Goal: Task Accomplishment & Management: Use online tool/utility

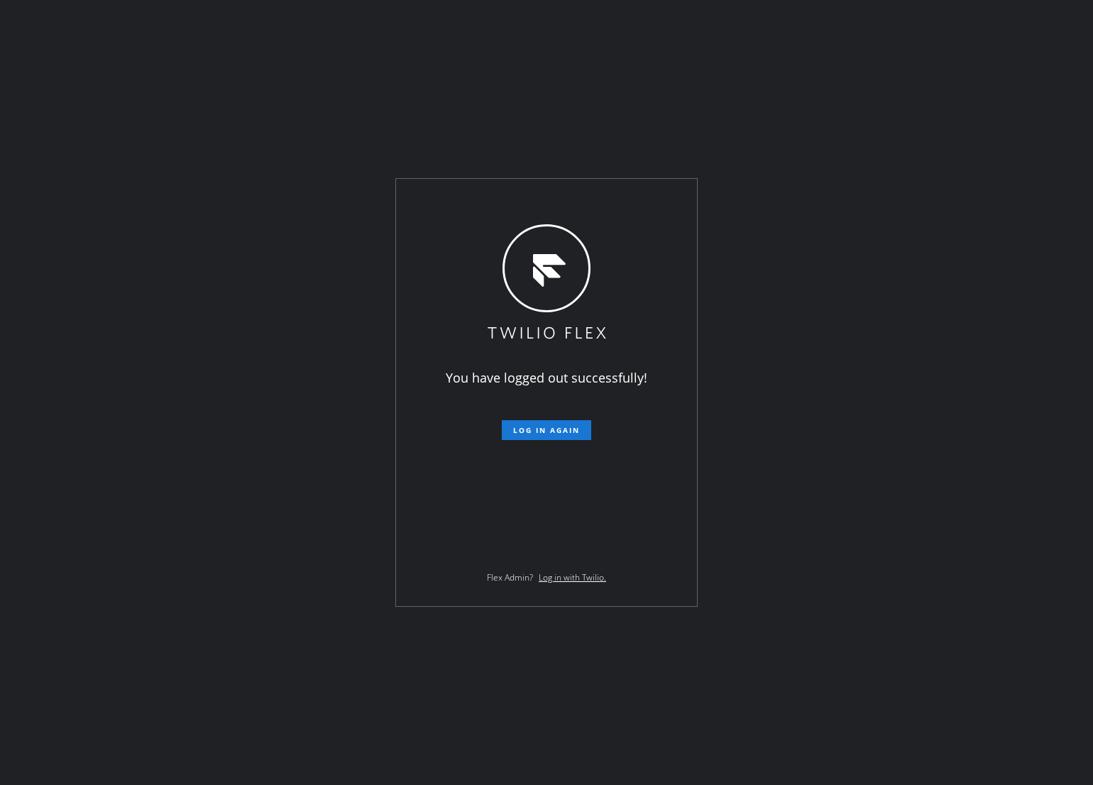
drag, startPoint x: 229, startPoint y: 635, endPoint x: 467, endPoint y: 502, distance: 272.6
click at [229, 635] on div "You have logged out successfully! Log in again Flex Admin? Log in with Twilio." at bounding box center [546, 392] width 1093 height 785
click at [556, 431] on span "Log in again" at bounding box center [546, 430] width 67 height 10
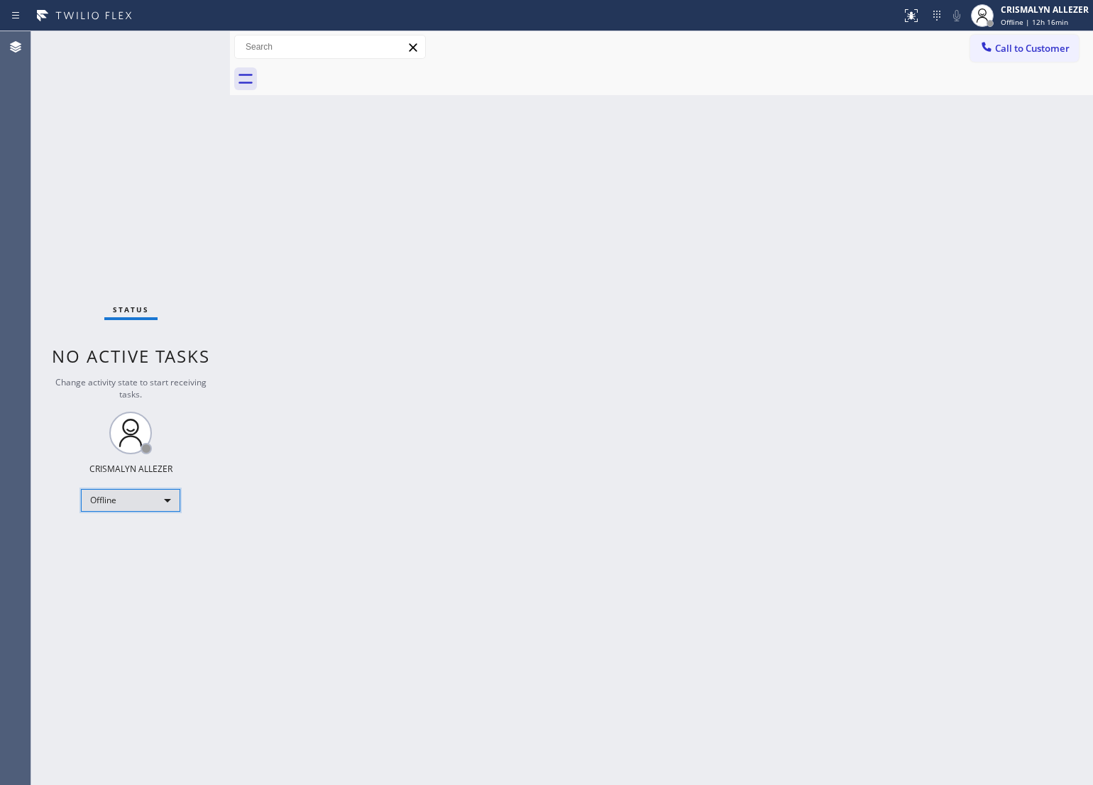
click at [170, 504] on div "Offline" at bounding box center [130, 500] width 99 height 23
click at [147, 553] on li "Unavailable" at bounding box center [130, 554] width 97 height 17
click at [646, 456] on div "Back to Dashboard Change Sender ID Customers Technicians Select a contact Outbo…" at bounding box center [661, 408] width 863 height 754
click at [1008, 57] on button "Call to Customer" at bounding box center [1024, 48] width 109 height 27
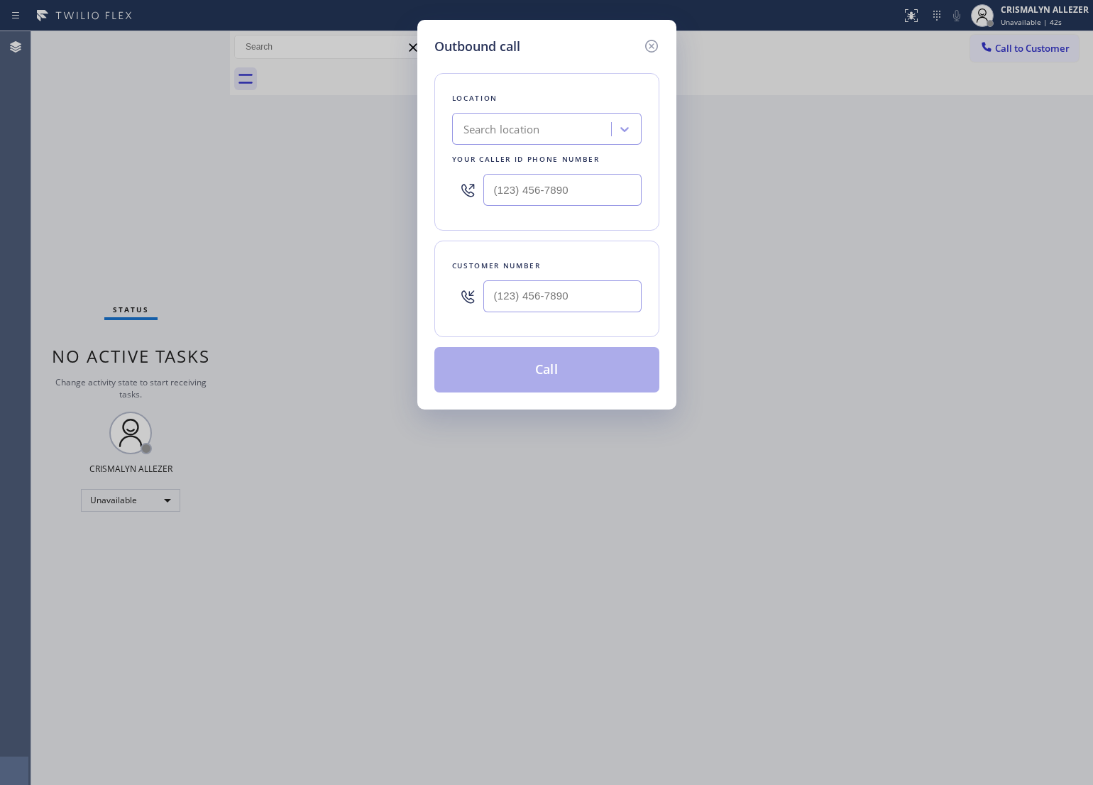
click at [516, 118] on div "Search location" at bounding box center [533, 129] width 155 height 25
paste input "Subzero Repair Professionals"
type input "Subzero Repair Professionals"
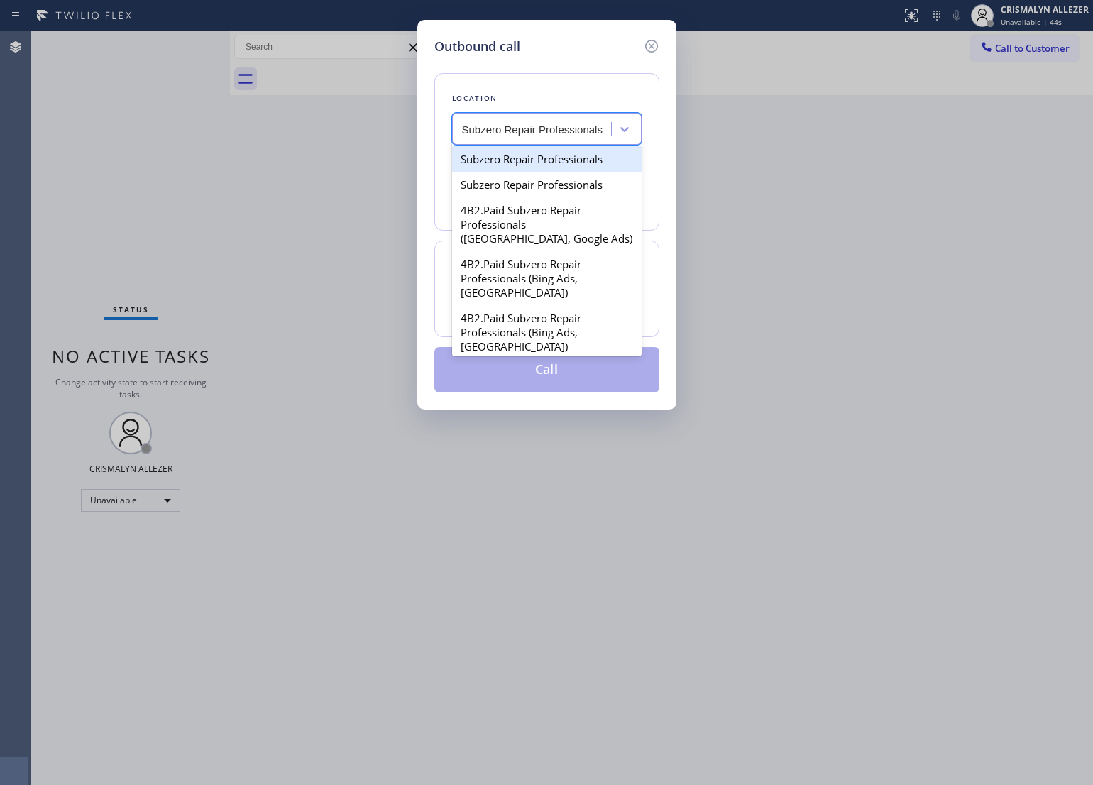
click at [513, 160] on div "Subzero Repair Professionals" at bounding box center [546, 159] width 189 height 26
type input "[PHONE_NUMBER]"
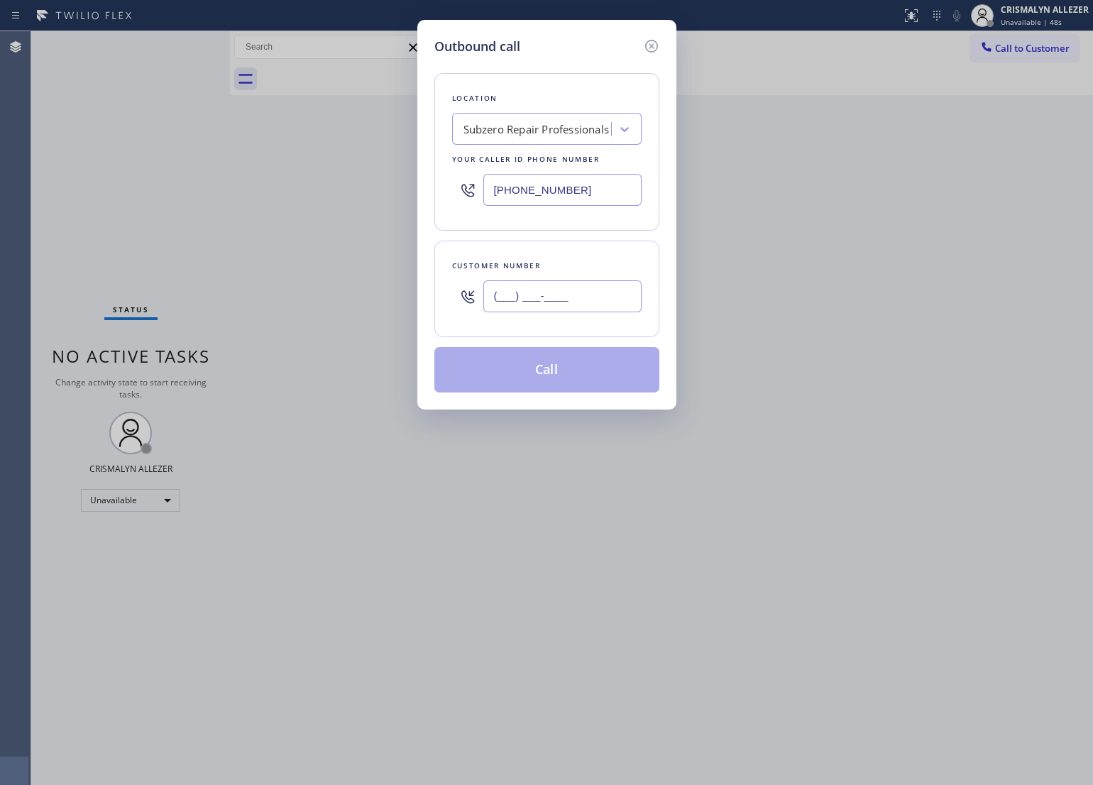
click at [566, 285] on input "(___) ___-____" at bounding box center [562, 296] width 158 height 32
paste input "786) 918-9390"
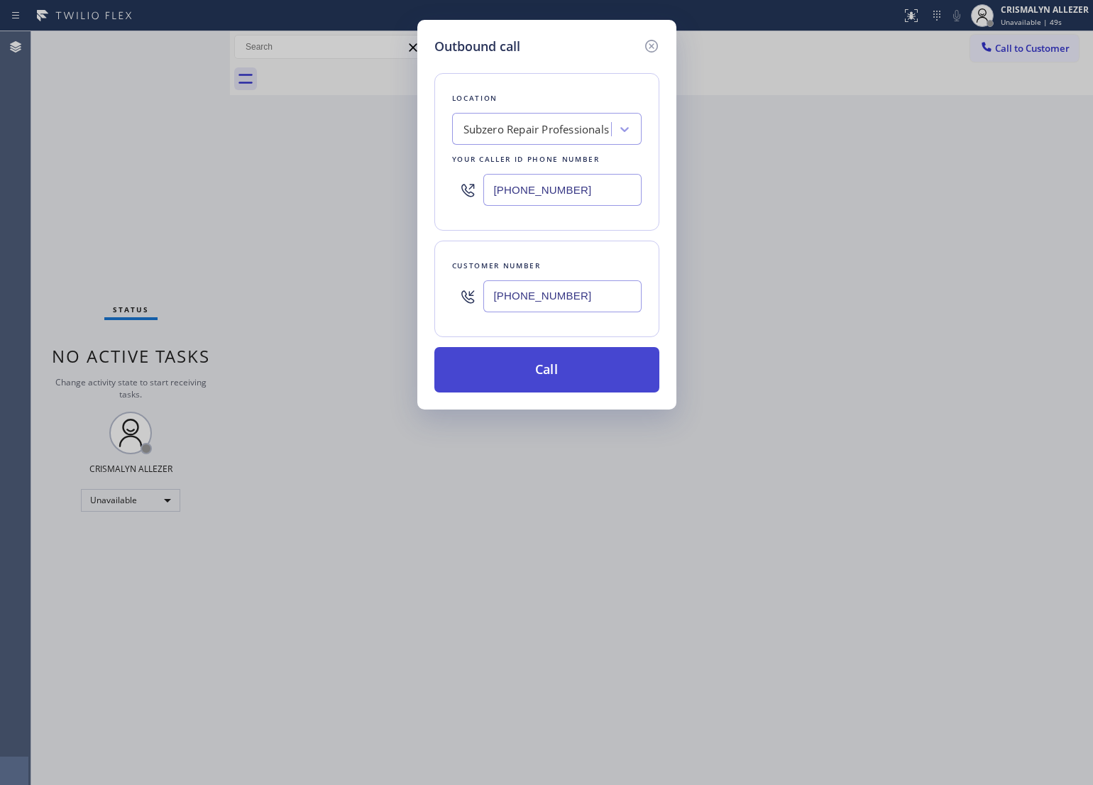
type input "[PHONE_NUMBER]"
click at [541, 385] on button "Call" at bounding box center [546, 369] width 225 height 45
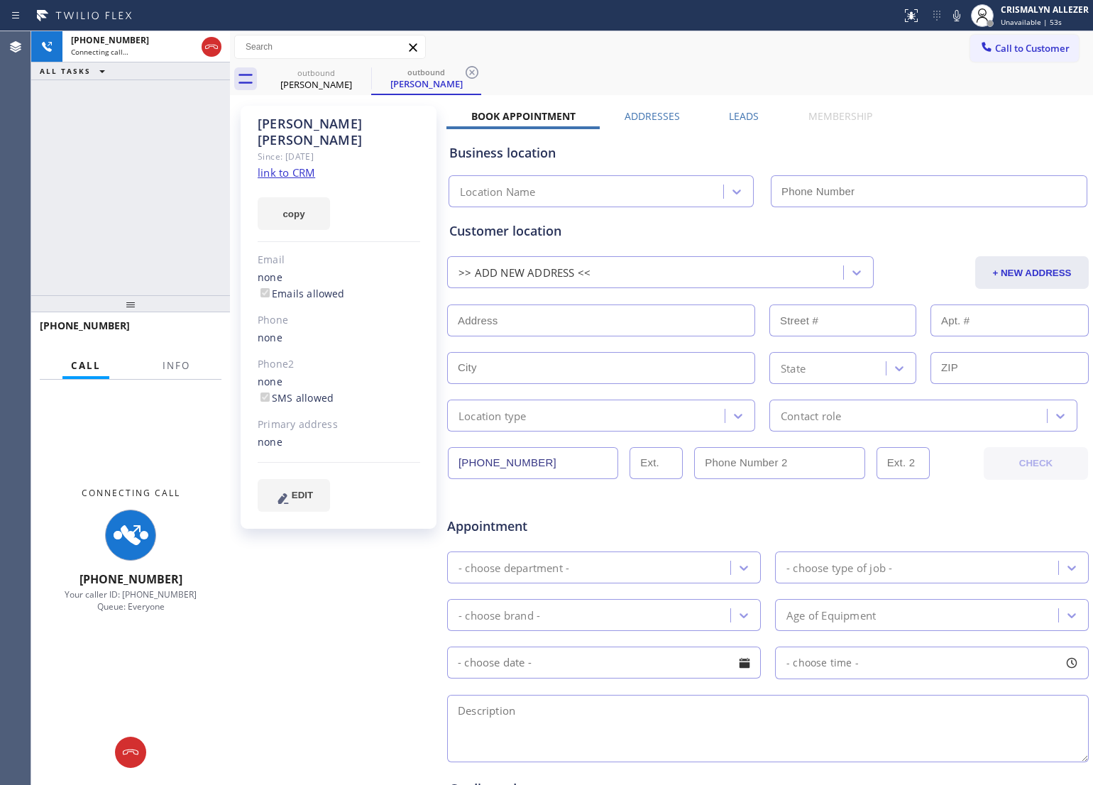
type input "[PHONE_NUMBER]"
click at [291, 165] on link "link to CRM" at bounding box center [286, 172] width 57 height 14
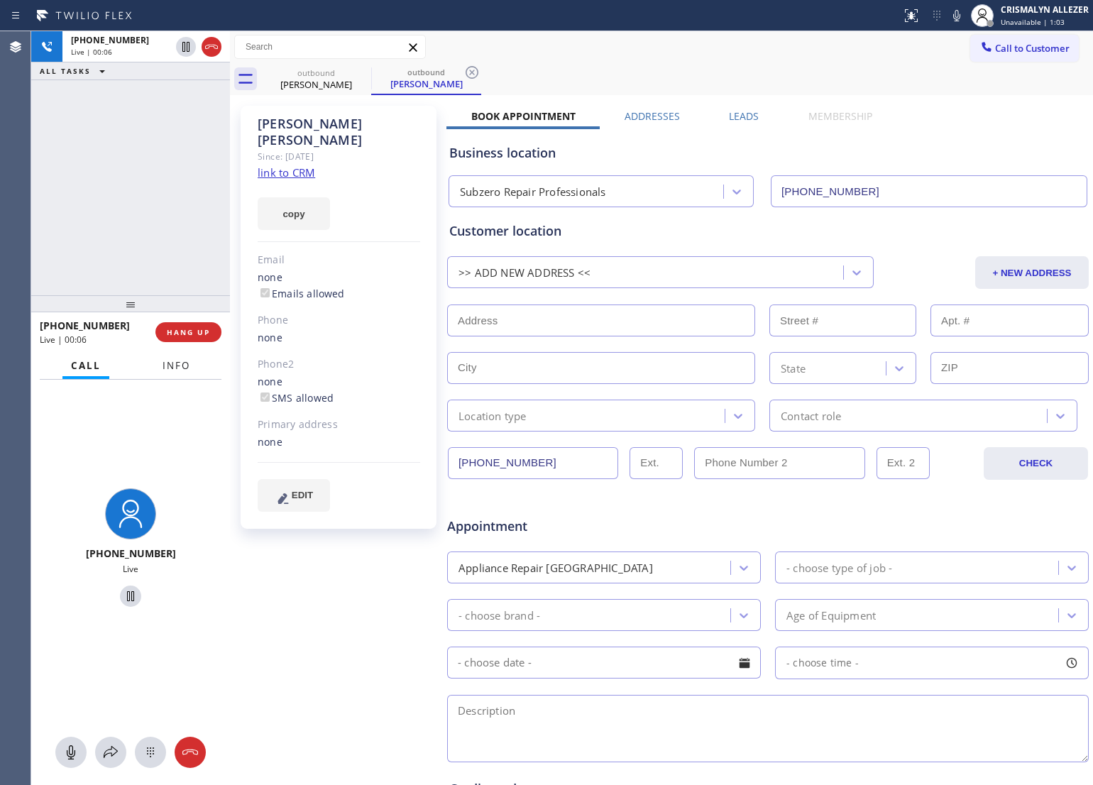
click at [182, 363] on span "Info" at bounding box center [176, 365] width 28 height 13
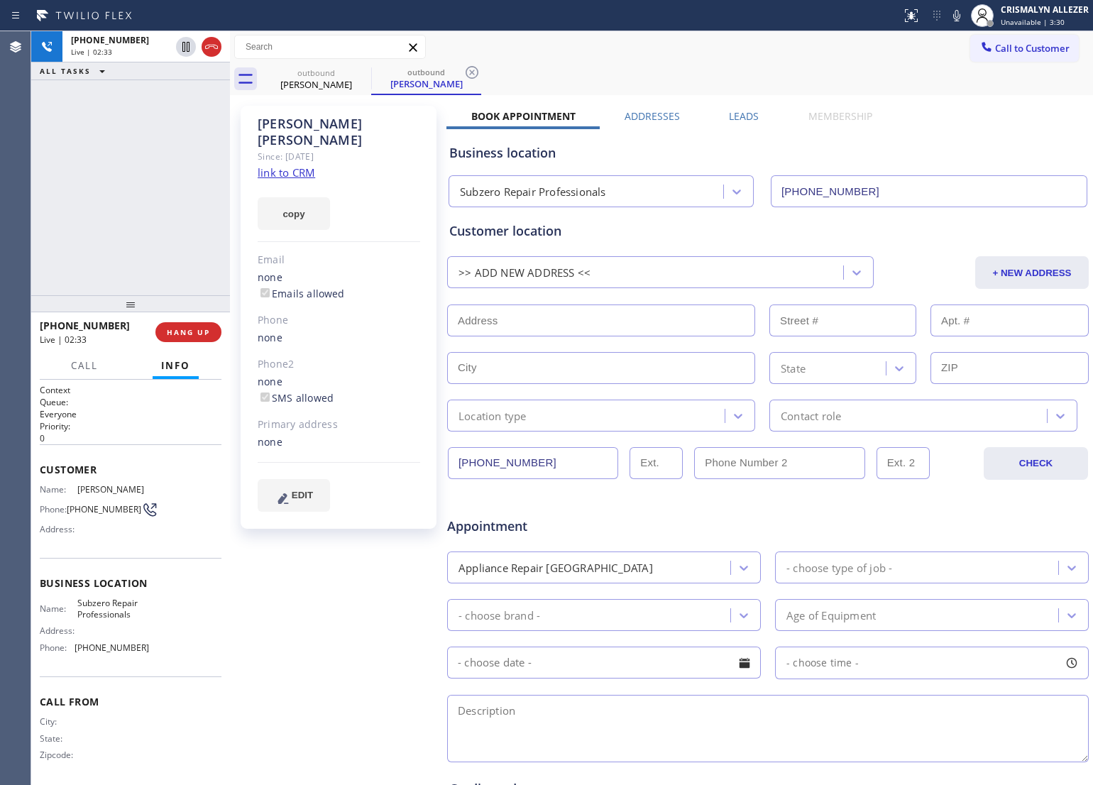
click at [739, 117] on label "Leads" at bounding box center [744, 115] width 30 height 13
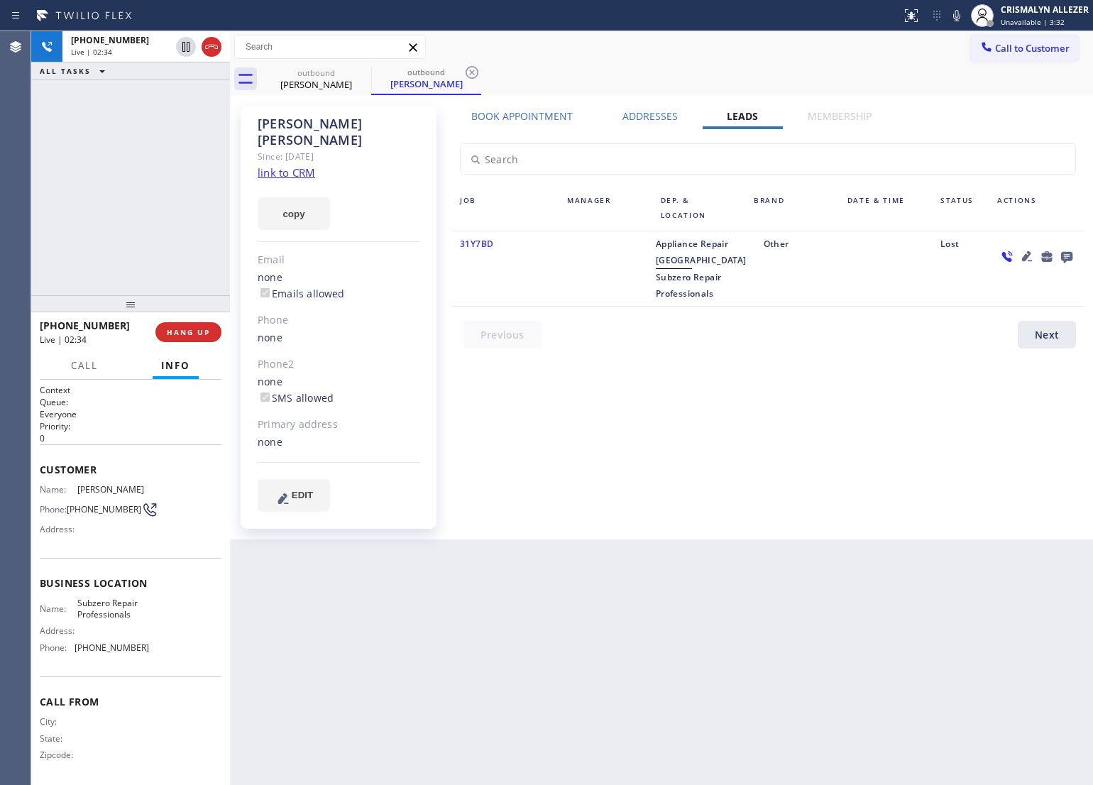
click at [1069, 255] on icon at bounding box center [1066, 257] width 11 height 11
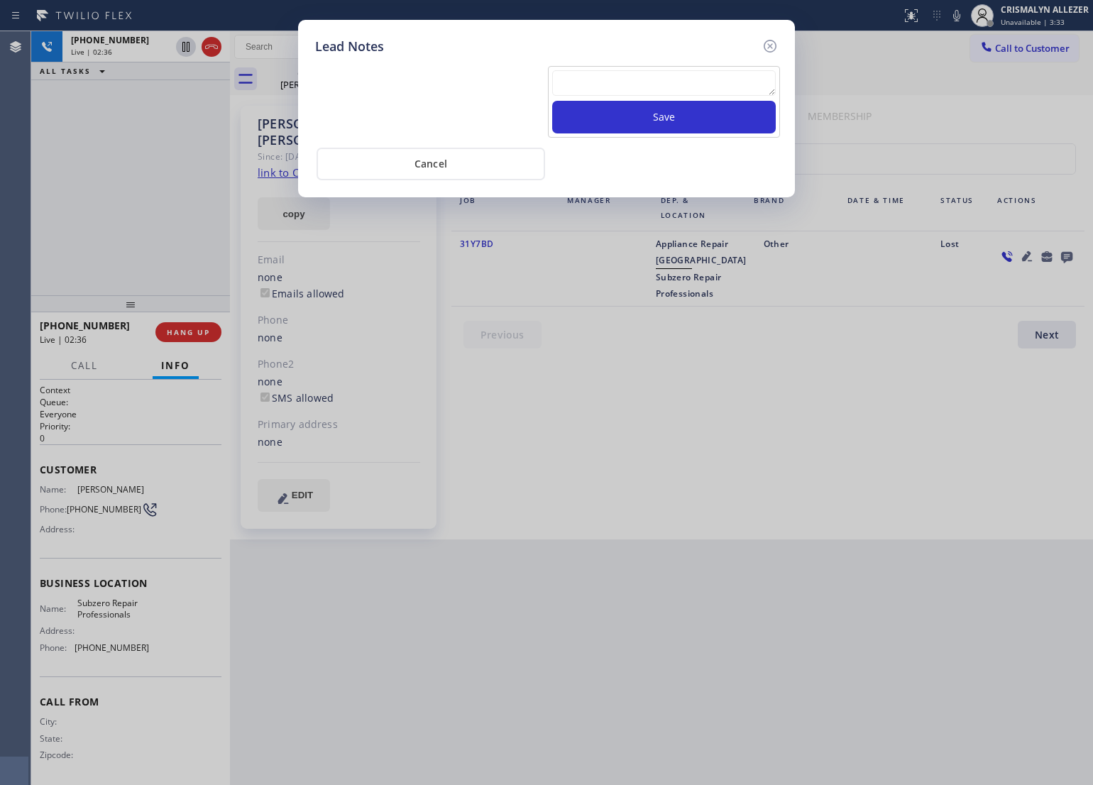
click at [614, 83] on textarea at bounding box center [664, 83] width 224 height 26
type textarea "pls xfer here cx cb"
click at [644, 118] on button "Save" at bounding box center [664, 117] width 224 height 33
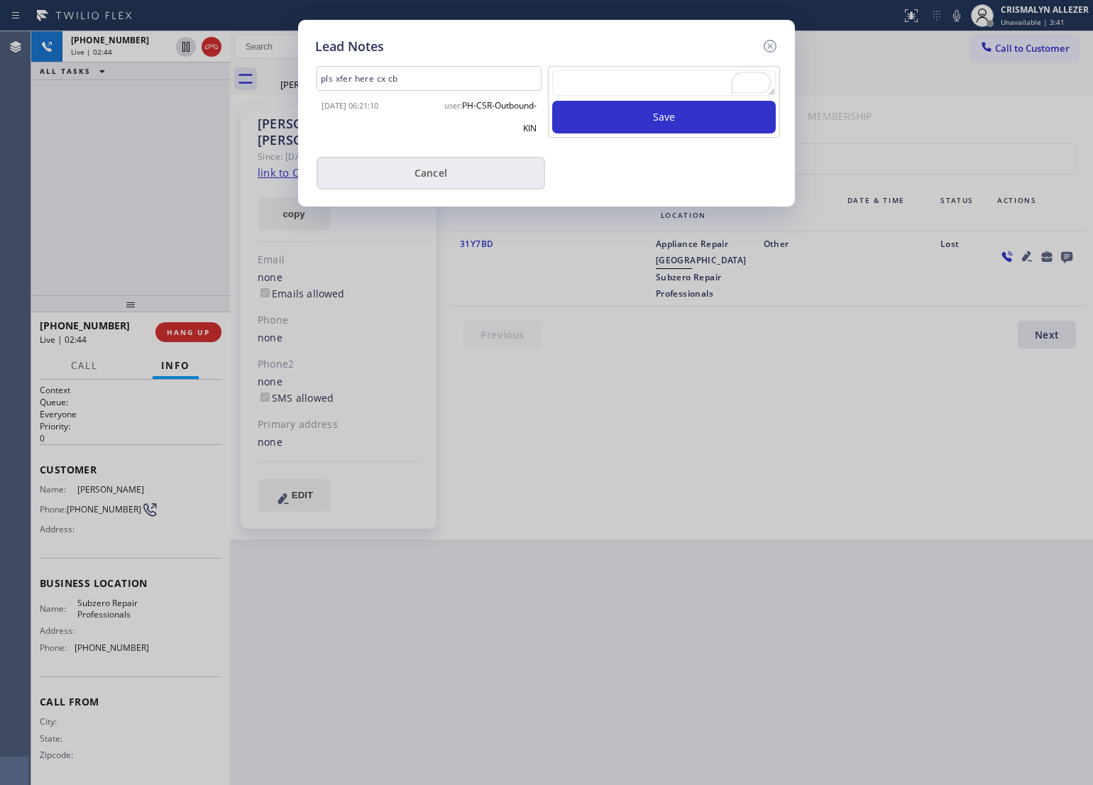
click at [458, 171] on button "Cancel" at bounding box center [430, 173] width 228 height 33
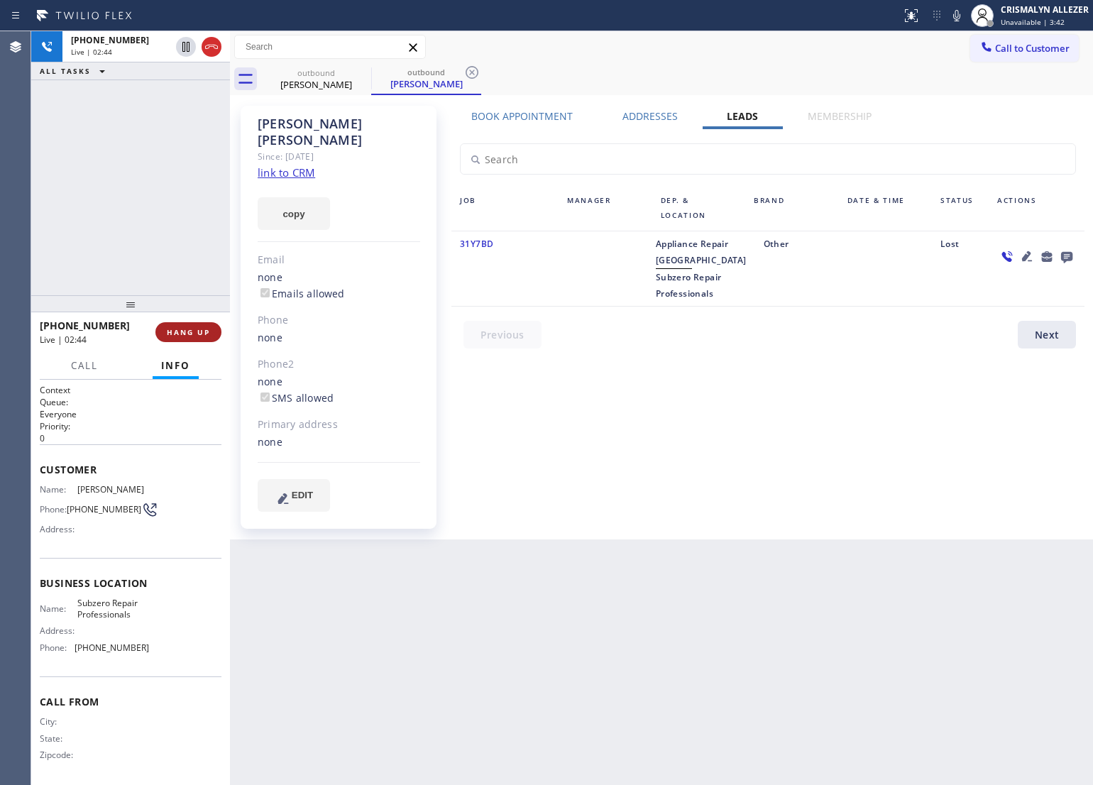
click at [183, 339] on button "HANG UP" at bounding box center [188, 332] width 66 height 20
click at [183, 339] on button "COMPLETE" at bounding box center [186, 332] width 72 height 20
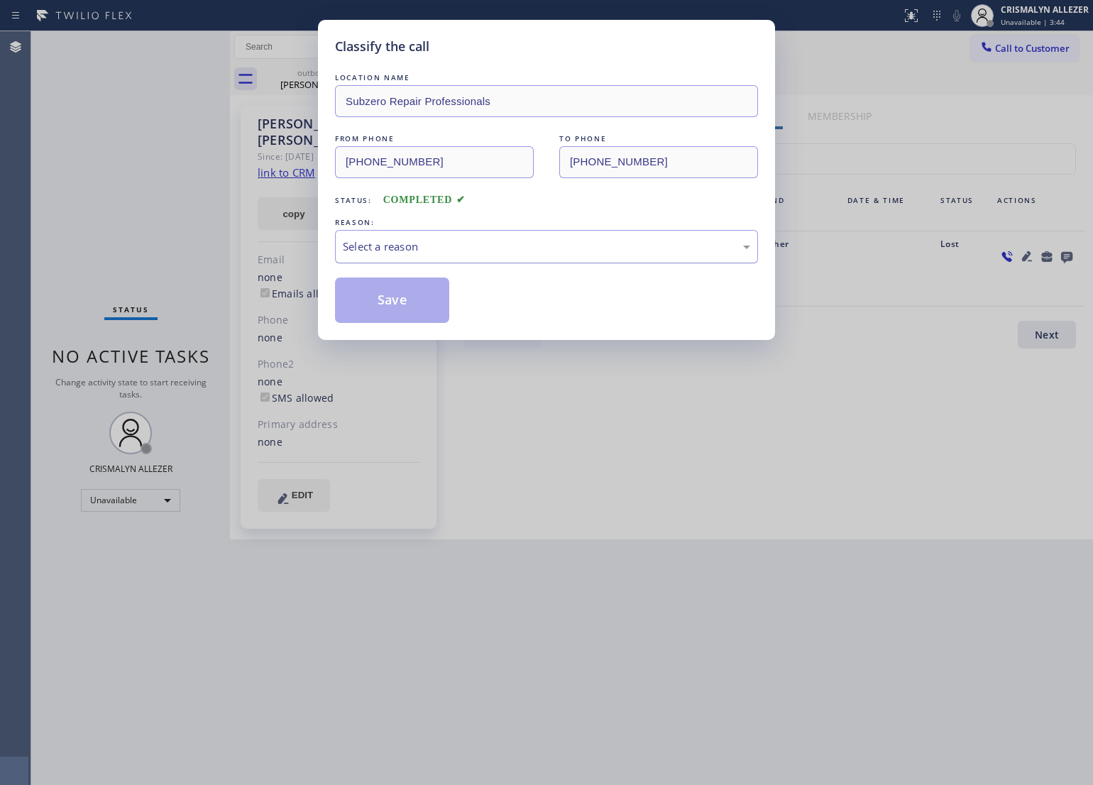
click at [545, 243] on div "Select a reason" at bounding box center [546, 246] width 407 height 16
click at [388, 307] on button "Save" at bounding box center [392, 299] width 114 height 45
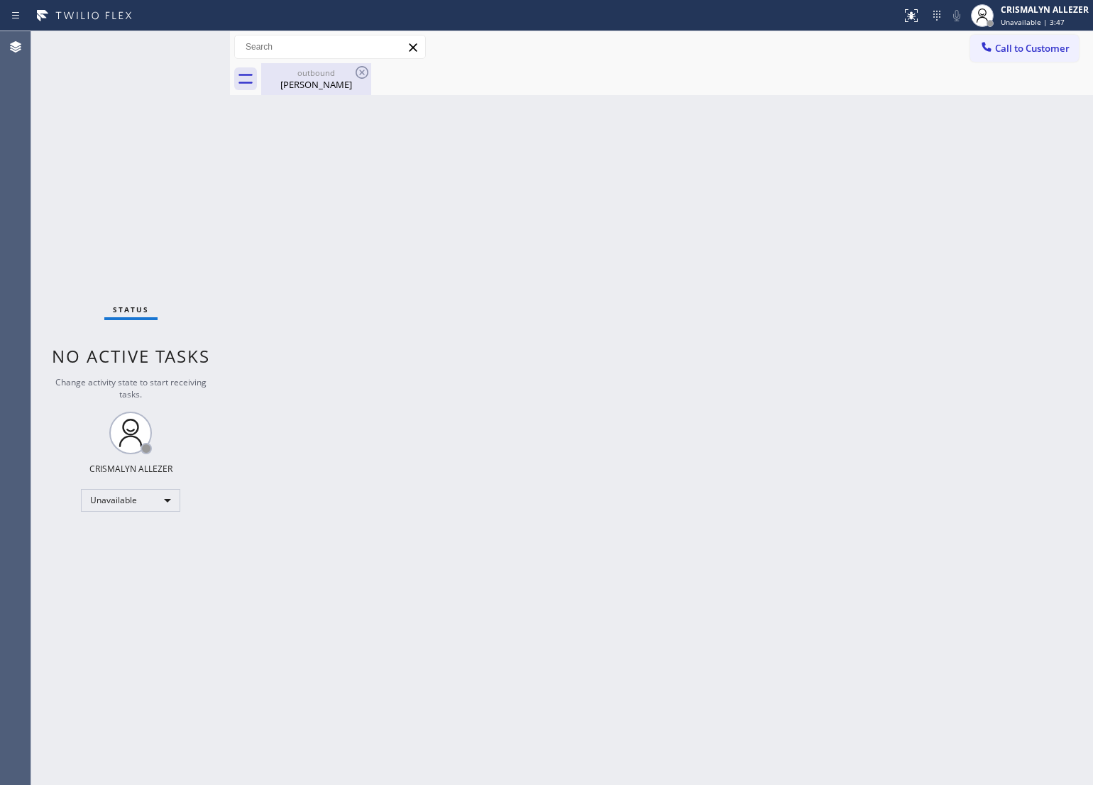
click at [320, 89] on div "[PERSON_NAME]" at bounding box center [316, 84] width 107 height 13
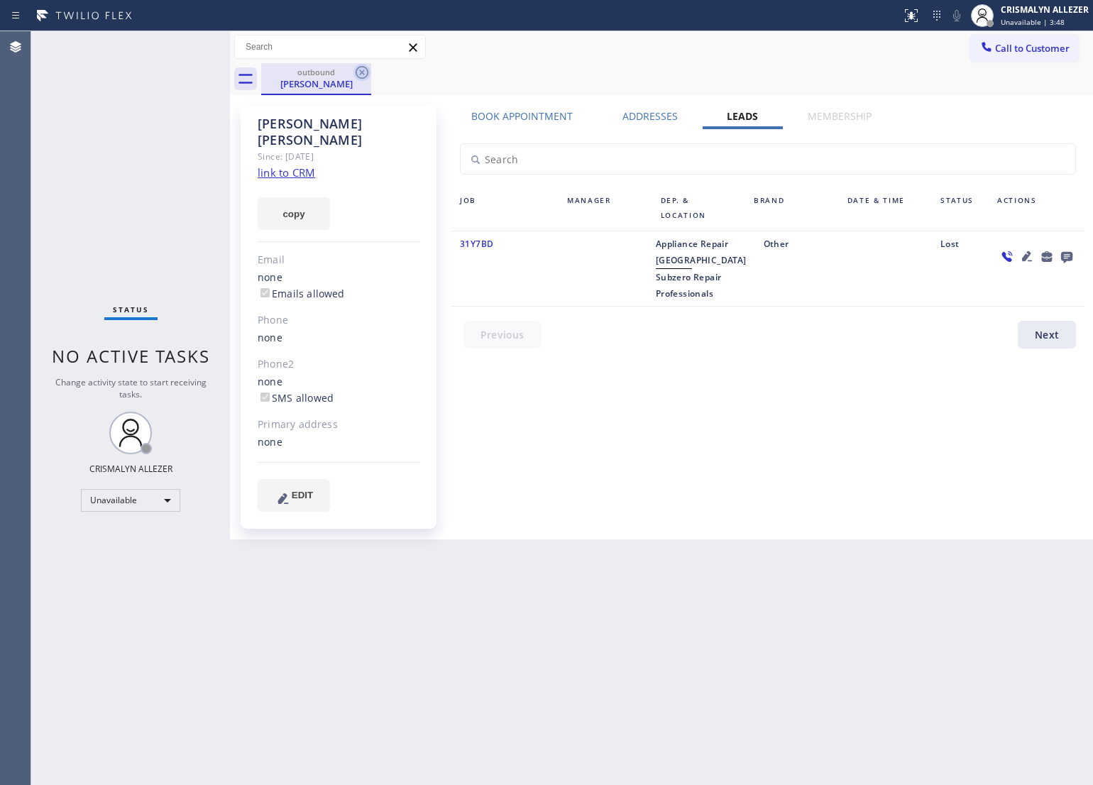
click at [367, 65] on icon at bounding box center [361, 72] width 17 height 17
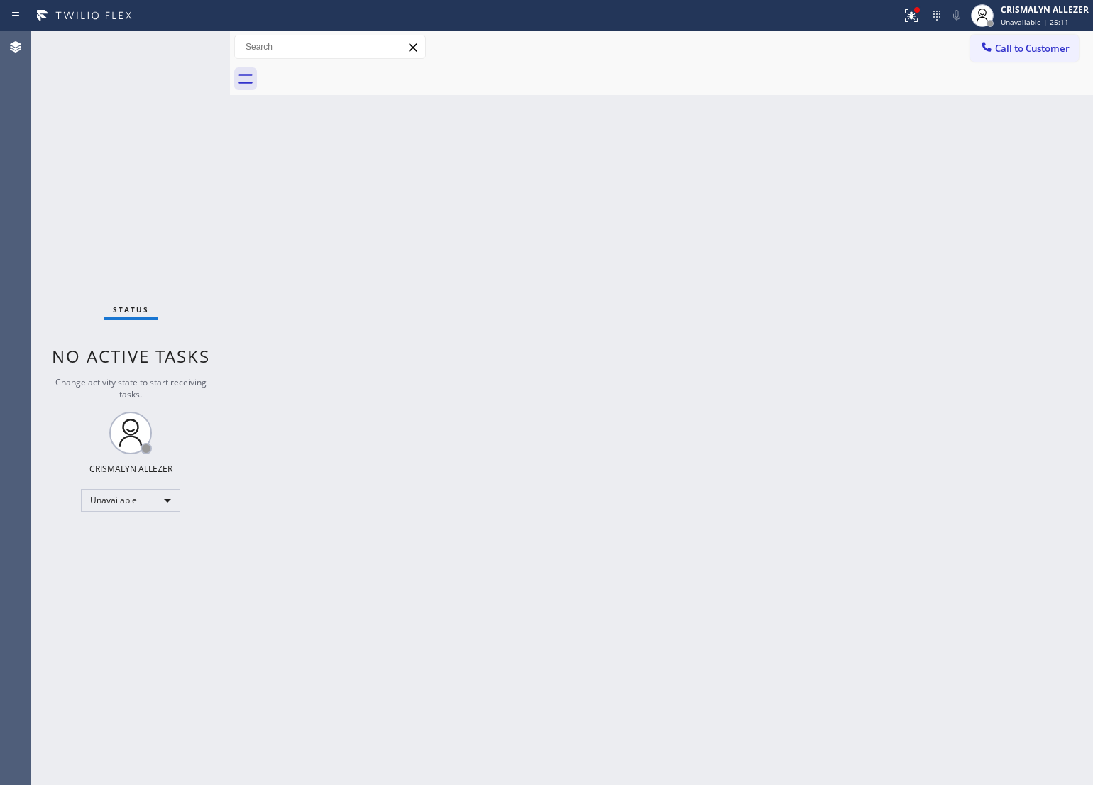
drag, startPoint x: 646, startPoint y: 312, endPoint x: 873, endPoint y: 125, distance: 293.8
click at [646, 311] on div "Back to Dashboard Change Sender ID Customers Technicians Select a contact Outbo…" at bounding box center [661, 408] width 863 height 754
click at [1005, 48] on span "Call to Customer" at bounding box center [1032, 48] width 75 height 13
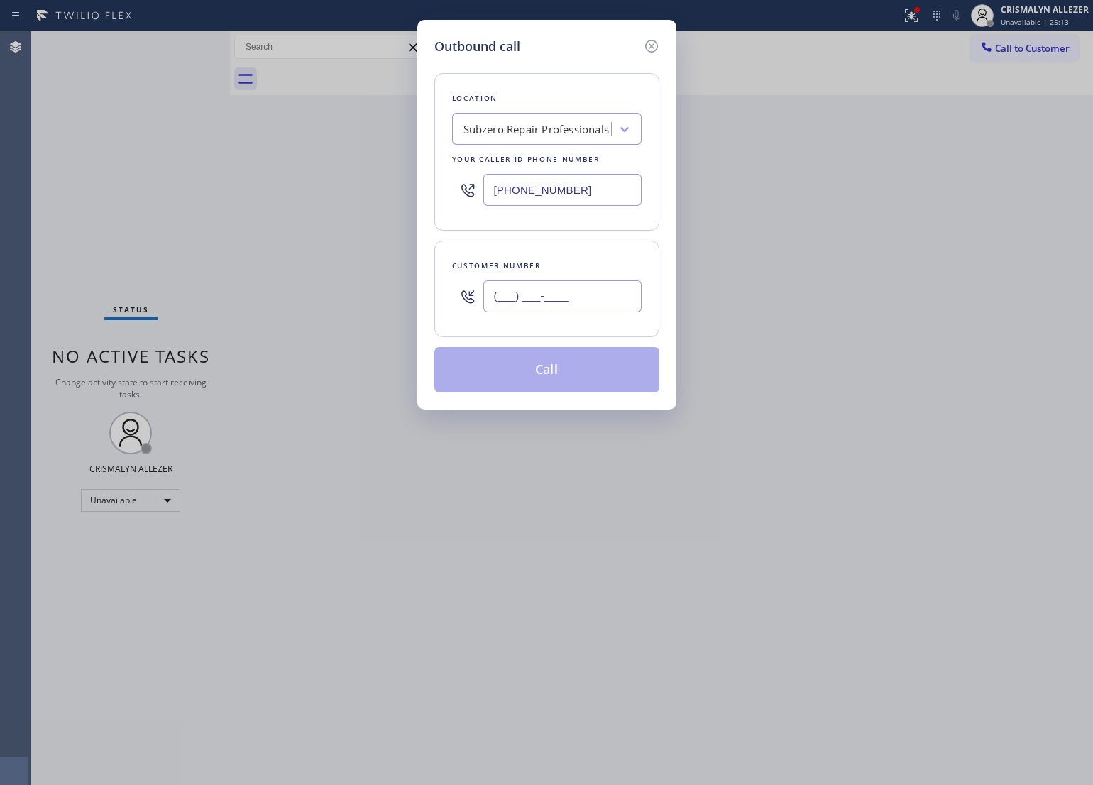
click at [592, 302] on input "(___) ___-____" at bounding box center [562, 296] width 158 height 32
paste input "631) 879-7396"
type input "[PHONE_NUMBER]"
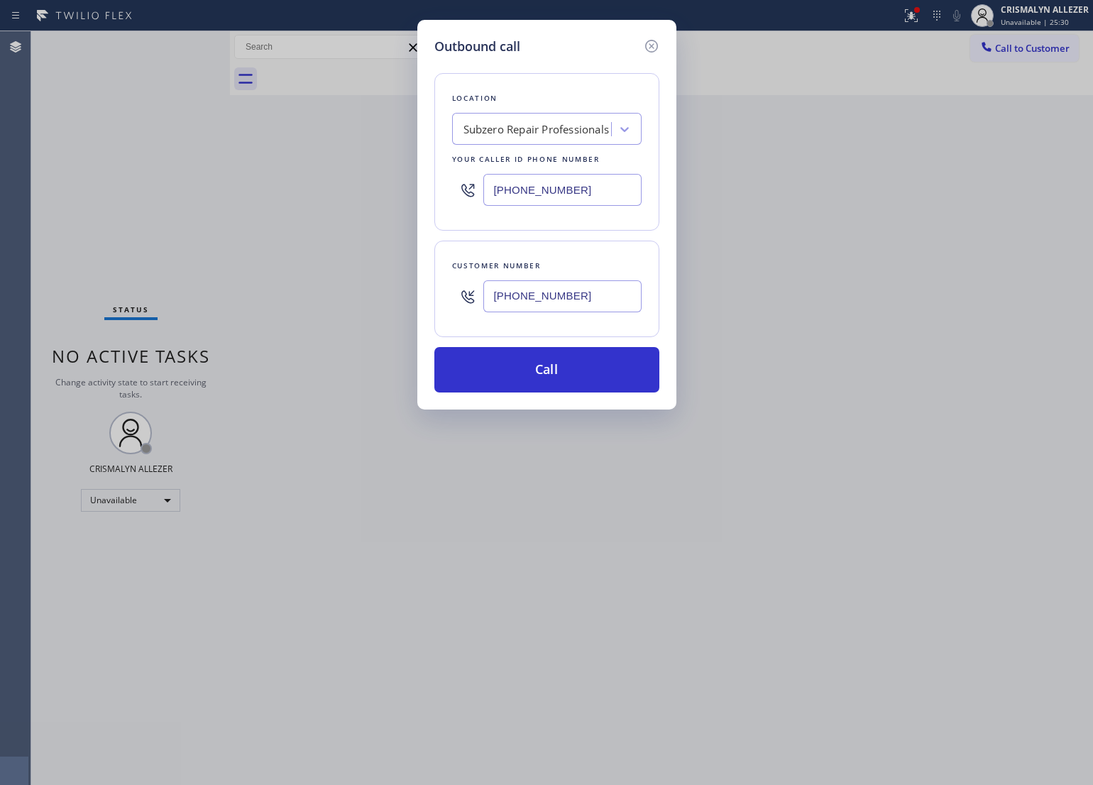
click at [529, 133] on div "Subzero Repair Professionals" at bounding box center [536, 129] width 146 height 16
paste input "Next Door Appliance Repair"
type input "Next Door Appliance Repair"
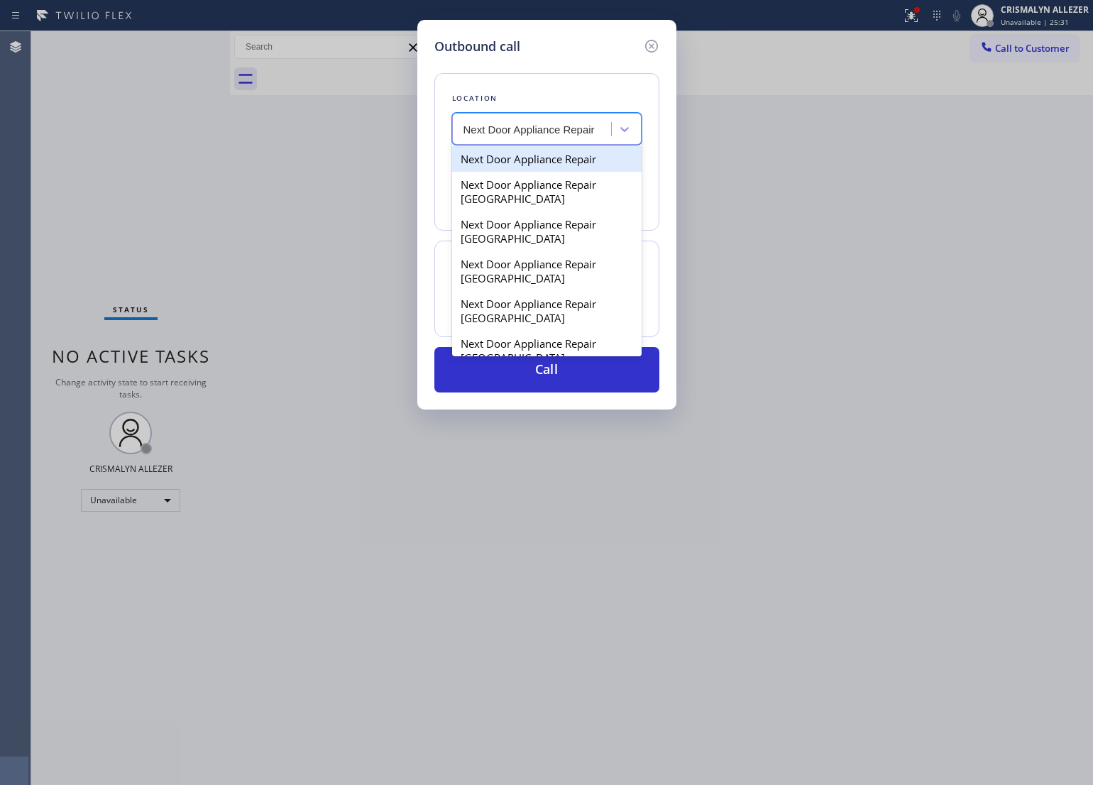
click at [534, 158] on div "Next Door Appliance Repair" at bounding box center [546, 159] width 189 height 26
type input "[PHONE_NUMBER]"
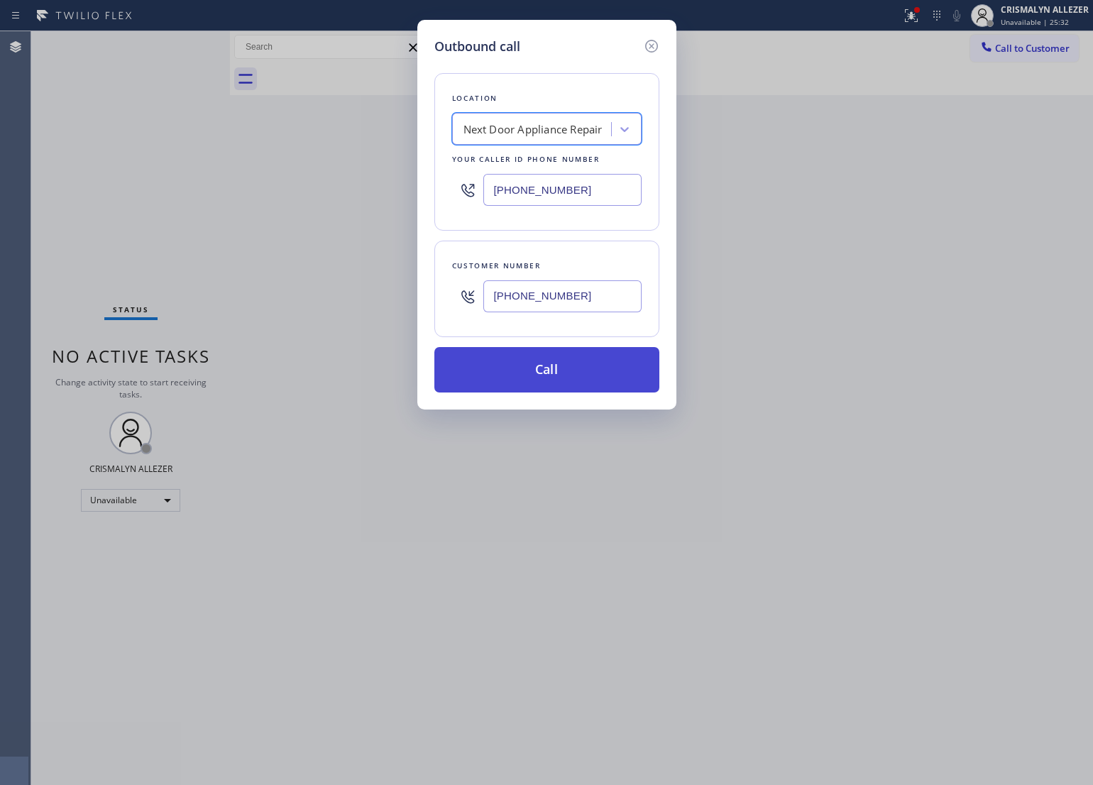
click at [555, 381] on button "Call" at bounding box center [546, 369] width 225 height 45
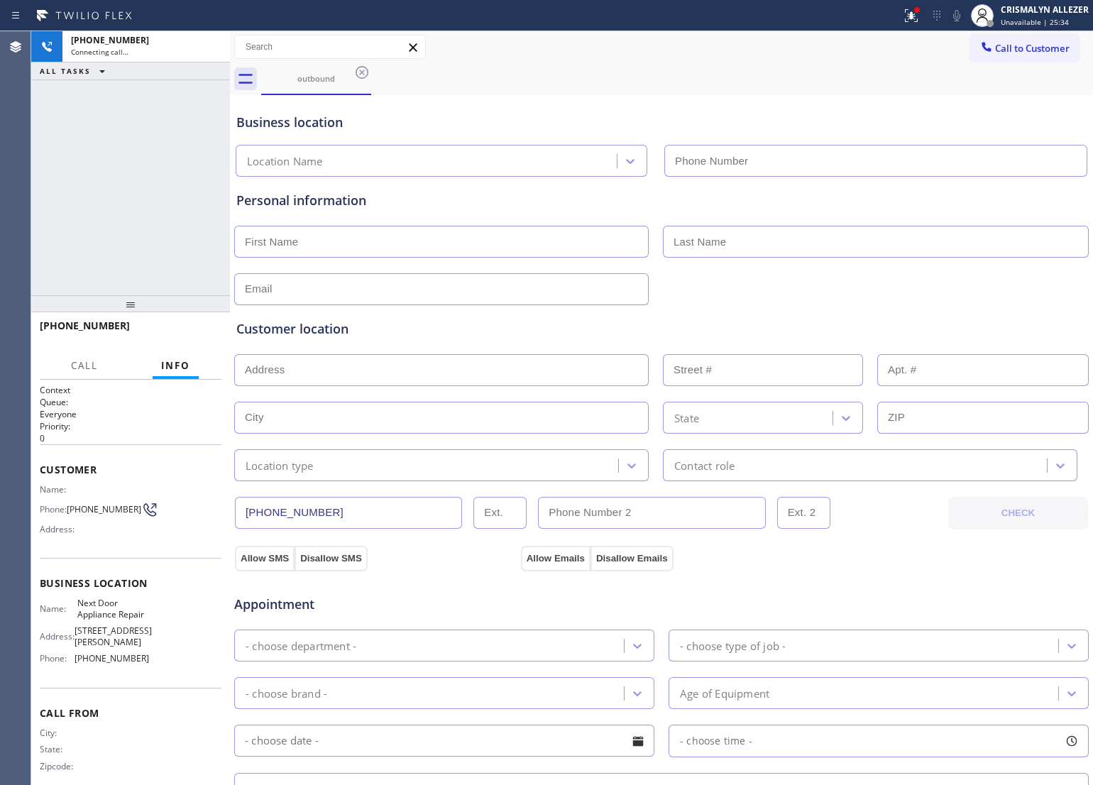
type input "[PHONE_NUMBER]"
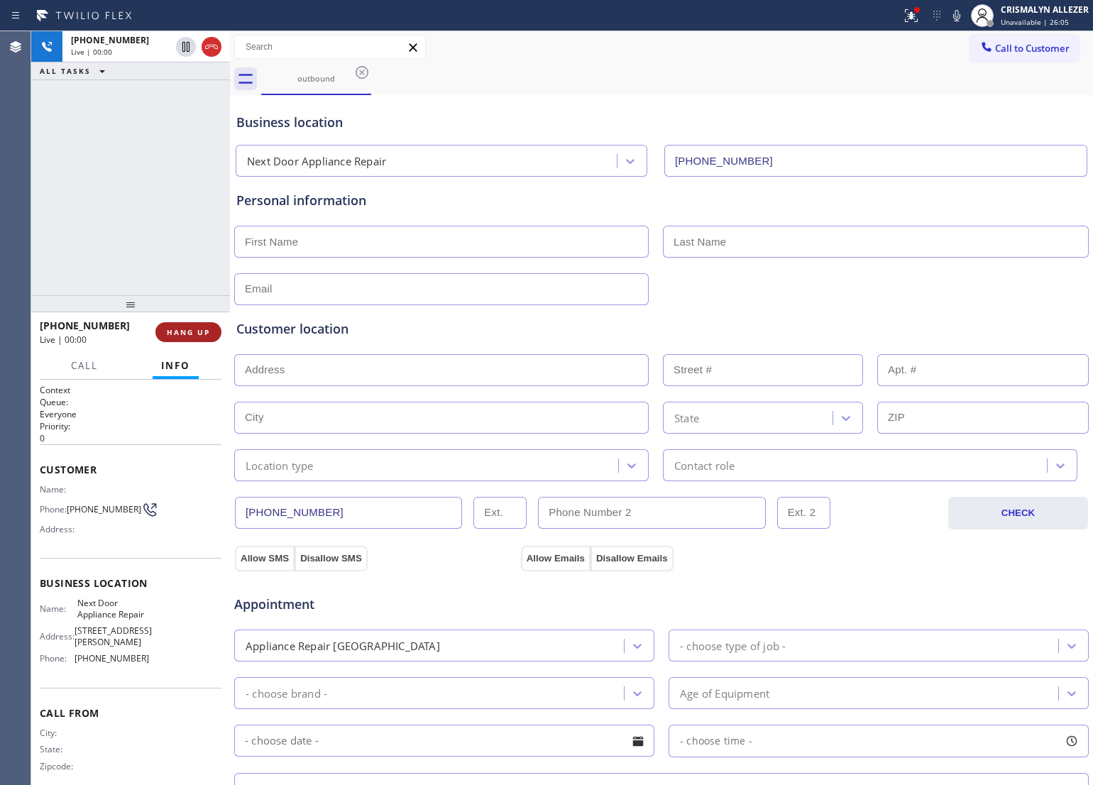
click at [188, 334] on span "HANG UP" at bounding box center [188, 332] width 43 height 10
click at [195, 332] on span "COMPLETE" at bounding box center [185, 332] width 49 height 10
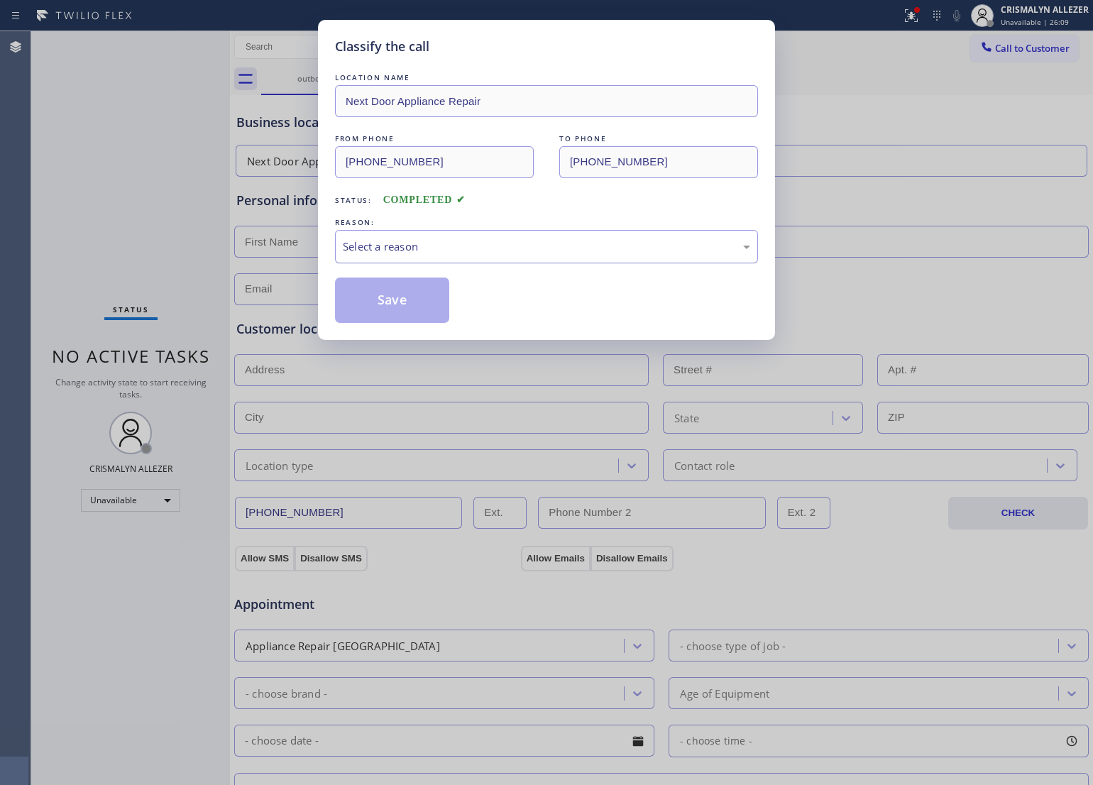
click at [499, 243] on div "Select a reason" at bounding box center [546, 246] width 407 height 16
click at [431, 299] on button "Save" at bounding box center [392, 299] width 114 height 45
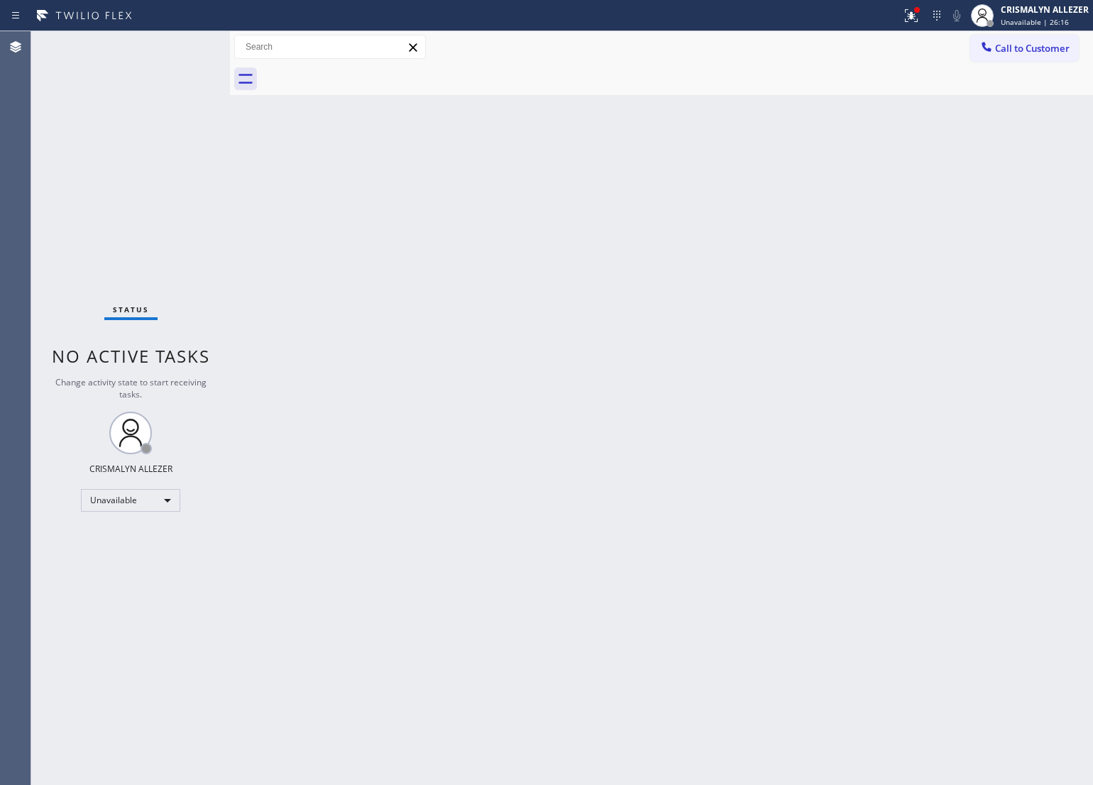
drag, startPoint x: 624, startPoint y: 346, endPoint x: 665, endPoint y: 314, distance: 52.0
click at [629, 342] on div "Back to Dashboard Change Sender ID Customers Technicians Select a contact Outbo…" at bounding box center [661, 408] width 863 height 754
click at [1012, 44] on span "Call to Customer" at bounding box center [1032, 48] width 75 height 13
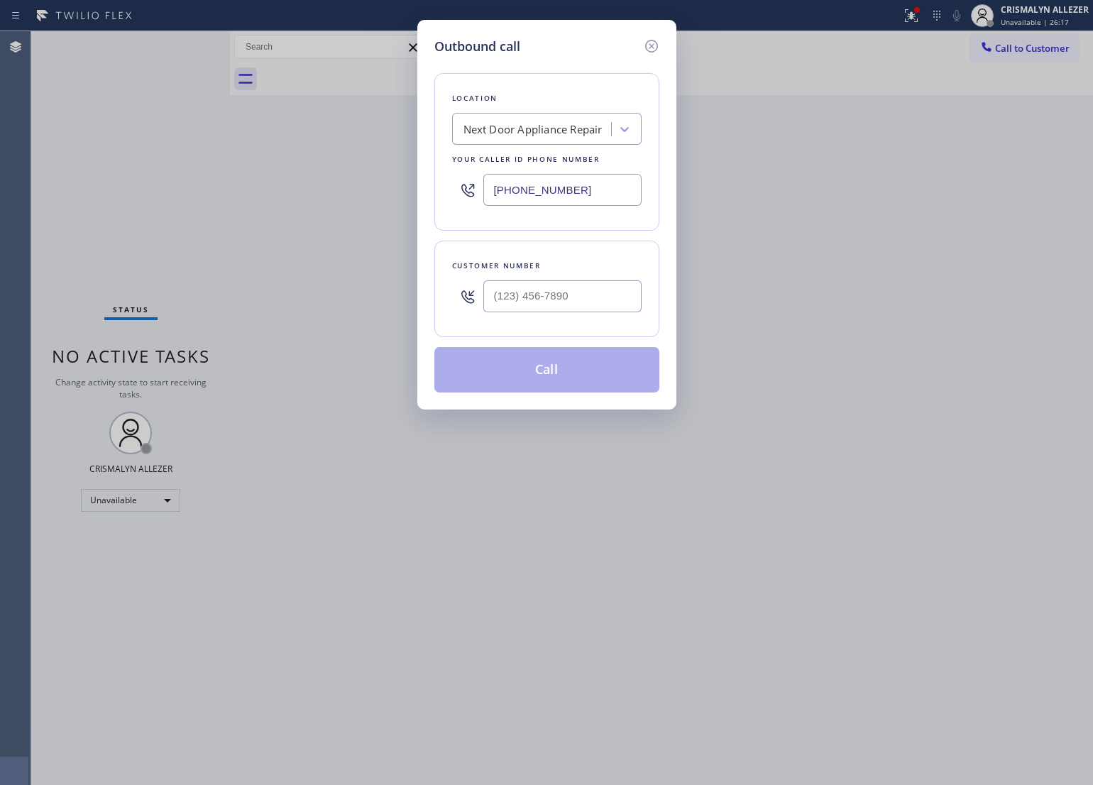
drag, startPoint x: 629, startPoint y: 192, endPoint x: 402, endPoint y: 250, distance: 234.6
click at [285, 214] on div "Outbound call Location Next Door Appliance Repair Your caller id phone number […" at bounding box center [546, 392] width 1093 height 785
paste input "786) 269-0401"
type input "[PHONE_NUMBER]"
click at [590, 299] on input "(___) ___-____" at bounding box center [562, 296] width 158 height 32
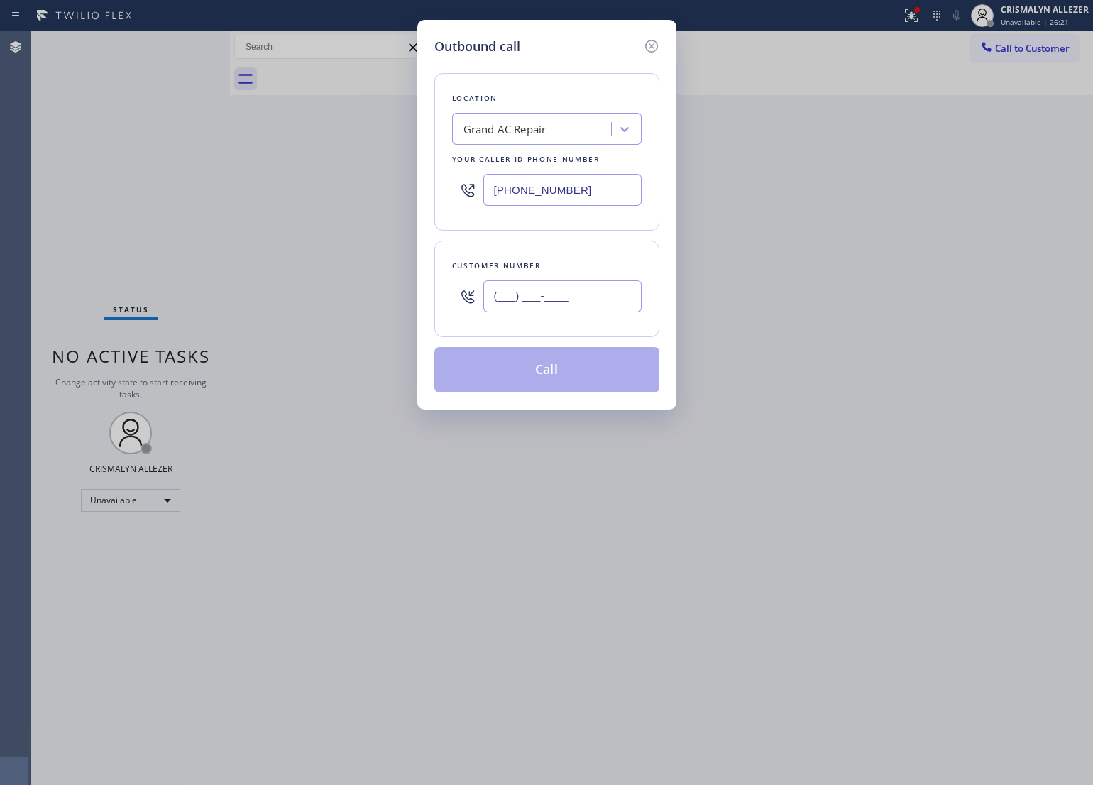
paste input "786) 204-8688"
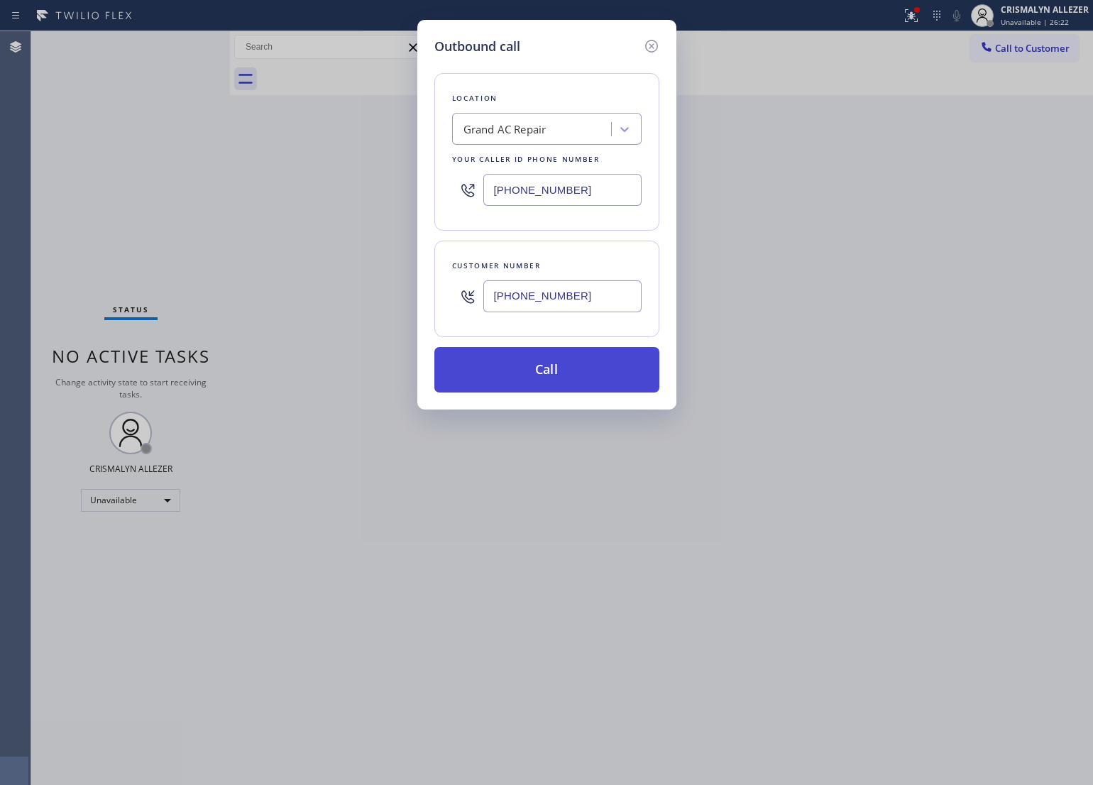
type input "[PHONE_NUMBER]"
click at [553, 383] on button "Call" at bounding box center [546, 369] width 225 height 45
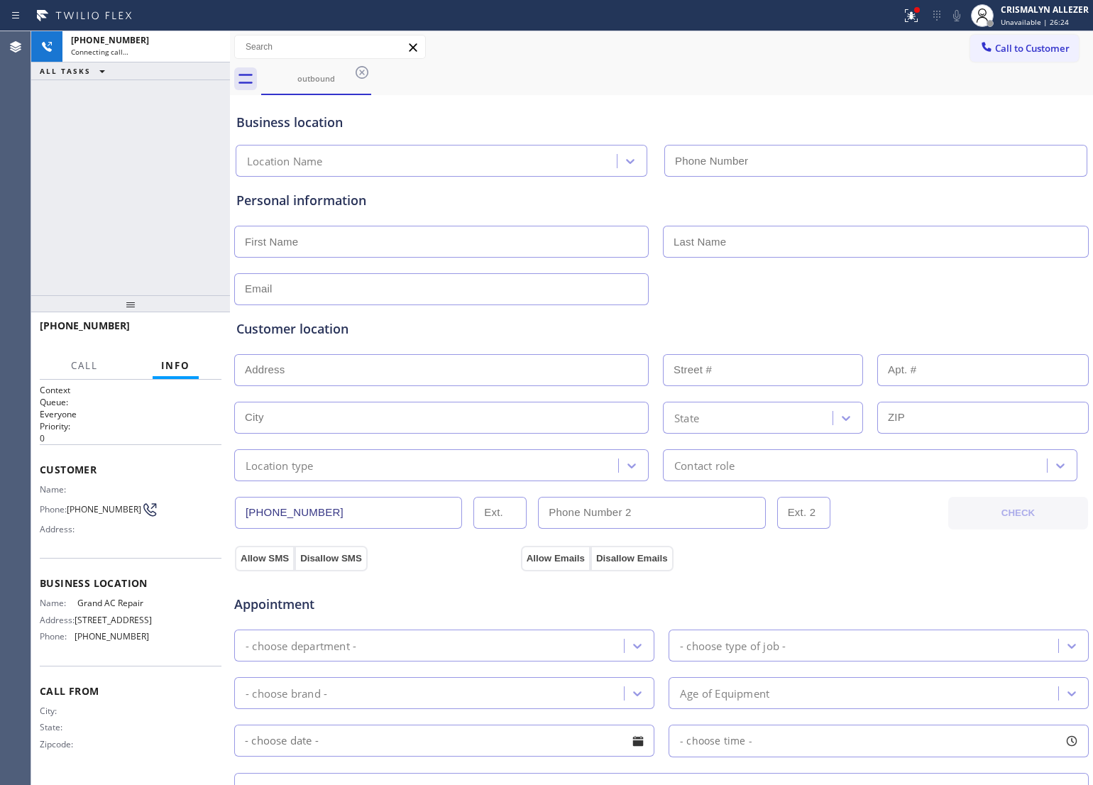
type input "[PHONE_NUMBER]"
click at [171, 341] on button "HANG UP" at bounding box center [188, 332] width 66 height 20
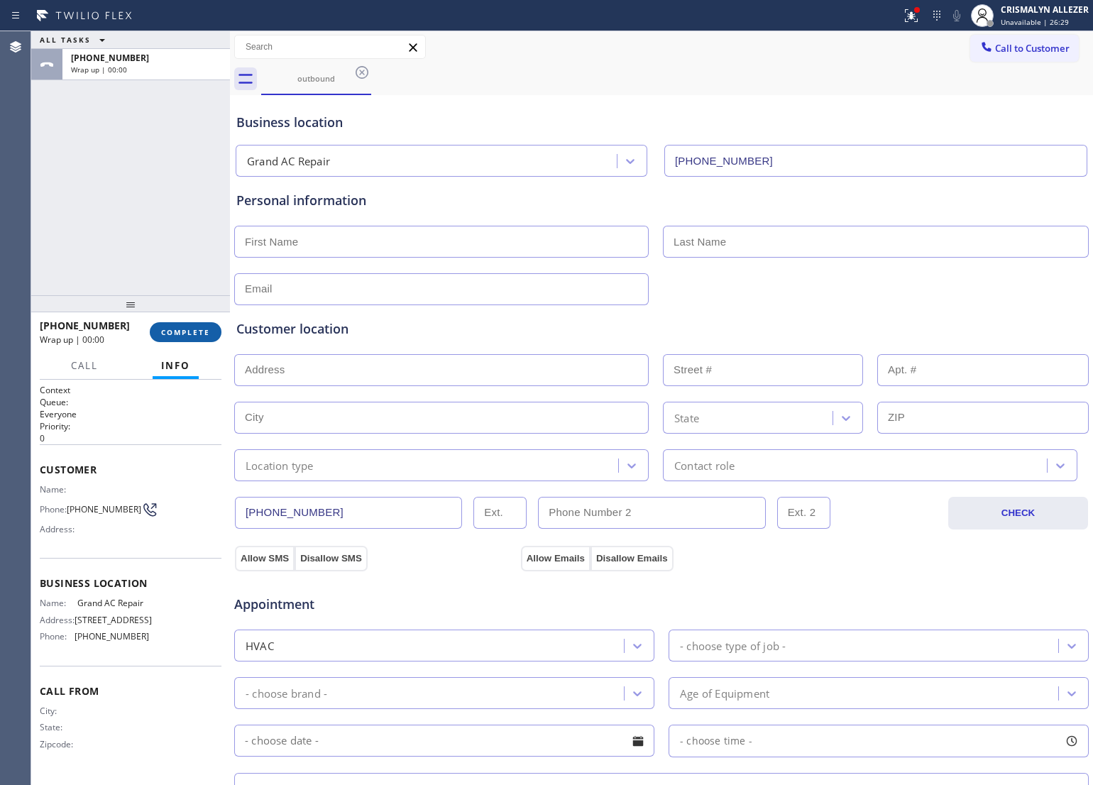
click at [176, 337] on button "COMPLETE" at bounding box center [186, 332] width 72 height 20
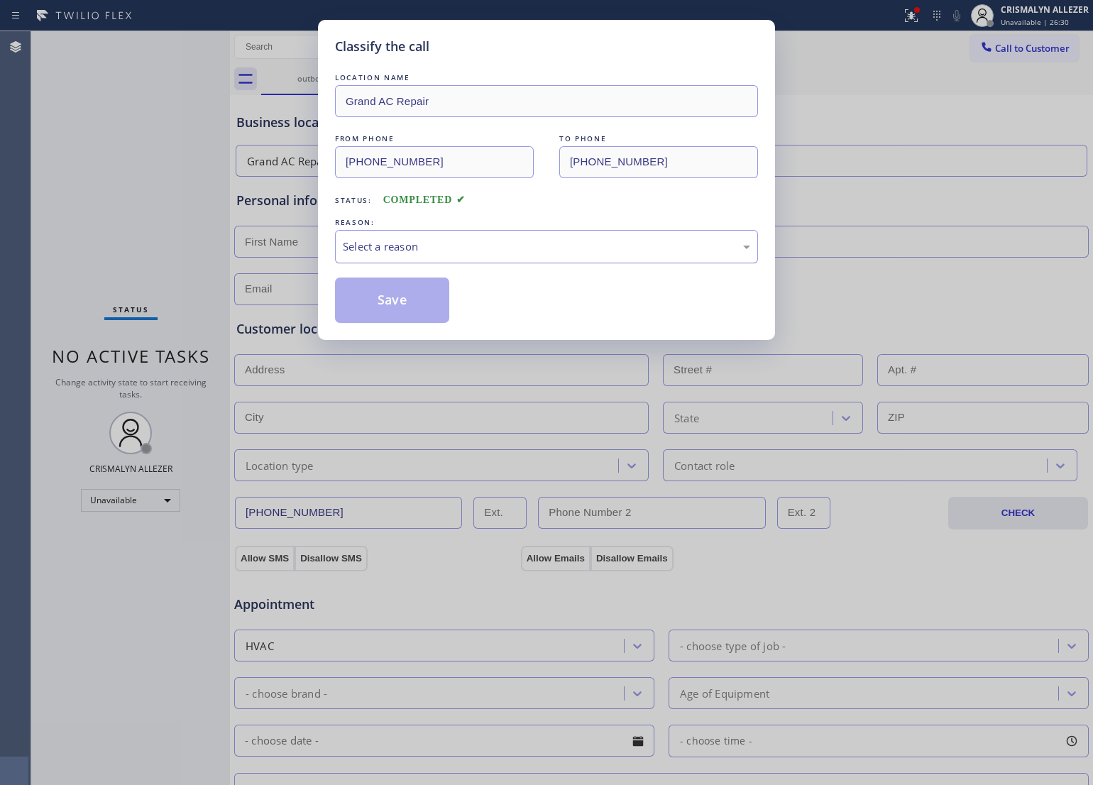
click at [517, 258] on div "Select a reason" at bounding box center [546, 246] width 423 height 33
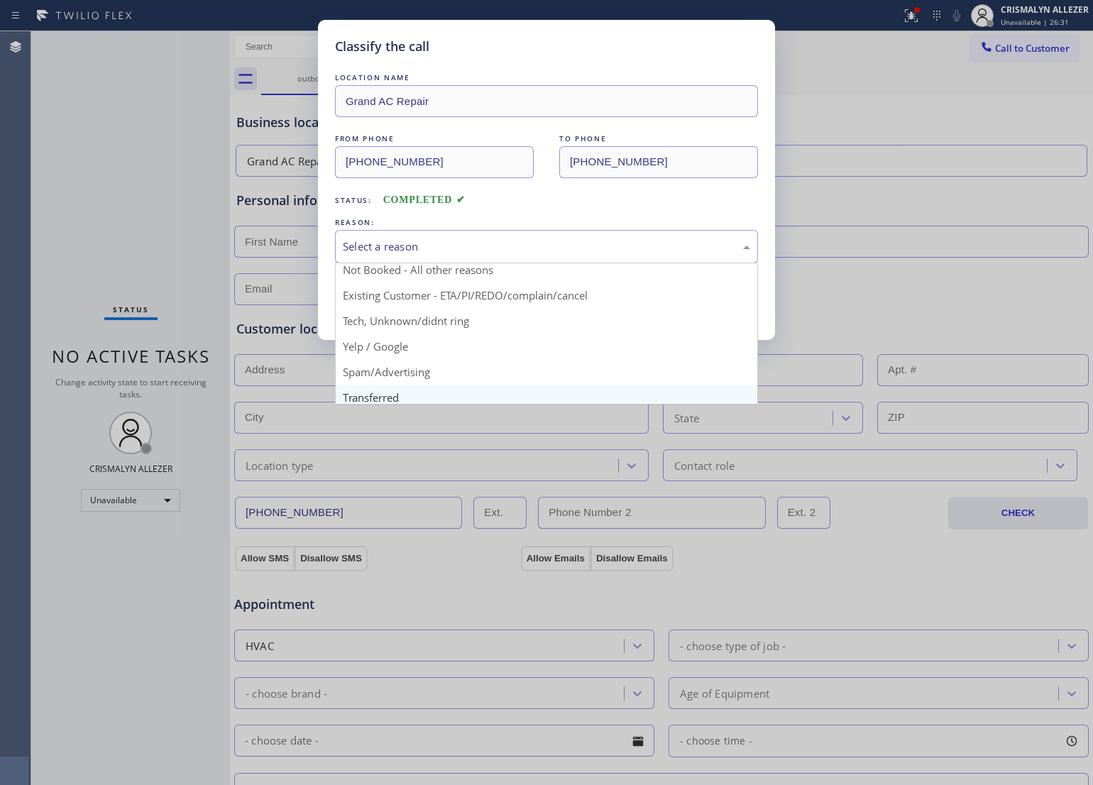
scroll to position [89, 0]
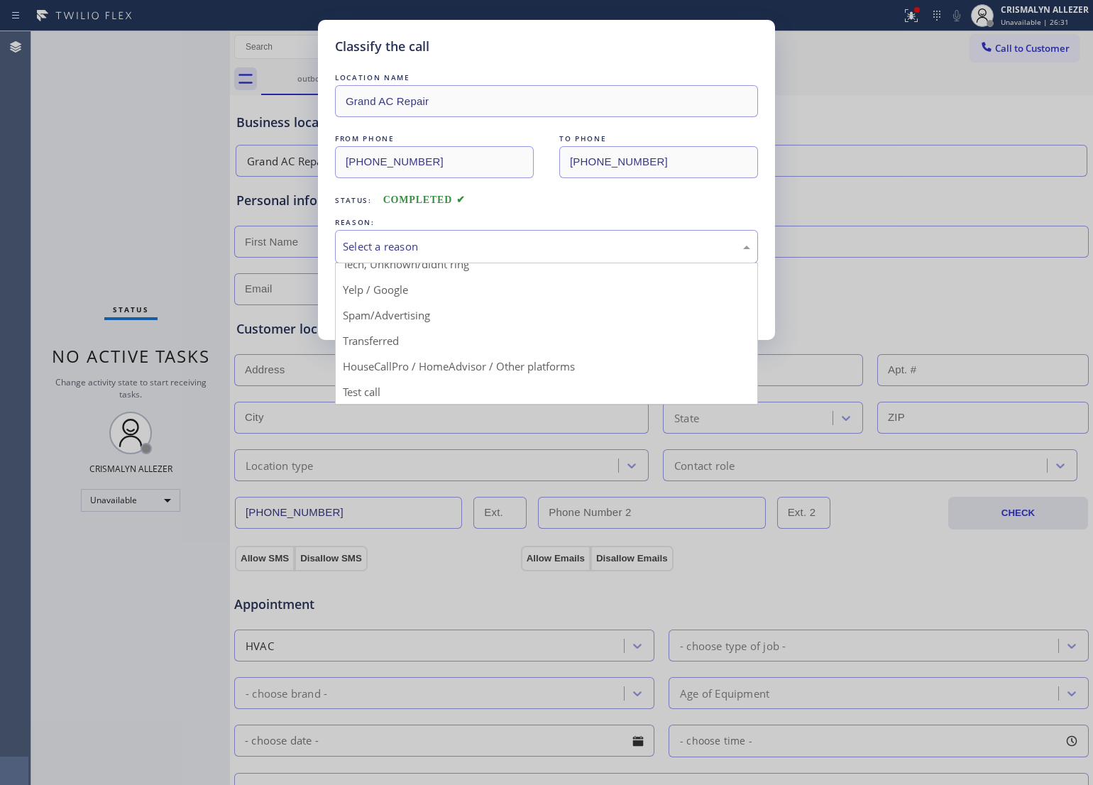
drag, startPoint x: 413, startPoint y: 329, endPoint x: 413, endPoint y: 316, distance: 12.1
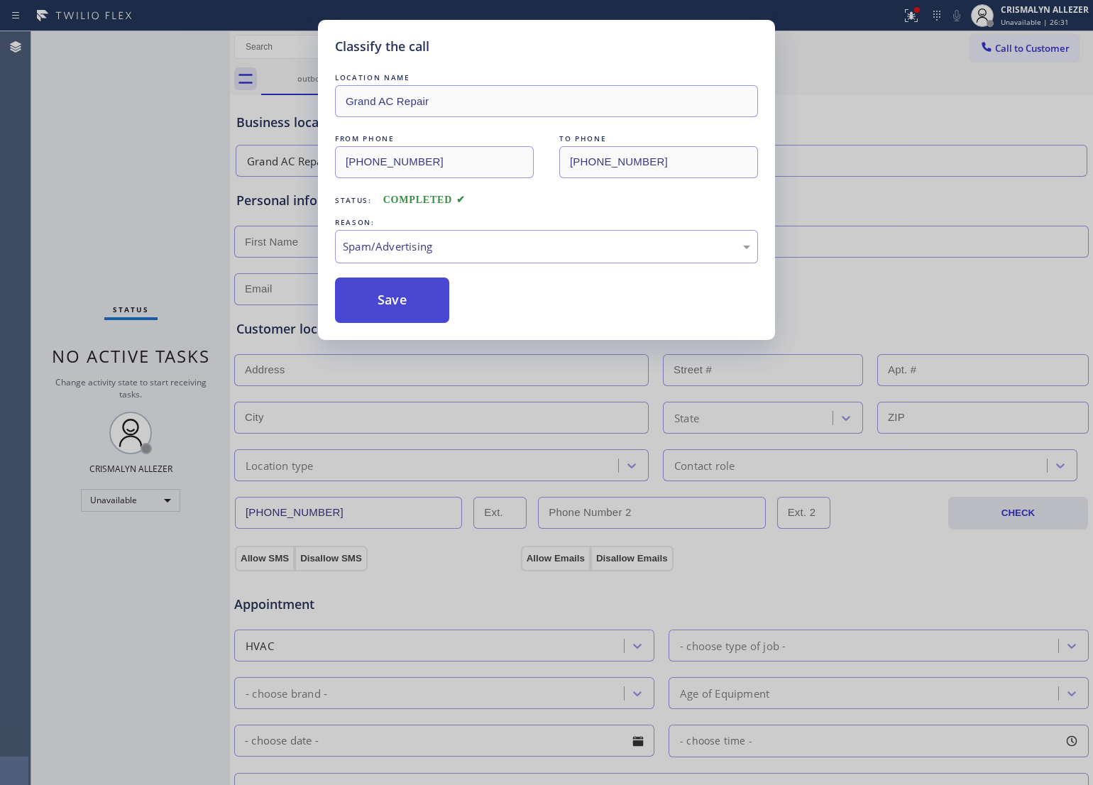
click at [413, 316] on button "Save" at bounding box center [392, 299] width 114 height 45
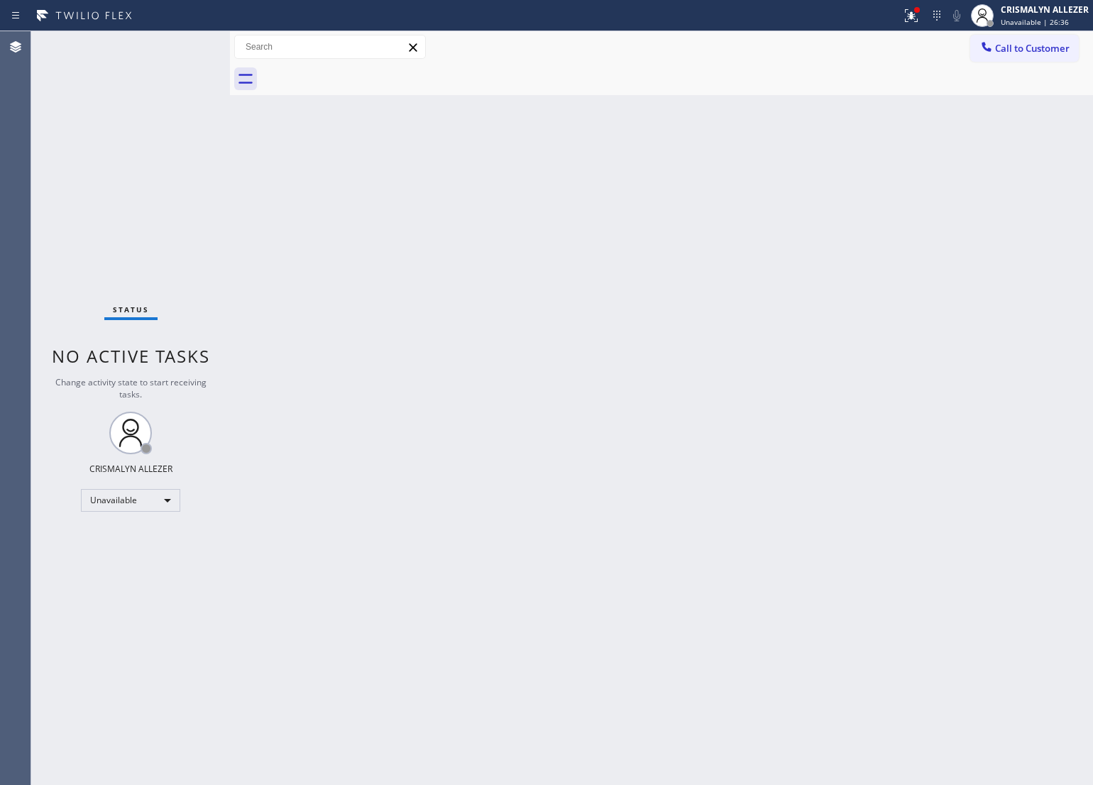
drag, startPoint x: 607, startPoint y: 316, endPoint x: 678, endPoint y: 270, distance: 85.2
click at [611, 309] on div "Back to Dashboard Change Sender ID Customers Technicians Select a contact Outbo…" at bounding box center [661, 408] width 863 height 754
click at [1030, 53] on span "Call to Customer" at bounding box center [1032, 48] width 75 height 13
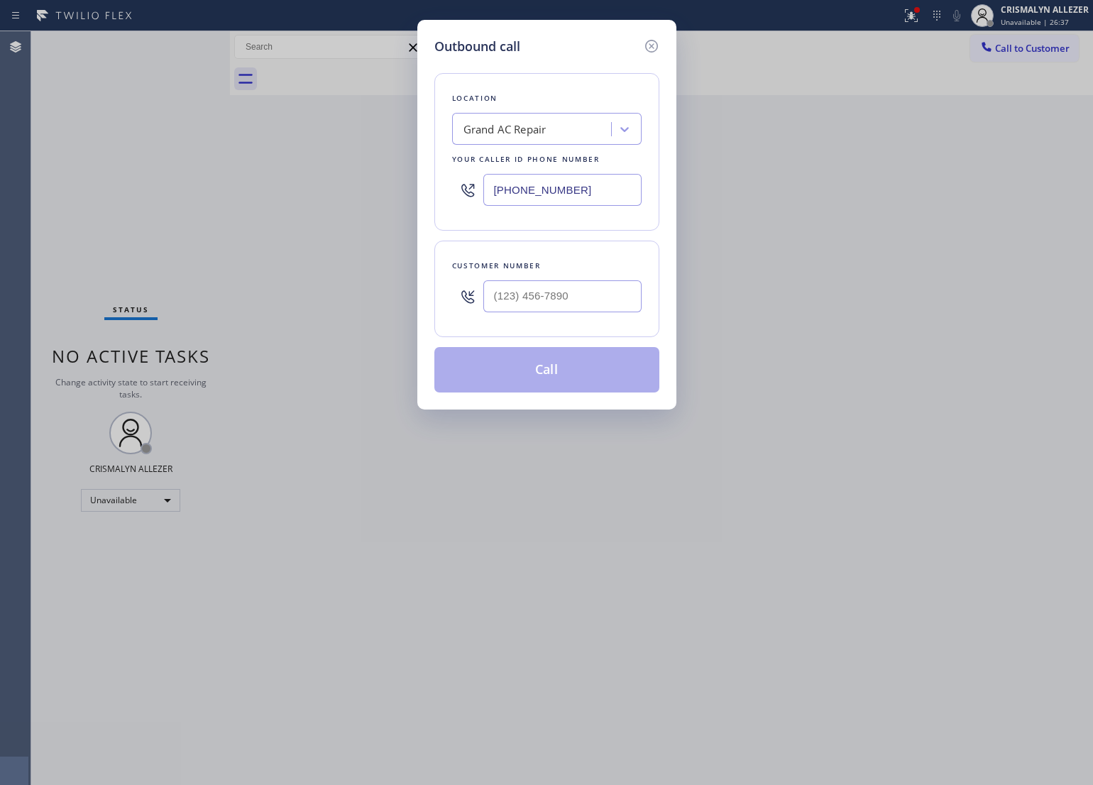
drag, startPoint x: 600, startPoint y: 186, endPoint x: 247, endPoint y: 195, distance: 353.5
click at [248, 195] on div "Outbound call Location Grand AC Repair Your caller id phone number [PHONE_NUMBE…" at bounding box center [546, 392] width 1093 height 785
paste input "954) 835-4535"
type input "[PHONE_NUMBER]"
click at [573, 304] on input "(___) ___-____" at bounding box center [562, 296] width 158 height 32
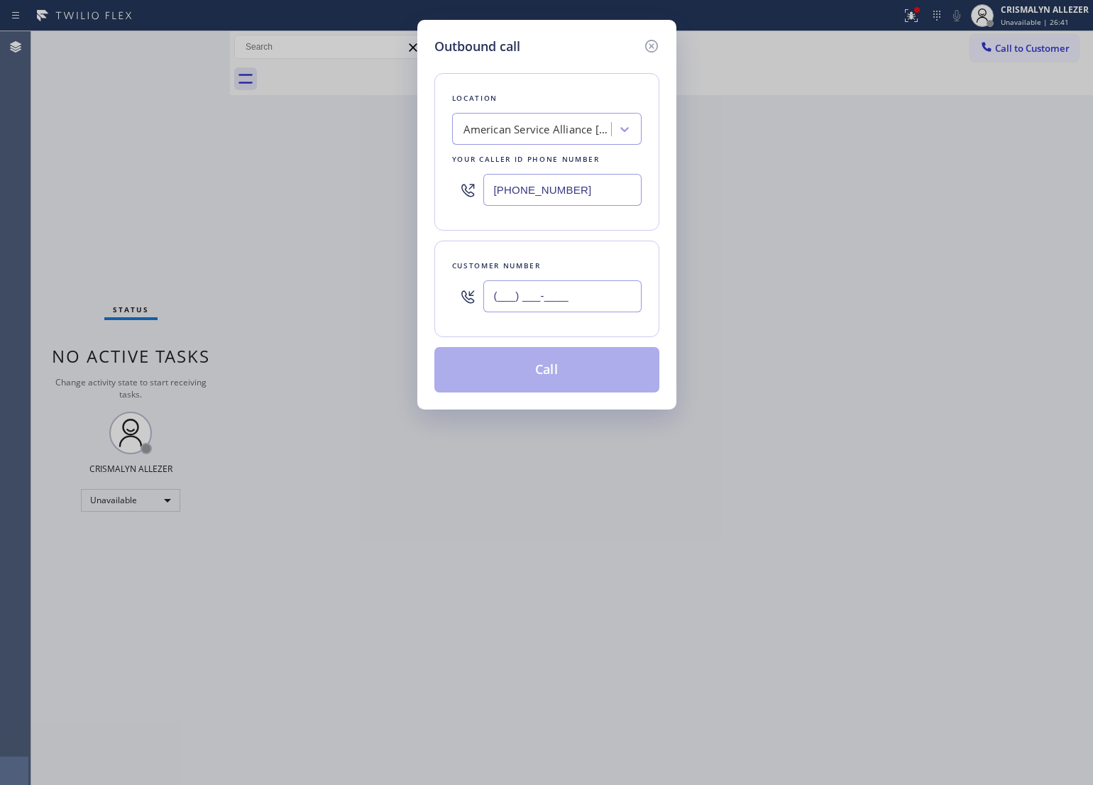
paste input "303) 929-6395"
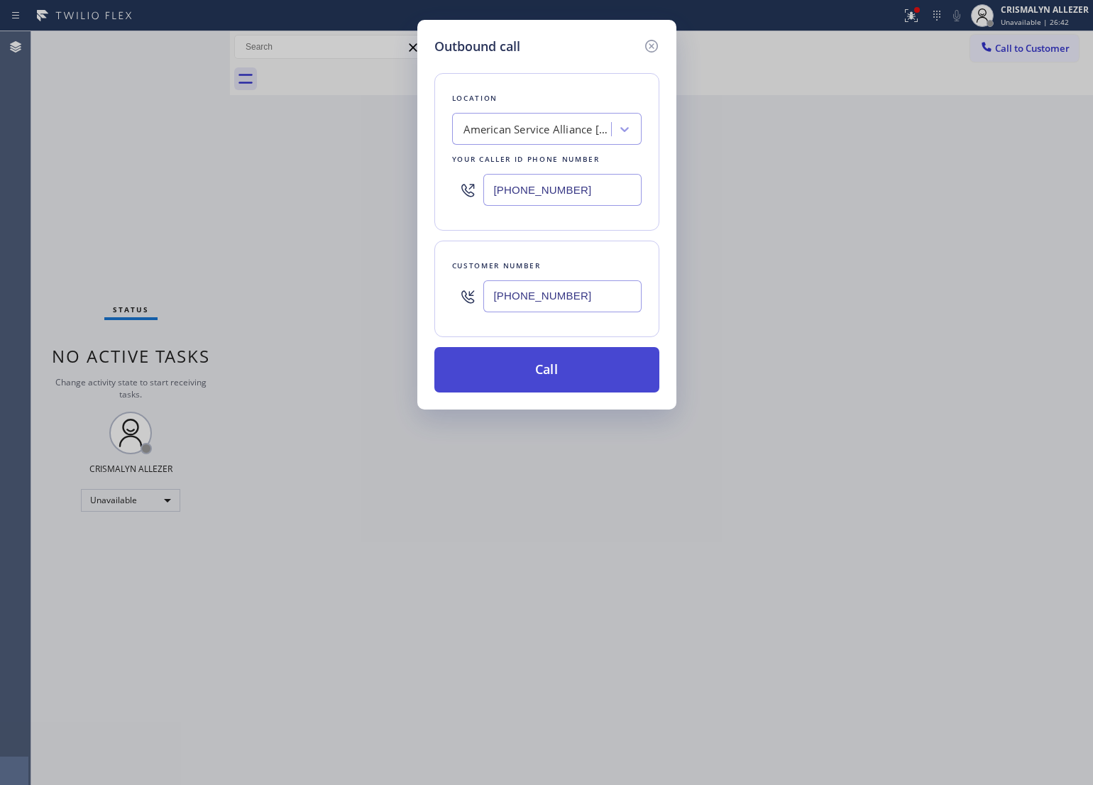
type input "[PHONE_NUMBER]"
click at [551, 378] on button "Call" at bounding box center [546, 369] width 225 height 45
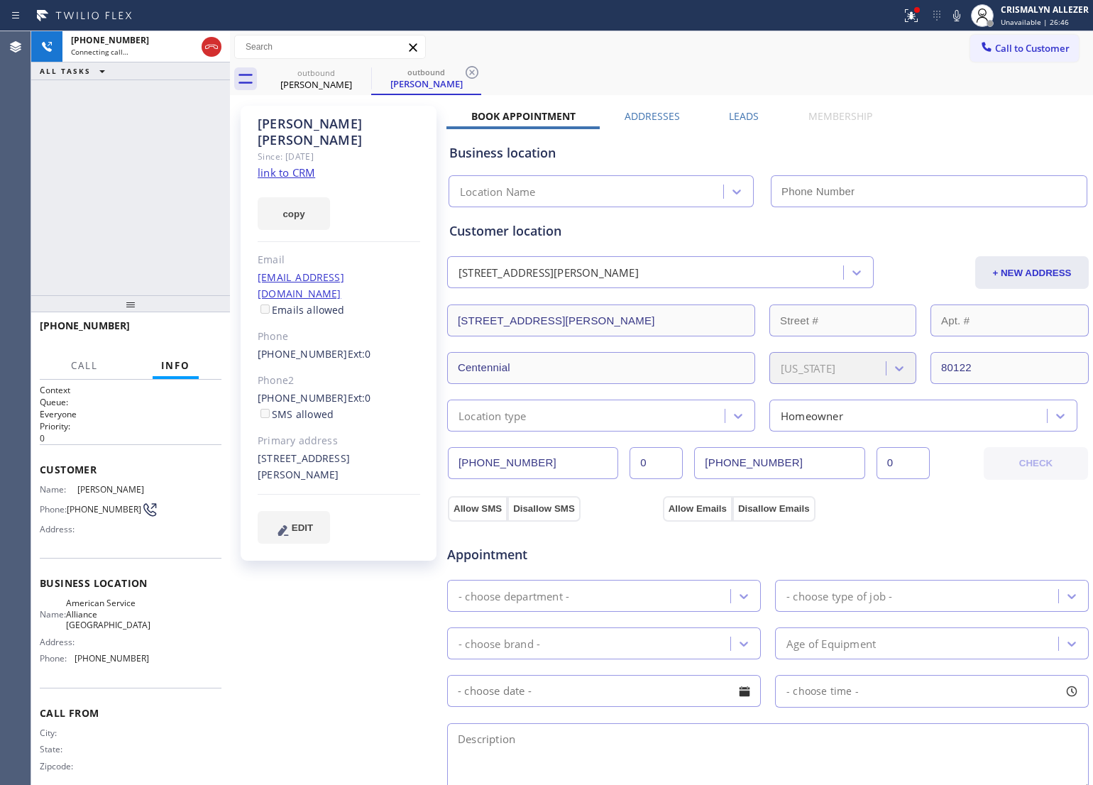
click at [292, 165] on link "link to CRM" at bounding box center [286, 172] width 57 height 14
type input "[PHONE_NUMBER]"
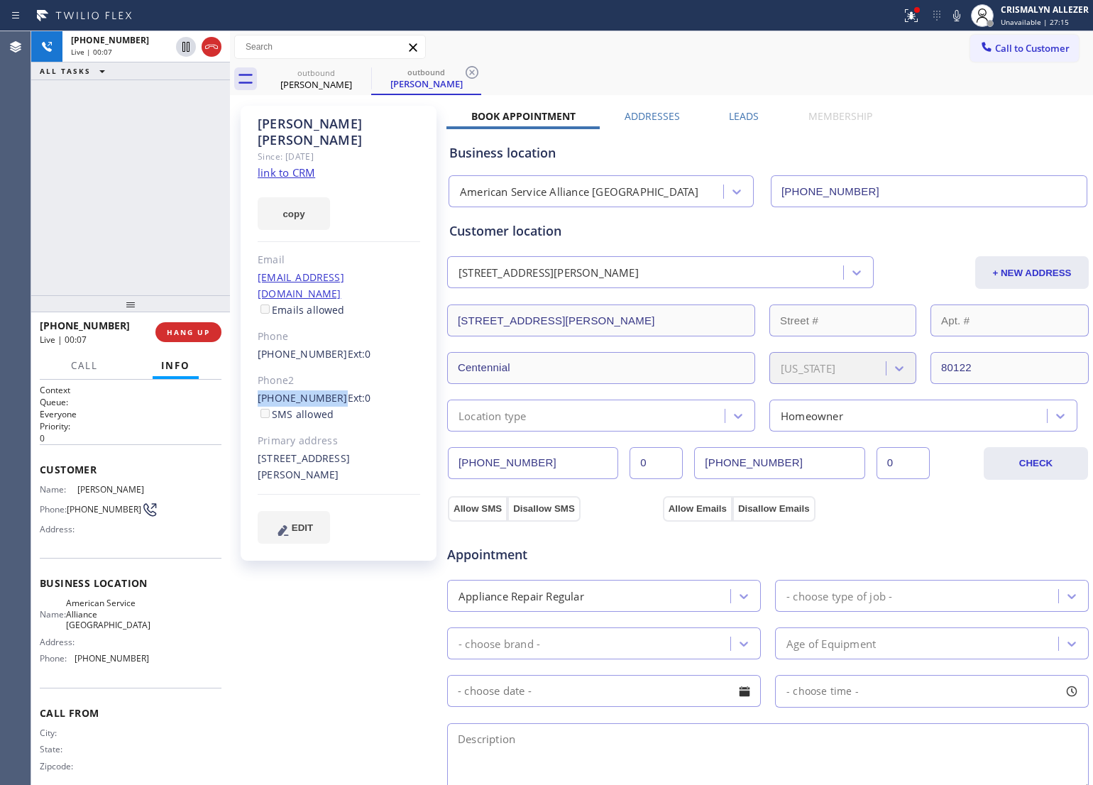
drag, startPoint x: 316, startPoint y: 366, endPoint x: 329, endPoint y: 367, distance: 12.8
click at [329, 367] on div "[PERSON_NAME] Since: [DATE] link to CRM copy Email [EMAIL_ADDRESS][DOMAIN_NAME]…" at bounding box center [339, 333] width 196 height 455
click at [194, 330] on span "HANG UP" at bounding box center [188, 332] width 43 height 10
click at [194, 330] on span "COMPLETE" at bounding box center [185, 332] width 49 height 10
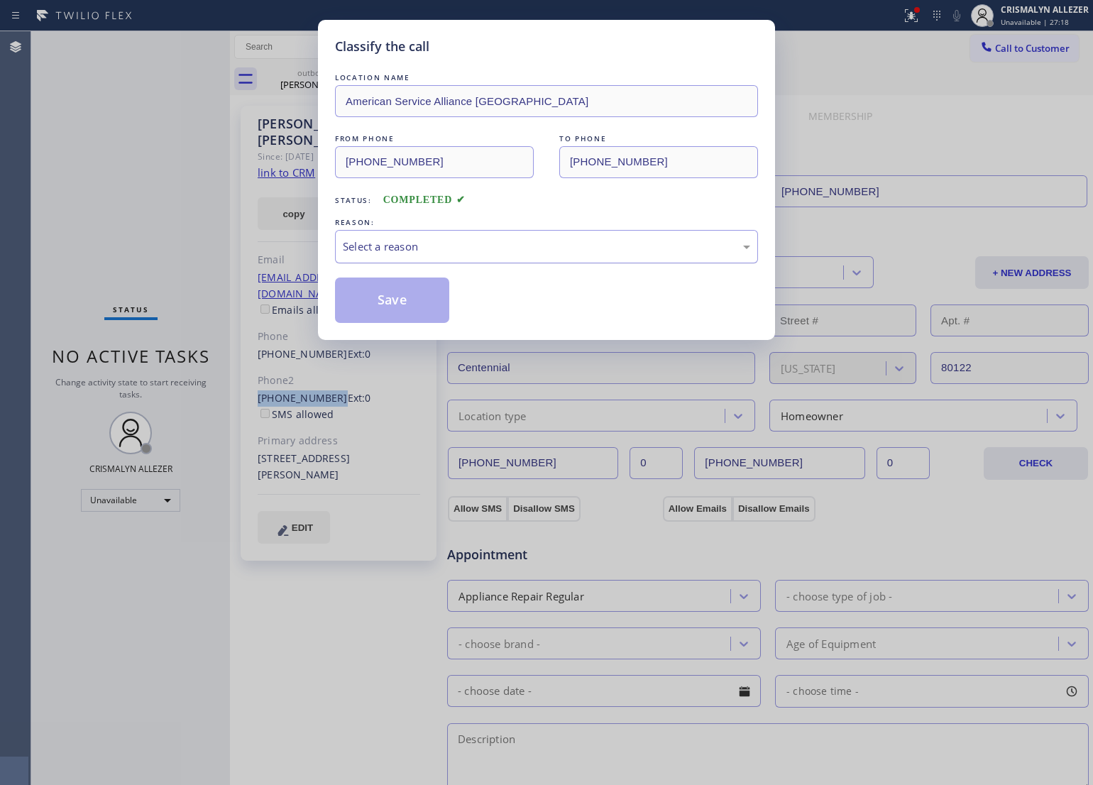
click at [563, 248] on div "Select a reason" at bounding box center [546, 246] width 407 height 16
click at [404, 303] on button "Save" at bounding box center [392, 299] width 114 height 45
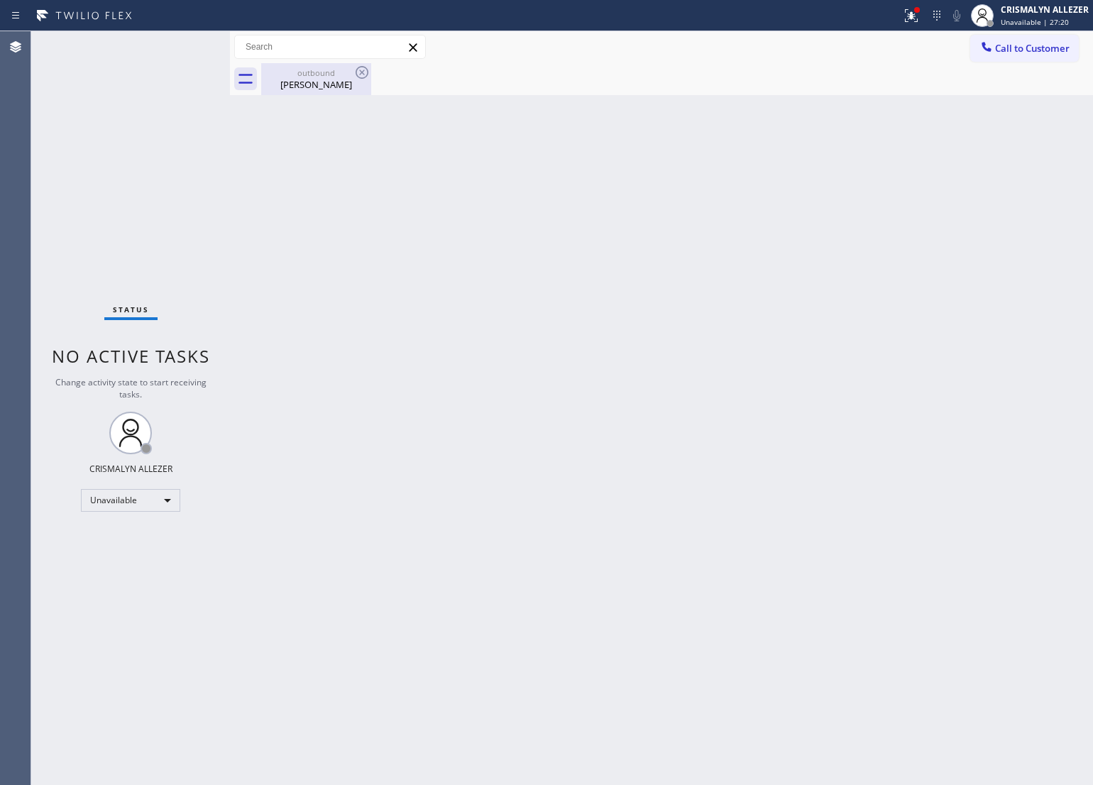
click at [338, 75] on div "outbound" at bounding box center [316, 72] width 107 height 11
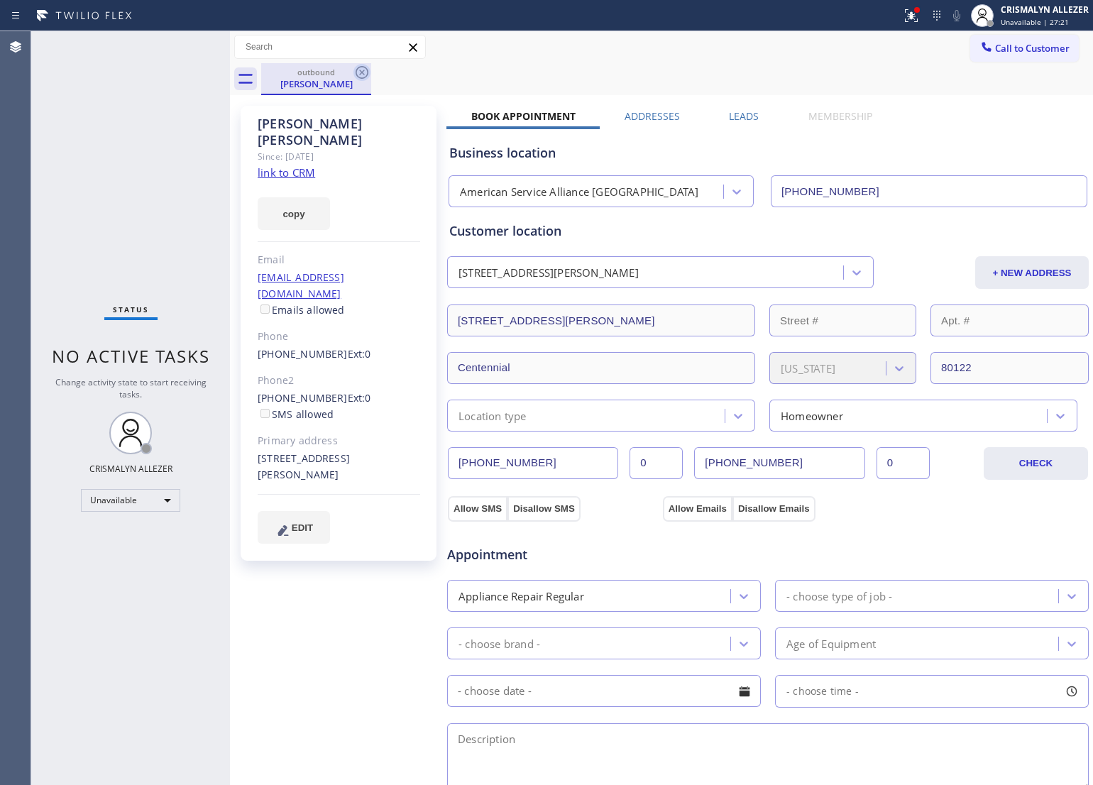
click at [360, 77] on icon at bounding box center [361, 72] width 17 height 17
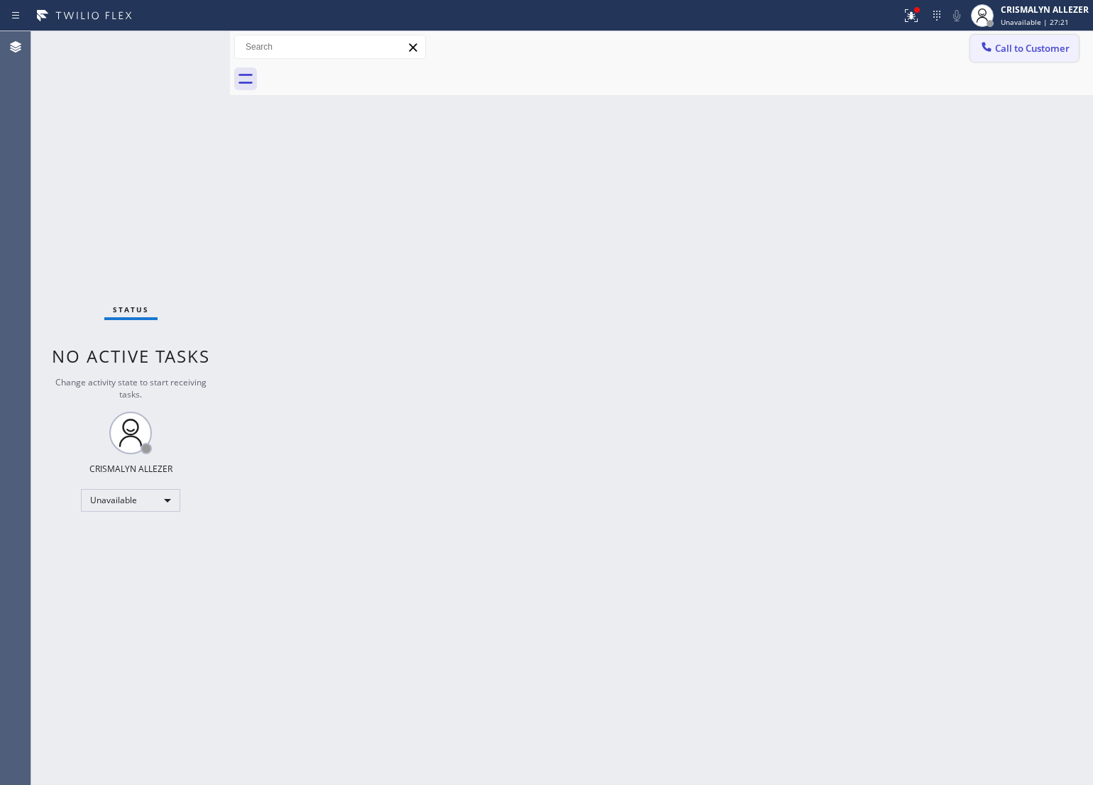
click at [1010, 46] on span "Call to Customer" at bounding box center [1032, 48] width 75 height 13
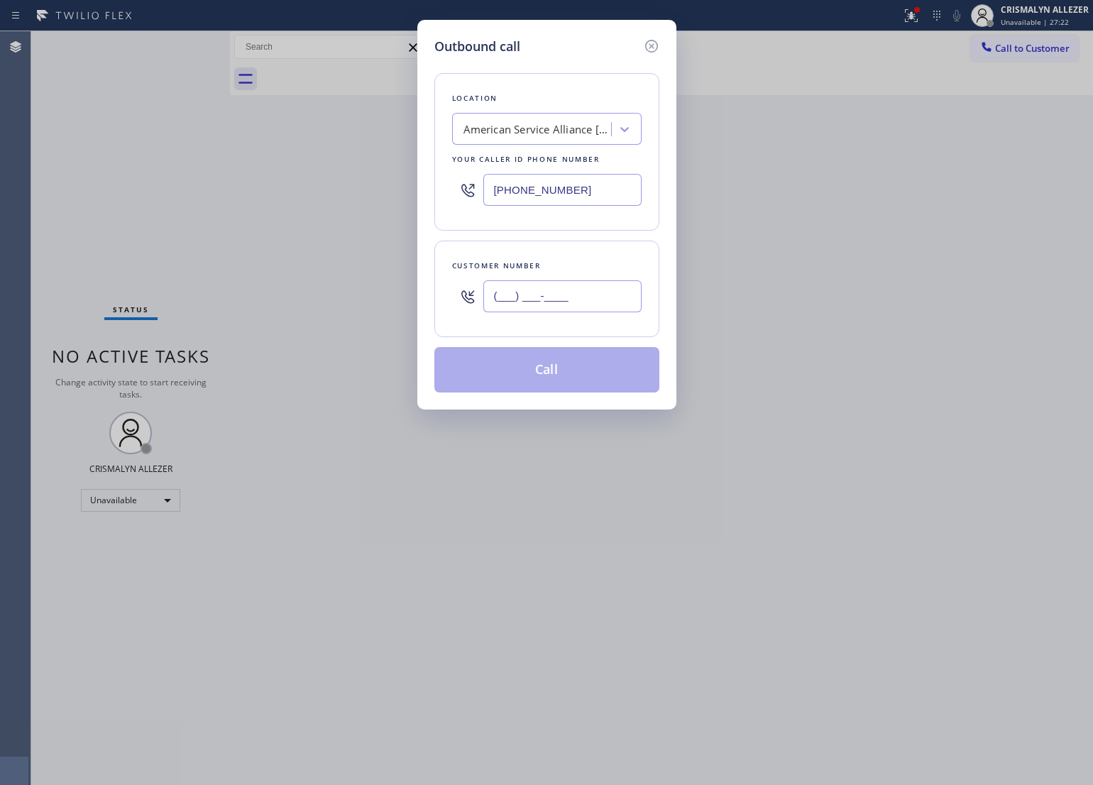
click at [639, 288] on input "(___) ___-____" at bounding box center [562, 296] width 158 height 32
paste input "303) 798-3169"
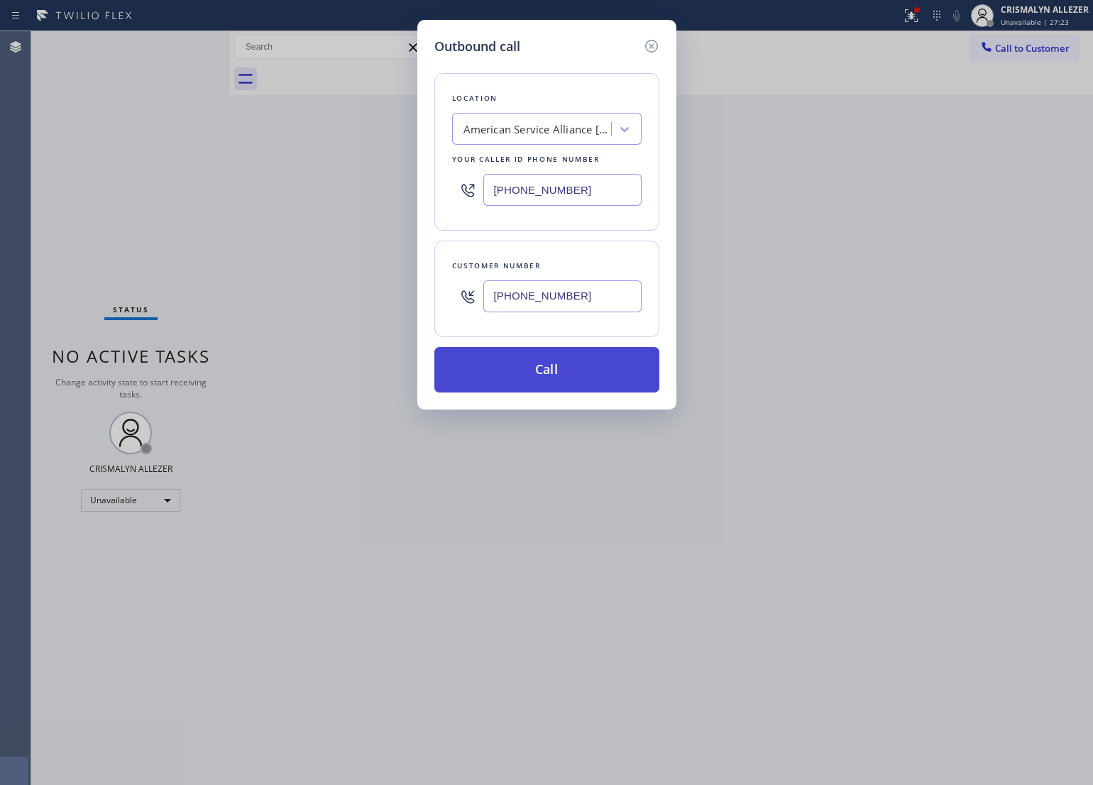
type input "[PHONE_NUMBER]"
click at [571, 365] on button "Call" at bounding box center [546, 369] width 225 height 45
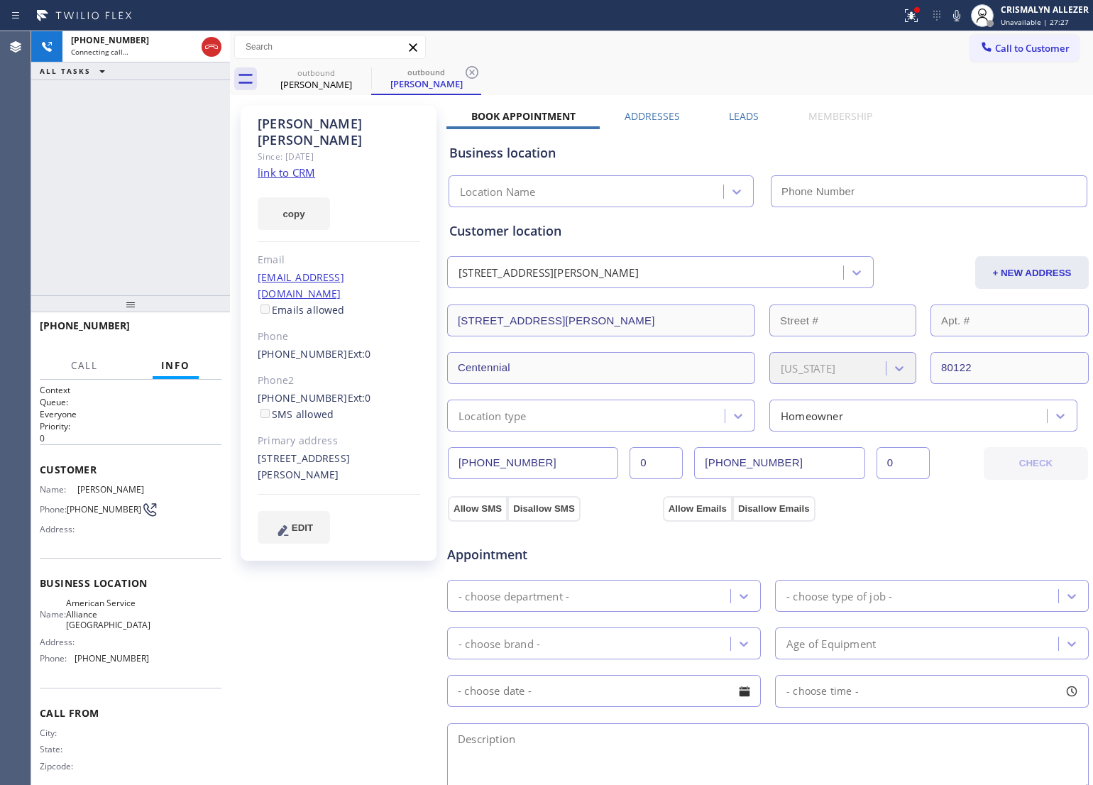
type input "[PHONE_NUMBER]"
click at [177, 334] on span "HANG UP" at bounding box center [188, 332] width 43 height 10
click at [182, 337] on button "HANG UP" at bounding box center [188, 332] width 66 height 20
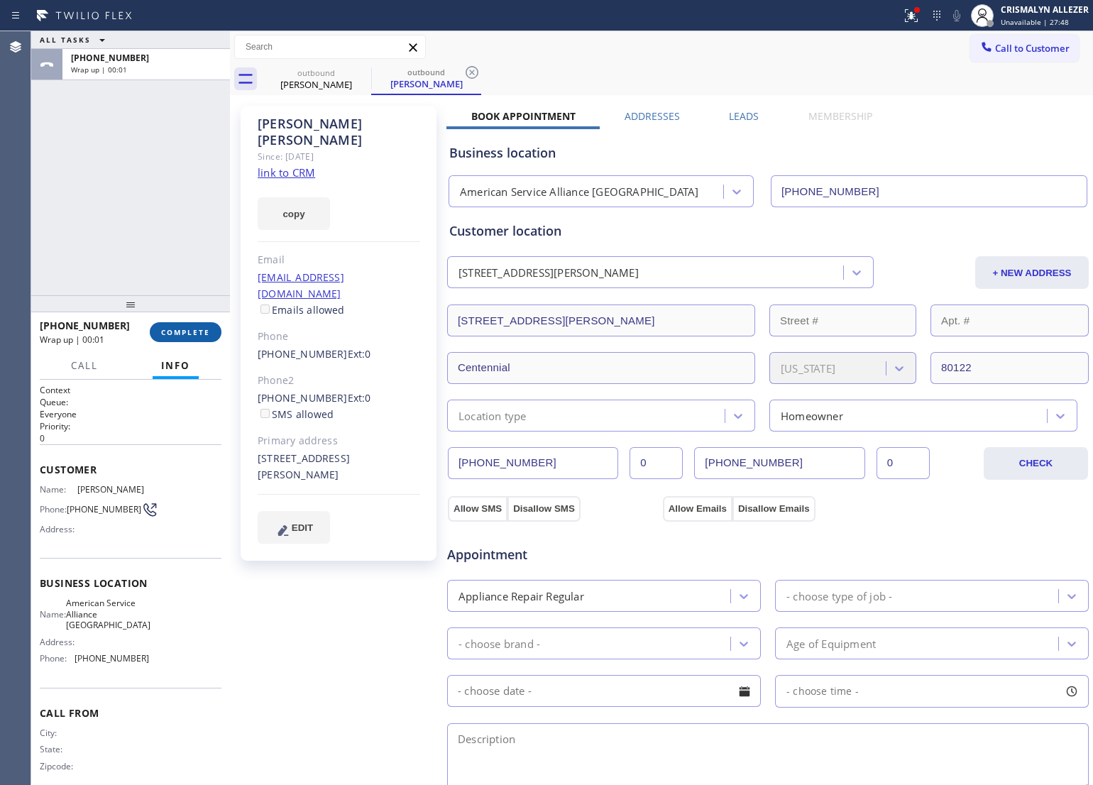
click at [182, 333] on span "COMPLETE" at bounding box center [185, 332] width 49 height 10
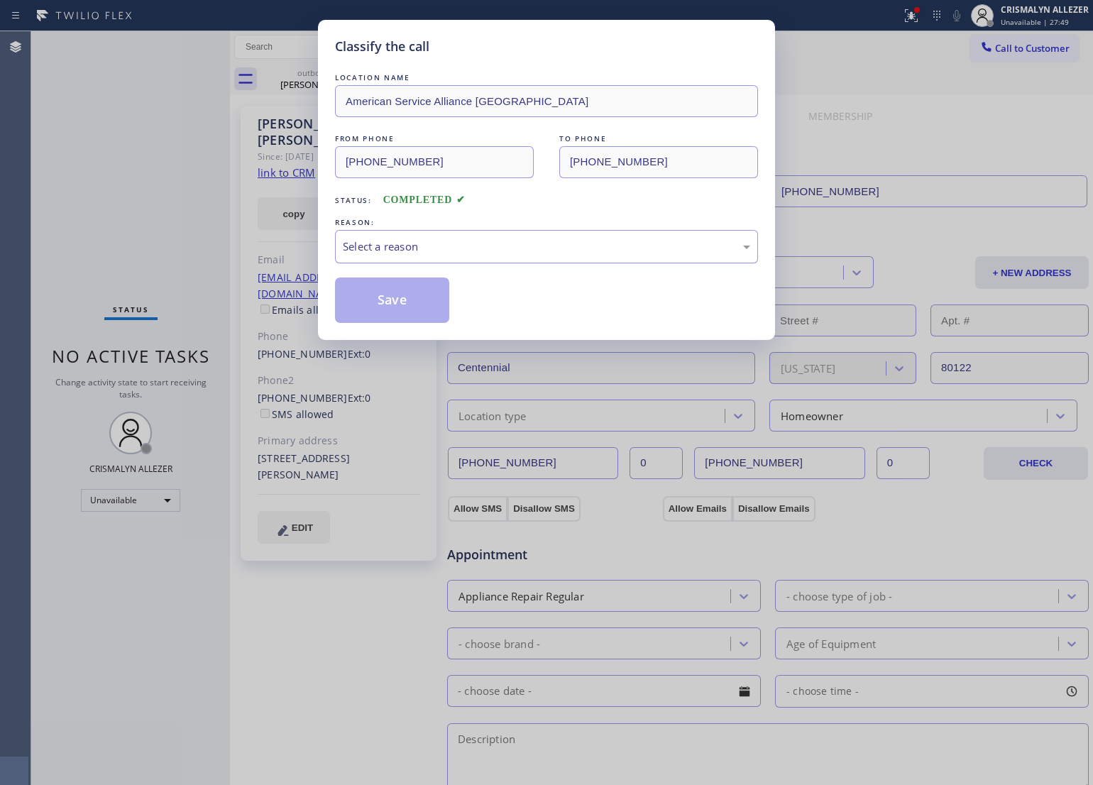
drag, startPoint x: 566, startPoint y: 243, endPoint x: 555, endPoint y: 253, distance: 14.6
click at [563, 246] on div "Select a reason" at bounding box center [546, 246] width 407 height 16
click at [395, 298] on button "Save" at bounding box center [392, 299] width 114 height 45
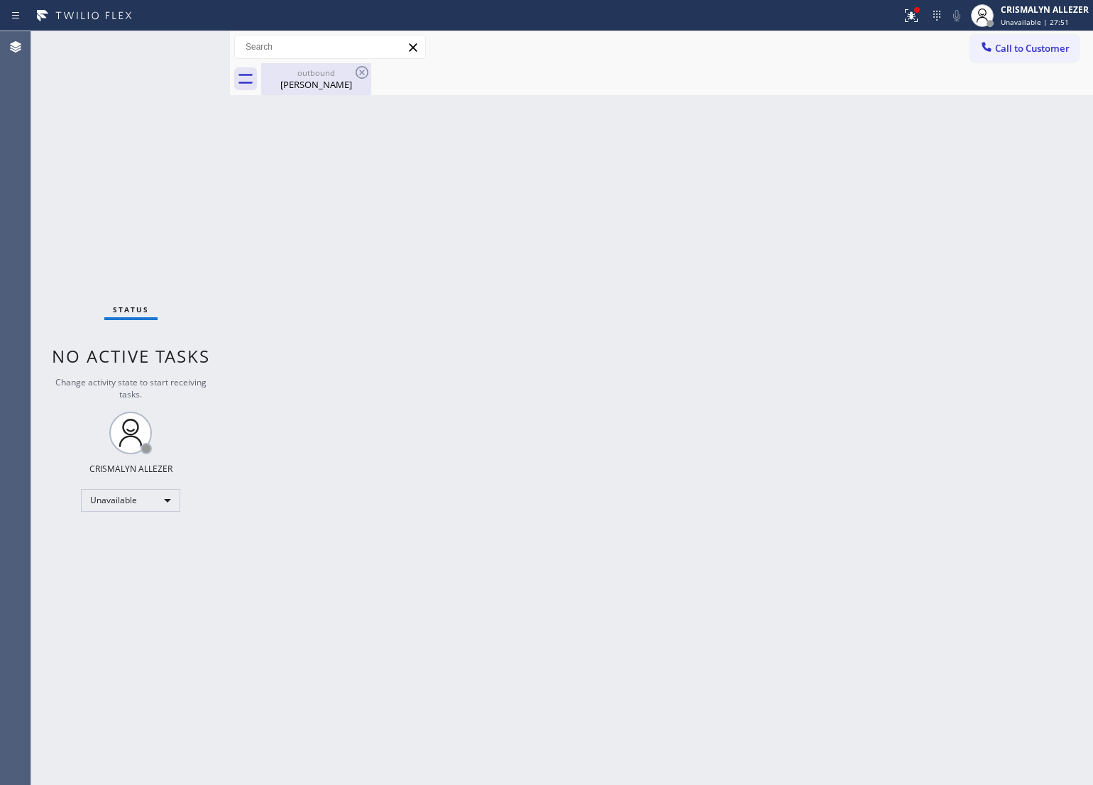
click at [311, 73] on div "outbound" at bounding box center [316, 72] width 107 height 11
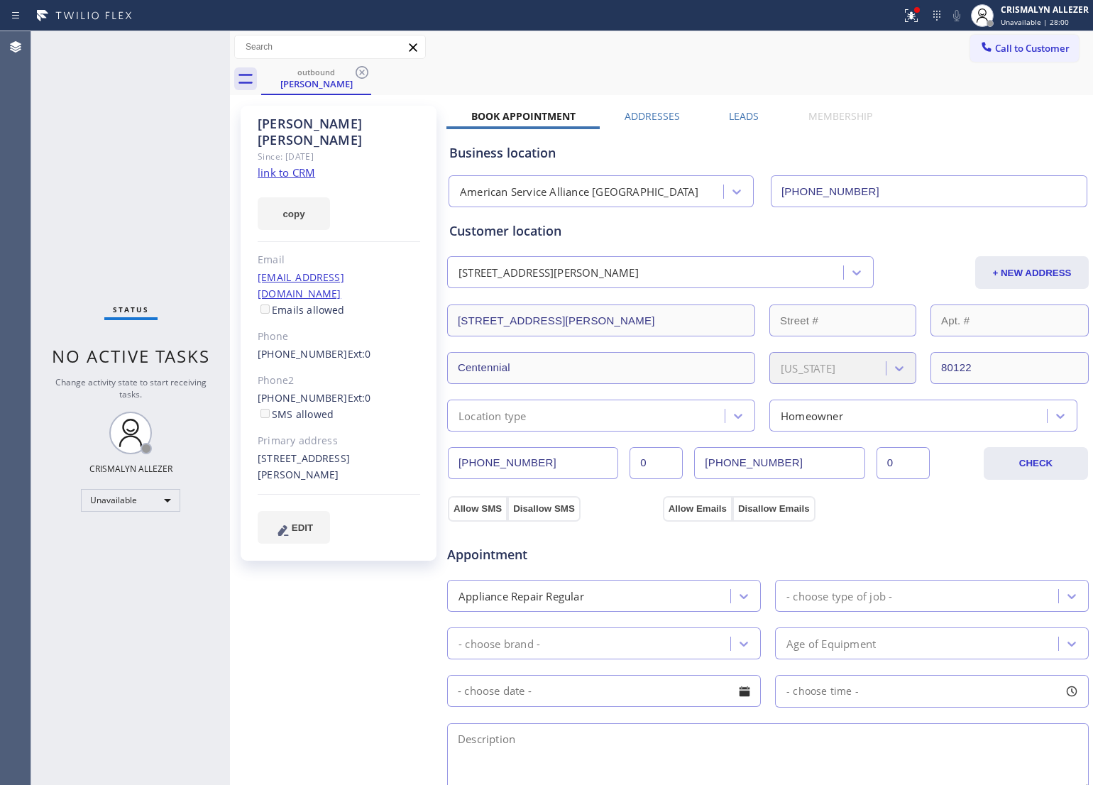
drag, startPoint x: 360, startPoint y: 72, endPoint x: 350, endPoint y: 30, distance: 43.9
click at [360, 72] on icon at bounding box center [361, 72] width 13 height 13
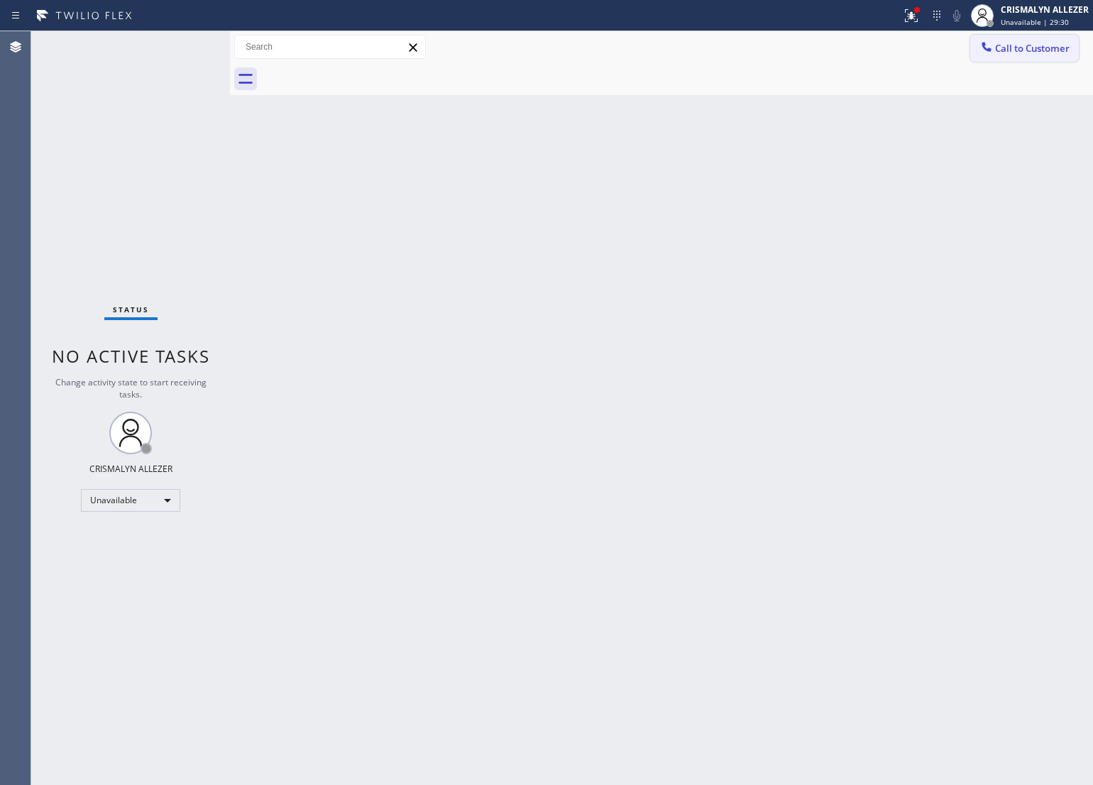
click at [1048, 48] on span "Call to Customer" at bounding box center [1032, 48] width 75 height 13
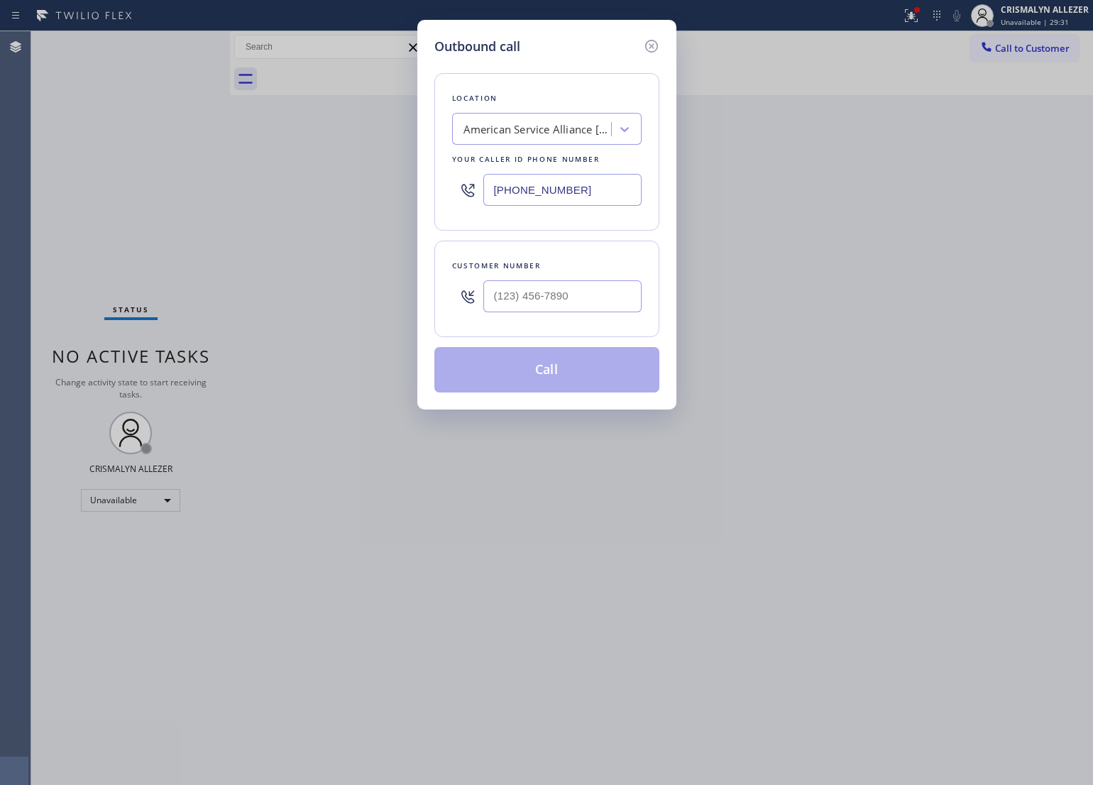
drag, startPoint x: 582, startPoint y: 195, endPoint x: 321, endPoint y: 201, distance: 261.2
click at [366, 197] on div "Outbound call Location American Service Alliance [GEOGRAPHIC_DATA] Your caller …" at bounding box center [546, 392] width 1093 height 785
paste input "786) 420-4669"
type input "[PHONE_NUMBER]"
click at [589, 307] on input "(___) ___-____" at bounding box center [562, 296] width 158 height 32
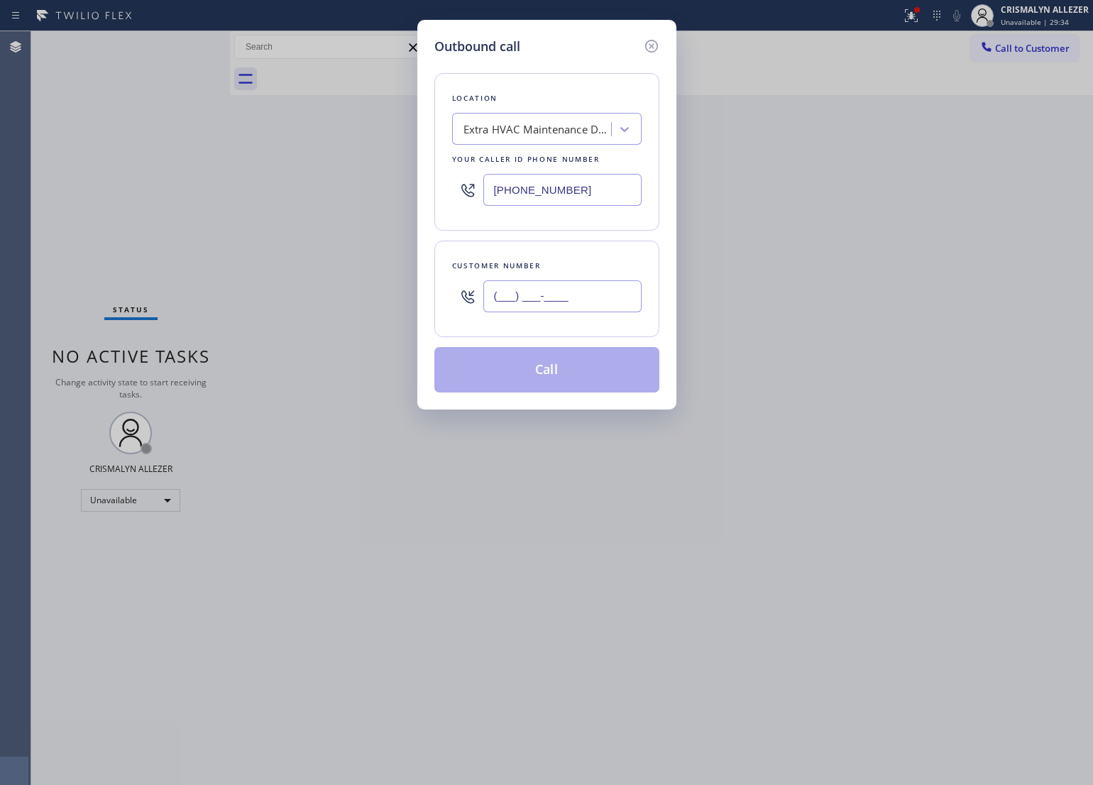
paste input "786) 204-7793"
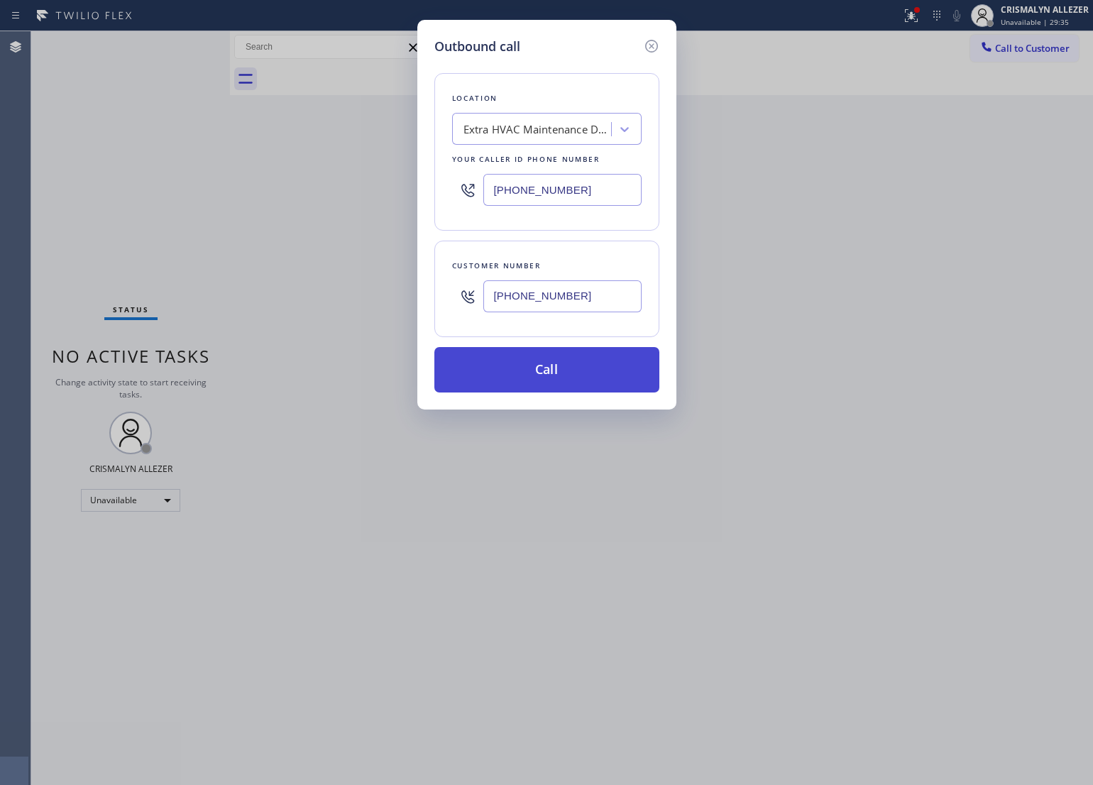
type input "[PHONE_NUMBER]"
click at [562, 378] on button "Call" at bounding box center [546, 369] width 225 height 45
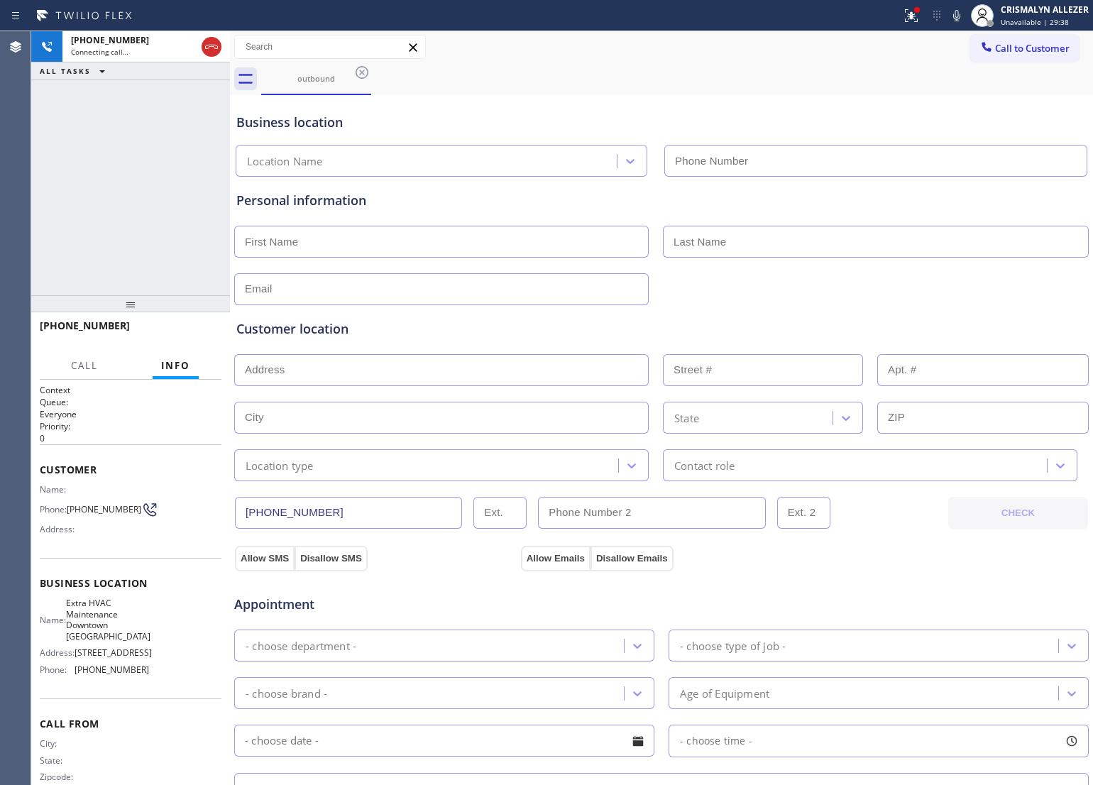
type input "[PHONE_NUMBER]"
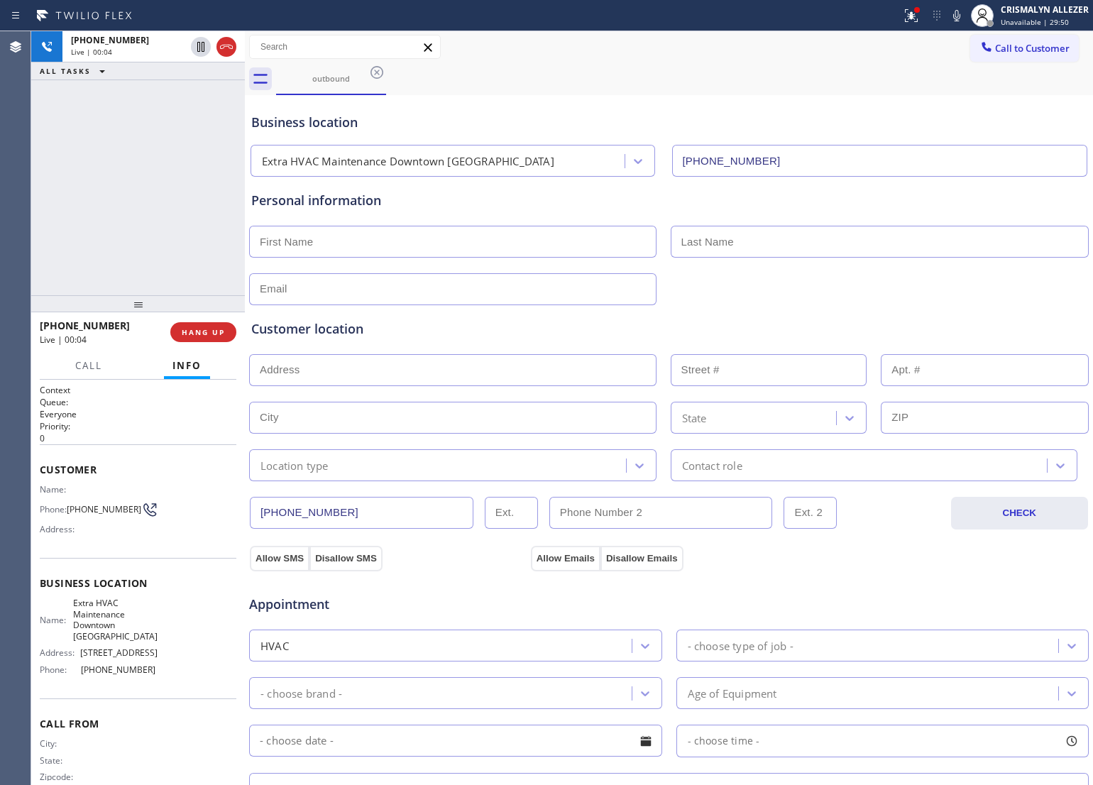
drag, startPoint x: 227, startPoint y: 250, endPoint x: 242, endPoint y: 253, distance: 15.1
click at [245, 253] on div at bounding box center [245, 408] width 0 height 754
click at [192, 331] on span "COMPLETE" at bounding box center [200, 332] width 49 height 10
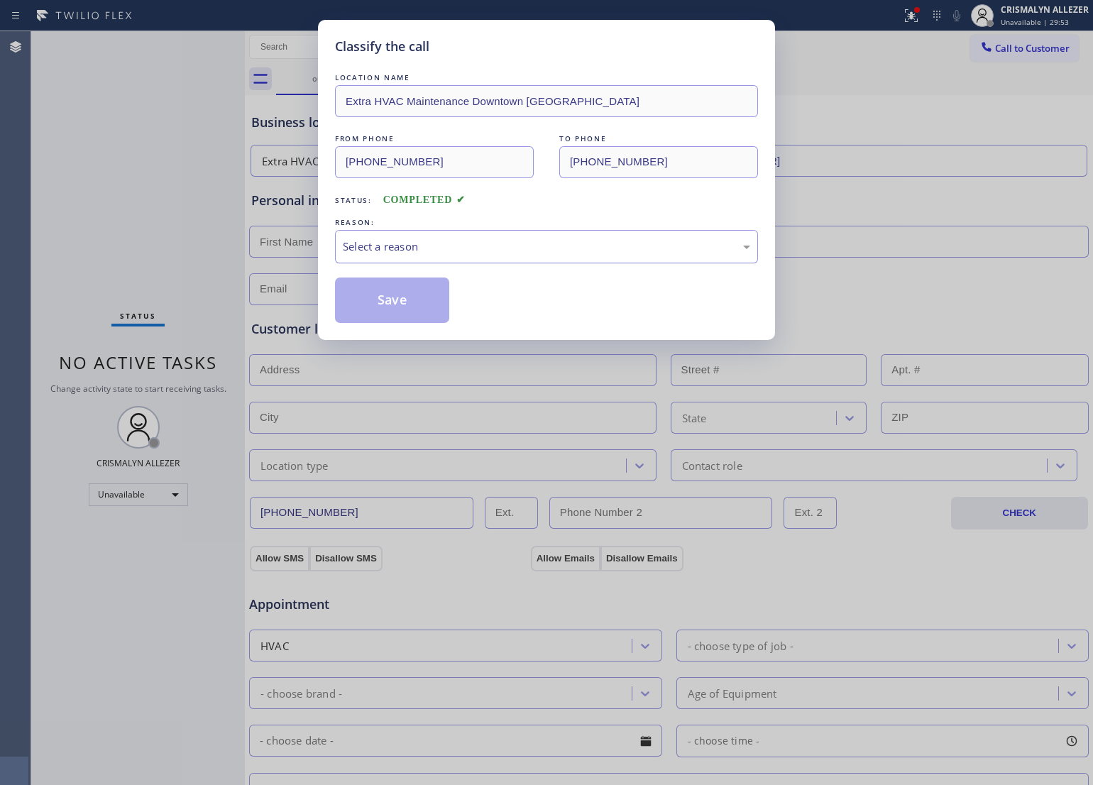
click at [561, 254] on div "Select a reason" at bounding box center [546, 246] width 407 height 16
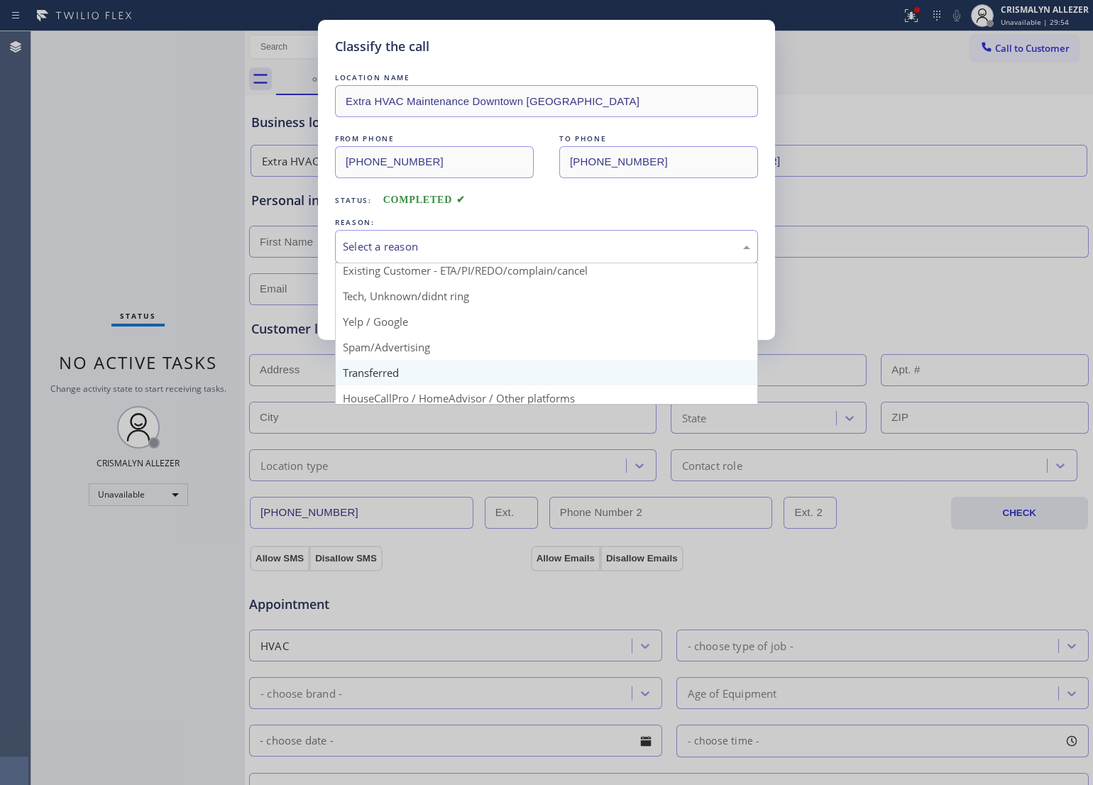
scroll to position [89, 0]
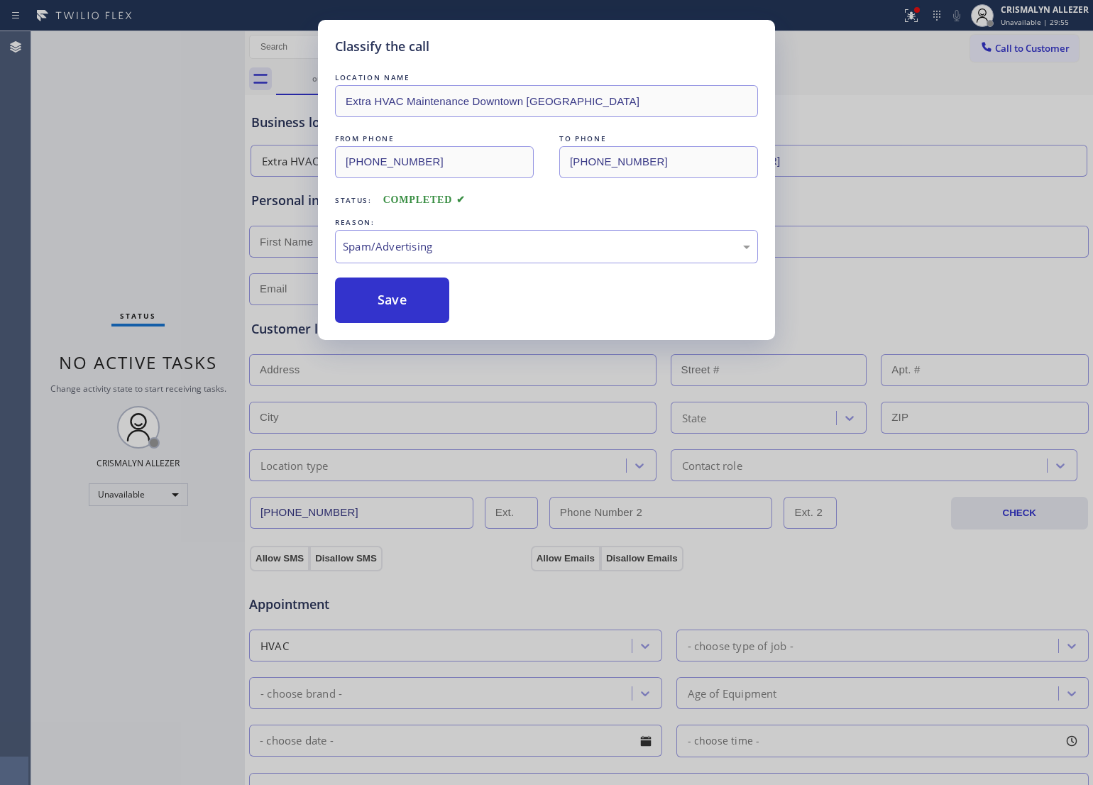
click at [404, 316] on button "Save" at bounding box center [392, 299] width 114 height 45
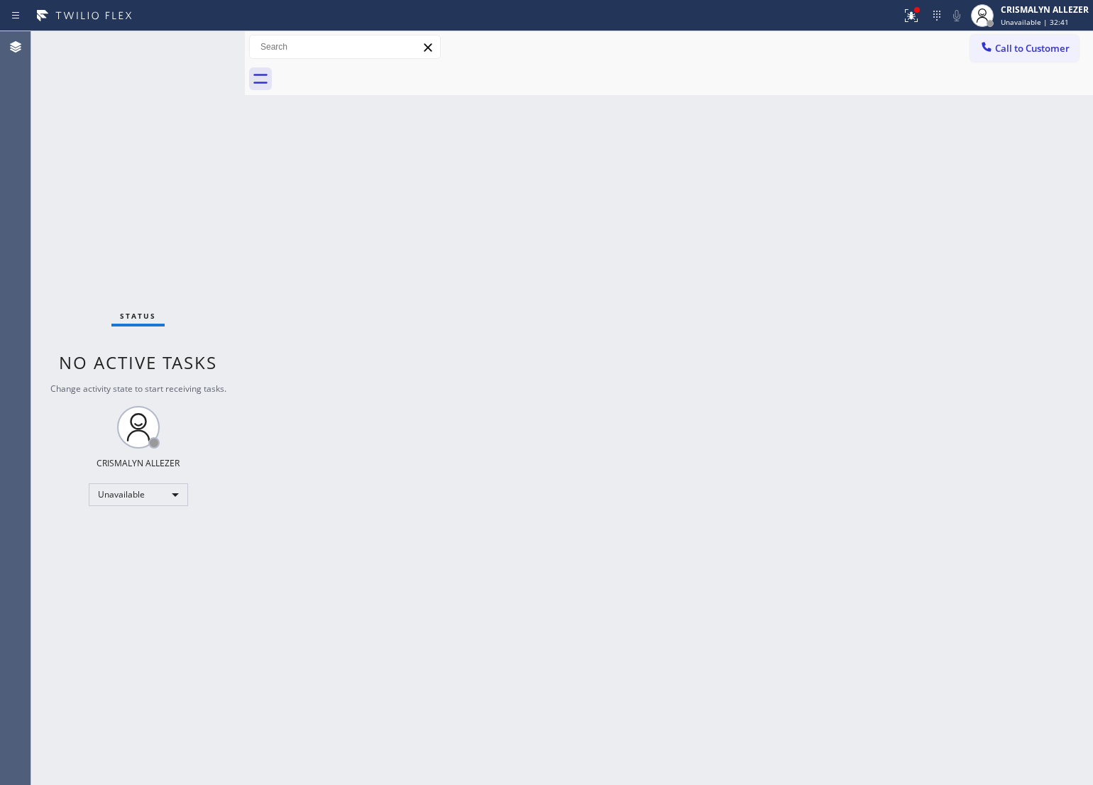
click at [512, 378] on div "Back to Dashboard Change Sender ID Customers Technicians Select a contact Outbo…" at bounding box center [669, 408] width 848 height 754
click at [1008, 43] on span "Call to Customer" at bounding box center [1032, 48] width 75 height 13
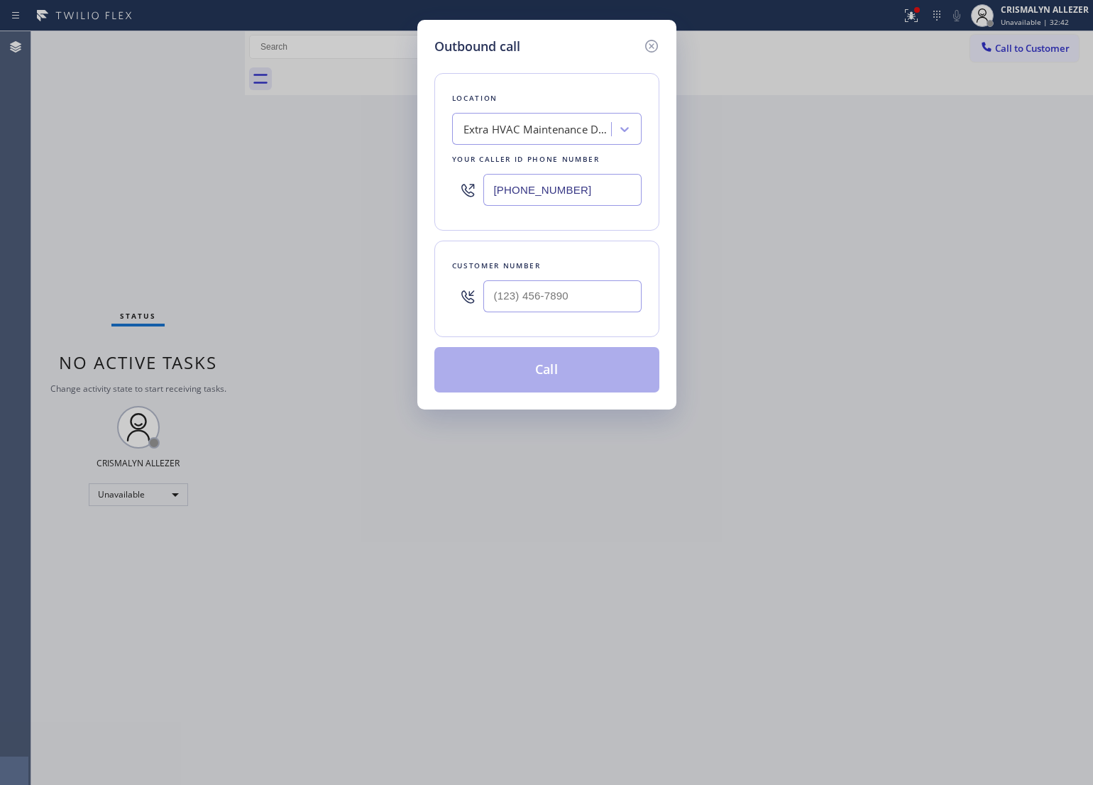
drag, startPoint x: 607, startPoint y: 178, endPoint x: 285, endPoint y: 197, distance: 322.7
click at [285, 197] on div "Outbound call Location Extra HVAC Maintenance Downtown [GEOGRAPHIC_DATA] Your c…" at bounding box center [546, 392] width 1093 height 785
paste input "631) 301-2922"
type input "[PHONE_NUMBER]"
click at [609, 300] on input "(___) ___-____" at bounding box center [562, 296] width 158 height 32
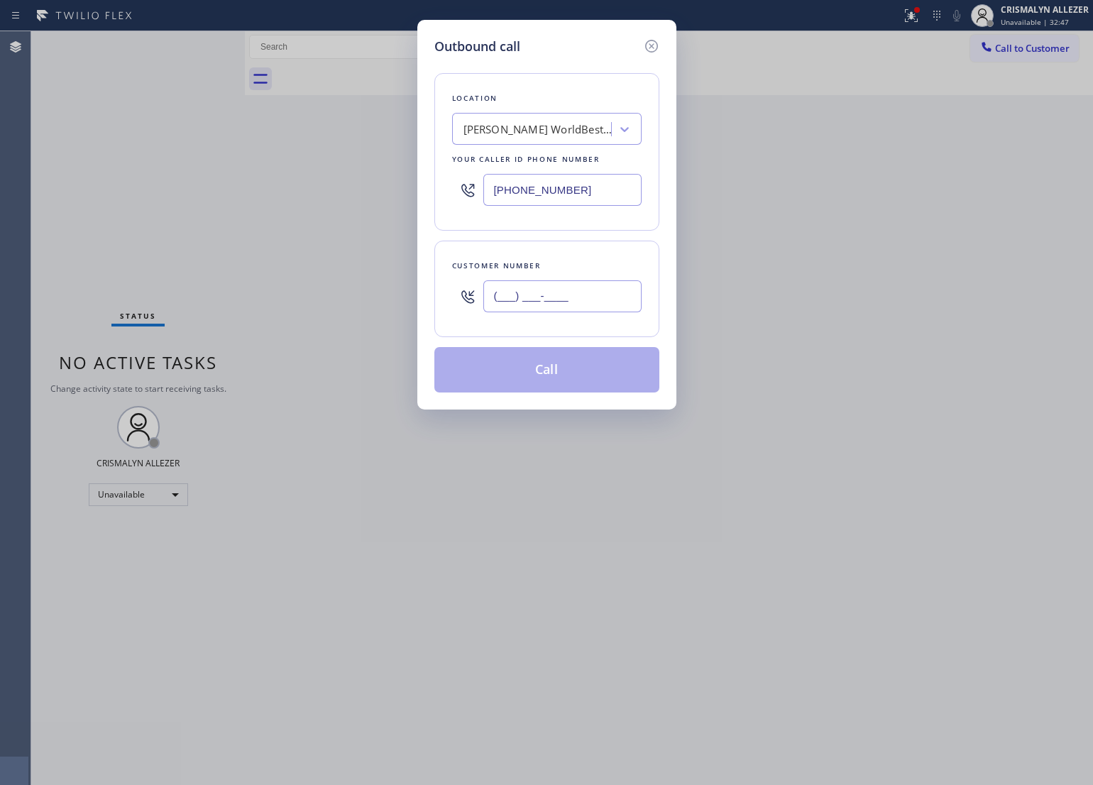
paste input "646) 912-2990"
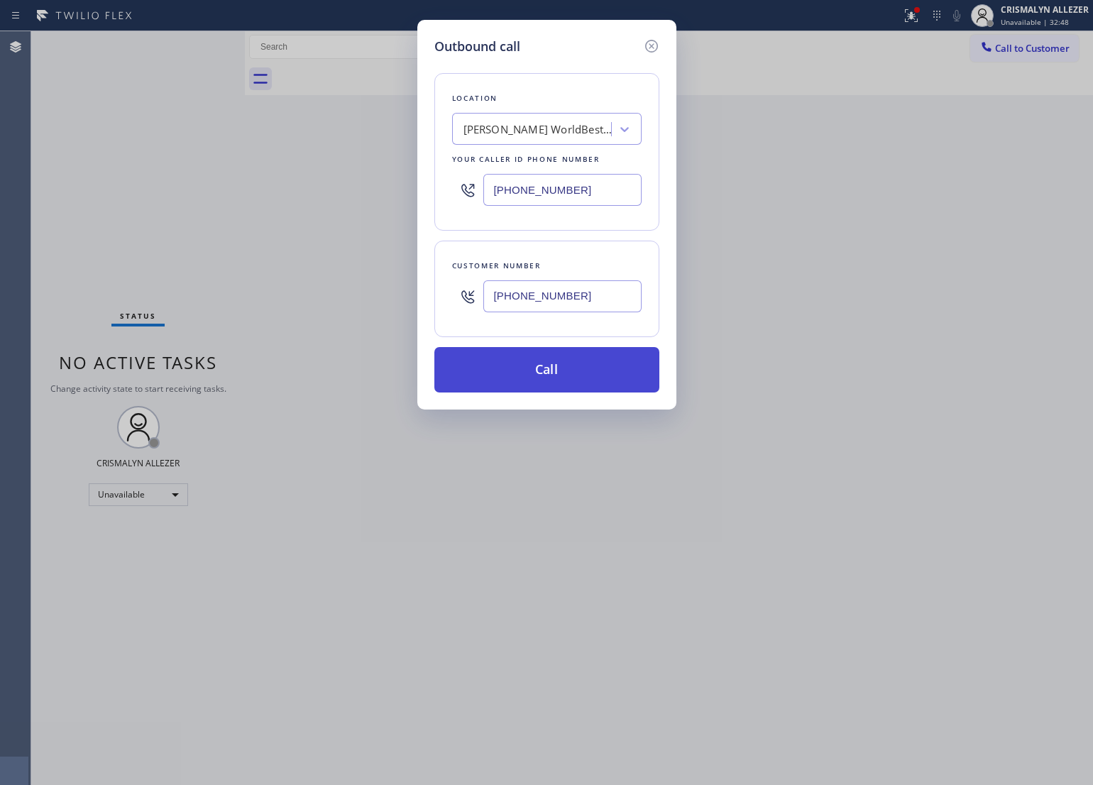
type input "[PHONE_NUMBER]"
click at [556, 381] on button "Call" at bounding box center [546, 369] width 225 height 45
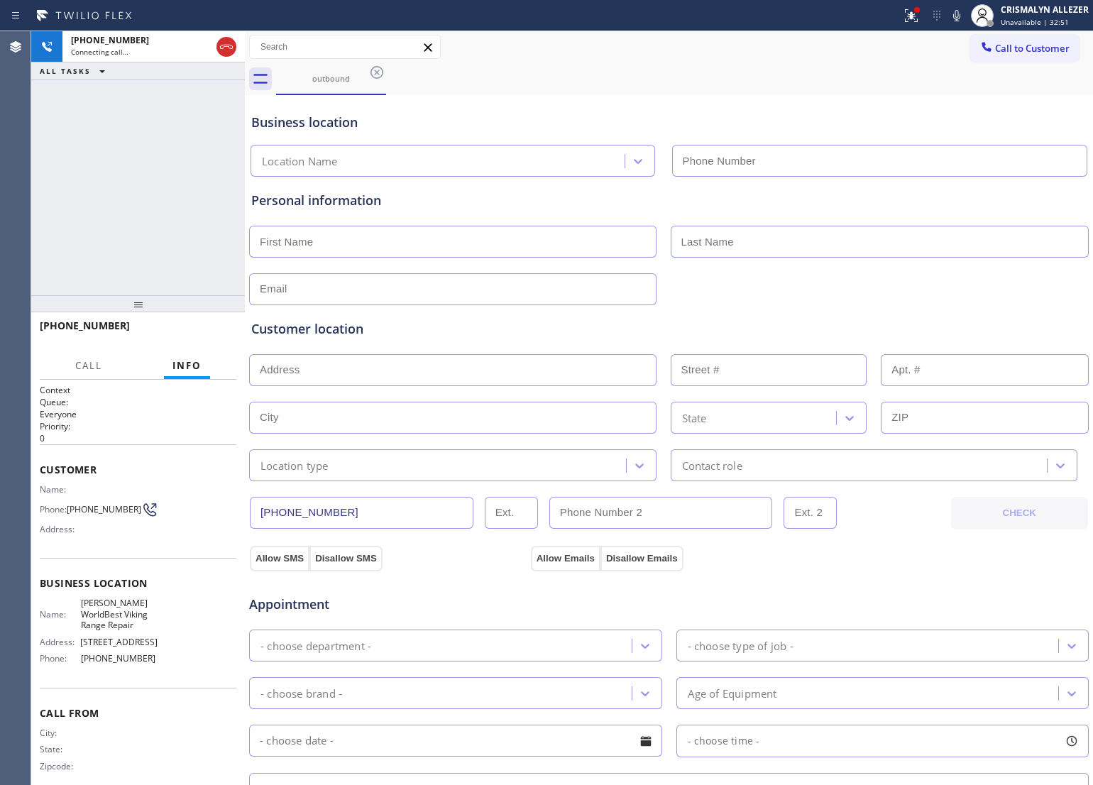
type input "[PHONE_NUMBER]"
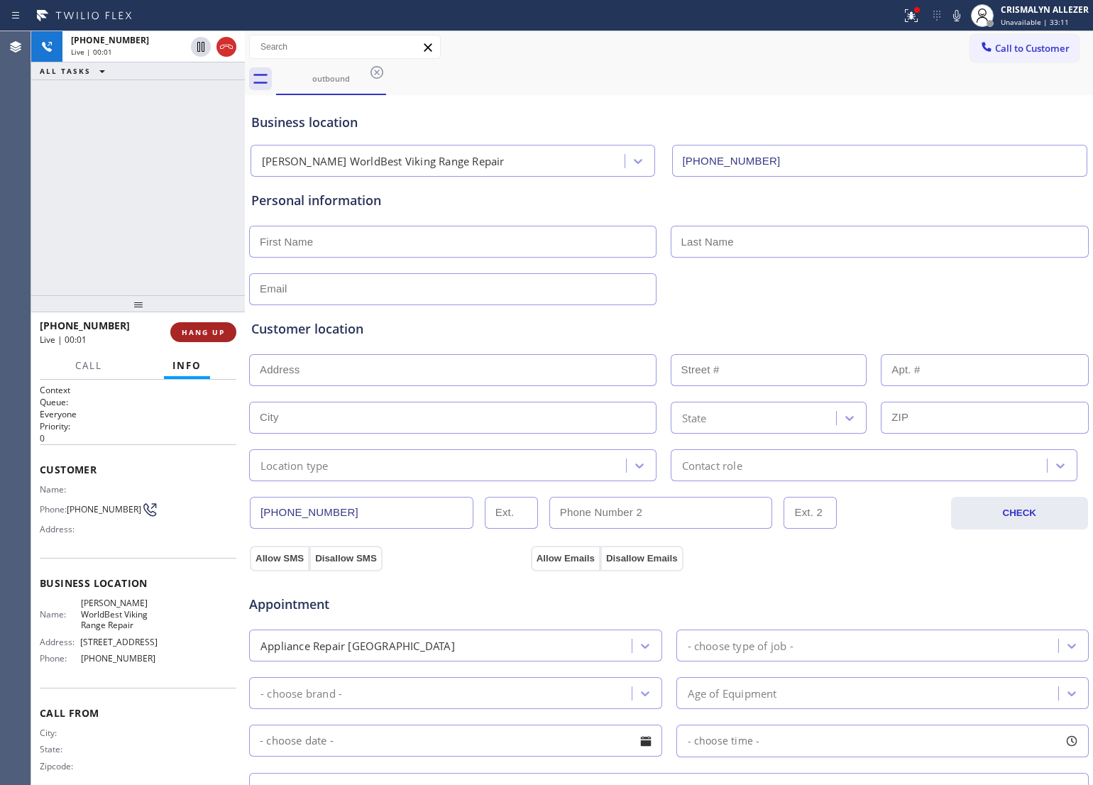
click at [214, 334] on span "HANG UP" at bounding box center [203, 332] width 43 height 10
click at [192, 328] on span "COMPLETE" at bounding box center [200, 332] width 49 height 10
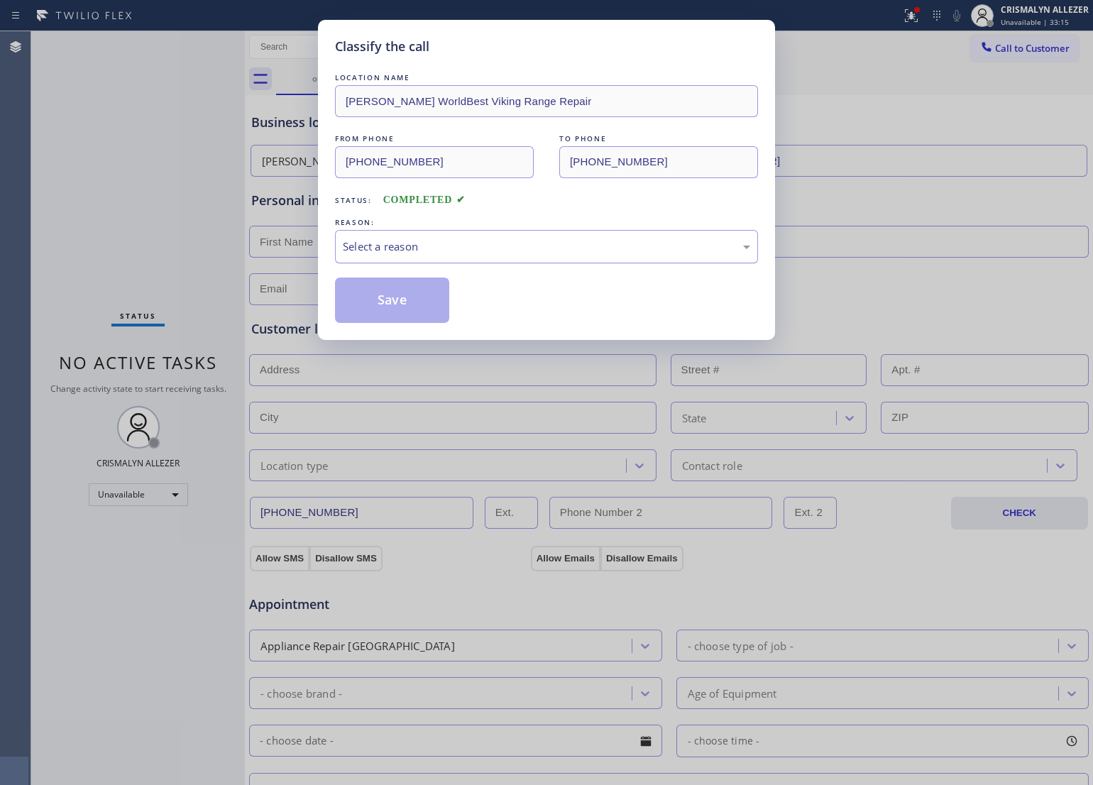
click at [537, 253] on div "Select a reason" at bounding box center [546, 246] width 407 height 16
click at [389, 307] on button "Save" at bounding box center [392, 299] width 114 height 45
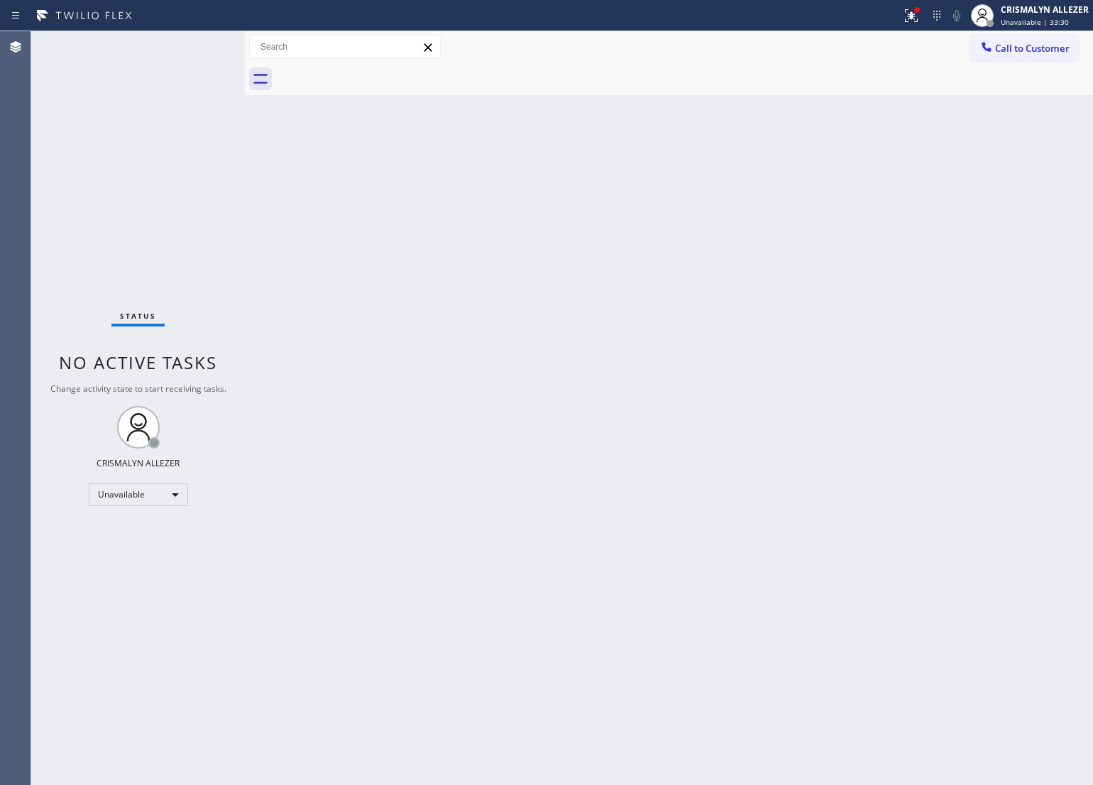
click at [547, 357] on div "Back to Dashboard Change Sender ID Customers Technicians Select a contact Outbo…" at bounding box center [669, 408] width 848 height 754
click at [1040, 43] on span "Call to Customer" at bounding box center [1032, 48] width 75 height 13
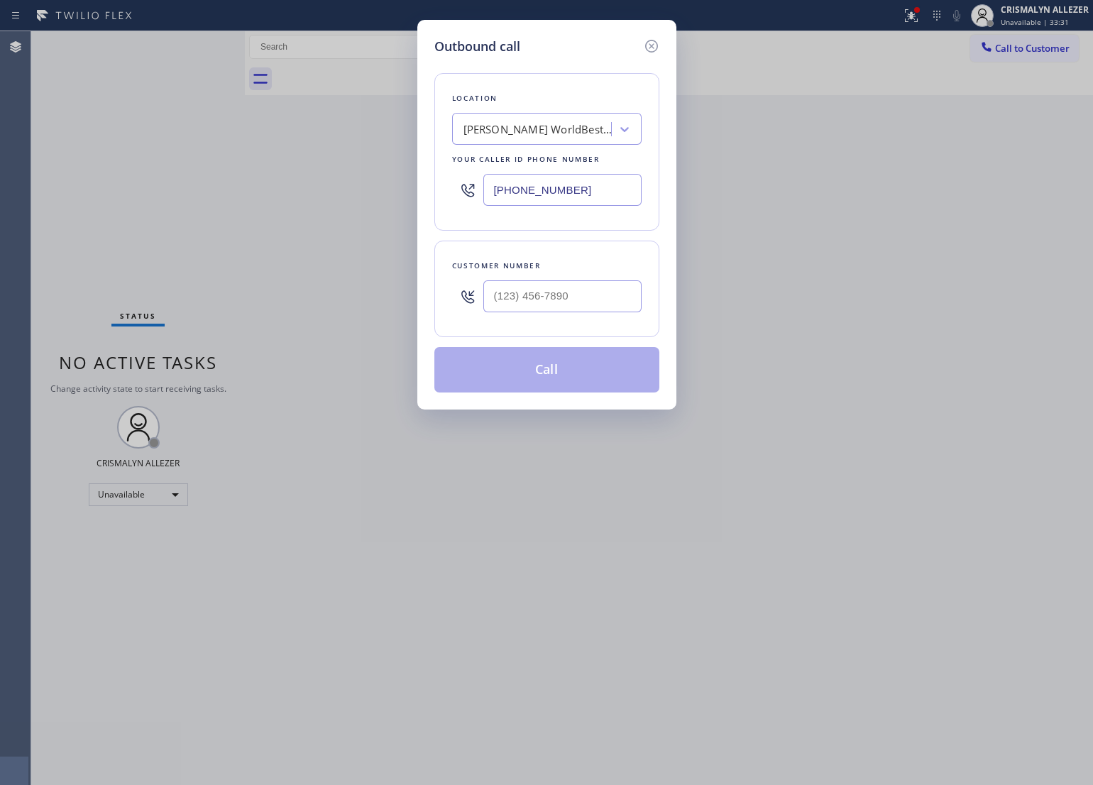
drag, startPoint x: 588, startPoint y: 197, endPoint x: 259, endPoint y: 197, distance: 328.5
click at [260, 197] on div "Outbound call Location [PERSON_NAME] WorldBest Viking Range Repair Your caller …" at bounding box center [546, 392] width 1093 height 785
paste input "305) 440-4758"
type input "[PHONE_NUMBER]"
click at [601, 311] on input "(___) ___-____" at bounding box center [562, 296] width 158 height 32
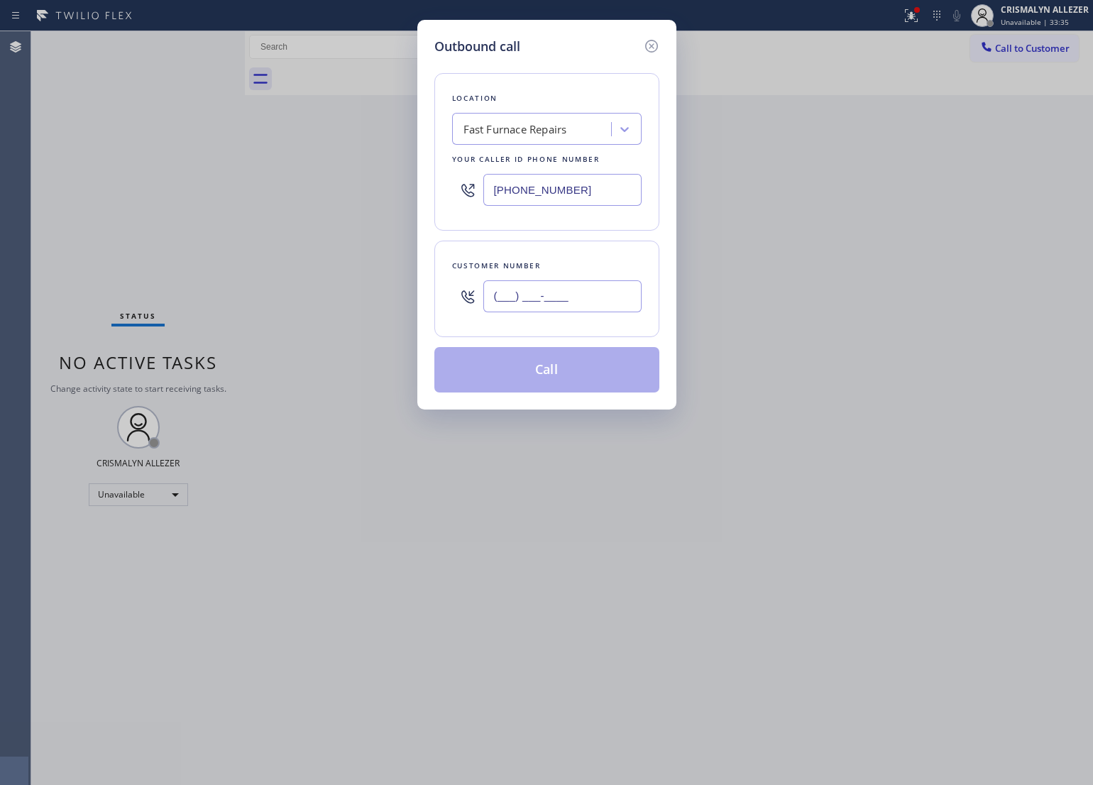
paste input "305) 602-6139"
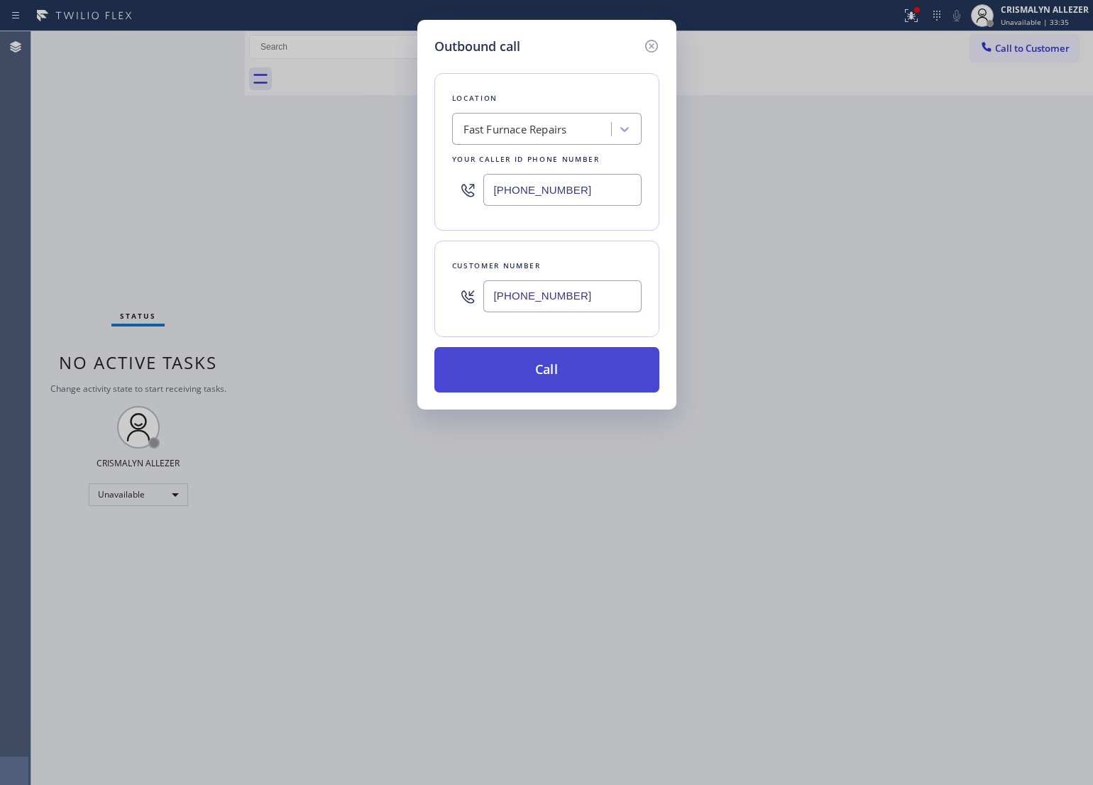
type input "[PHONE_NUMBER]"
click at [559, 387] on button "Call" at bounding box center [546, 369] width 225 height 45
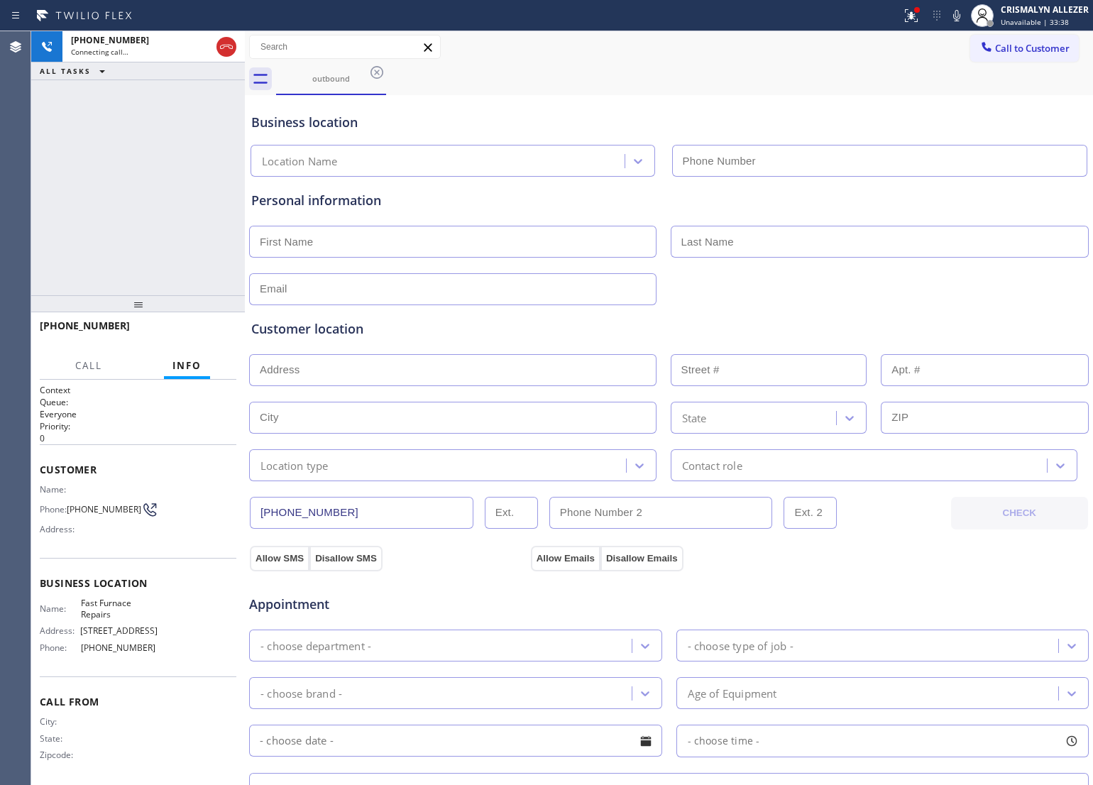
type input "[PHONE_NUMBER]"
click at [199, 332] on span "HANG UP" at bounding box center [203, 332] width 43 height 10
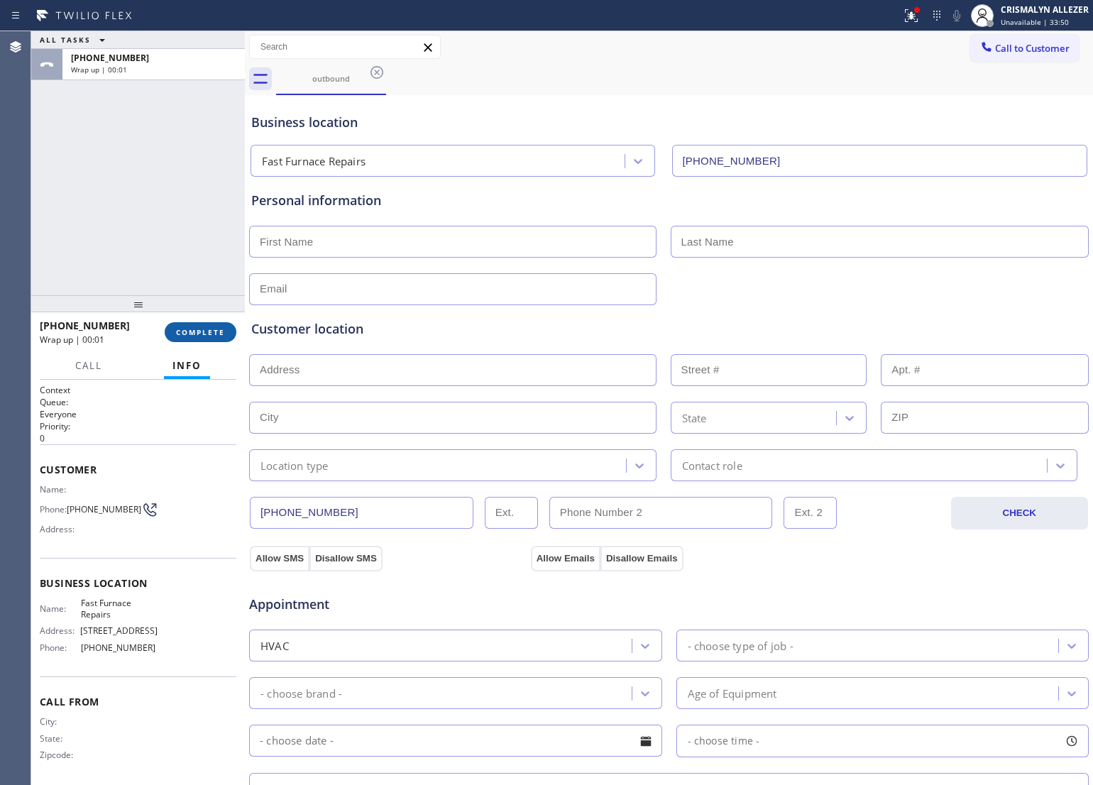
click at [187, 338] on button "COMPLETE" at bounding box center [201, 332] width 72 height 20
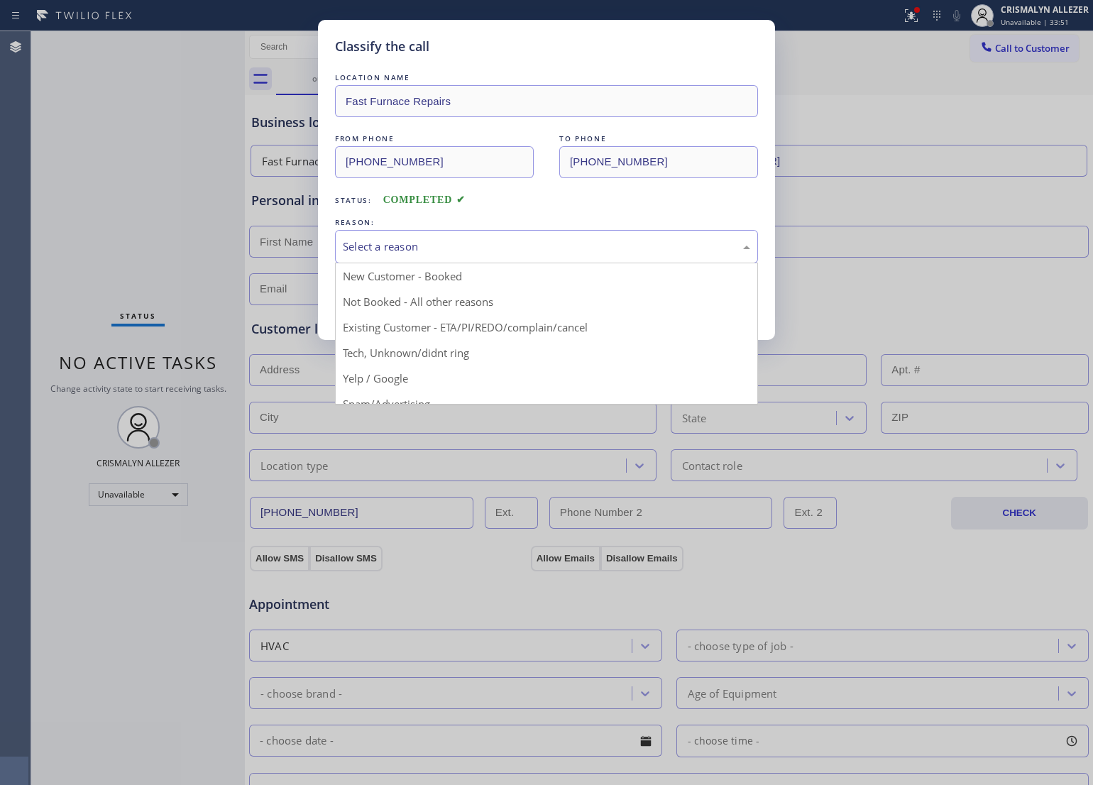
click at [603, 250] on div "Select a reason" at bounding box center [546, 246] width 407 height 16
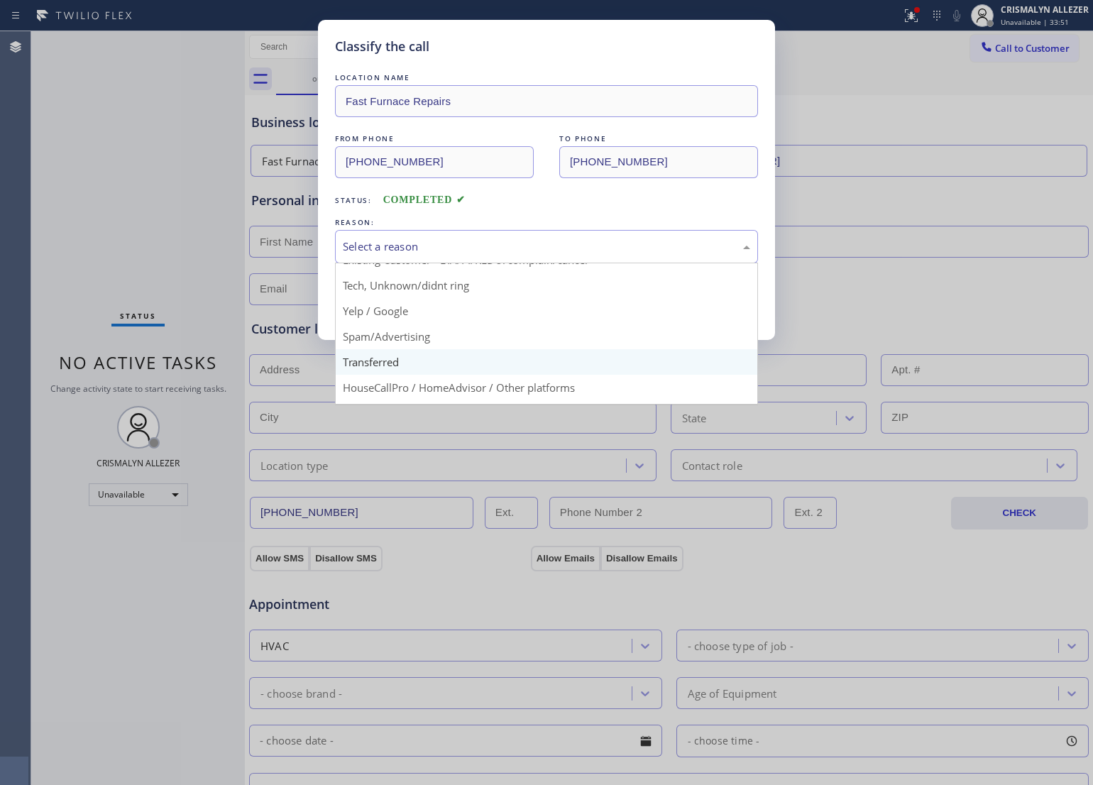
scroll to position [89, 0]
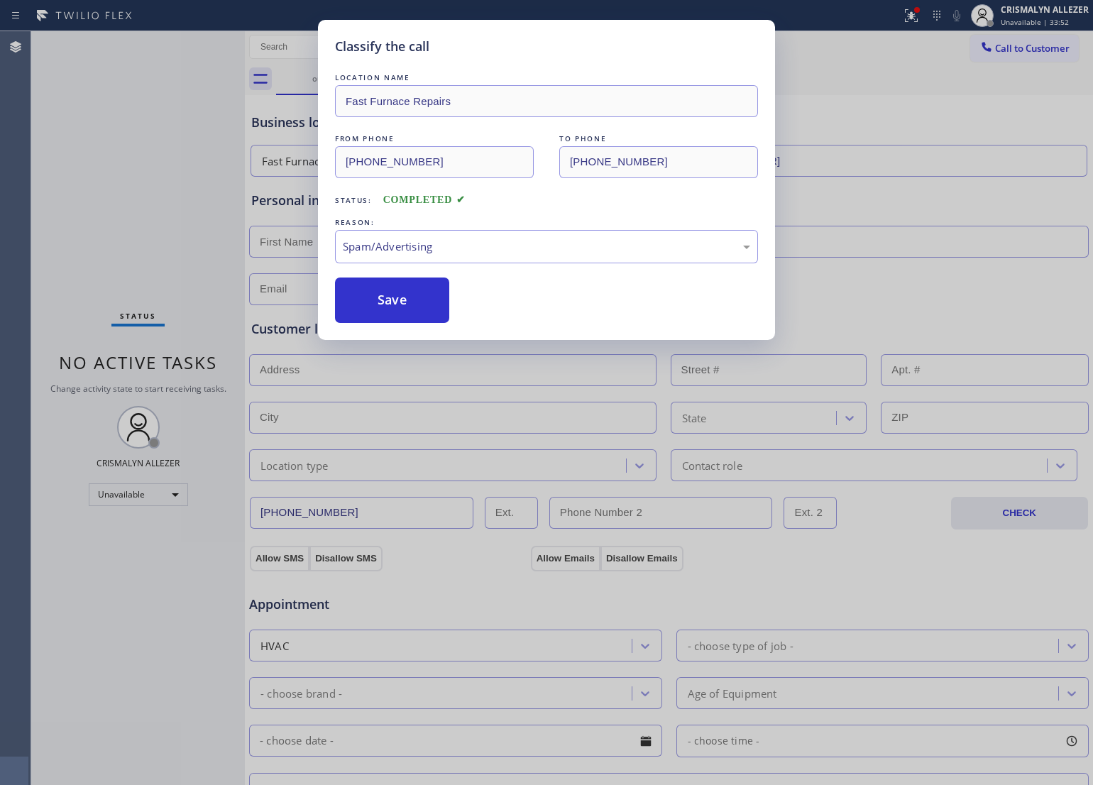
click at [383, 316] on button "Save" at bounding box center [392, 299] width 114 height 45
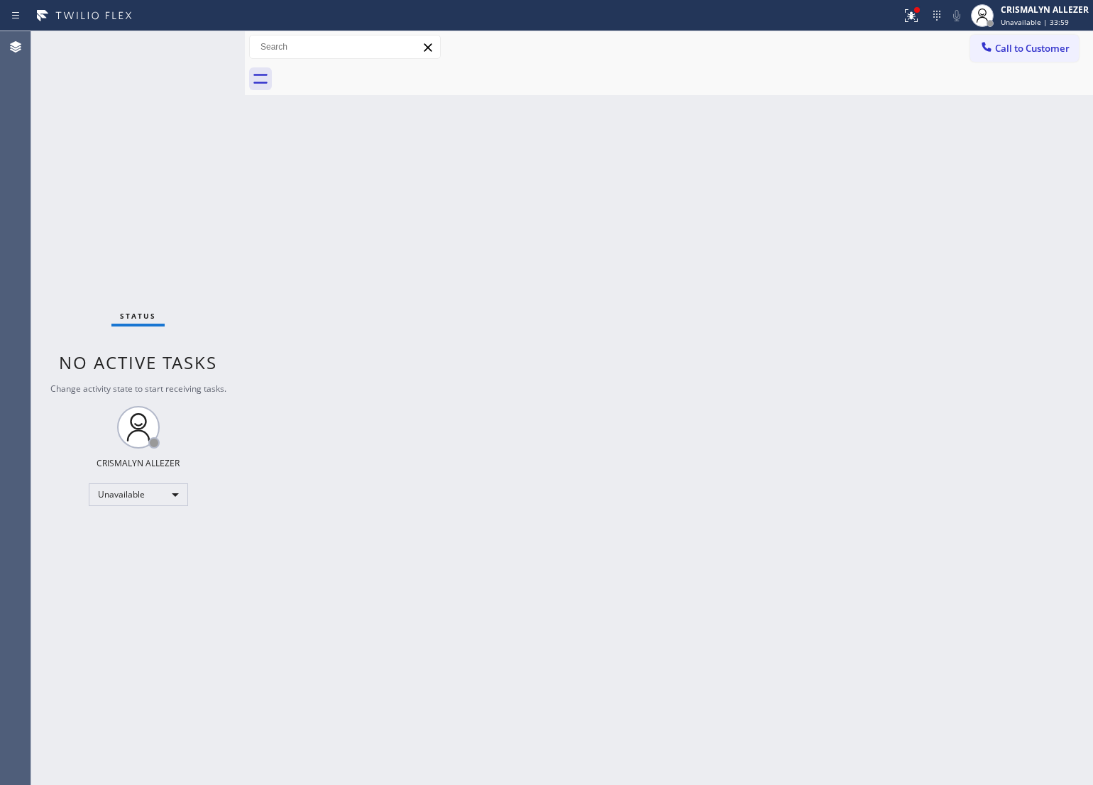
drag, startPoint x: 683, startPoint y: 271, endPoint x: 795, endPoint y: 189, distance: 138.1
click at [683, 270] on div "Back to Dashboard Change Sender ID Customers Technicians Select a contact Outbo…" at bounding box center [669, 408] width 848 height 754
click at [1019, 45] on span "Call to Customer" at bounding box center [1032, 48] width 75 height 13
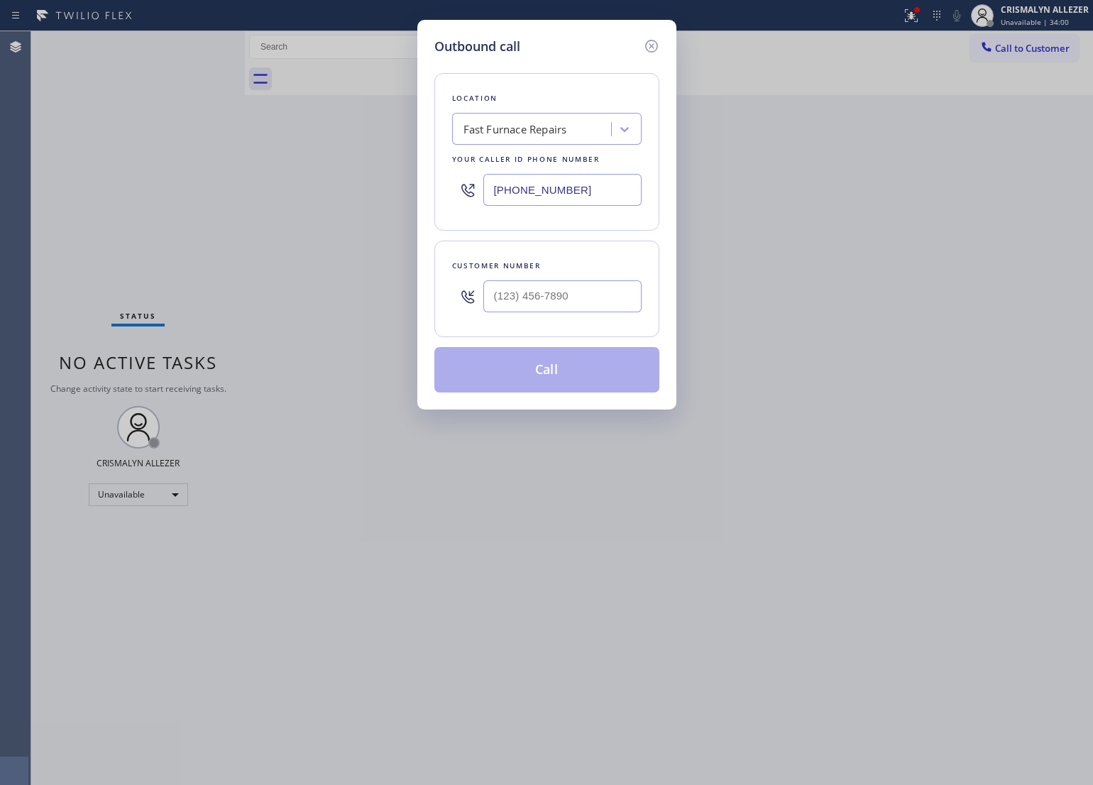
paste input "877) 661-5446"
drag, startPoint x: 607, startPoint y: 189, endPoint x: 536, endPoint y: 231, distance: 82.7
click at [211, 193] on div "Outbound call Location Fast Furnace Repairs Your caller id phone number [PHONE_…" at bounding box center [546, 392] width 1093 height 785
type input "[PHONE_NUMBER]"
click at [529, 299] on input "(___) ___-____" at bounding box center [562, 296] width 158 height 32
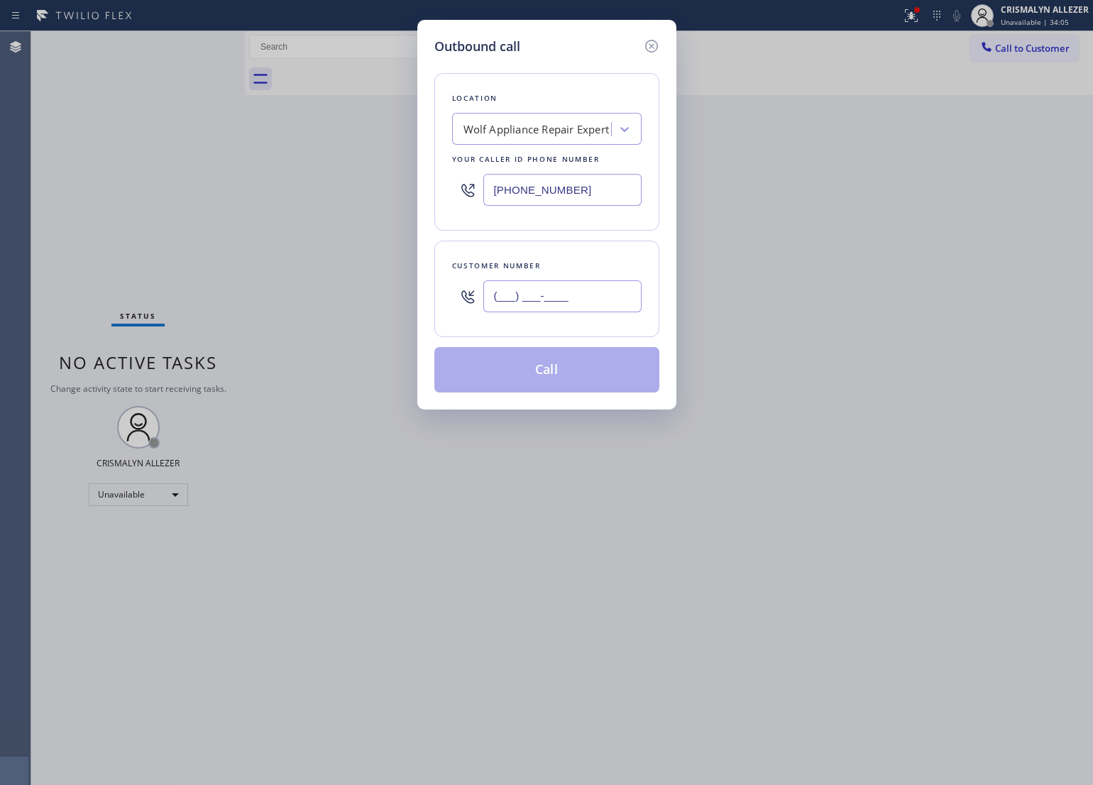
paste input "917) 733-5419"
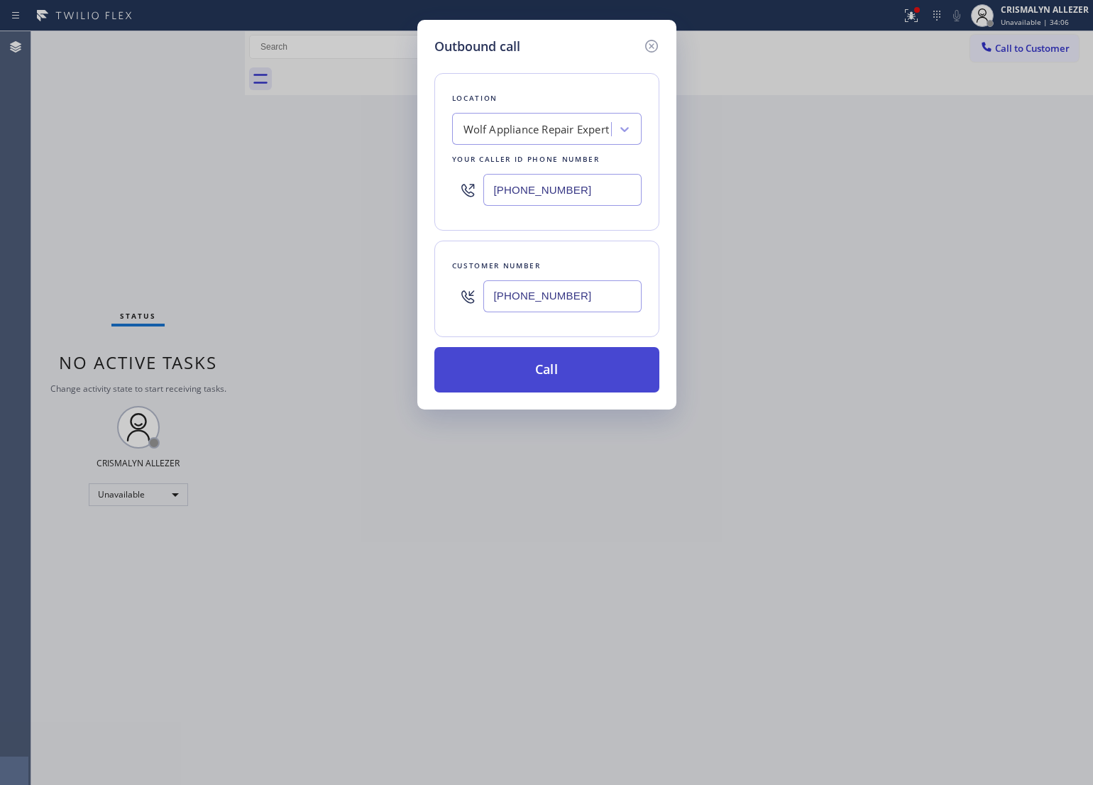
type input "[PHONE_NUMBER]"
click at [543, 384] on button "Call" at bounding box center [546, 369] width 225 height 45
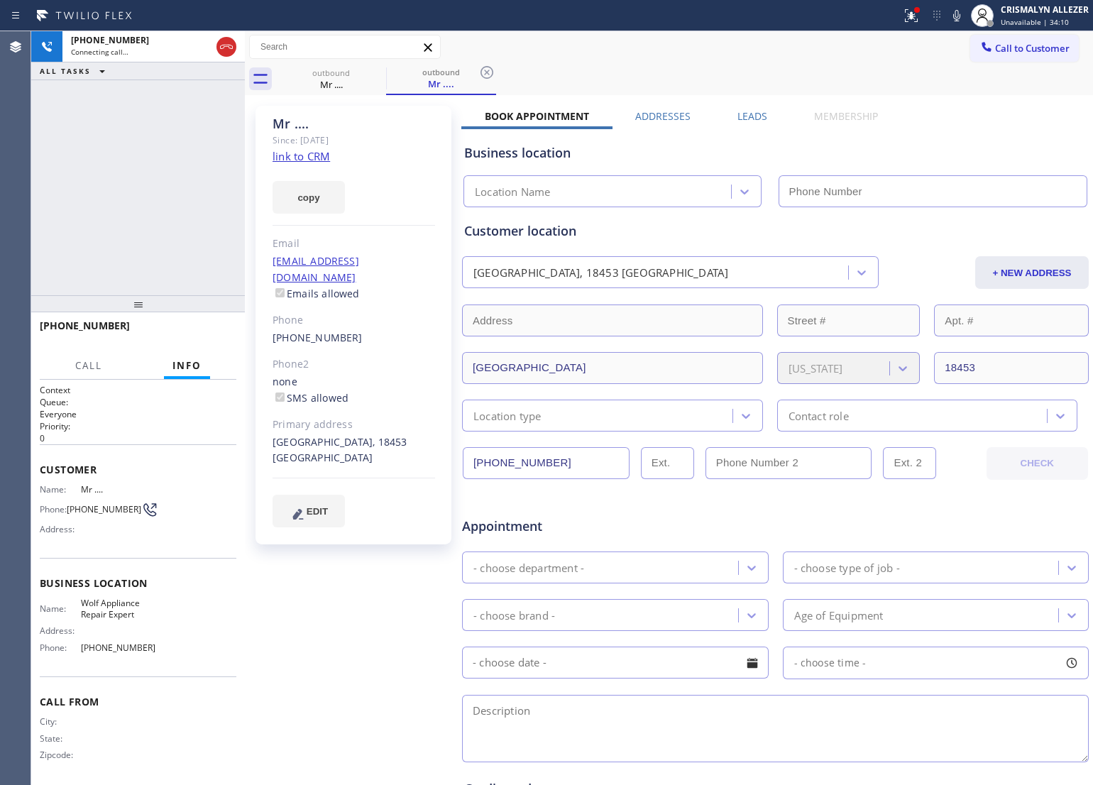
click at [307, 157] on link "link to CRM" at bounding box center [300, 156] width 57 height 14
type input "[PHONE_NUMBER]"
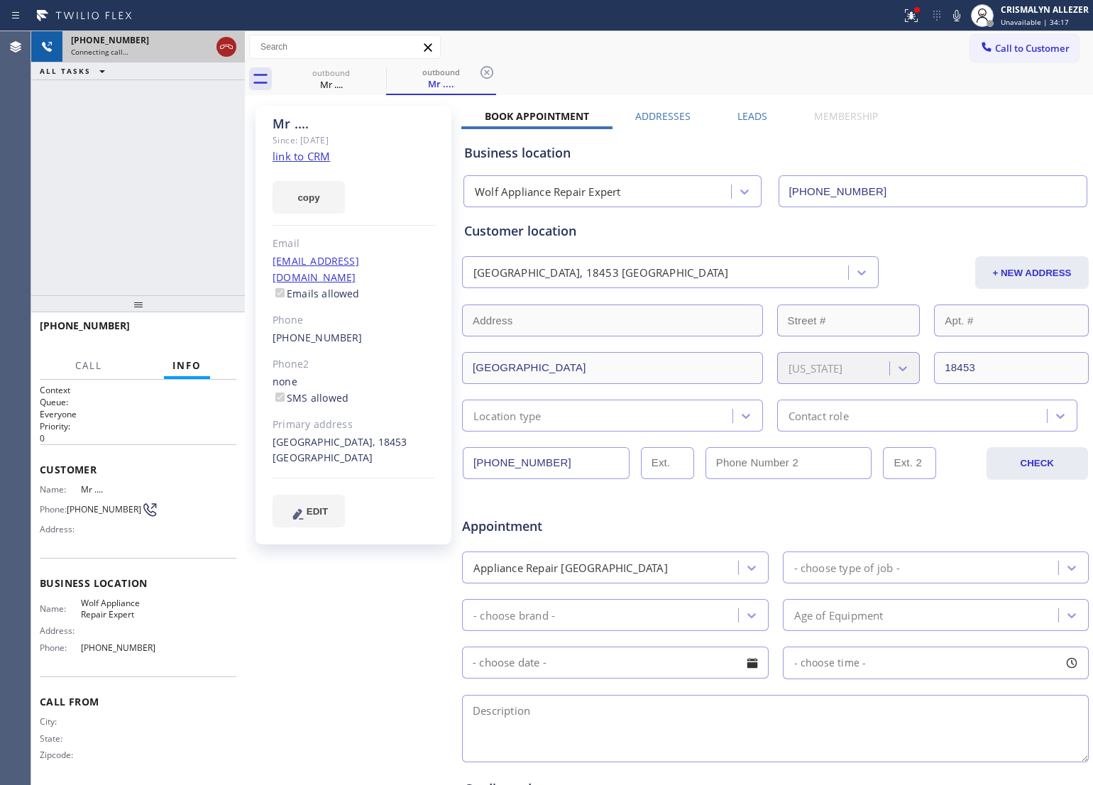
click at [232, 44] on icon at bounding box center [226, 46] width 17 height 17
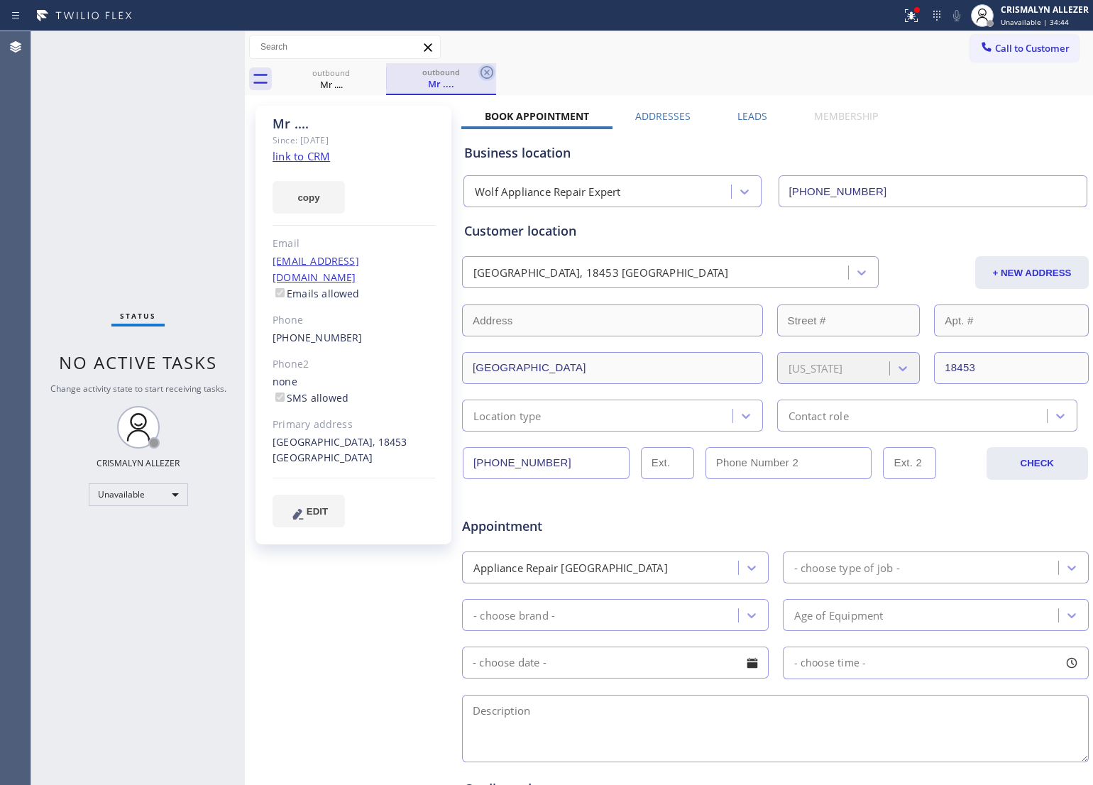
click at [486, 72] on icon at bounding box center [486, 72] width 13 height 13
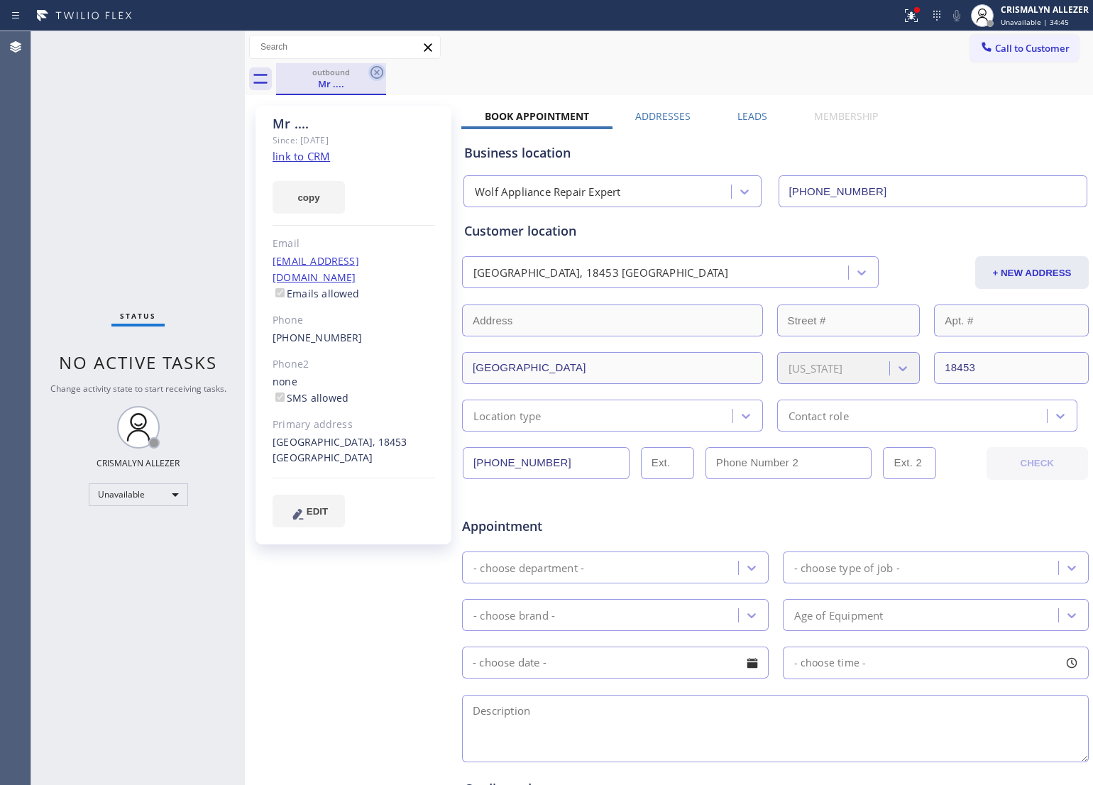
click at [373, 72] on icon at bounding box center [376, 72] width 17 height 17
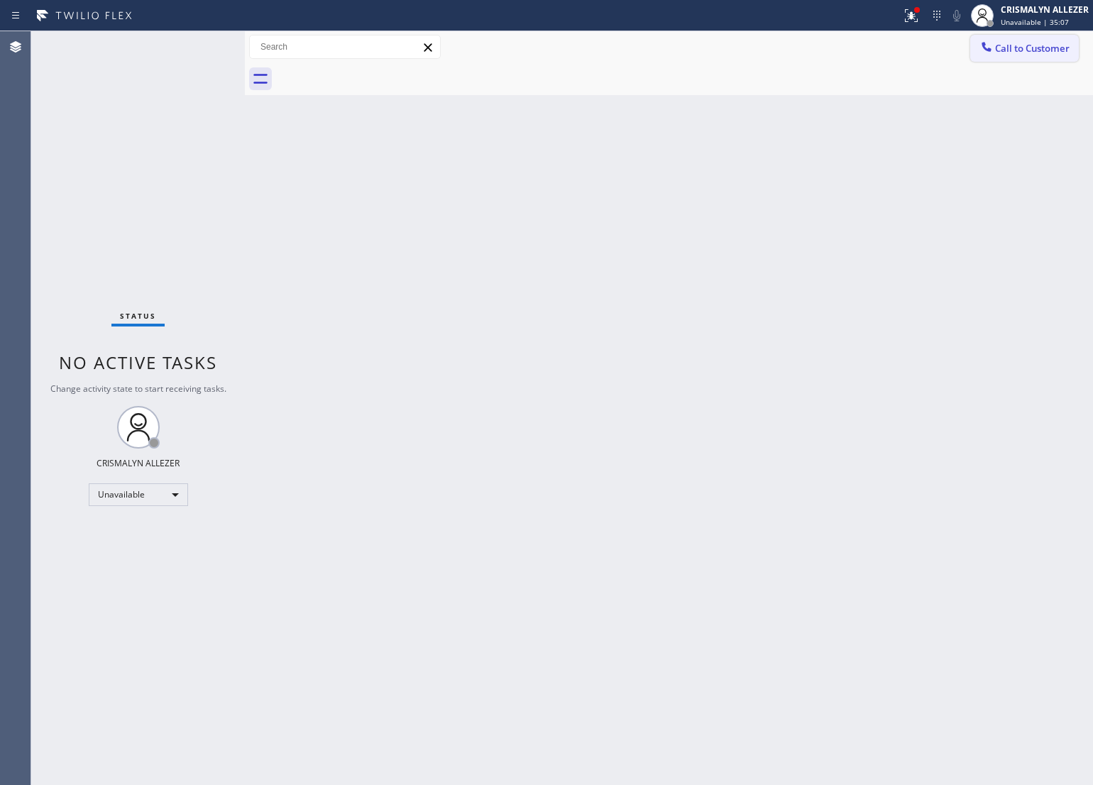
click at [1008, 48] on span "Call to Customer" at bounding box center [1032, 48] width 75 height 13
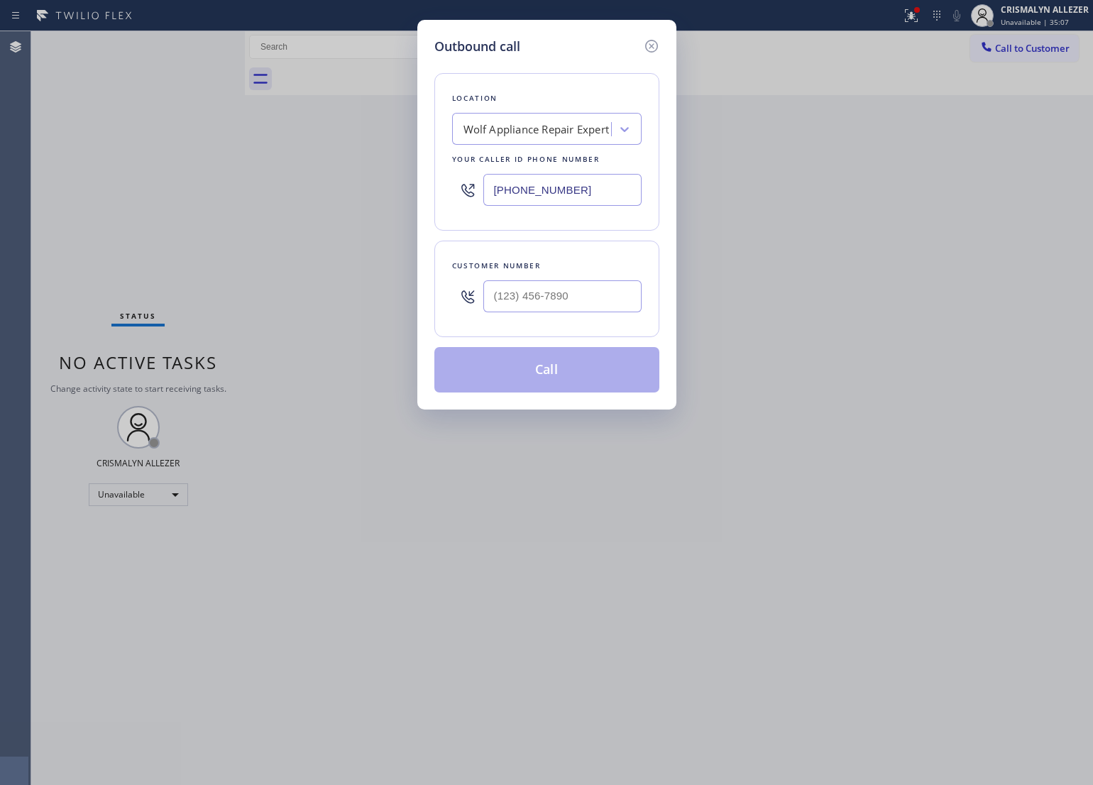
drag, startPoint x: 563, startPoint y: 192, endPoint x: 231, endPoint y: 193, distance: 331.4
click at [338, 192] on div "Outbound call Location Wolf Appliance Repair Expert Your caller id phone number…" at bounding box center [546, 392] width 1093 height 785
paste input "714) 909-162"
type input "[PHONE_NUMBER]"
click at [627, 292] on input "(___) ___-____" at bounding box center [562, 296] width 158 height 32
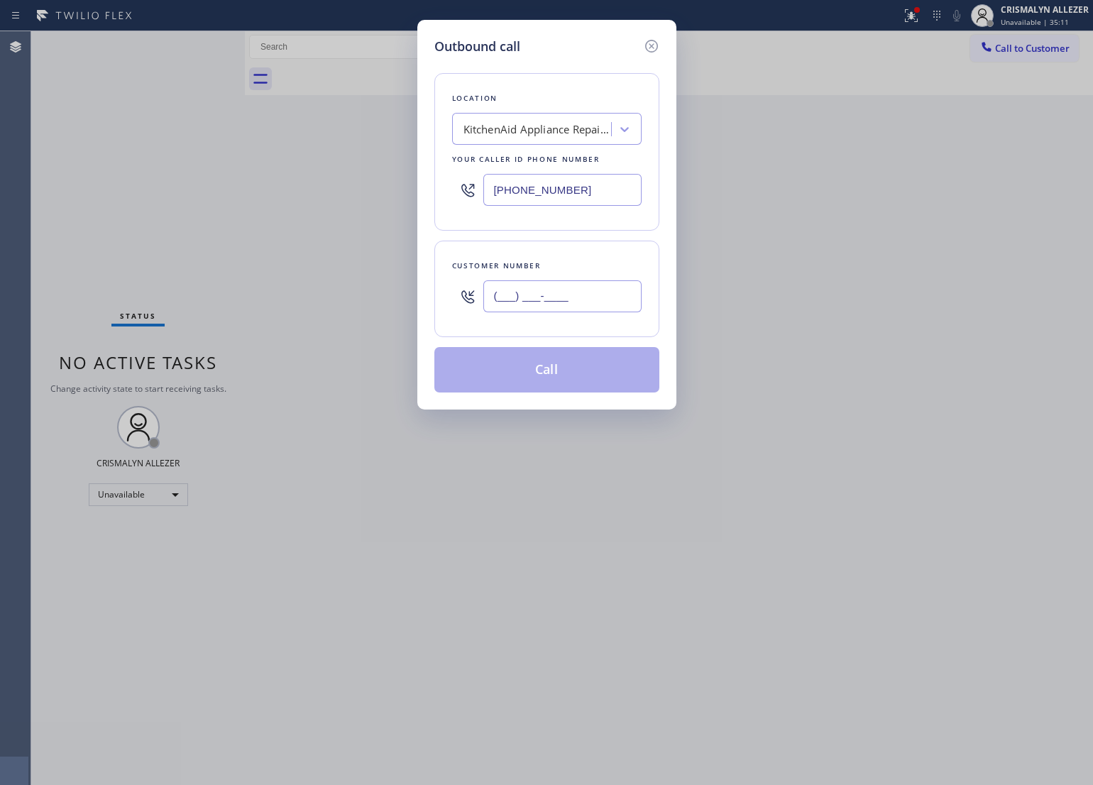
paste input "888) 282-6060"
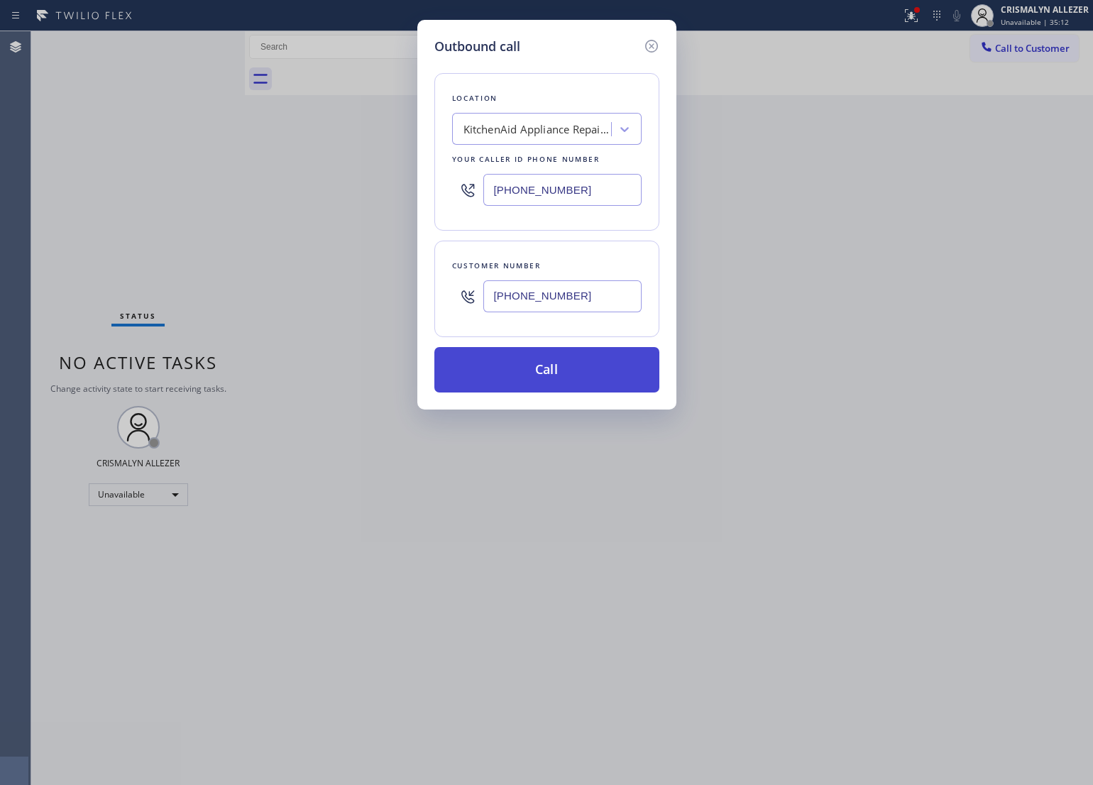
type input "[PHONE_NUMBER]"
click at [573, 370] on button "Call" at bounding box center [546, 369] width 225 height 45
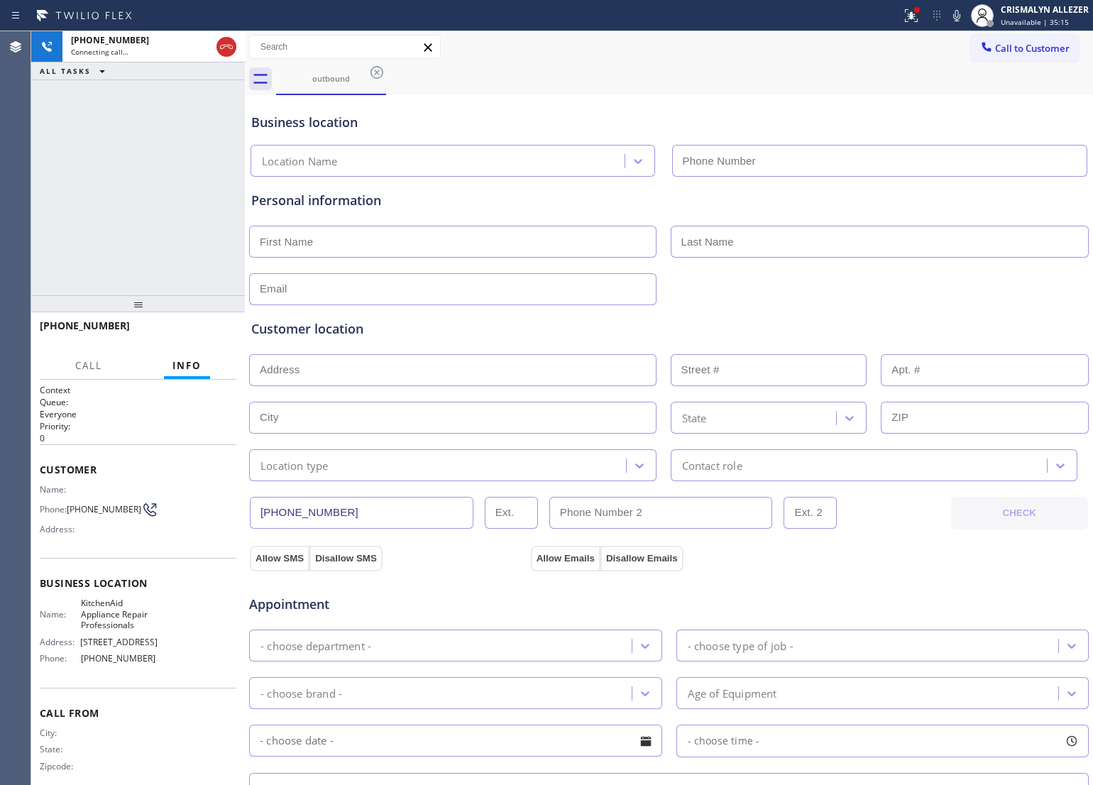
type input "[PHONE_NUMBER]"
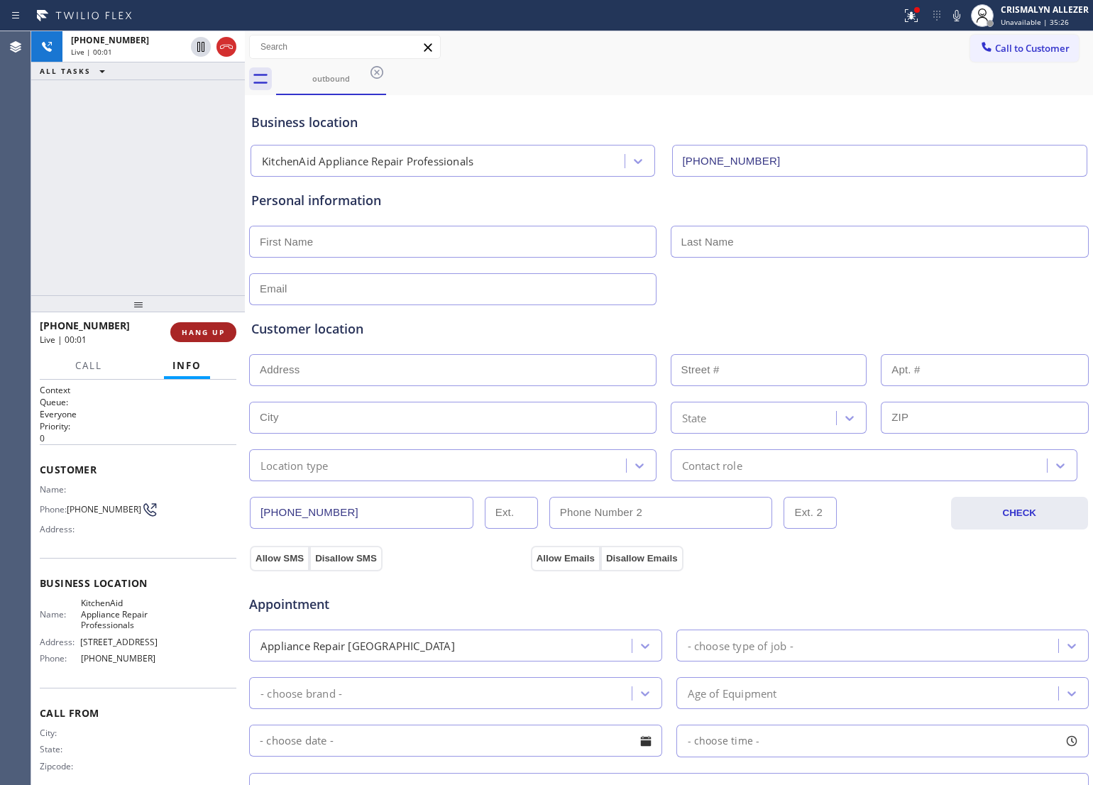
click at [192, 338] on button "HANG UP" at bounding box center [203, 332] width 66 height 20
click at [199, 341] on button "COMPLETE" at bounding box center [201, 332] width 72 height 20
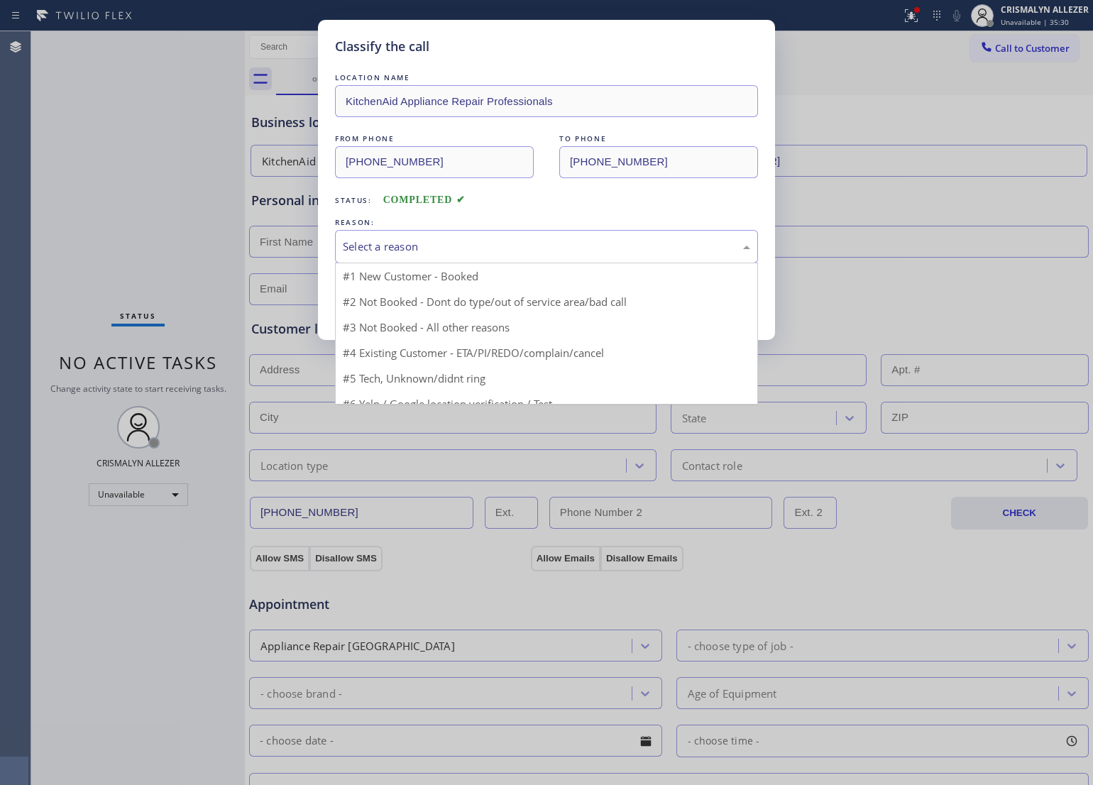
click at [554, 247] on div "Select a reason" at bounding box center [546, 246] width 407 height 16
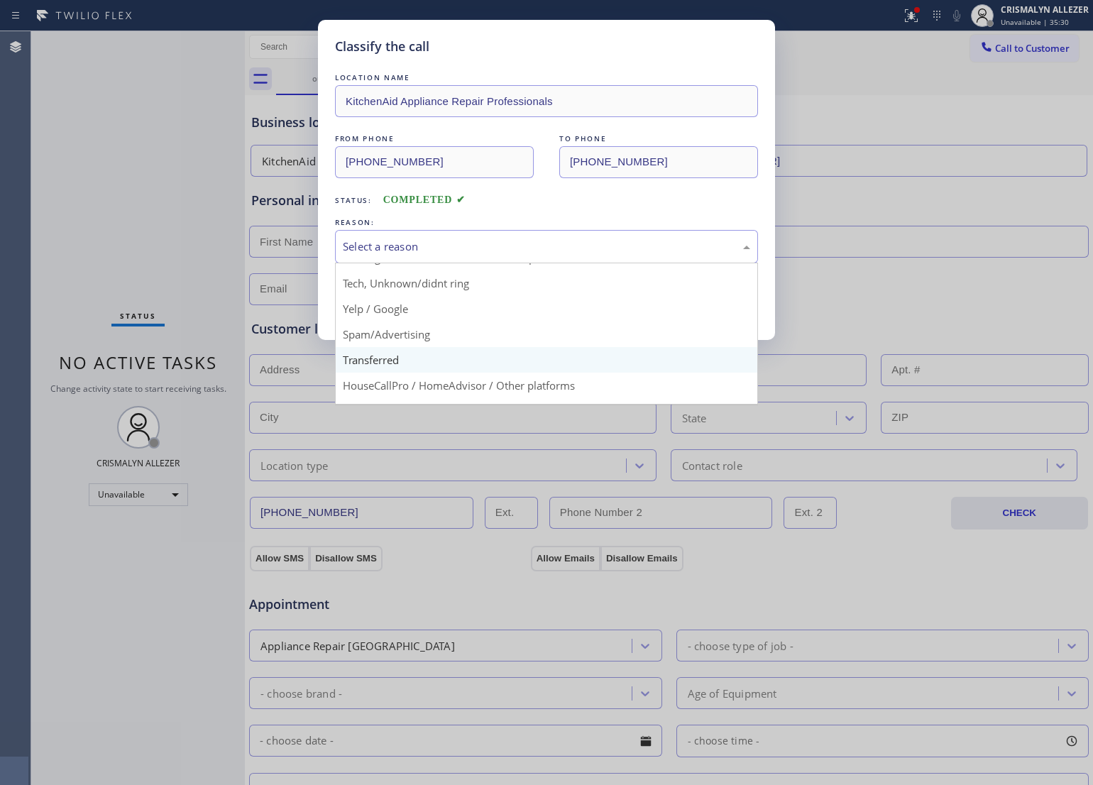
scroll to position [97, 0]
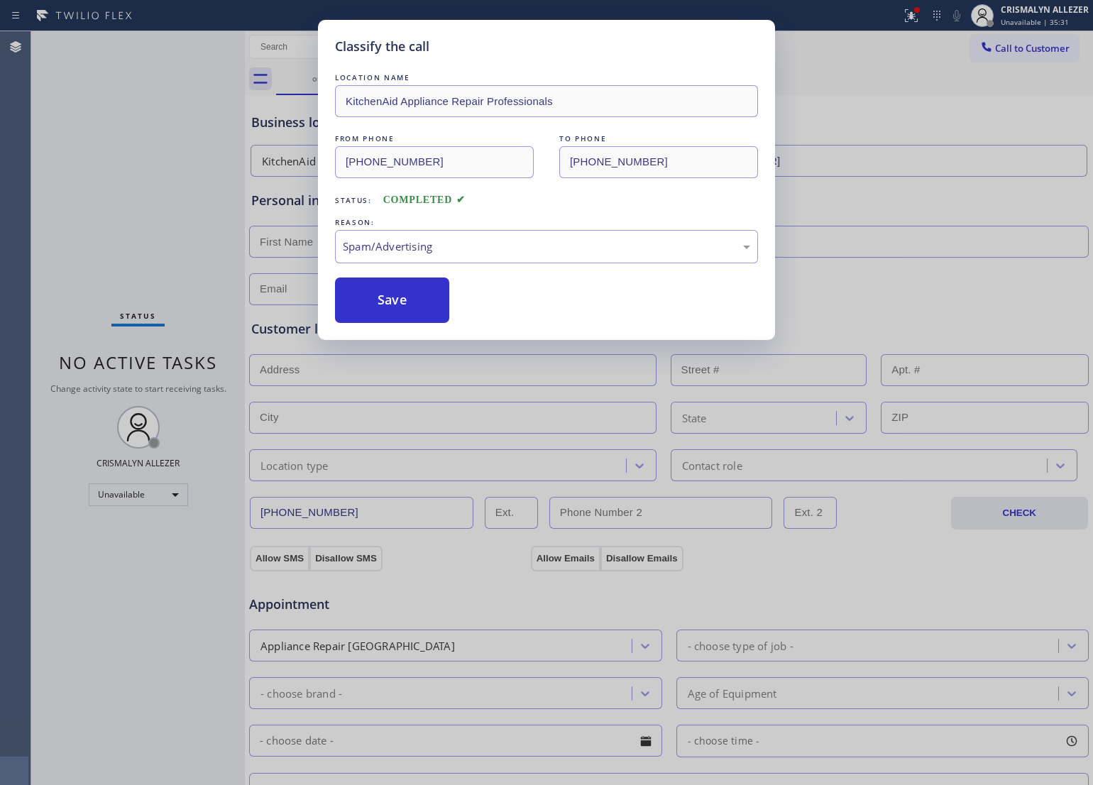
click at [415, 313] on button "Save" at bounding box center [392, 299] width 114 height 45
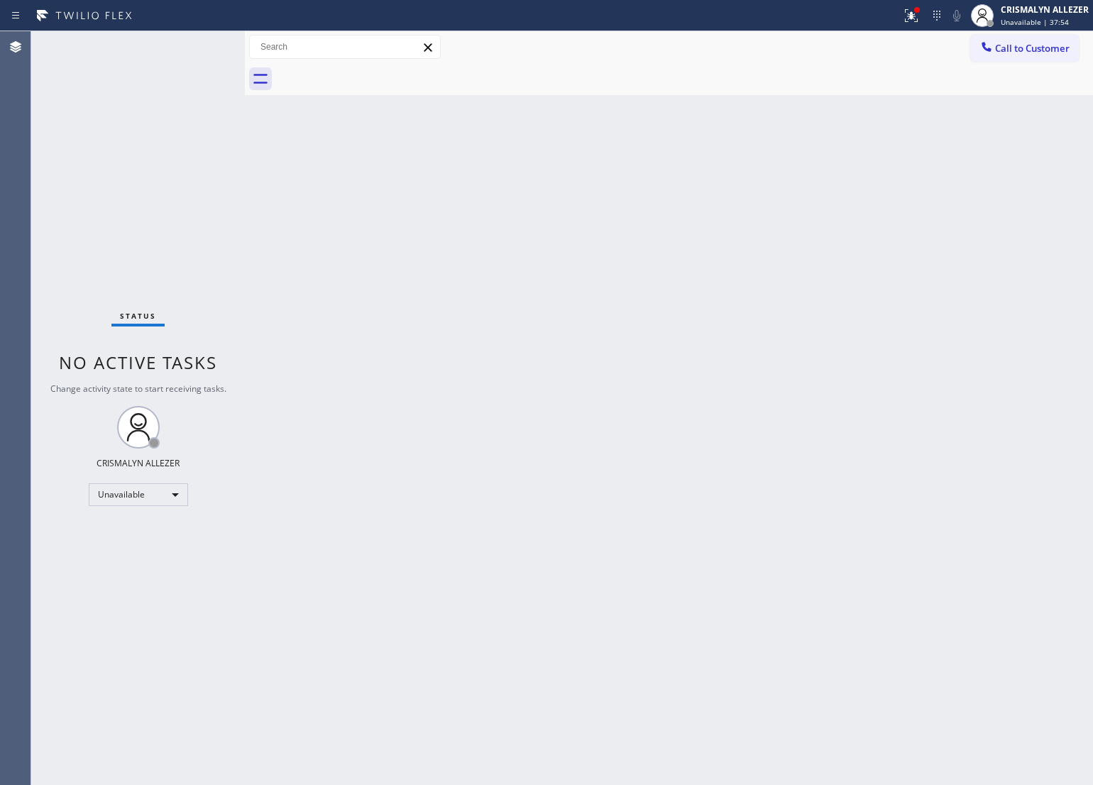
drag, startPoint x: 561, startPoint y: 410, endPoint x: 569, endPoint y: 399, distance: 13.2
click at [569, 399] on div "Back to Dashboard Change Sender ID Customers Technicians Select a contact Outbo…" at bounding box center [669, 408] width 848 height 754
click at [1030, 51] on span "Call to Customer" at bounding box center [1032, 48] width 75 height 13
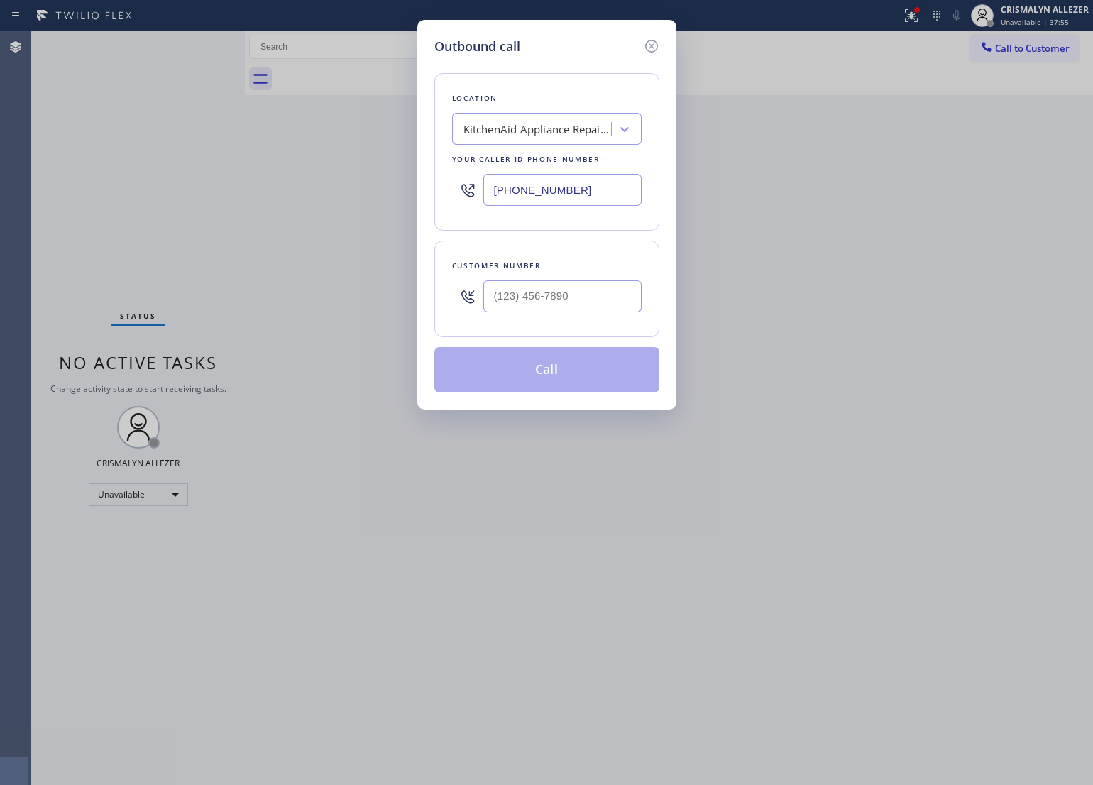
drag, startPoint x: 597, startPoint y: 194, endPoint x: 273, endPoint y: 209, distance: 323.9
click at [293, 201] on div "Outbound call Location KitchenAid Appliance Repair Professionals Your caller id…" at bounding box center [546, 392] width 1093 height 785
paste input "07) 504-3963"
type input "[PHONE_NUMBER]"
click at [612, 304] on input "(___) ___-____" at bounding box center [562, 296] width 158 height 32
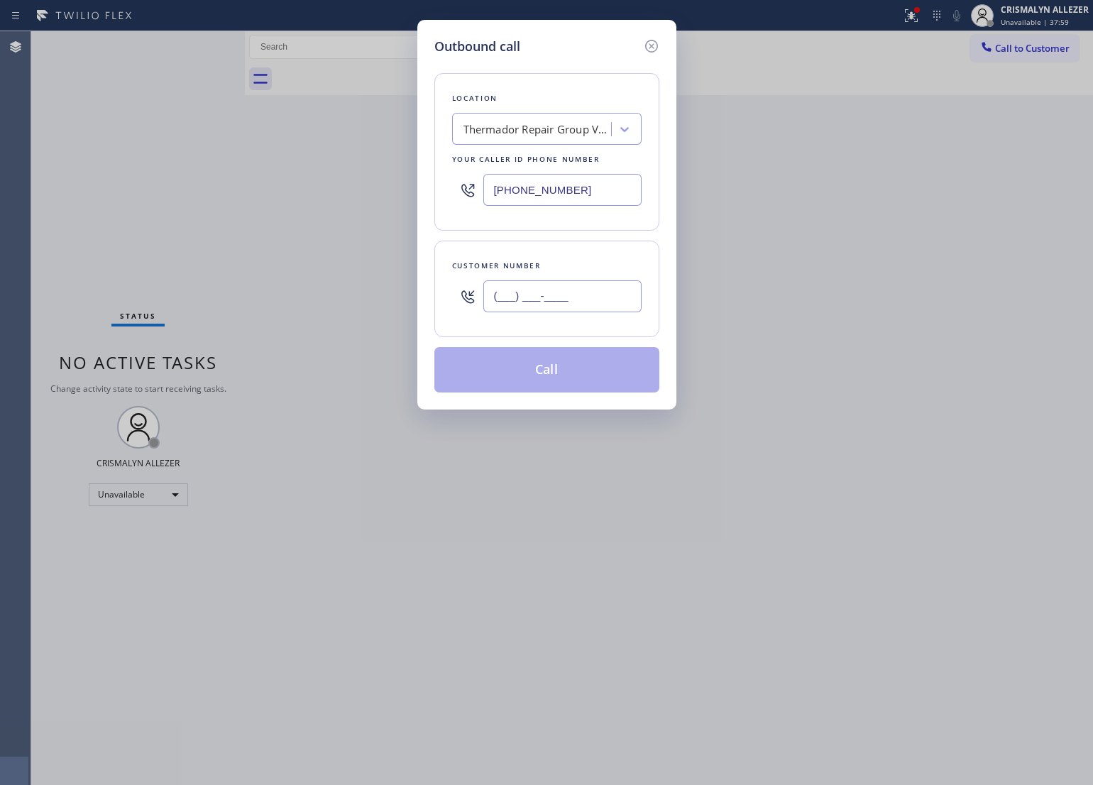
paste input "707) 712-2781"
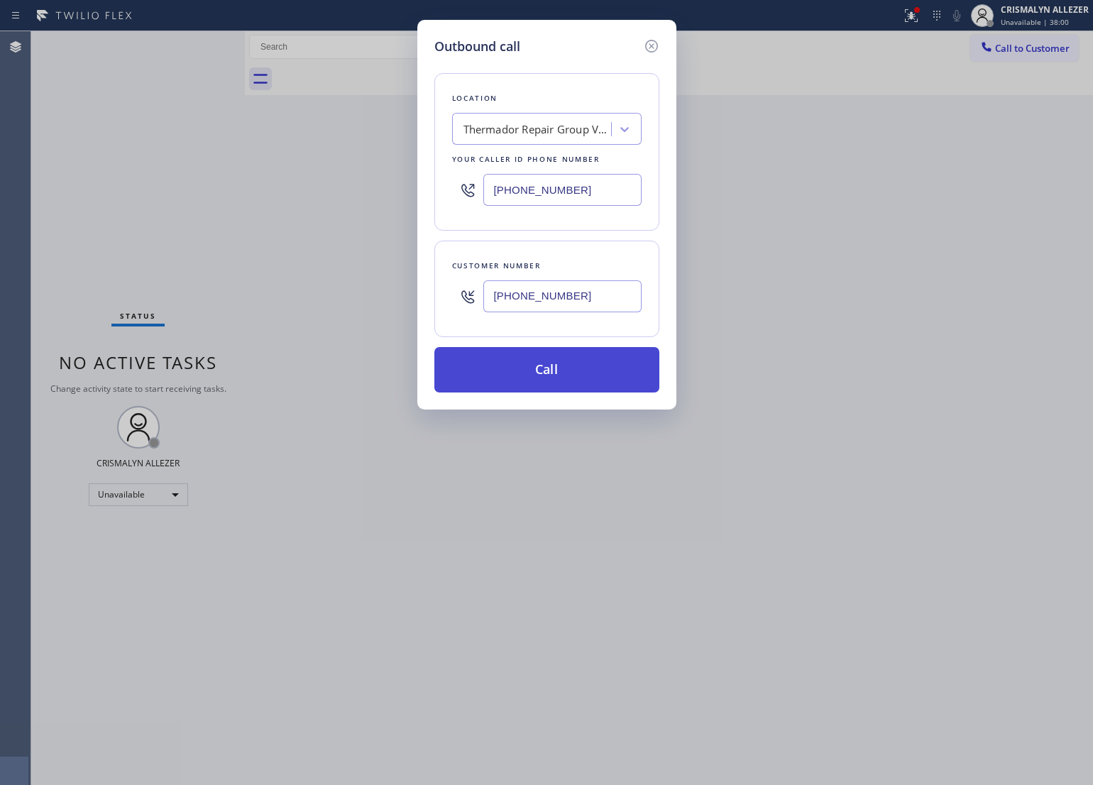
type input "[PHONE_NUMBER]"
click at [570, 374] on button "Call" at bounding box center [546, 369] width 225 height 45
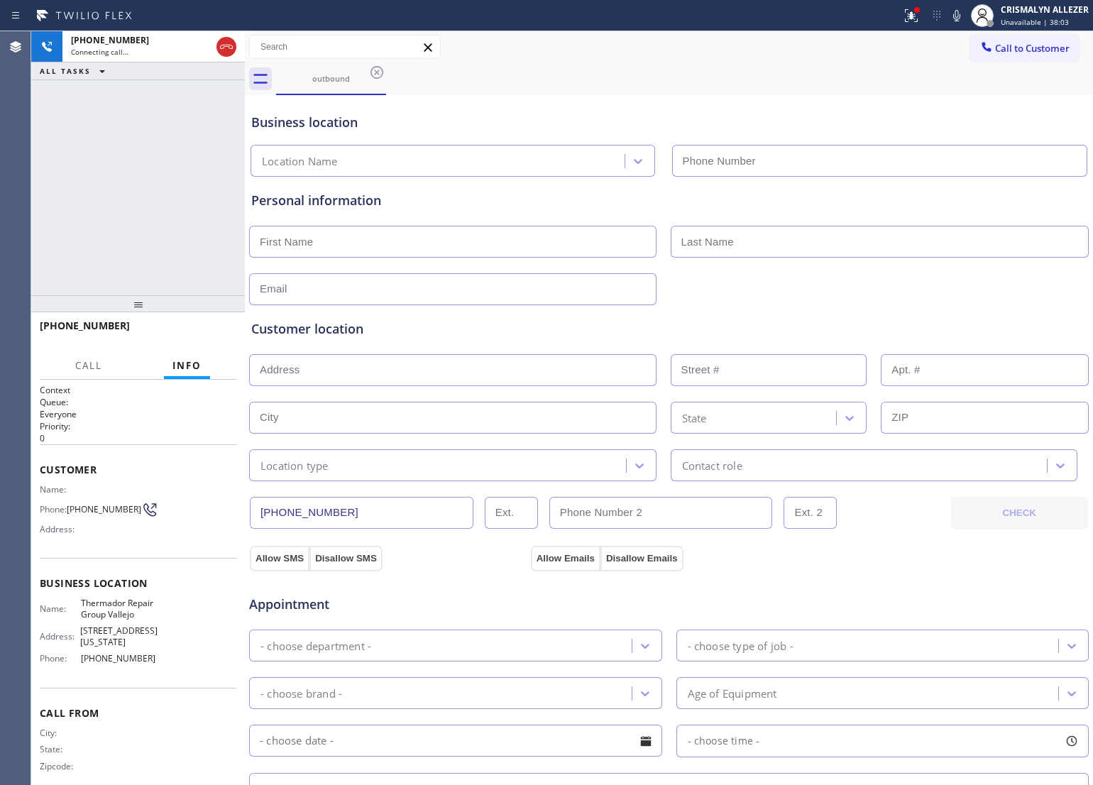
type input "[PHONE_NUMBER]"
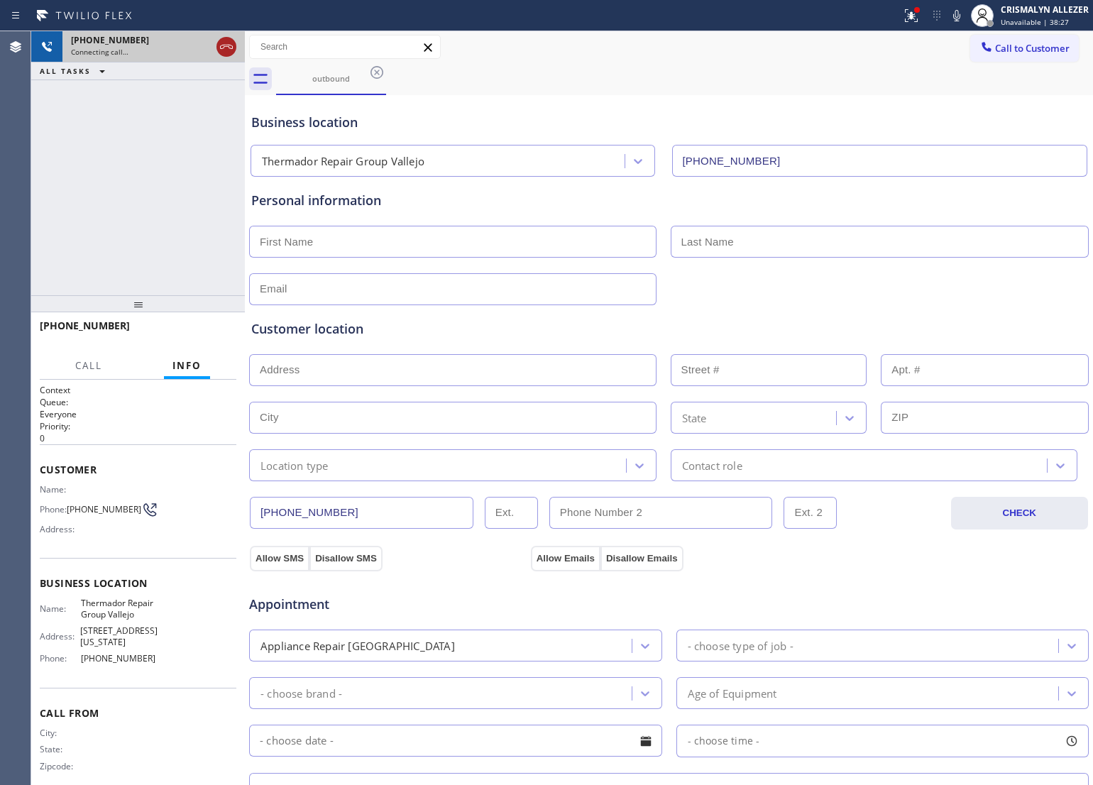
click at [221, 47] on icon at bounding box center [226, 46] width 17 height 17
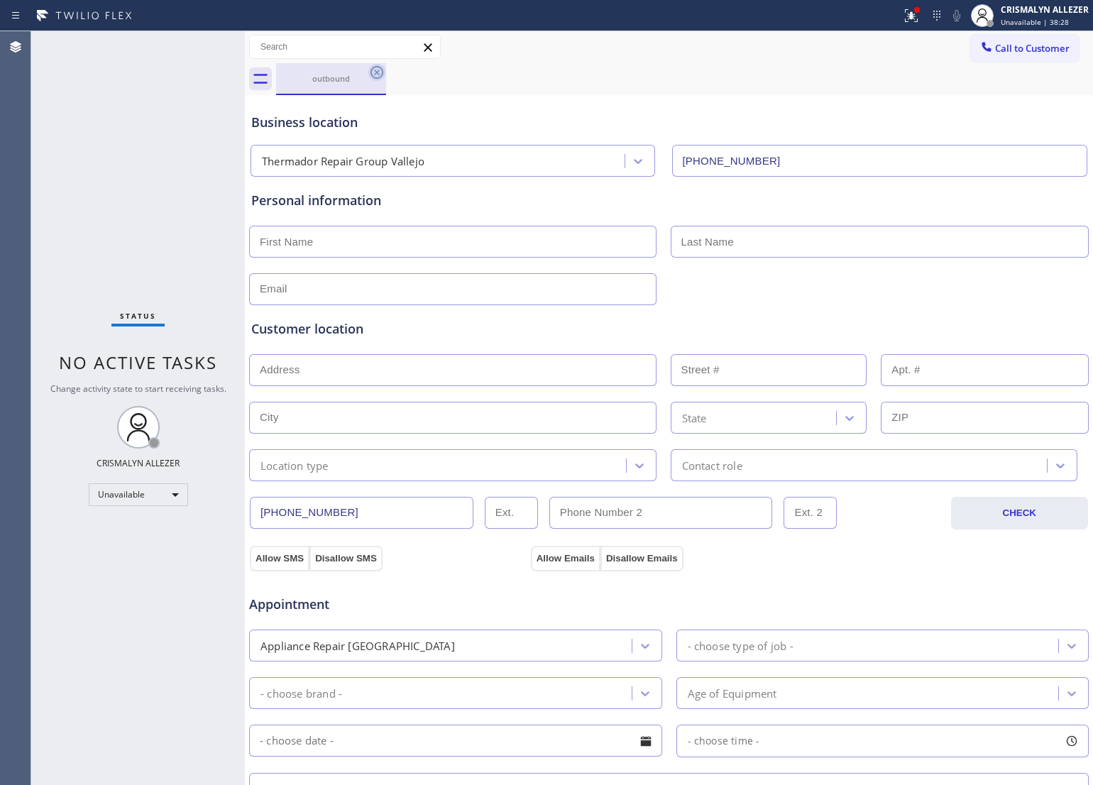
click at [376, 76] on icon at bounding box center [376, 72] width 17 height 17
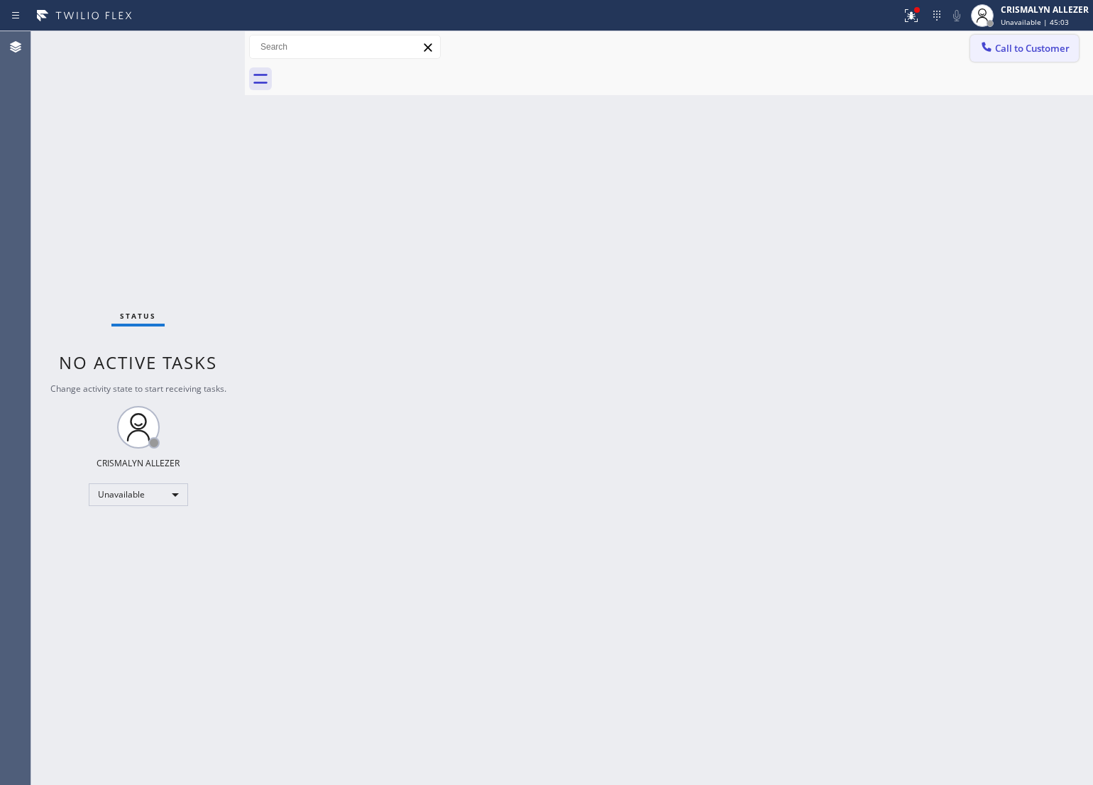
click at [1016, 50] on span "Call to Customer" at bounding box center [1032, 48] width 75 height 13
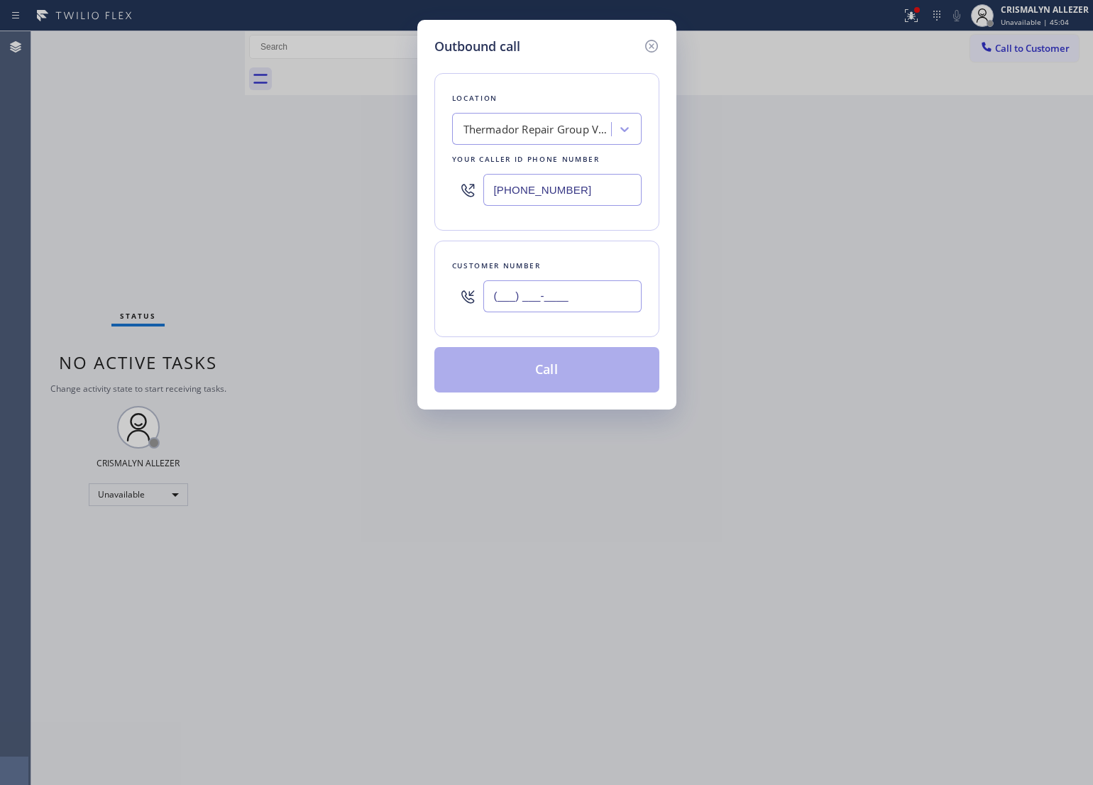
click at [601, 304] on input "(___) ___-____" at bounding box center [562, 296] width 158 height 32
paste input "562) 309-3182"
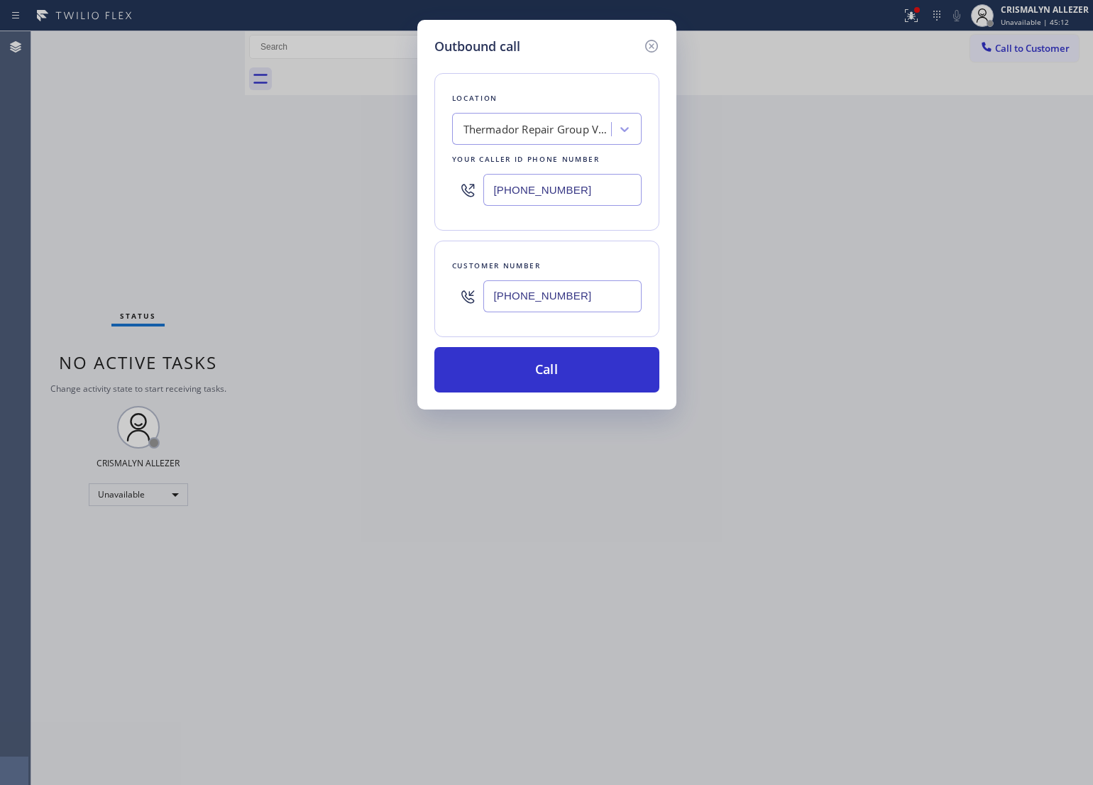
type input "[PHONE_NUMBER]"
click at [519, 136] on div "Thermador Repair Group Vallejo" at bounding box center [537, 129] width 149 height 16
paste input "Santa [PERSON_NAME] Air"
type input "Santa [PERSON_NAME] Air"
click at [526, 164] on div "Santa [PERSON_NAME] Air" at bounding box center [546, 159] width 189 height 26
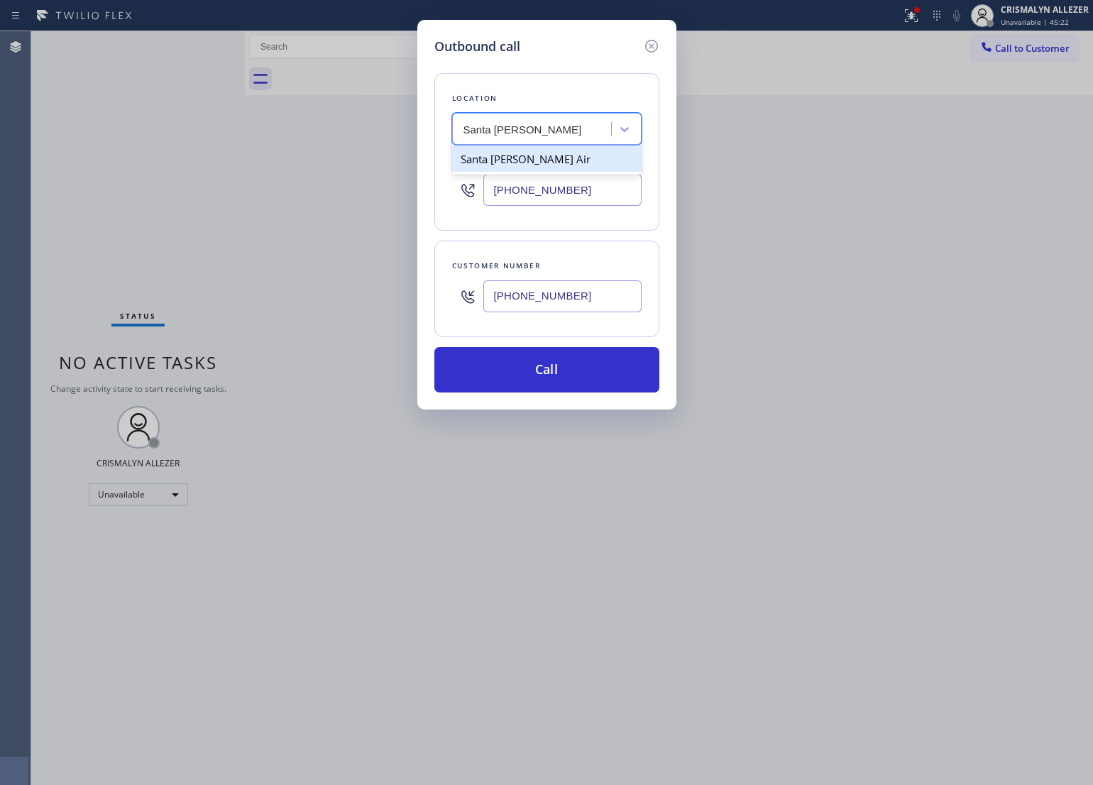
type input "[PHONE_NUMBER]"
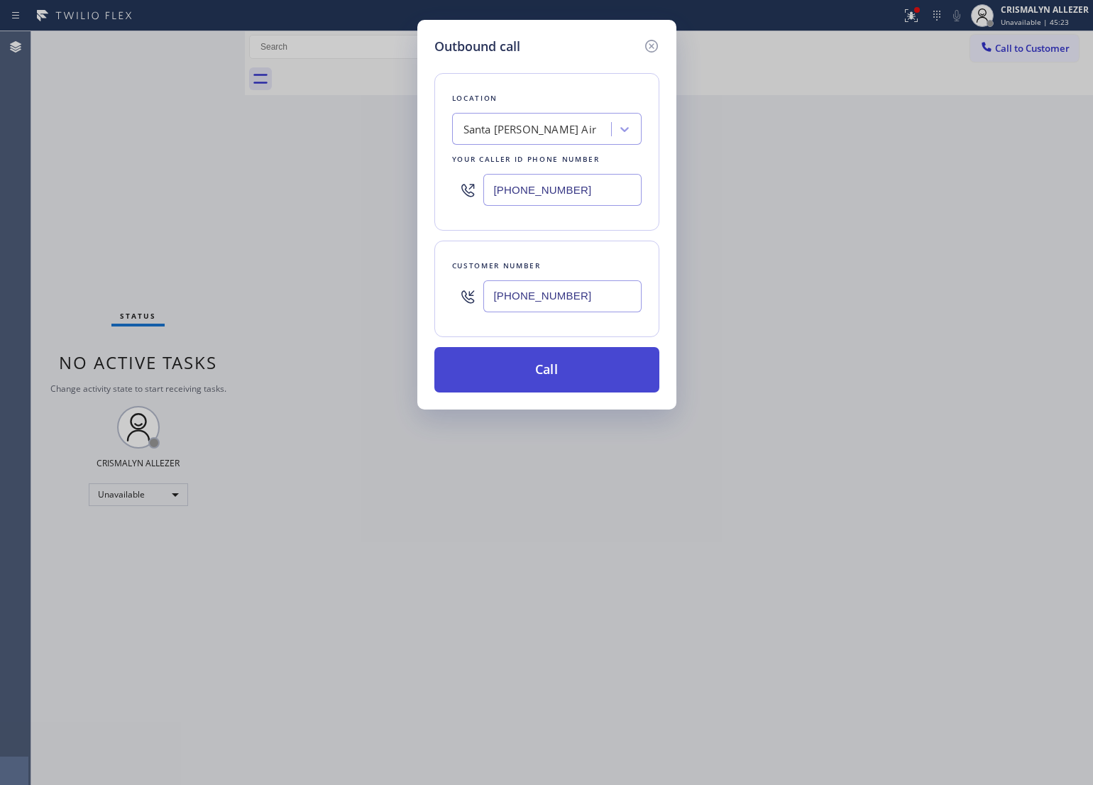
click at [555, 371] on button "Call" at bounding box center [546, 369] width 225 height 45
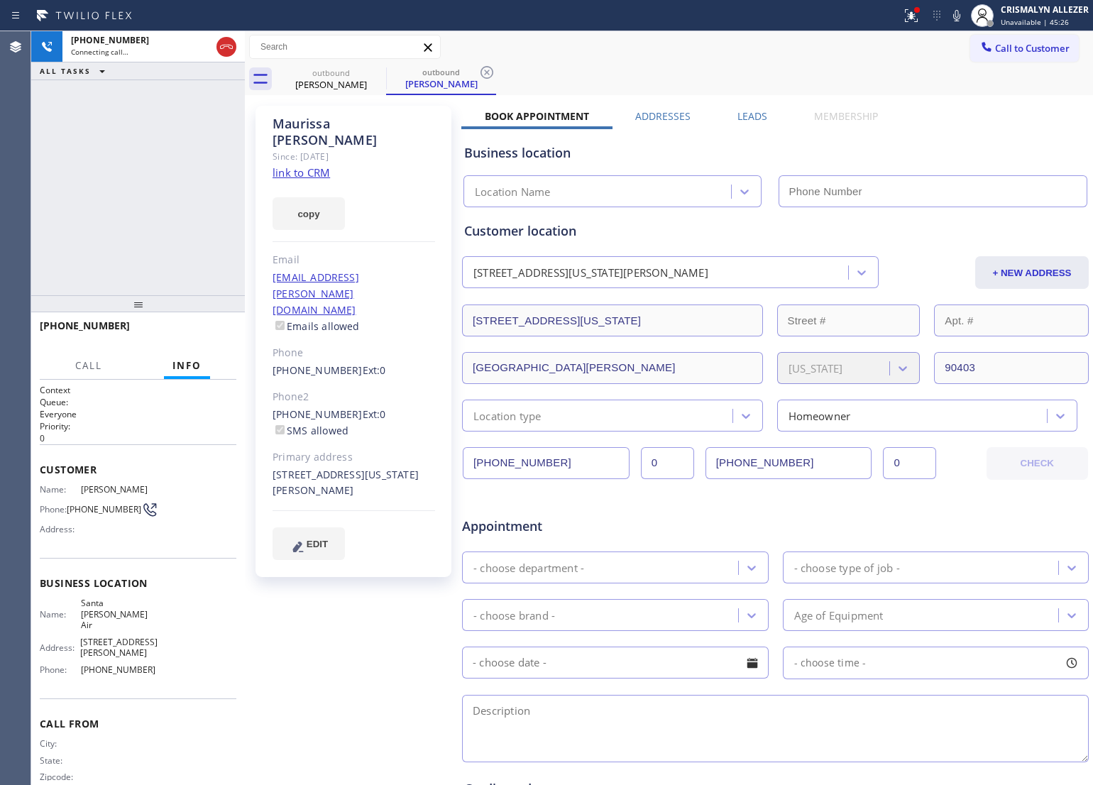
click at [289, 165] on link "link to CRM" at bounding box center [300, 172] width 57 height 14
click at [228, 48] on icon at bounding box center [226, 46] width 17 height 17
type input "[PHONE_NUMBER]"
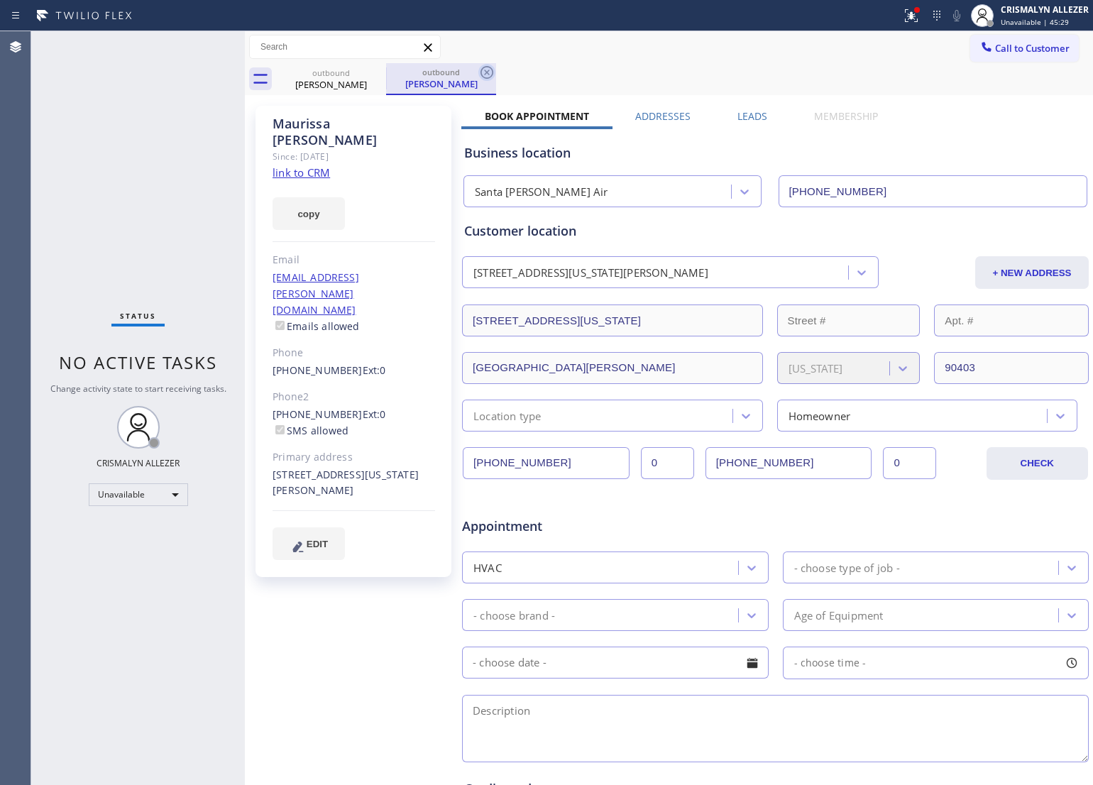
click at [488, 75] on icon at bounding box center [486, 72] width 13 height 13
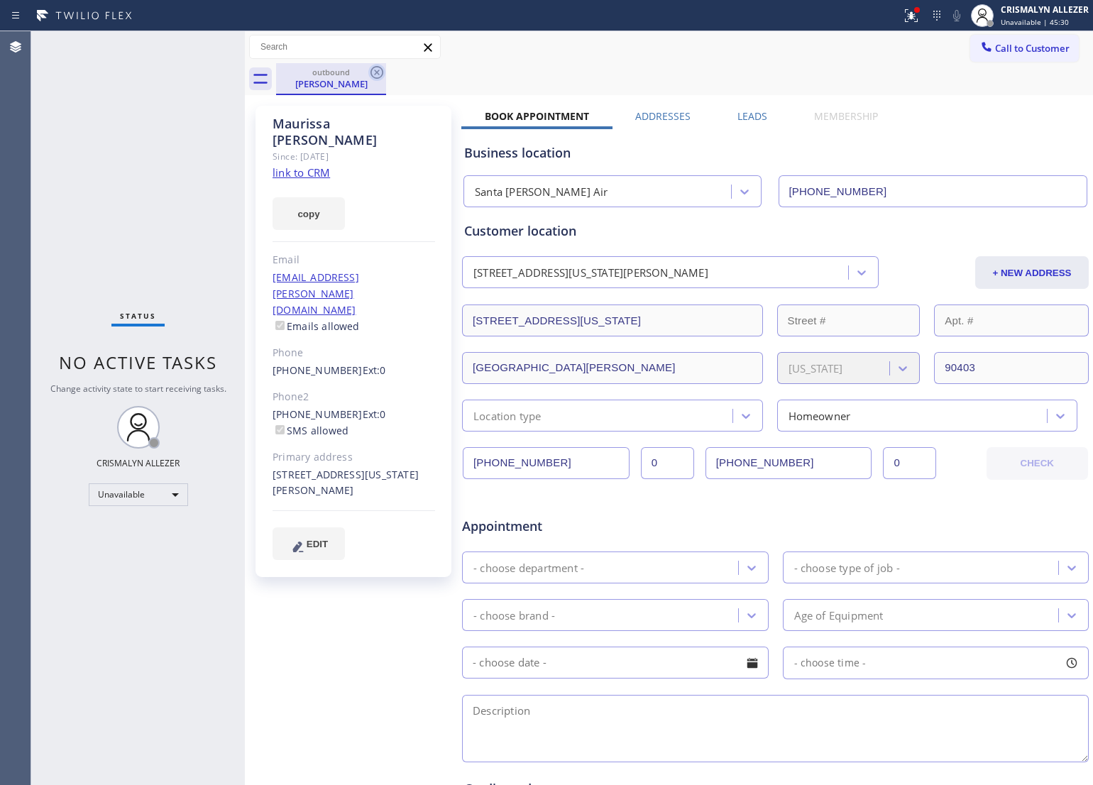
click at [377, 76] on icon at bounding box center [376, 72] width 17 height 17
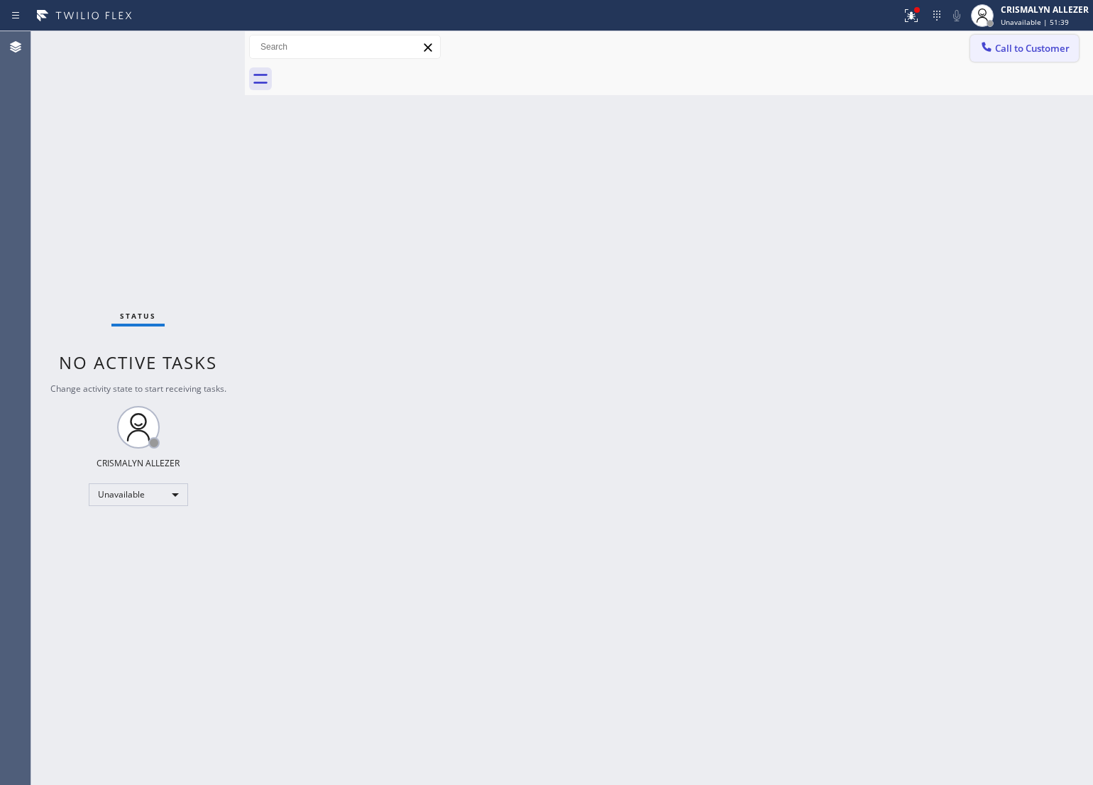
click at [1018, 43] on span "Call to Customer" at bounding box center [1032, 48] width 75 height 13
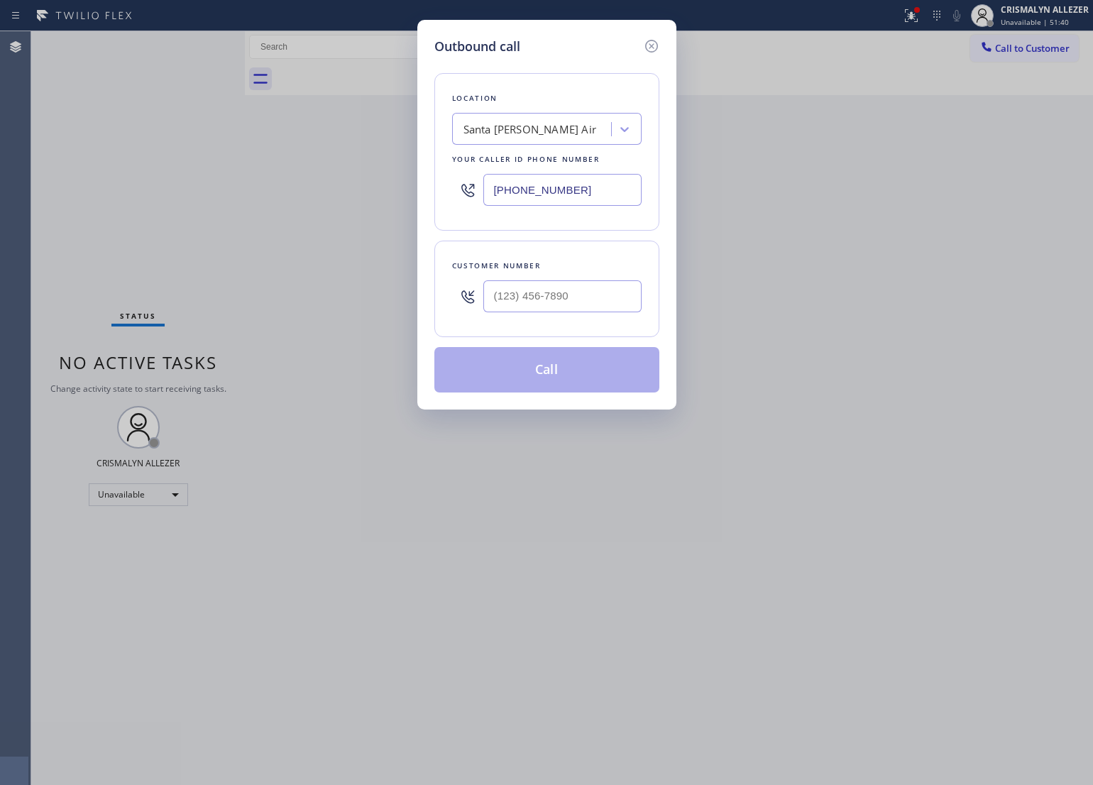
drag, startPoint x: 593, startPoint y: 197, endPoint x: 247, endPoint y: 206, distance: 346.4
click at [248, 206] on div "Outbound call Location [GEOGRAPHIC_DATA][PERSON_NAME] Air Your caller id phone …" at bounding box center [546, 392] width 1093 height 785
paste input "551) 239-9945"
type input "[PHONE_NUMBER]"
click at [588, 303] on input "(___) ___-____" at bounding box center [562, 296] width 158 height 32
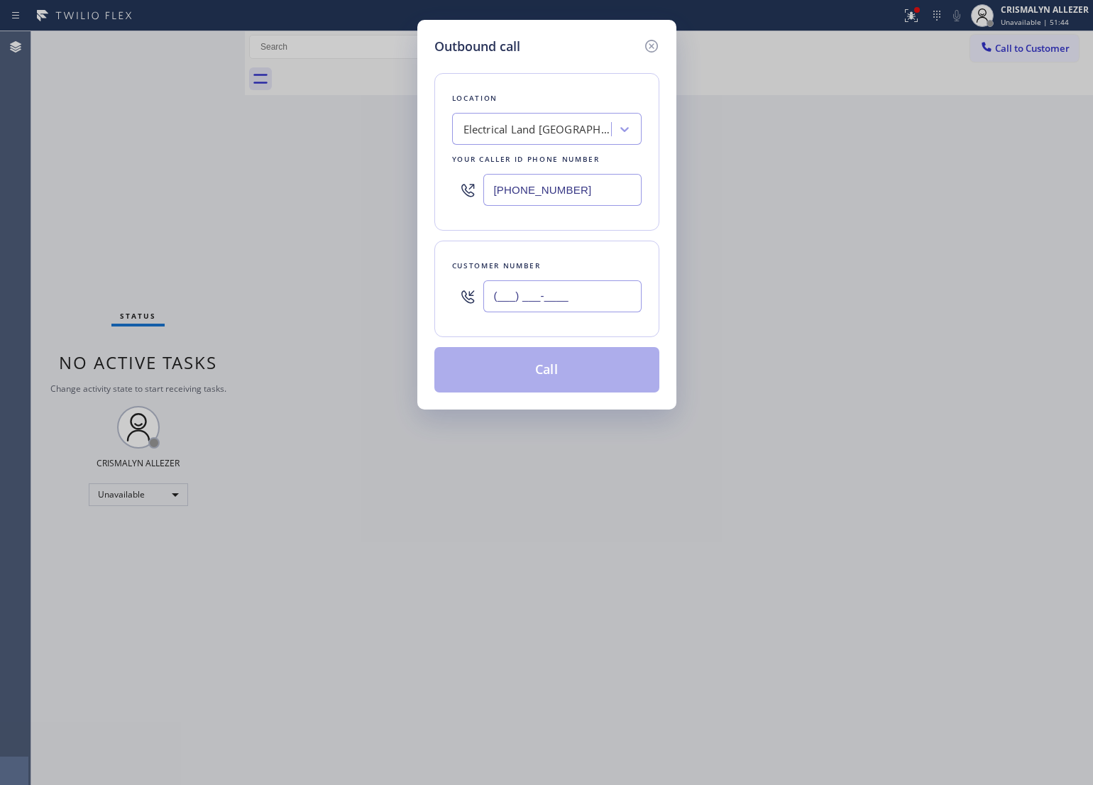
paste input "732) 551-8595"
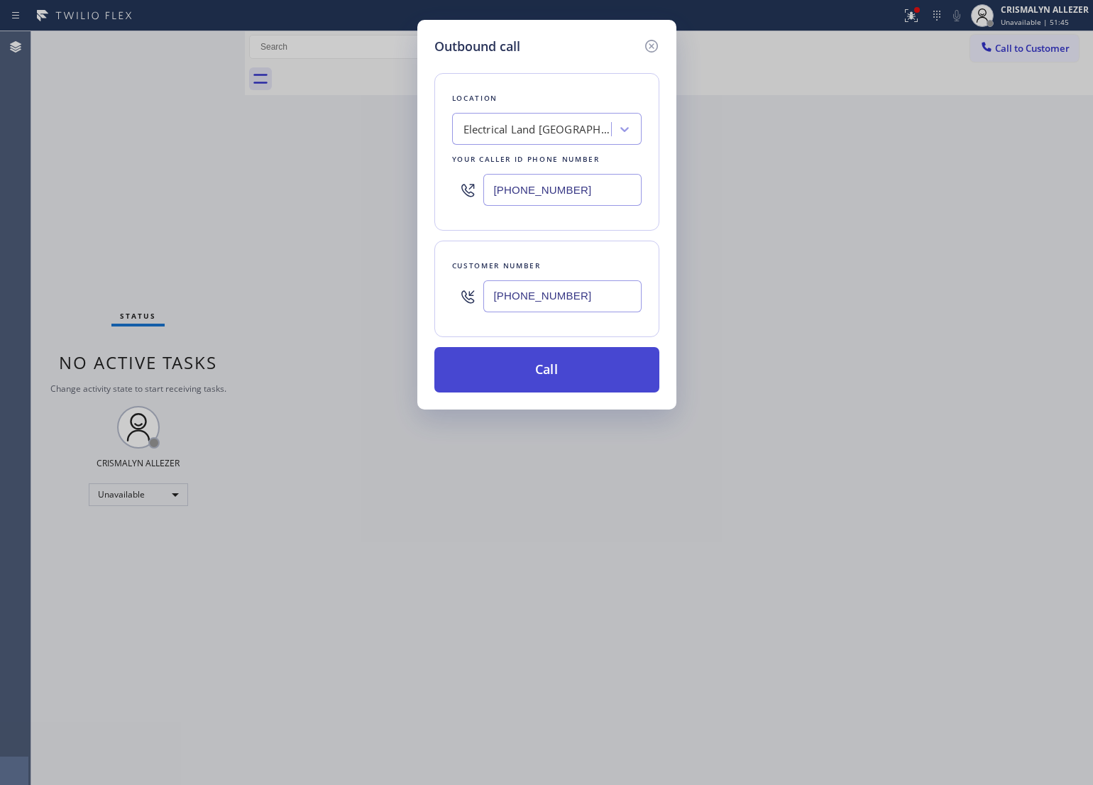
type input "[PHONE_NUMBER]"
click at [555, 374] on button "Call" at bounding box center [546, 369] width 225 height 45
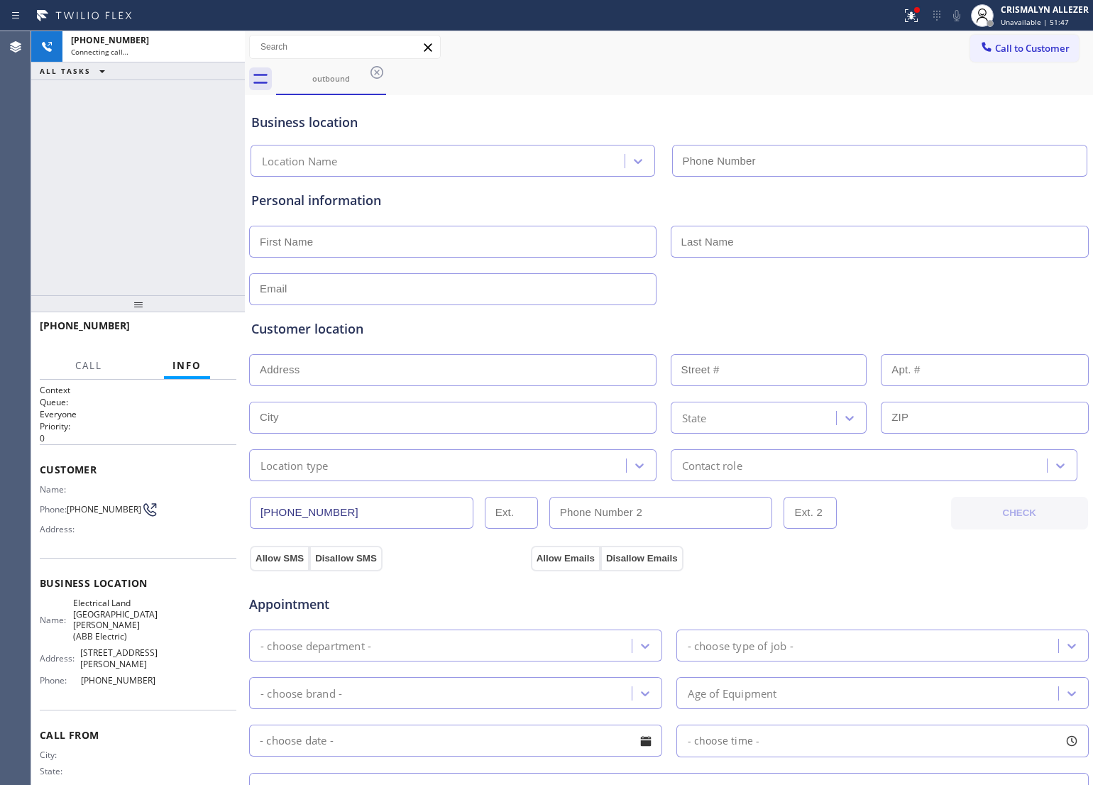
type input "[PHONE_NUMBER]"
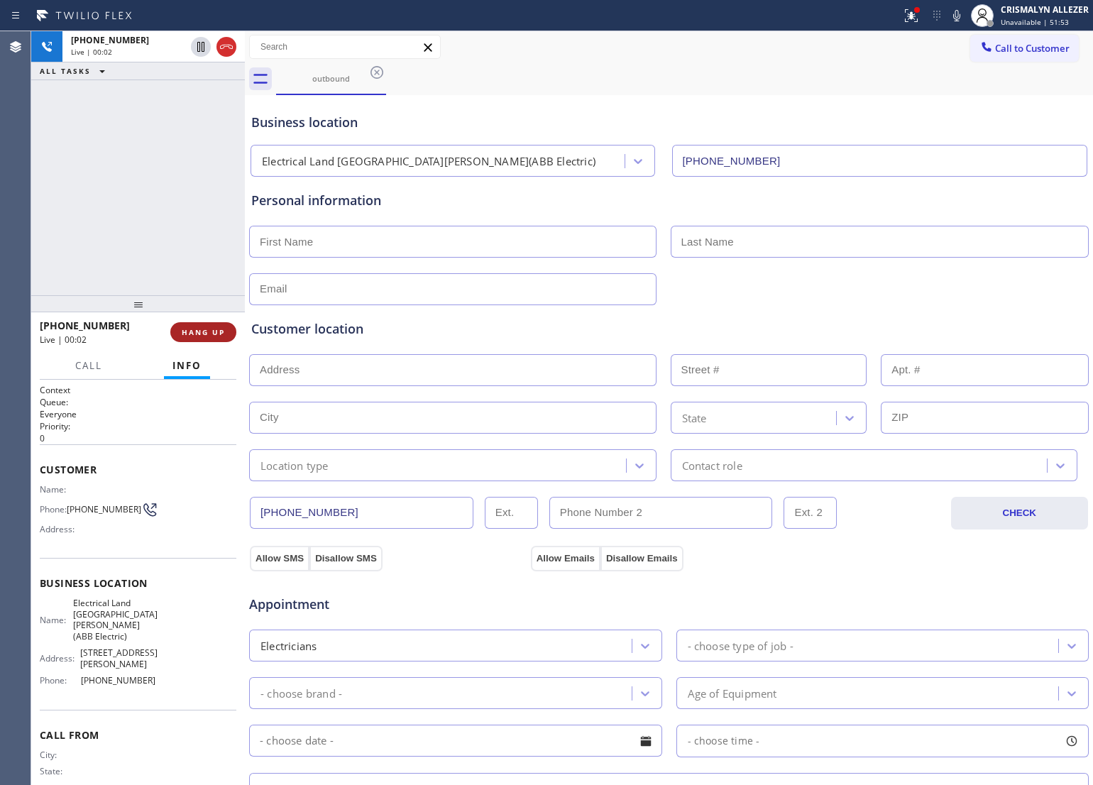
click at [197, 334] on span "HANG UP" at bounding box center [203, 332] width 43 height 10
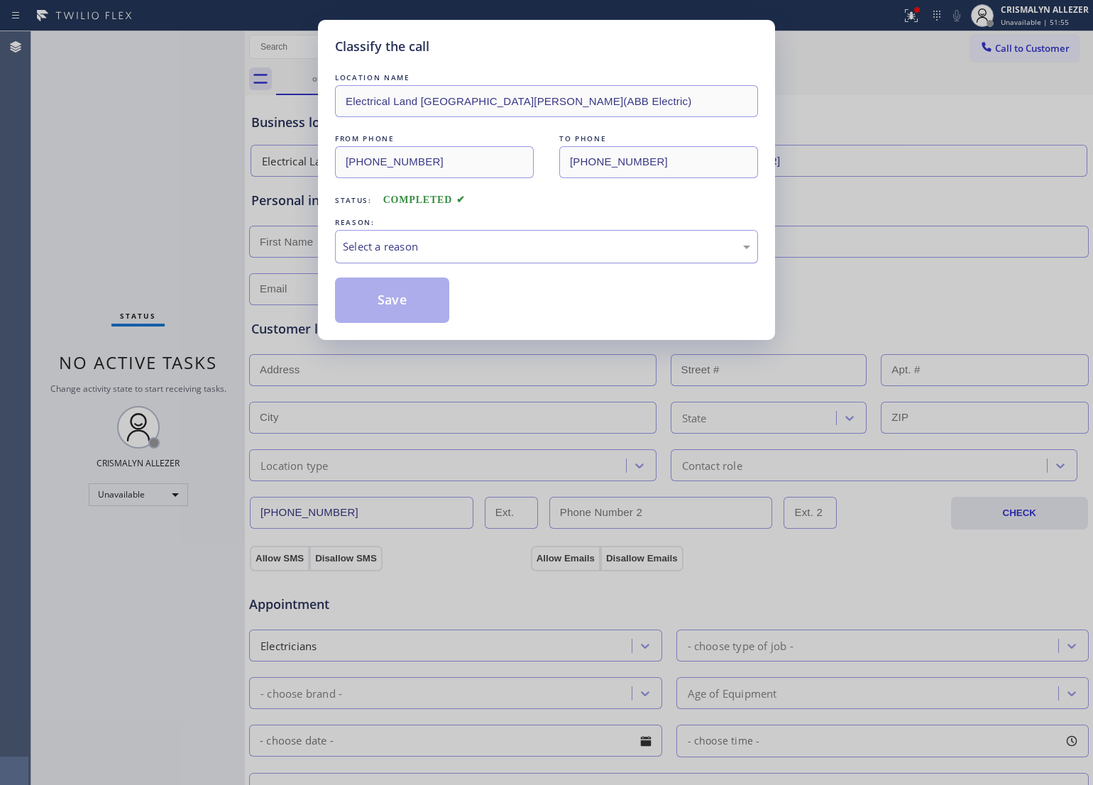
click at [468, 248] on div "Select a reason" at bounding box center [546, 246] width 407 height 16
click at [399, 295] on button "Save" at bounding box center [392, 299] width 114 height 45
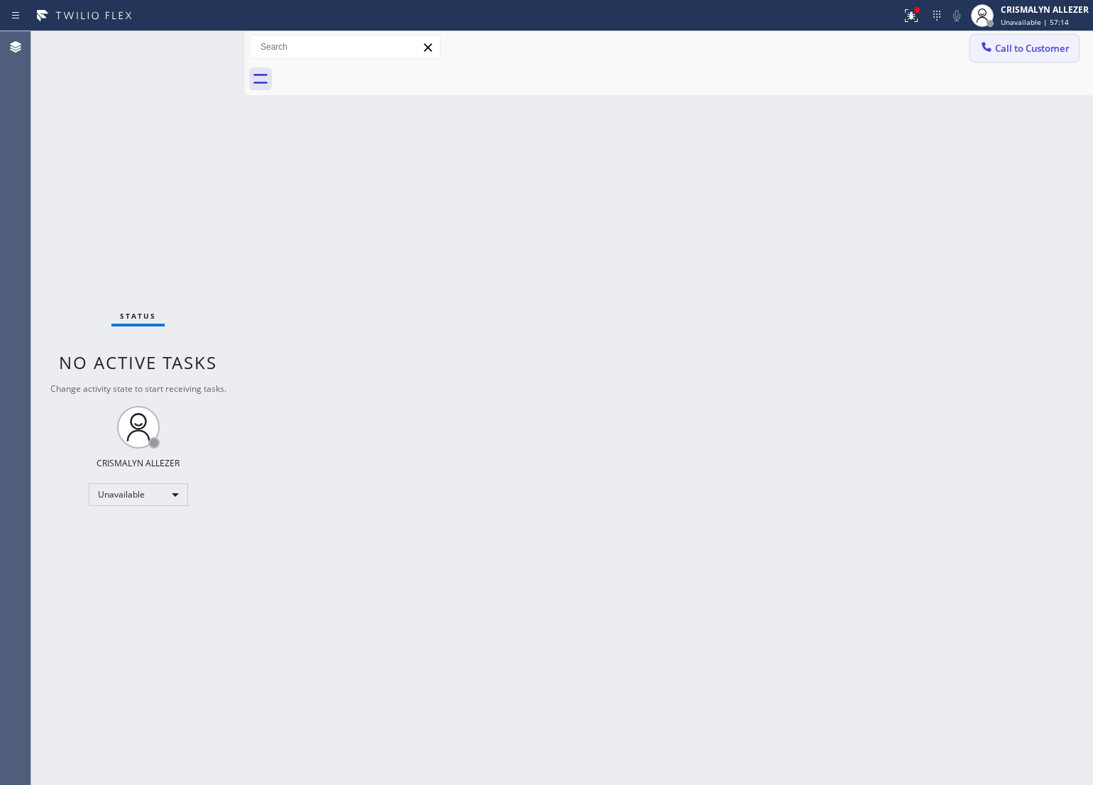
click at [1004, 47] on span "Call to Customer" at bounding box center [1032, 48] width 75 height 13
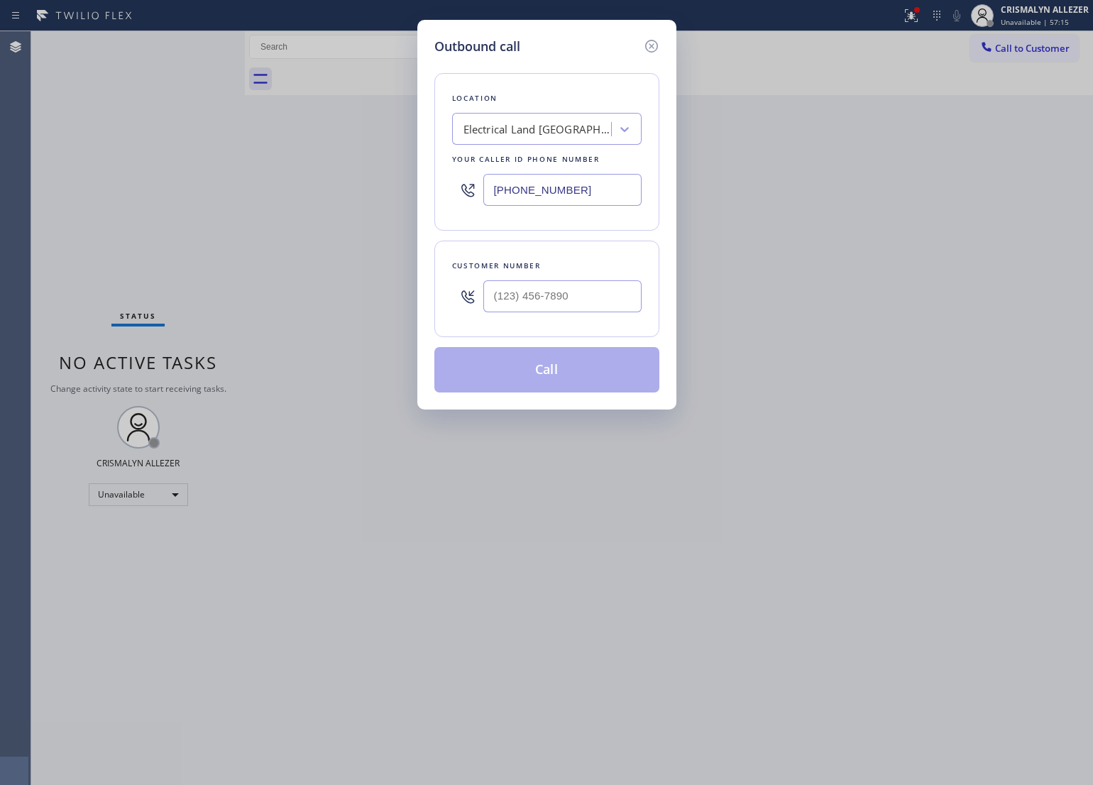
drag, startPoint x: 537, startPoint y: 192, endPoint x: 341, endPoint y: 203, distance: 196.9
click at [341, 203] on div "Outbound call Location Electrical Land [GEOGRAPHIC_DATA][PERSON_NAME](ABB Elect…" at bounding box center [546, 392] width 1093 height 785
paste input "786) 228-7554"
type input "[PHONE_NUMBER]"
click at [570, 295] on input "(___) ___-____" at bounding box center [562, 296] width 158 height 32
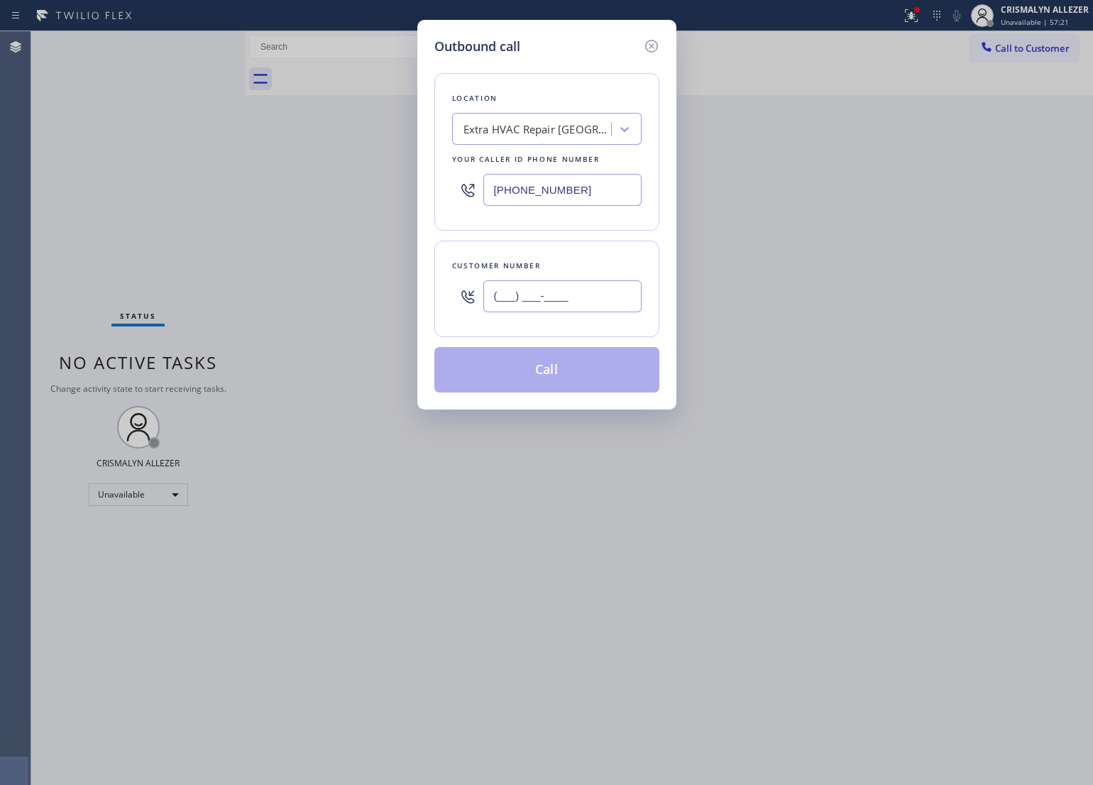
paste input "786) 204-8600"
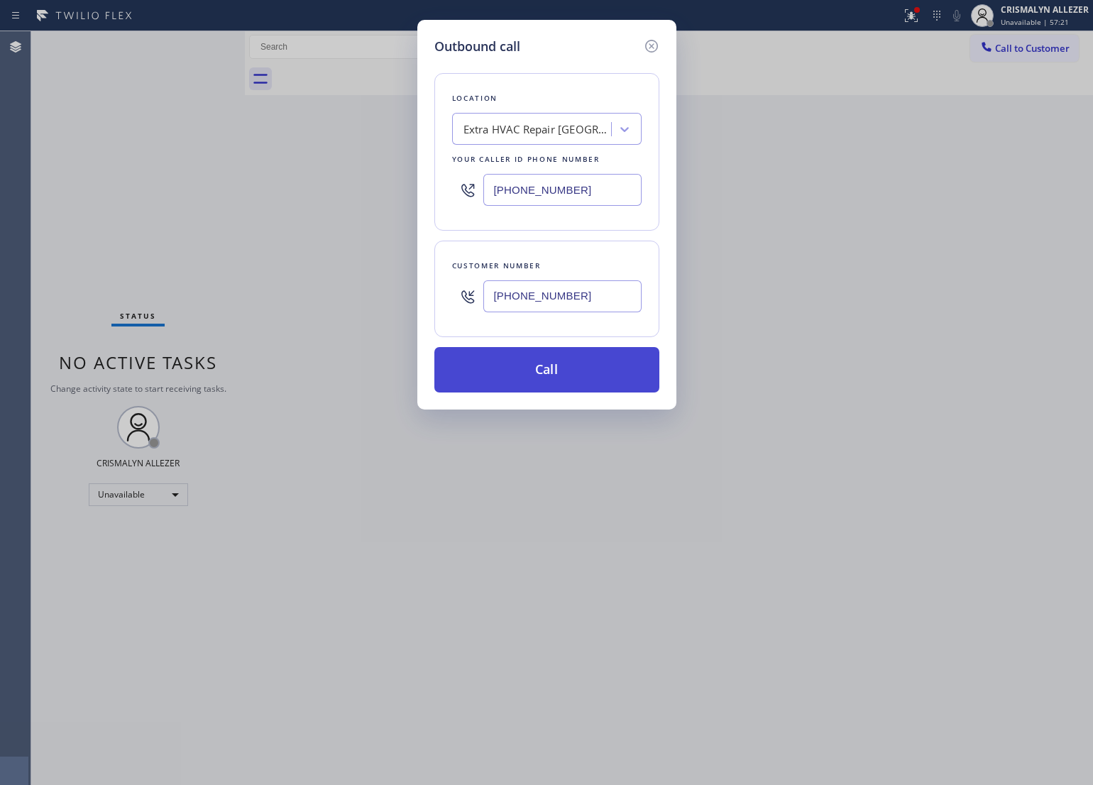
type input "[PHONE_NUMBER]"
click at [551, 373] on button "Call" at bounding box center [546, 369] width 225 height 45
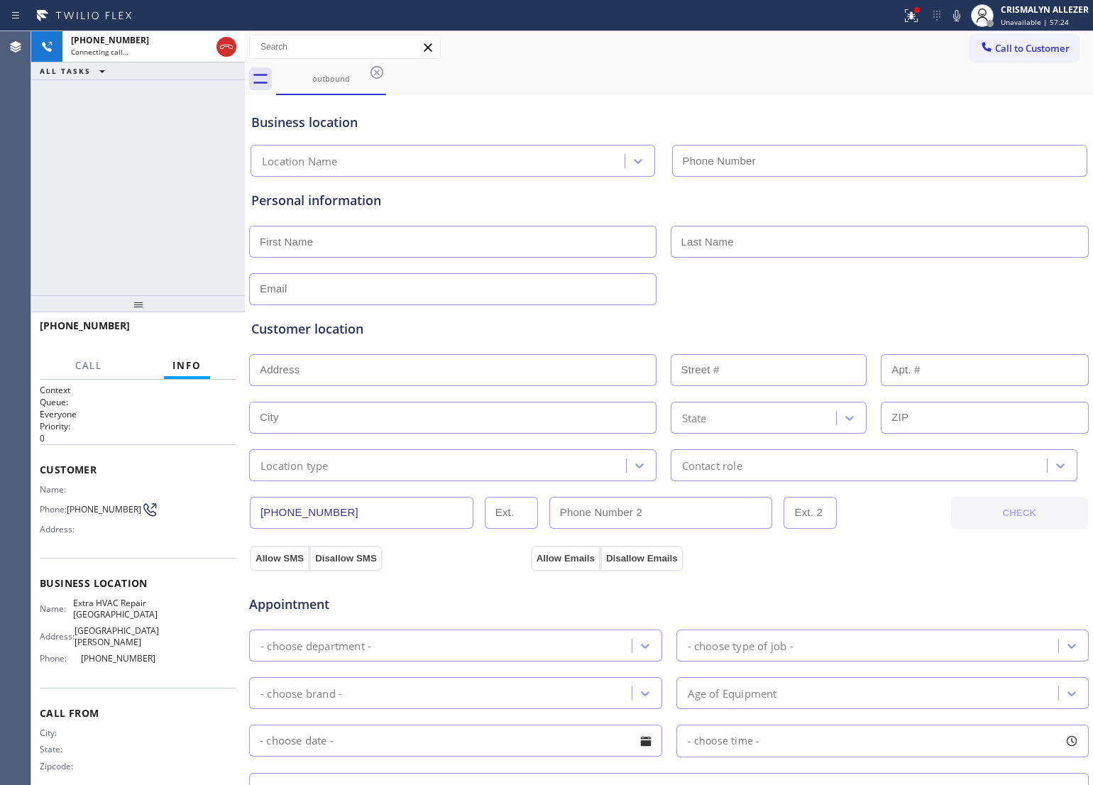
type input "[PHONE_NUMBER]"
click at [194, 324] on button "HANG UP" at bounding box center [203, 332] width 66 height 20
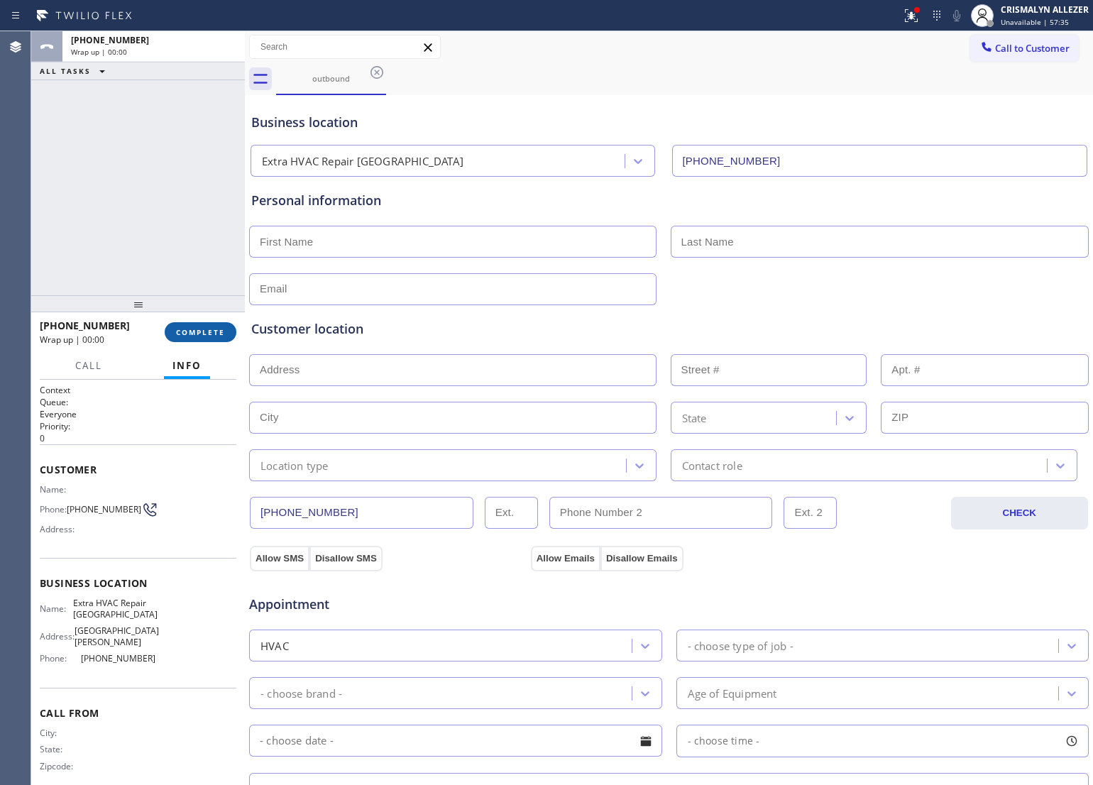
click at [195, 329] on span "COMPLETE" at bounding box center [200, 332] width 49 height 10
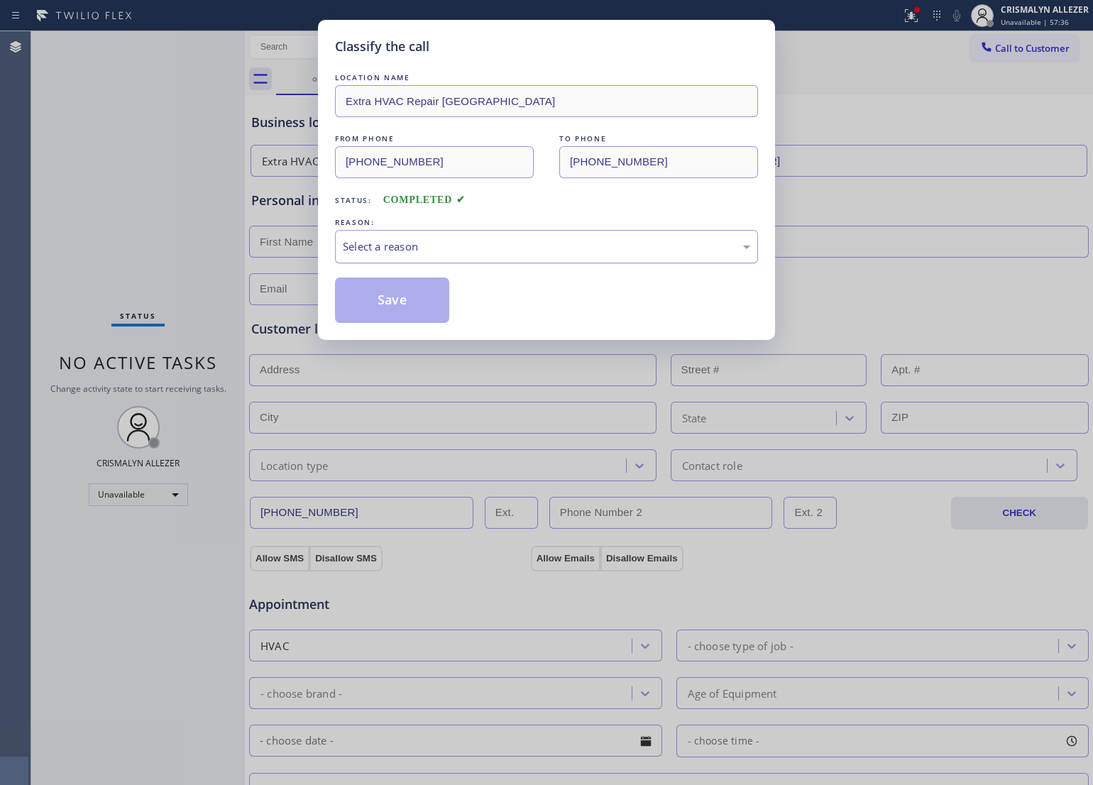
click at [538, 250] on div "Select a reason" at bounding box center [546, 246] width 407 height 16
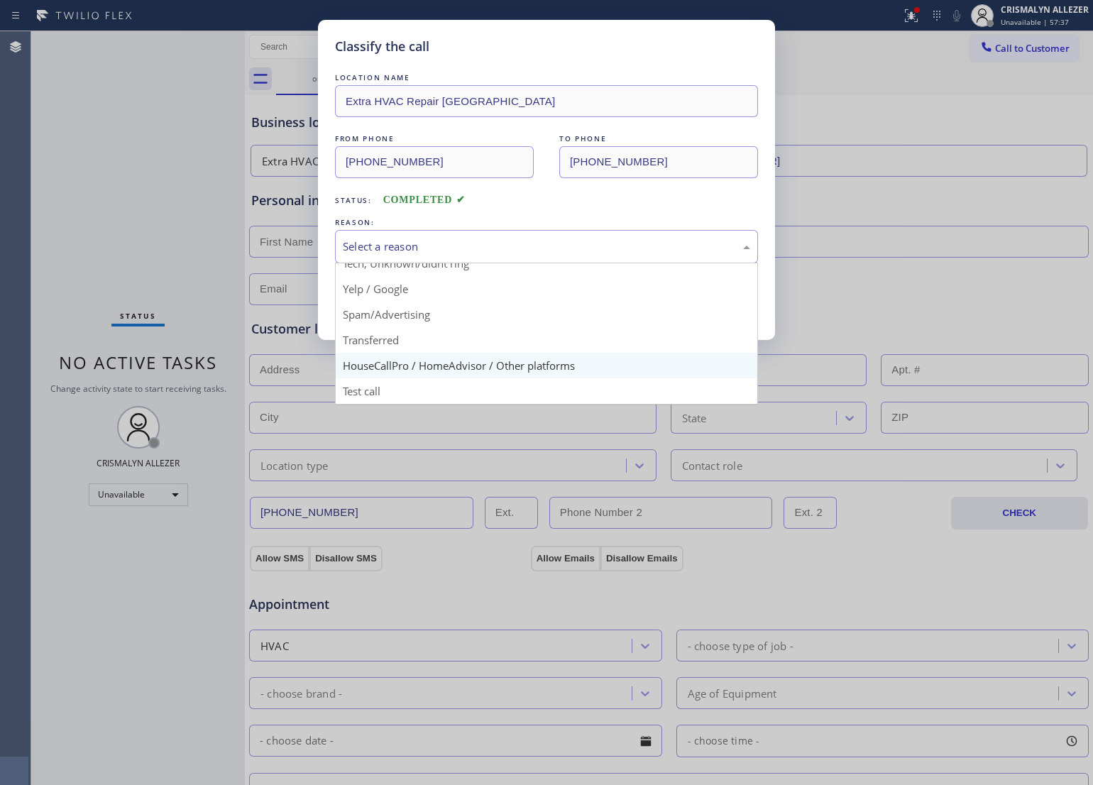
scroll to position [97, 0]
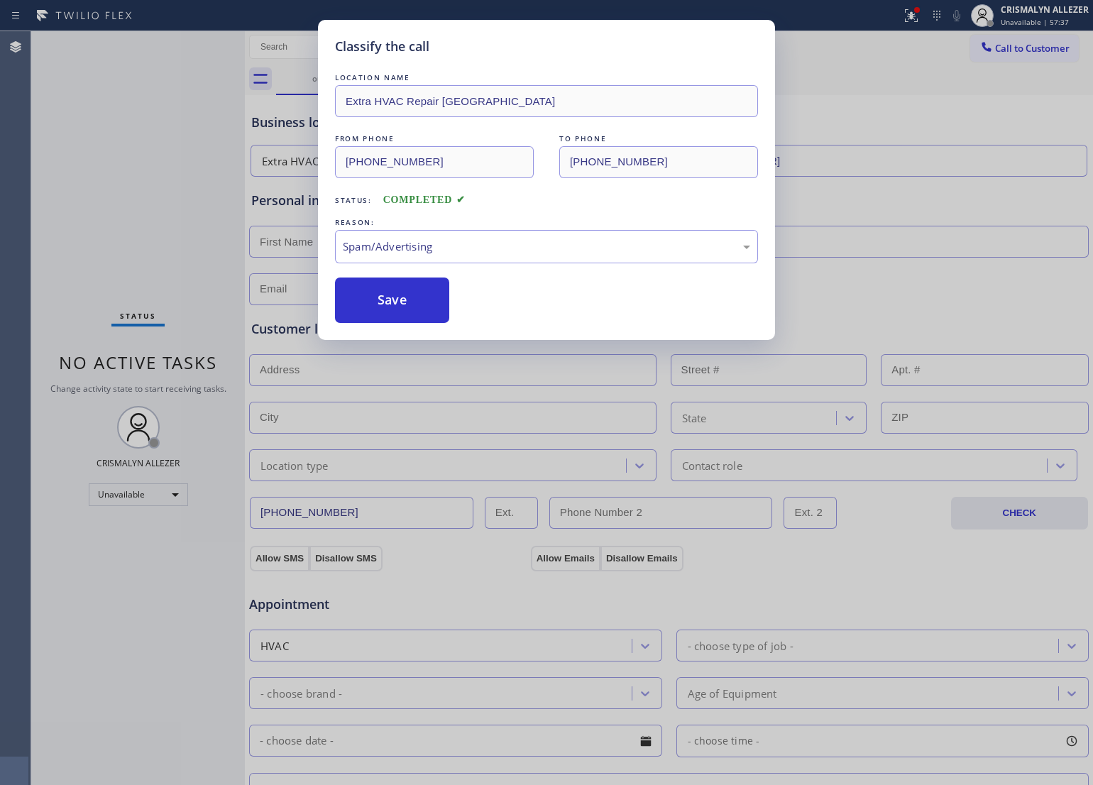
click at [409, 309] on button "Save" at bounding box center [392, 299] width 114 height 45
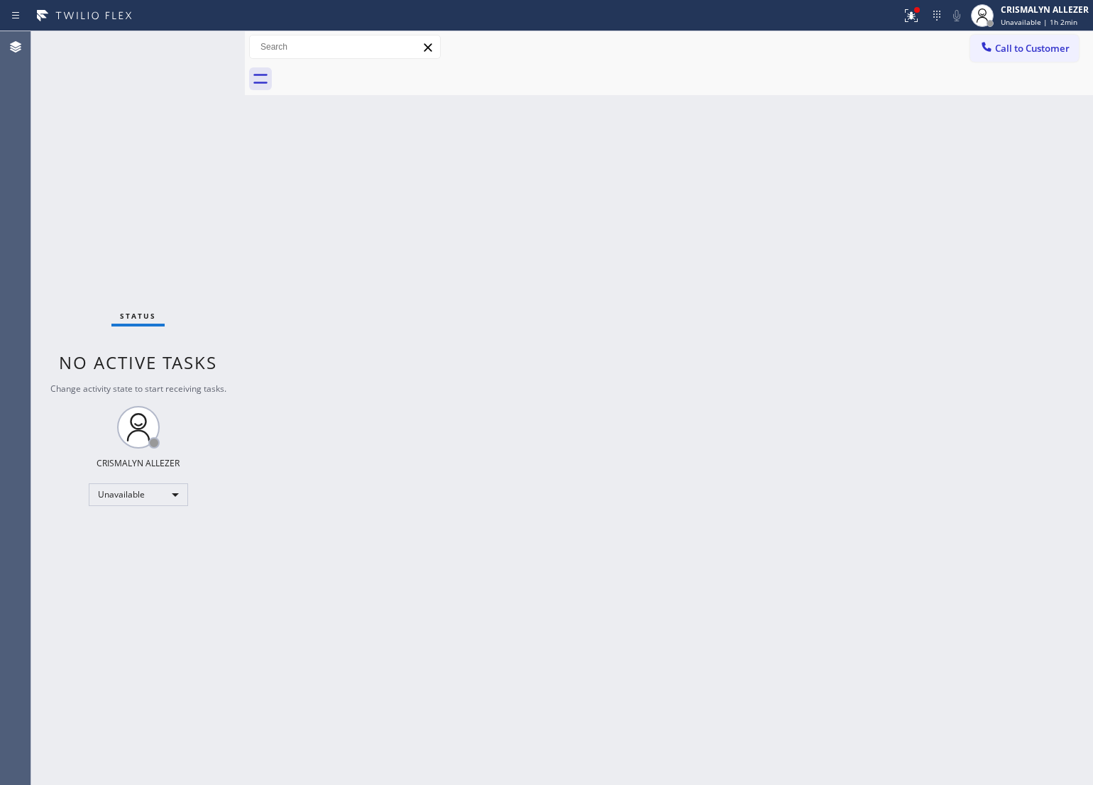
drag, startPoint x: 678, startPoint y: 248, endPoint x: 679, endPoint y: 202, distance: 46.1
click at [678, 243] on div "Back to Dashboard Change Sender ID Customers Technicians Select a contact Outbo…" at bounding box center [669, 408] width 848 height 754
click at [1010, 48] on span "Call to Customer" at bounding box center [1032, 48] width 75 height 13
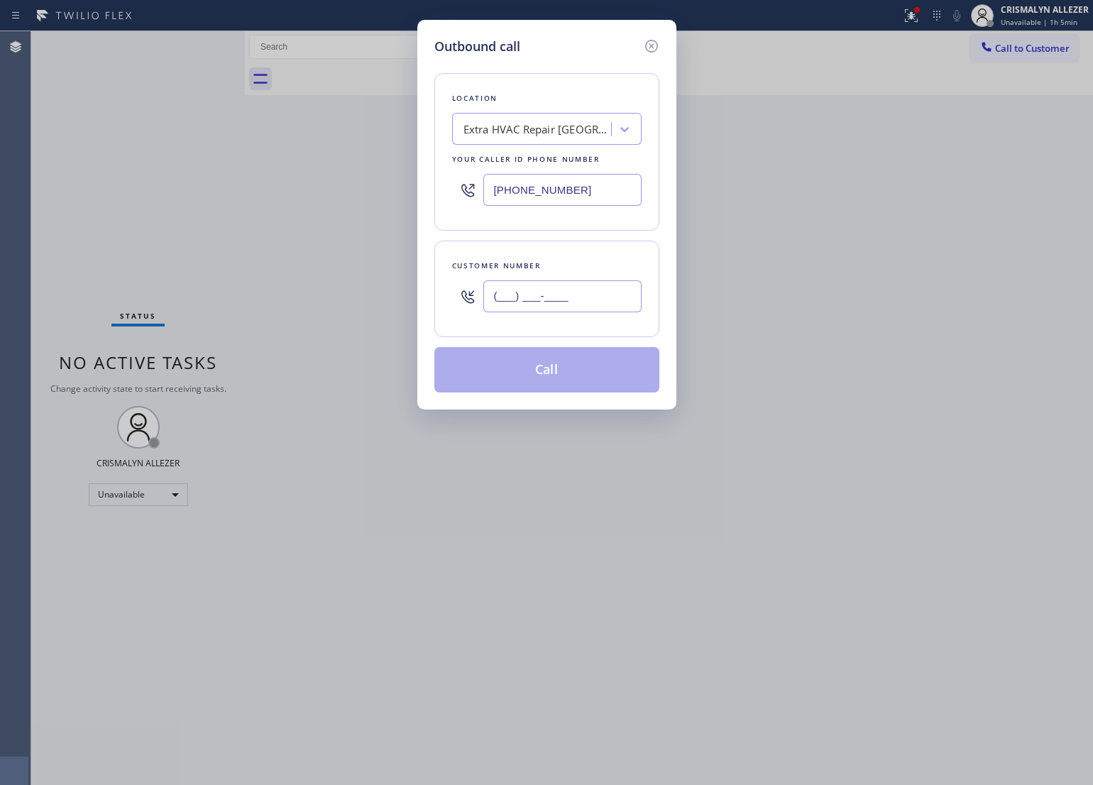
click at [598, 299] on input "(___) ___-____" at bounding box center [562, 296] width 158 height 32
paste input "812) 490-1271"
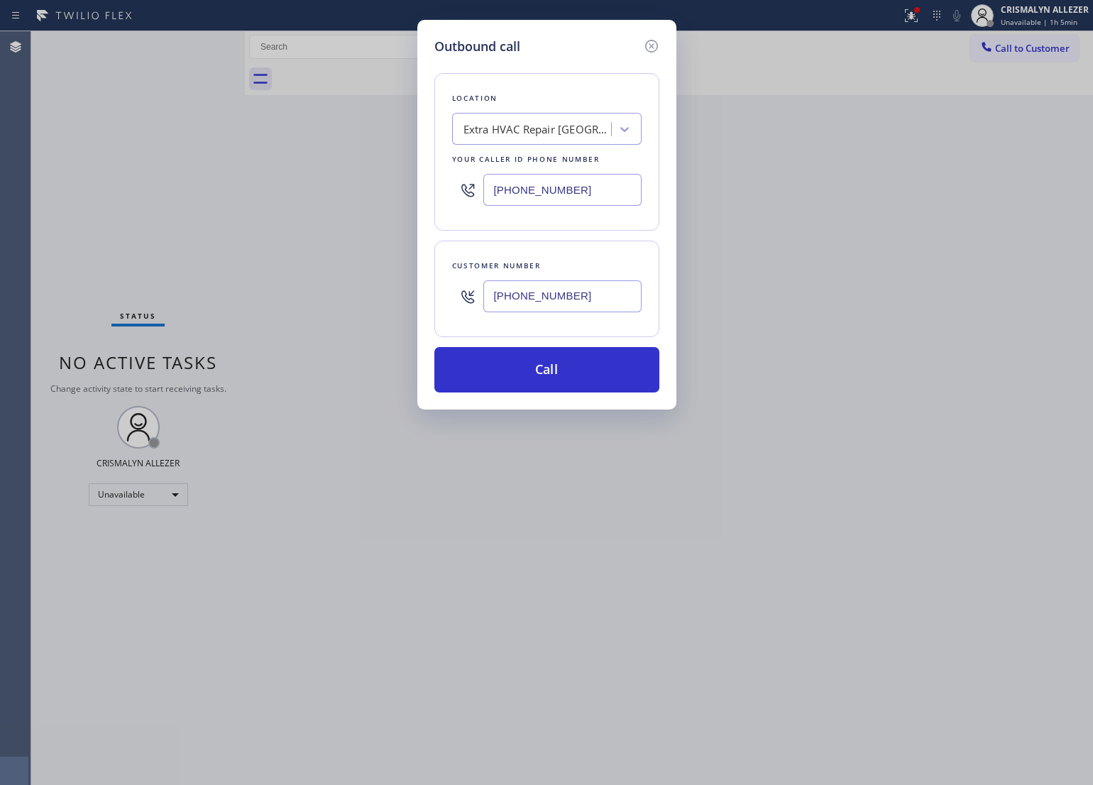
type input "[PHONE_NUMBER]"
click at [530, 128] on div "Extra HVAC Repair [GEOGRAPHIC_DATA]" at bounding box center [537, 129] width 149 height 16
type input "Whirlpool"
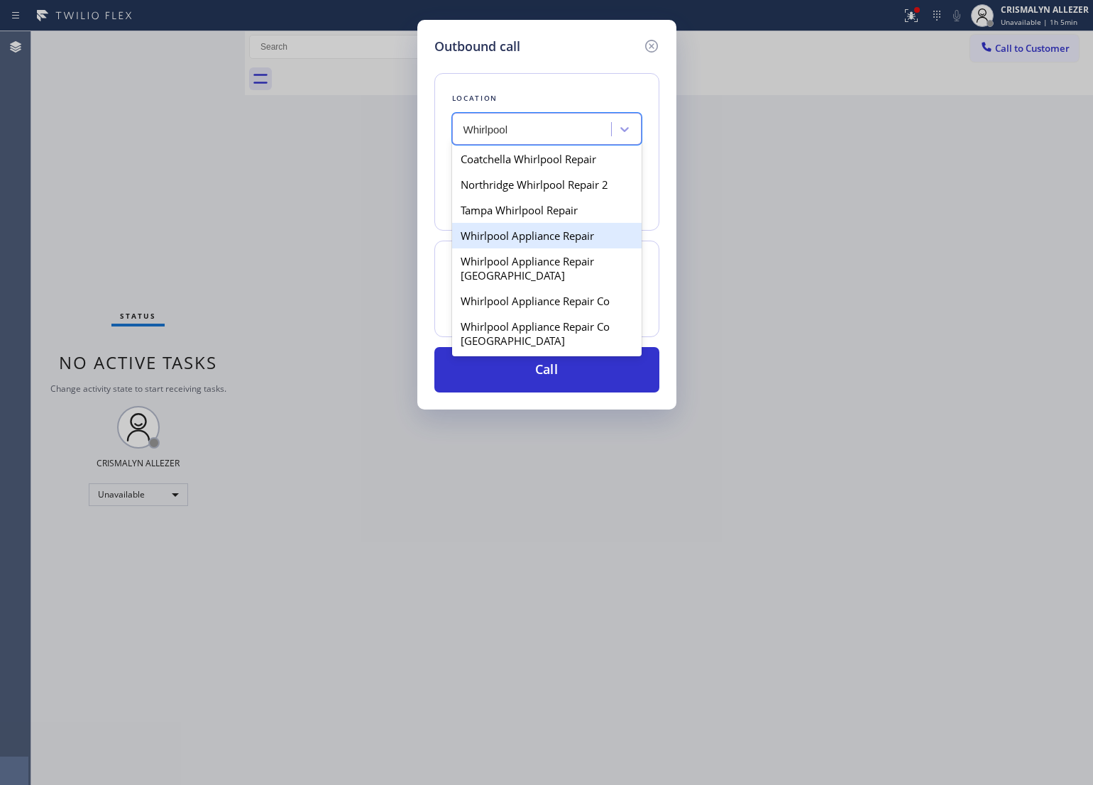
click at [513, 236] on div "Whirlpool Appliance Repair" at bounding box center [546, 236] width 189 height 26
type input "[PHONE_NUMBER]"
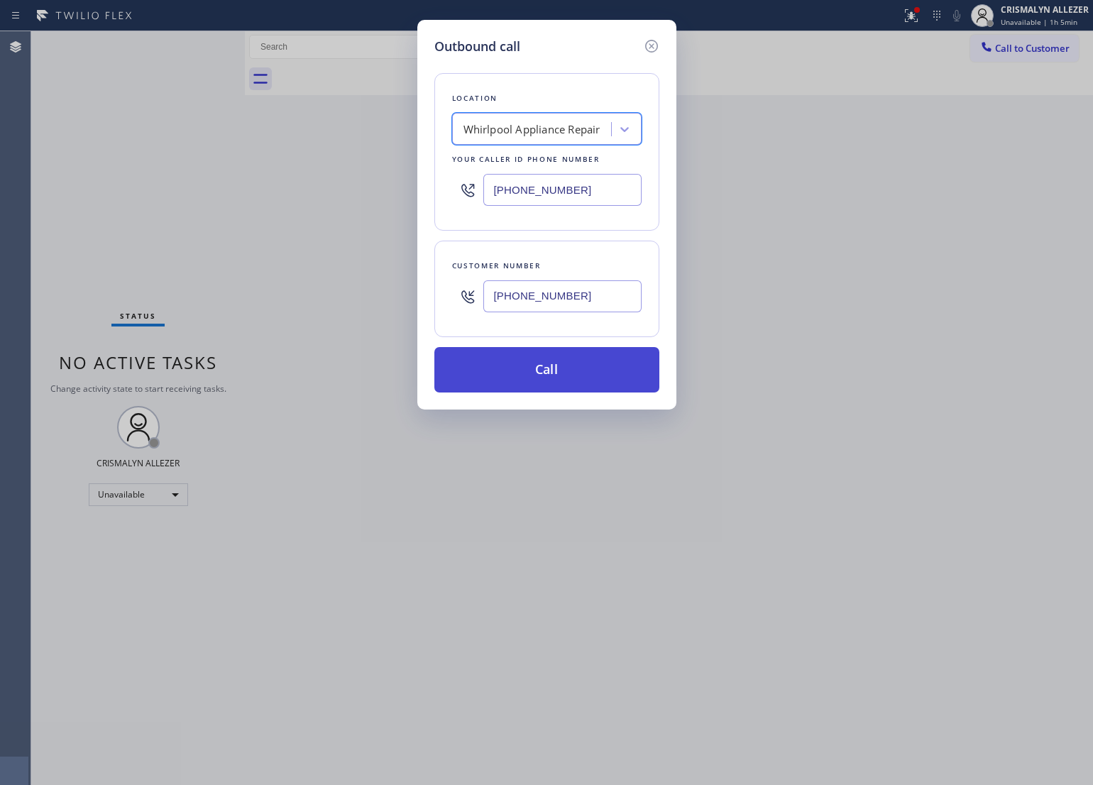
click at [544, 364] on button "Call" at bounding box center [546, 369] width 225 height 45
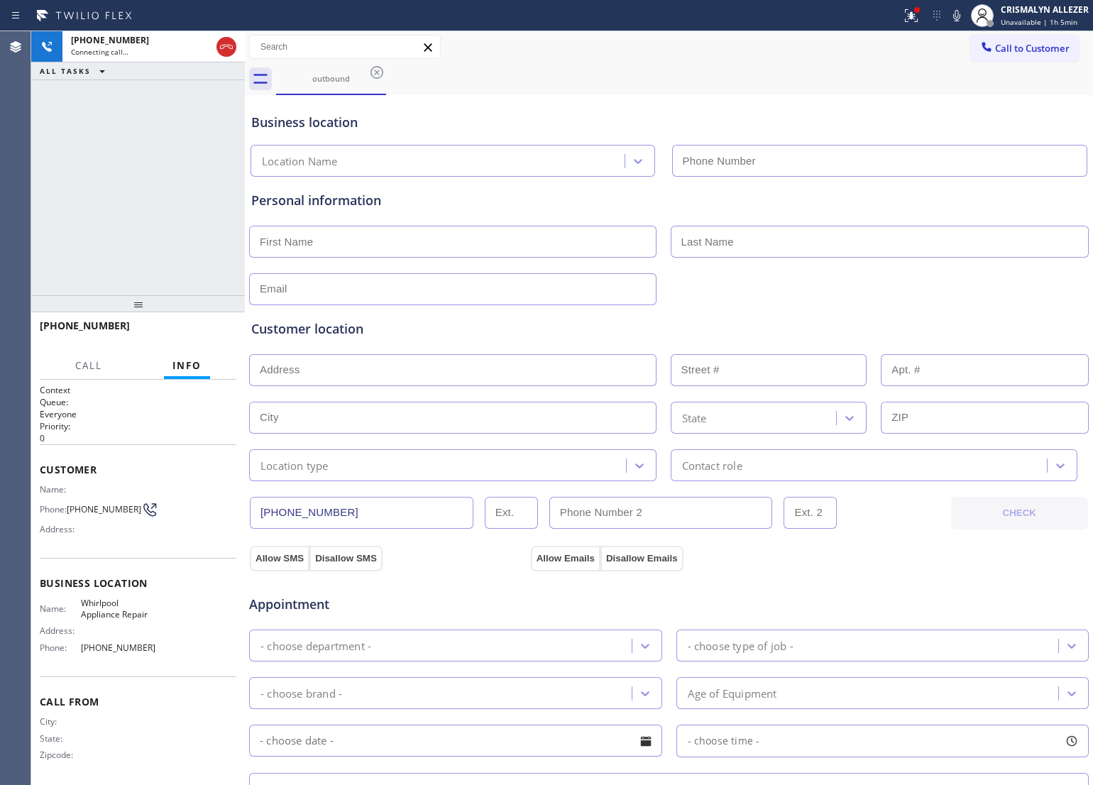
type input "[PHONE_NUMBER]"
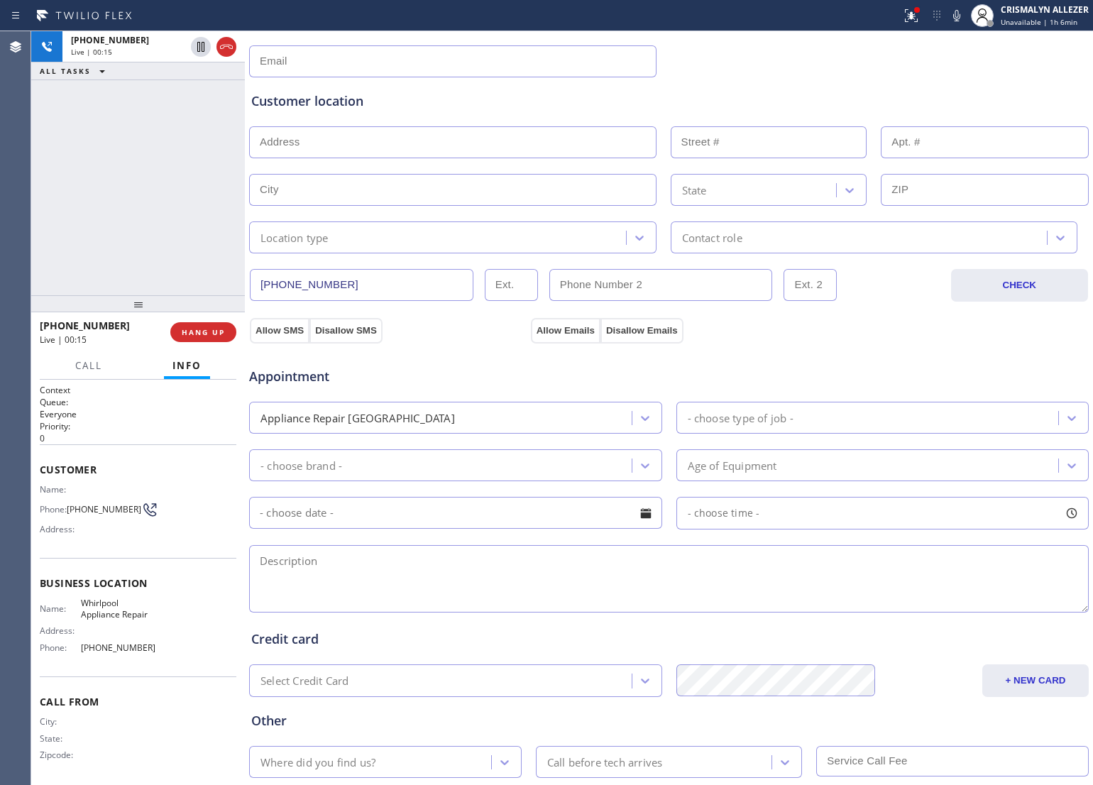
scroll to position [266, 0]
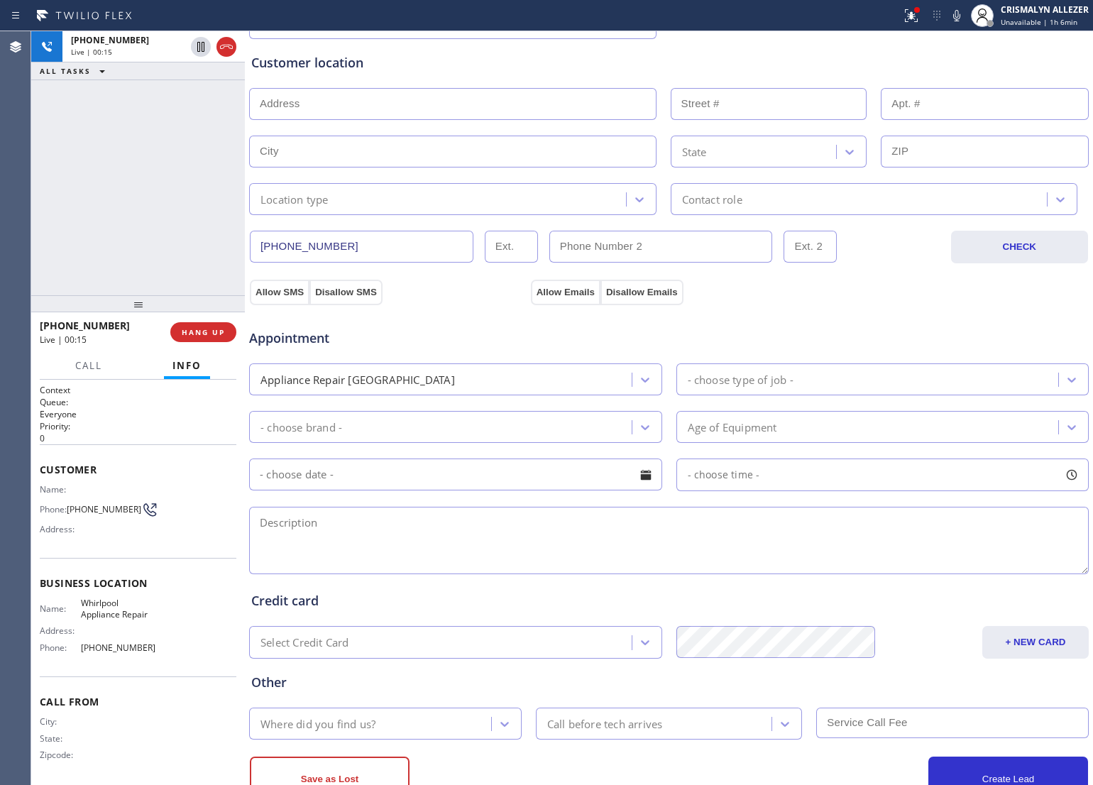
click at [437, 534] on textarea at bounding box center [668, 540] width 839 height 67
paste textarea "The dryer runs, but it does not heat to dry"
click at [260, 522] on textarea "The dryer runs, but it does not heat to dry" at bounding box center [668, 540] width 839 height 67
click at [582, 529] on textarea "Whirlpool || The dryer runs, but it does not heat to dry" at bounding box center [668, 540] width 839 height 67
click at [377, 522] on textarea "Whirlpool || The dryer runs, but it does not heat to dry || about [DEMOGRAPHIC_…" at bounding box center [668, 540] width 839 height 67
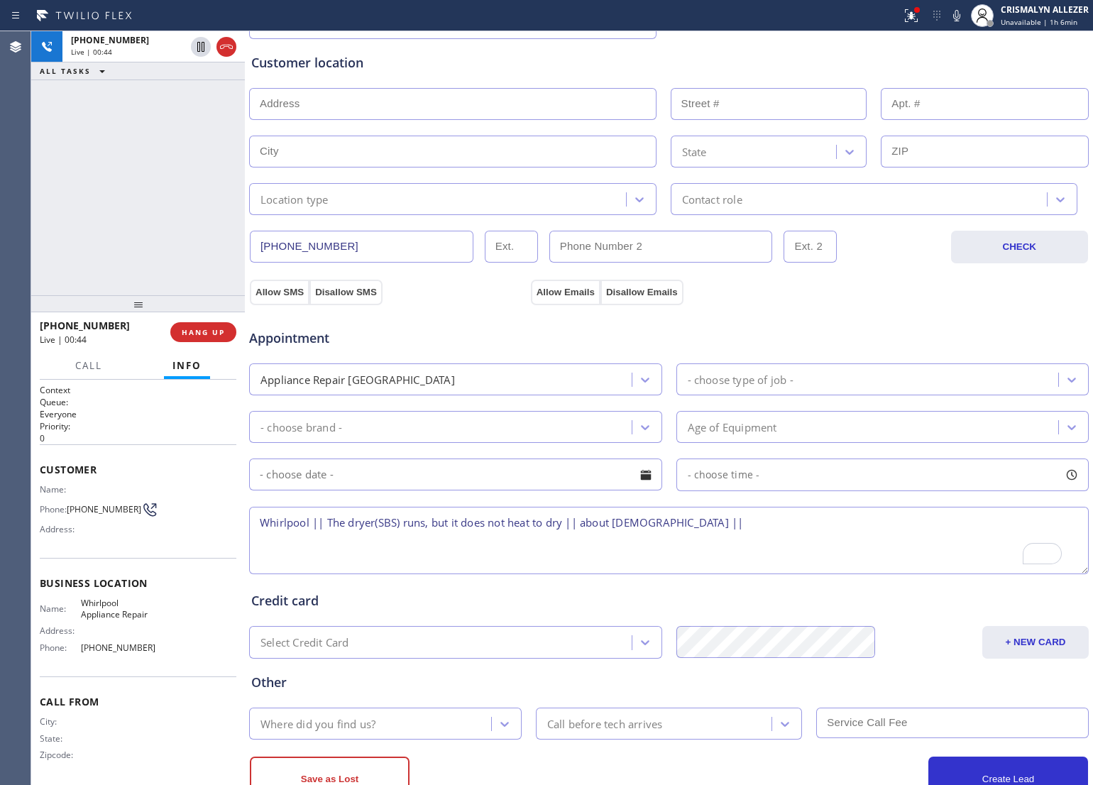
click at [710, 527] on textarea "Whirlpool || The dryer(SBS) runs, but it does not heat to dry || about [DEMOGRA…" at bounding box center [668, 540] width 839 height 67
click at [708, 524] on textarea "Whirlpool || The dryer(SBS) runs, but it does not heat to dry || about [DEMOGRA…" at bounding box center [668, 540] width 839 height 67
paste textarea "[STREET_ADDRESS]"
click at [539, 556] on textarea "Whirlpool || The dryer(SBS) runs, but it does not heat to dry || about [DEMOGRA…" at bounding box center [668, 540] width 839 height 67
click at [981, 527] on textarea "Whirlpool || The dryer(SBS) runs, but it does not heat to dry || about [DEMOGRA…" at bounding box center [668, 540] width 839 height 67
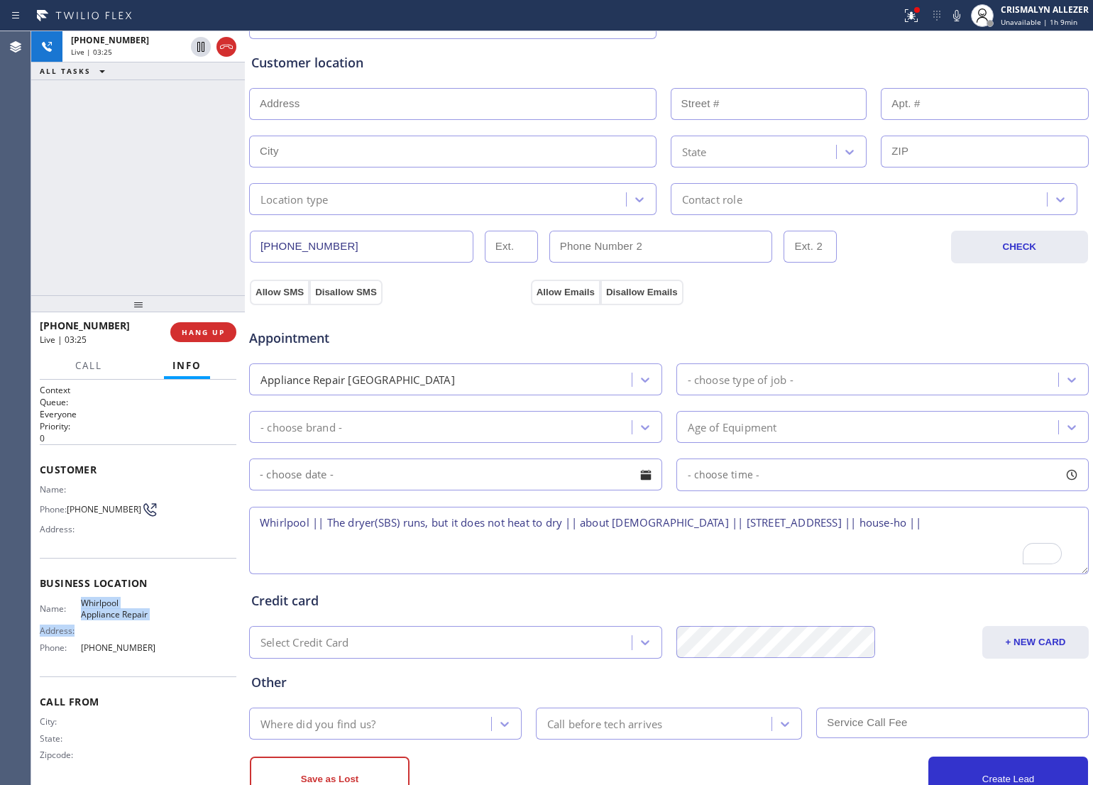
drag, startPoint x: 77, startPoint y: 593, endPoint x: 172, endPoint y: 626, distance: 100.5
click at [172, 626] on div "Business location Name: Whirlpool Appliance Repair Address: Phone: [PHONE_NUMBE…" at bounding box center [138, 617] width 197 height 118
click at [172, 626] on div "Name: Whirlpool Appliance Repair Address: Phone: [PHONE_NUMBER]" at bounding box center [138, 627] width 197 height 61
drag, startPoint x: 76, startPoint y: 596, endPoint x: 181, endPoint y: 611, distance: 106.1
click at [181, 611] on div "Name: Whirlpool Appliance Repair Address: Phone: [PHONE_NUMBER]" at bounding box center [138, 627] width 197 height 61
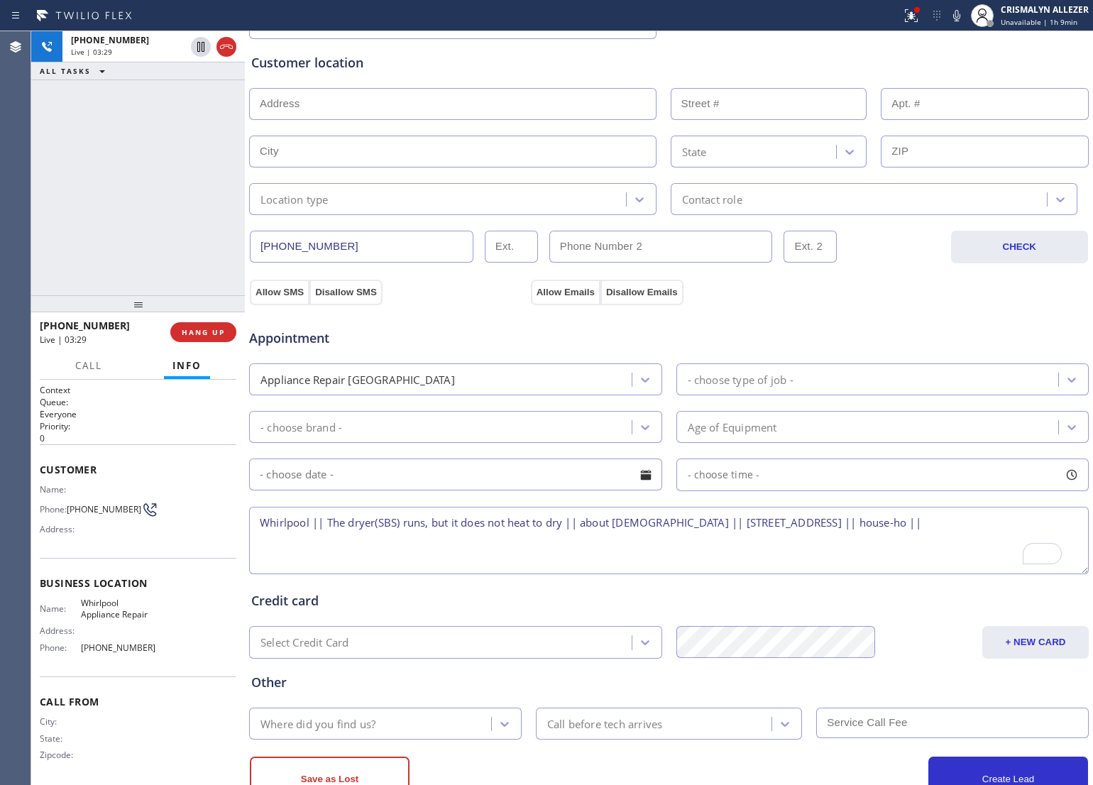
click at [997, 515] on textarea "Whirlpool || The dryer(SBS) runs, but it does not heat to dry || about [DEMOGRA…" at bounding box center [668, 540] width 839 height 67
paste textarea "Whirlpool Appliance Repair"
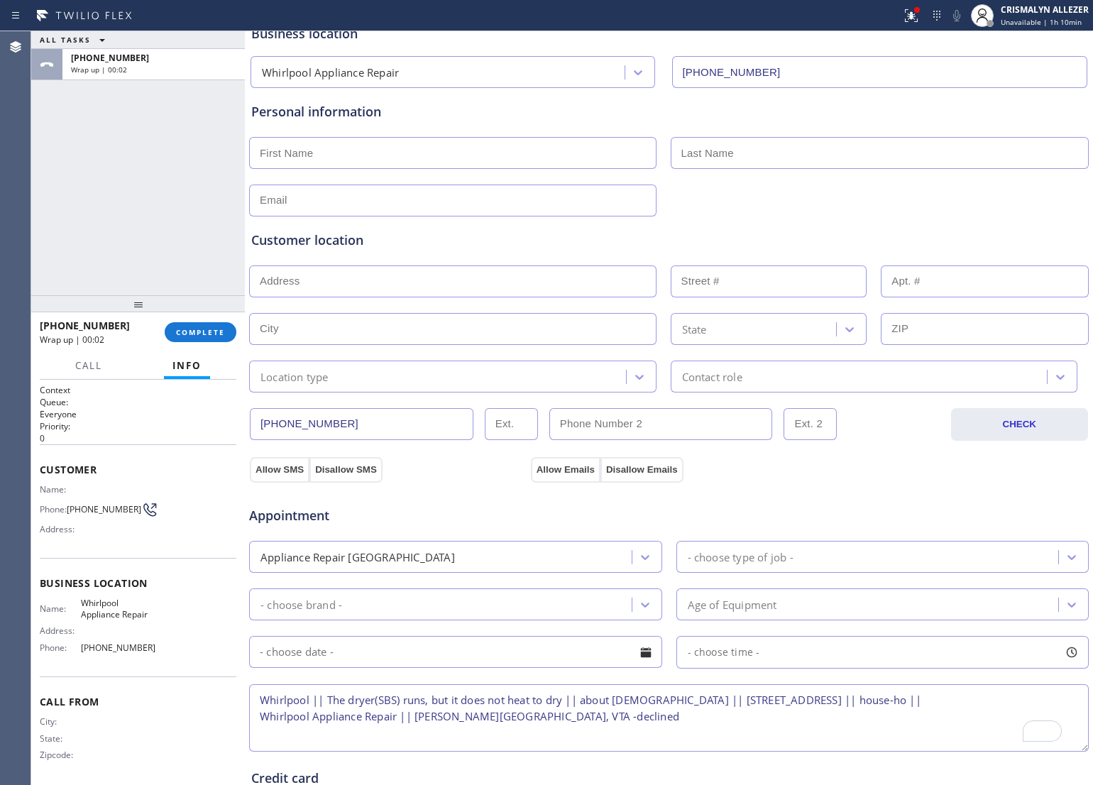
scroll to position [89, 0]
type textarea "Whirlpool || The dryer(SBS) runs, but it does not heat to dry || about [DEMOGRA…"
click at [481, 156] on input "text" at bounding box center [452, 153] width 407 height 32
paste input "[STREET_ADDRESS]"
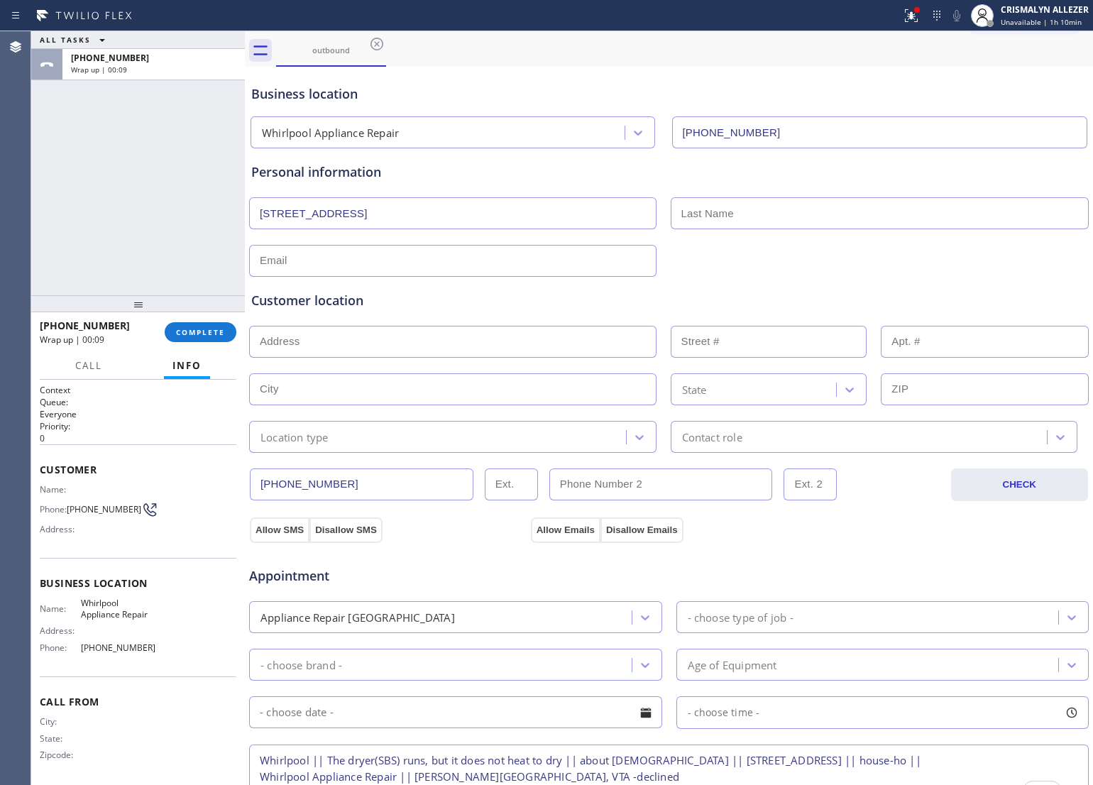
scroll to position [0, 0]
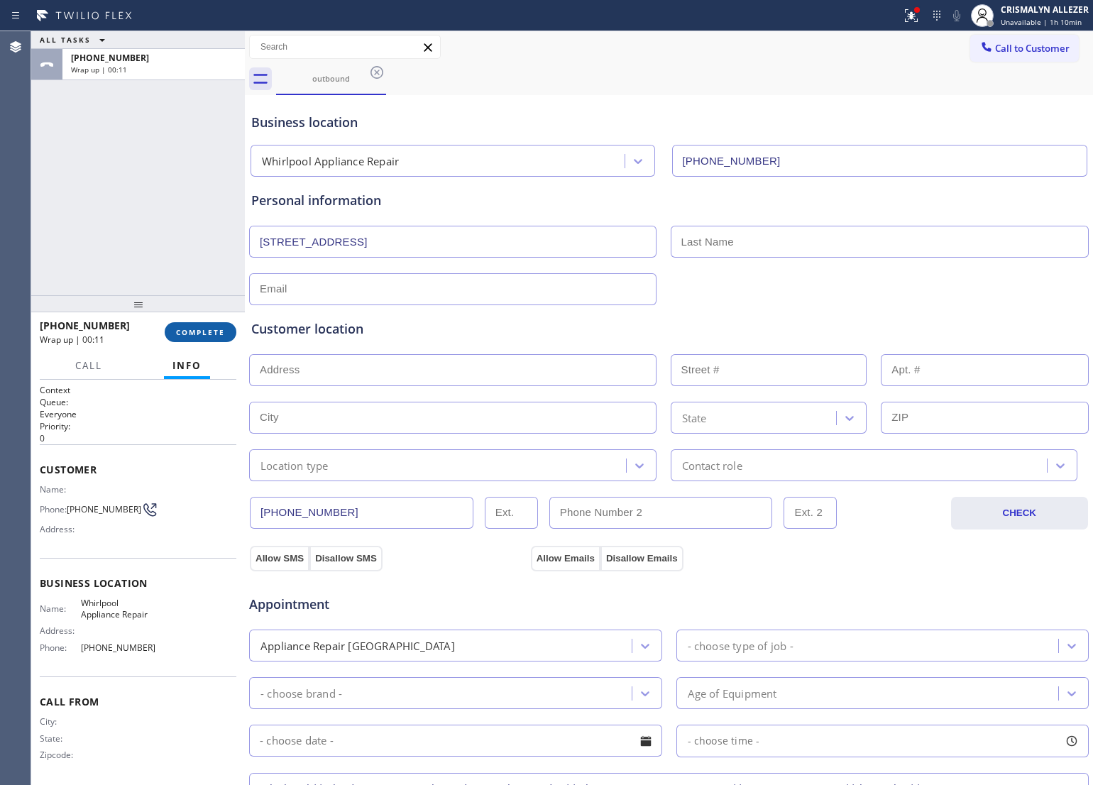
type input "[STREET_ADDRESS]"
click at [186, 333] on span "COMPLETE" at bounding box center [200, 332] width 49 height 10
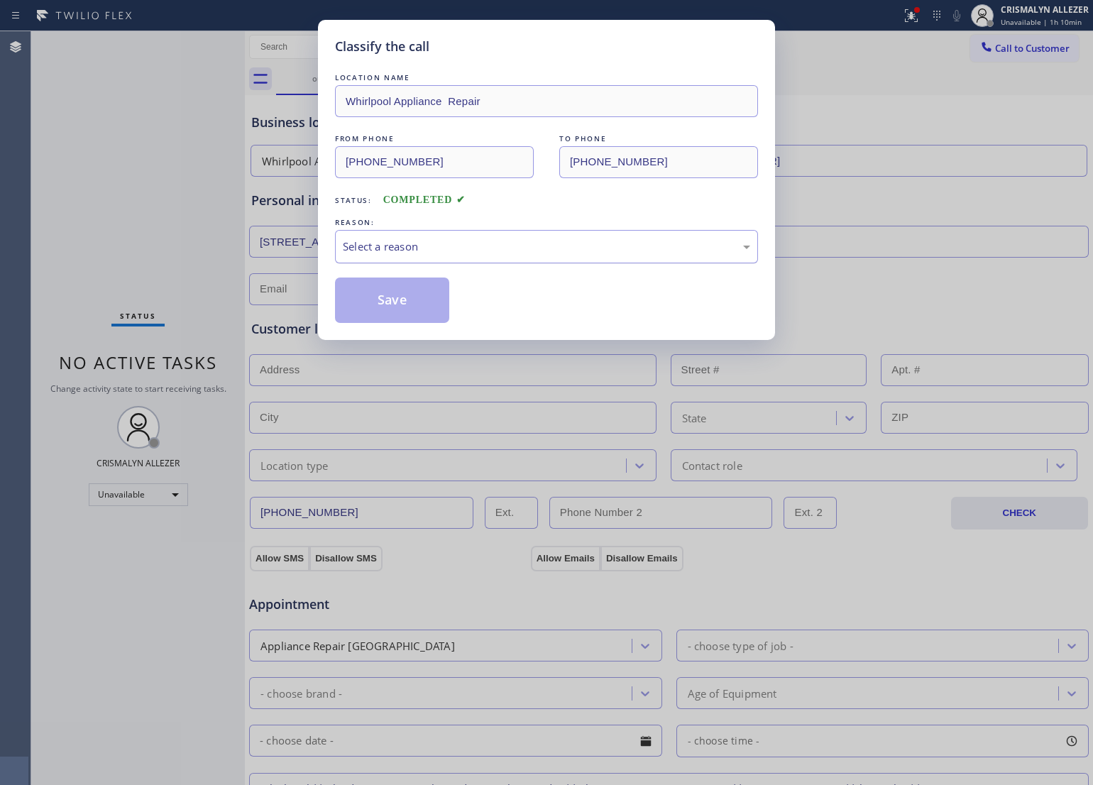
click at [546, 253] on div "Select a reason" at bounding box center [546, 246] width 407 height 16
click at [388, 302] on button "Save" at bounding box center [392, 299] width 114 height 45
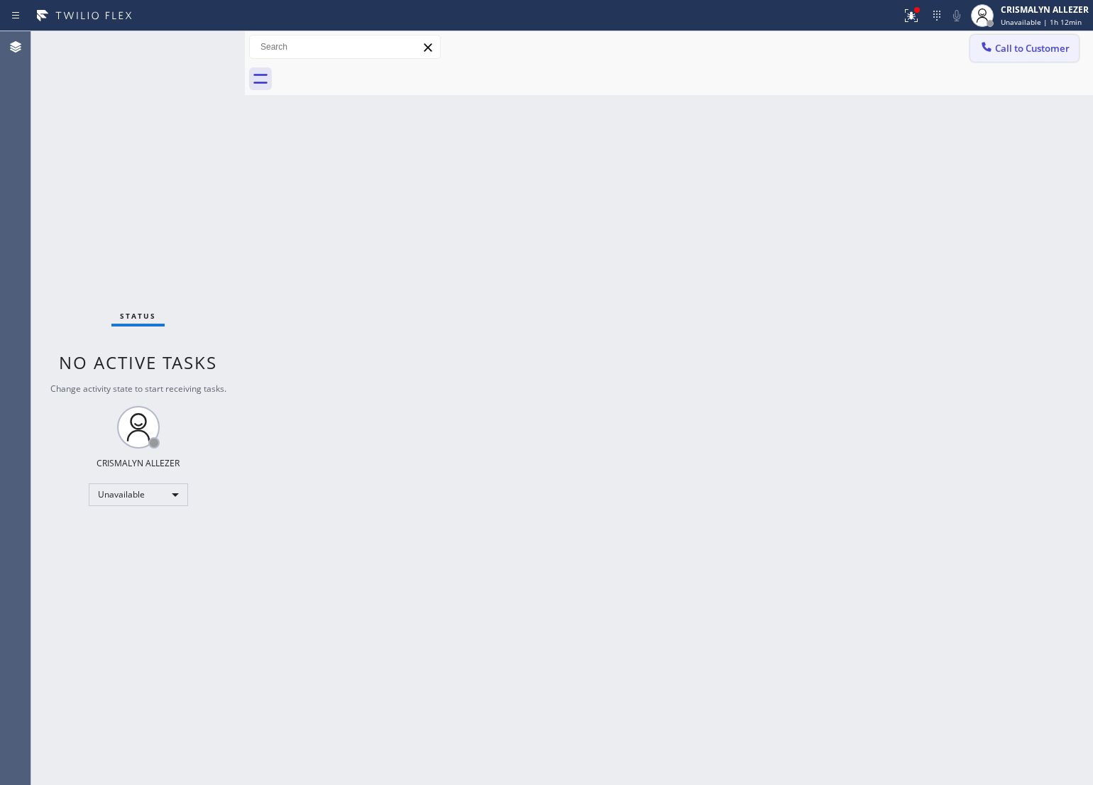
click at [1003, 40] on button "Call to Customer" at bounding box center [1024, 48] width 109 height 27
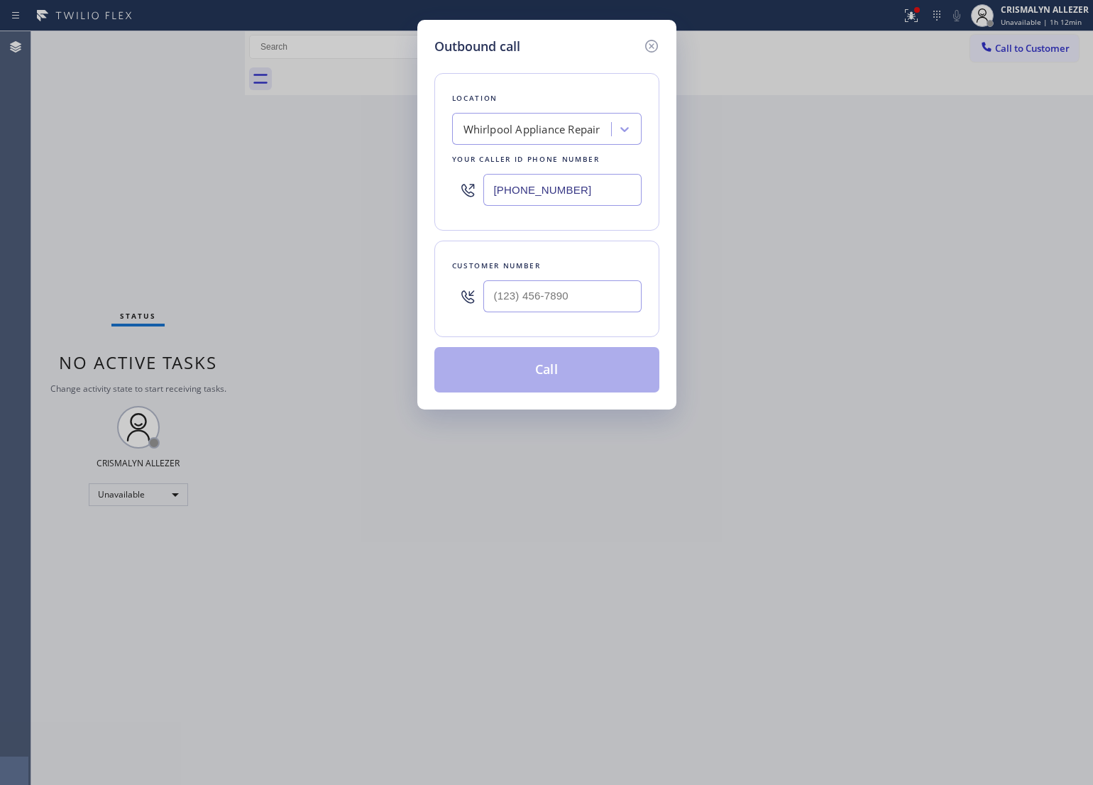
drag, startPoint x: 608, startPoint y: 192, endPoint x: 332, endPoint y: 193, distance: 276.0
click at [332, 193] on div "Outbound call Location Whirlpool Appliance Repair Your caller id phone number […" at bounding box center [546, 392] width 1093 height 785
drag, startPoint x: 607, startPoint y: 184, endPoint x: 307, endPoint y: 211, distance: 302.0
click at [310, 211] on div "Outbound call Location Whirlpool Appliance Repair Your caller id phone number […" at bounding box center [546, 392] width 1093 height 785
paste input "786) 808-1811"
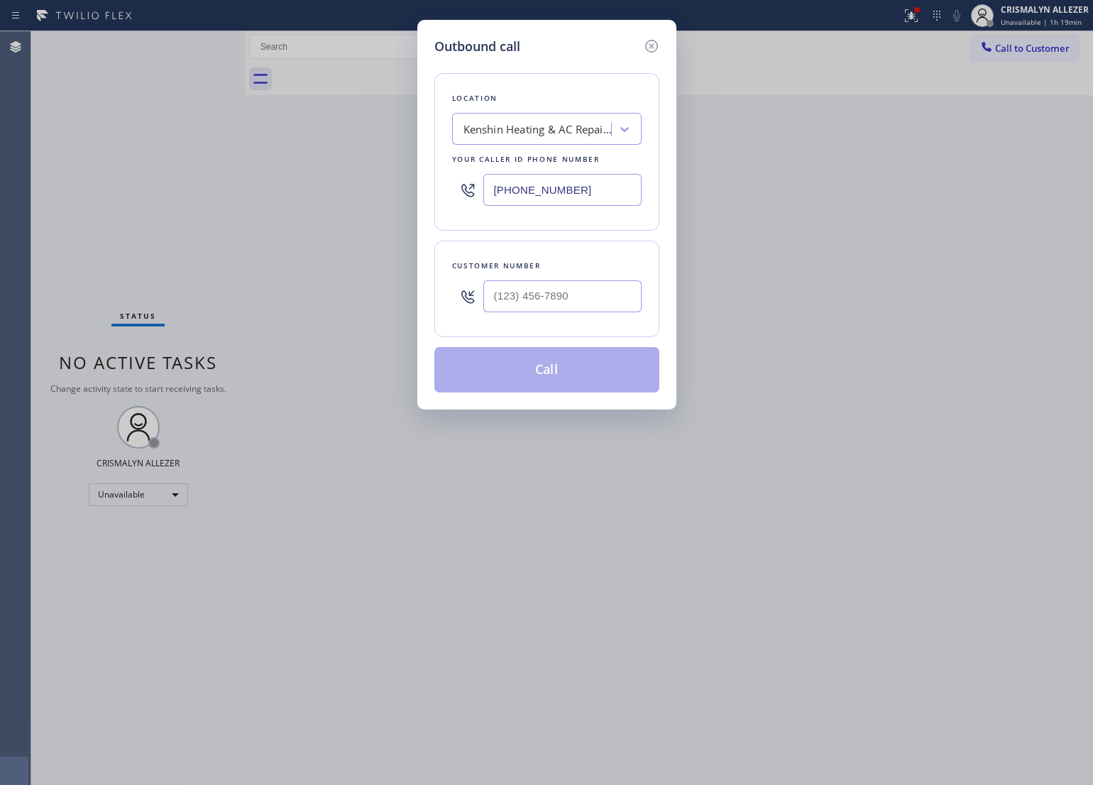
type input "[PHONE_NUMBER]"
click at [572, 300] on input "(___) ___-____" at bounding box center [562, 296] width 158 height 32
paste input "786) 915-2014"
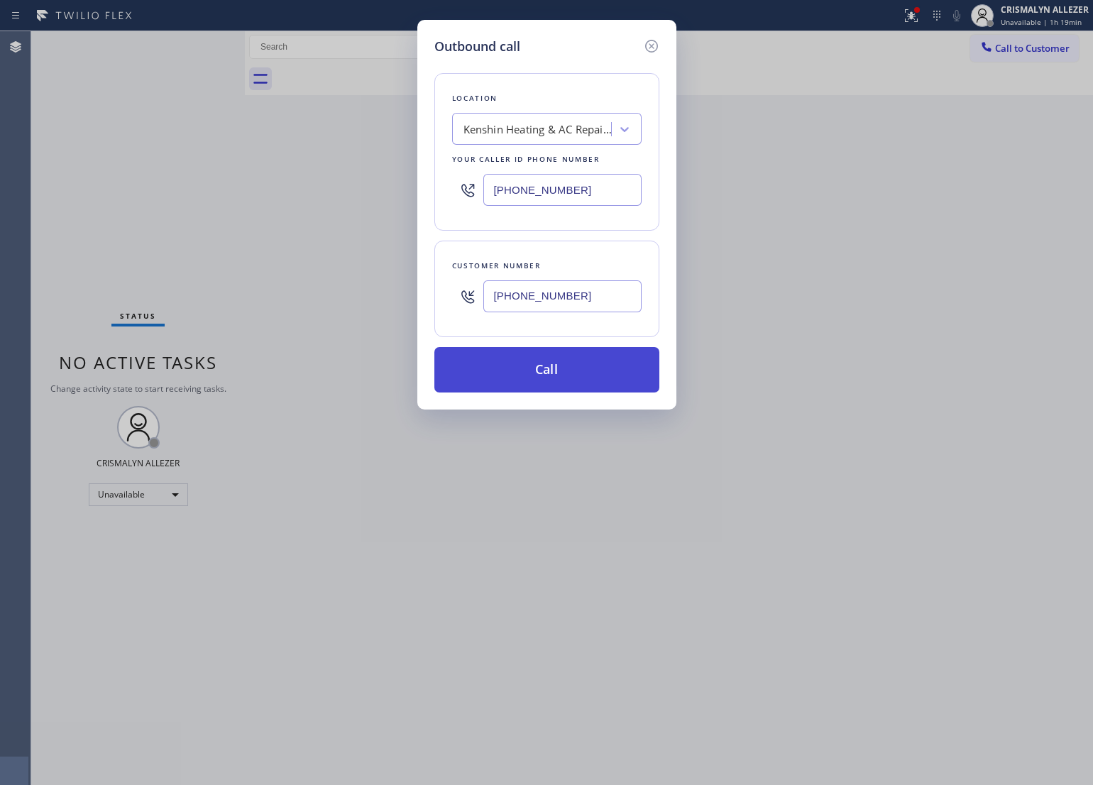
type input "[PHONE_NUMBER]"
click at [557, 369] on button "Call" at bounding box center [546, 369] width 225 height 45
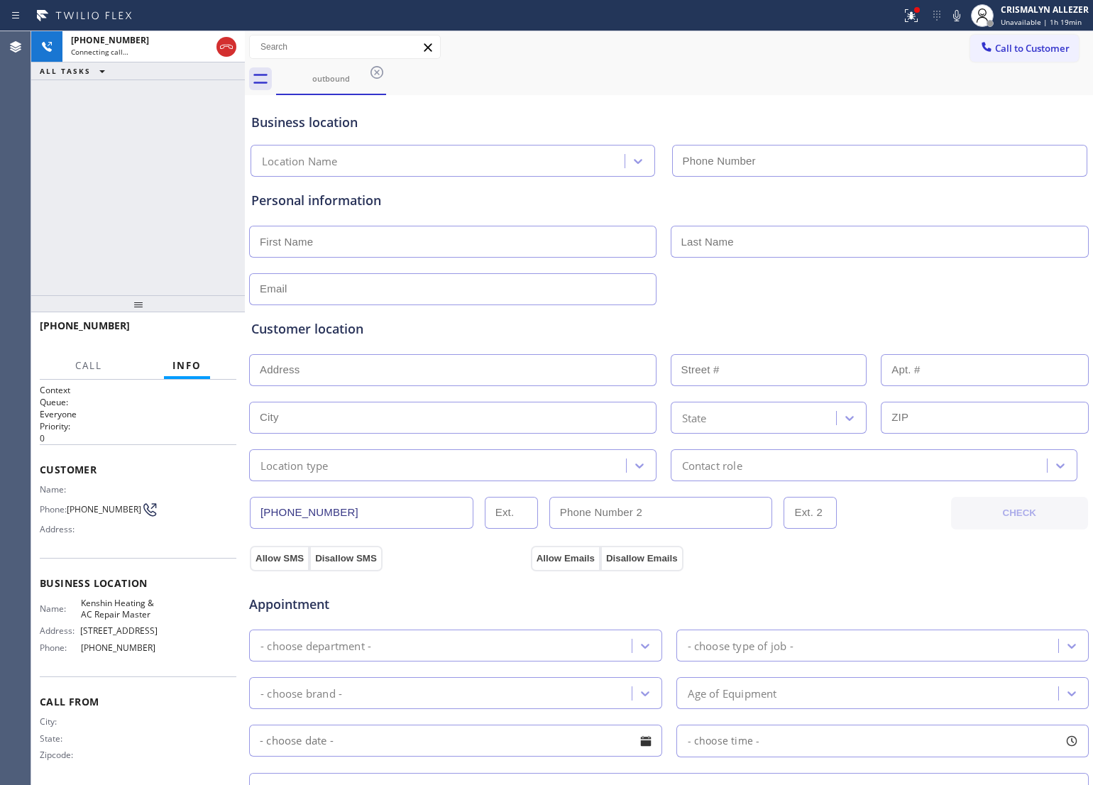
type input "[PHONE_NUMBER]"
click at [188, 333] on span "HANG UP" at bounding box center [203, 332] width 43 height 10
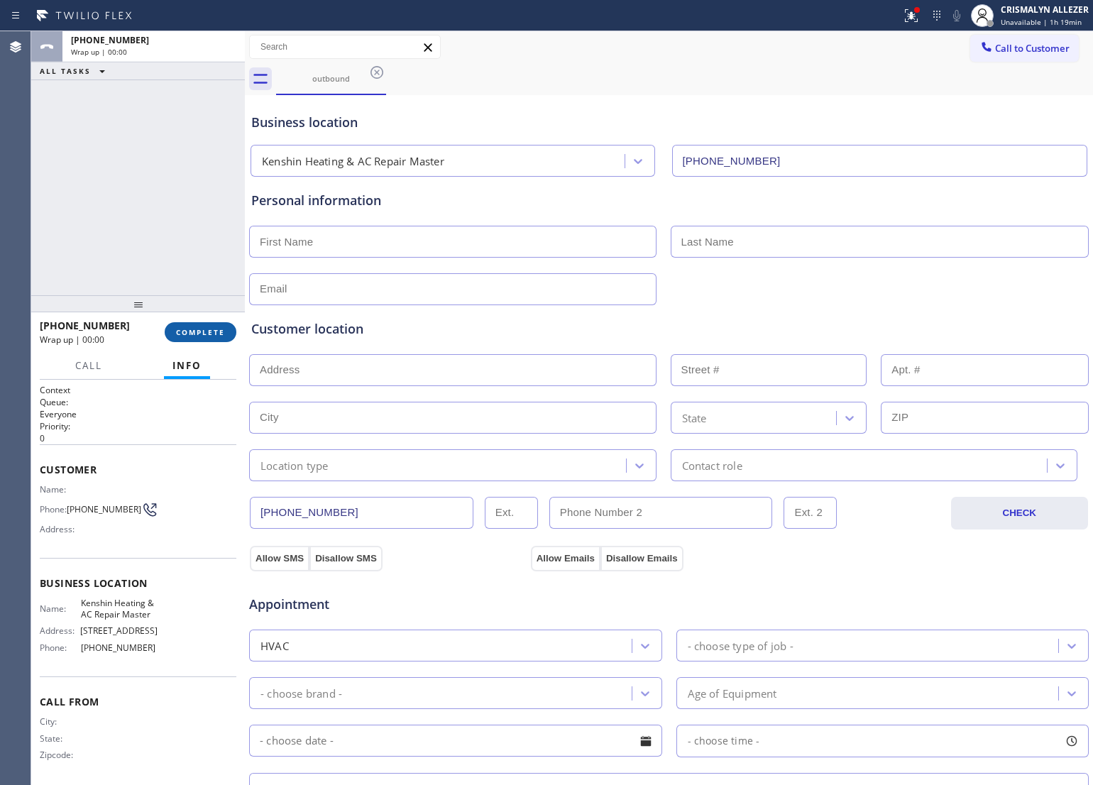
click at [188, 333] on span "COMPLETE" at bounding box center [200, 332] width 49 height 10
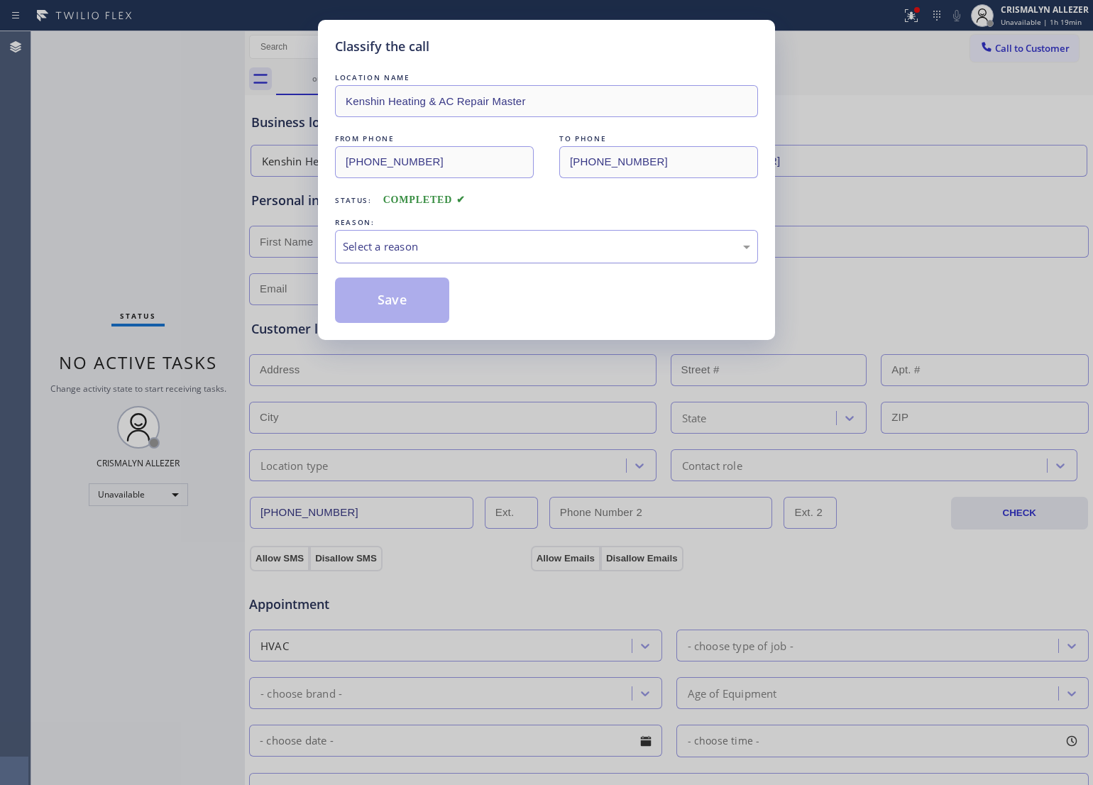
click at [472, 238] on div "Select a reason" at bounding box center [546, 246] width 407 height 16
click at [412, 303] on button "Save" at bounding box center [392, 299] width 114 height 45
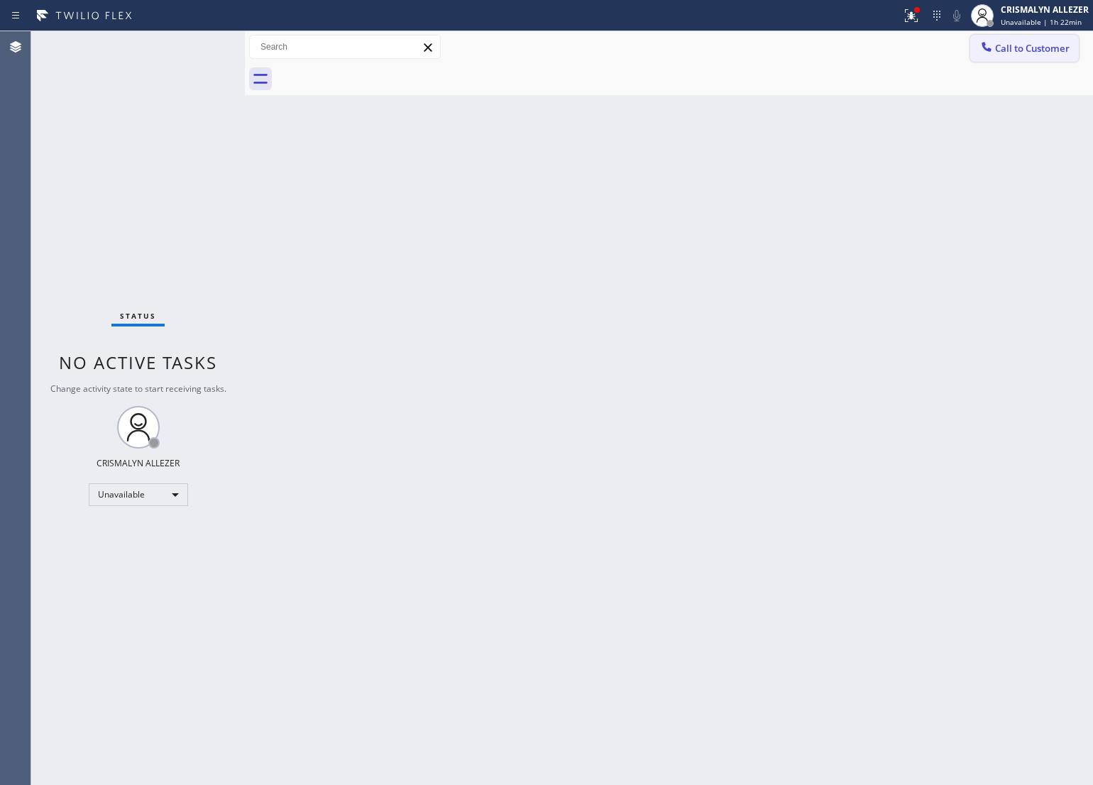
click at [1044, 50] on span "Call to Customer" at bounding box center [1032, 48] width 75 height 13
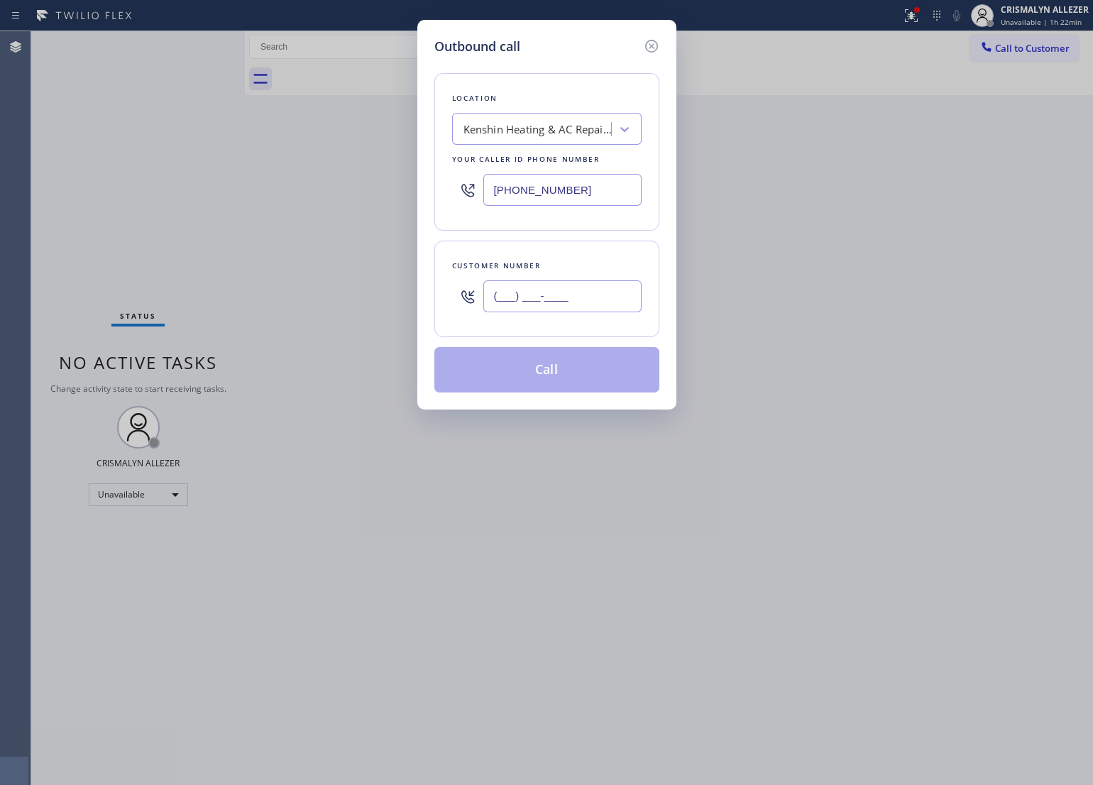
click at [596, 290] on input "(___) ___-____" at bounding box center [562, 296] width 158 height 32
paste input "858) 603-6663"
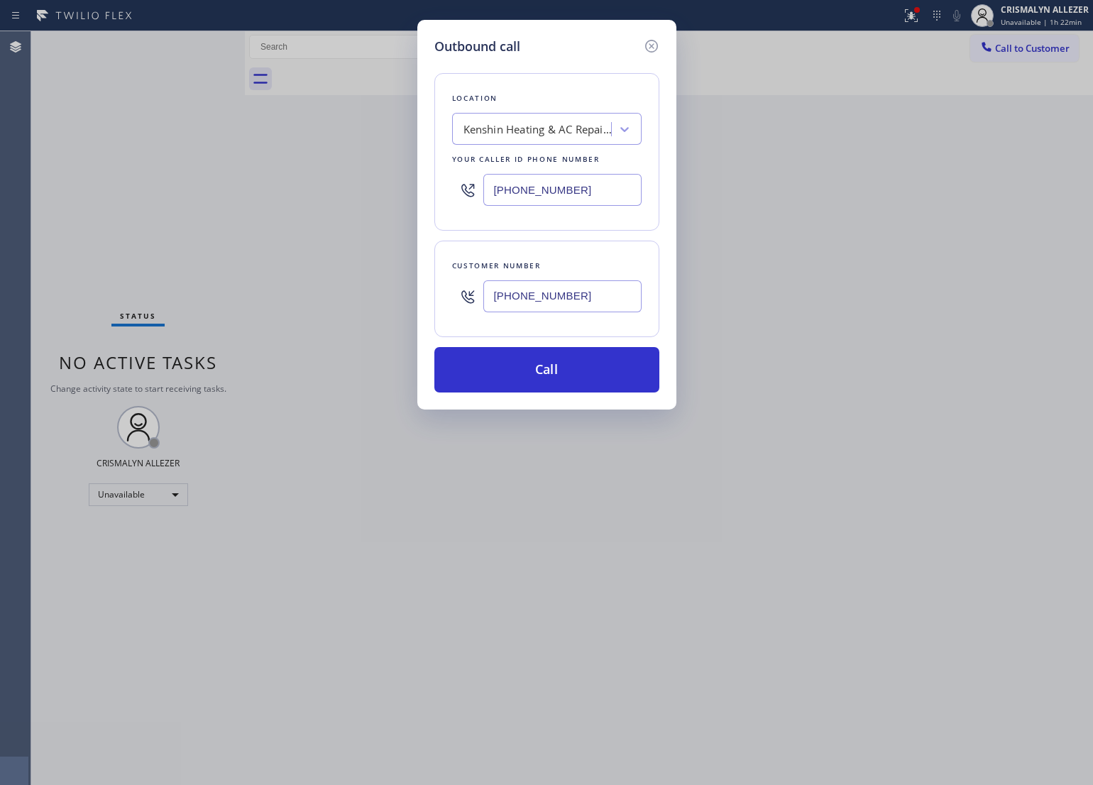
type input "[PHONE_NUMBER]"
click at [505, 132] on div "Kenshin Heating & AC Repair Master" at bounding box center [537, 129] width 149 height 16
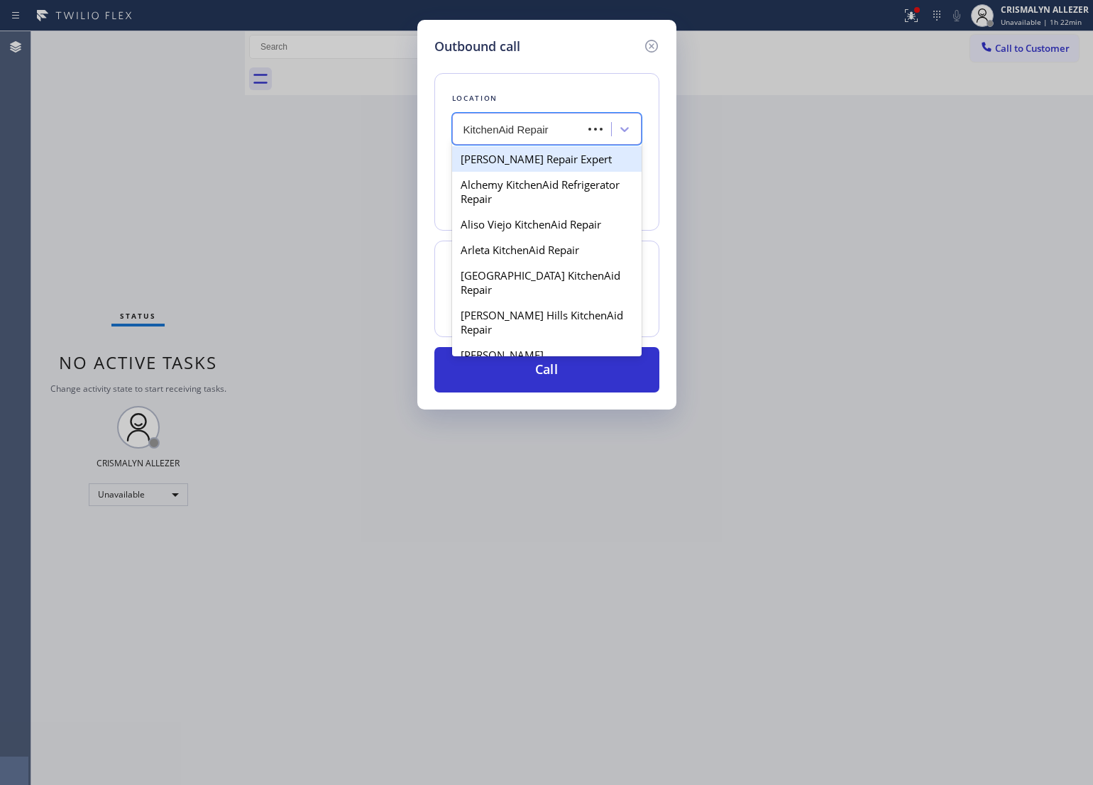
type input "KitchenAid Repairs"
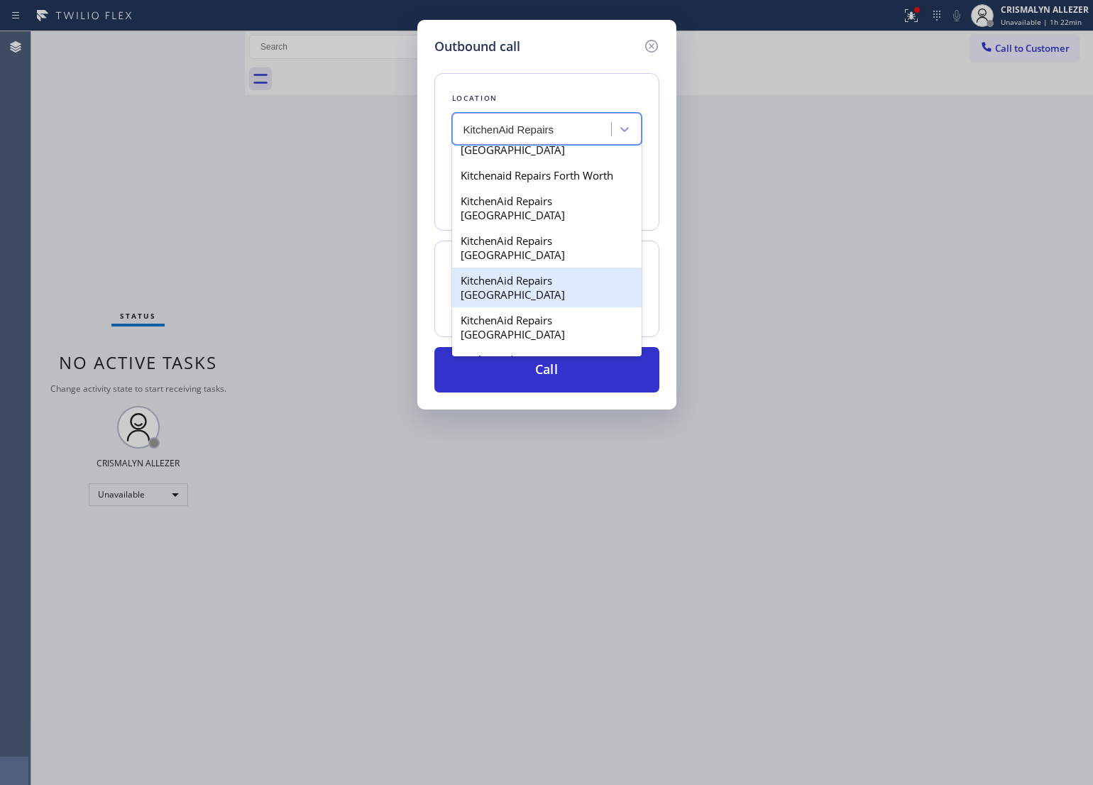
scroll to position [140, 0]
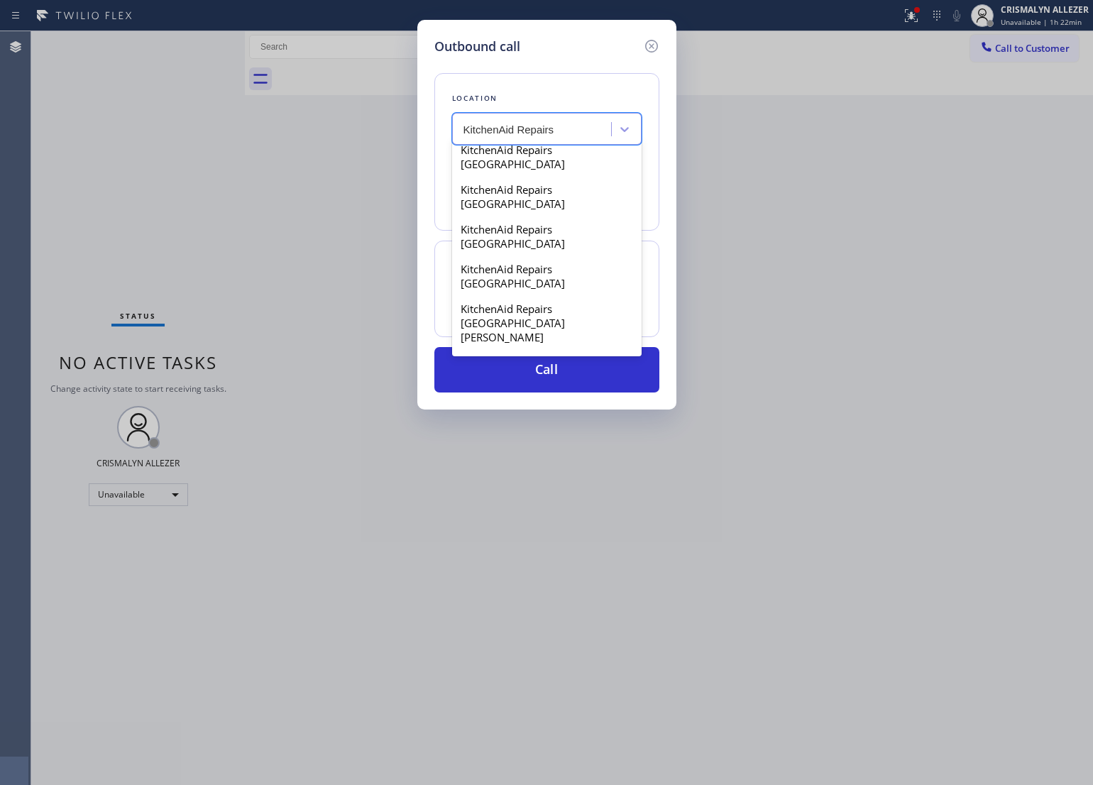
click at [526, 390] on div "Kitchenaid Repairs(TFN)" at bounding box center [546, 403] width 189 height 26
type input "[PHONE_NUMBER]"
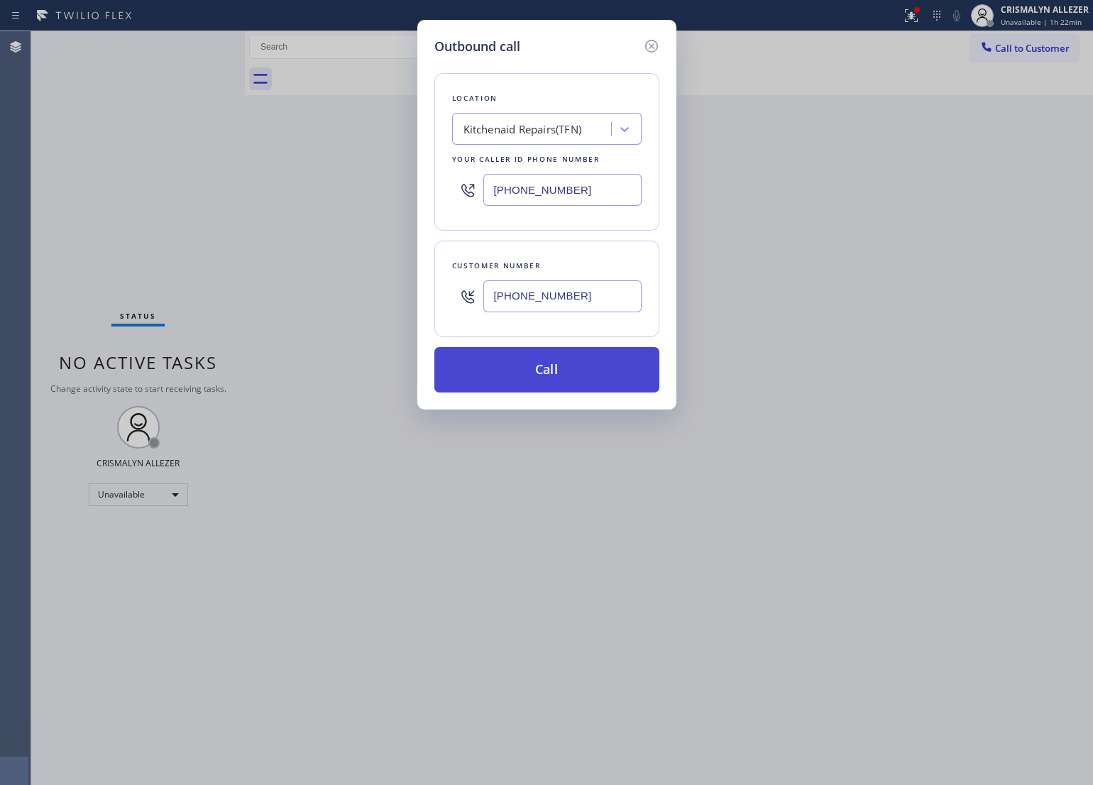
click at [540, 377] on button "Call" at bounding box center [546, 369] width 225 height 45
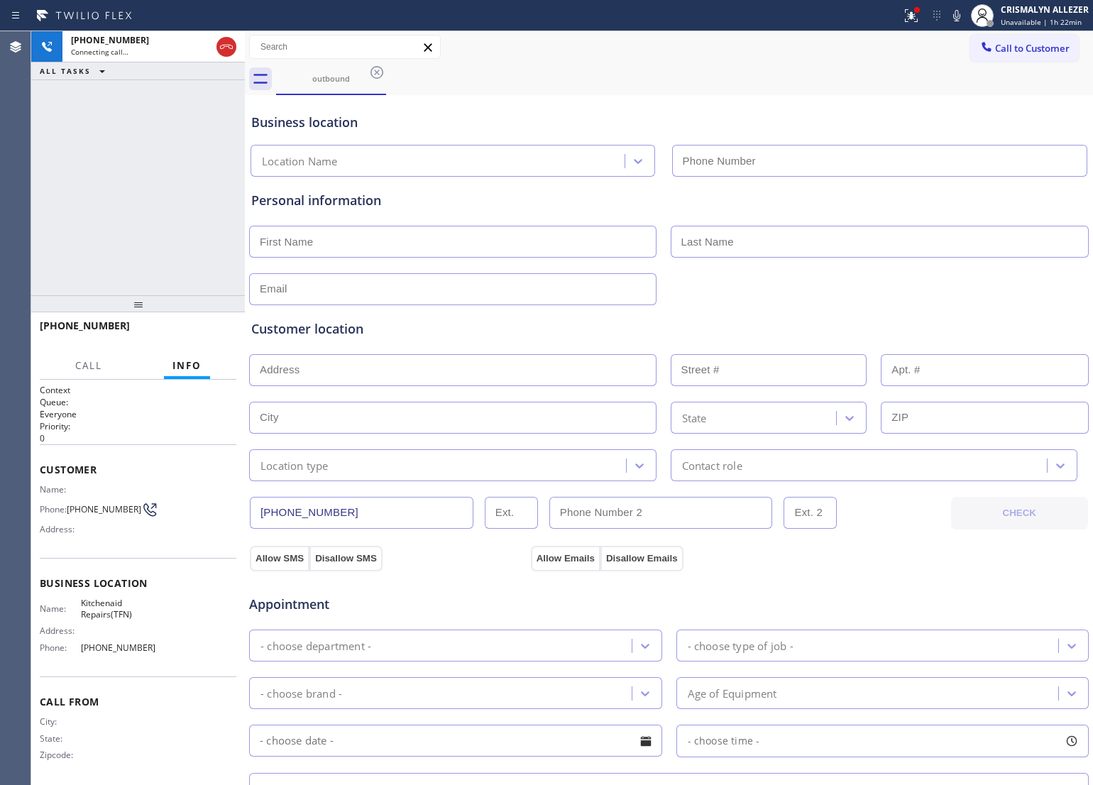
type input "[PHONE_NUMBER]"
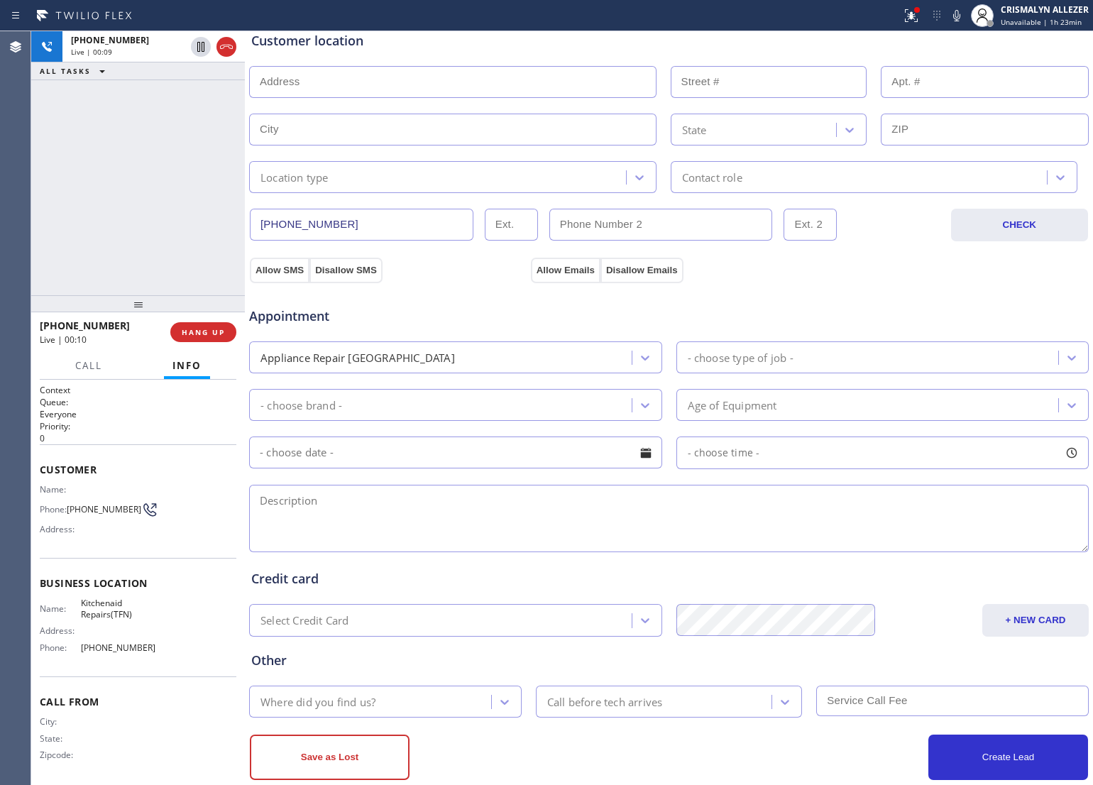
scroll to position [317, 0]
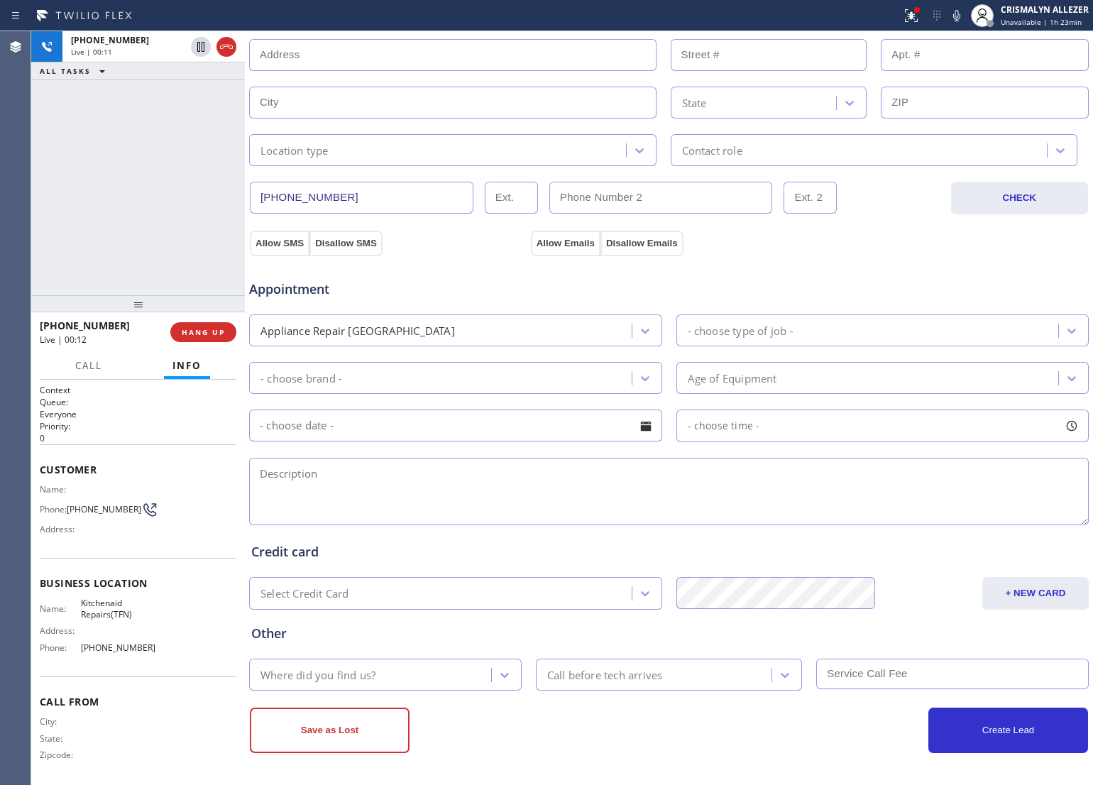
click at [458, 488] on textarea at bounding box center [668, 491] width 839 height 67
click at [761, 480] on textarea "KirchenAid || dishwasher || try to turn it on, turn on doesn't go on || at leas…" at bounding box center [668, 491] width 839 height 67
click at [261, 474] on textarea "KirchenAid || dishwasher || try to turn it on, turn on doesn't go on || at leas…" at bounding box center [668, 491] width 839 height 67
click at [834, 480] on textarea "10-1 || $38 || KirchenAid || dishwasher || try to turn it on, turn on doesn't g…" at bounding box center [668, 491] width 839 height 67
paste textarea "[STREET_ADDRESS]"
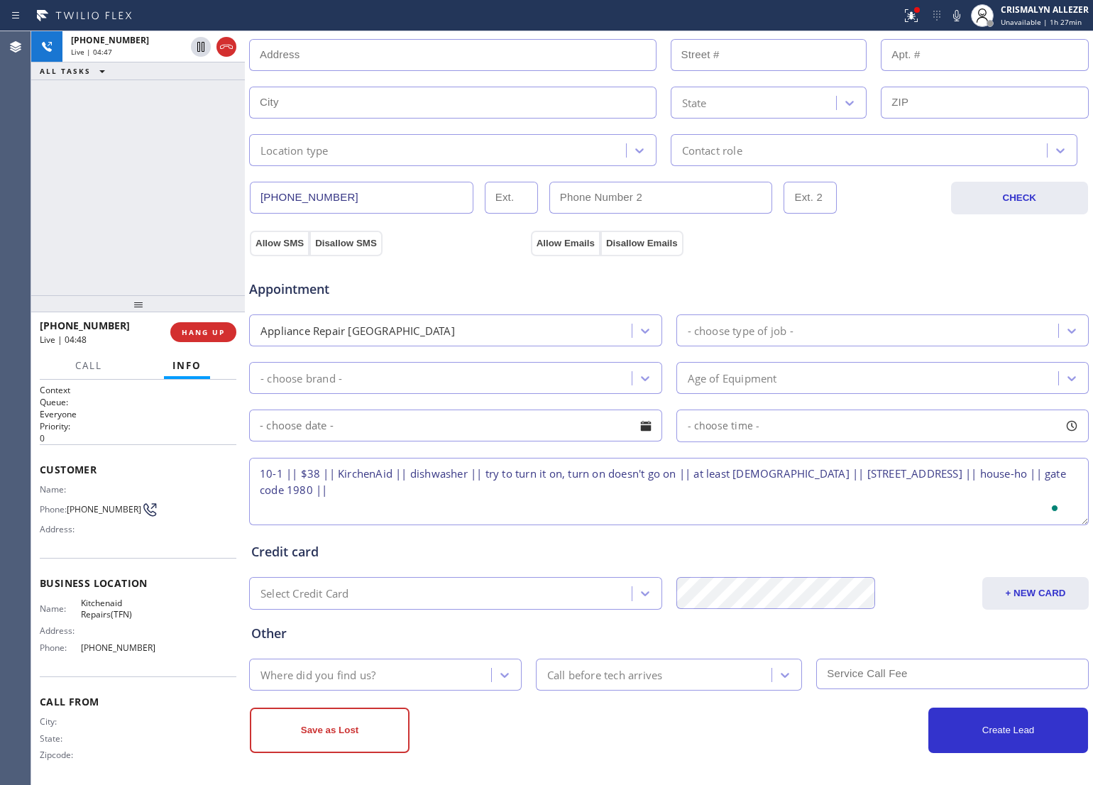
type textarea "10-1 || $38 || KirchenAid || dishwasher || try to turn it on, turn on doesn't g…"
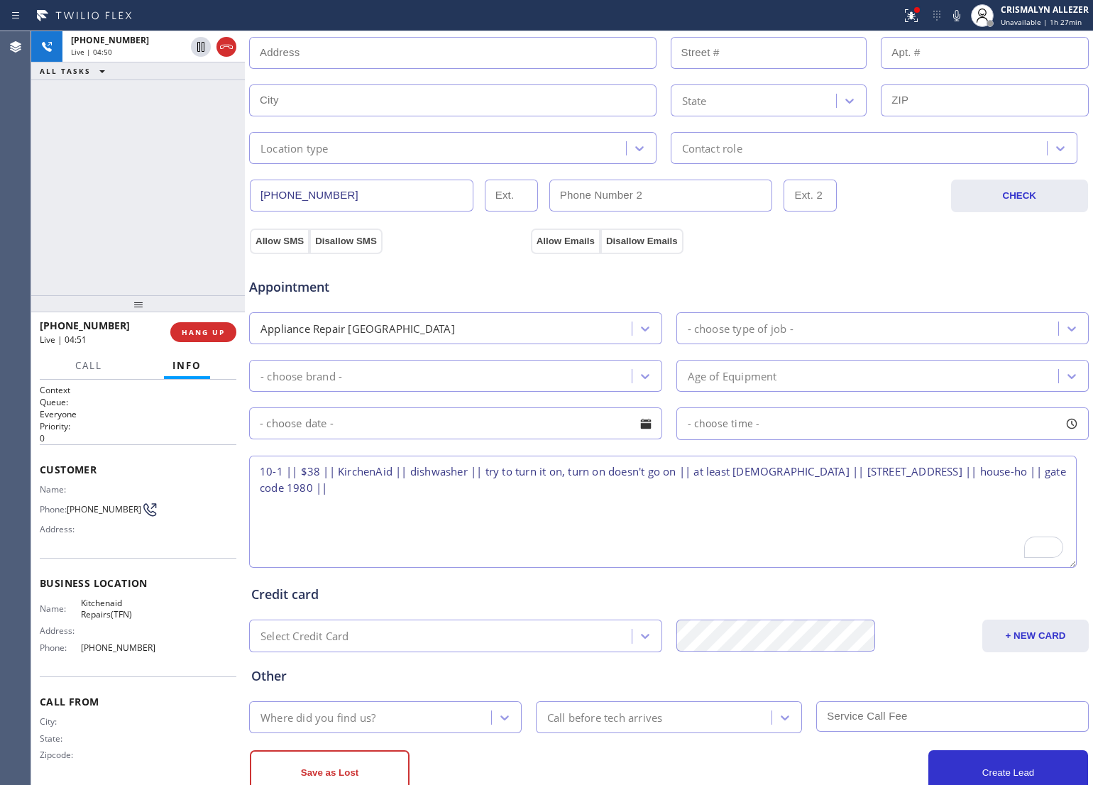
drag, startPoint x: 1066, startPoint y: 513, endPoint x: 1069, endPoint y: 571, distance: 58.2
click at [1069, 568] on textarea "10-1 || $38 || KirchenAid || dishwasher || try to turn it on, turn on doesn't g…" at bounding box center [662, 512] width 827 height 112
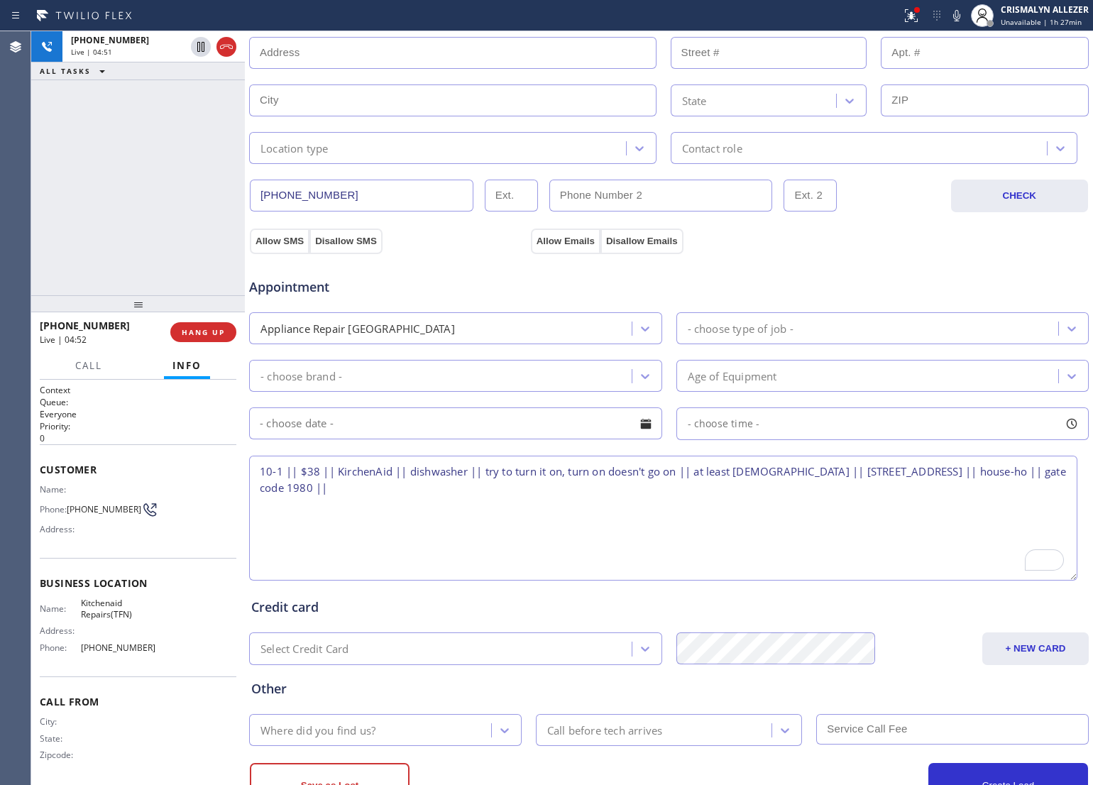
scroll to position [317, 0]
click at [456, 491] on textarea "10-1 || $38 || KirchenAid || dishwasher || try to turn it on, turn on doesn't g…" at bounding box center [663, 518] width 828 height 125
drag, startPoint x: 78, startPoint y: 594, endPoint x: 144, endPoint y: 625, distance: 73.0
click at [144, 625] on div "Business location Name: Kitchenaid Repairs(TFN) Address: Phone: (844) 899-7462" at bounding box center [138, 617] width 197 height 118
click at [182, 611] on div "Name: Kitchenaid Repairs(TFN) Address: Phone: (844) 899-7462" at bounding box center [138, 627] width 197 height 61
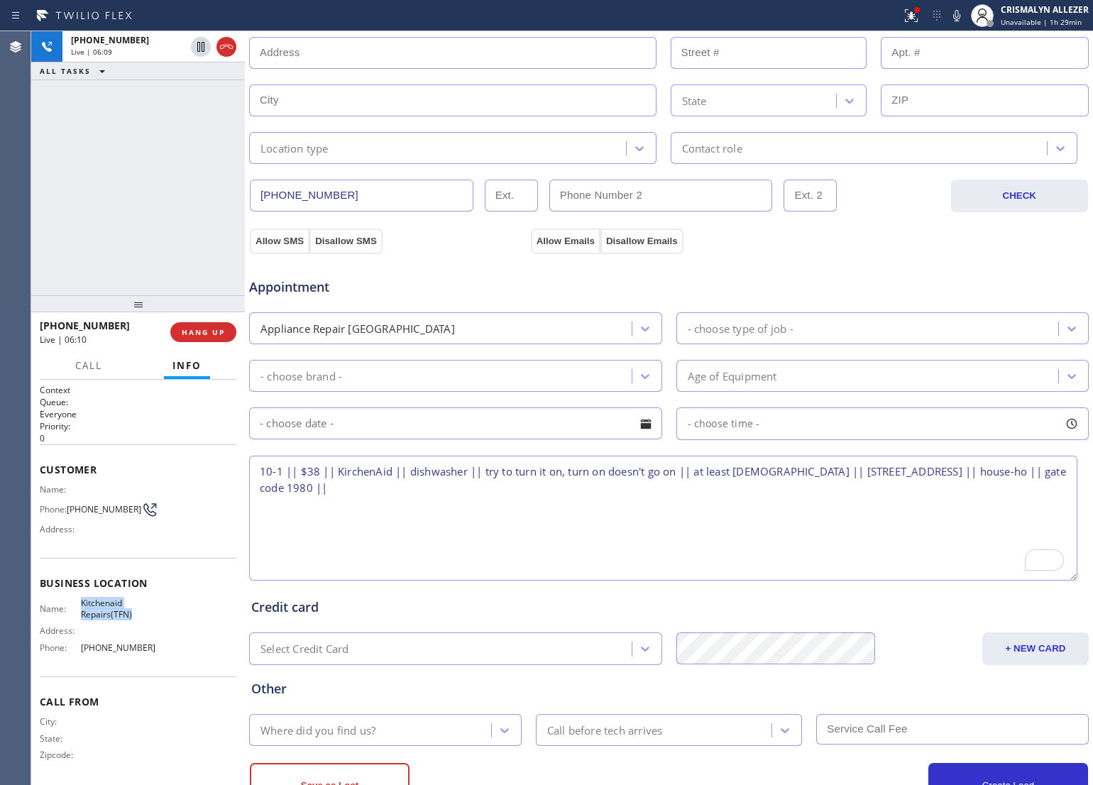
drag, startPoint x: 77, startPoint y: 596, endPoint x: 147, endPoint y: 618, distance: 73.6
click at [147, 618] on div "Name: Kitchenaid Repairs(TFN) Address: Phone: (844) 899-7462" at bounding box center [99, 627] width 118 height 61
copy span "Kitchenaid Repairs(TFN)"
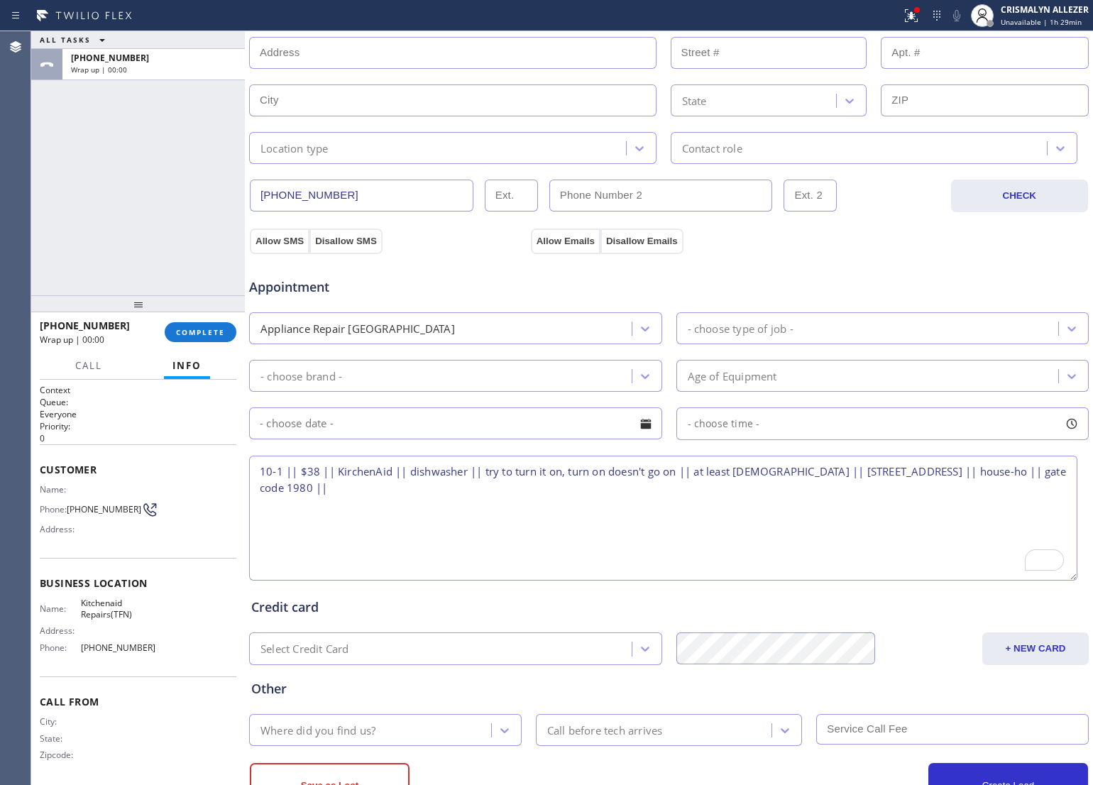
click at [445, 492] on textarea "10-1 || $38 || KirchenAid || dishwasher || try to turn it on, turn on doesn't g…" at bounding box center [663, 518] width 828 height 125
paste textarea "Kitchenaid Repairs(TFN)"
type textarea "10-1 || $38 || KirchenAid || dishwasher || try to turn it on, turn on doesn't g…"
click at [638, 331] on icon at bounding box center [645, 328] width 14 height 14
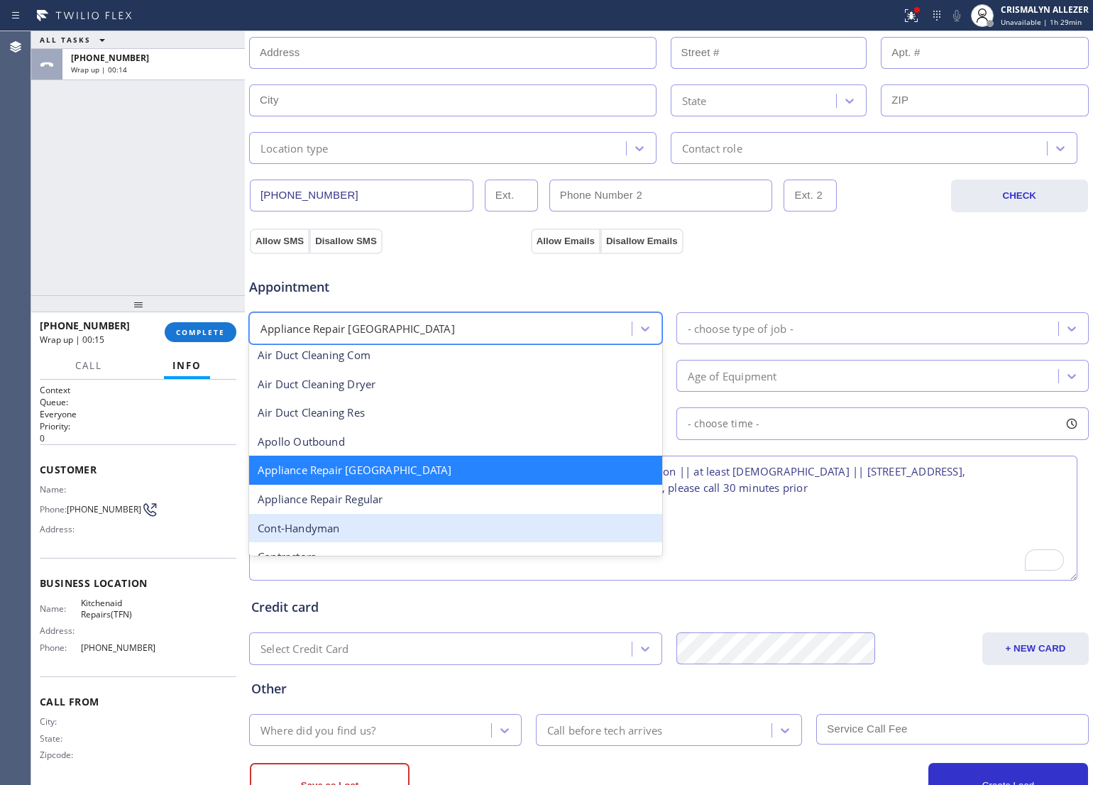
scroll to position [89, 0]
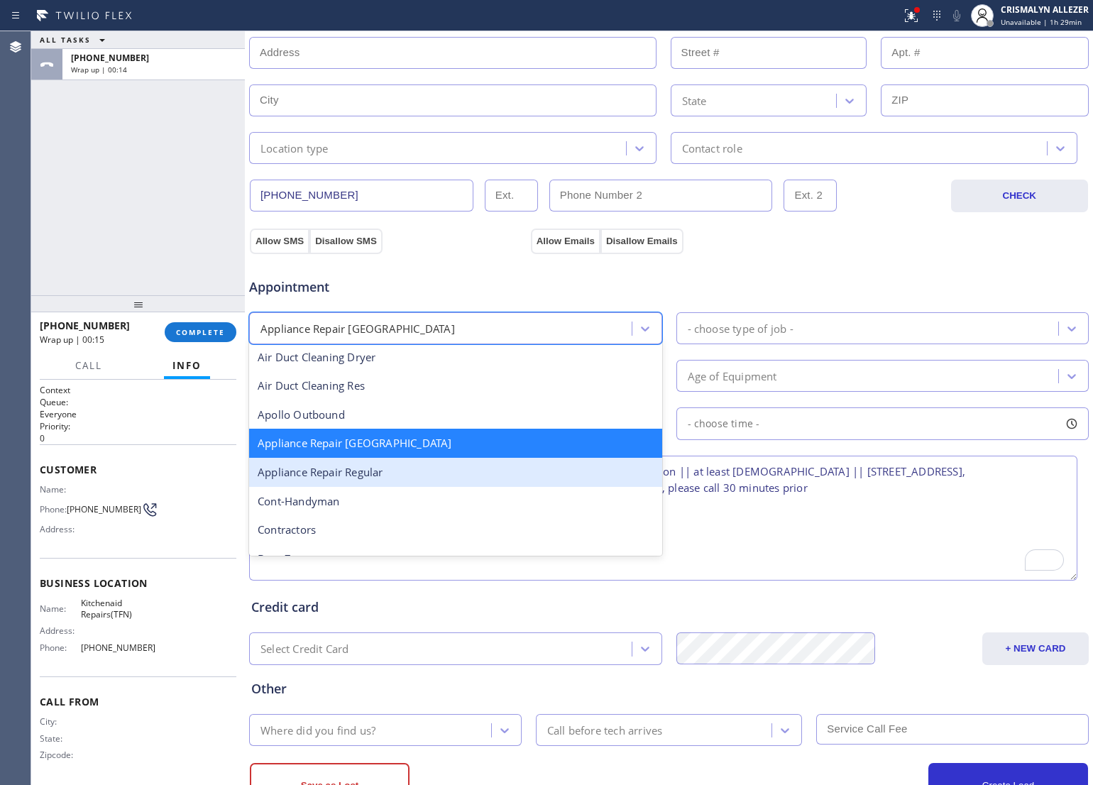
click at [399, 476] on div "Appliance Repair Regular" at bounding box center [455, 472] width 413 height 29
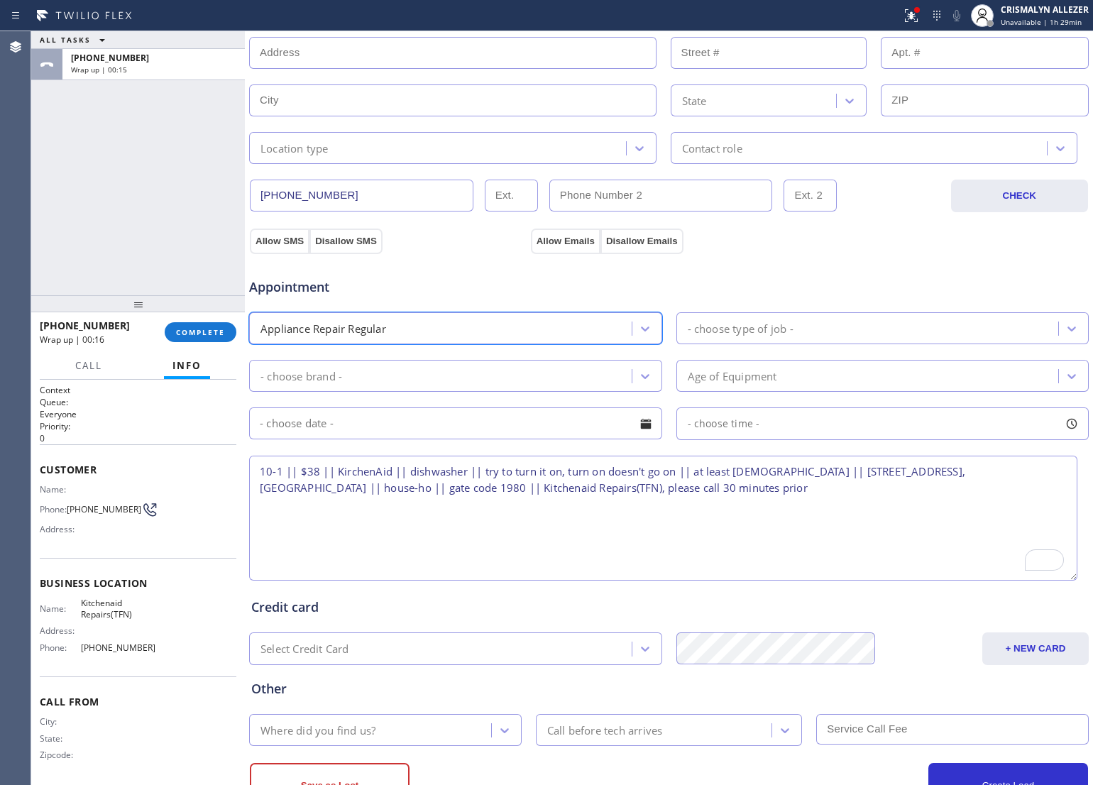
click at [838, 331] on div "- choose type of job -" at bounding box center [869, 328] width 378 height 25
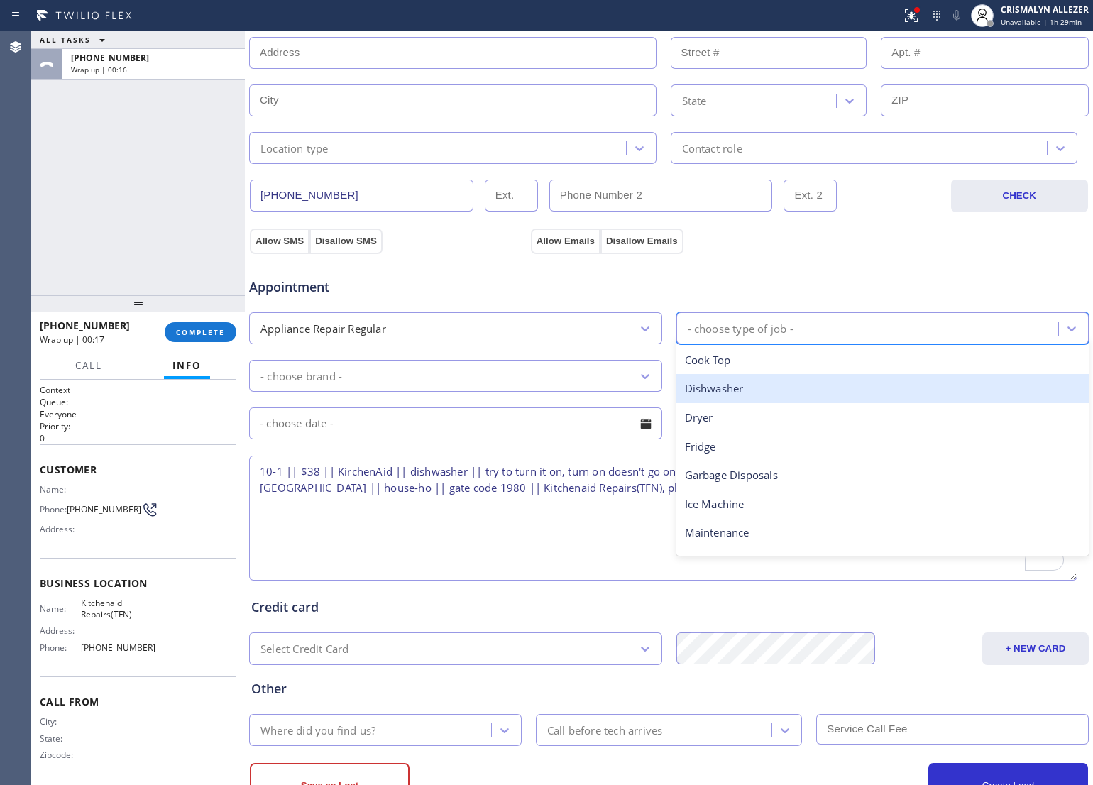
click at [742, 395] on div "Dishwasher" at bounding box center [882, 388] width 413 height 29
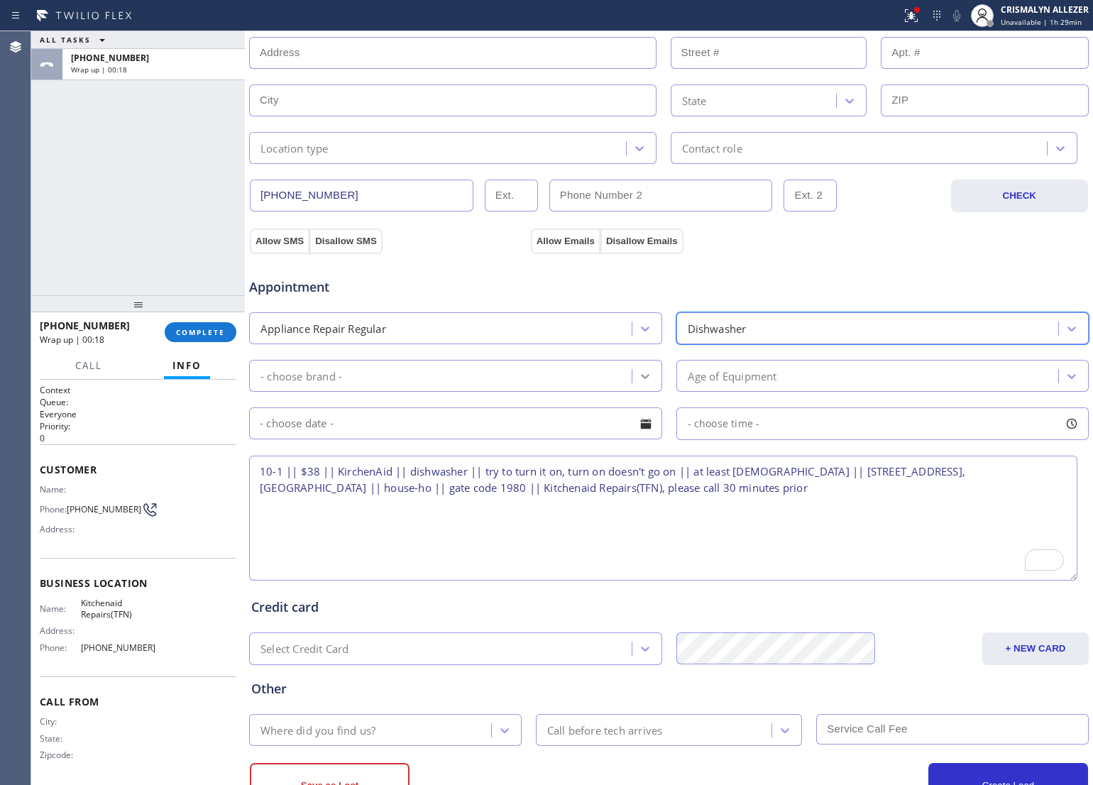
click at [644, 377] on icon at bounding box center [645, 376] width 14 height 14
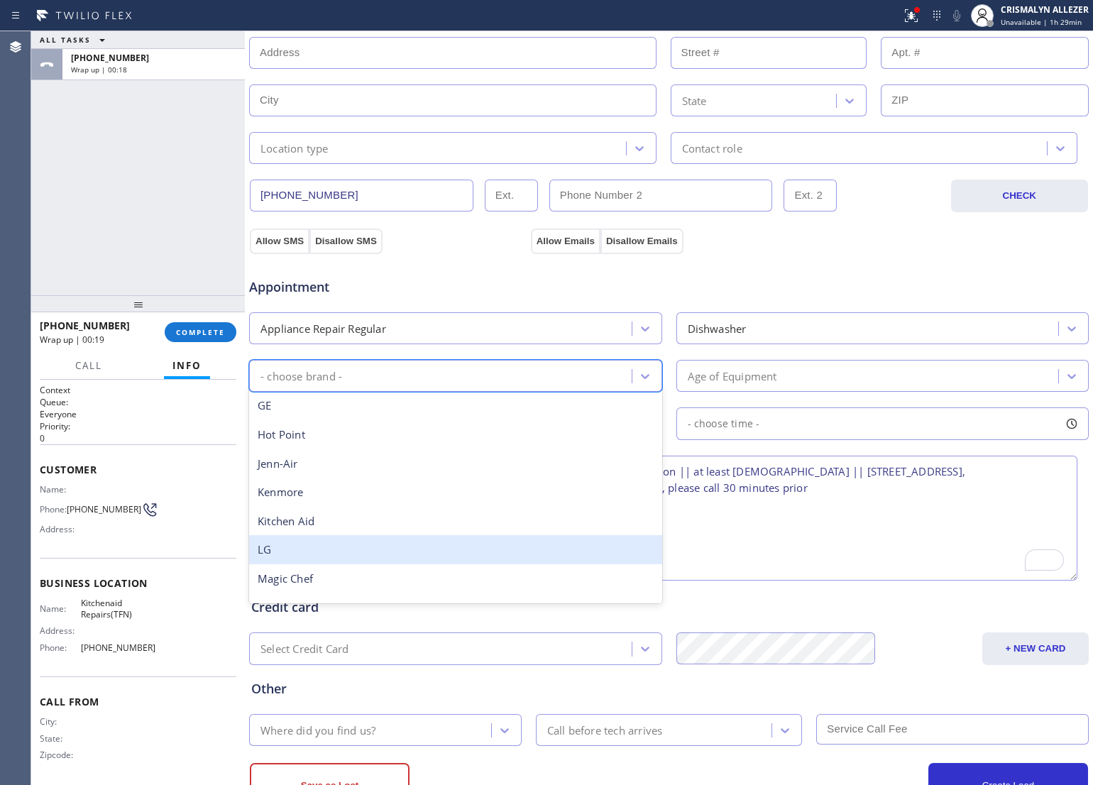
scroll to position [177, 0]
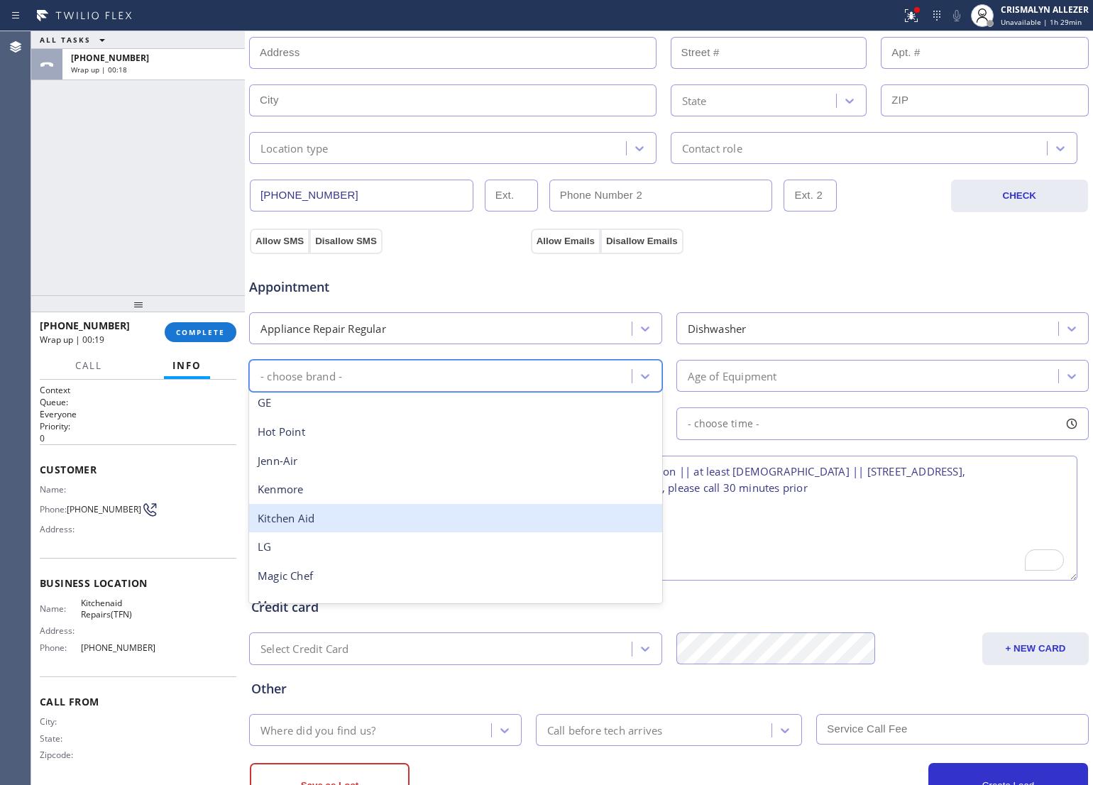
click at [426, 526] on div "Kitchen Aid" at bounding box center [455, 518] width 413 height 29
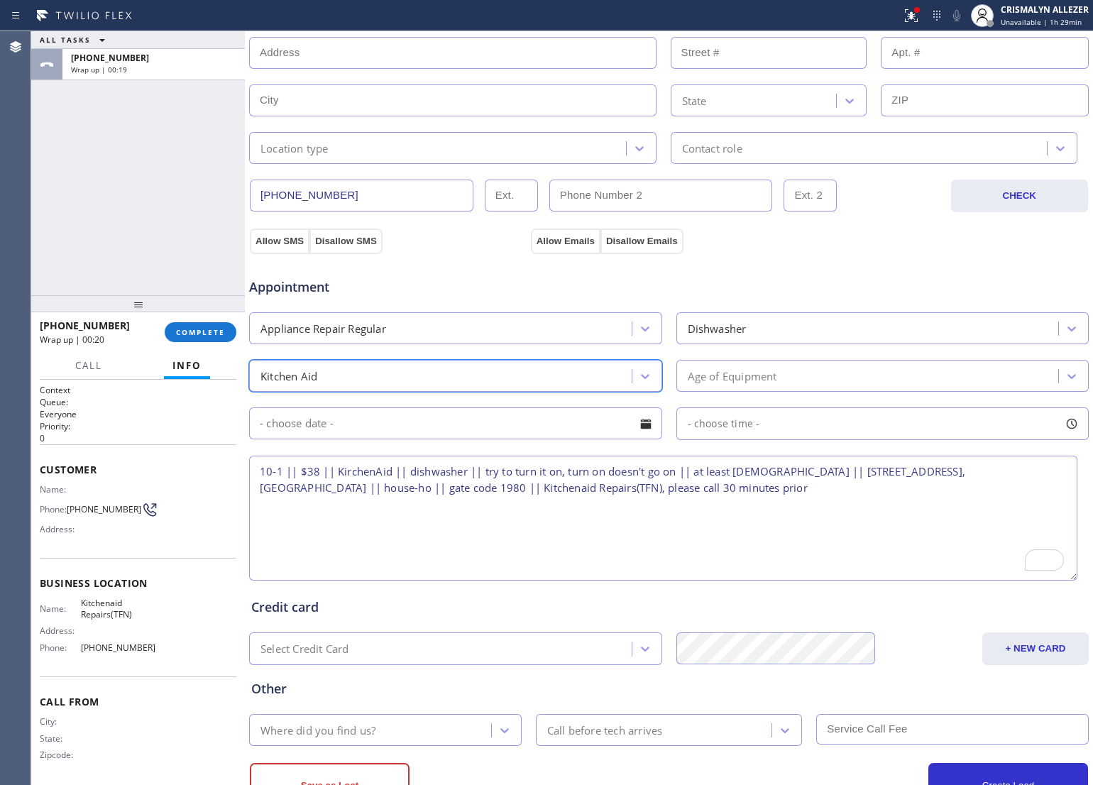
click at [842, 378] on div "Age of Equipment" at bounding box center [869, 375] width 378 height 25
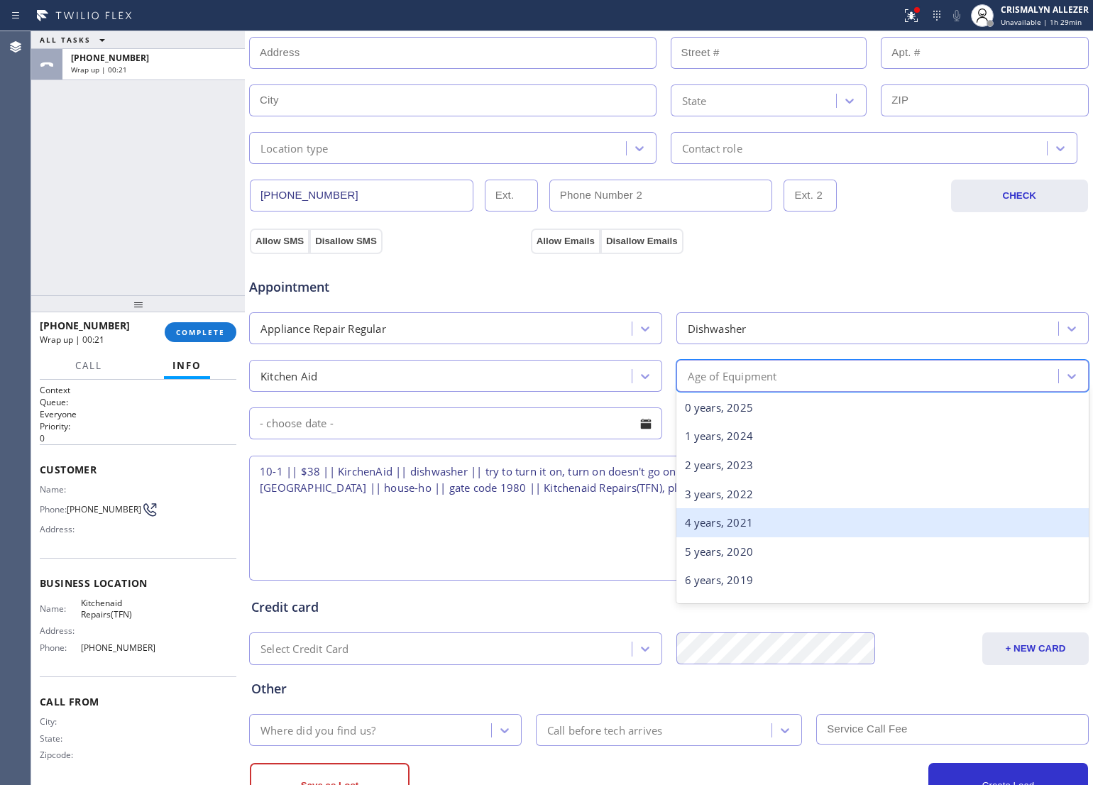
click at [612, 548] on textarea "10-1 || $38 || KirchenAid || dishwasher || try to turn it on, turn on doesn't g…" at bounding box center [663, 518] width 828 height 125
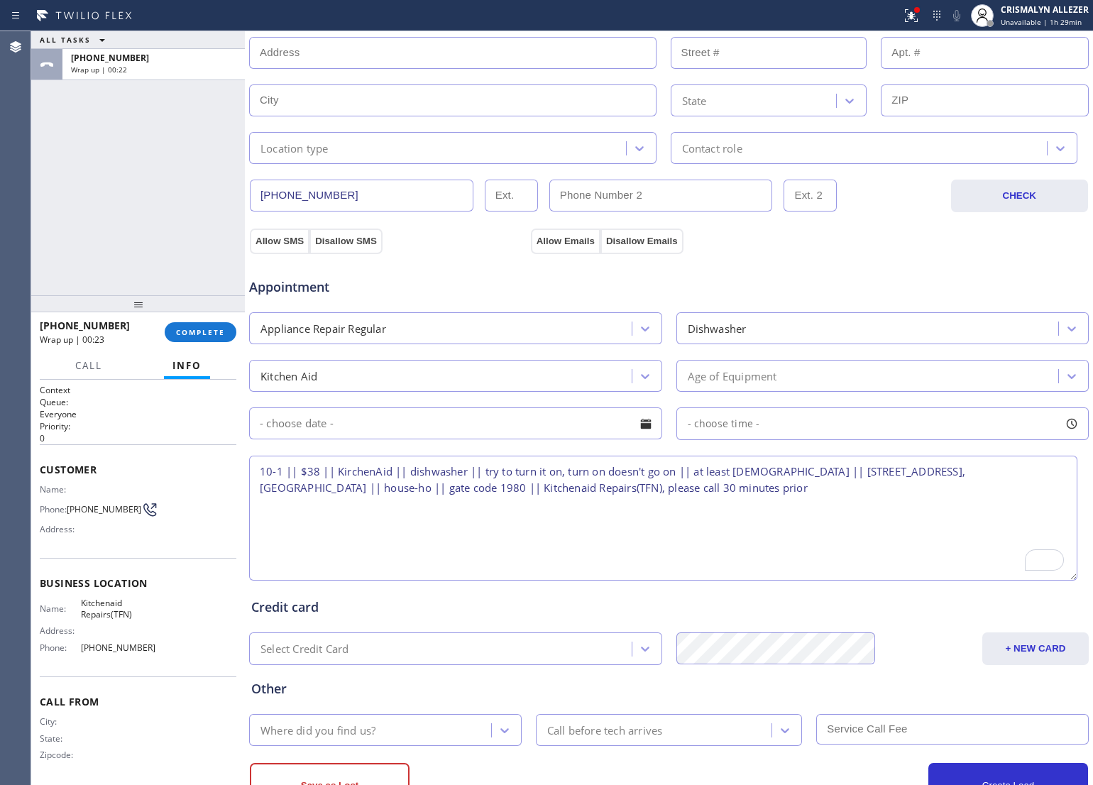
click at [825, 373] on div "Age of Equipment" at bounding box center [869, 375] width 378 height 25
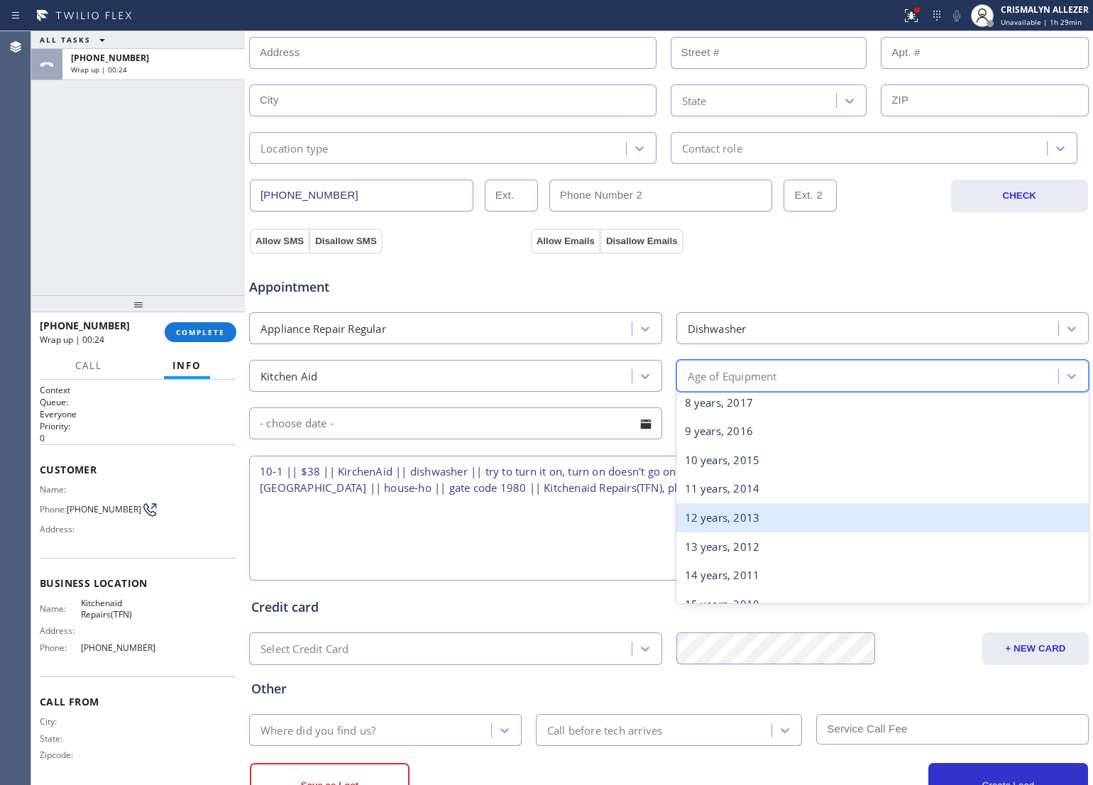
scroll to position [266, 0]
click at [733, 520] on div "13 years, 2012" at bounding box center [882, 516] width 413 height 29
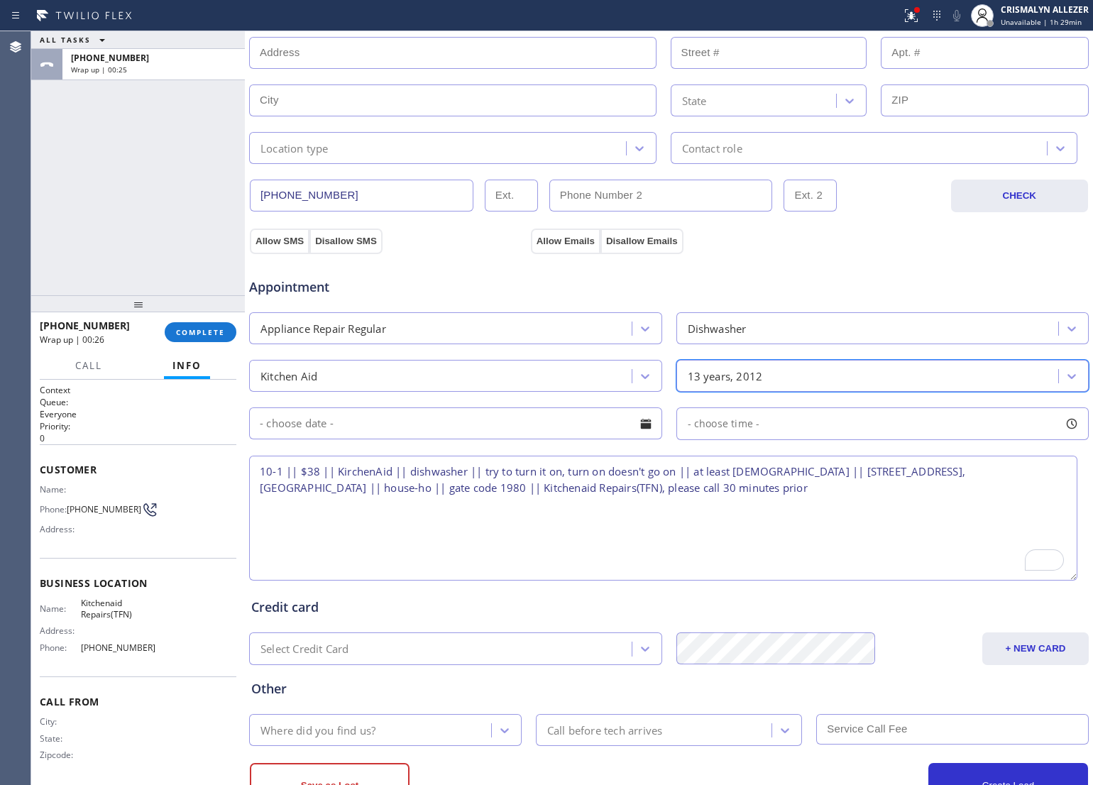
click at [642, 427] on div at bounding box center [646, 424] width 24 height 24
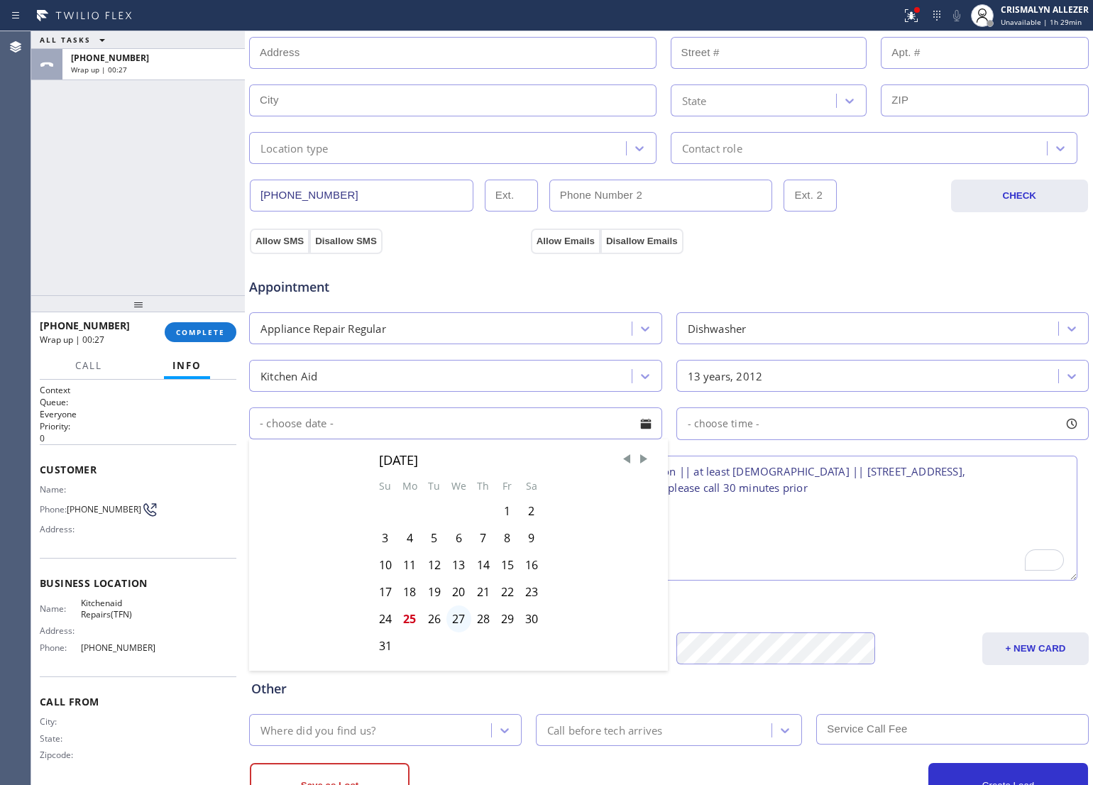
click at [454, 622] on div "27" at bounding box center [458, 618] width 25 height 27
type input "08/27/2025"
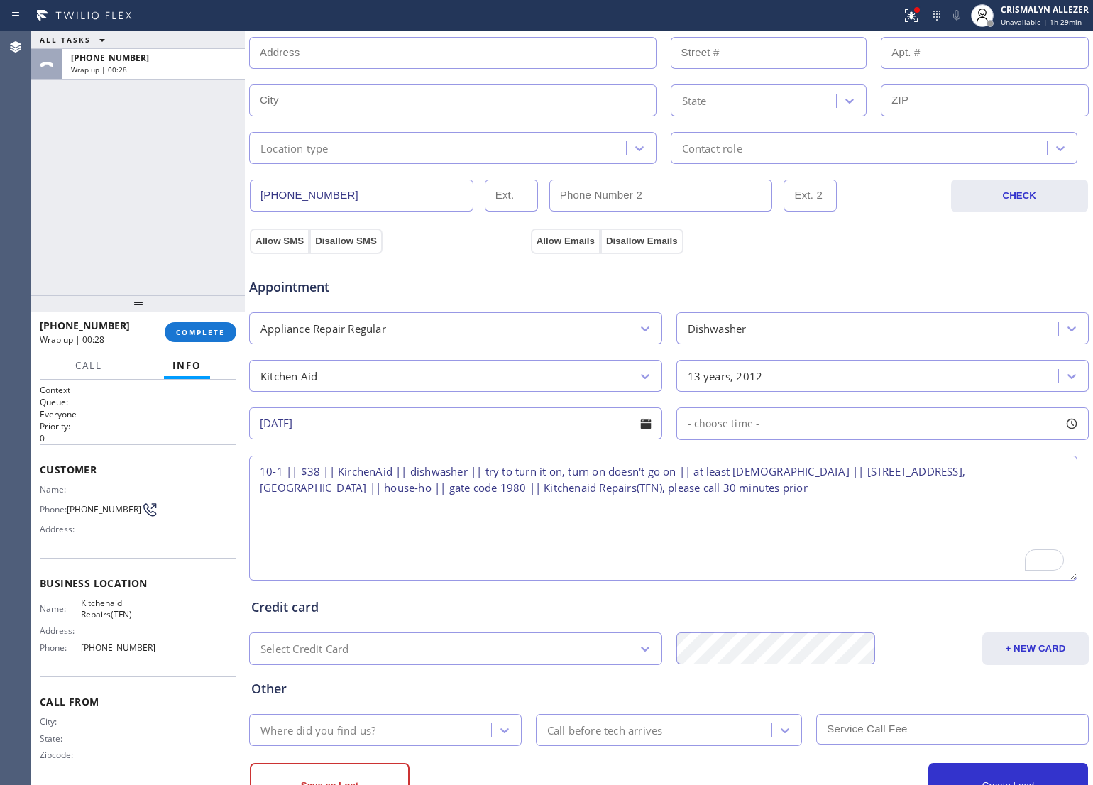
click at [759, 426] on div "- choose time -" at bounding box center [882, 423] width 413 height 33
drag, startPoint x: 682, startPoint y: 513, endPoint x: 831, endPoint y: 509, distance: 149.1
click at [832, 509] on div at bounding box center [840, 510] width 17 height 30
drag, startPoint x: 682, startPoint y: 512, endPoint x: 749, endPoint y: 512, distance: 67.4
click at [749, 512] on div at bounding box center [750, 510] width 17 height 30
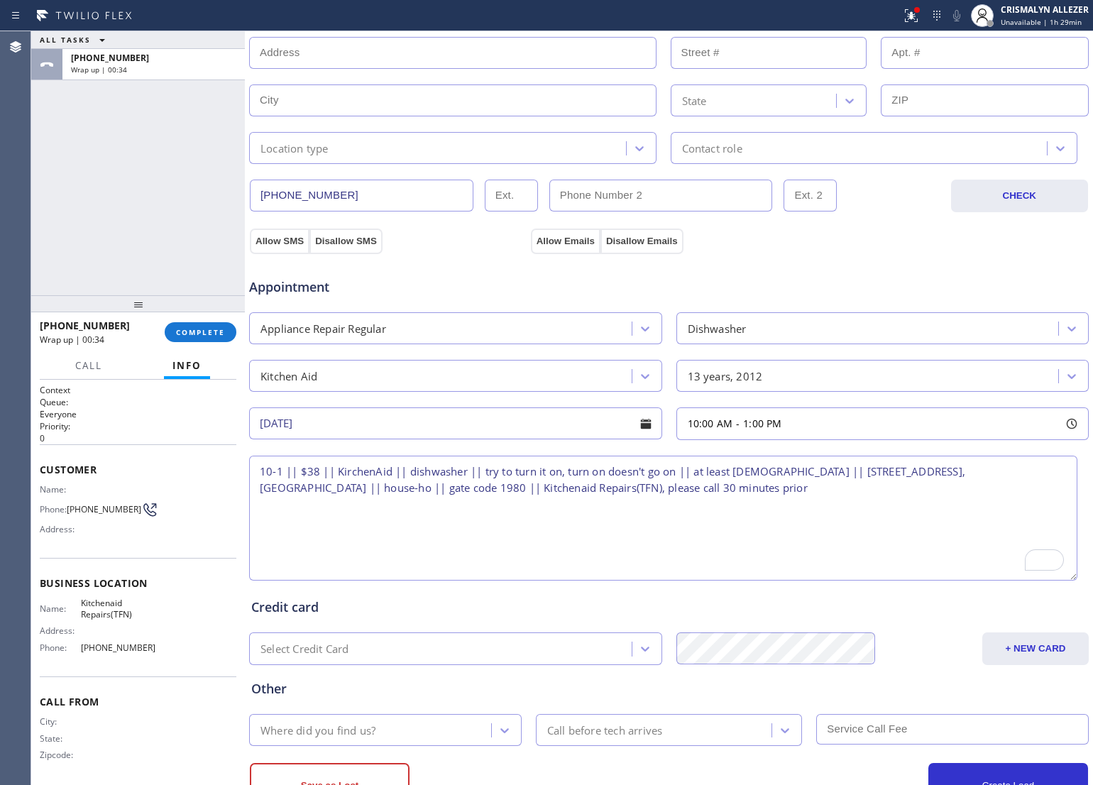
click at [573, 532] on textarea "10-1 || $38 || KirchenAid || dishwasher || try to turn it on, turn on doesn't g…" at bounding box center [663, 518] width 828 height 125
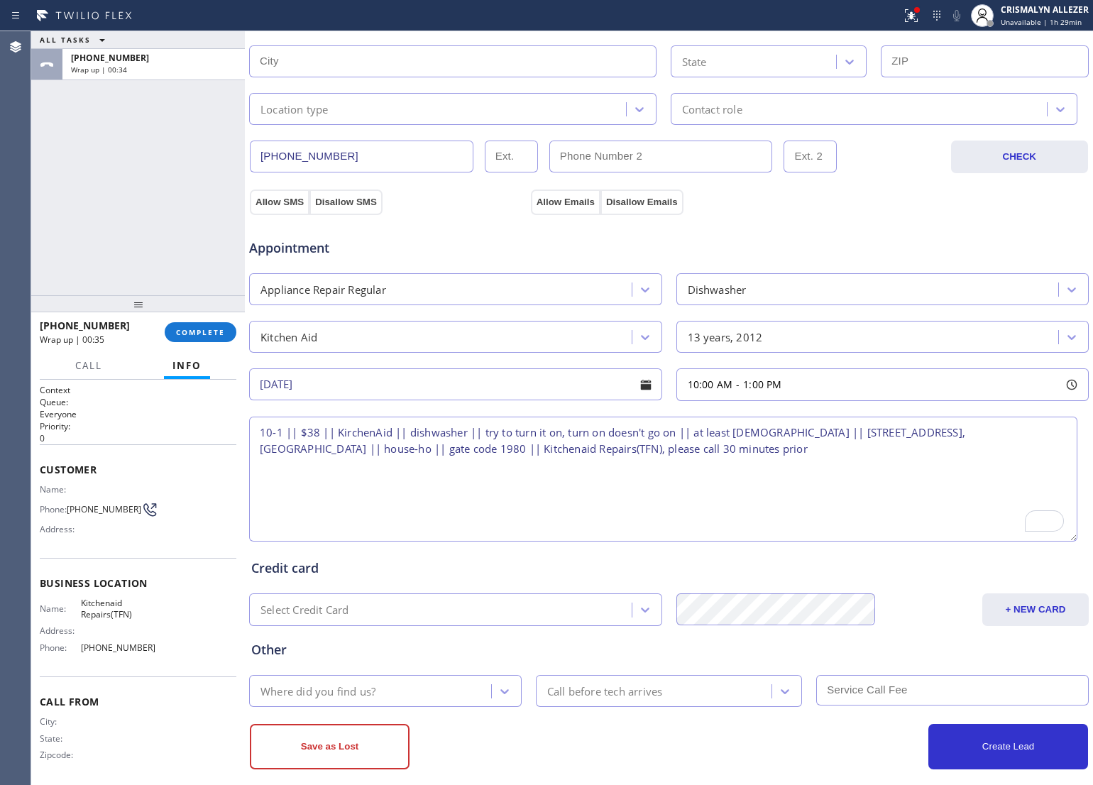
scroll to position [374, 0]
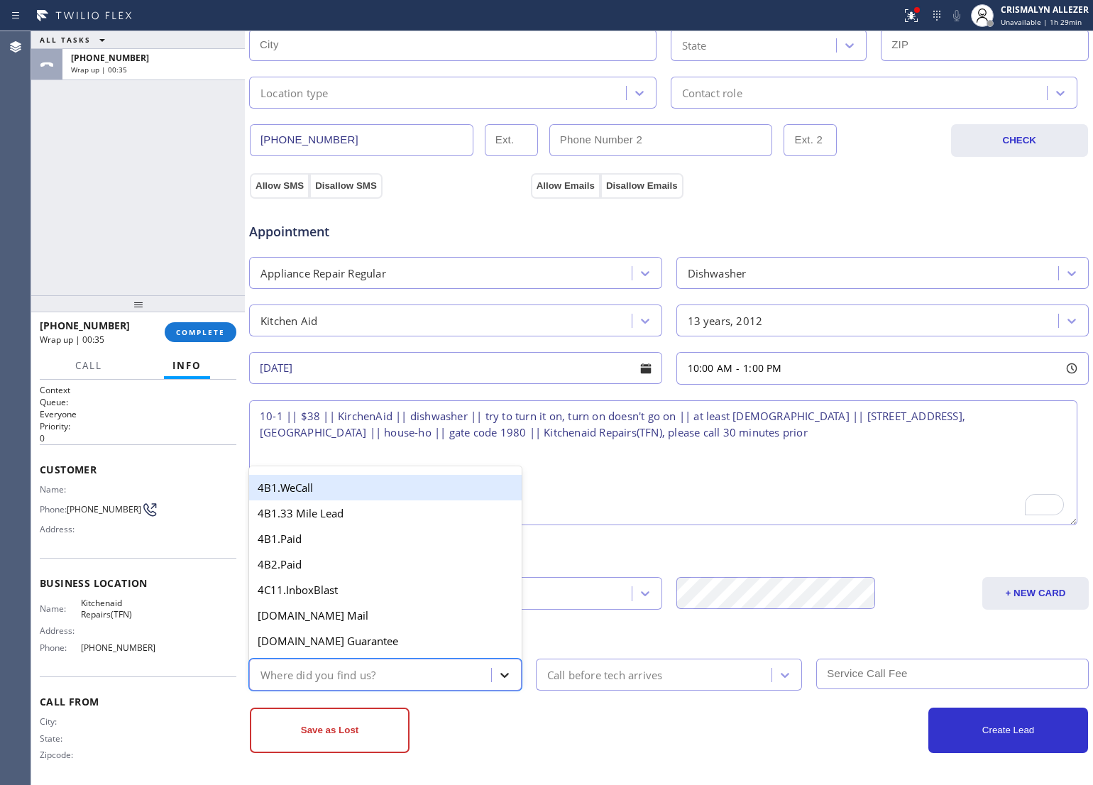
click at [505, 672] on icon at bounding box center [504, 675] width 14 height 14
type input "we"
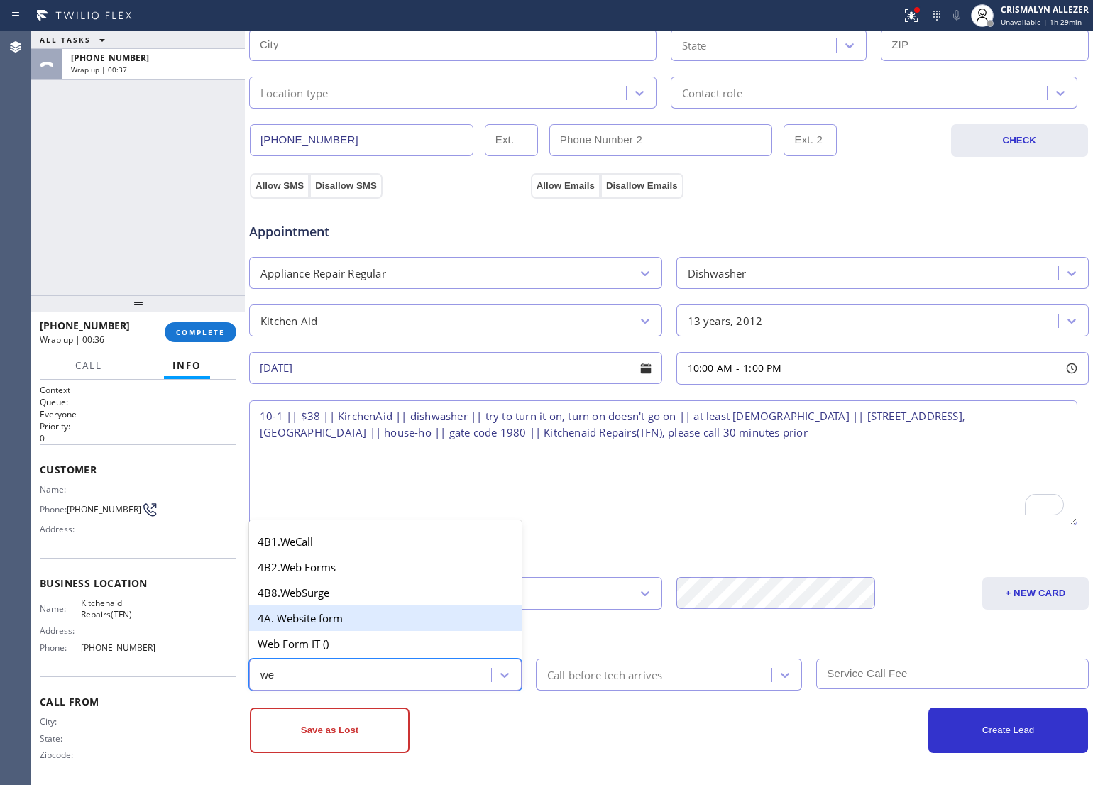
click at [336, 614] on div "4A. Website form" at bounding box center [385, 618] width 272 height 26
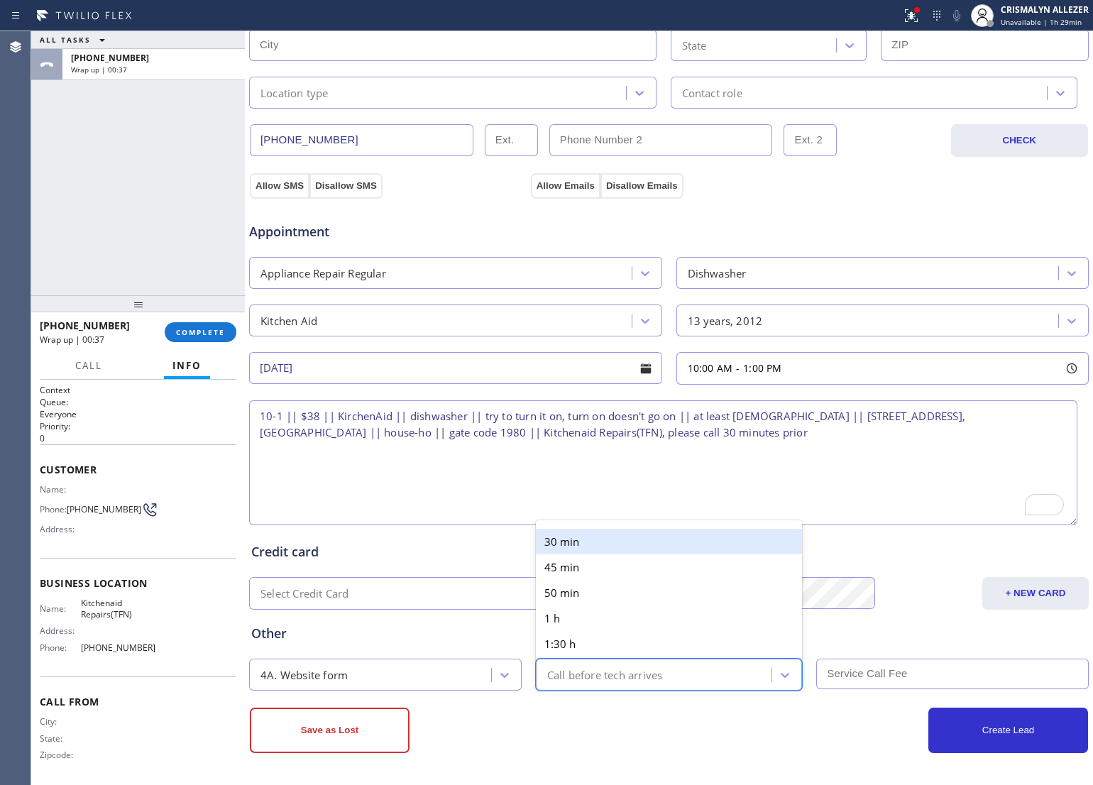
click at [654, 668] on div "Call before tech arrives" at bounding box center [605, 674] width 116 height 16
click at [647, 538] on div "30 min" at bounding box center [669, 542] width 267 height 26
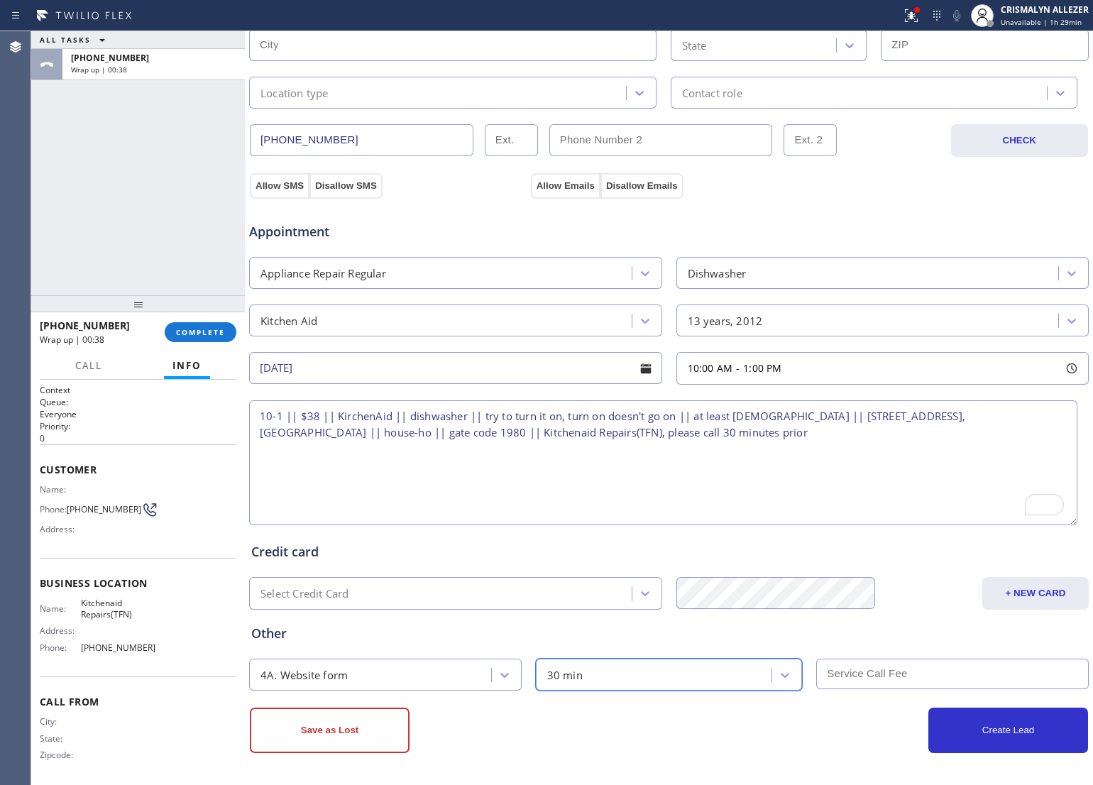
click at [862, 671] on input "text" at bounding box center [952, 673] width 272 height 31
type input "38"
click at [687, 502] on textarea "10-1 || $38 || KirchenAid || dishwasher || try to turn it on, turn on doesn't g…" at bounding box center [663, 462] width 828 height 125
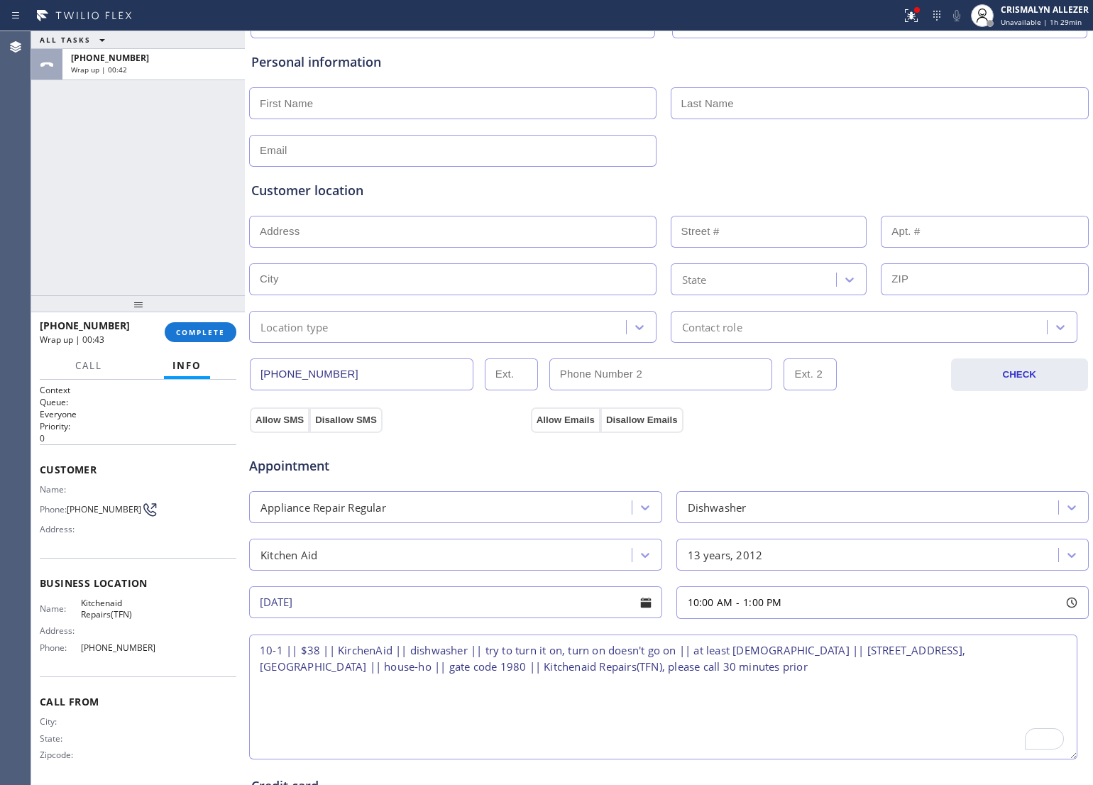
scroll to position [108, 0]
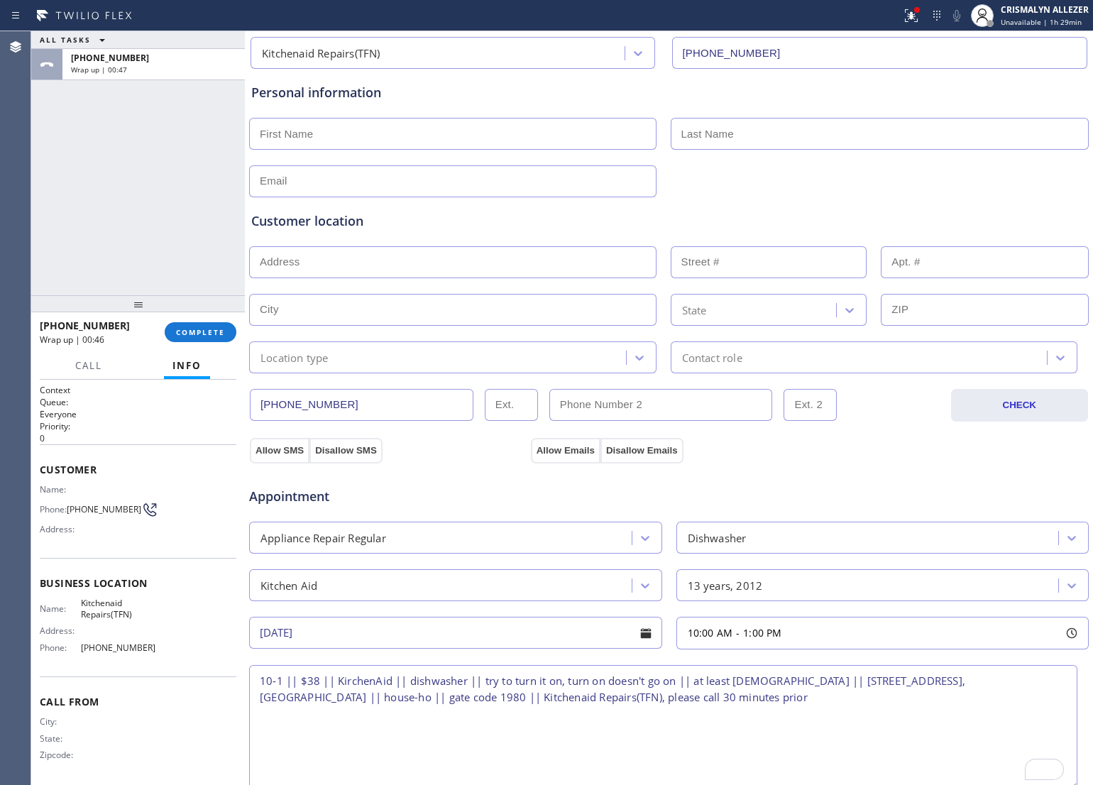
click at [483, 128] on input "text" at bounding box center [452, 134] width 407 height 32
paste input "[STREET_ADDRESS]"
type input "[STREET_ADDRESS]"
click at [448, 261] on input "text" at bounding box center [452, 262] width 407 height 32
paste input "[STREET_ADDRESS]"
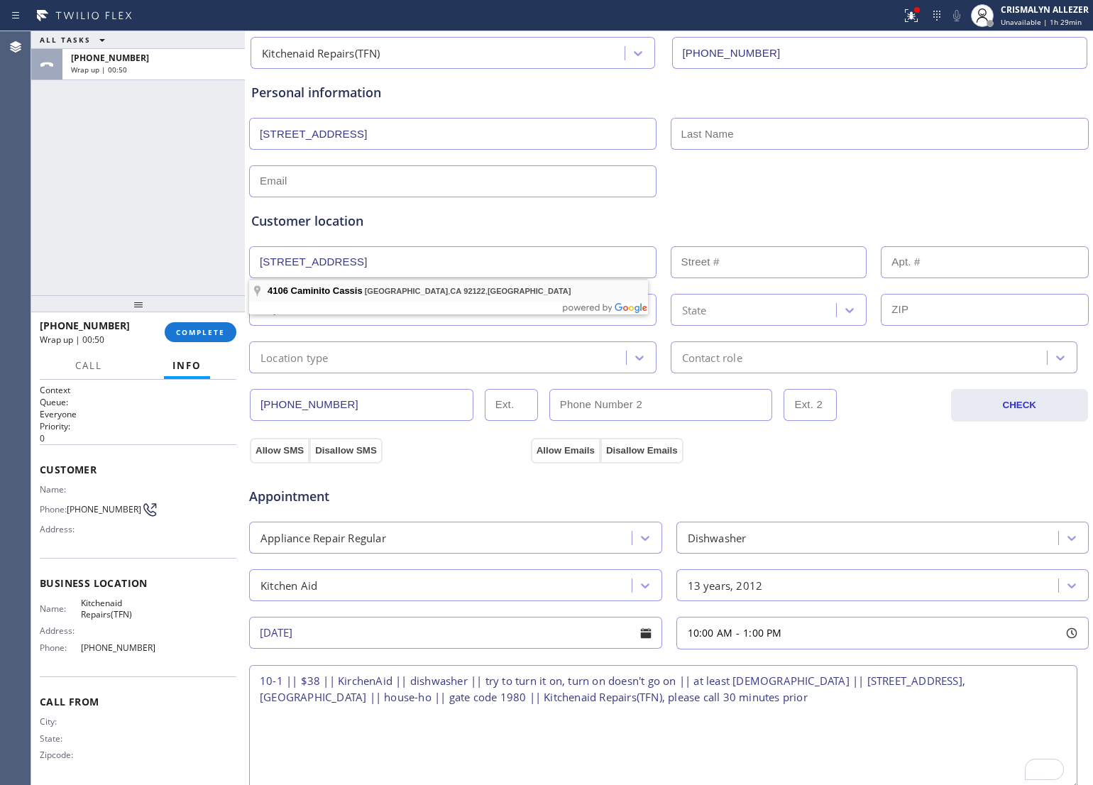
type input "4106 Caminito Cassis"
type input "4106"
type input "San Diego"
type input "92122"
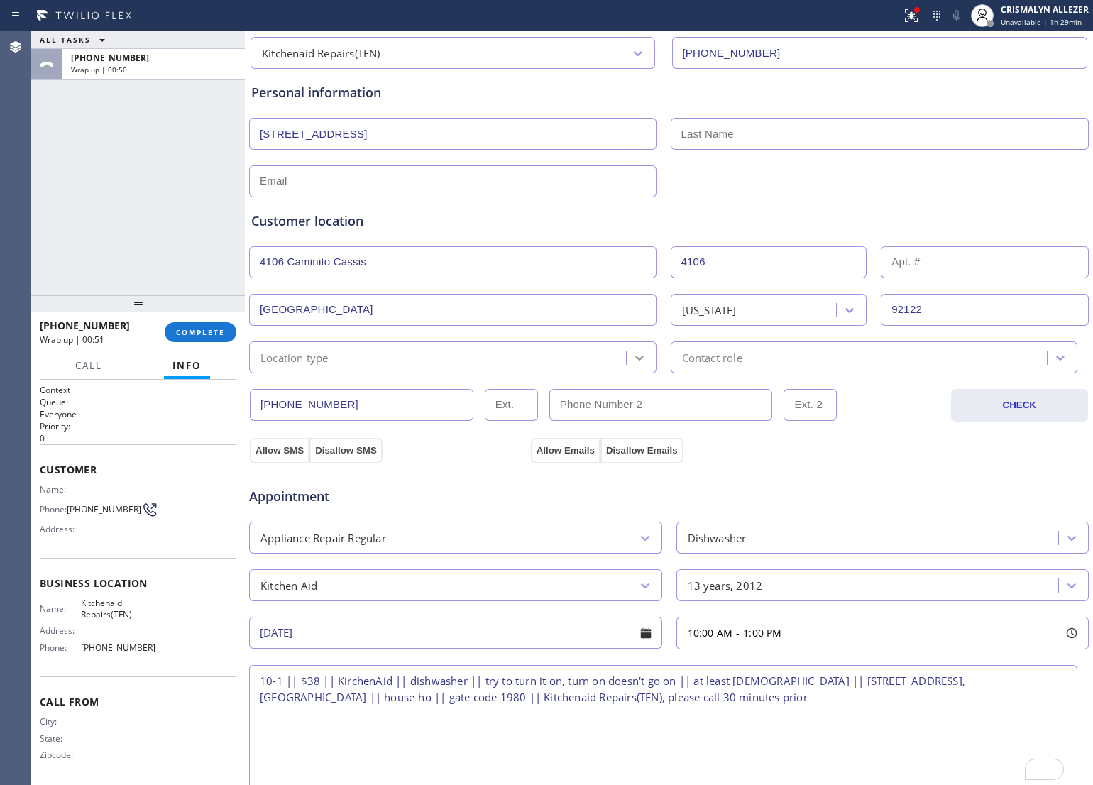
click at [632, 363] on icon at bounding box center [639, 358] width 14 height 14
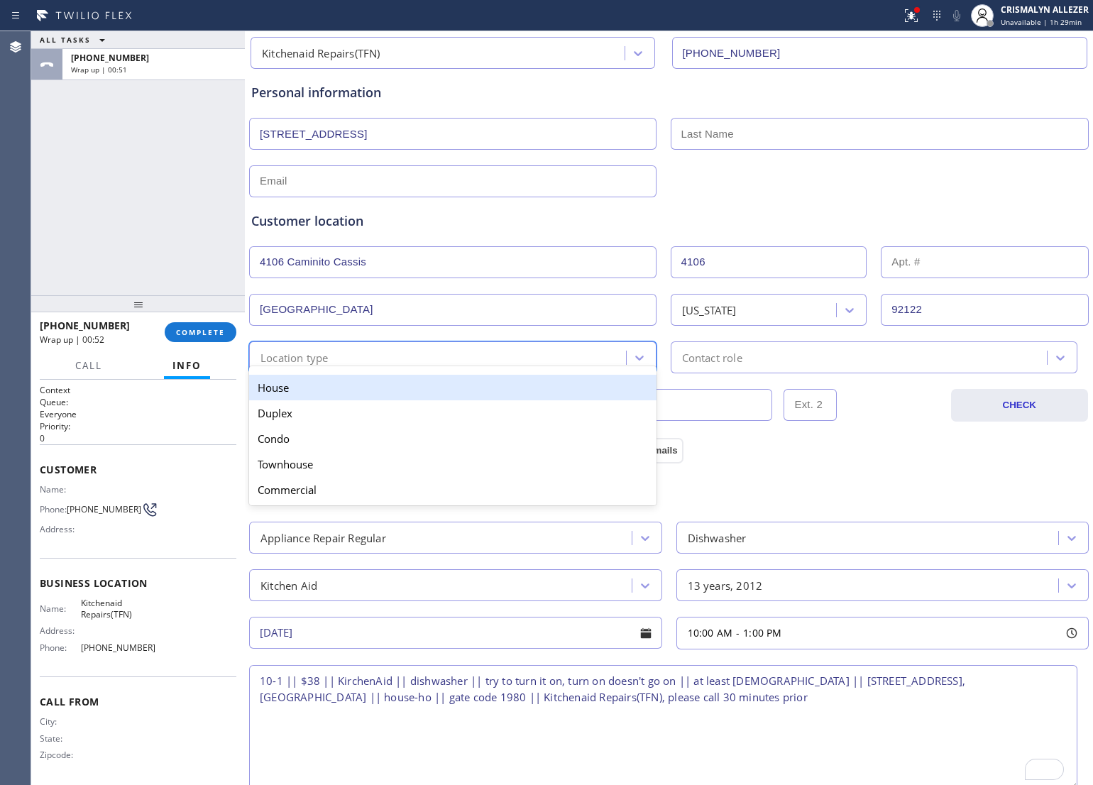
click at [552, 392] on div "House" at bounding box center [452, 388] width 407 height 26
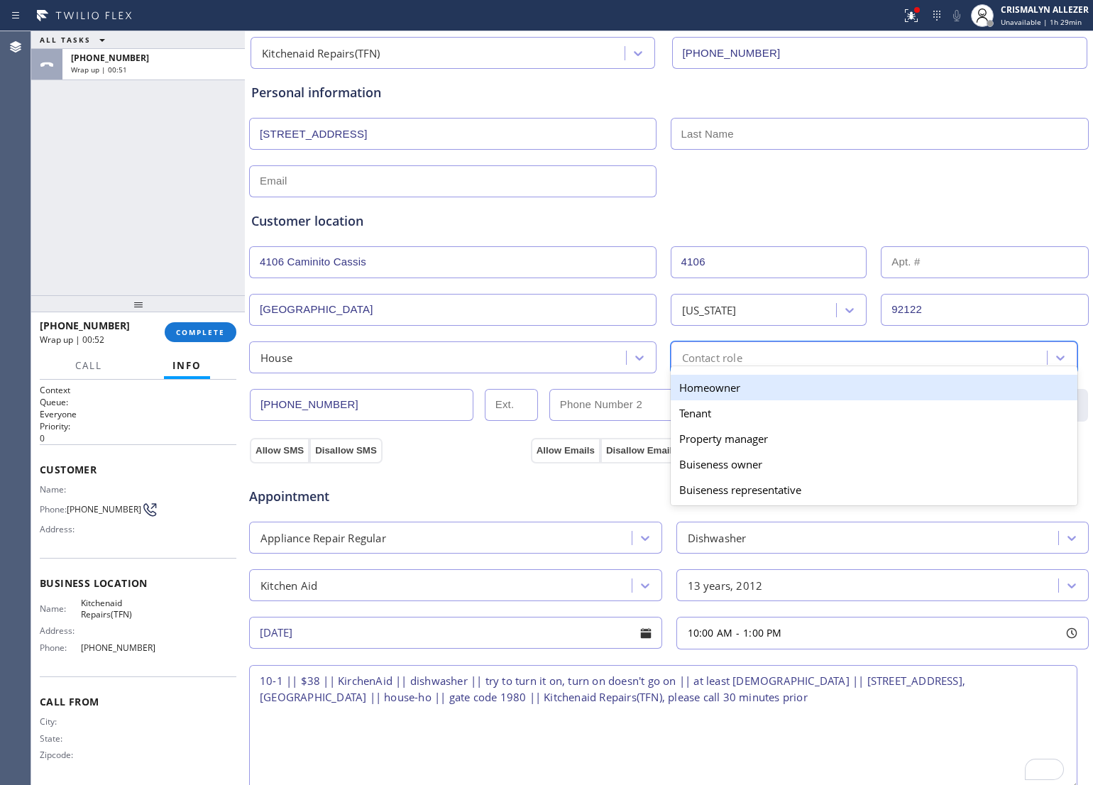
drag, startPoint x: 756, startPoint y: 364, endPoint x: 751, endPoint y: 377, distance: 13.7
click at [756, 364] on div "Contact role" at bounding box center [861, 357] width 373 height 25
click at [731, 390] on div "Homeowner" at bounding box center [874, 388] width 407 height 26
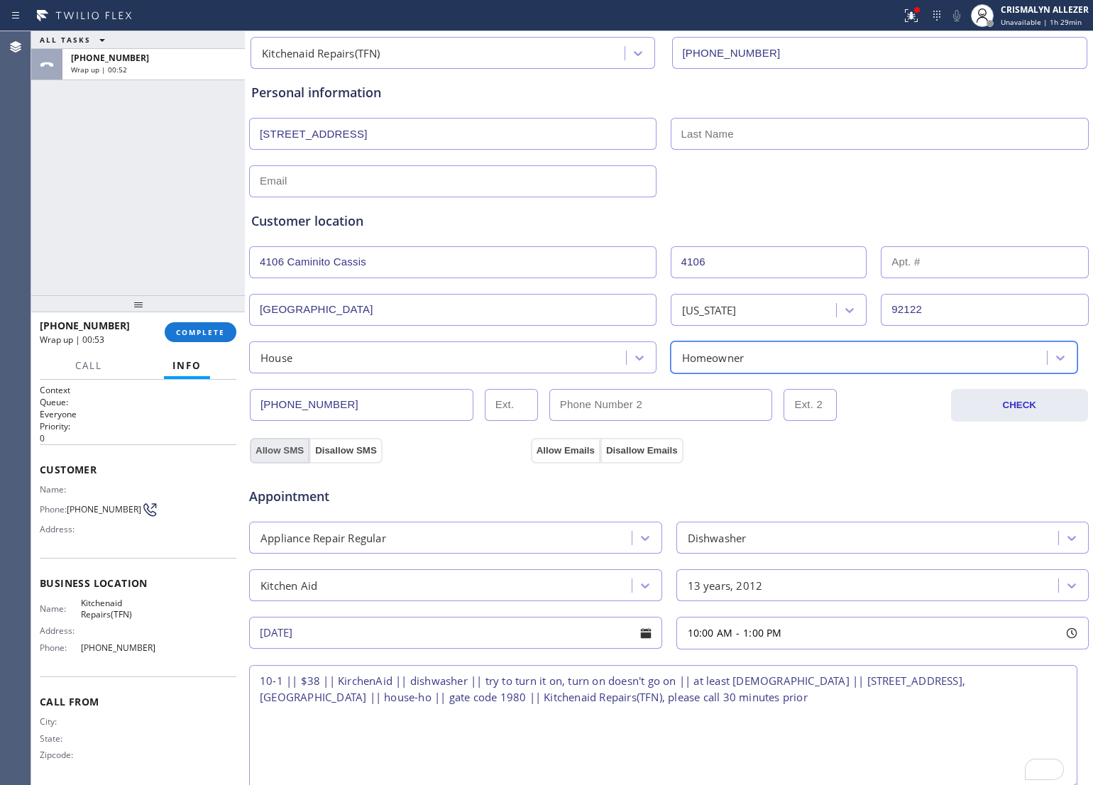
click at [268, 451] on button "Allow SMS" at bounding box center [280, 451] width 60 height 26
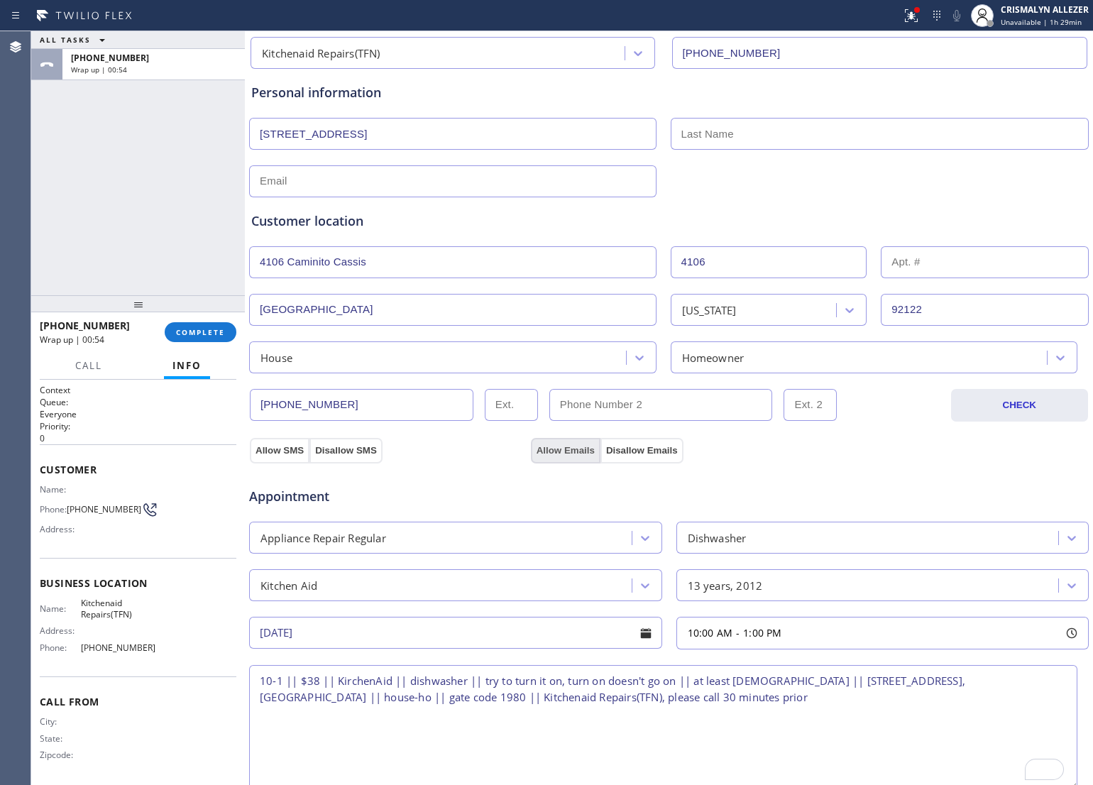
click at [554, 451] on button "Allow Emails" at bounding box center [566, 451] width 70 height 26
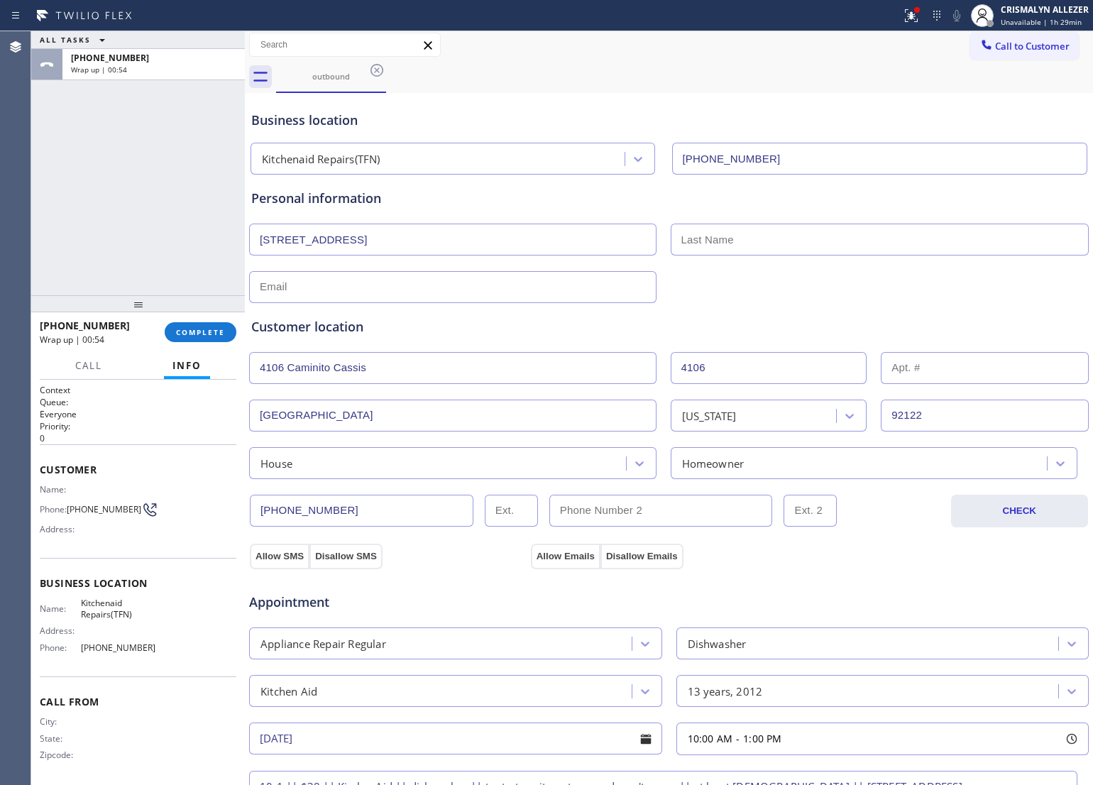
scroll to position [0, 0]
drag, startPoint x: 402, startPoint y: 236, endPoint x: 180, endPoint y: 231, distance: 222.2
click at [180, 231] on div "ALL TASKS ALL TASKS ACTIVE TASKS TASKS IN WRAP UP +18586036663 Wrap up | 00:54 …" at bounding box center [562, 408] width 1062 height 754
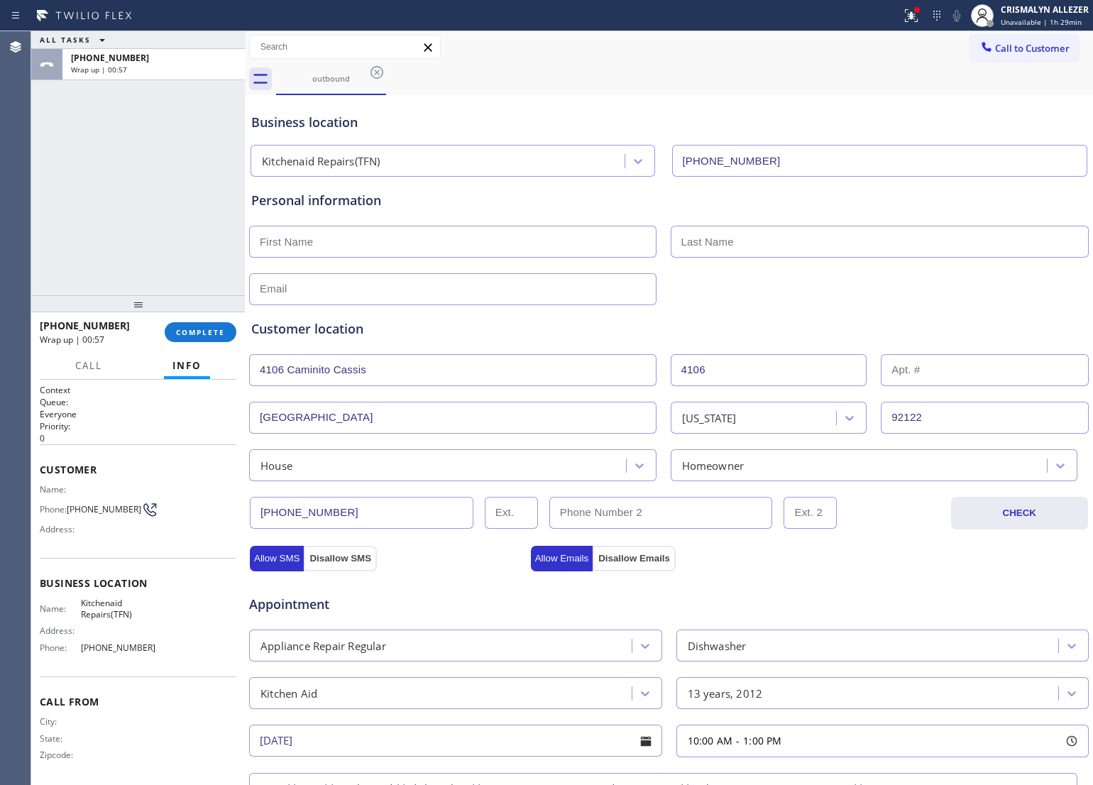
click at [270, 571] on div "Appointment Appliance Repair Regular Dishwasher Kitchen Aid 13 years, 2012 08/2…" at bounding box center [668, 733] width 841 height 336
click at [272, 564] on button "Allow SMS" at bounding box center [277, 559] width 54 height 26
click at [551, 561] on button "Allow Emails" at bounding box center [562, 559] width 62 height 26
drag, startPoint x: 363, startPoint y: 227, endPoint x: 363, endPoint y: 240, distance: 12.8
click at [363, 239] on input "text" at bounding box center [452, 242] width 407 height 32
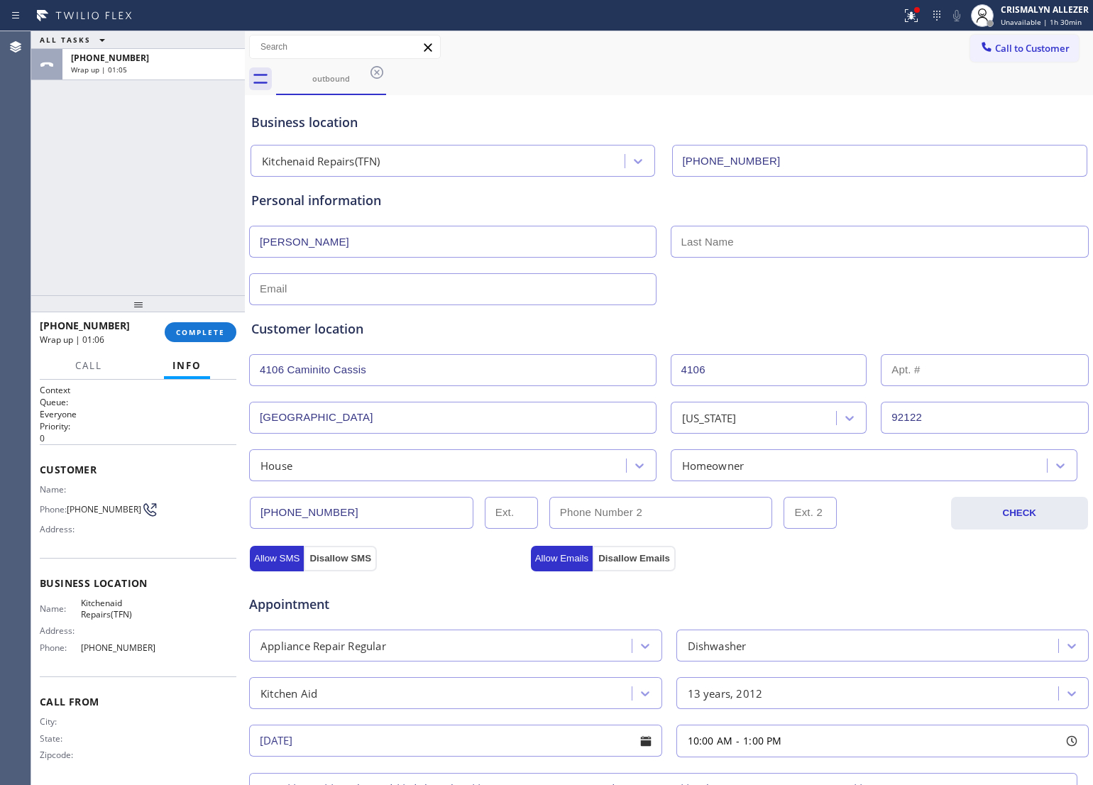
type input "Georgana"
type input "Winters"
click at [407, 290] on input "text" at bounding box center [452, 289] width 407 height 32
click at [395, 288] on input "text" at bounding box center [452, 289] width 407 height 32
paste input "georgana.winters@gmail.com"
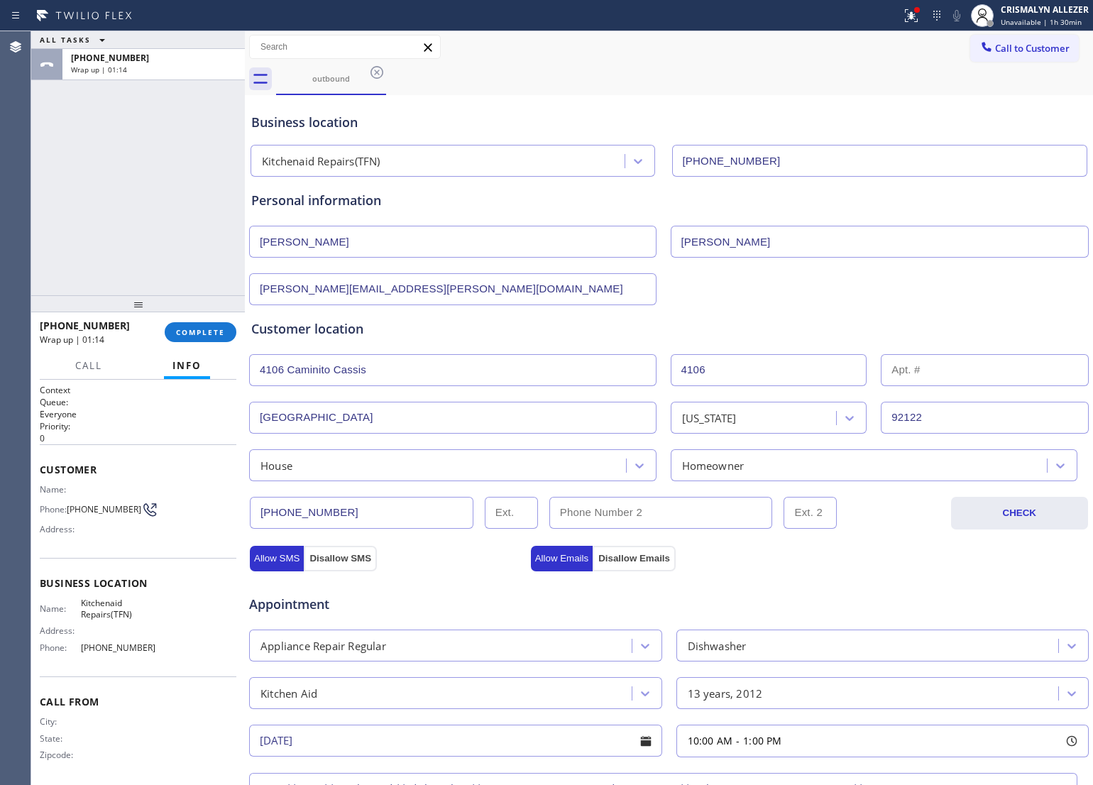
type input "georgana.winters@gmail.com"
click at [534, 338] on div "Customer location" at bounding box center [668, 328] width 835 height 19
click at [270, 561] on button "Allow SMS" at bounding box center [277, 559] width 54 height 26
click at [552, 563] on button "Allow Emails" at bounding box center [562, 559] width 62 height 26
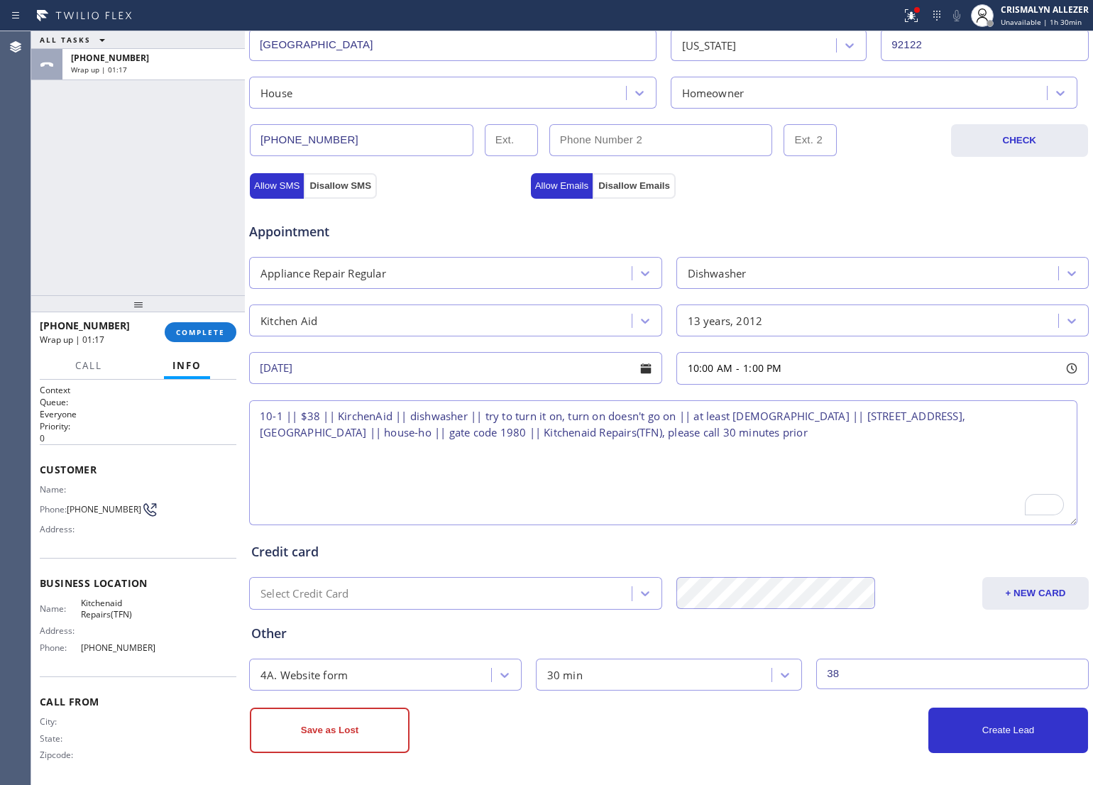
scroll to position [374, 0]
click at [992, 742] on button "Create Lead" at bounding box center [1008, 729] width 160 height 45
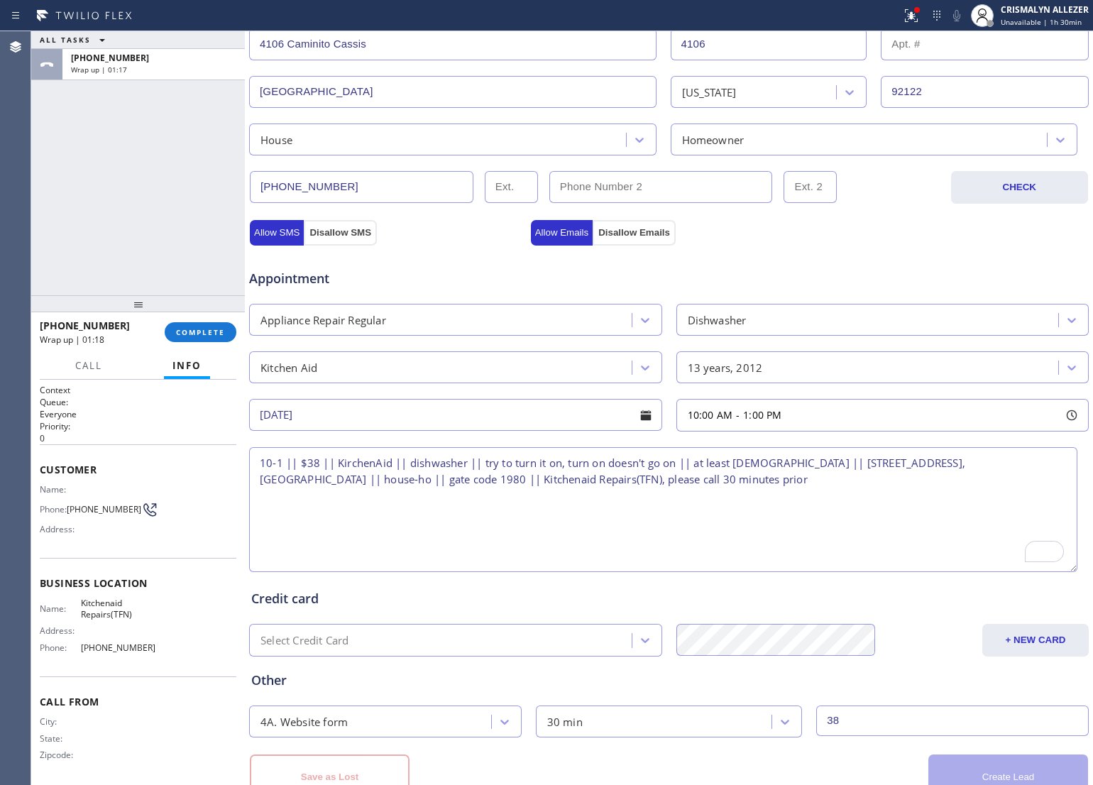
scroll to position [423, 0]
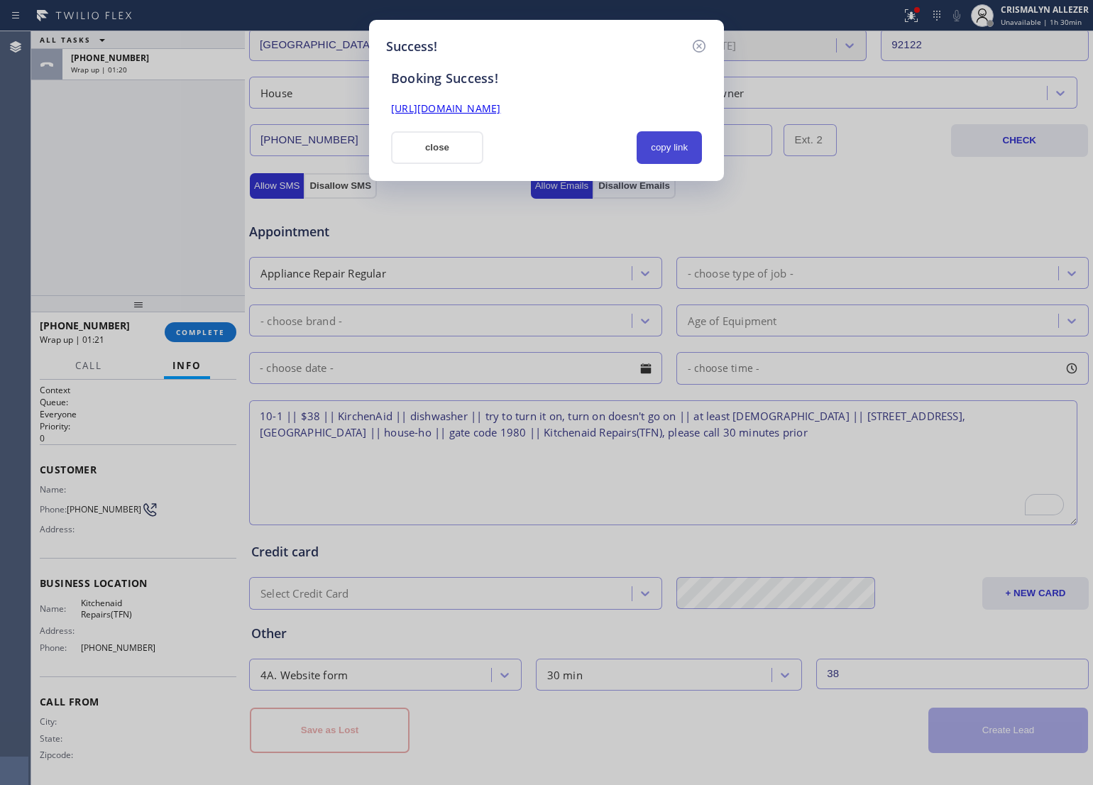
click at [673, 143] on button "copy link" at bounding box center [668, 147] width 65 height 33
click at [481, 145] on button "close" at bounding box center [437, 147] width 92 height 33
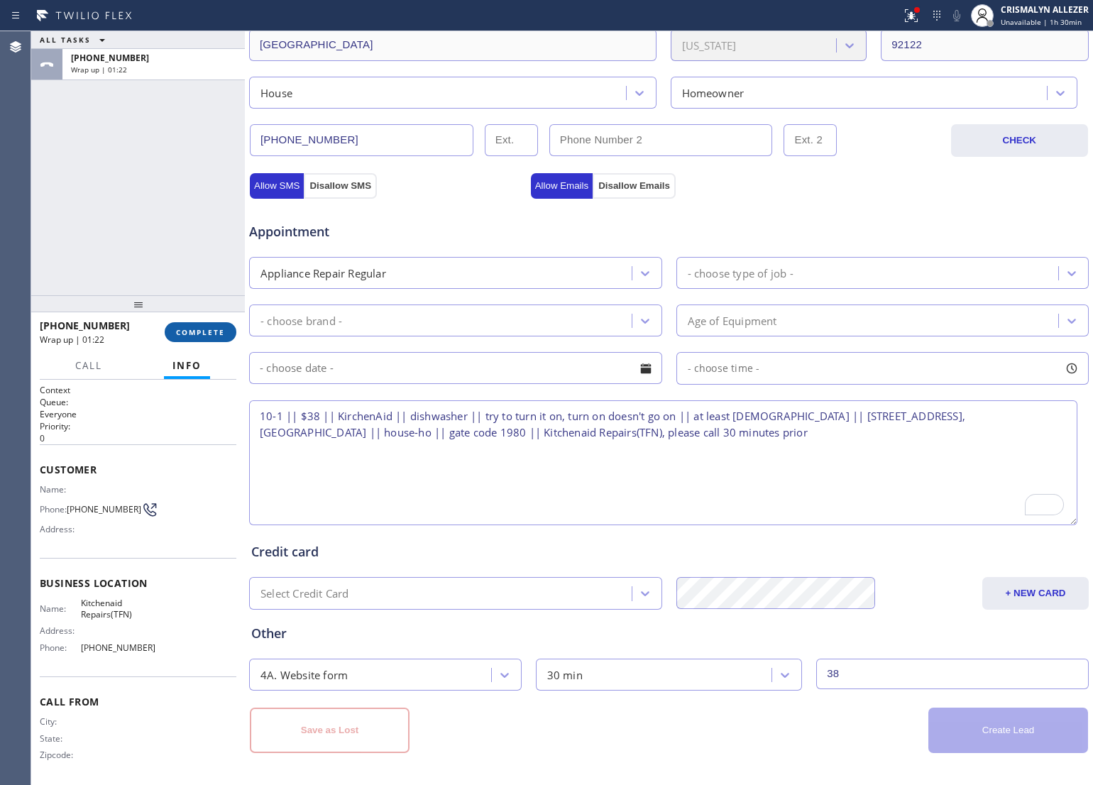
click at [190, 331] on span "COMPLETE" at bounding box center [200, 332] width 49 height 10
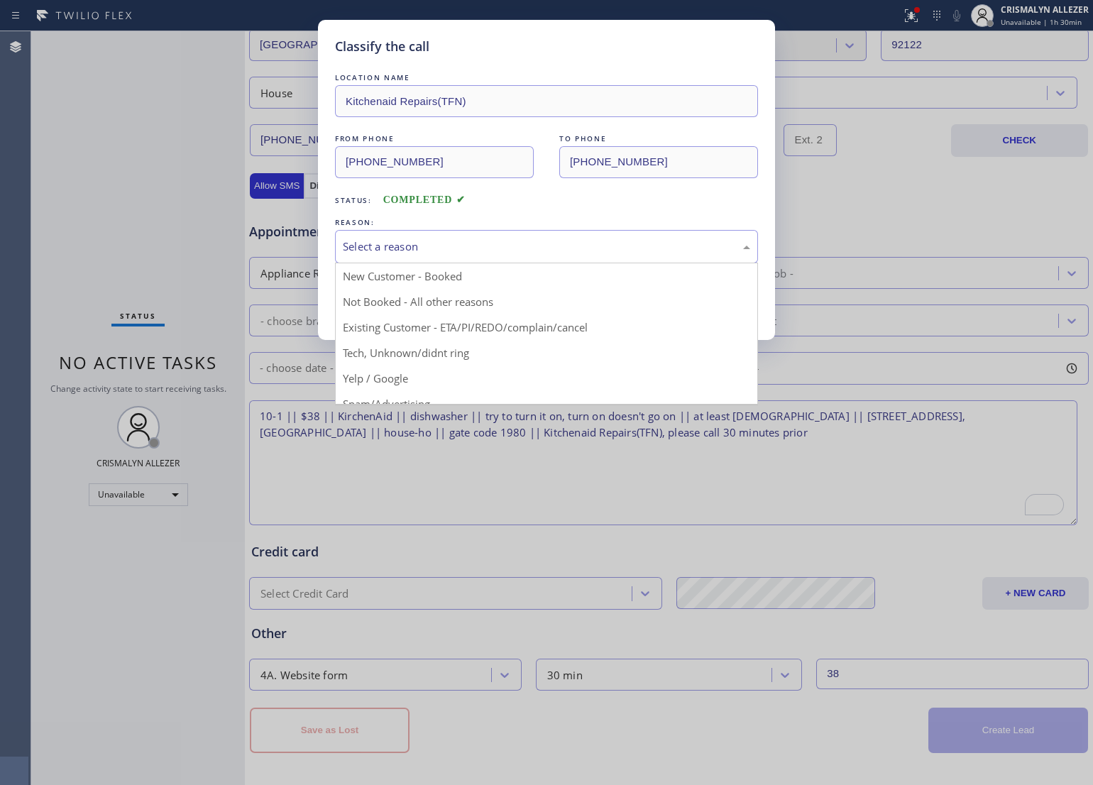
click at [516, 245] on div "Select a reason" at bounding box center [546, 246] width 407 height 16
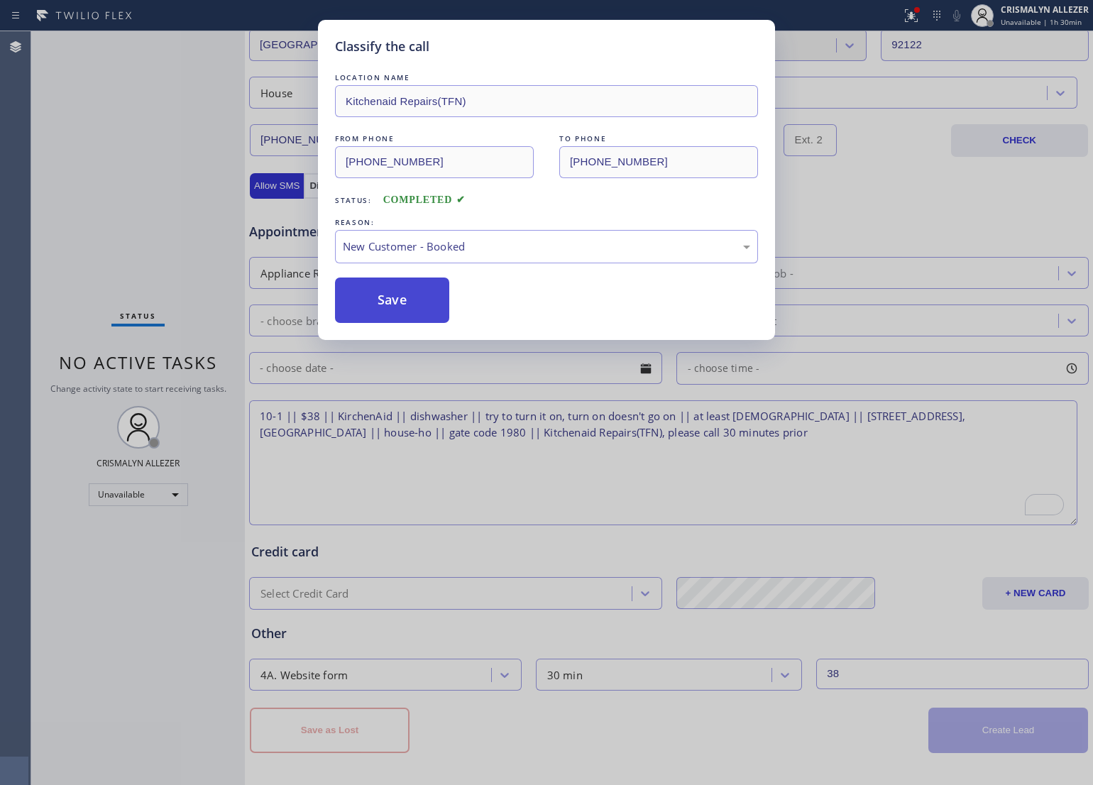
click at [403, 310] on button "Save" at bounding box center [392, 299] width 114 height 45
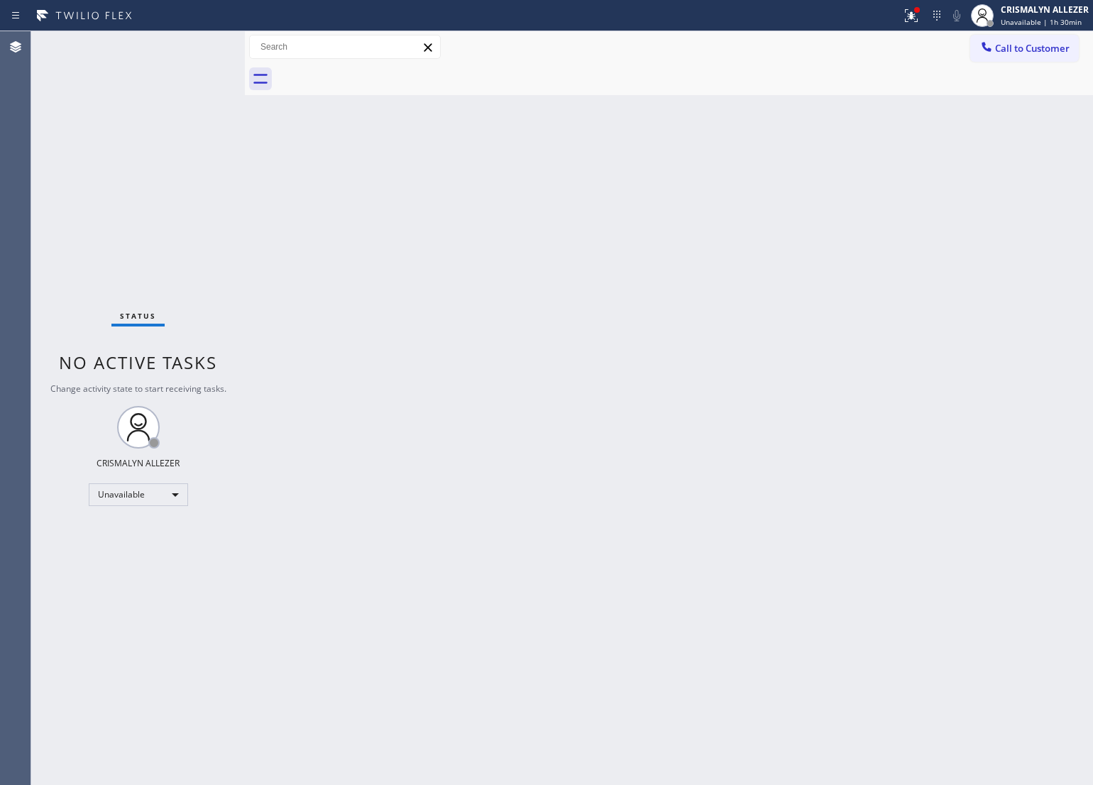
click at [619, 192] on div "Back to Dashboard Change Sender ID Customers Technicians Select a contact Outbo…" at bounding box center [669, 408] width 848 height 754
click at [1011, 48] on span "Call to Customer" at bounding box center [1032, 48] width 75 height 13
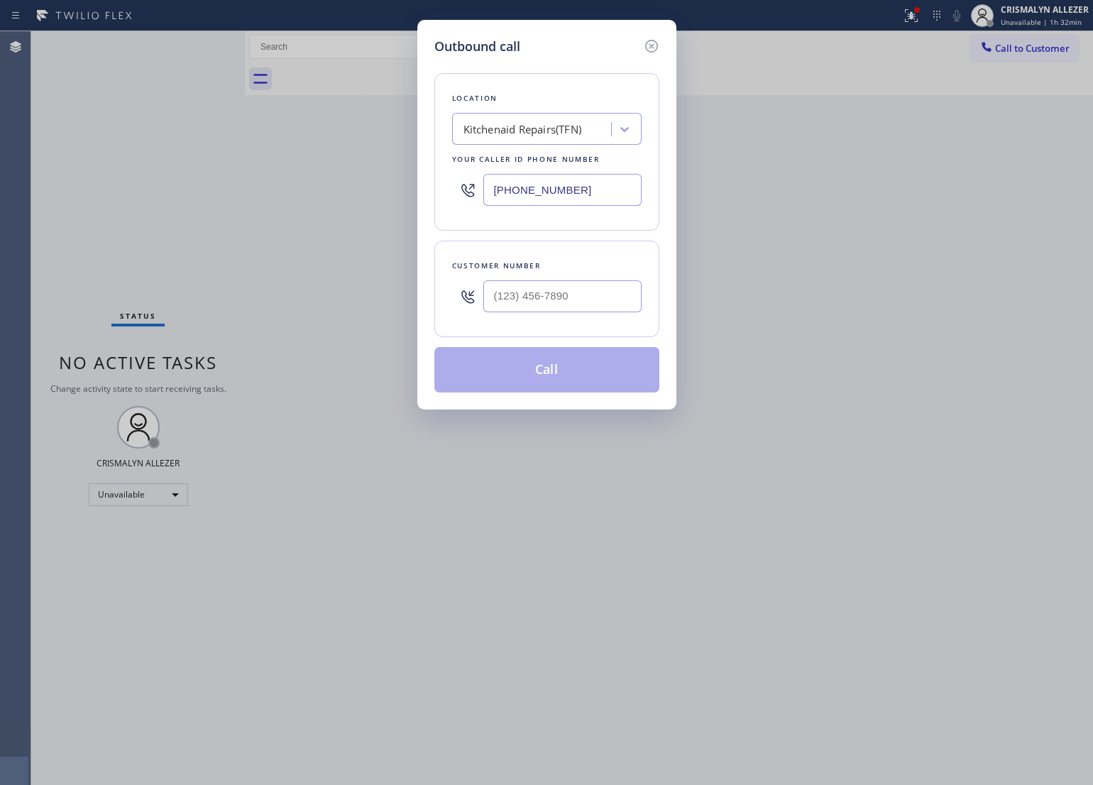
paste input "55) 731-495"
drag, startPoint x: 605, startPoint y: 180, endPoint x: 330, endPoint y: 208, distance: 276.8
click at [330, 208] on div "Outbound call Location Kitchenaid Repairs(TFN) Your caller id phone number (855…" at bounding box center [546, 392] width 1093 height 785
type input "(855) 731-4952"
click at [507, 304] on input "(___) ___-____" at bounding box center [562, 296] width 158 height 32
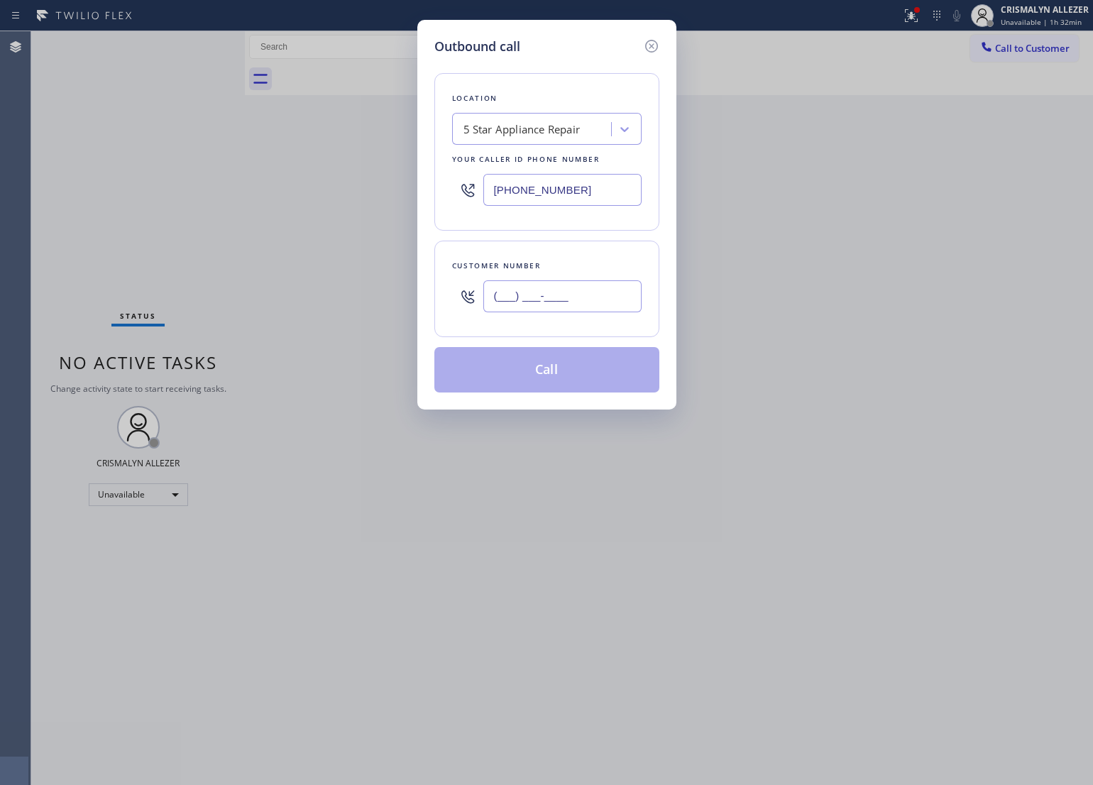
paste input "949) 932-0059"
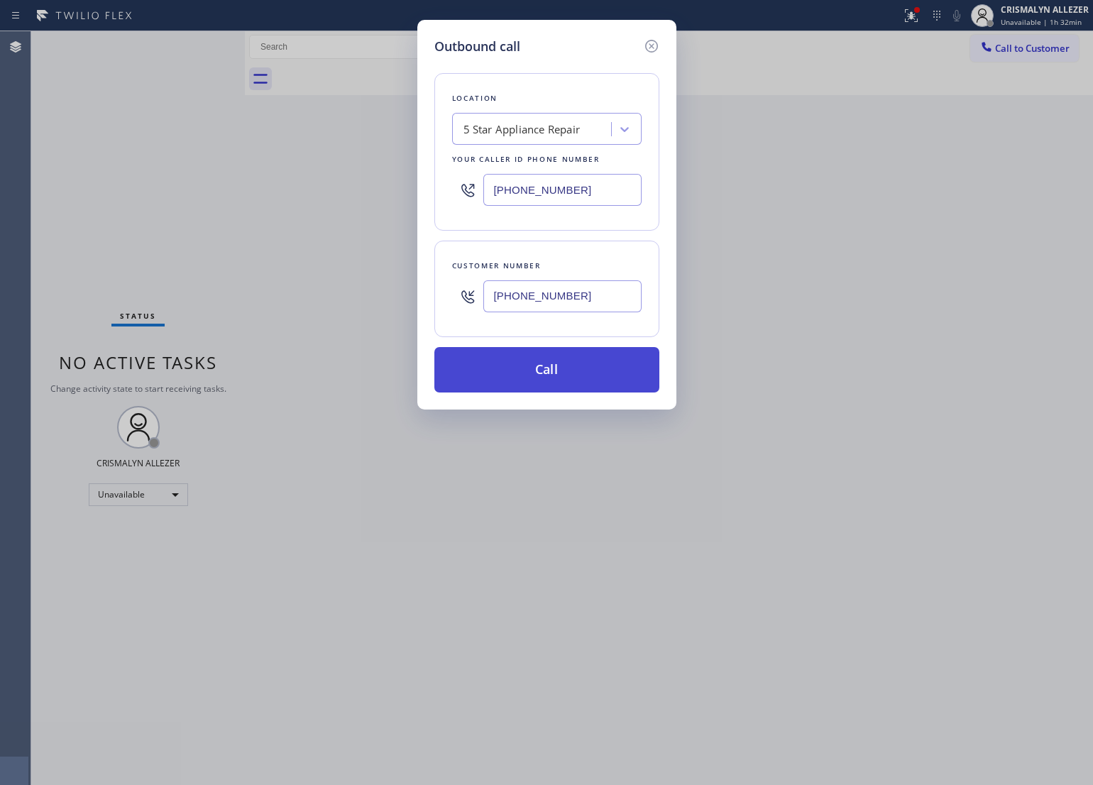
type input "(949) 932-0059"
click at [556, 388] on button "Call" at bounding box center [546, 369] width 225 height 45
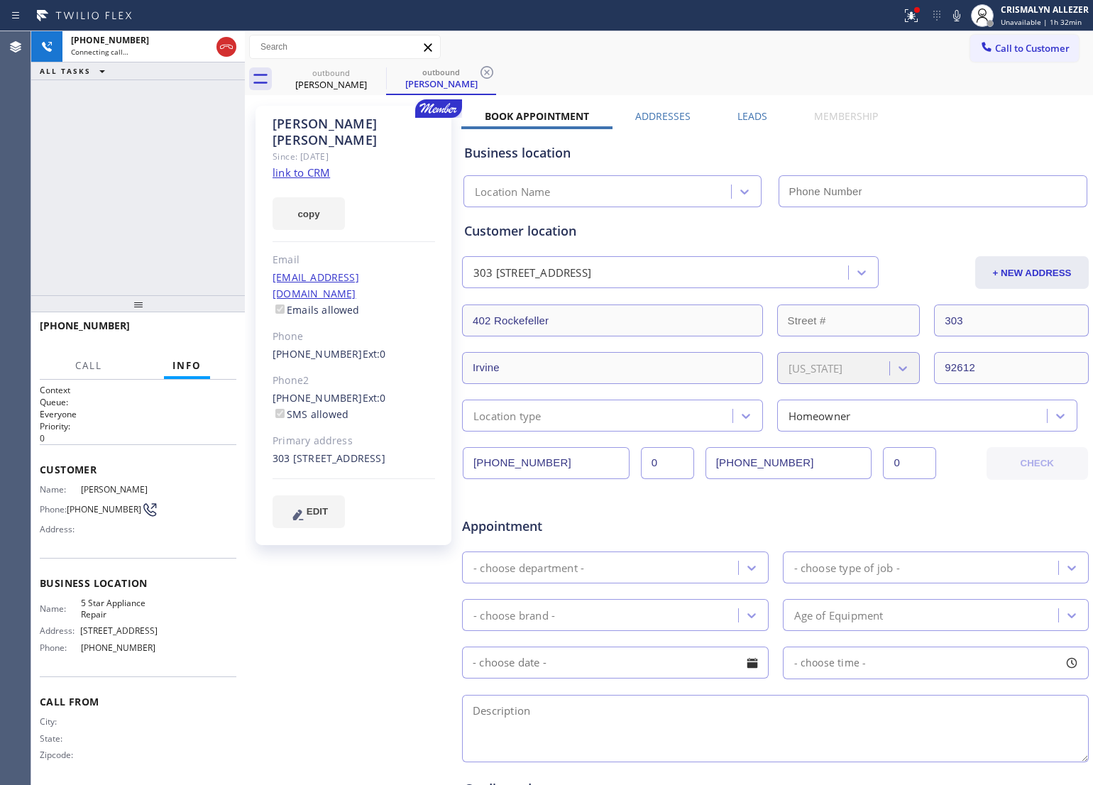
click at [282, 165] on link "link to CRM" at bounding box center [300, 172] width 57 height 14
type input "(855) 731-4952"
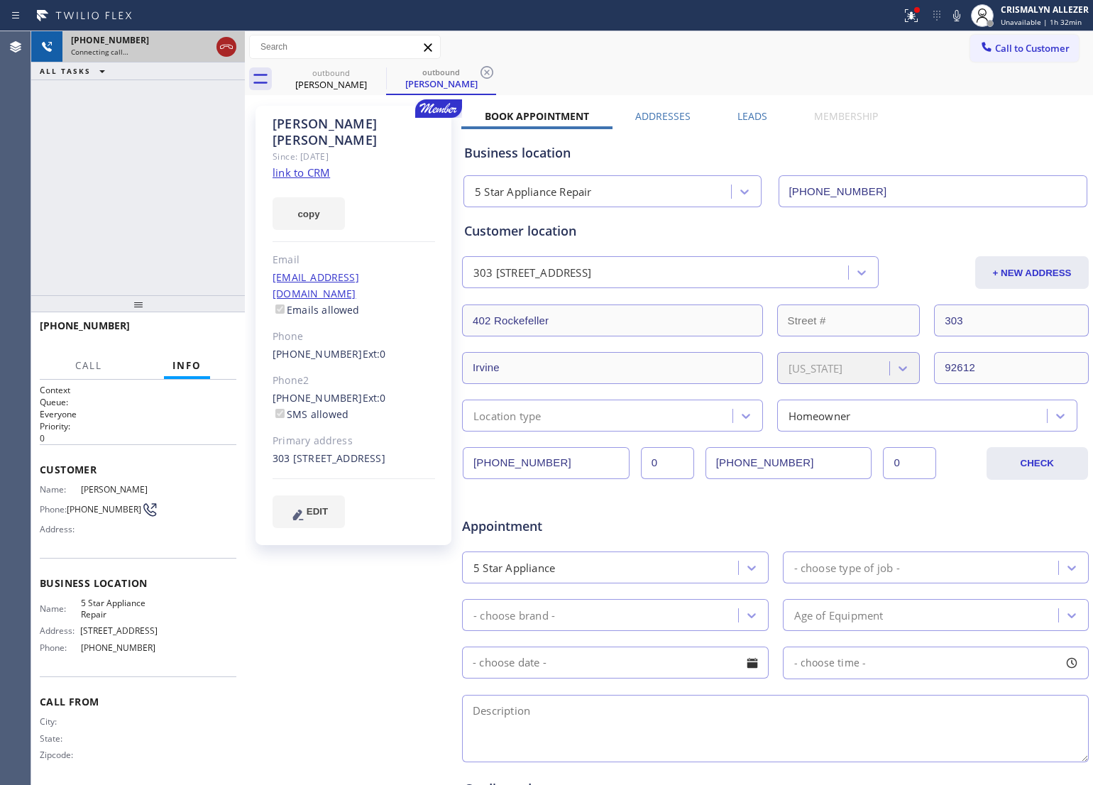
click at [226, 43] on icon at bounding box center [226, 46] width 17 height 17
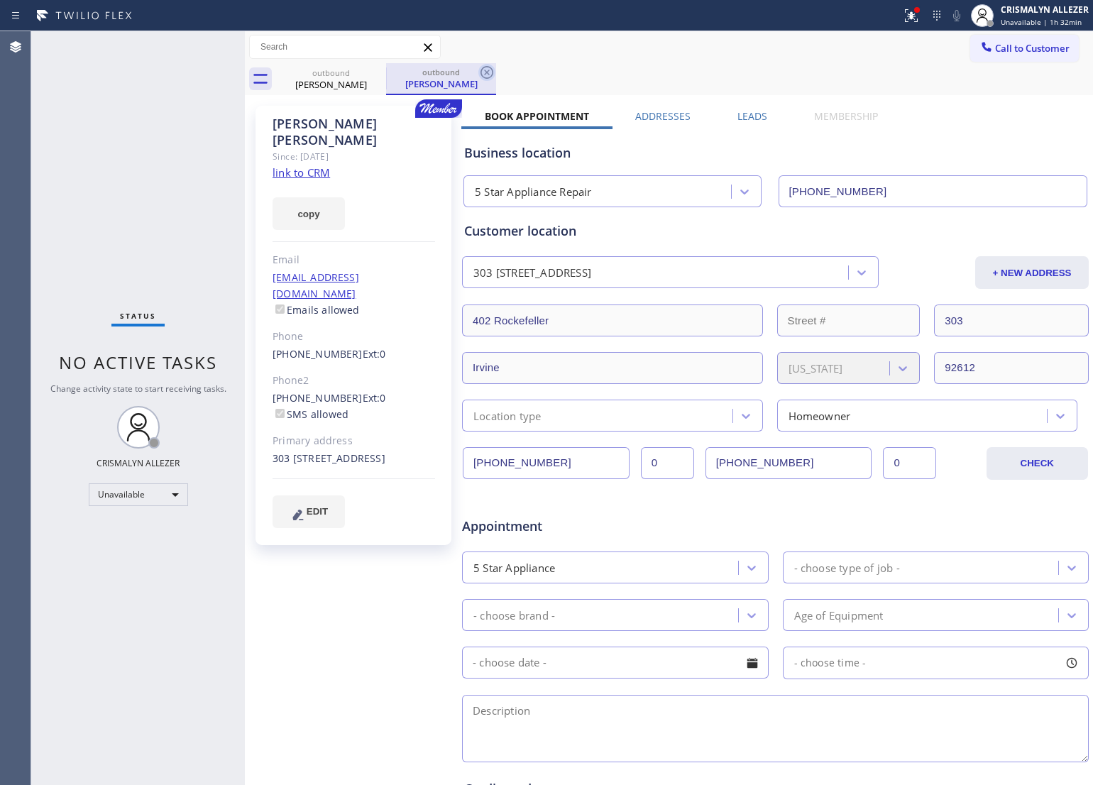
click at [490, 72] on icon at bounding box center [486, 72] width 17 height 17
click at [377, 72] on icon at bounding box center [376, 72] width 13 height 13
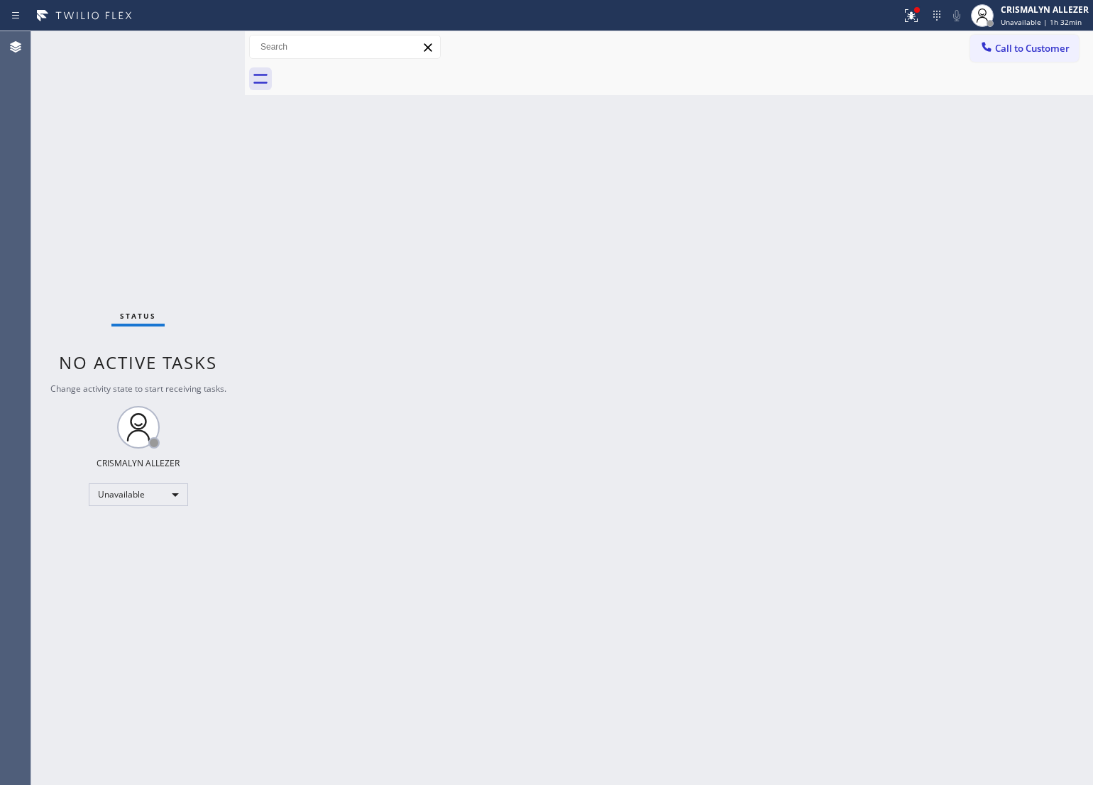
click at [663, 412] on div "Back to Dashboard Change Sender ID Customers Technicians Select a contact Outbo…" at bounding box center [669, 408] width 848 height 754
click at [1052, 48] on span "Call to Customer" at bounding box center [1032, 48] width 75 height 13
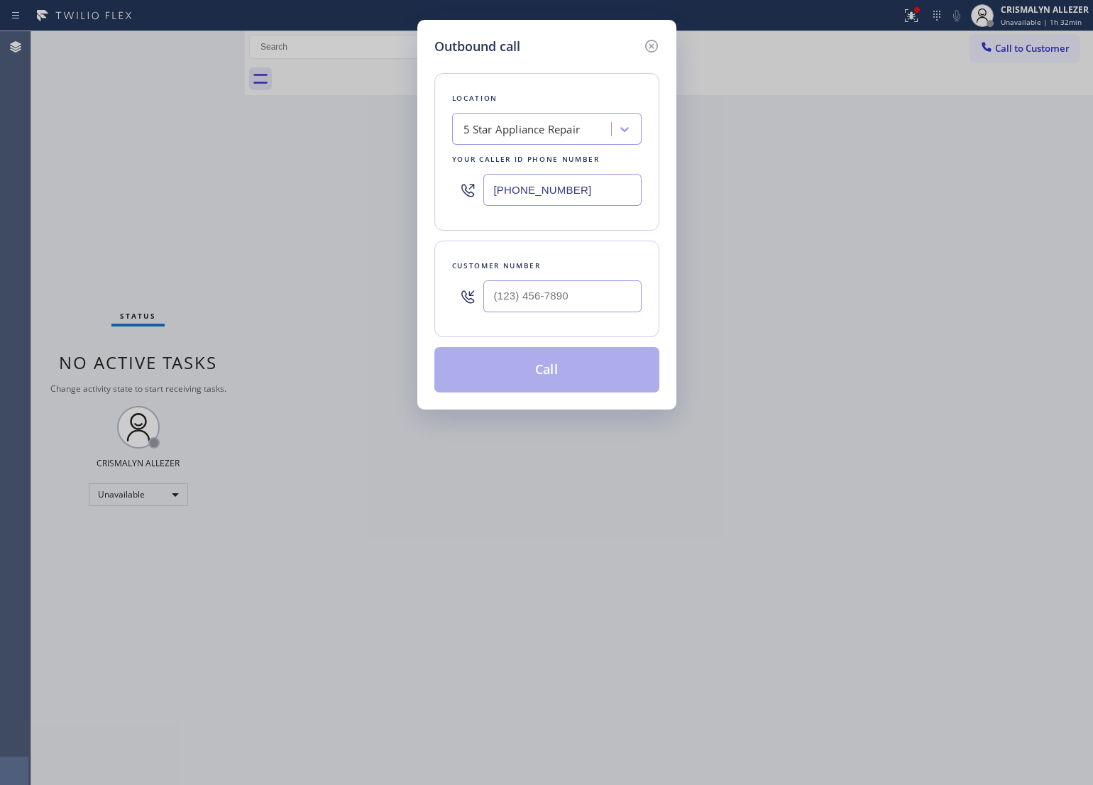
drag, startPoint x: 434, startPoint y: 184, endPoint x: 575, endPoint y: 241, distance: 152.2
click at [399, 185] on div "Outbound call Location 5 Star Appliance Repair Your caller id phone number (855…" at bounding box center [546, 392] width 1093 height 785
paste input "949) 932-0059"
drag, startPoint x: 583, startPoint y: 189, endPoint x: 314, endPoint y: 189, distance: 268.9
click at [316, 189] on div "Outbound call Location 5 Star Appliance Repair Your caller id phone number (855…" at bounding box center [546, 392] width 1093 height 785
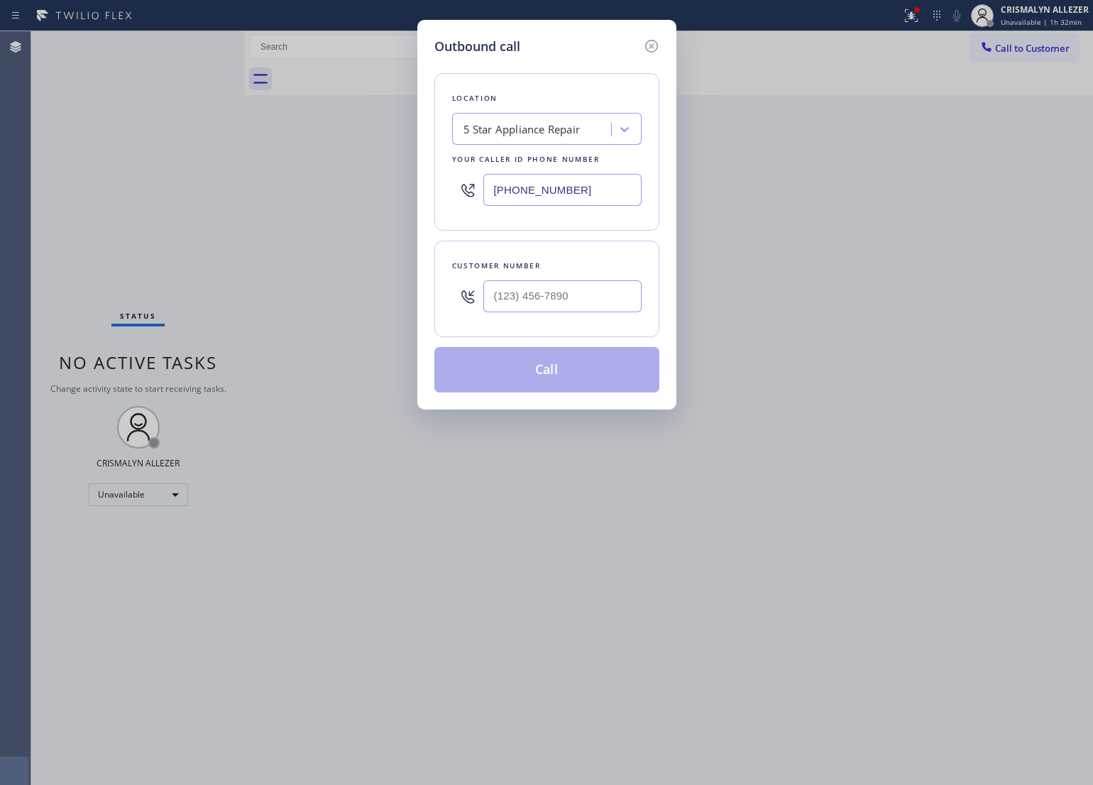
paste input "05) 600-9059"
type input "(805) 600-9059"
click at [914, 309] on div "Outbound call Location GE Monogram Repair Expert Camarillo Your caller id phone…" at bounding box center [546, 392] width 1093 height 785
click at [603, 307] on input "(___) ___-____" at bounding box center [562, 296] width 158 height 32
paste input "805) 910-9580"
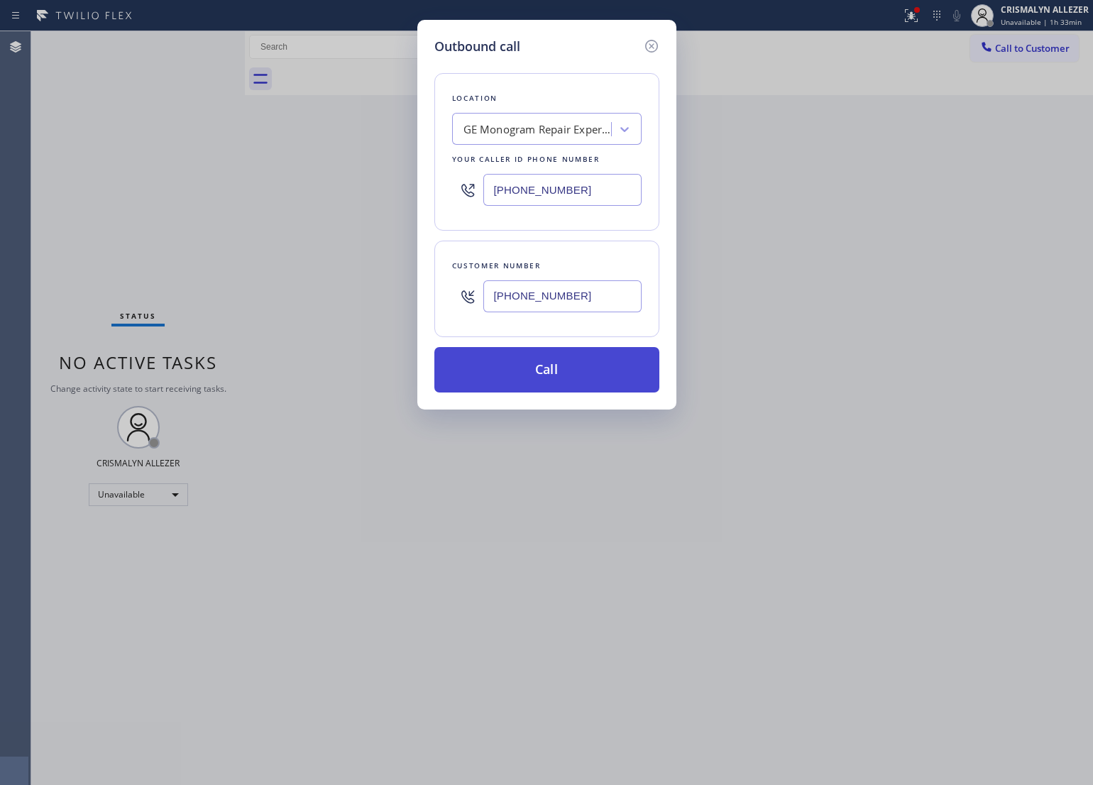
type input "(805) 910-9580"
click at [571, 377] on button "Call" at bounding box center [546, 369] width 225 height 45
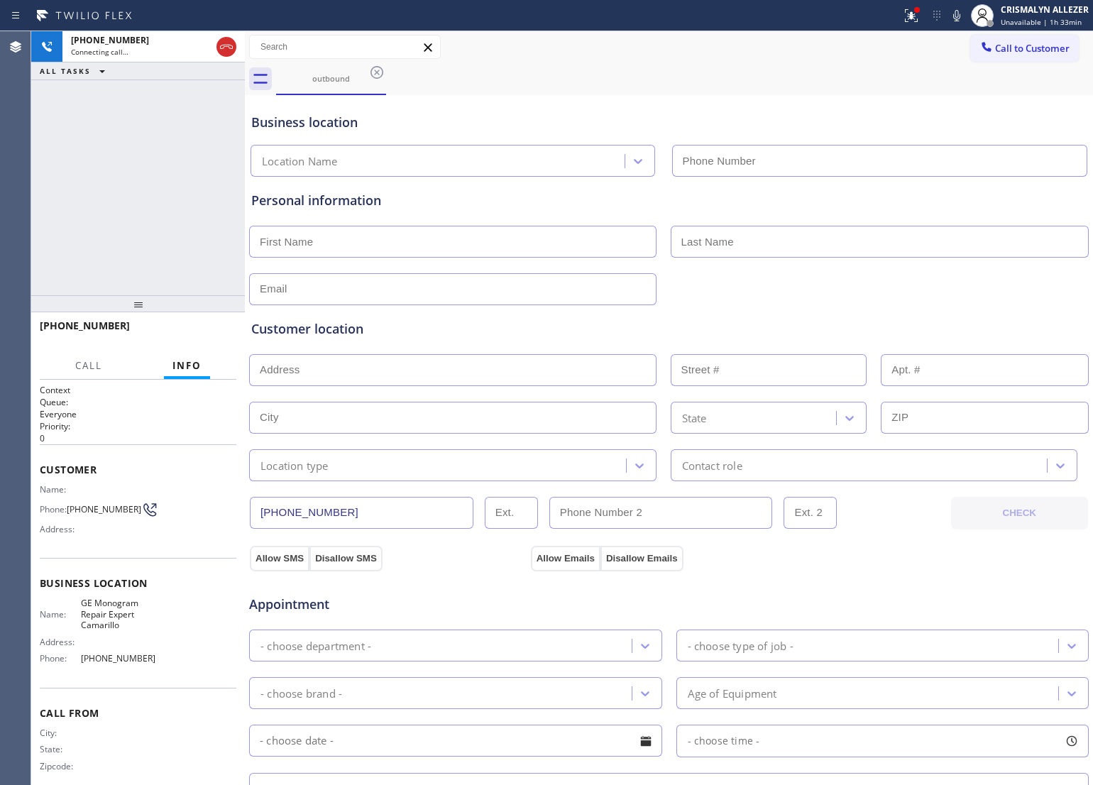
type input "(805) 600-9059"
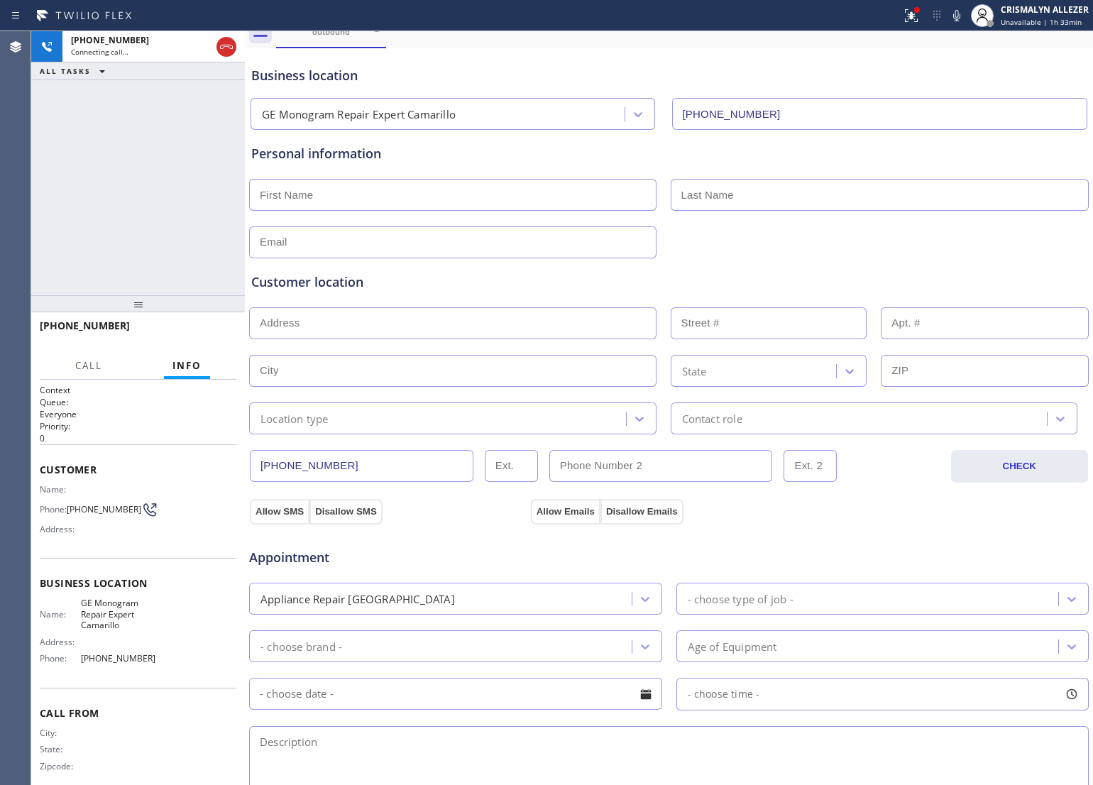
scroll to position [266, 0]
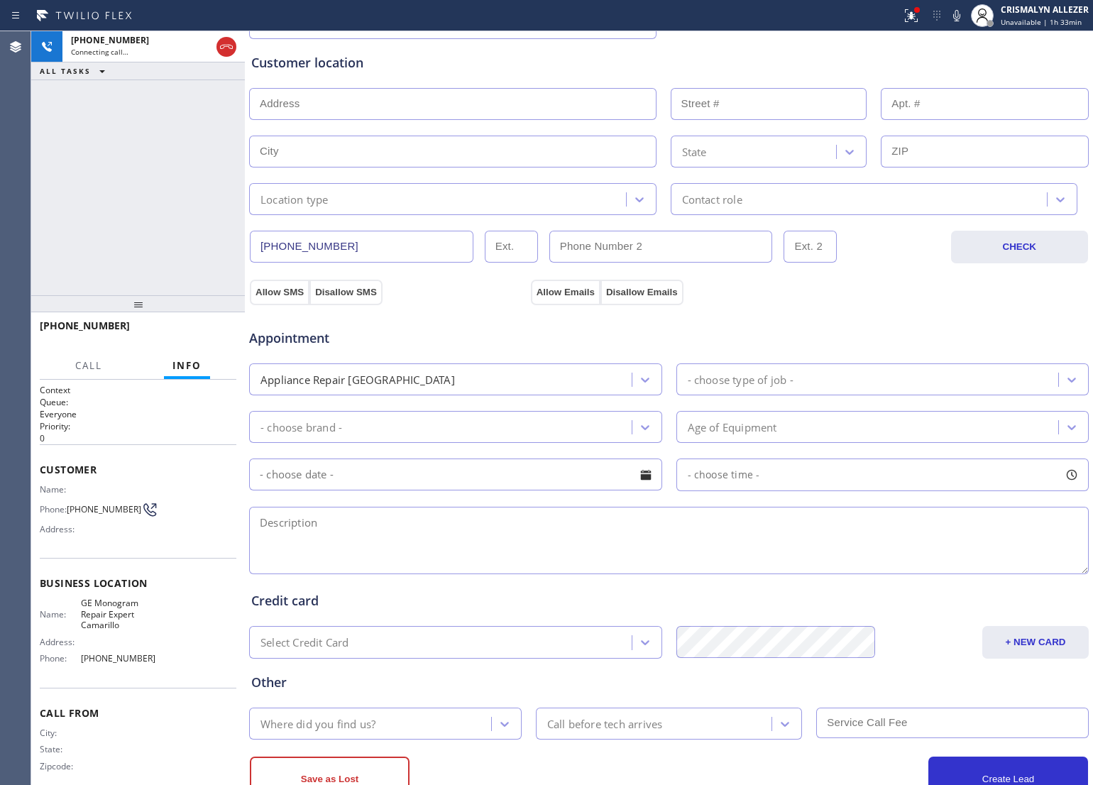
click at [398, 544] on textarea at bounding box center [668, 540] width 839 height 67
click at [470, 537] on textarea "To enrich screen reader interactions, please activate Accessibility in Grammarl…" at bounding box center [668, 540] width 839 height 67
click at [333, 522] on textarea "GE Monogram || microwave oven ||" at bounding box center [668, 540] width 839 height 67
click at [544, 523] on textarea "GE Monogram ventium 120 || microwave oven ||" at bounding box center [668, 540] width 839 height 67
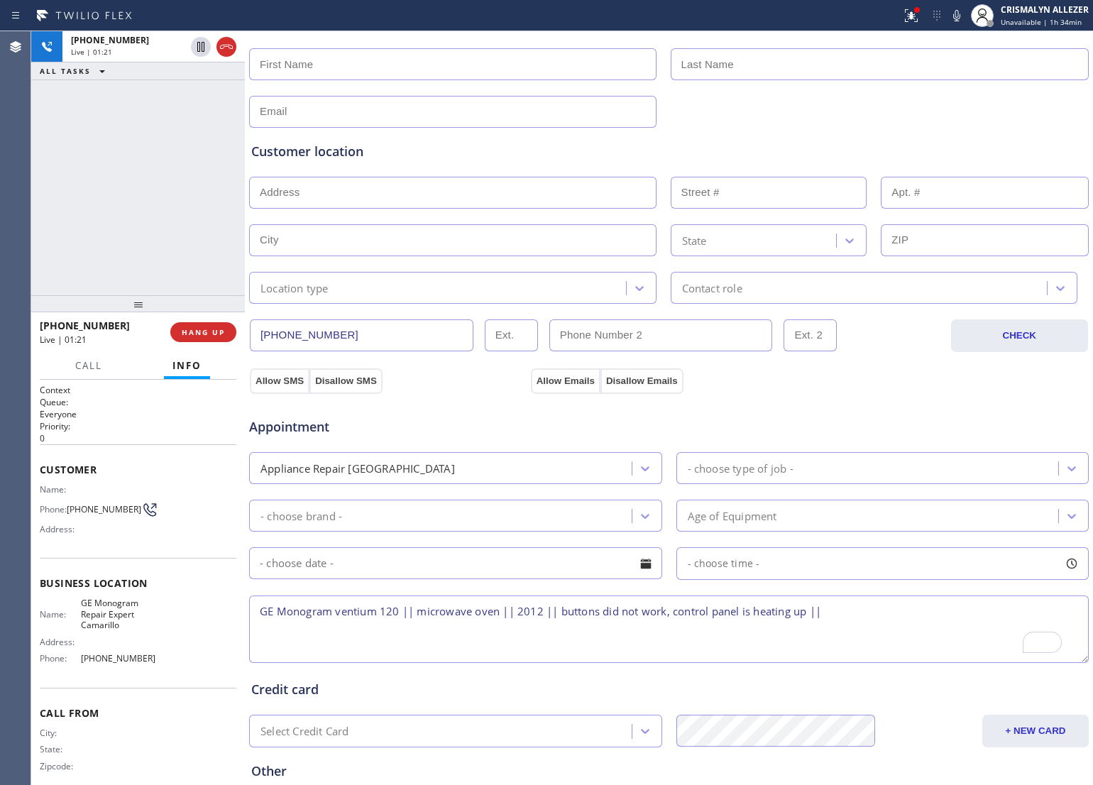
scroll to position [89, 0]
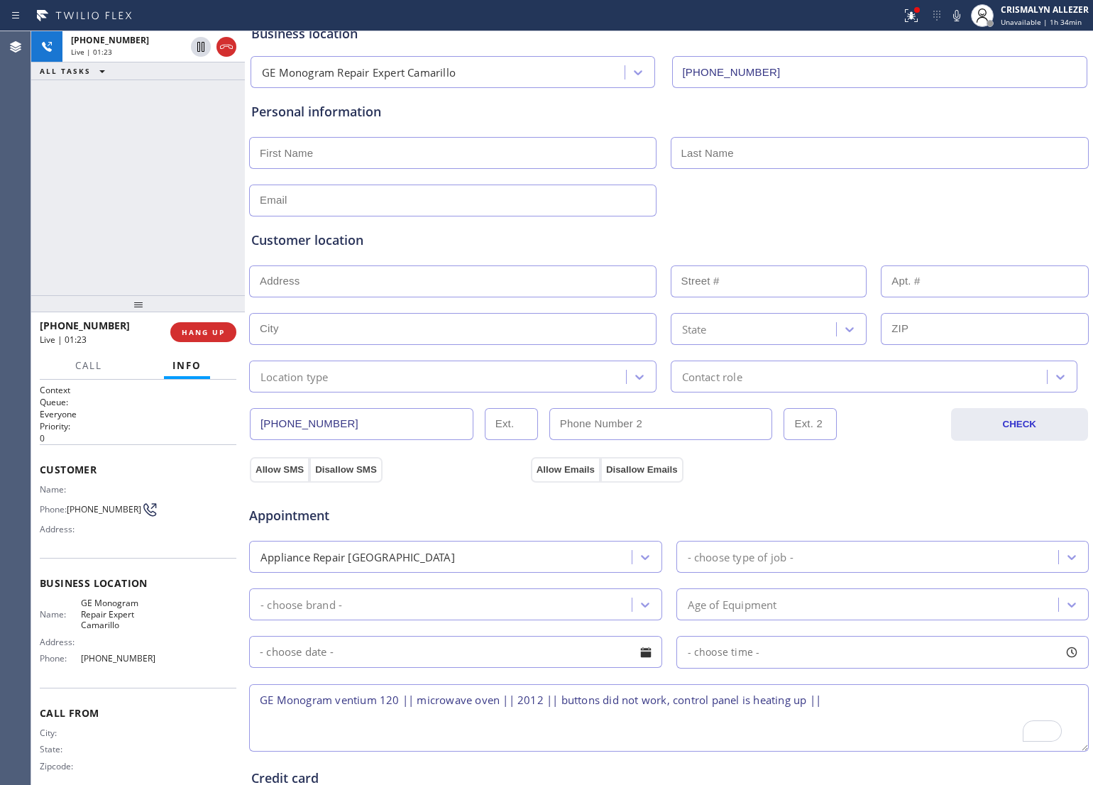
type textarea "GE Monogram ventium 120 || microwave oven || 2012 || buttons did not work, cont…"
click at [403, 160] on input "text" at bounding box center [452, 153] width 407 height 32
type input "Doug"
type input "Prosser"
click at [407, 285] on input "text" at bounding box center [452, 281] width 407 height 32
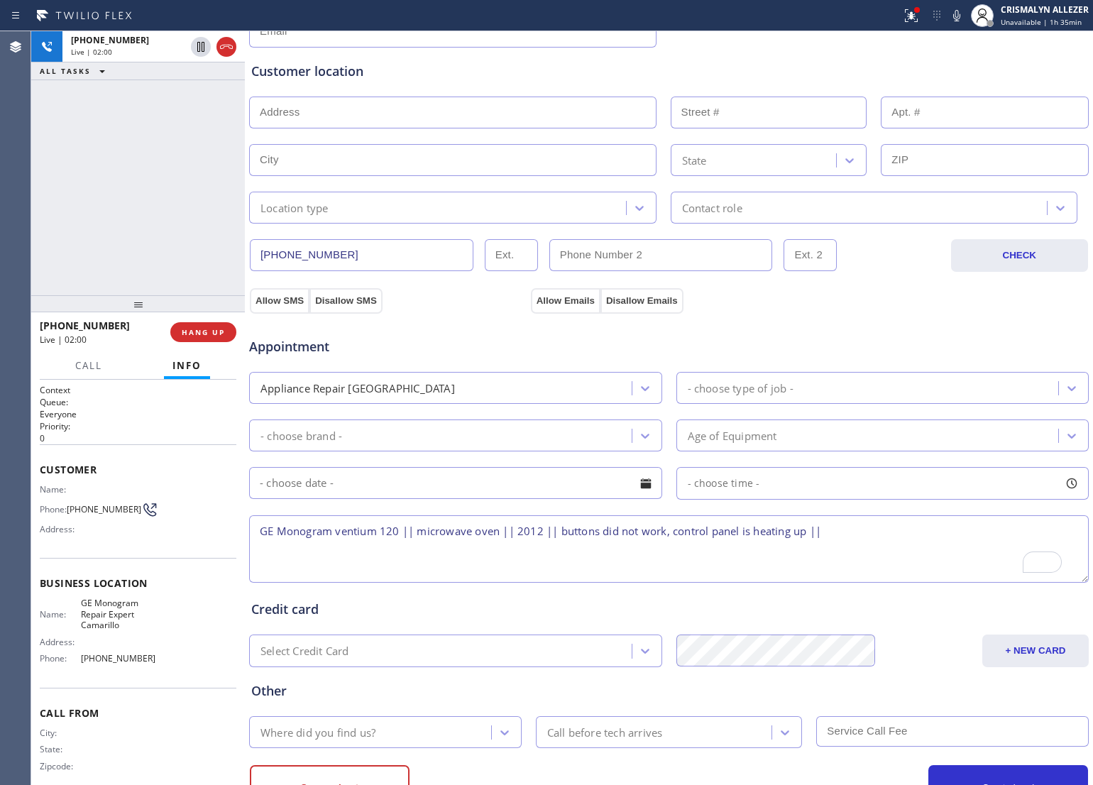
scroll to position [266, 0]
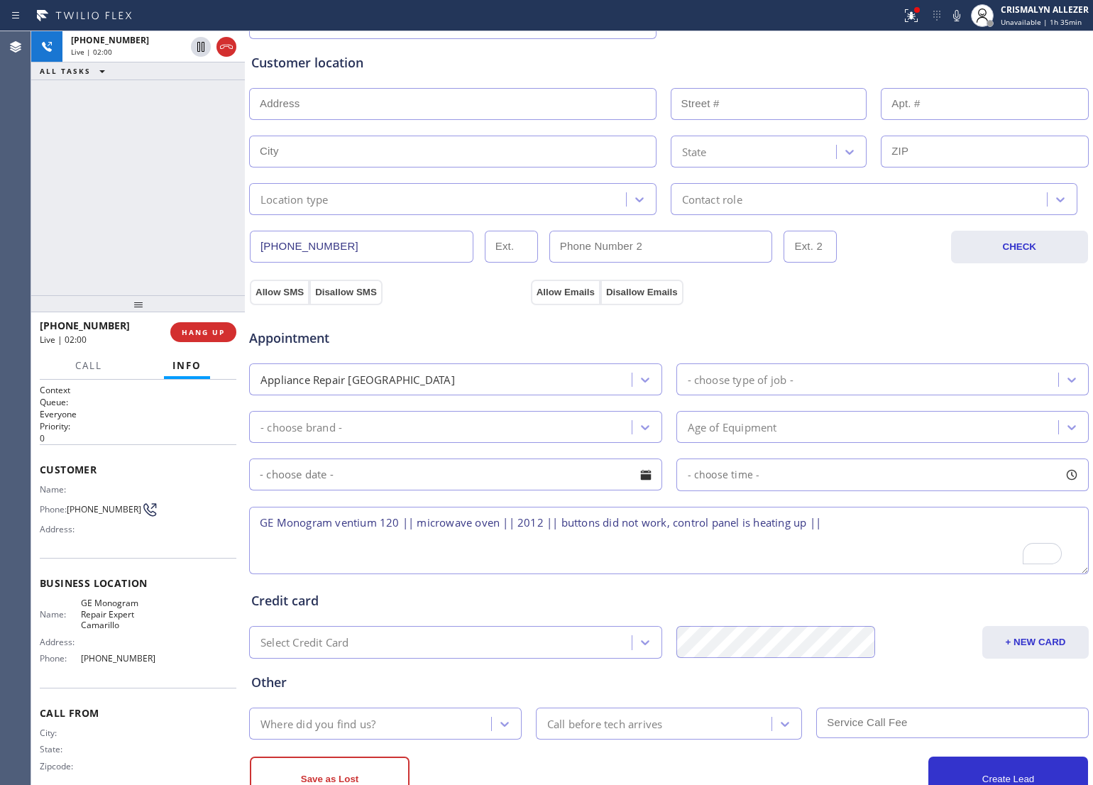
click at [841, 531] on textarea "GE Monogram ventium 120 || microwave oven || 2012 || buttons did not work, cont…" at bounding box center [668, 540] width 839 height 67
paste textarea "2551 Gabriela CtCamarillo, CA 93012, USA"
drag, startPoint x: 981, startPoint y: 523, endPoint x: 1010, endPoint y: 526, distance: 28.5
click at [1010, 526] on textarea "GE Monogram ventium 120 || microwave oven || 2012 || buttons did not work, cont…" at bounding box center [668, 540] width 839 height 67
drag, startPoint x: 1071, startPoint y: 569, endPoint x: 1093, endPoint y: 623, distance: 58.0
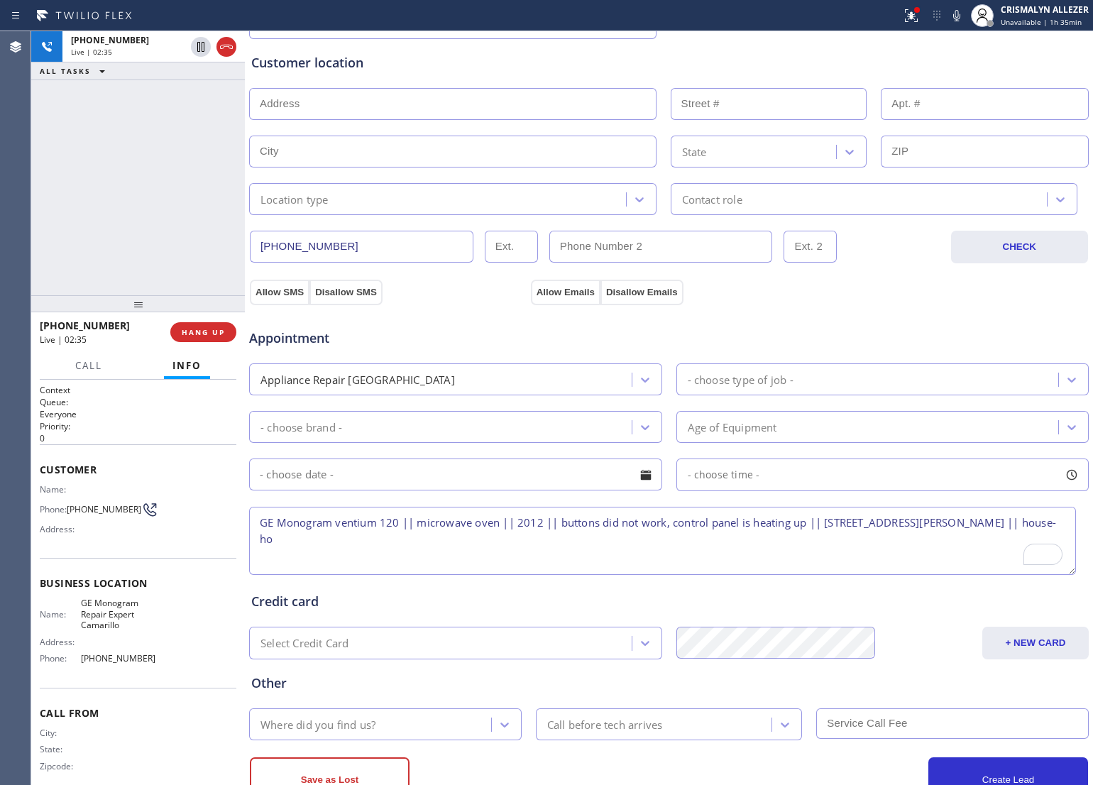
click at [1092, 623] on html "Status report Issues detected These issues could affect your workflow. Please c…" at bounding box center [546, 392] width 1093 height 785
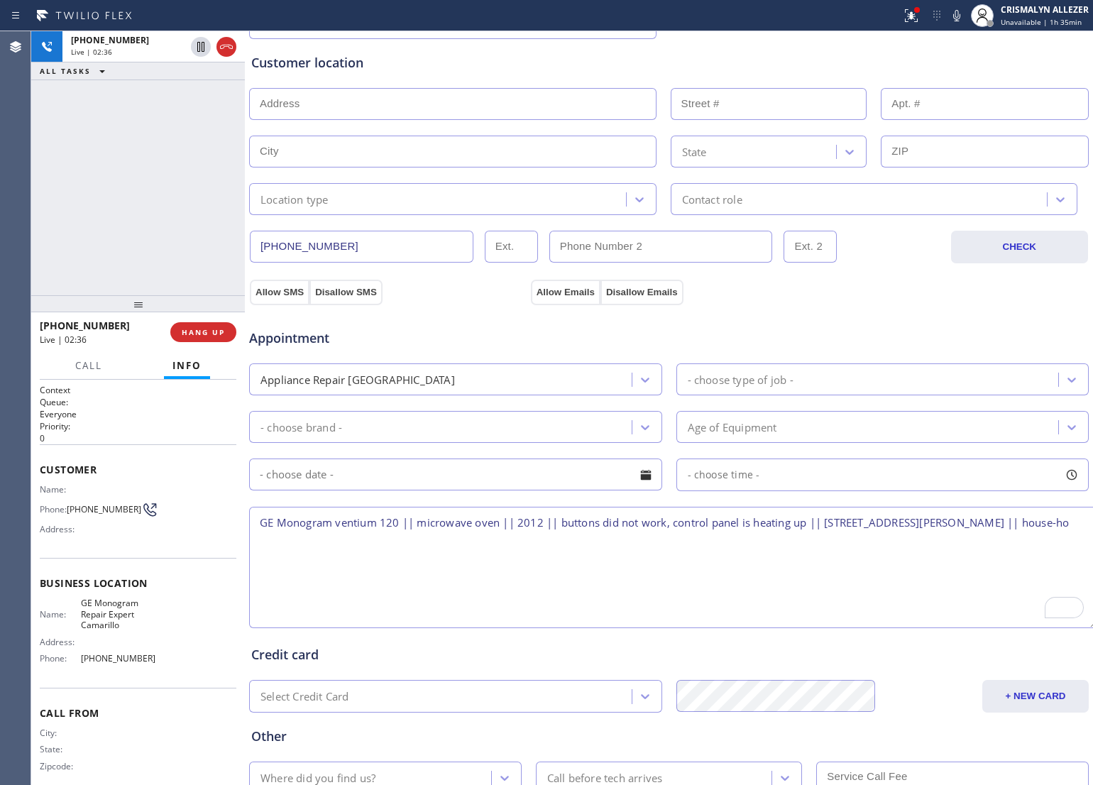
click at [327, 545] on textarea "GE Monogram ventium 120 || microwave oven || 2012 || buttons did not work, cont…" at bounding box center [673, 567] width 848 height 121
drag, startPoint x: 76, startPoint y: 592, endPoint x: 131, endPoint y: 628, distance: 65.7
click at [131, 628] on div "Business location Name: GE Monogram Repair Expert Camarillo Address: Phone: (80…" at bounding box center [138, 622] width 197 height 129
copy span "GE Monogram Repair Expert Camarillo"
click at [348, 545] on textarea "GE Monogram ventium 120 || microwave oven || 2012 || buttons did not work, cont…" at bounding box center [673, 567] width 848 height 121
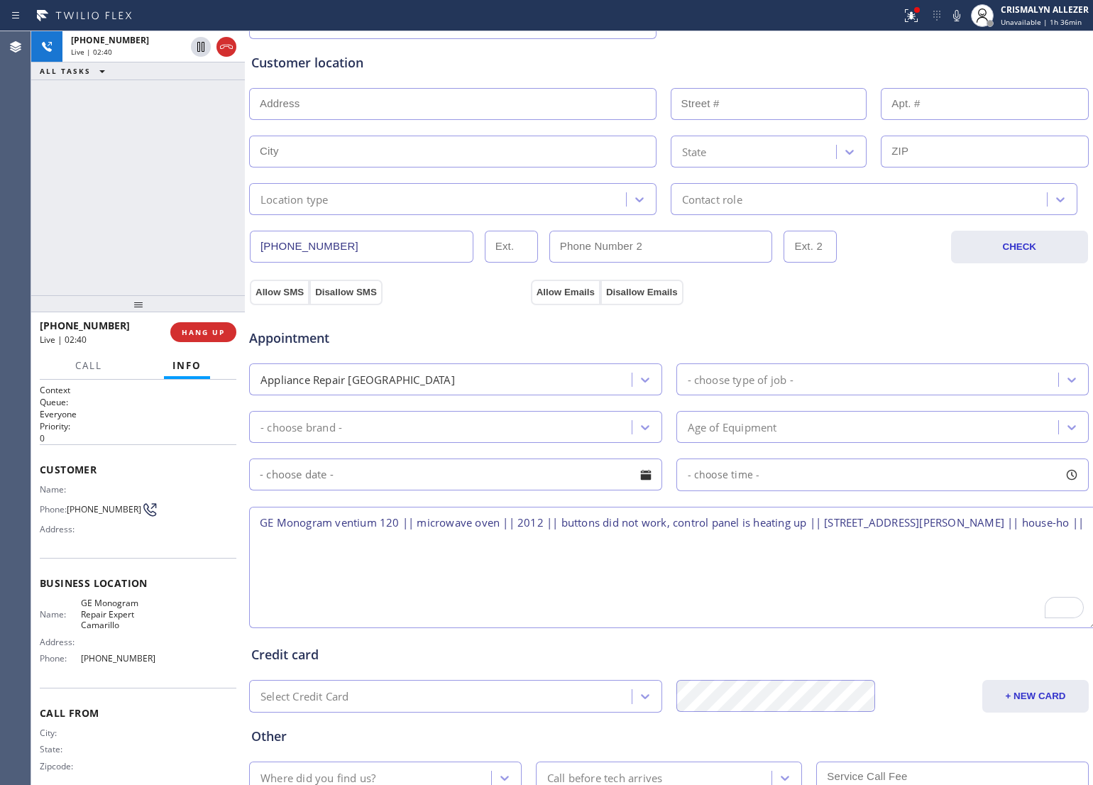
paste textarea "GE Monogram Repair Expert Camarillo"
click at [260, 526] on textarea "GE Monogram ventium 120 || microwave oven || 2012 || buttons did not work, cont…" at bounding box center [673, 567] width 848 height 121
click at [612, 553] on textarea "12-3 || $75 || GE Monogram ventium 120 || microwave oven || 2012 || buttons did…" at bounding box center [673, 567] width 848 height 121
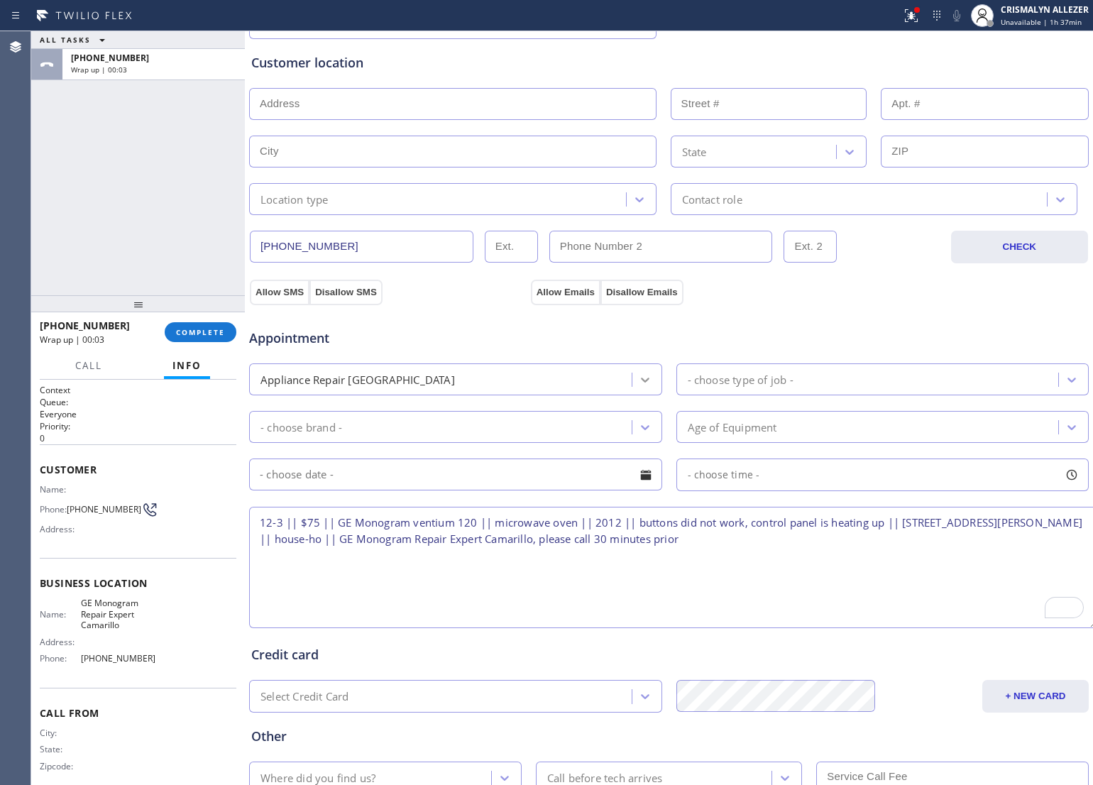
type textarea "12-3 || $75 || GE Monogram ventium 120 || microwave oven || 2012 || buttons did…"
click at [638, 384] on icon at bounding box center [645, 380] width 14 height 14
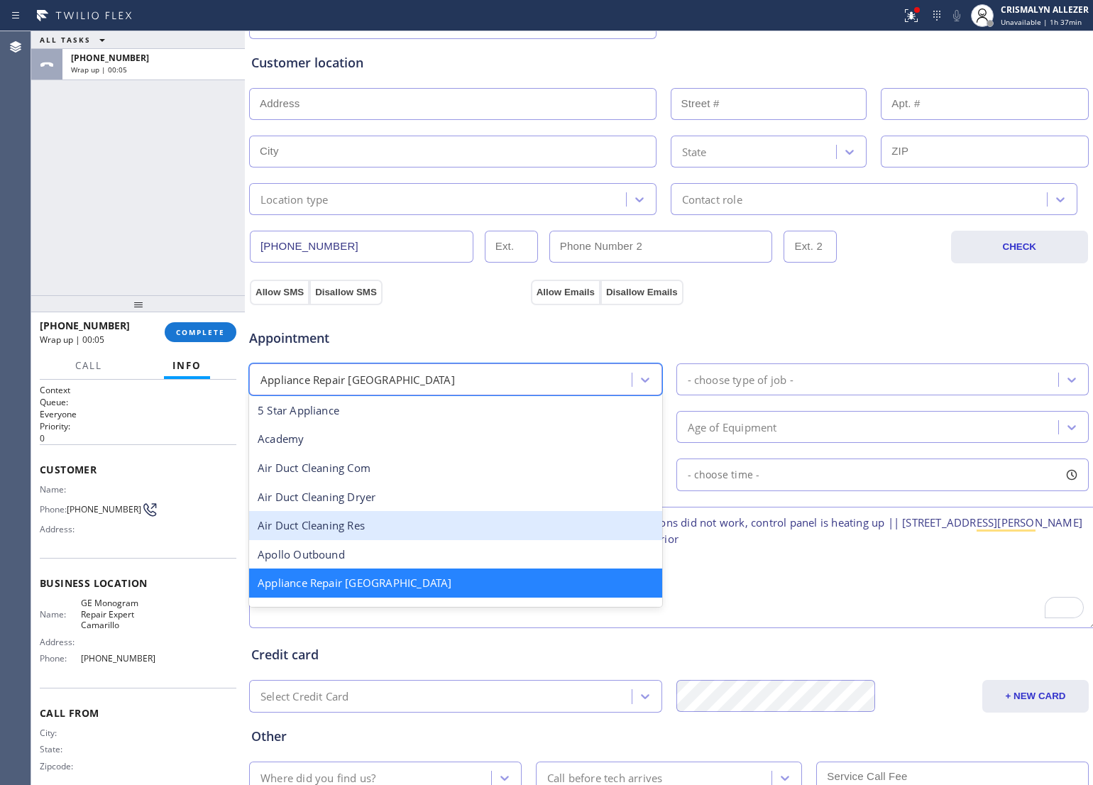
scroll to position [178, 0]
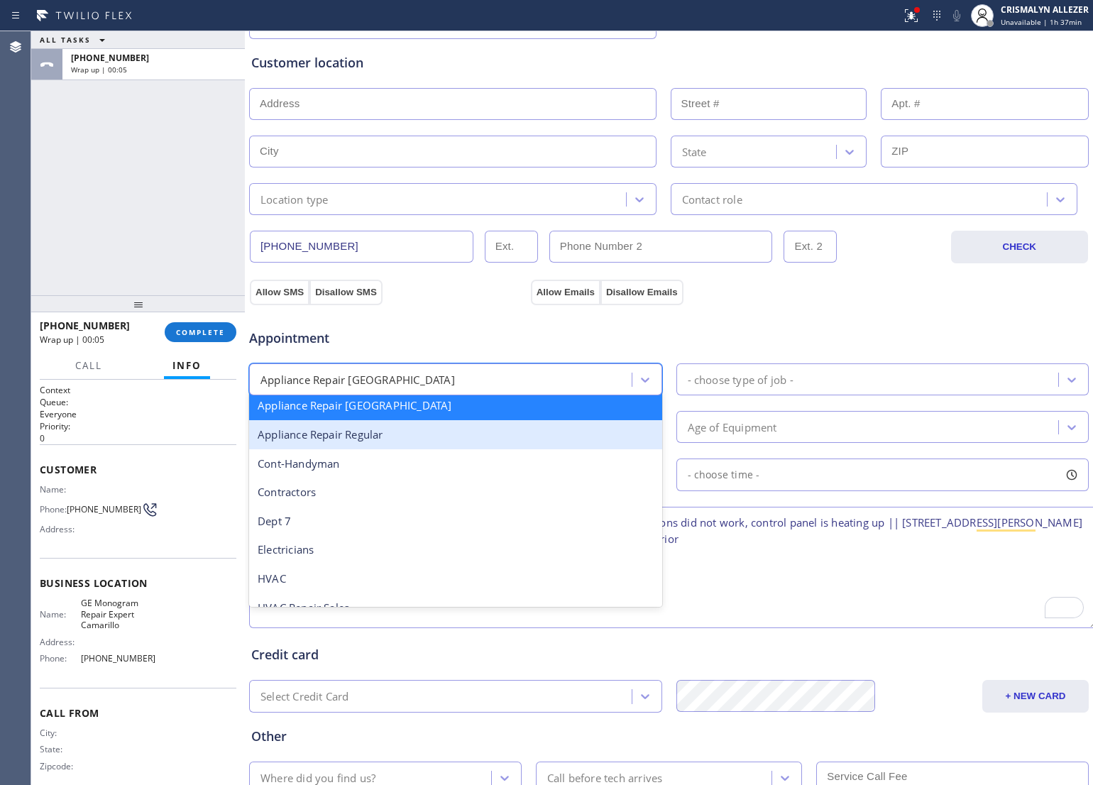
click at [438, 439] on div "Appliance Repair Regular" at bounding box center [455, 434] width 413 height 29
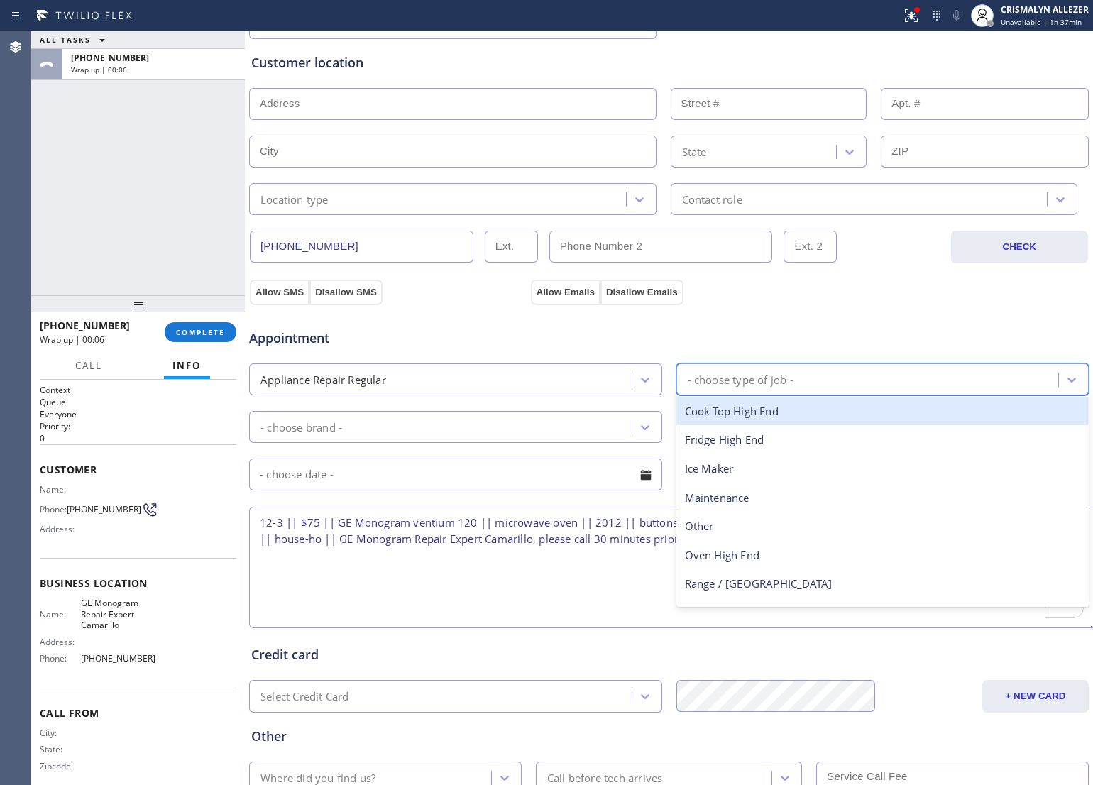
click at [778, 383] on div "- choose type of job -" at bounding box center [741, 379] width 106 height 16
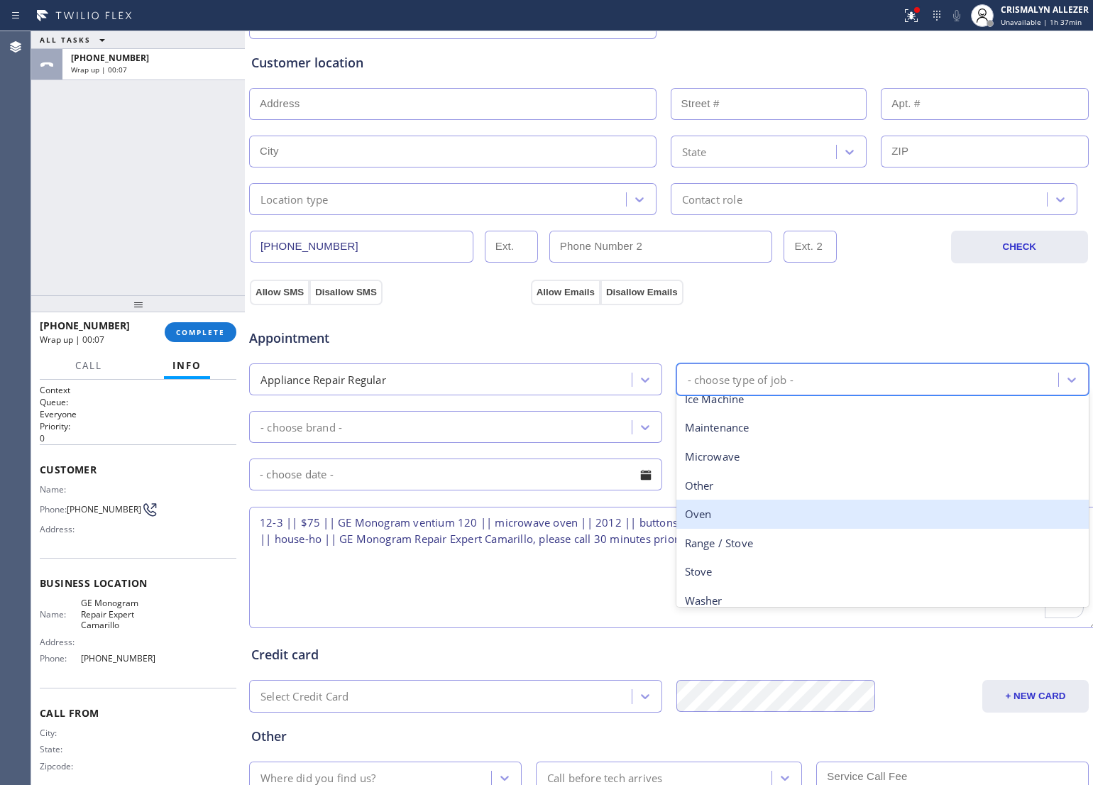
scroll to position [196, 0]
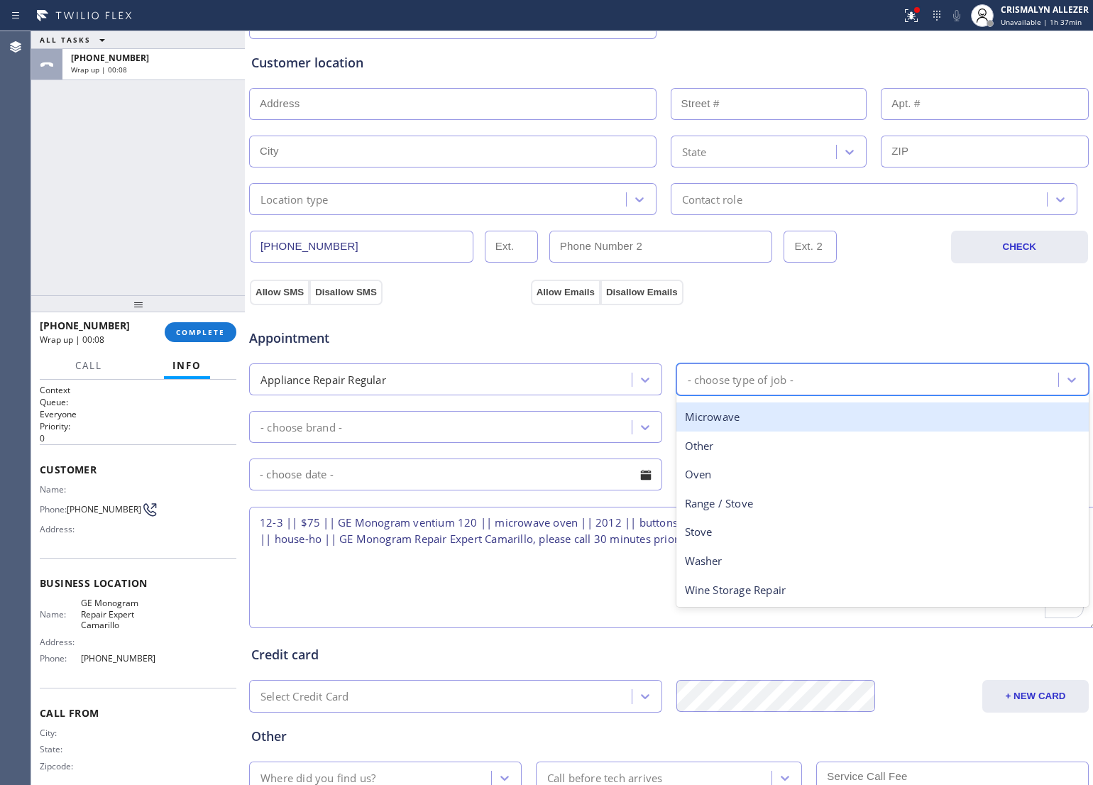
click at [804, 422] on div "Microwave" at bounding box center [882, 416] width 413 height 29
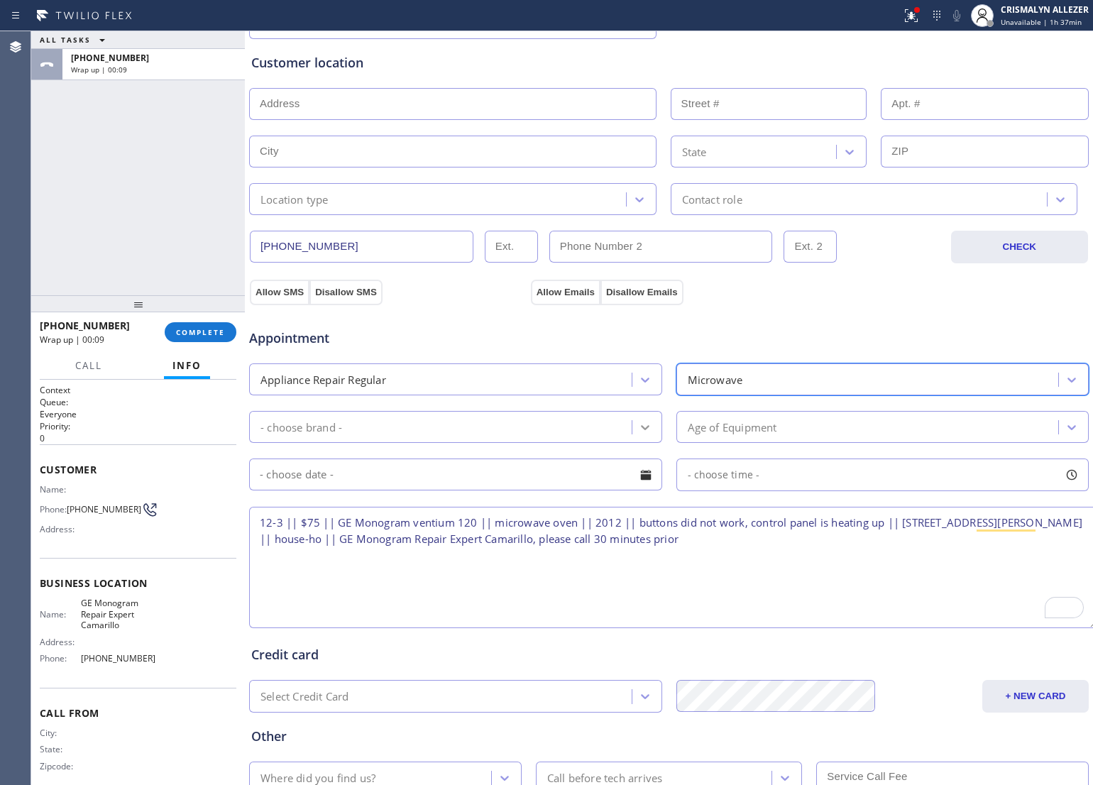
click at [632, 426] on div at bounding box center [645, 427] width 26 height 26
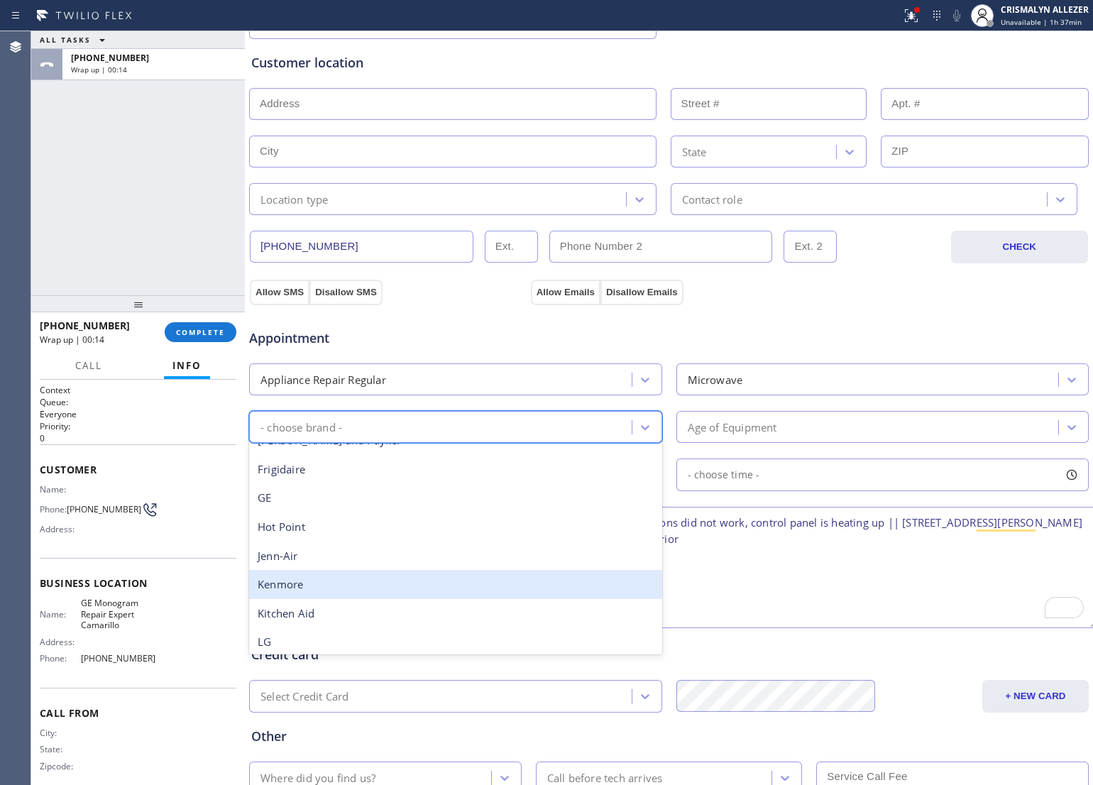
scroll to position [45, 0]
click at [788, 597] on textarea "12-3 || $75 || GE Monogram ventium 120 || microwave oven || 2012 || buttons did…" at bounding box center [673, 567] width 848 height 121
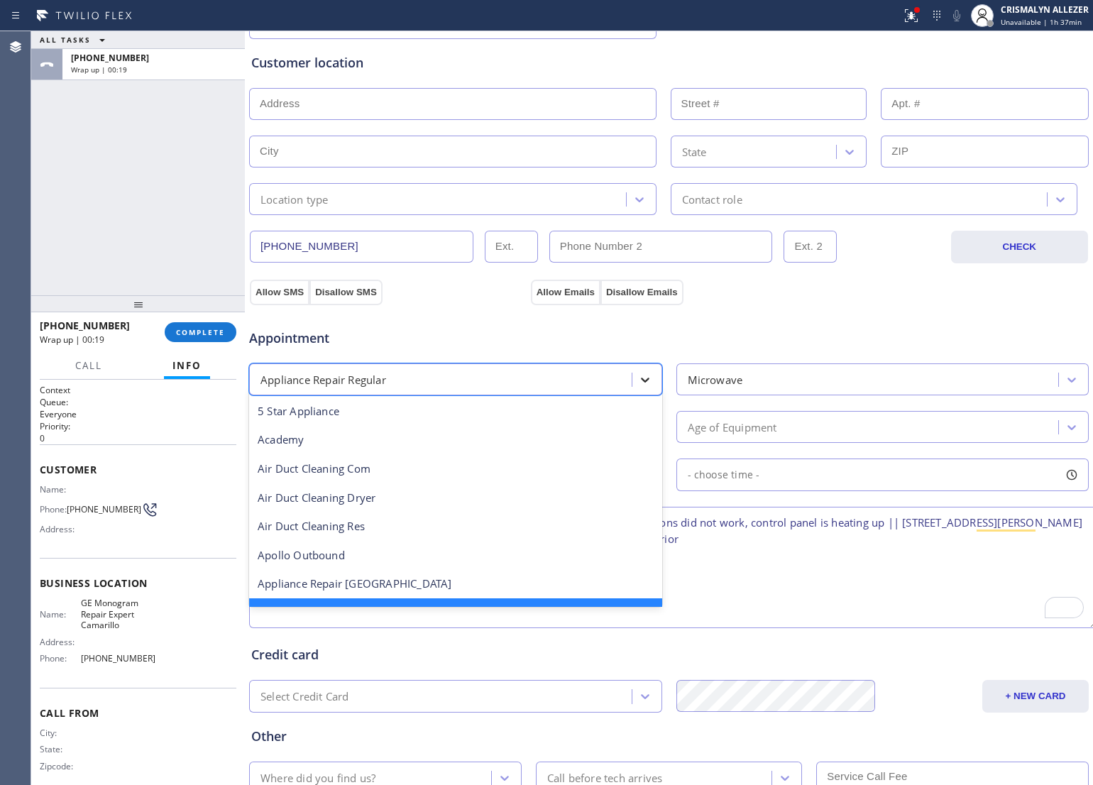
click at [639, 385] on icon at bounding box center [645, 380] width 14 height 14
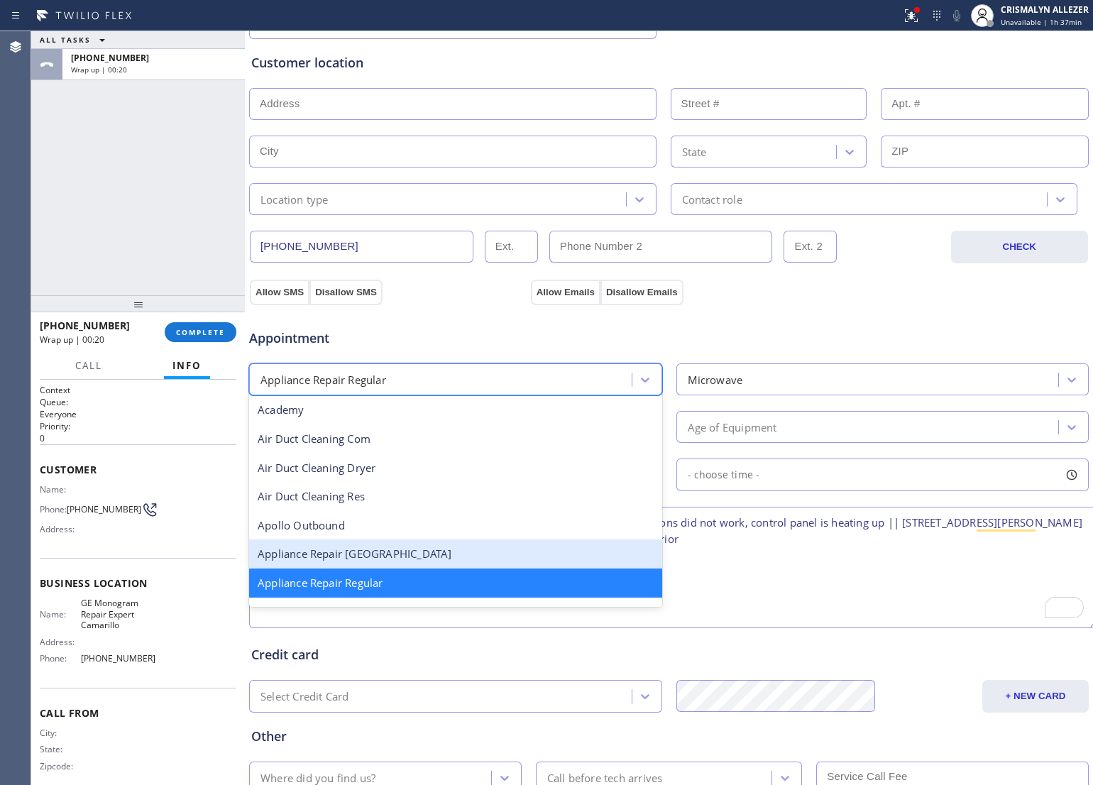
click at [423, 550] on div "Appliance Repair [GEOGRAPHIC_DATA]" at bounding box center [455, 553] width 413 height 29
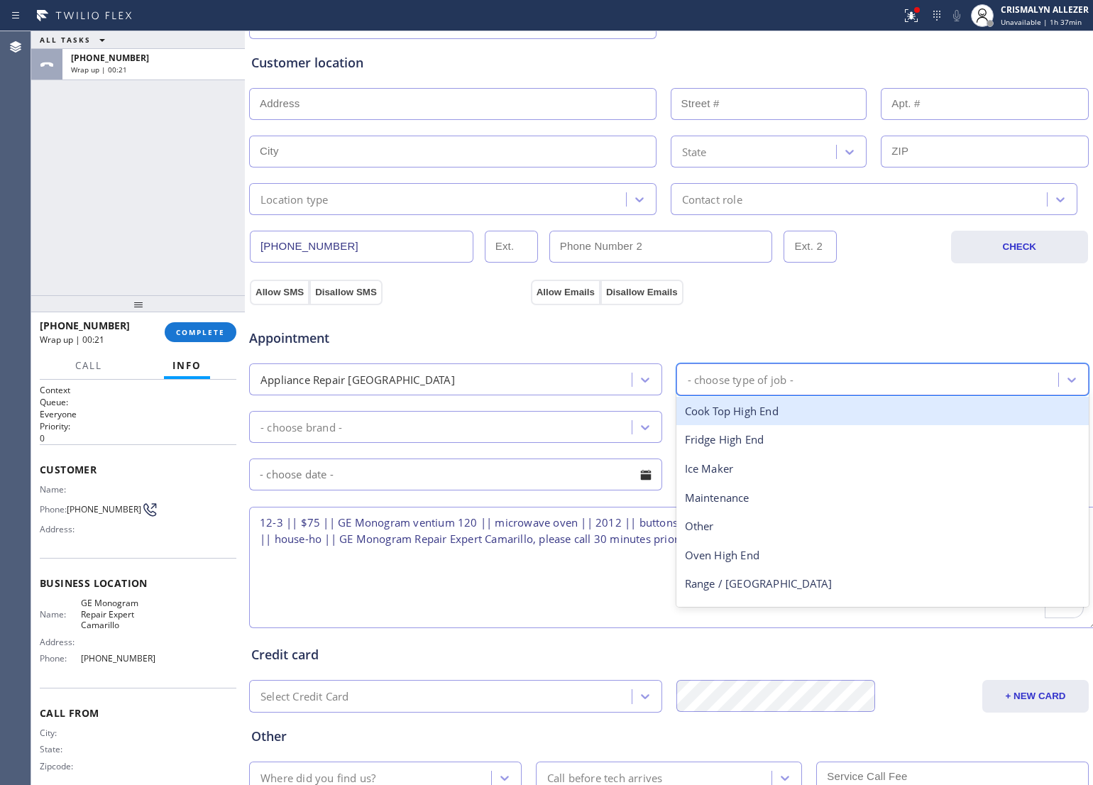
click at [825, 392] on div "- choose type of job -" at bounding box center [869, 379] width 378 height 25
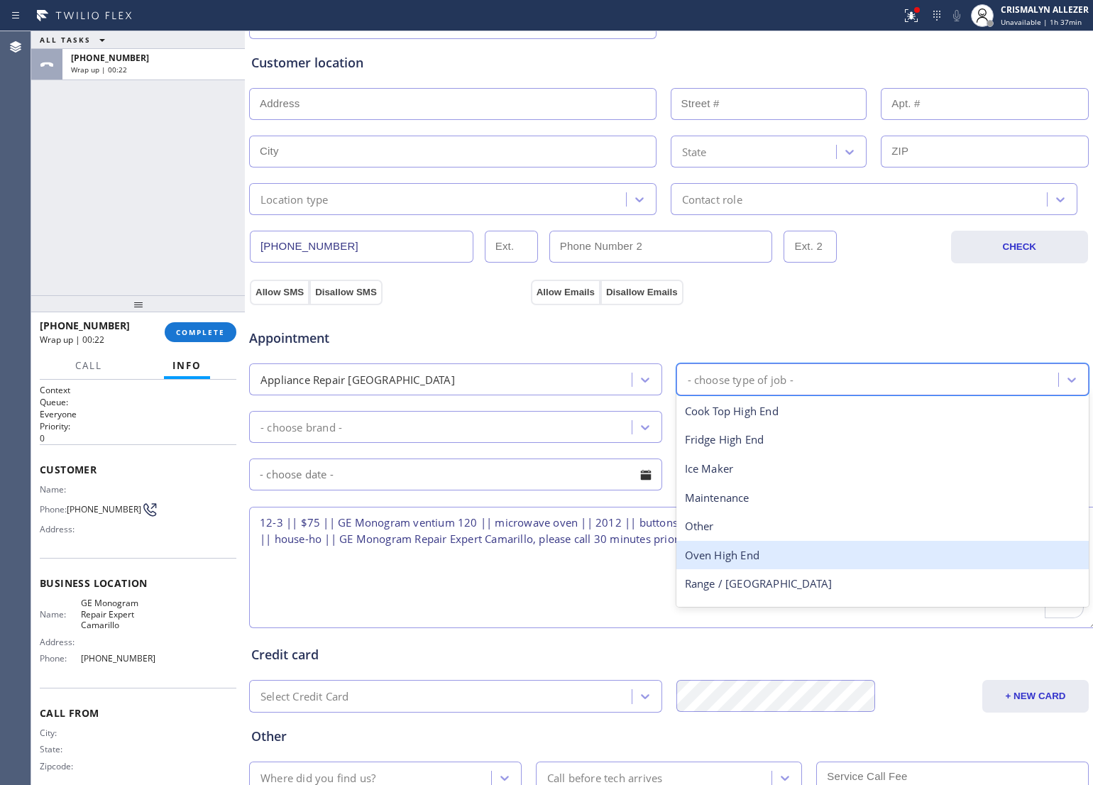
scroll to position [51, 0]
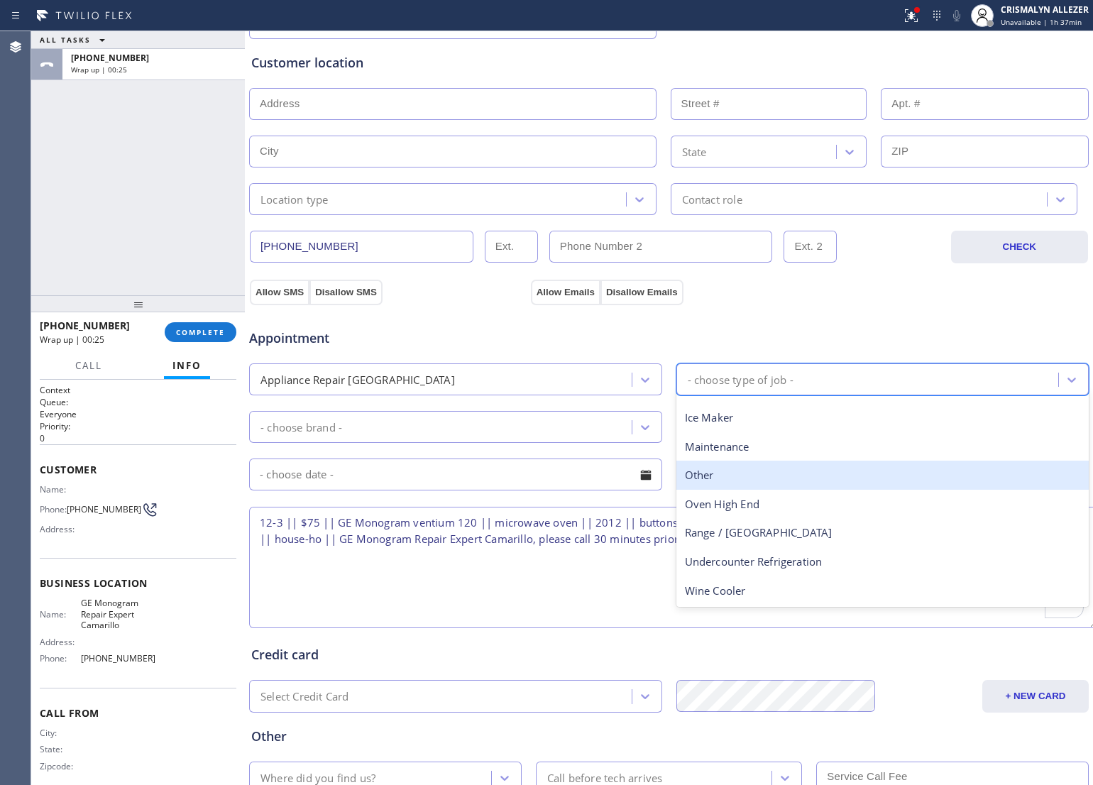
click at [795, 487] on div "Other" at bounding box center [882, 475] width 413 height 29
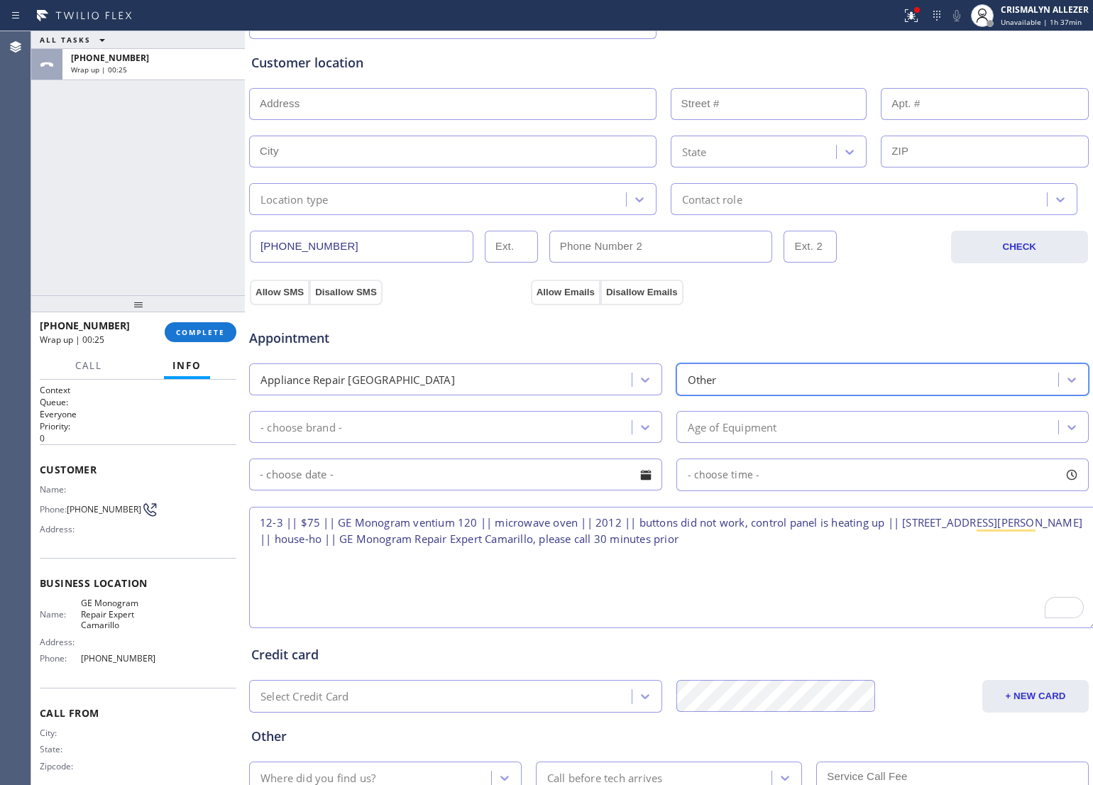
click at [623, 419] on div "- choose brand -" at bounding box center [442, 426] width 378 height 25
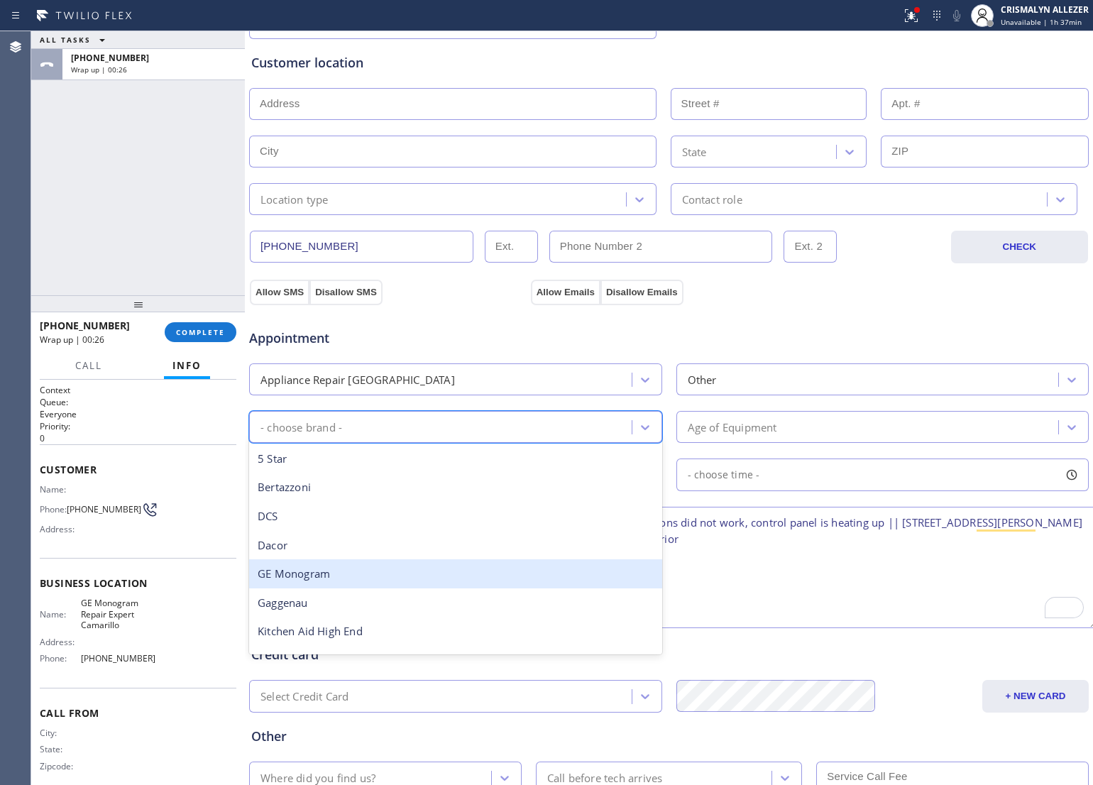
click at [375, 568] on div "GE Monogram" at bounding box center [455, 573] width 413 height 29
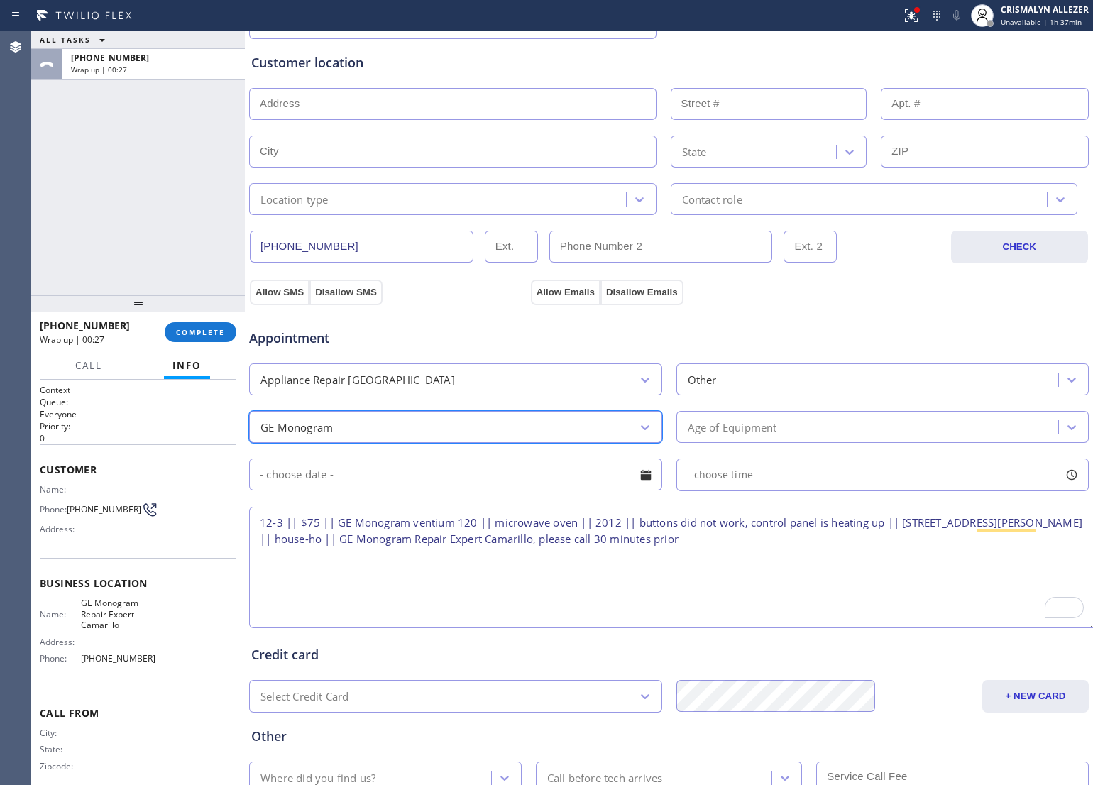
click at [835, 434] on div "Age of Equipment" at bounding box center [869, 426] width 378 height 25
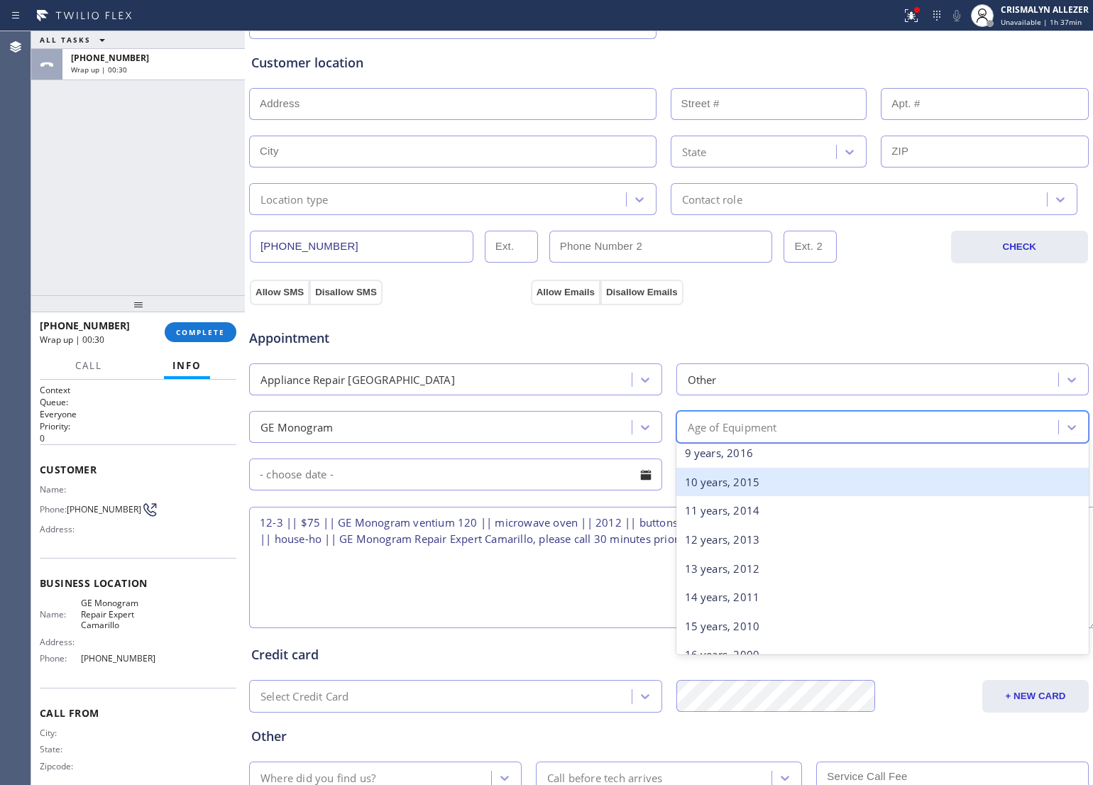
scroll to position [266, 0]
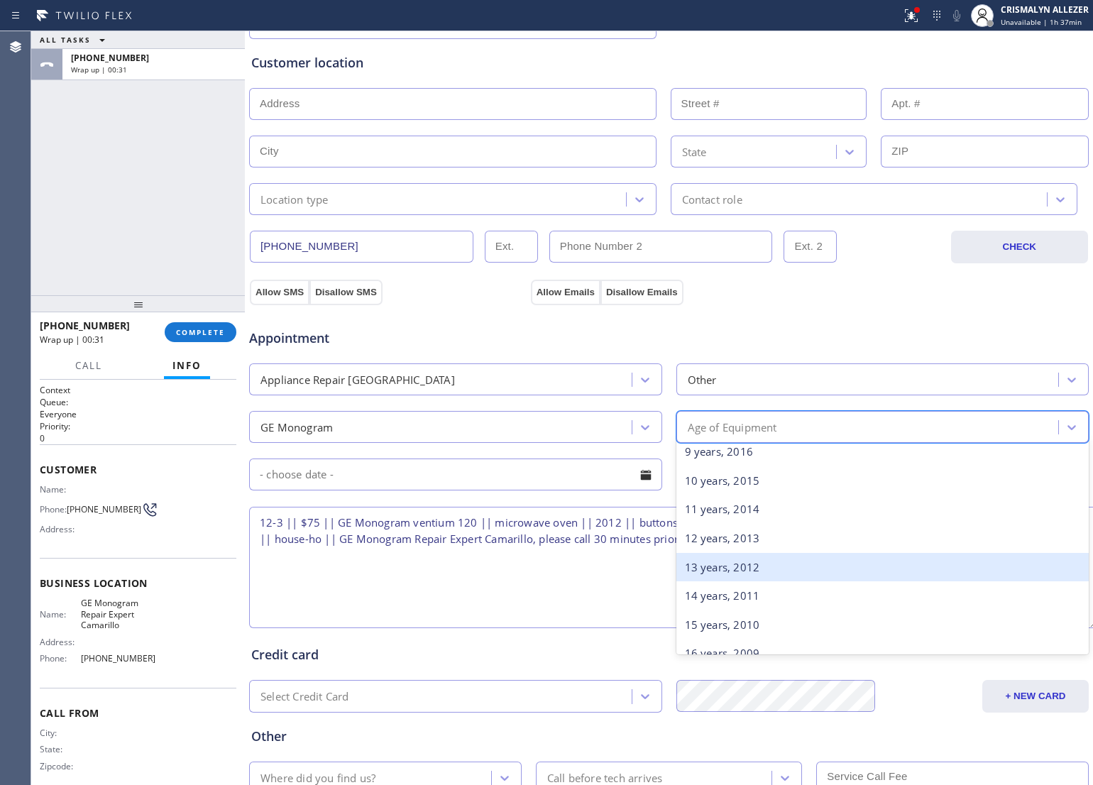
click at [782, 569] on div "13 years, 2012" at bounding box center [882, 567] width 413 height 29
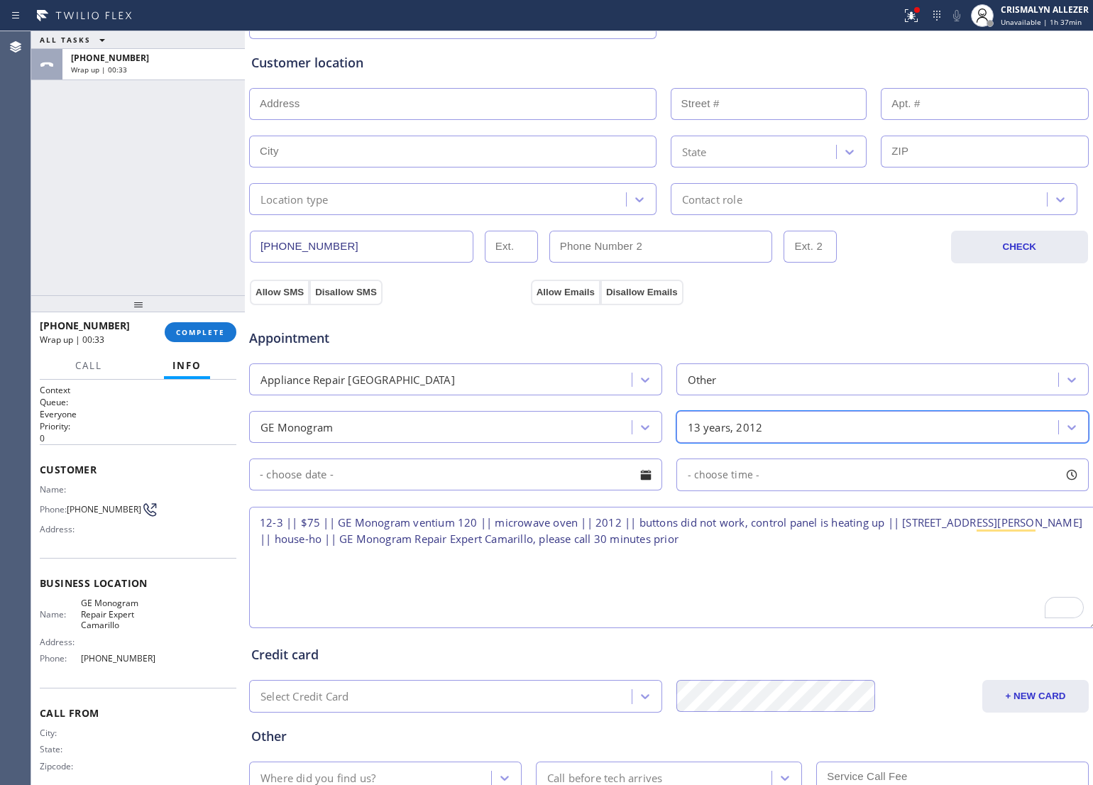
click at [635, 473] on div at bounding box center [646, 475] width 24 height 24
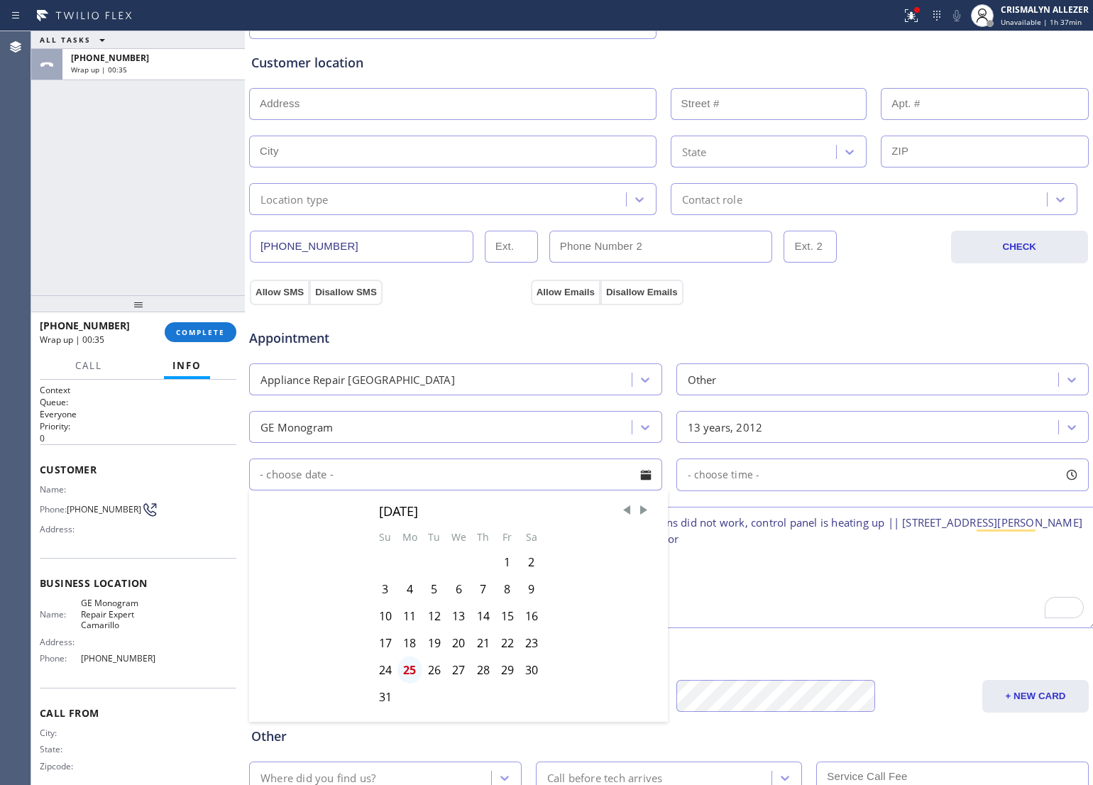
click at [409, 672] on div "25" at bounding box center [409, 669] width 25 height 27
type input "08/25/2025"
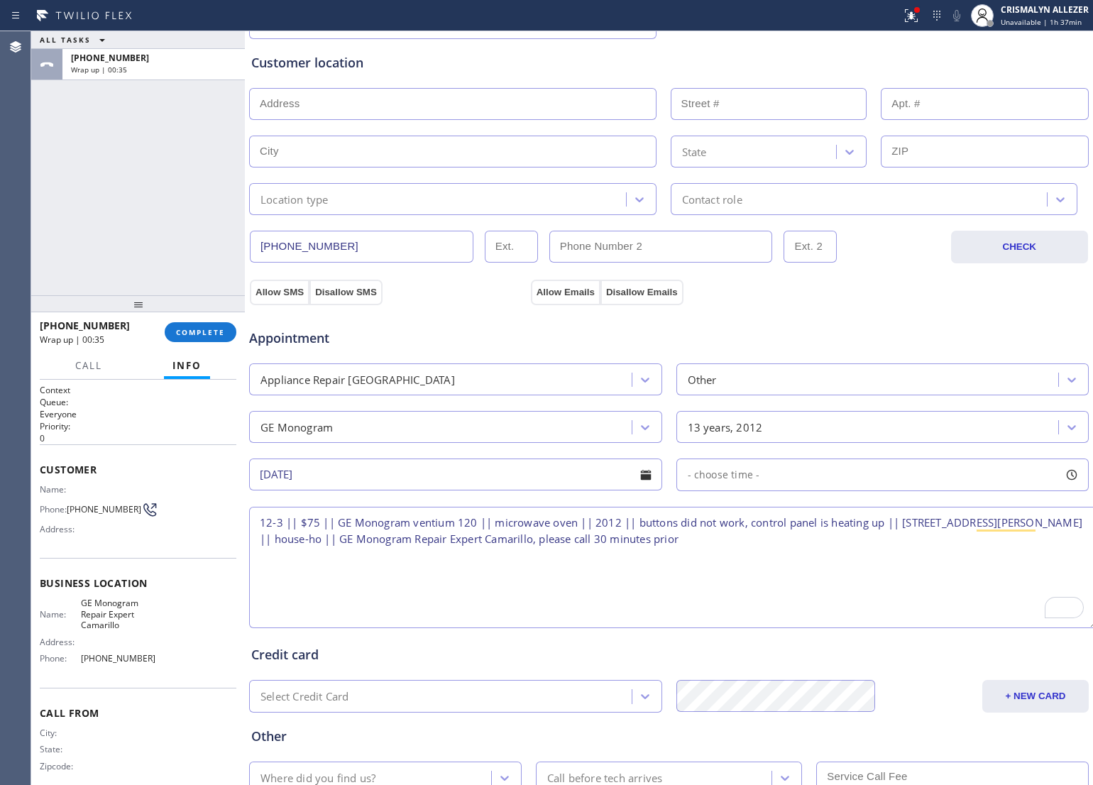
click at [823, 479] on div "- choose time -" at bounding box center [882, 474] width 413 height 33
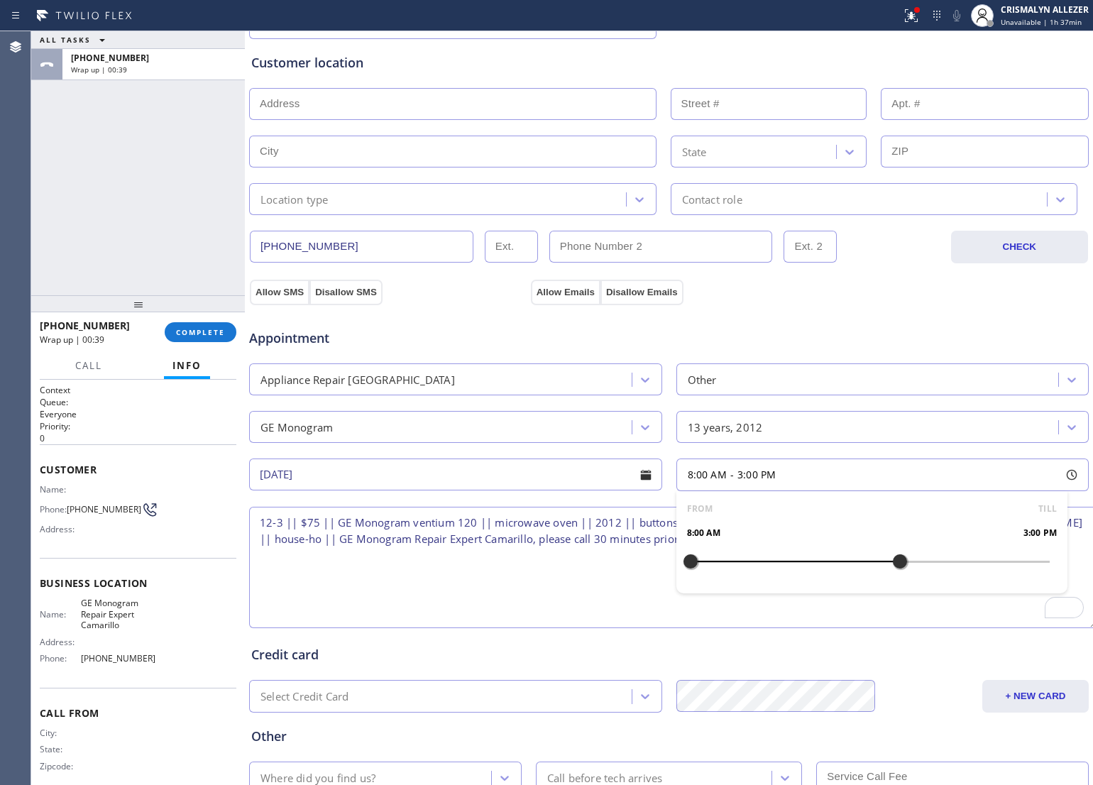
drag, startPoint x: 719, startPoint y: 563, endPoint x: 893, endPoint y: 564, distance: 173.9
click at [893, 564] on div at bounding box center [899, 561] width 17 height 30
drag, startPoint x: 685, startPoint y: 563, endPoint x: 800, endPoint y: 561, distance: 114.3
click at [801, 561] on div at bounding box center [809, 561] width 17 height 30
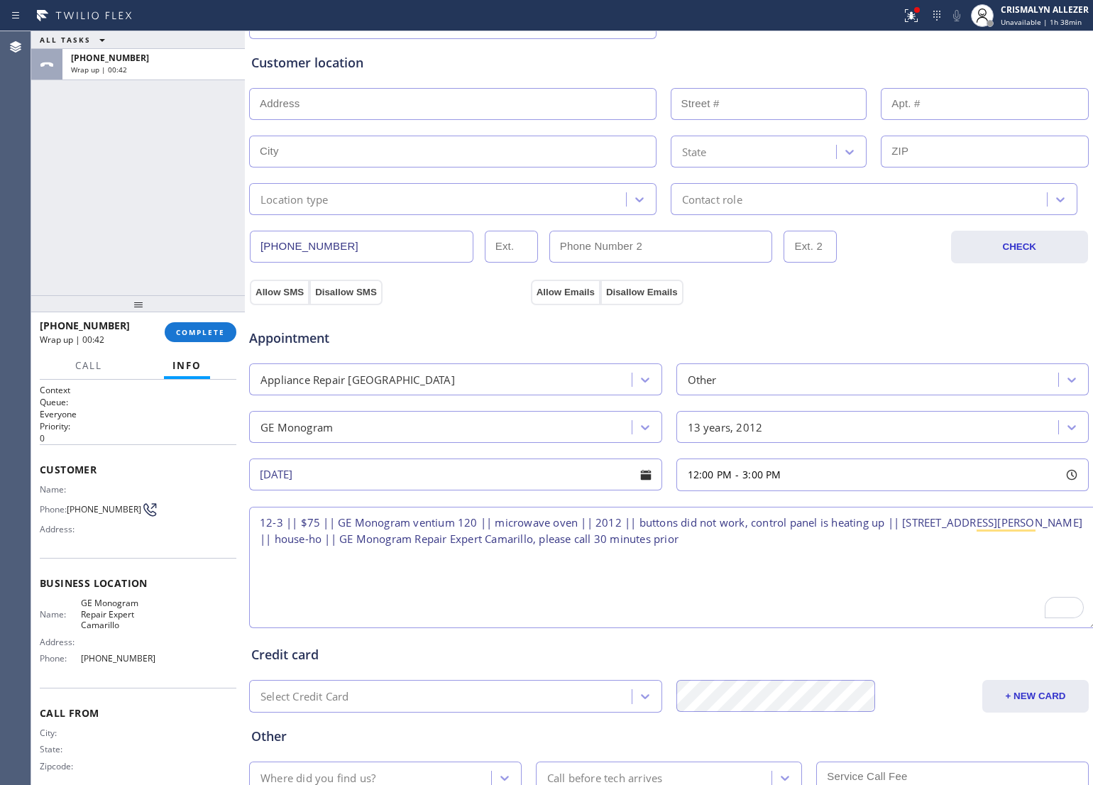
click at [555, 586] on textarea "12-3 || $75 || GE Monogram ventium 120 || microwave oven || 2012 || buttons did…" at bounding box center [673, 567] width 848 height 121
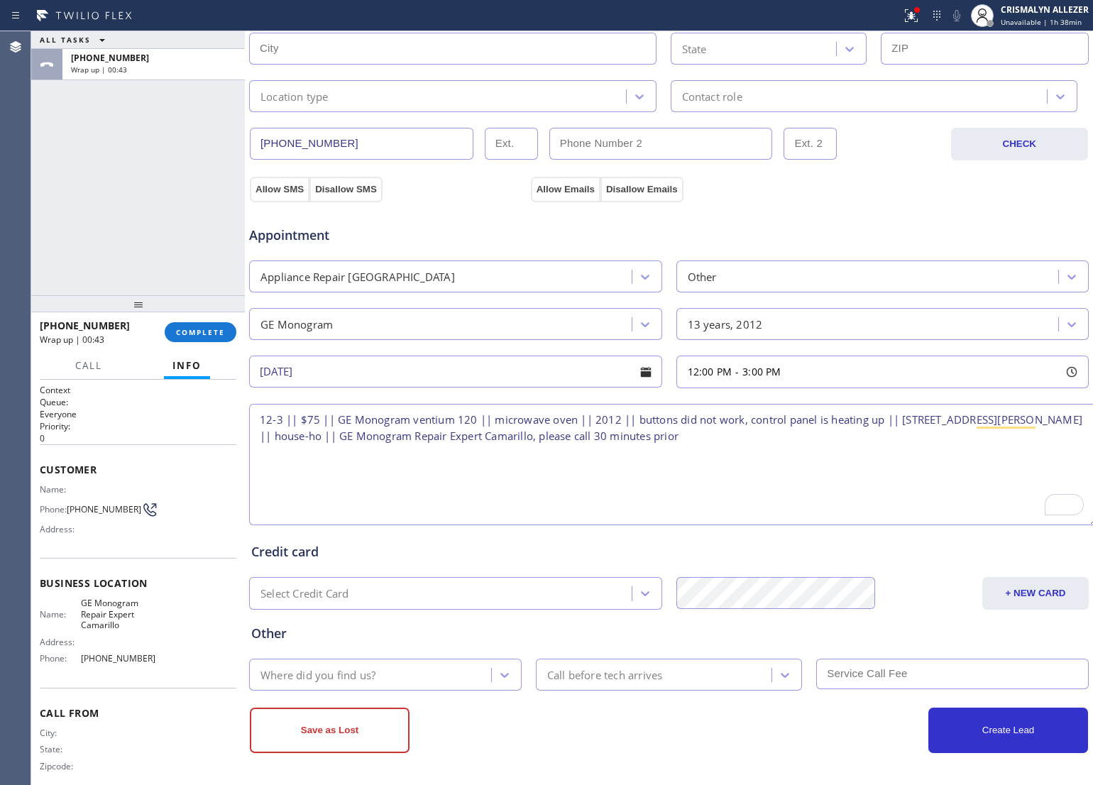
scroll to position [370, 0]
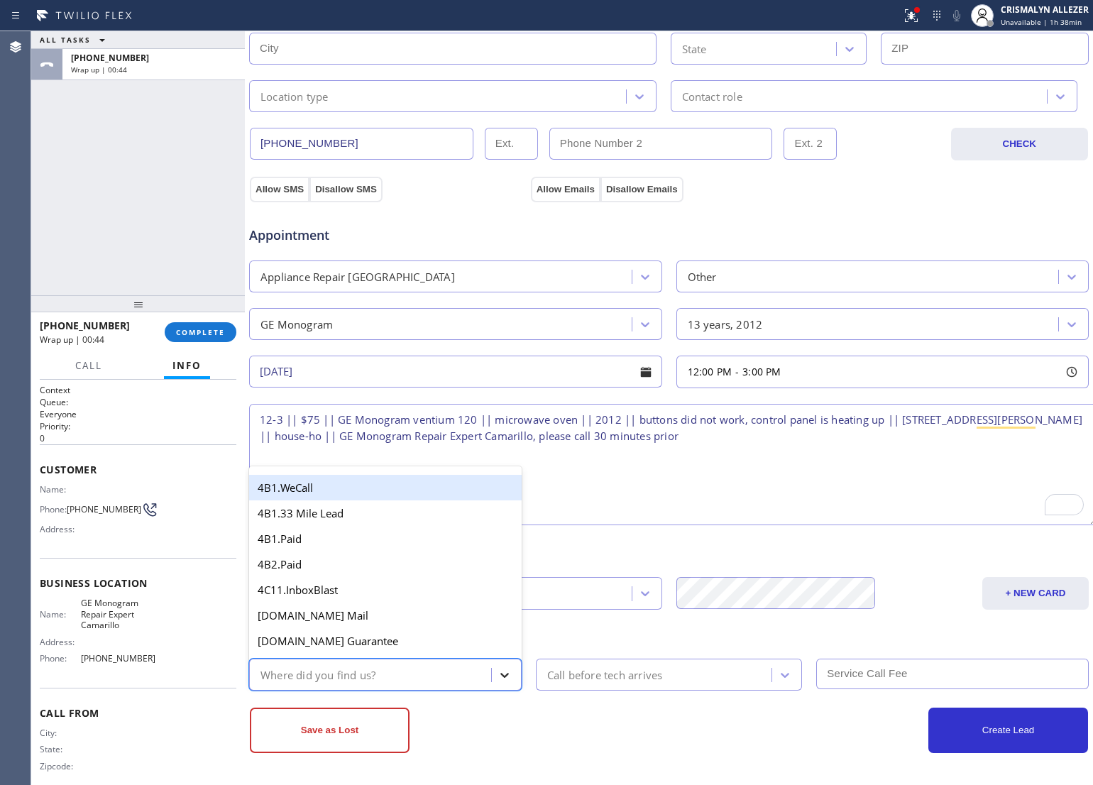
click at [505, 678] on icon at bounding box center [504, 675] width 14 height 14
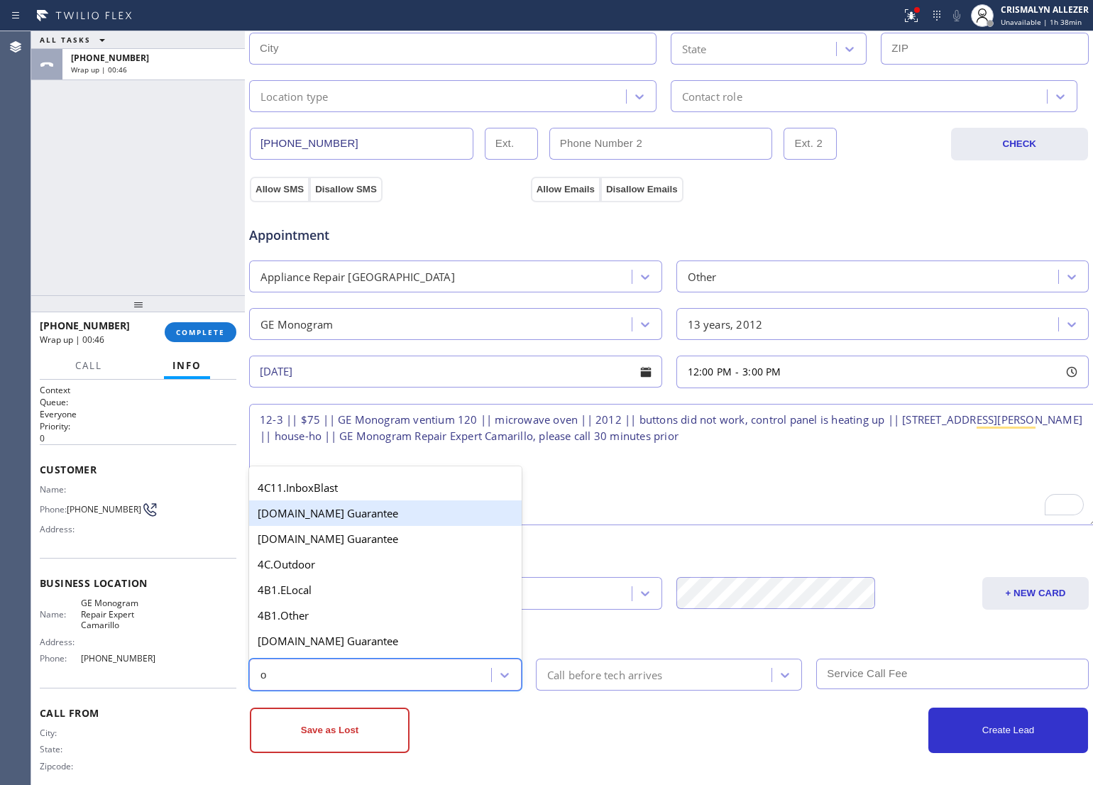
type input "ou"
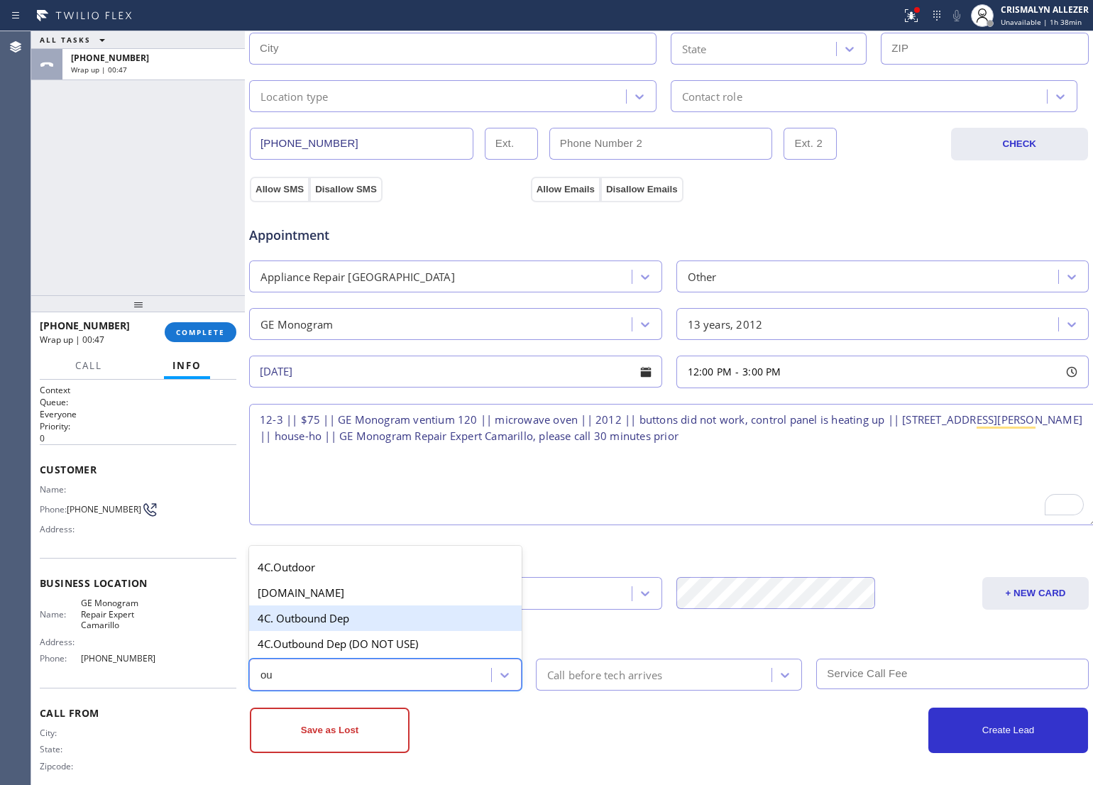
click at [370, 621] on div "4C. Outbound Dep" at bounding box center [385, 618] width 272 height 26
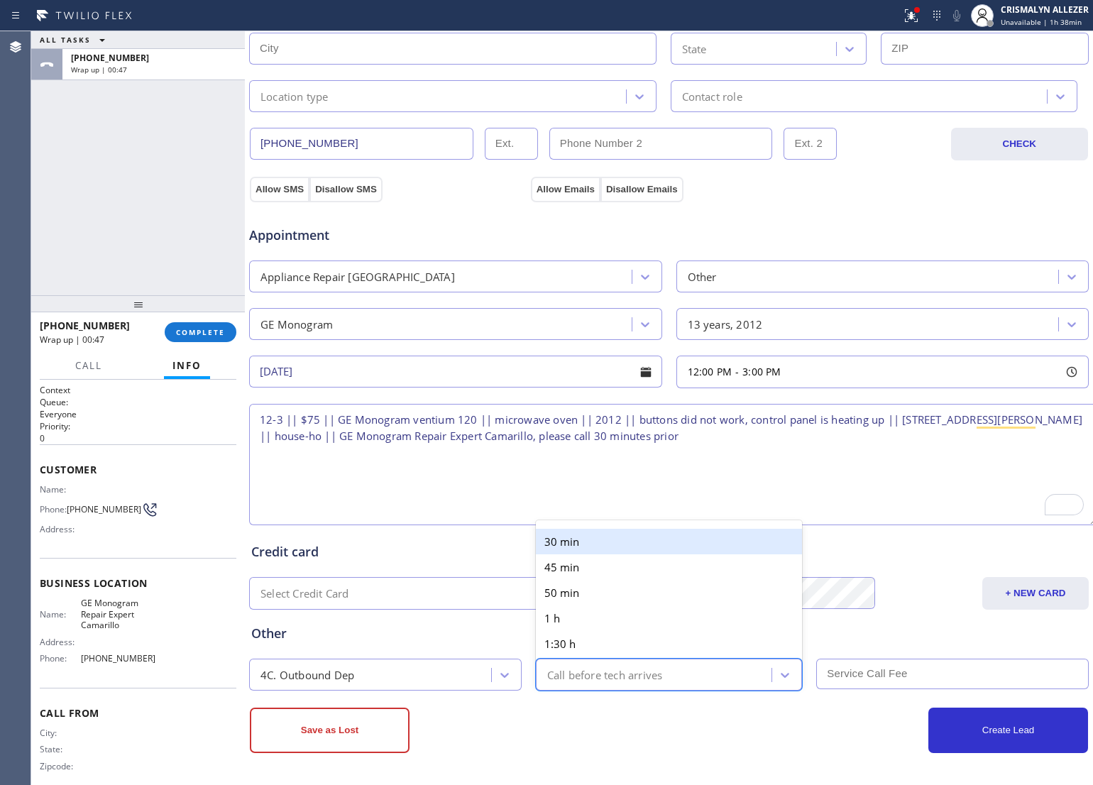
click at [692, 676] on div "Call before tech arrives" at bounding box center [656, 674] width 232 height 25
click at [681, 546] on div "30 min" at bounding box center [669, 542] width 267 height 26
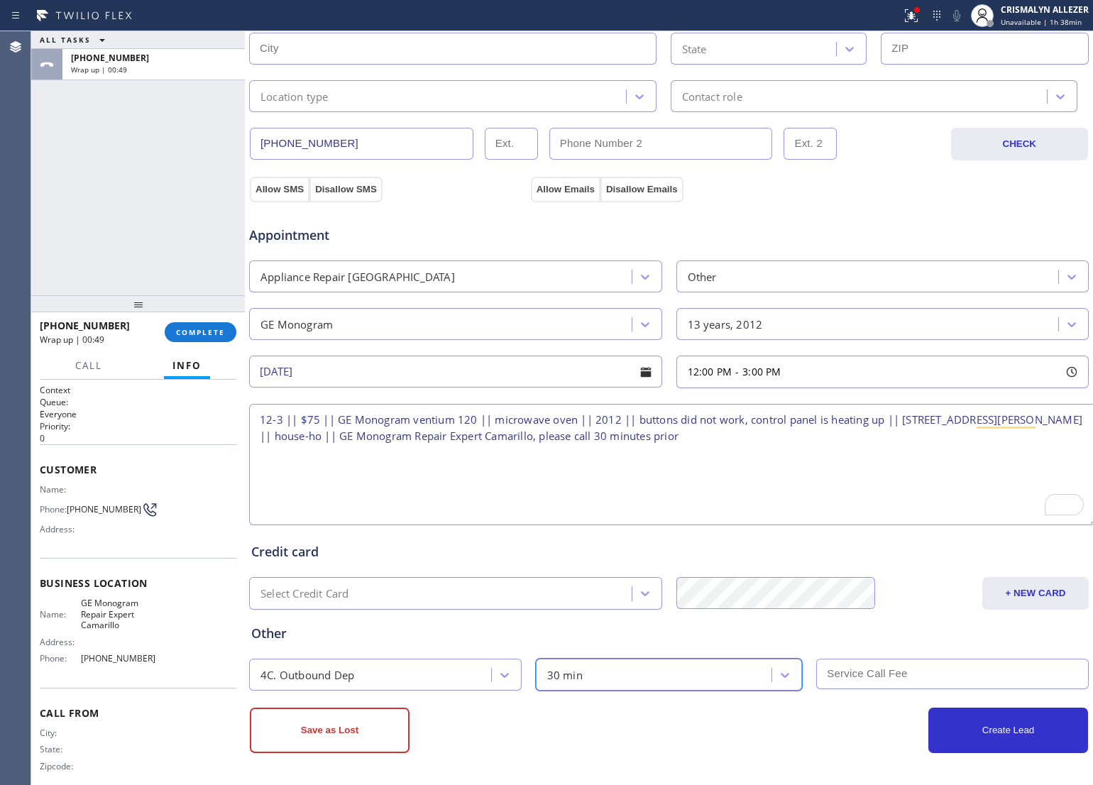
click at [882, 678] on input "text" at bounding box center [952, 673] width 272 height 31
type input "75"
click at [859, 566] on div "Credit card Select Credit Card + NEW CARD CANCEL SAVE" at bounding box center [668, 569] width 841 height 82
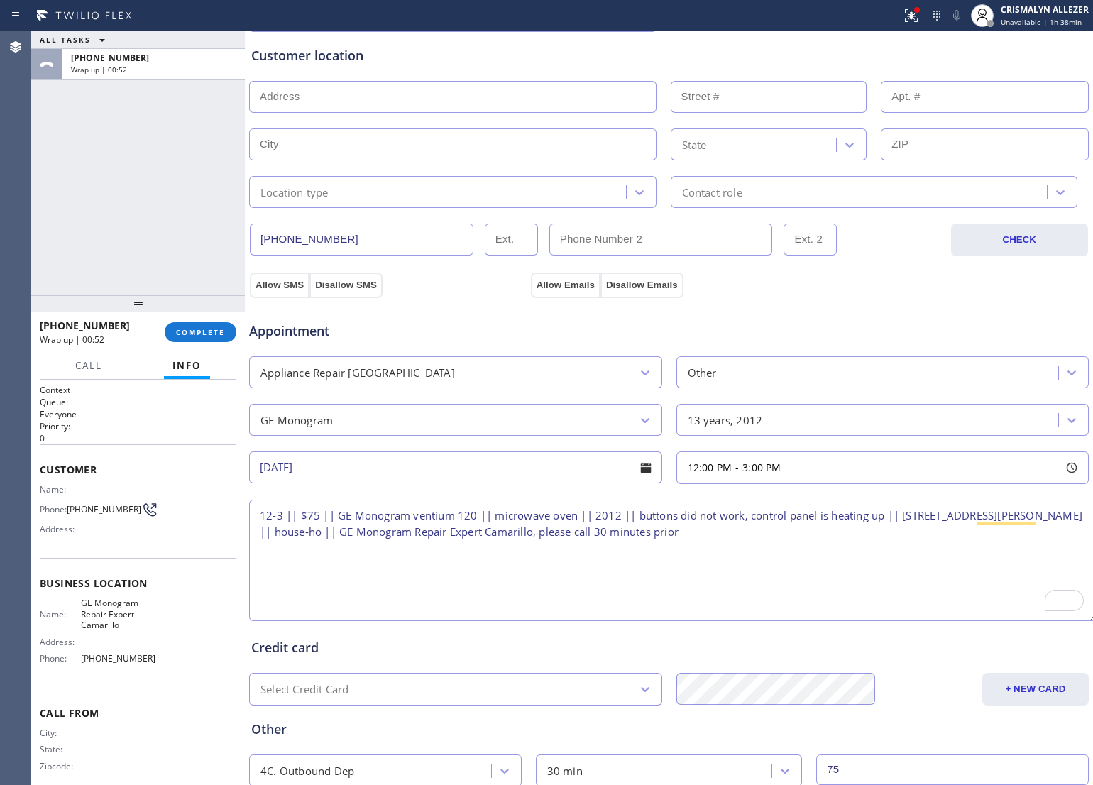
scroll to position [104, 0]
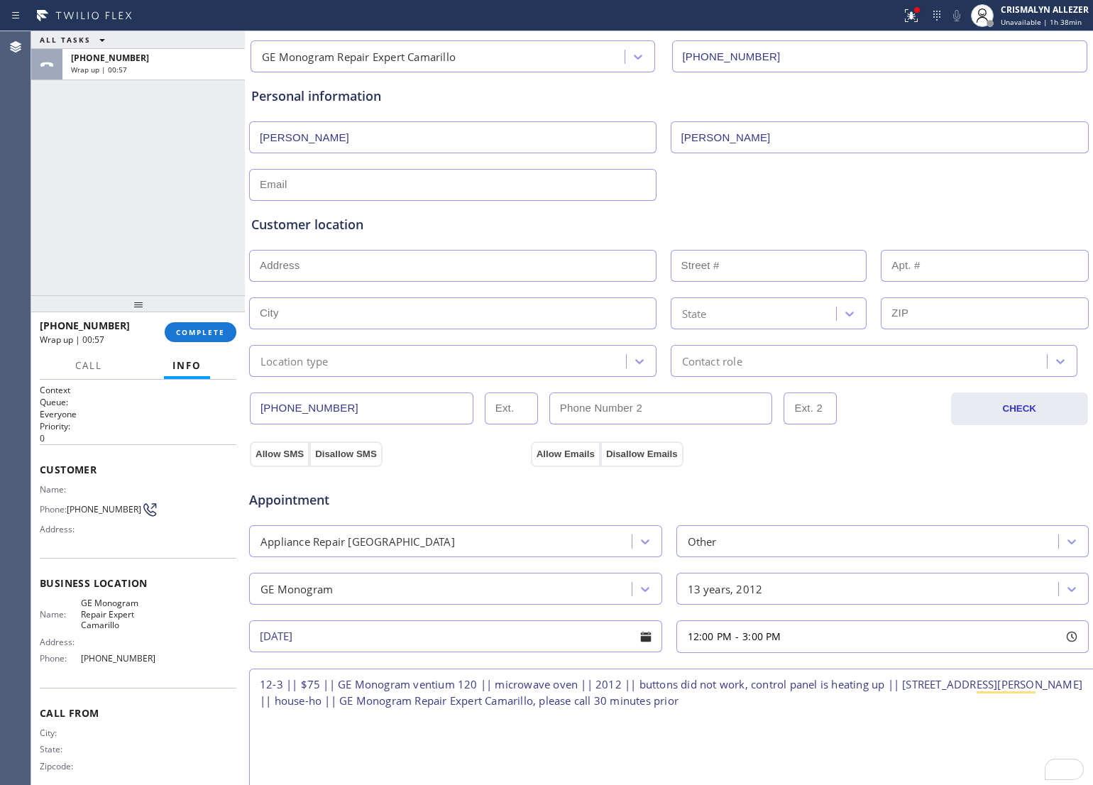
click at [502, 267] on input "text" at bounding box center [452, 266] width 407 height 32
paste input "2551 Gabriela CtCamarillo, CA 93012, USA"
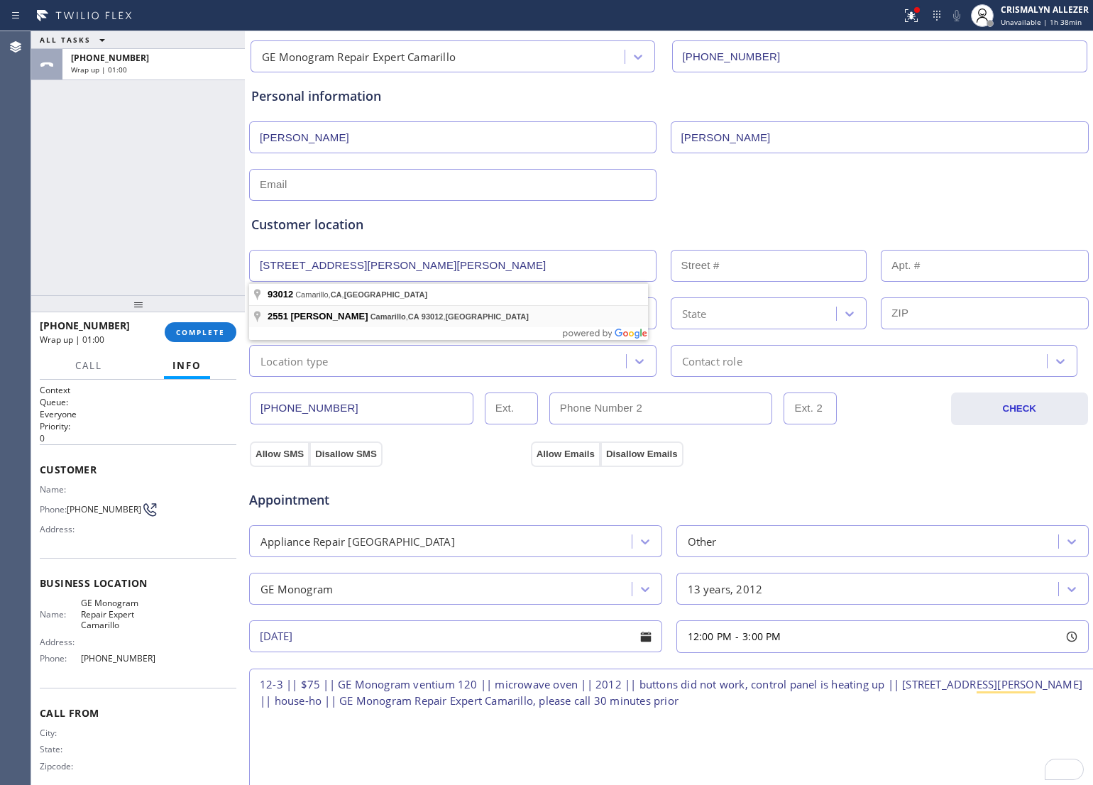
type input "2551 Gabriela Ct"
type input "2551"
type input "Camarillo"
type input "93012"
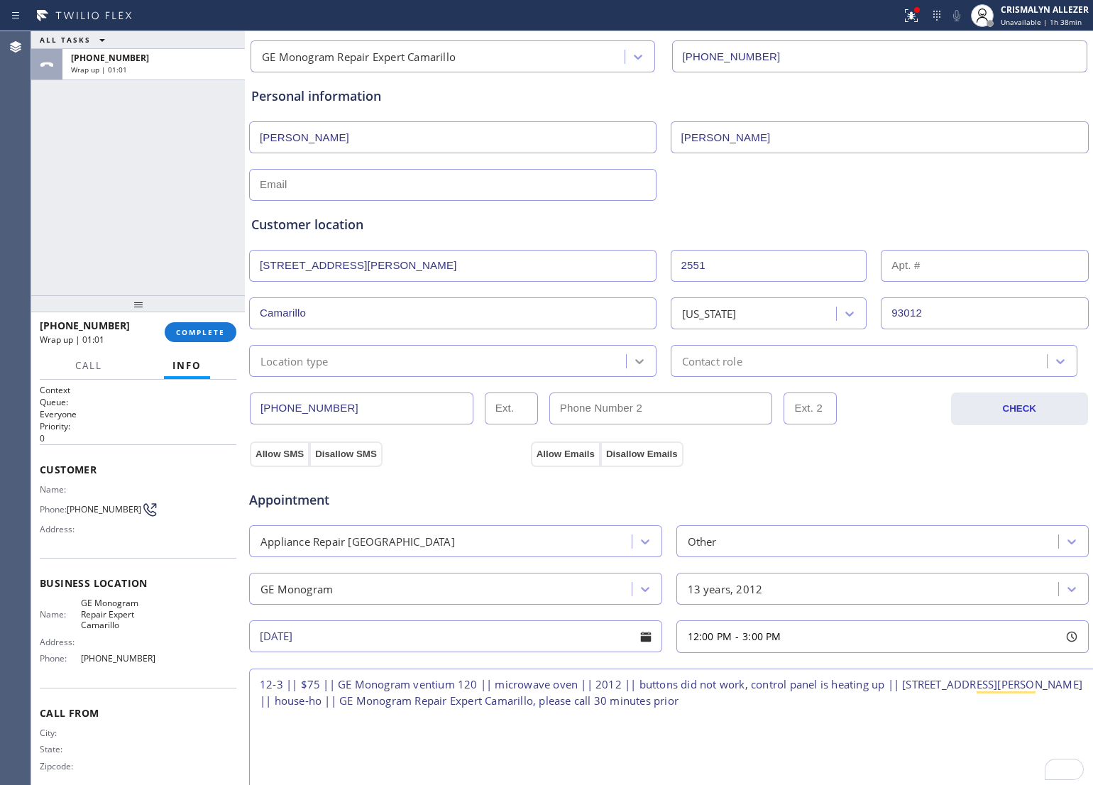
click at [632, 367] on icon at bounding box center [639, 361] width 14 height 14
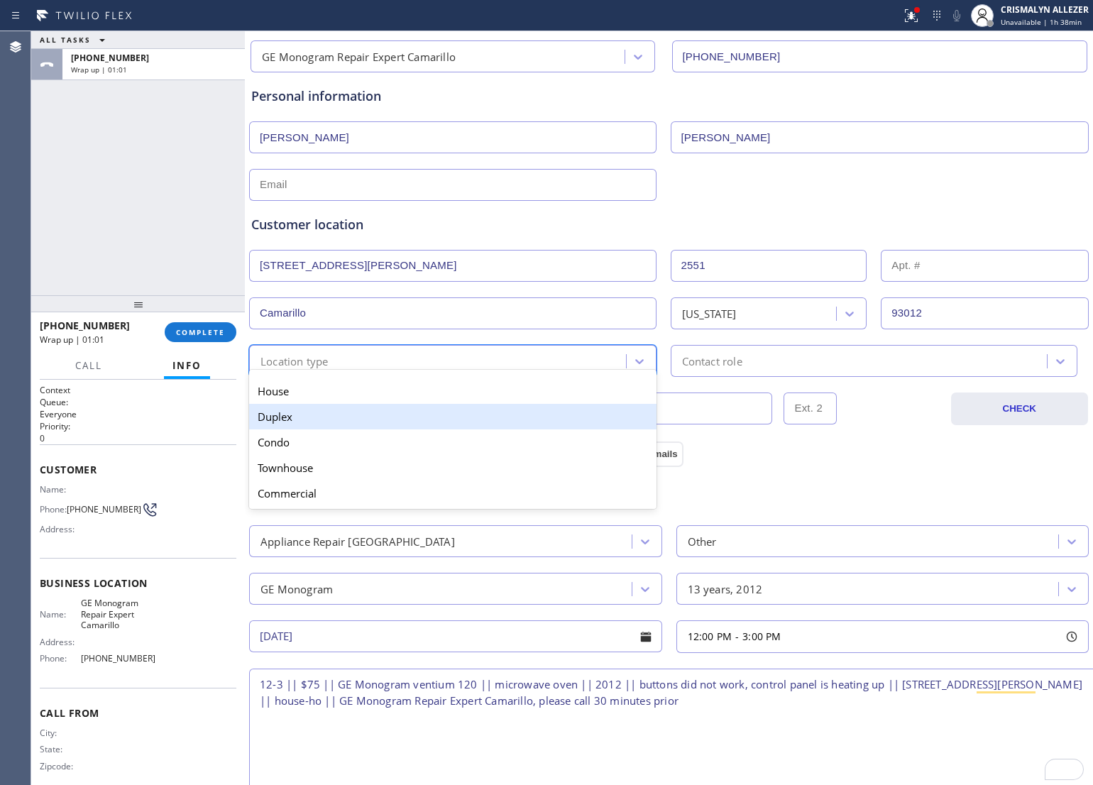
click at [551, 405] on div "Duplex" at bounding box center [452, 417] width 407 height 26
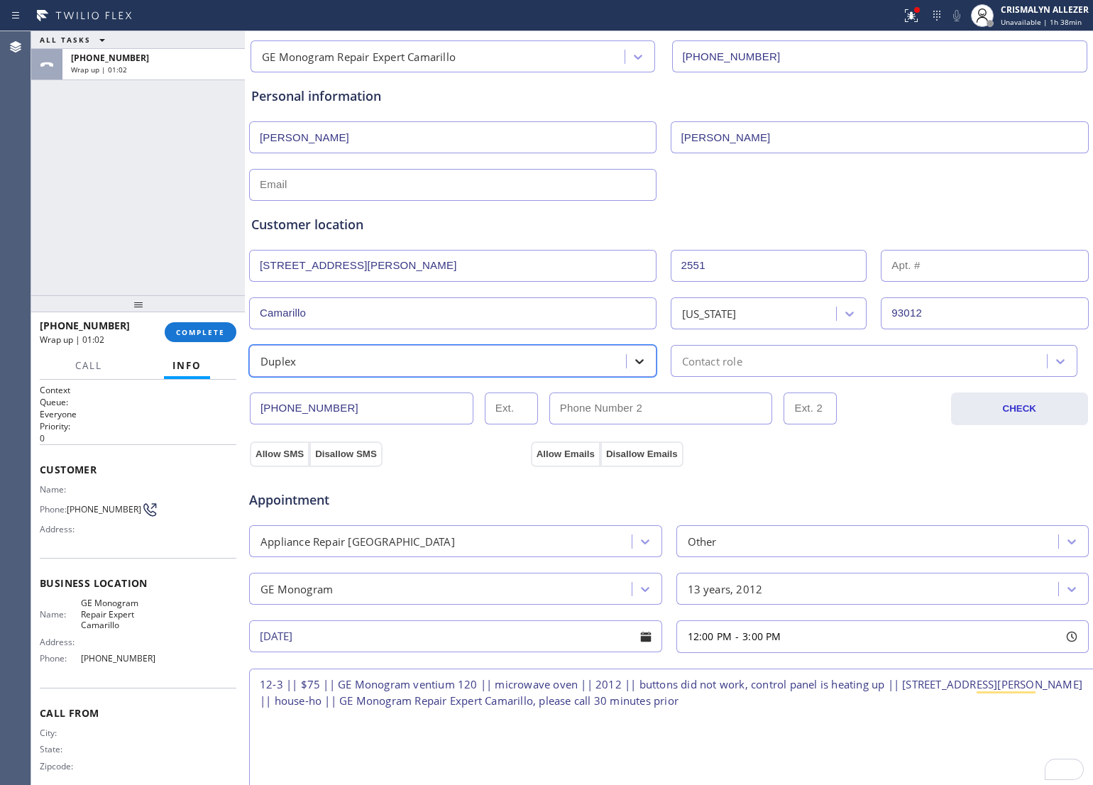
click at [632, 362] on icon at bounding box center [639, 361] width 14 height 14
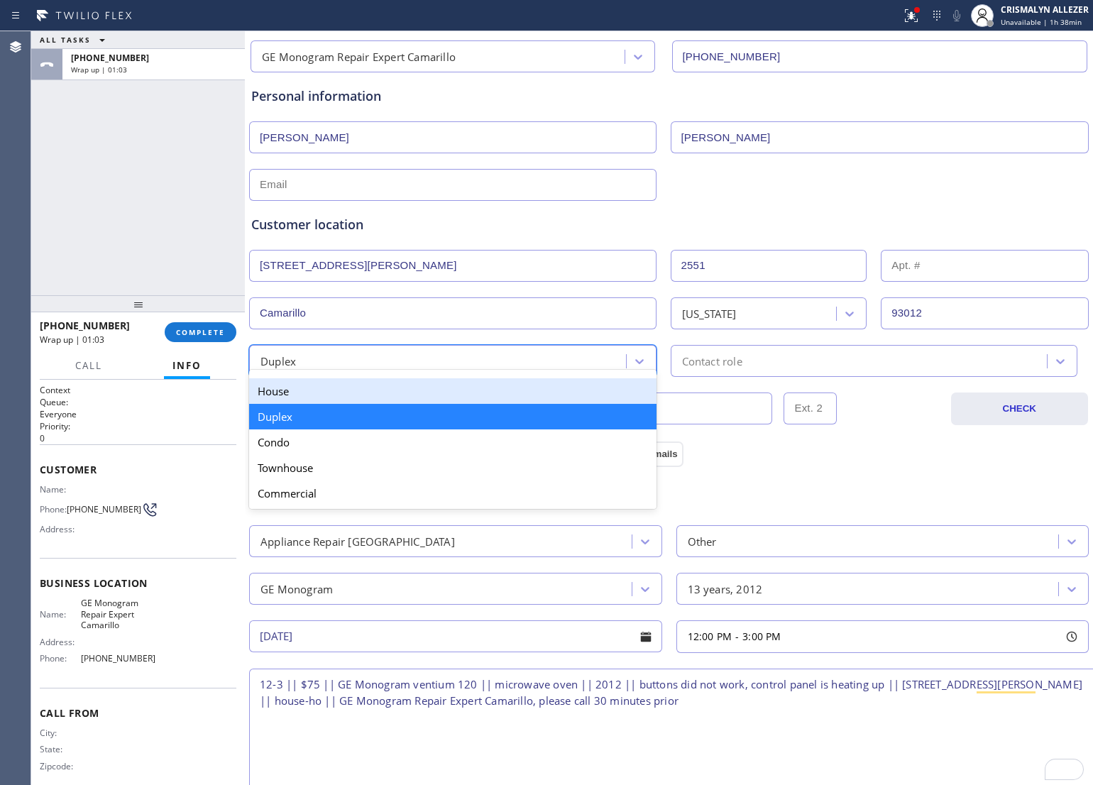
click at [548, 396] on div "House" at bounding box center [452, 391] width 407 height 26
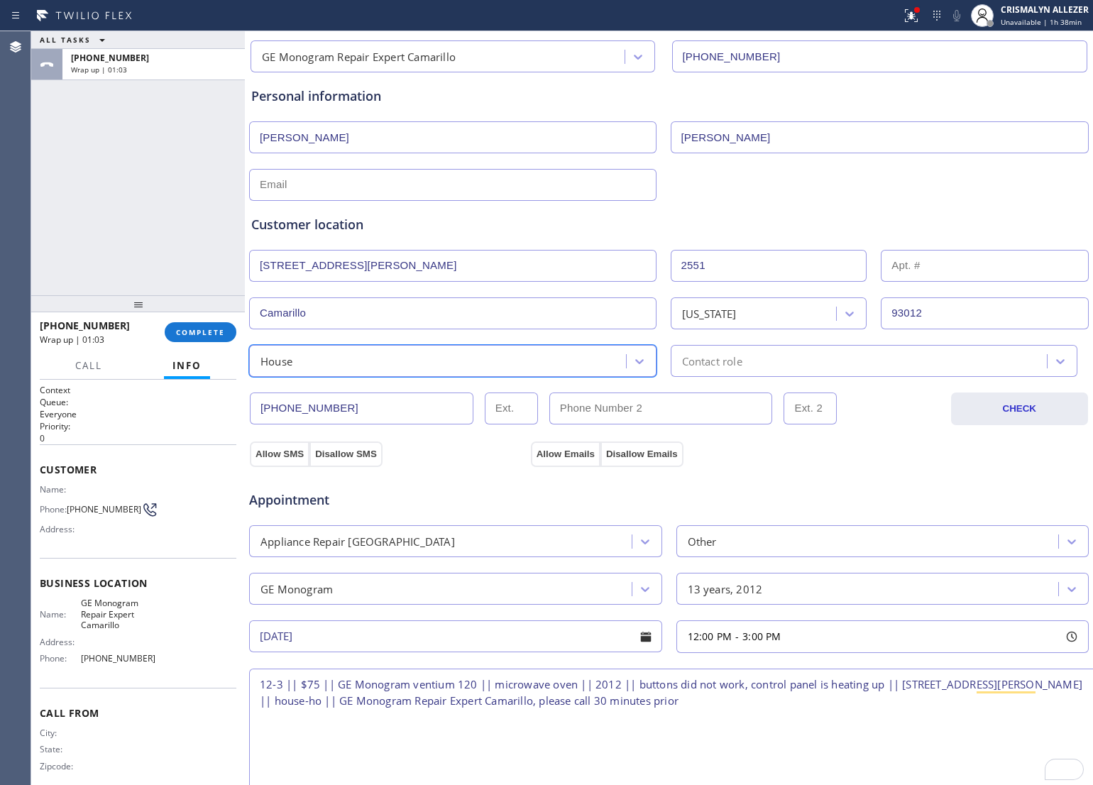
click at [778, 358] on div "Contact role" at bounding box center [861, 360] width 373 height 25
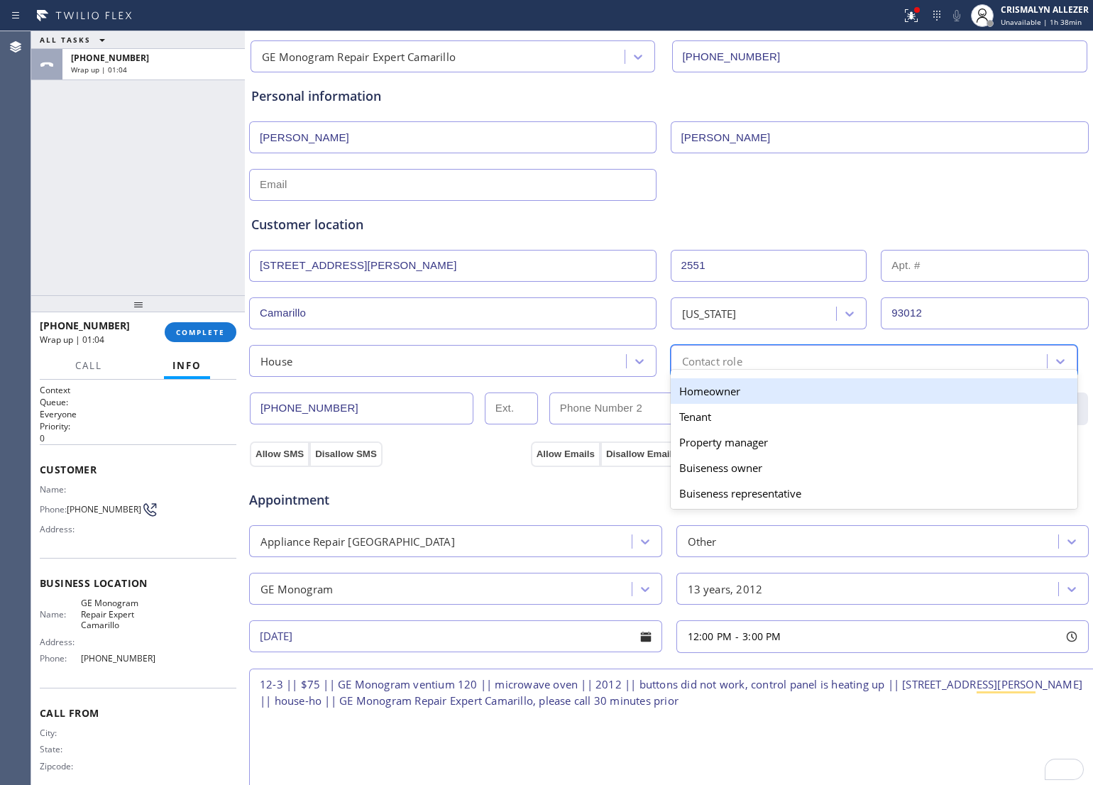
click at [715, 389] on div "Homeowner" at bounding box center [874, 391] width 407 height 26
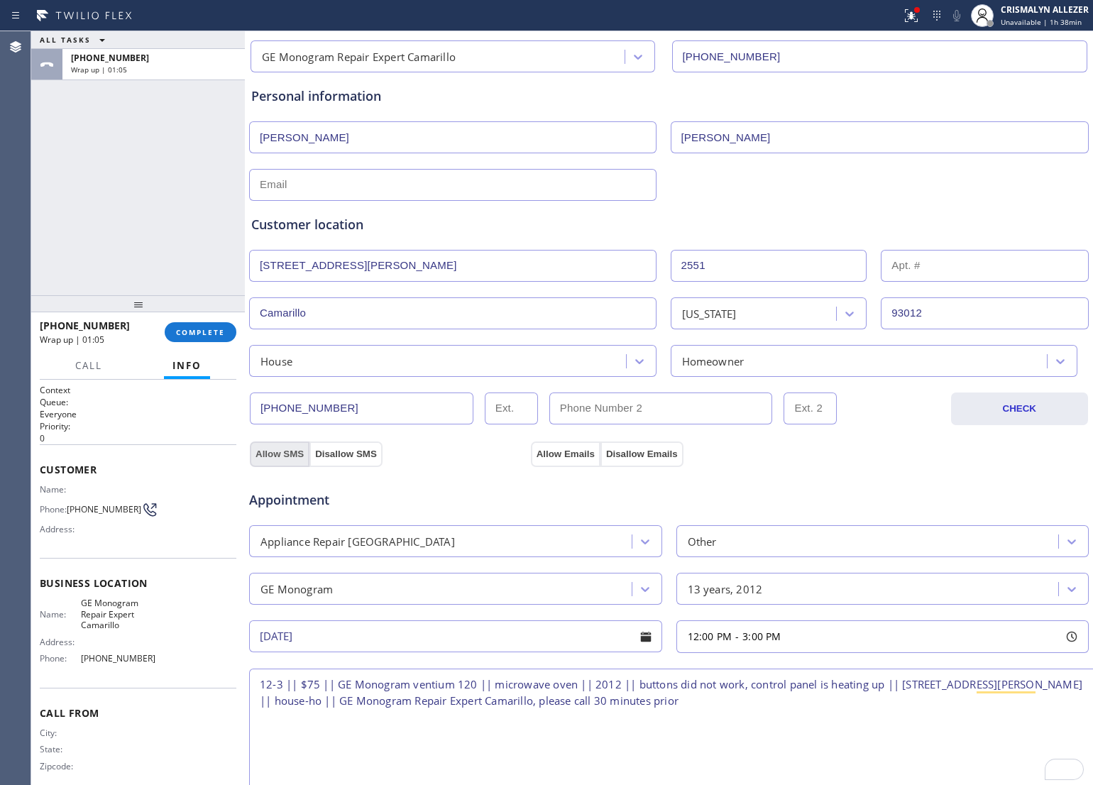
click at [285, 456] on button "Allow SMS" at bounding box center [280, 454] width 60 height 26
click at [558, 452] on button "Allow Emails" at bounding box center [566, 454] width 70 height 26
click at [367, 187] on input "text" at bounding box center [452, 185] width 407 height 32
type input "[EMAIL_ADDRESS][DOMAIN_NAME]"
click at [275, 456] on button "Allow SMS" at bounding box center [277, 454] width 54 height 26
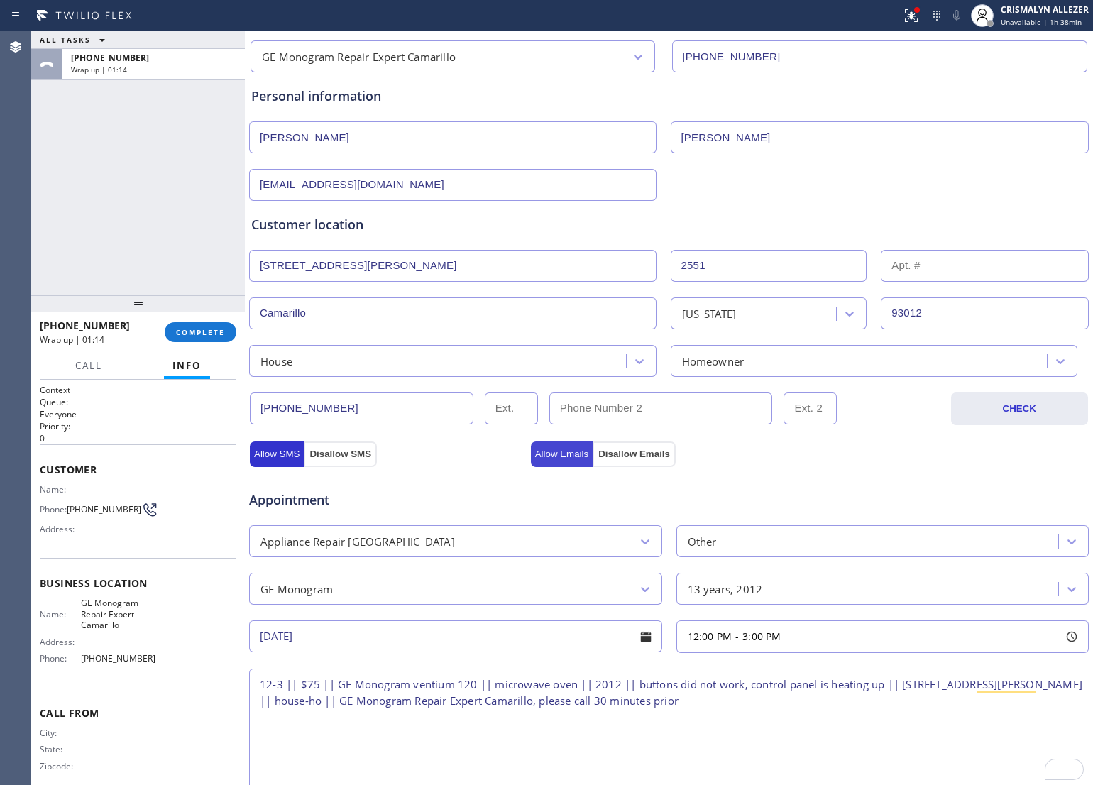
click at [548, 455] on button "Allow Emails" at bounding box center [562, 454] width 62 height 26
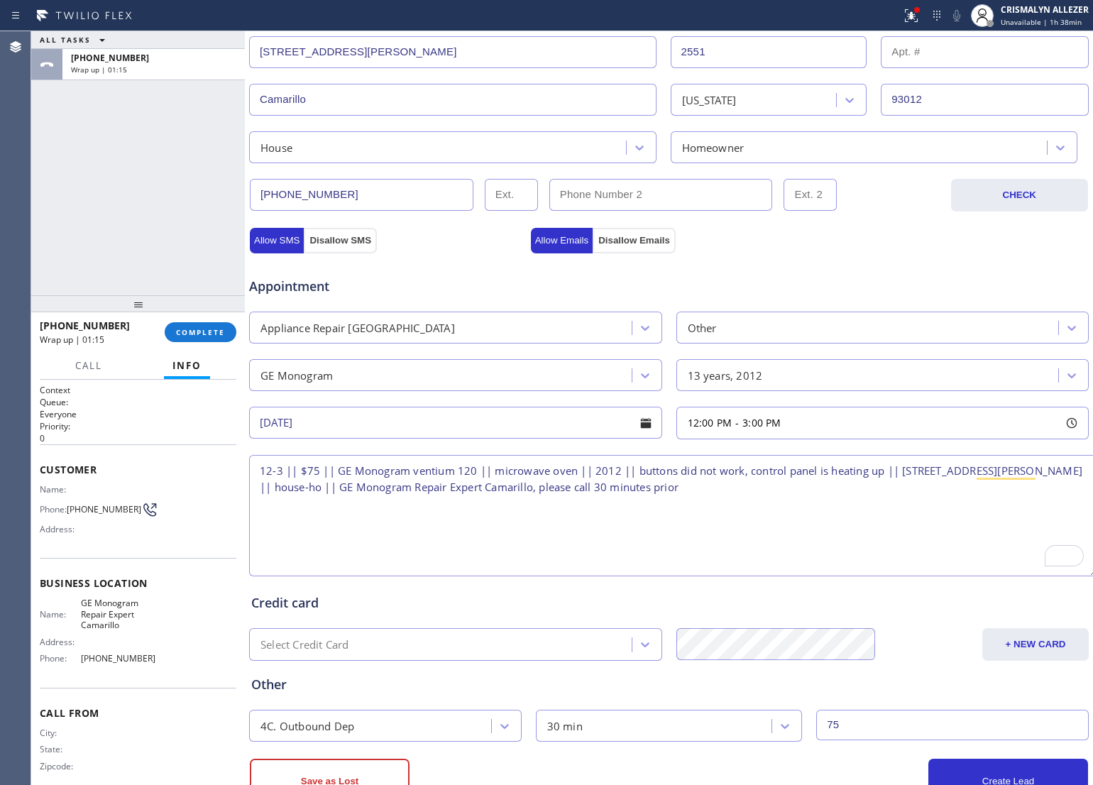
scroll to position [370, 0]
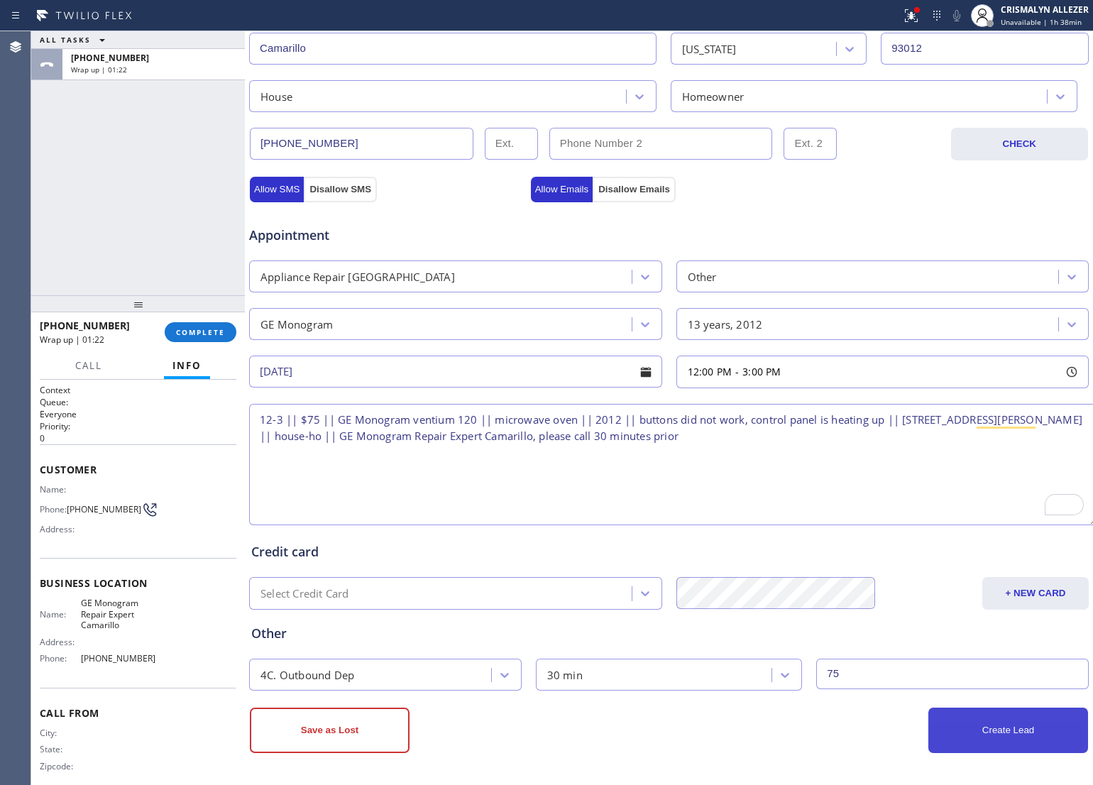
click at [966, 727] on button "Create Lead" at bounding box center [1008, 729] width 160 height 45
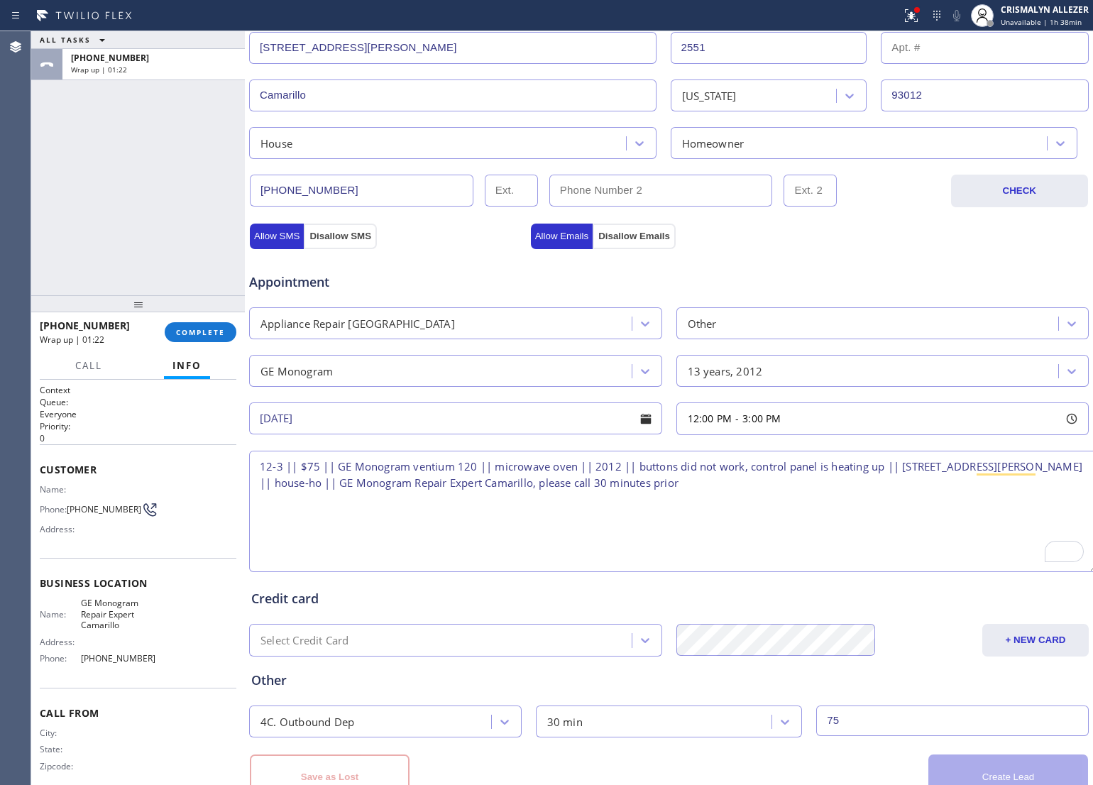
scroll to position [419, 0]
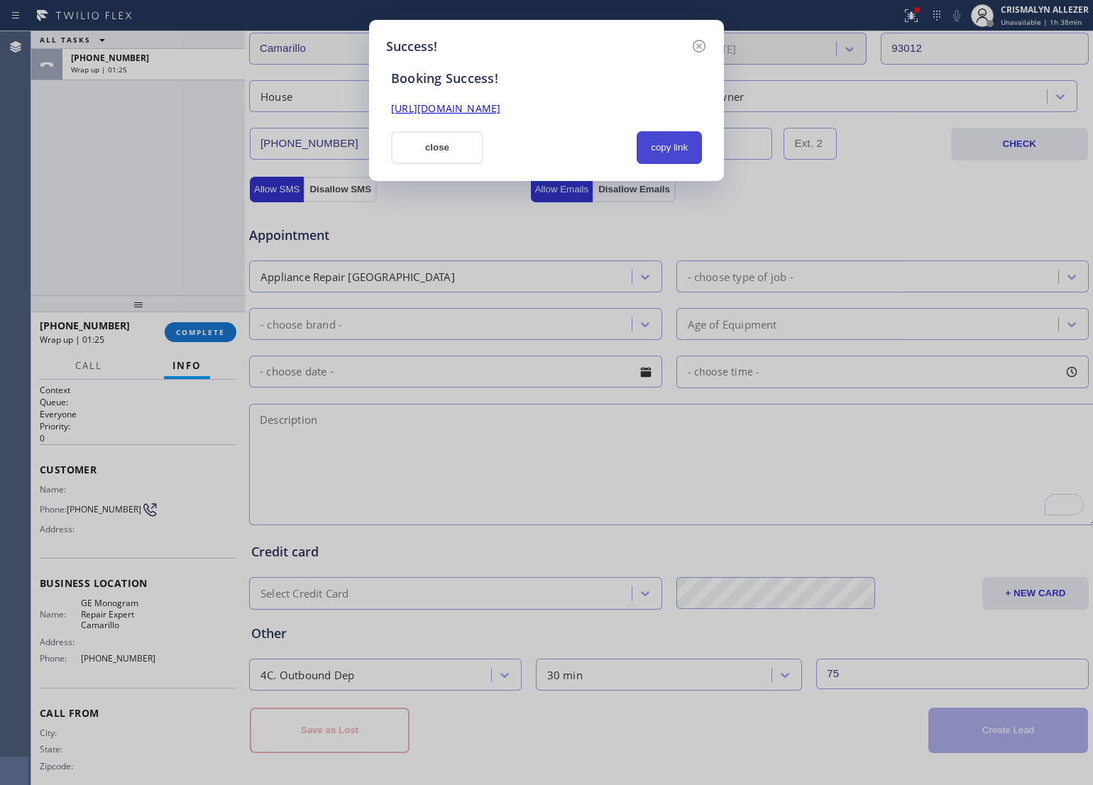
click at [679, 145] on button "copy link" at bounding box center [668, 147] width 65 height 33
click at [458, 153] on button "close" at bounding box center [437, 147] width 92 height 33
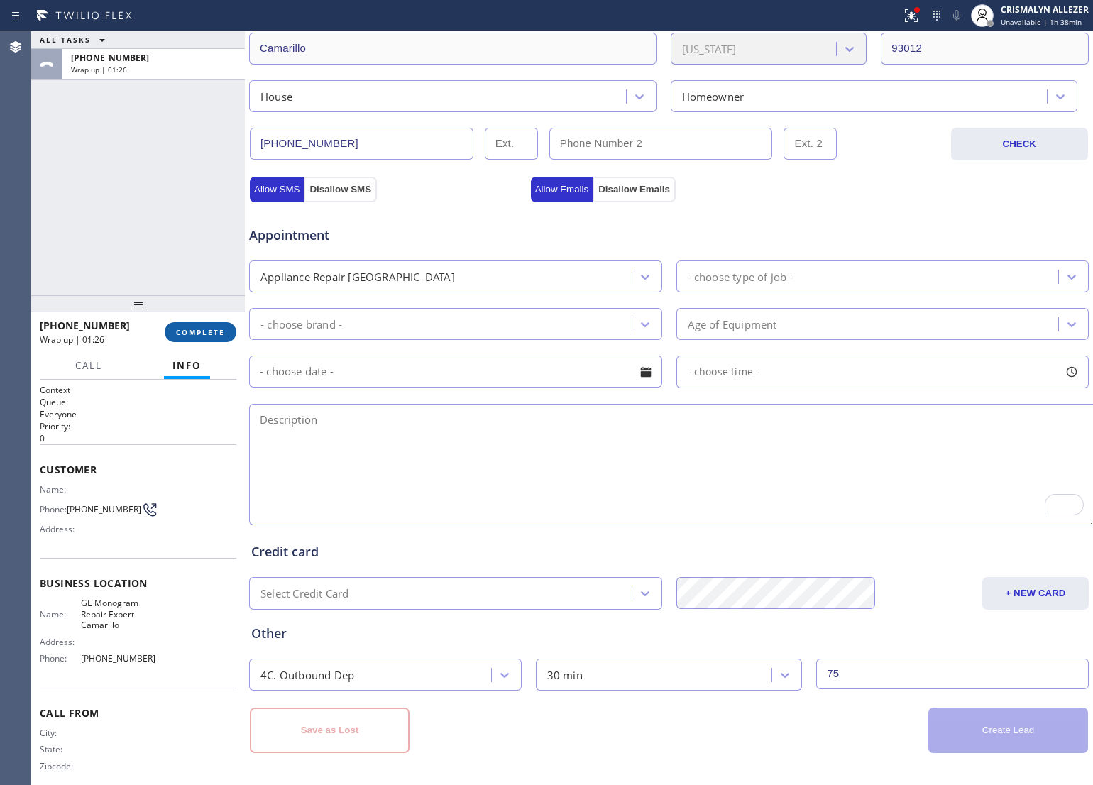
click at [192, 332] on span "COMPLETE" at bounding box center [200, 332] width 49 height 10
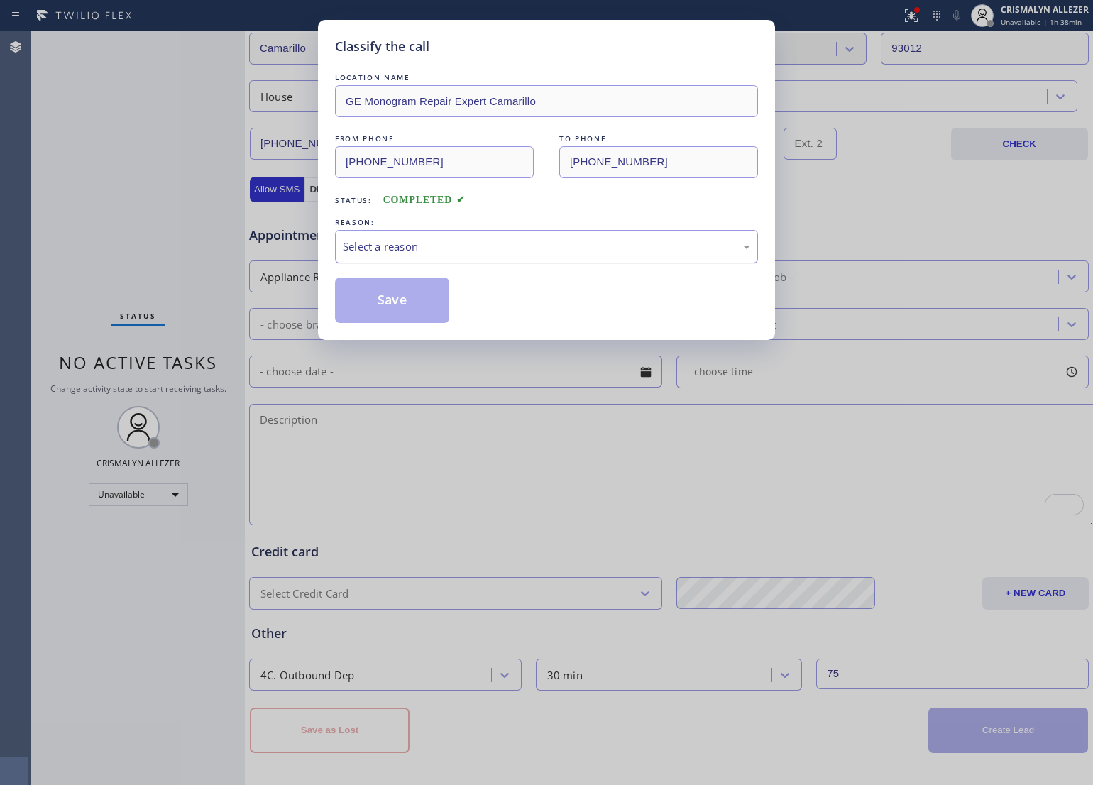
click at [598, 252] on div "Select a reason" at bounding box center [546, 246] width 407 height 16
click at [406, 311] on button "Save" at bounding box center [392, 299] width 114 height 45
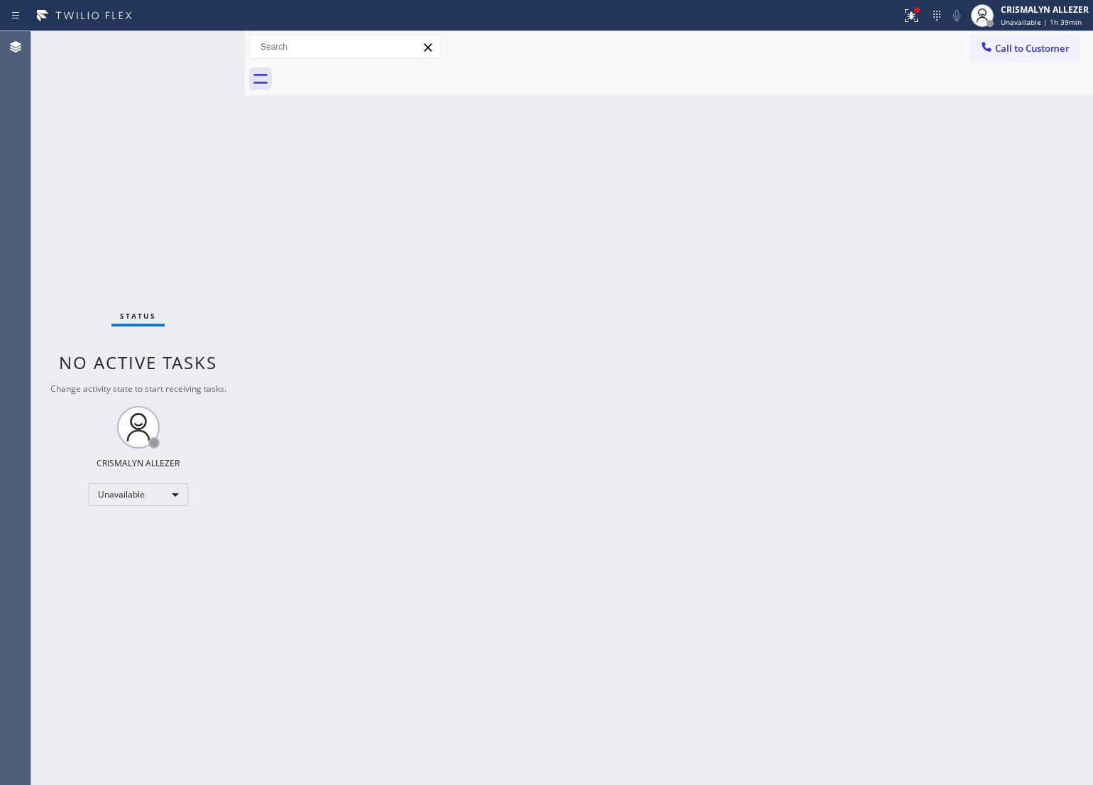
drag, startPoint x: 573, startPoint y: 189, endPoint x: 582, endPoint y: 174, distance: 17.5
click at [575, 182] on div "Back to Dashboard Change Sender ID Customers Technicians Select a contact Outbo…" at bounding box center [669, 408] width 848 height 754
click at [1032, 50] on span "Call to Customer" at bounding box center [1032, 48] width 75 height 13
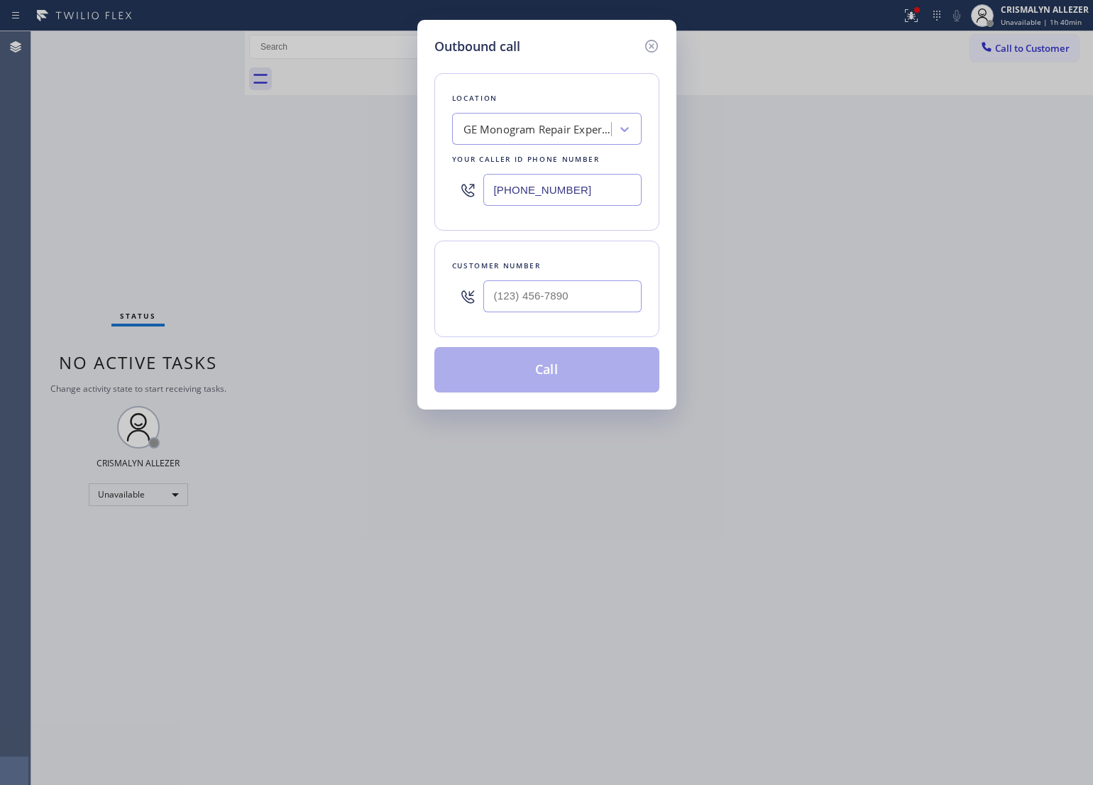
drag, startPoint x: 602, startPoint y: 184, endPoint x: 231, endPoint y: 204, distance: 370.9
click at [235, 203] on div "Outbound call Location GE Monogram Repair Expert Camarillo Your caller id phone…" at bounding box center [546, 392] width 1093 height 785
paste input "786) 305-6606"
type input "(786) 305-6606"
click at [603, 304] on input "(___) ___-____" at bounding box center [562, 296] width 158 height 32
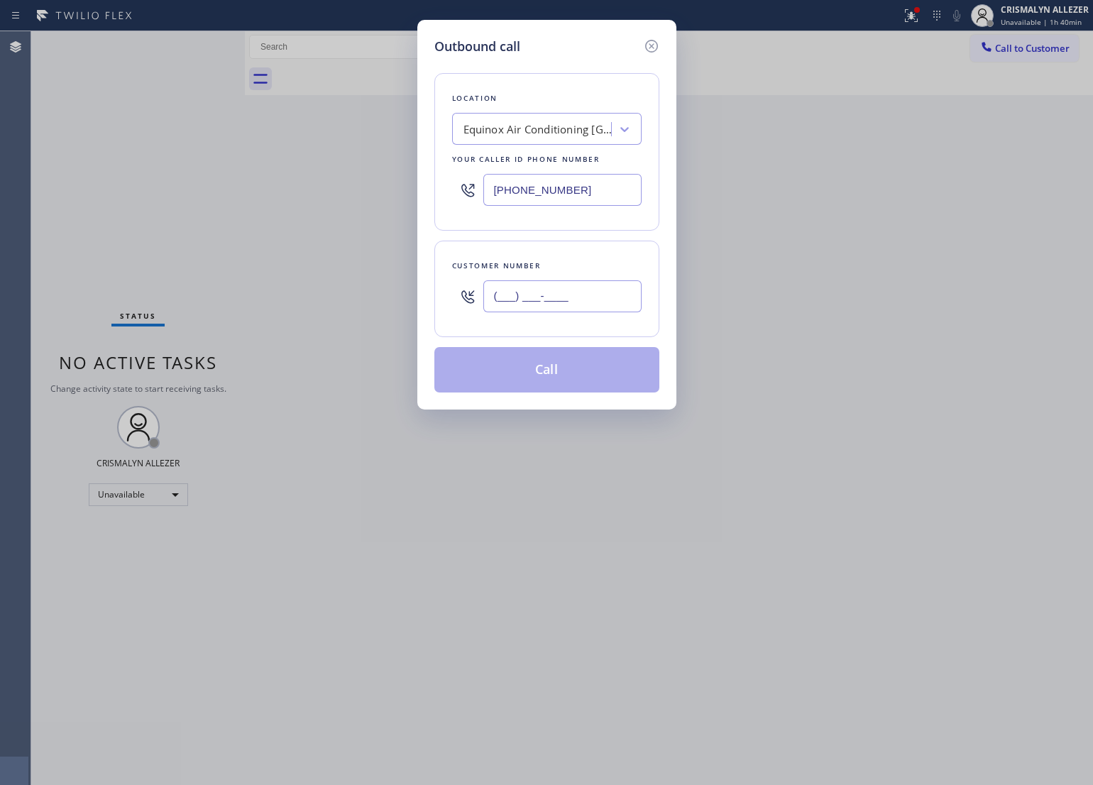
paste input "786) 595-7962"
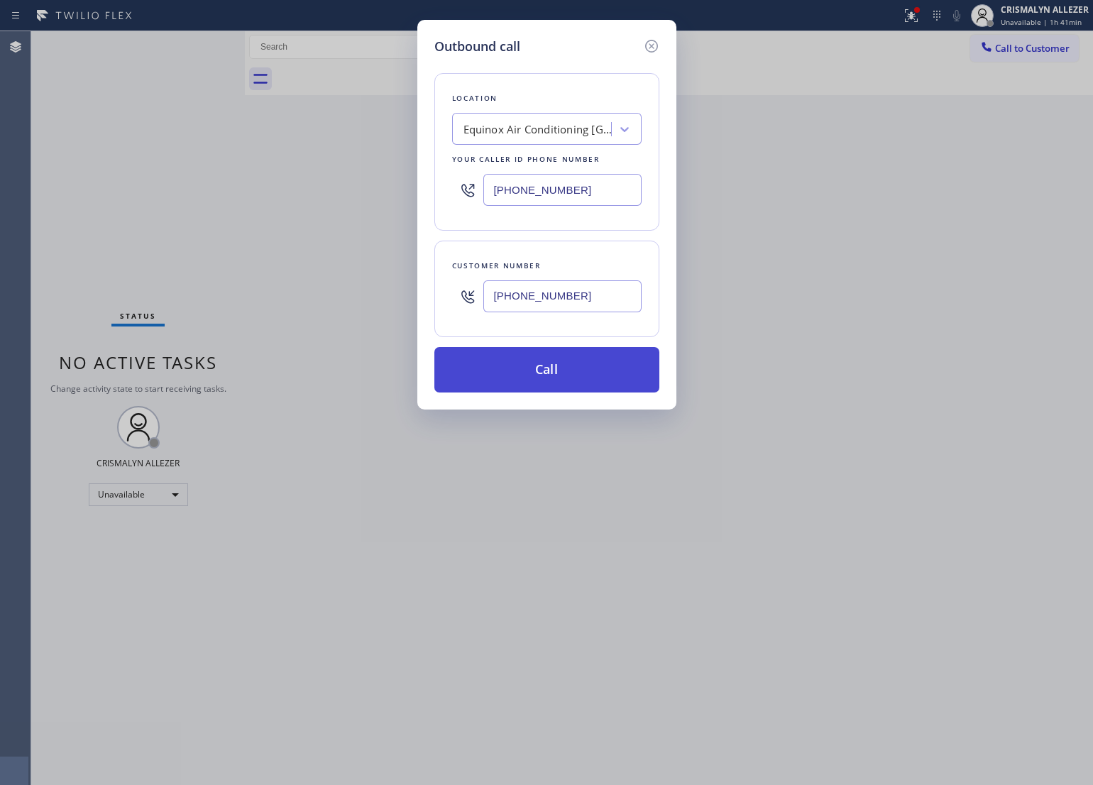
type input "(786) 595-7962"
click at [550, 380] on button "Call" at bounding box center [546, 369] width 225 height 45
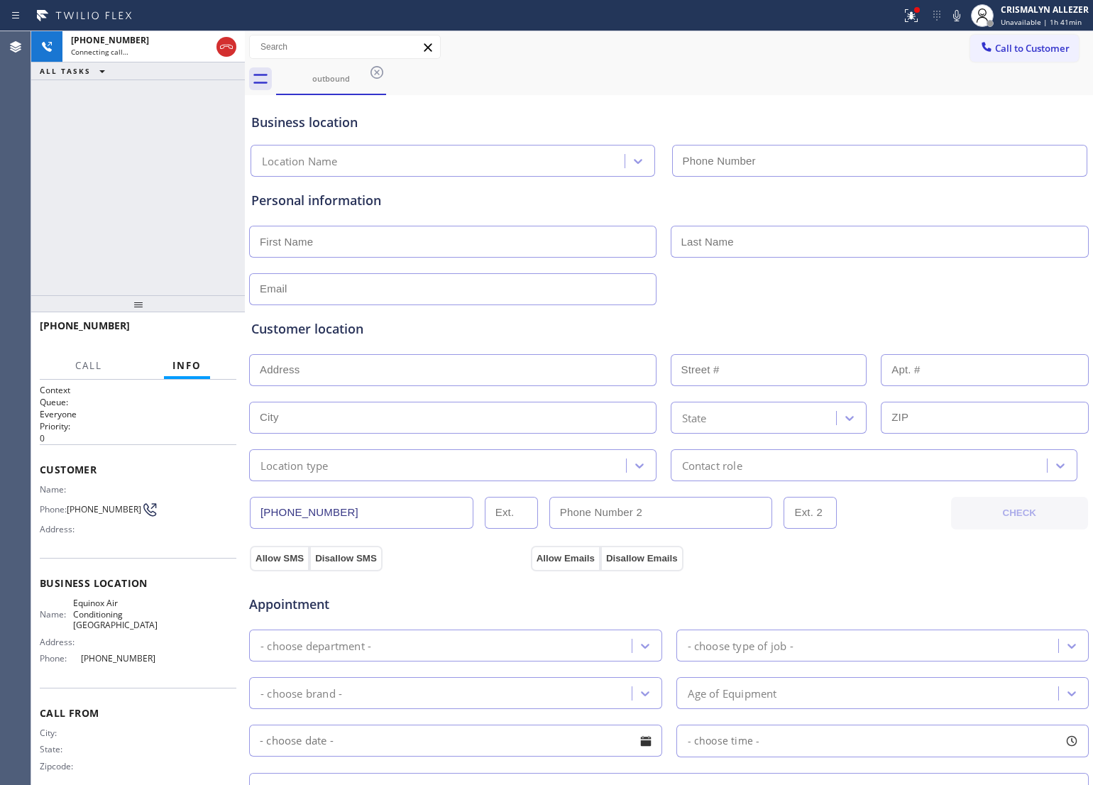
type input "(786) 305-6606"
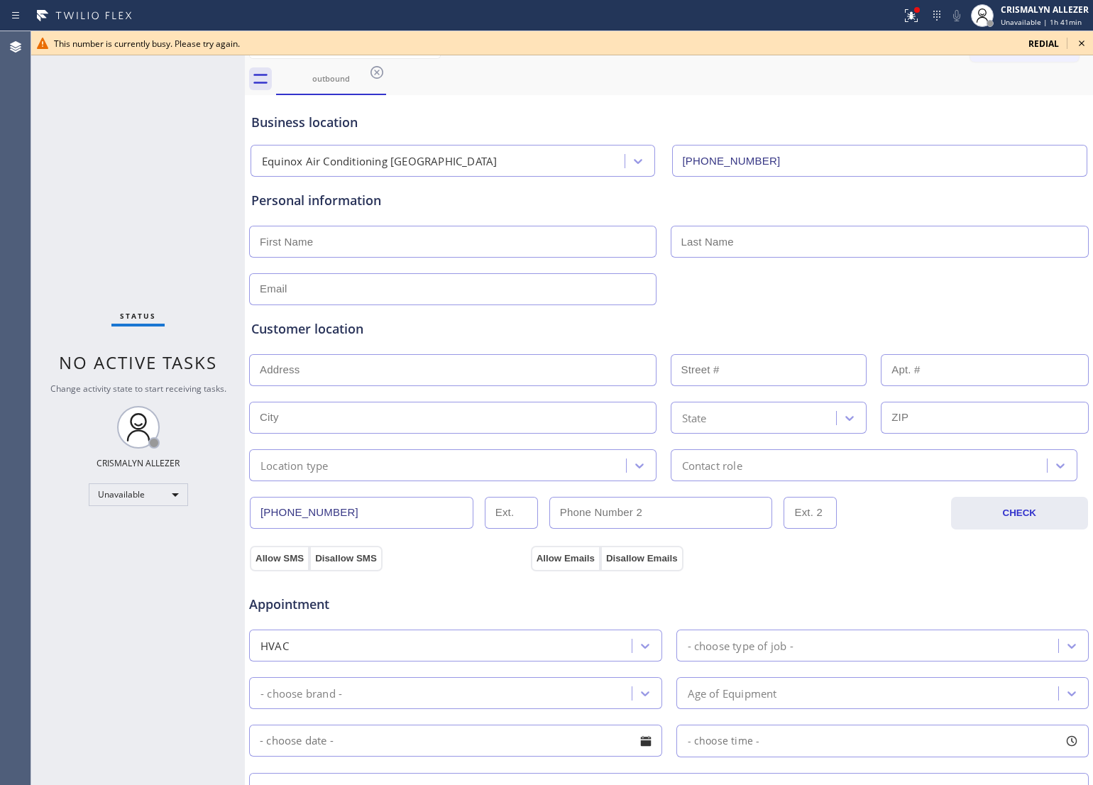
click at [1079, 43] on icon at bounding box center [1081, 43] width 17 height 17
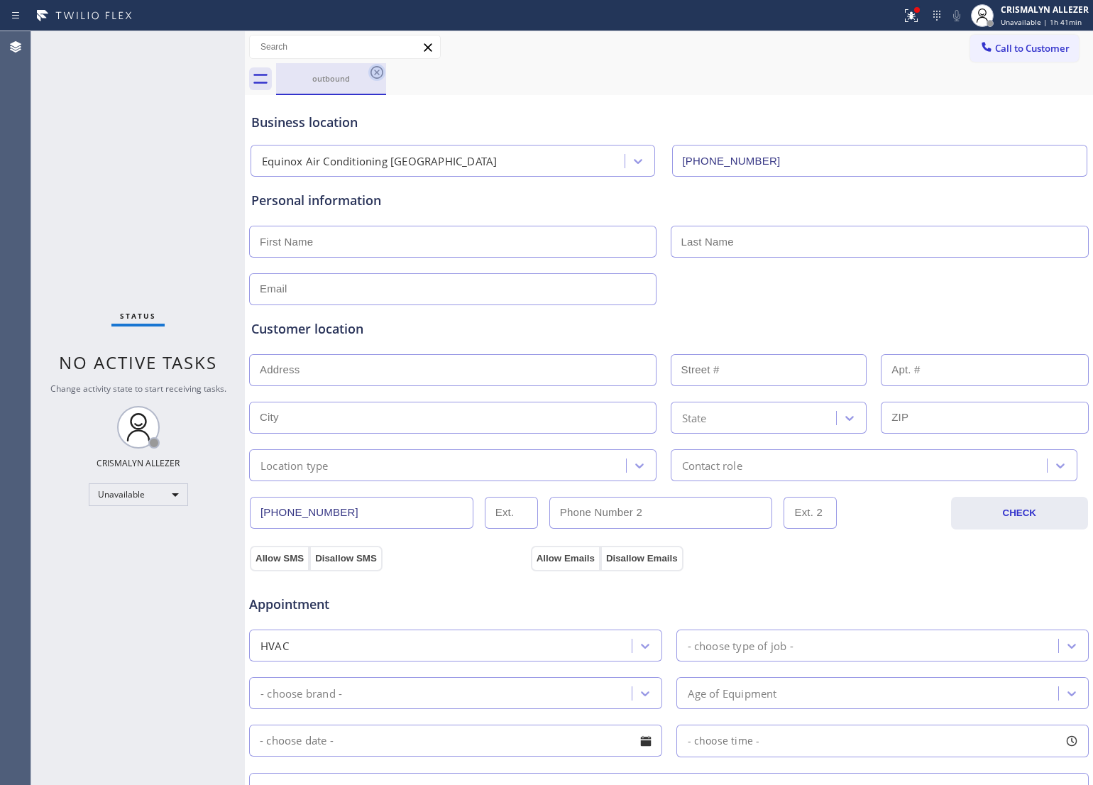
click at [376, 71] on icon at bounding box center [376, 72] width 13 height 13
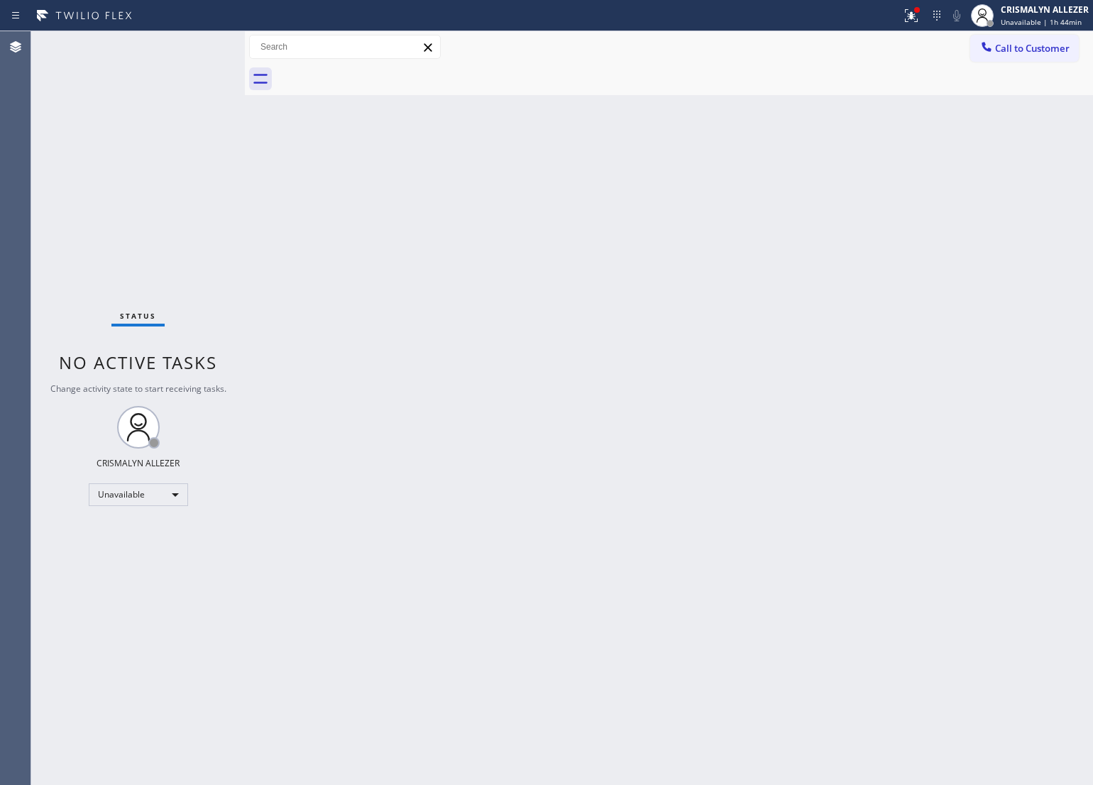
click at [1064, 51] on span "Call to Customer" at bounding box center [1032, 48] width 75 height 13
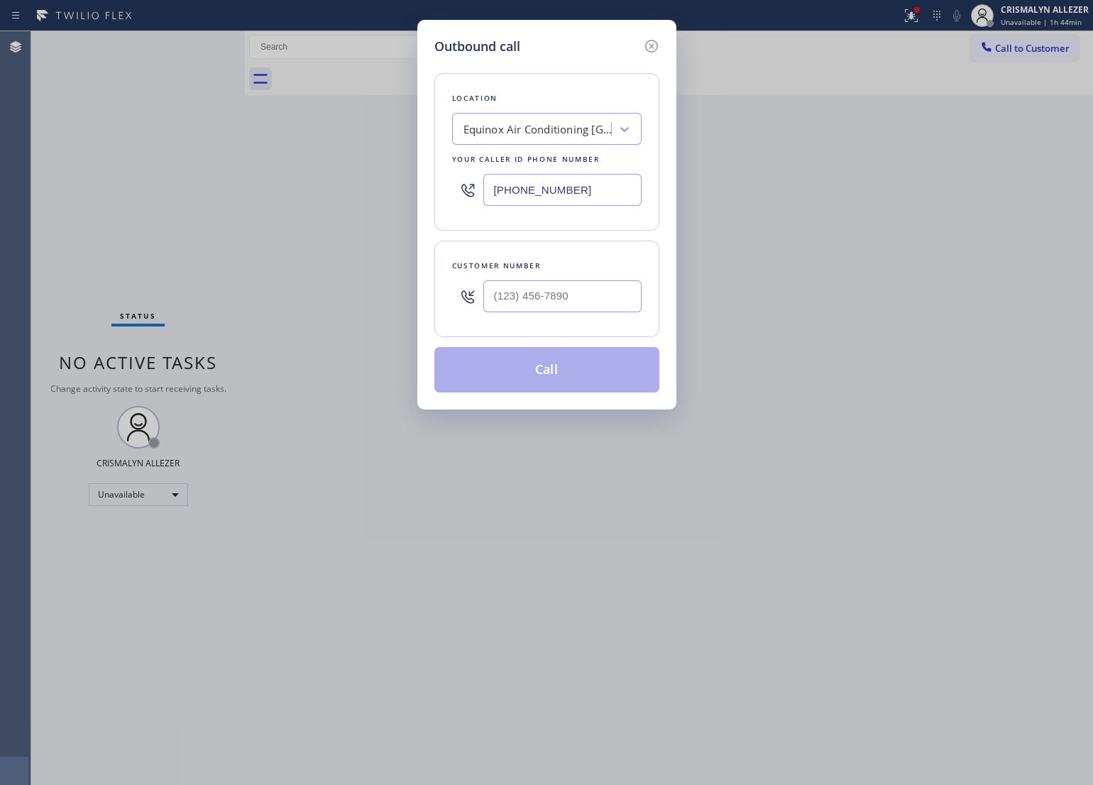
click at [608, 185] on input "(786) 305-6606" at bounding box center [562, 190] width 158 height 32
drag, startPoint x: 608, startPoint y: 185, endPoint x: 266, endPoint y: 182, distance: 342.0
click at [266, 182] on div "Outbound call Location Equinox Air Conditioning Miami Lakes Your caller id phon…" at bounding box center [546, 392] width 1093 height 785
paste input "908) 201-8274"
type input "(908) 201-8274"
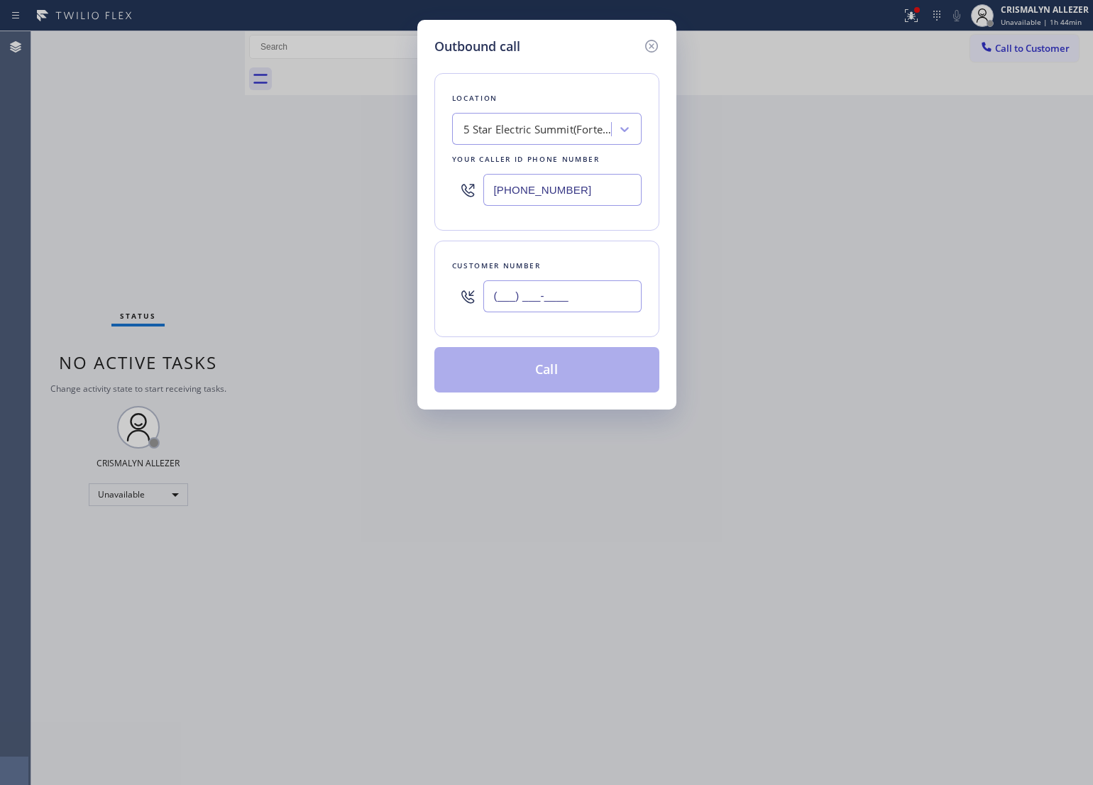
click at [597, 304] on input "(___) ___-____" at bounding box center [562, 296] width 158 height 32
paste input "973) 494-3777"
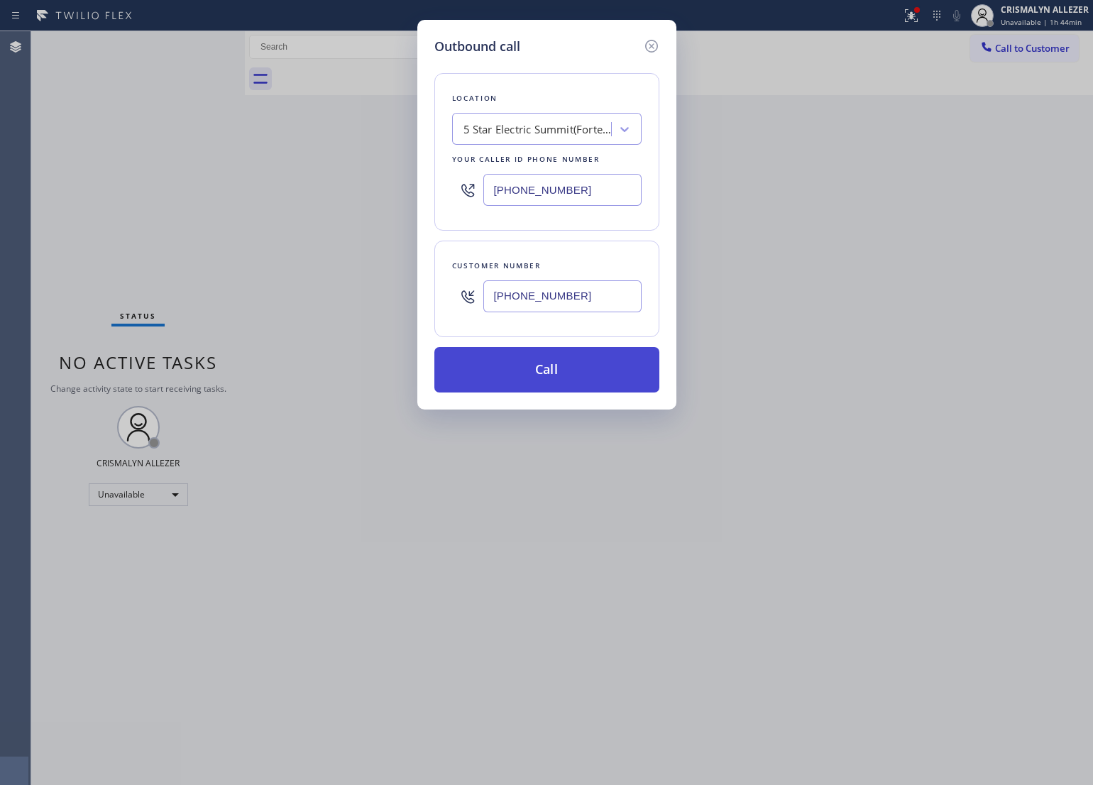
type input "(973) 494-3777"
click at [566, 376] on button "Call" at bounding box center [546, 369] width 225 height 45
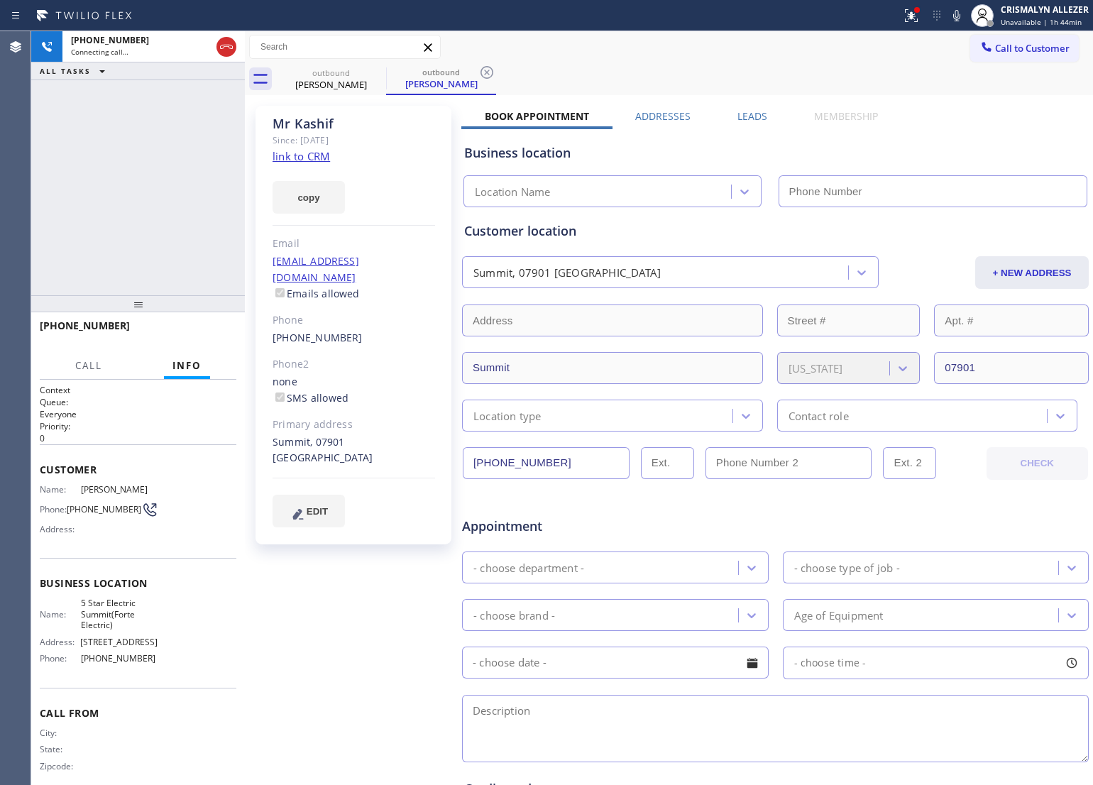
type input "(908) 201-8274"
click at [197, 331] on span "HANG UP" at bounding box center [203, 332] width 43 height 10
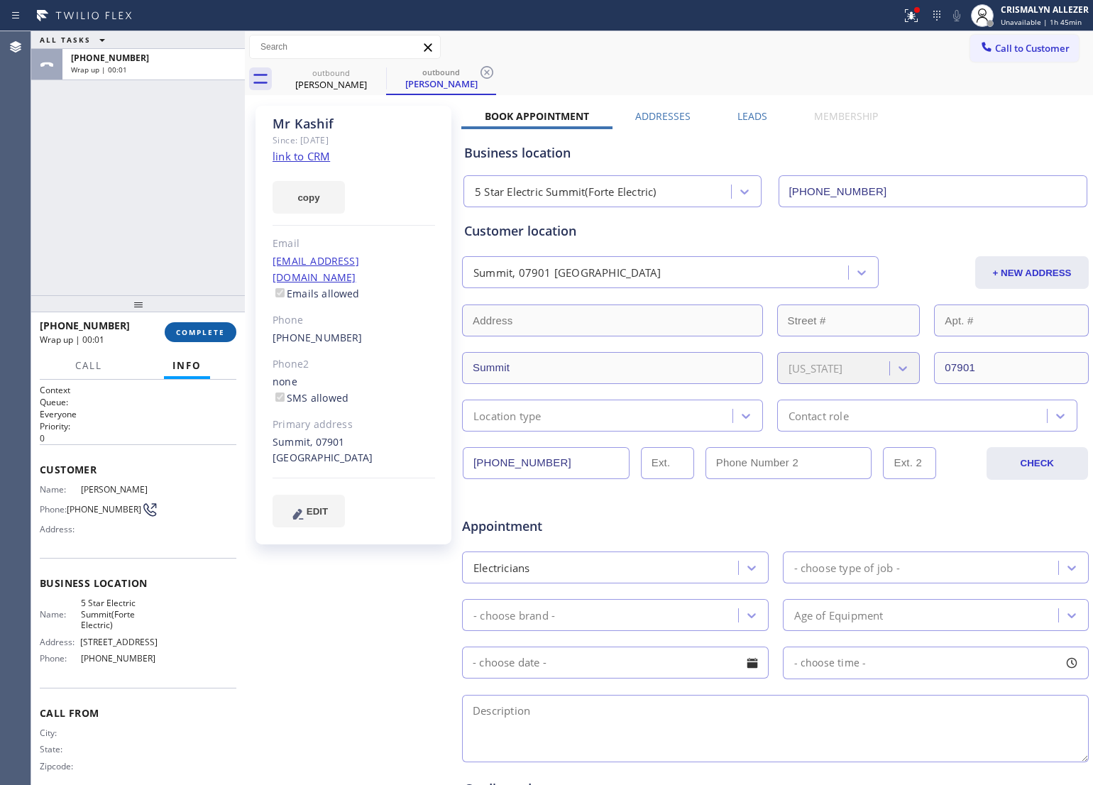
click at [184, 327] on span "COMPLETE" at bounding box center [200, 332] width 49 height 10
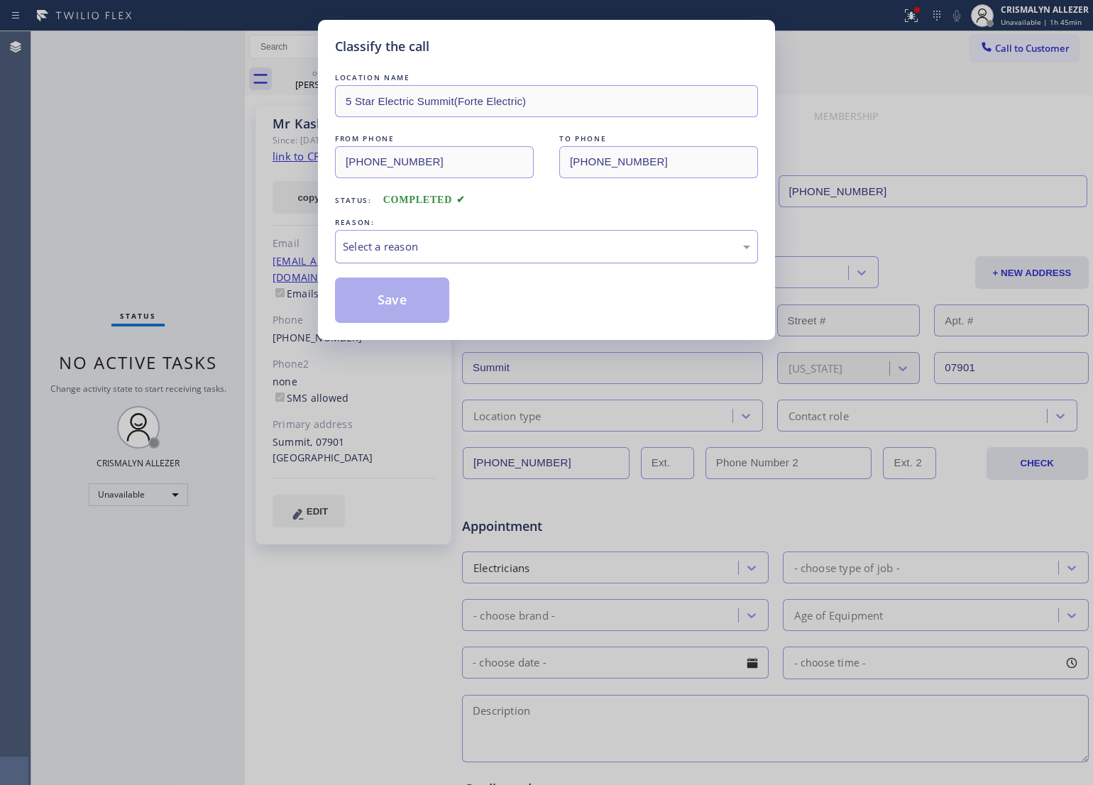
click at [529, 250] on div "Select a reason" at bounding box center [546, 246] width 407 height 16
click at [377, 302] on button "Save" at bounding box center [392, 299] width 114 height 45
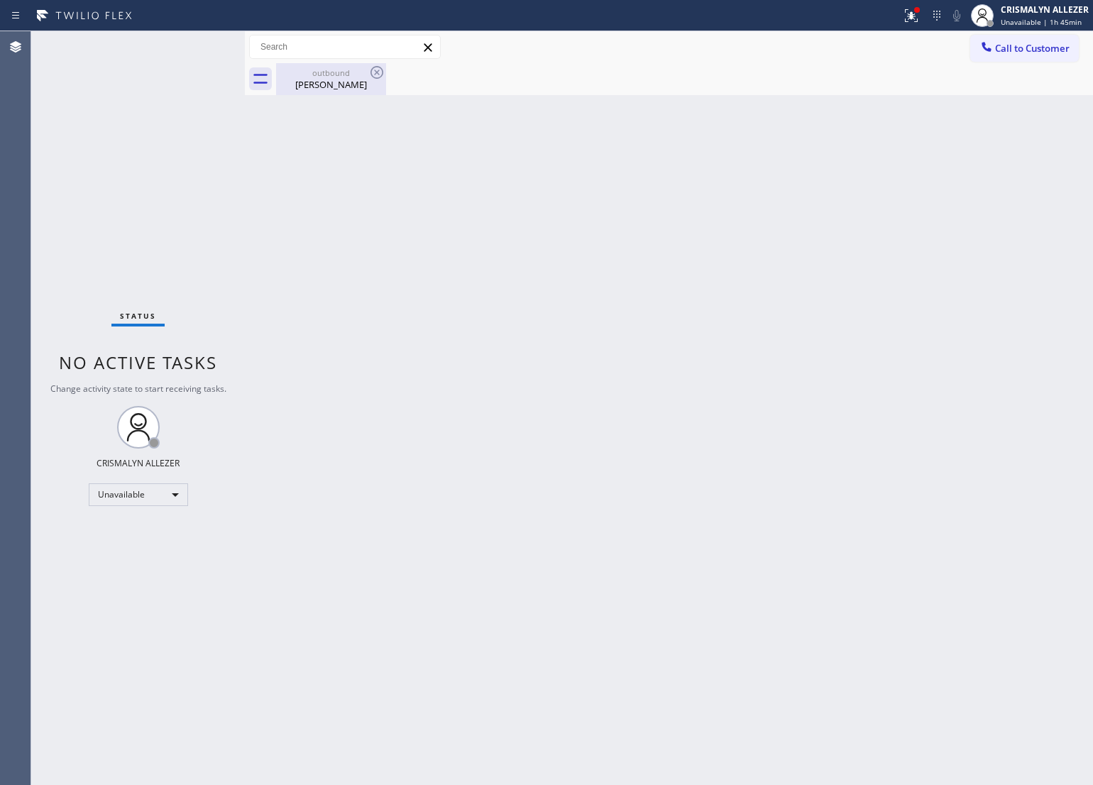
click at [330, 86] on div "Mr Kashif" at bounding box center [330, 84] width 107 height 13
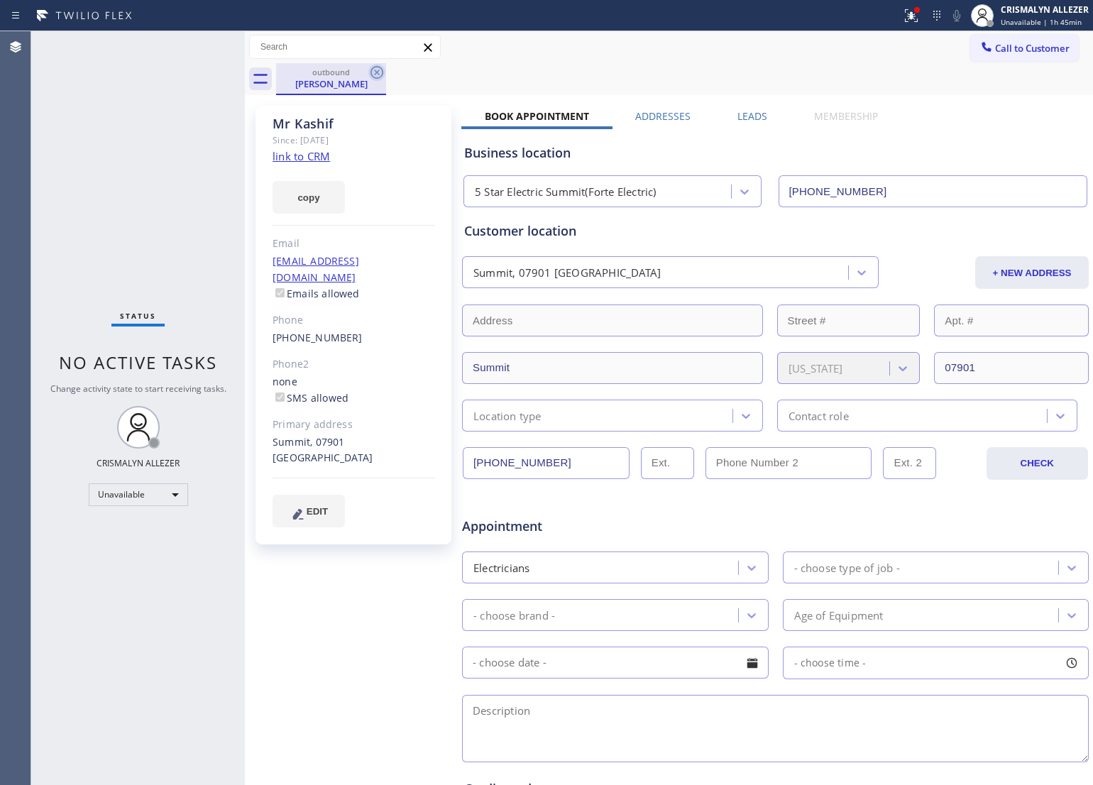
click at [377, 72] on icon at bounding box center [376, 72] width 13 height 13
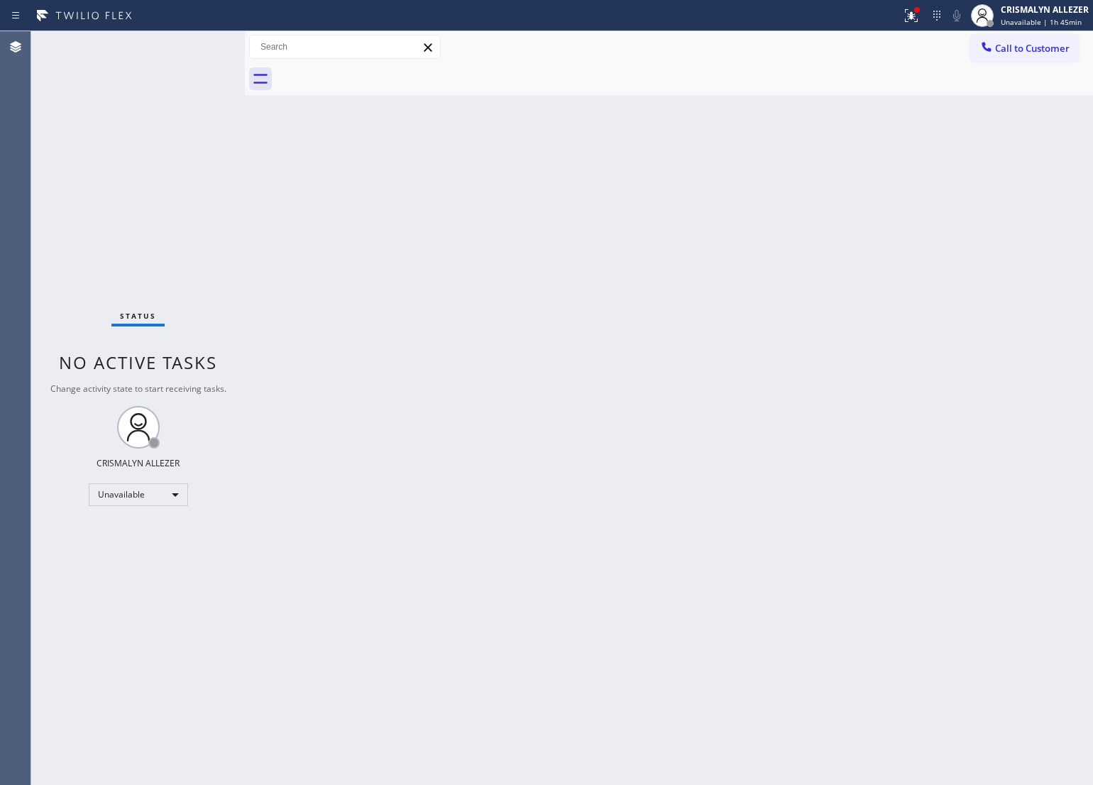
drag, startPoint x: 600, startPoint y: 282, endPoint x: 623, endPoint y: 246, distance: 43.1
click at [611, 263] on div "Back to Dashboard Change Sender ID Customers Technicians Select a contact Outbo…" at bounding box center [669, 408] width 848 height 754
drag, startPoint x: 580, startPoint y: 265, endPoint x: 586, endPoint y: 252, distance: 14.0
click at [580, 263] on div "Back to Dashboard Change Sender ID Customers Technicians Select a contact Outbo…" at bounding box center [669, 408] width 848 height 754
click at [1047, 48] on span "Call to Customer" at bounding box center [1032, 48] width 75 height 13
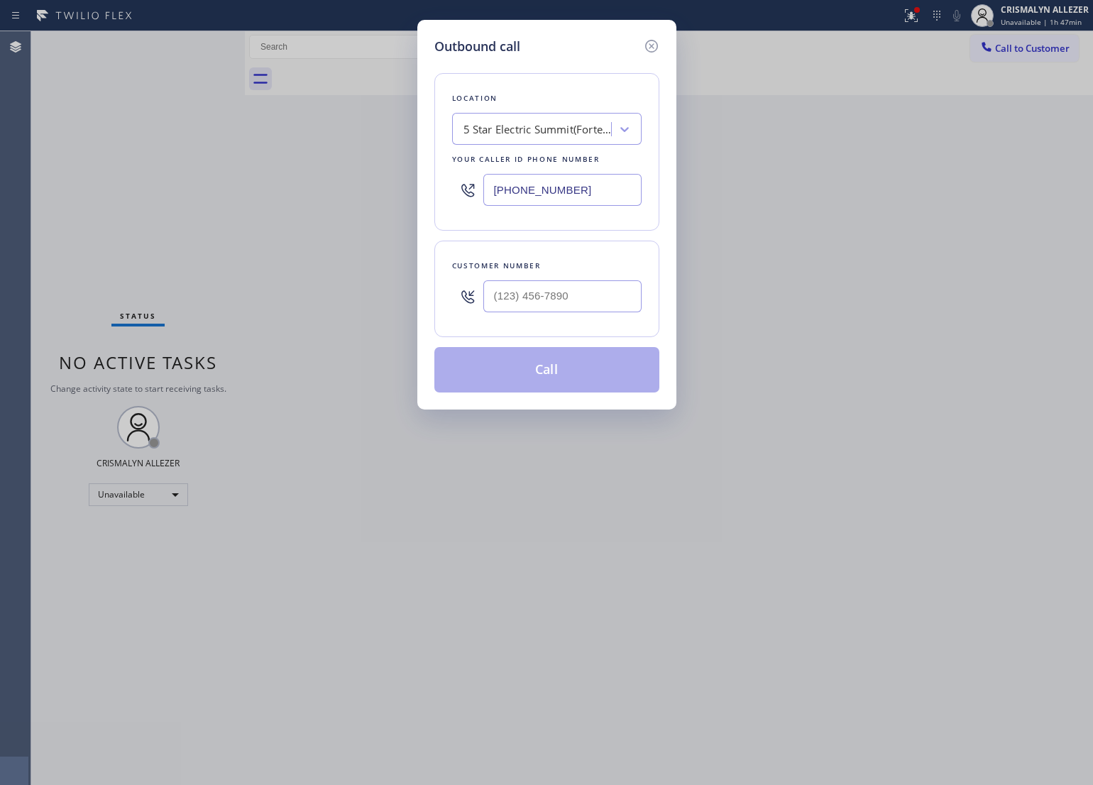
drag, startPoint x: 618, startPoint y: 192, endPoint x: 367, endPoint y: 204, distance: 251.5
click at [412, 201] on div "Outbound call Location 5 Star Electric Summit(Forte Electric) Your caller id ph…" at bounding box center [546, 392] width 1093 height 785
type input "(___) ___-____"
click at [605, 303] on input "(___) ___-____" at bounding box center [562, 296] width 158 height 32
paste input "817) 482-5346"
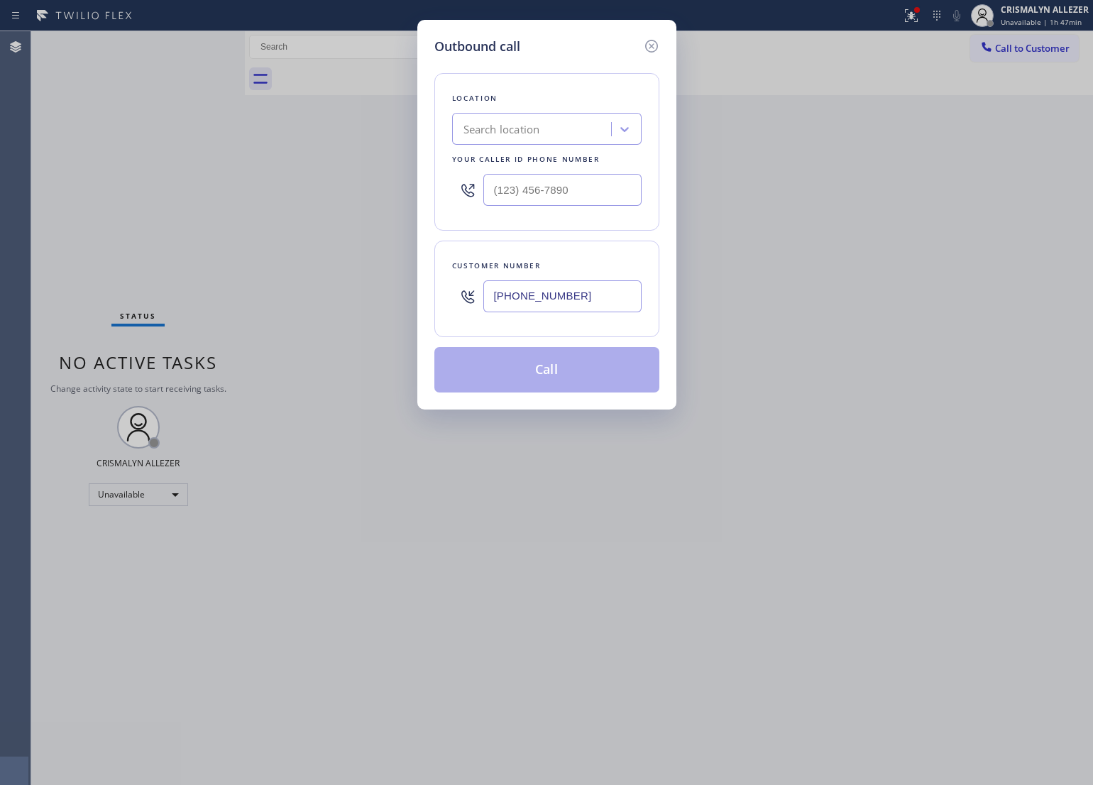
type input "(817) 482-5346"
click at [608, 189] on input "(___) ___-____" at bounding box center [562, 190] width 158 height 32
paste input "817) 482-5346"
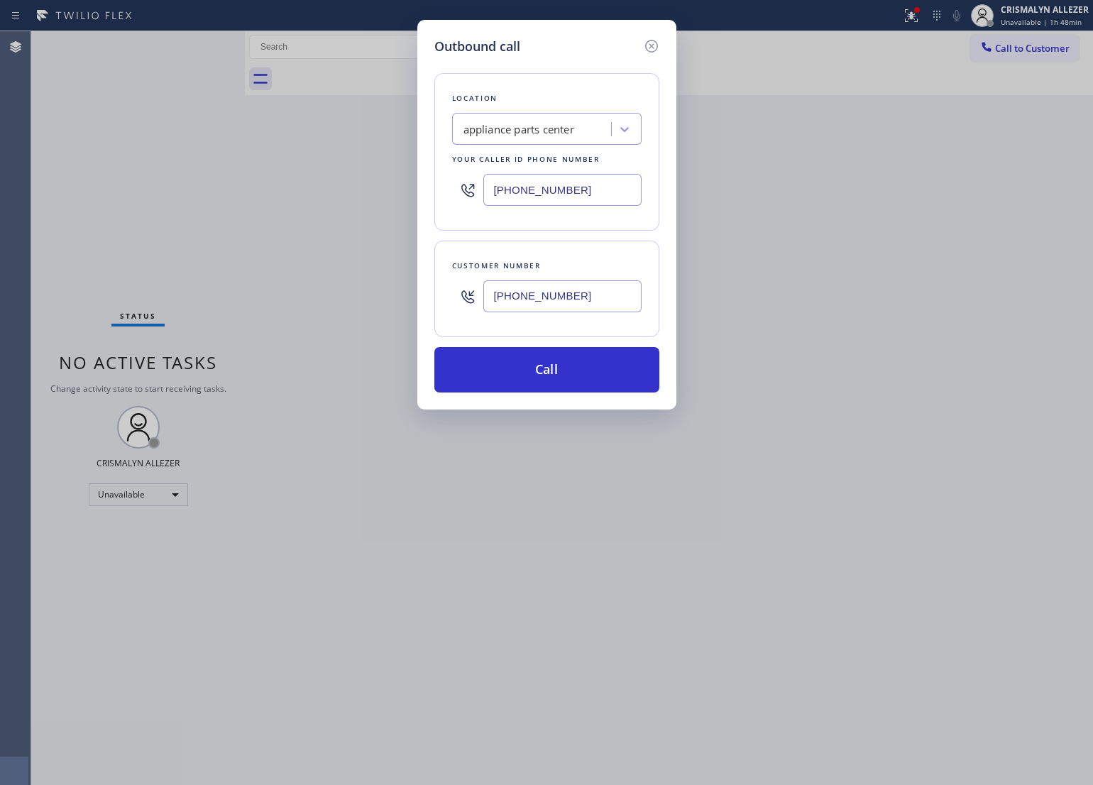
type input "(817) 482-5346"
drag, startPoint x: 517, startPoint y: 304, endPoint x: 321, endPoint y: 307, distance: 195.2
click at [326, 307] on div "Outbound call Location appliance parts center Your caller id phone number (817)…" at bounding box center [546, 392] width 1093 height 785
paste input "688-4094"
type input "(817) 688-4094"
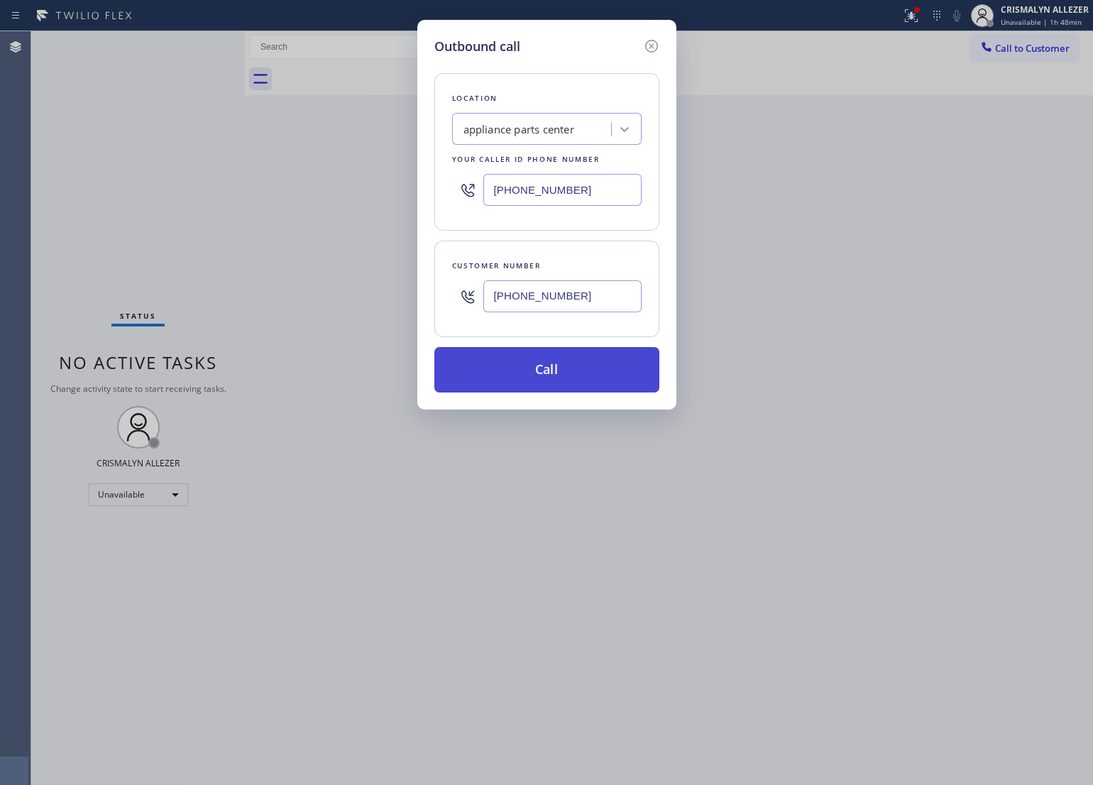
click at [580, 377] on button "Call" at bounding box center [546, 369] width 225 height 45
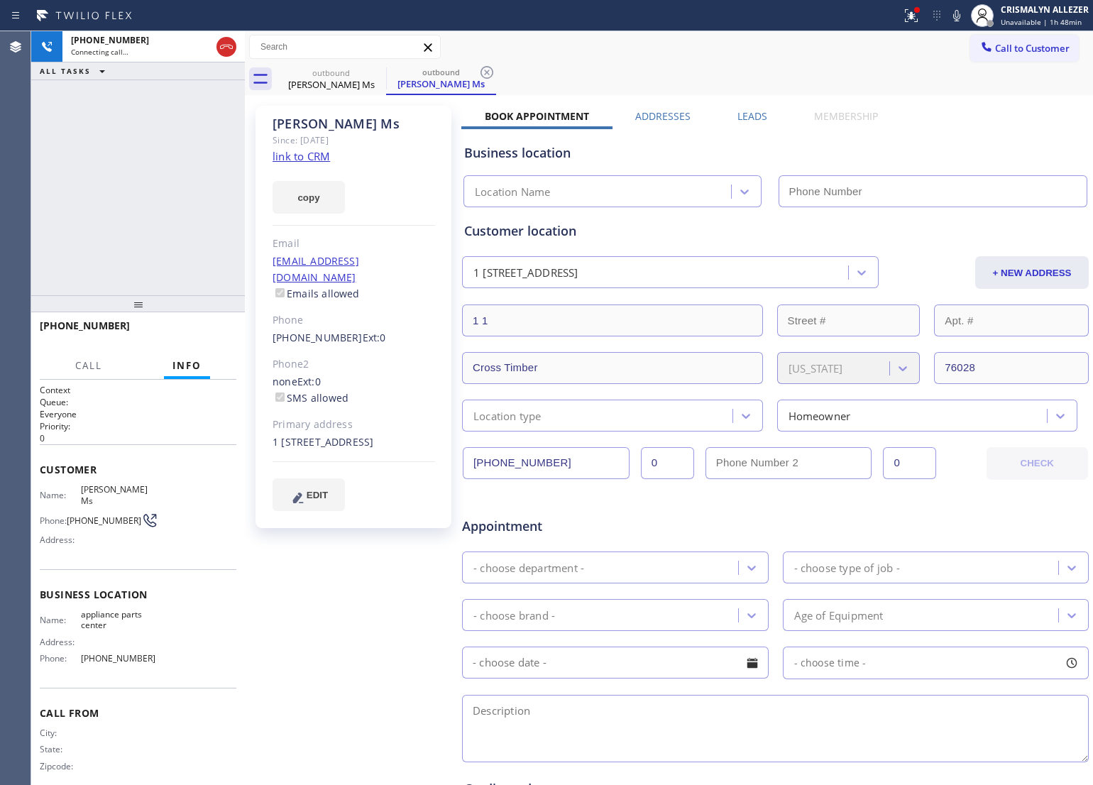
type input "(817) 482-5346"
click at [309, 158] on link "link to CRM" at bounding box center [300, 156] width 57 height 14
click at [201, 331] on span "HANG UP" at bounding box center [203, 332] width 43 height 10
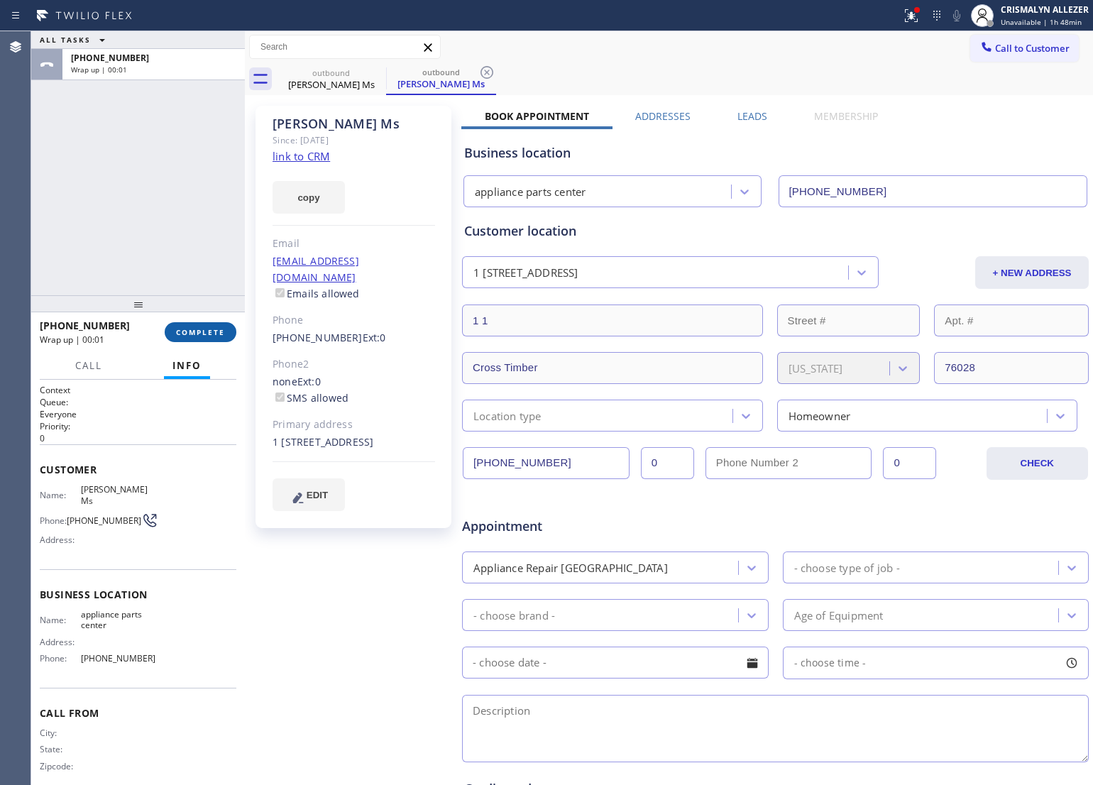
click at [199, 327] on span "COMPLETE" at bounding box center [200, 332] width 49 height 10
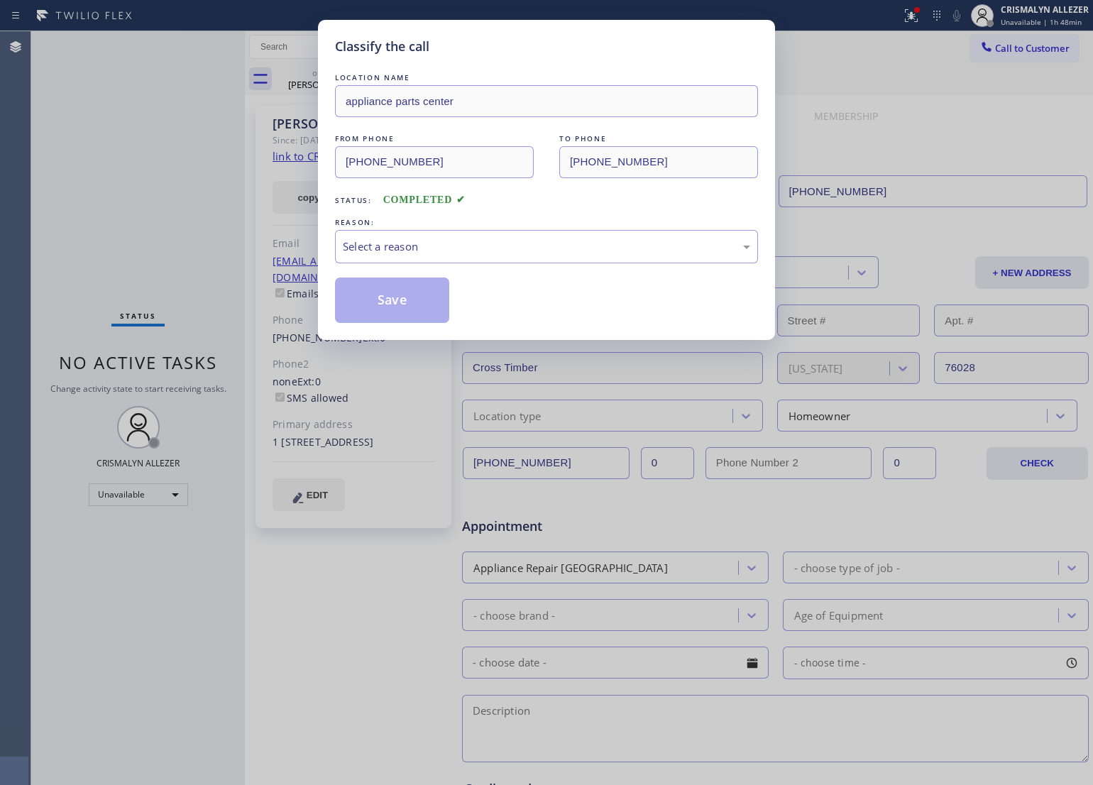
click at [593, 228] on div "REASON:" at bounding box center [546, 222] width 423 height 15
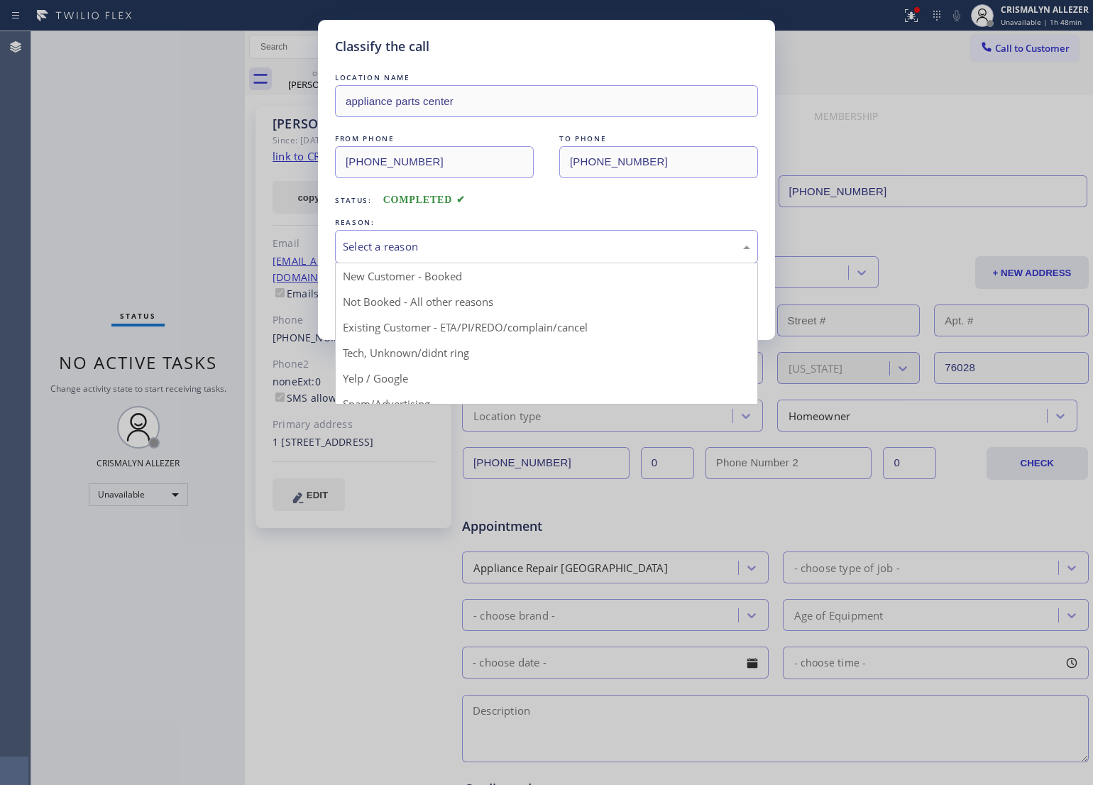
click at [463, 253] on div "Select a reason" at bounding box center [546, 246] width 407 height 16
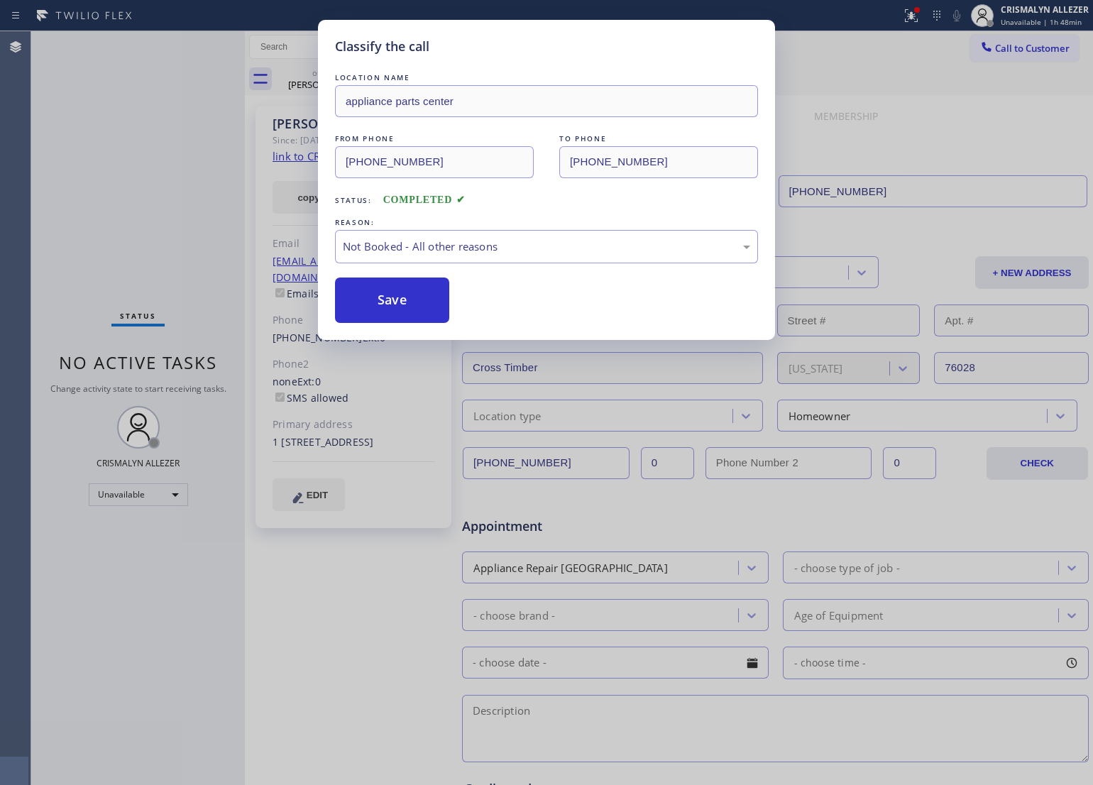
click at [397, 309] on button "Save" at bounding box center [392, 299] width 114 height 45
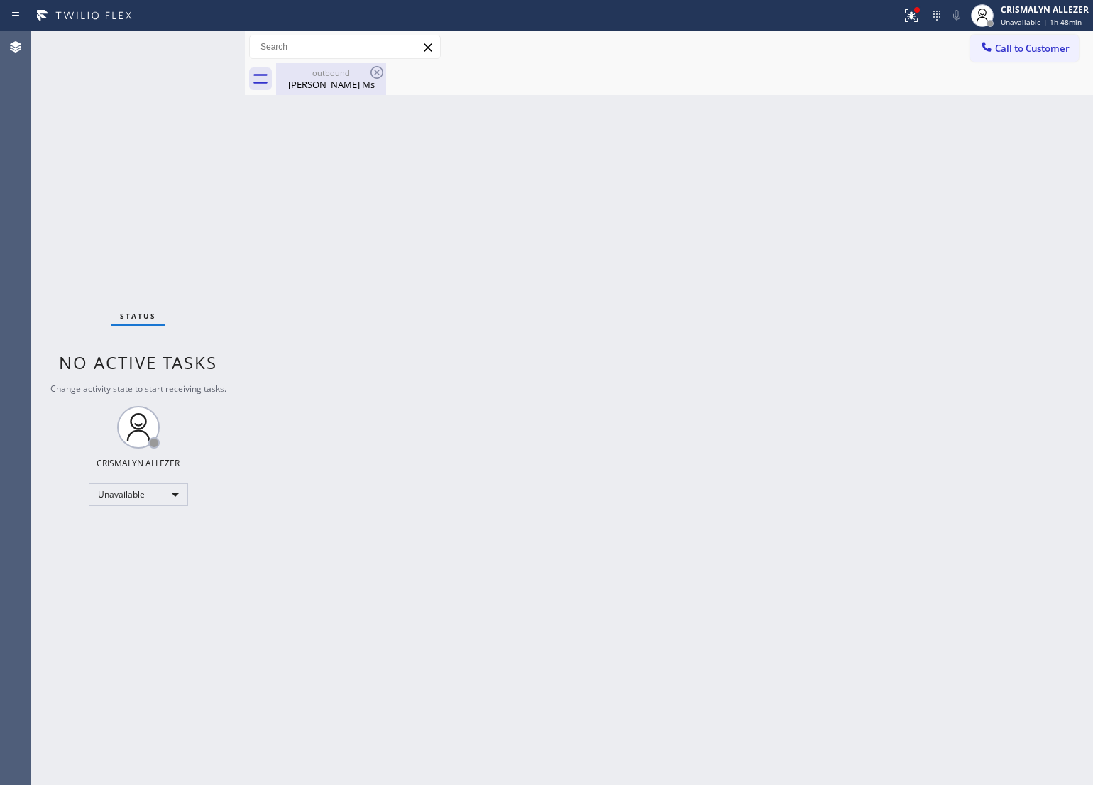
click at [331, 75] on div "outbound" at bounding box center [330, 72] width 107 height 11
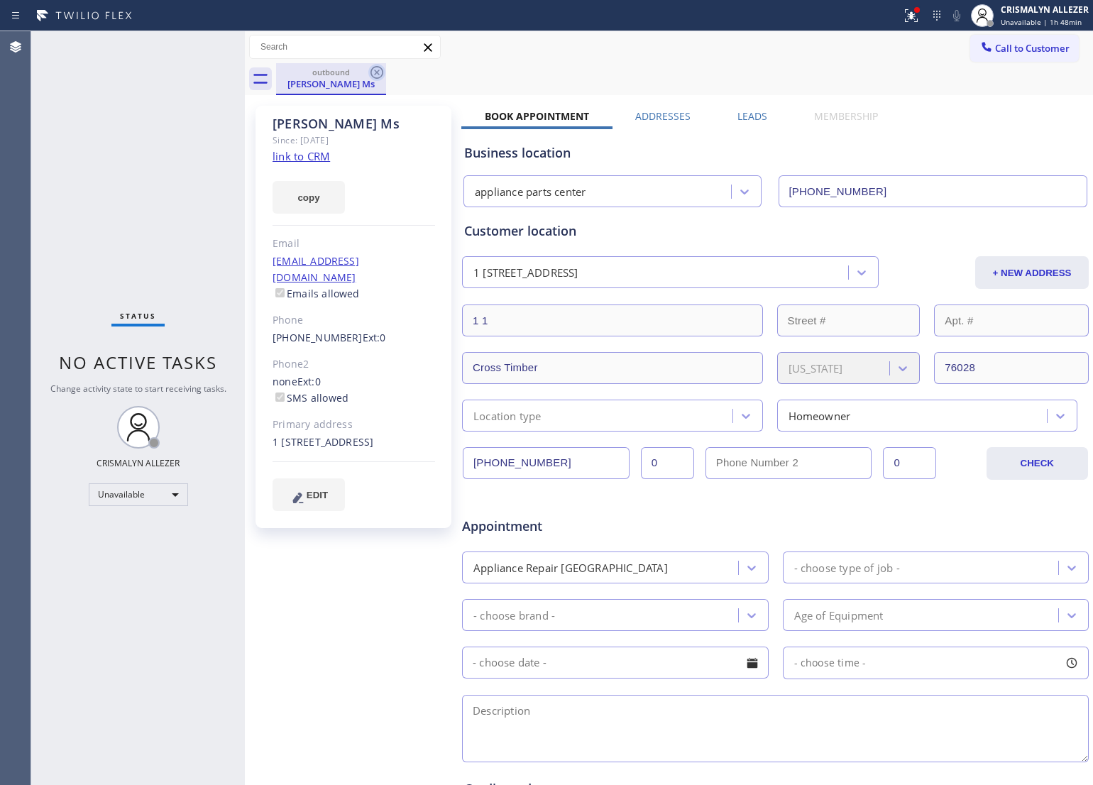
click at [378, 71] on icon at bounding box center [376, 72] width 13 height 13
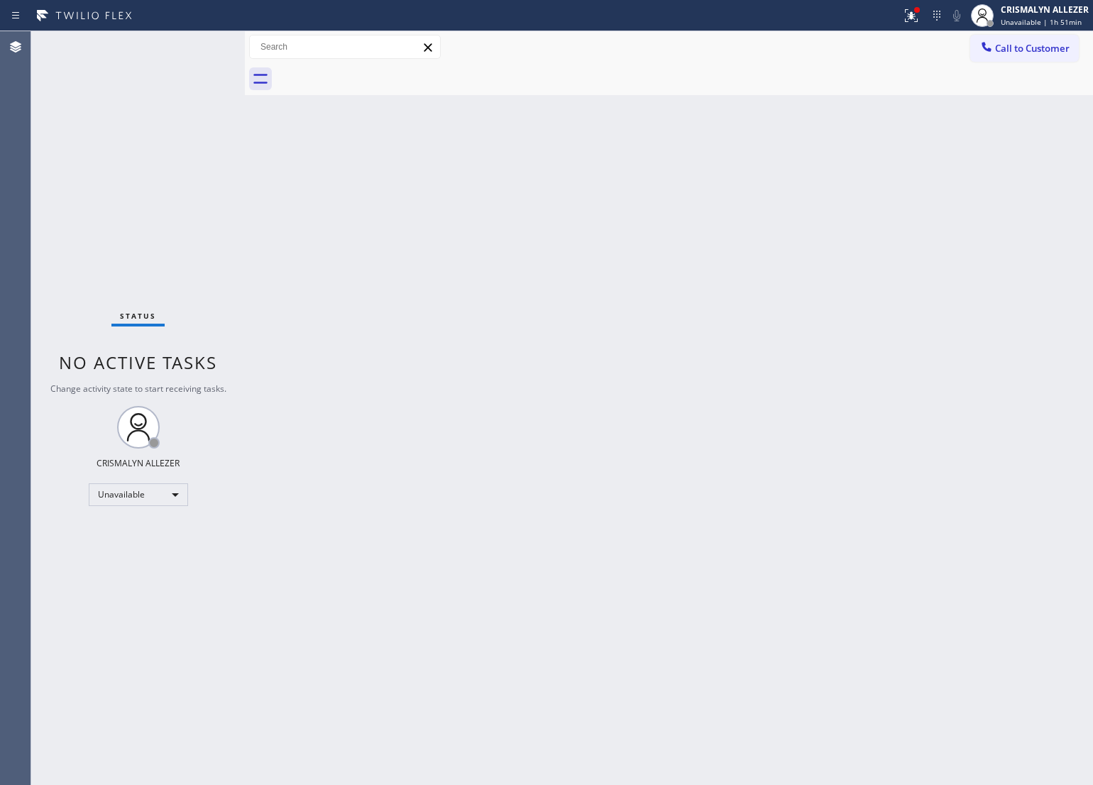
drag, startPoint x: 690, startPoint y: 282, endPoint x: 778, endPoint y: 211, distance: 112.0
click at [690, 282] on div "Back to Dashboard Change Sender ID Customers Technicians Select a contact Outbo…" at bounding box center [669, 408] width 848 height 754
click at [1059, 53] on span "Call to Customer" at bounding box center [1032, 48] width 75 height 13
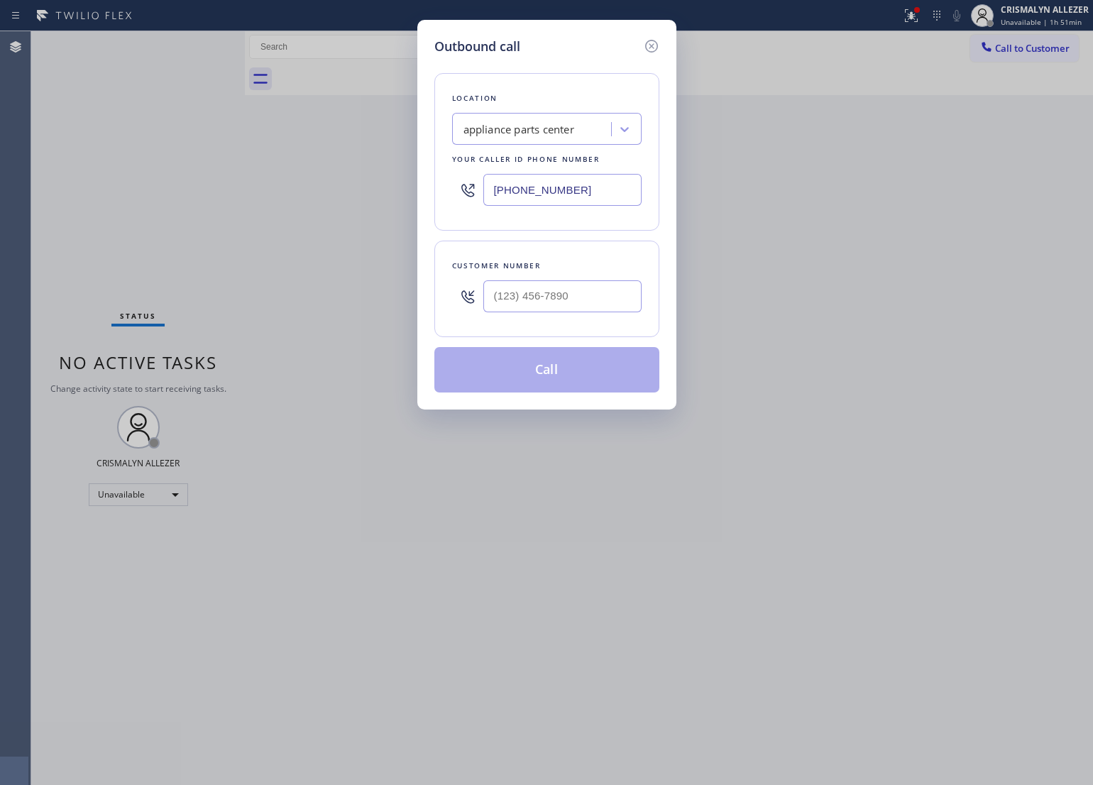
drag, startPoint x: 602, startPoint y: 192, endPoint x: 300, endPoint y: 183, distance: 301.7
click at [300, 183] on div "Outbound call Location appliance parts center Your caller id phone number (817)…" at bounding box center [546, 392] width 1093 height 785
paste input "305) 239-8487"
type input "(305) 239-8487"
click at [586, 299] on input "(___) ___-____" at bounding box center [562, 296] width 158 height 32
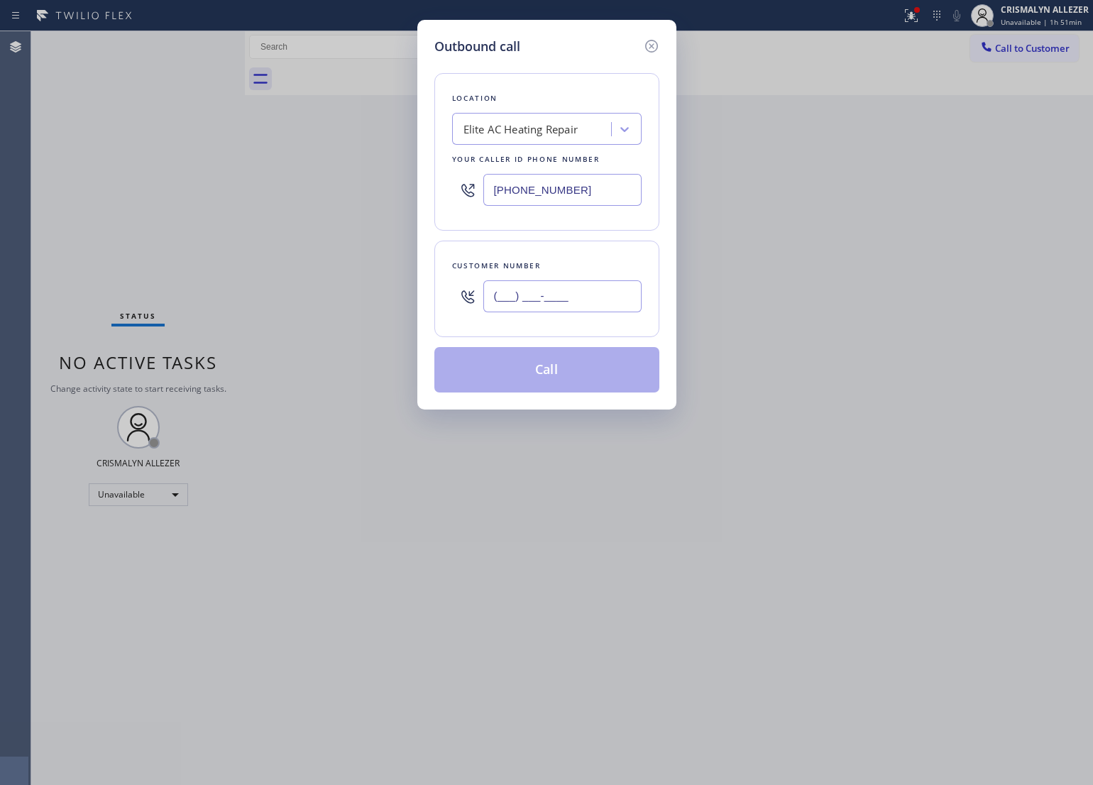
paste input "786) 571-8771"
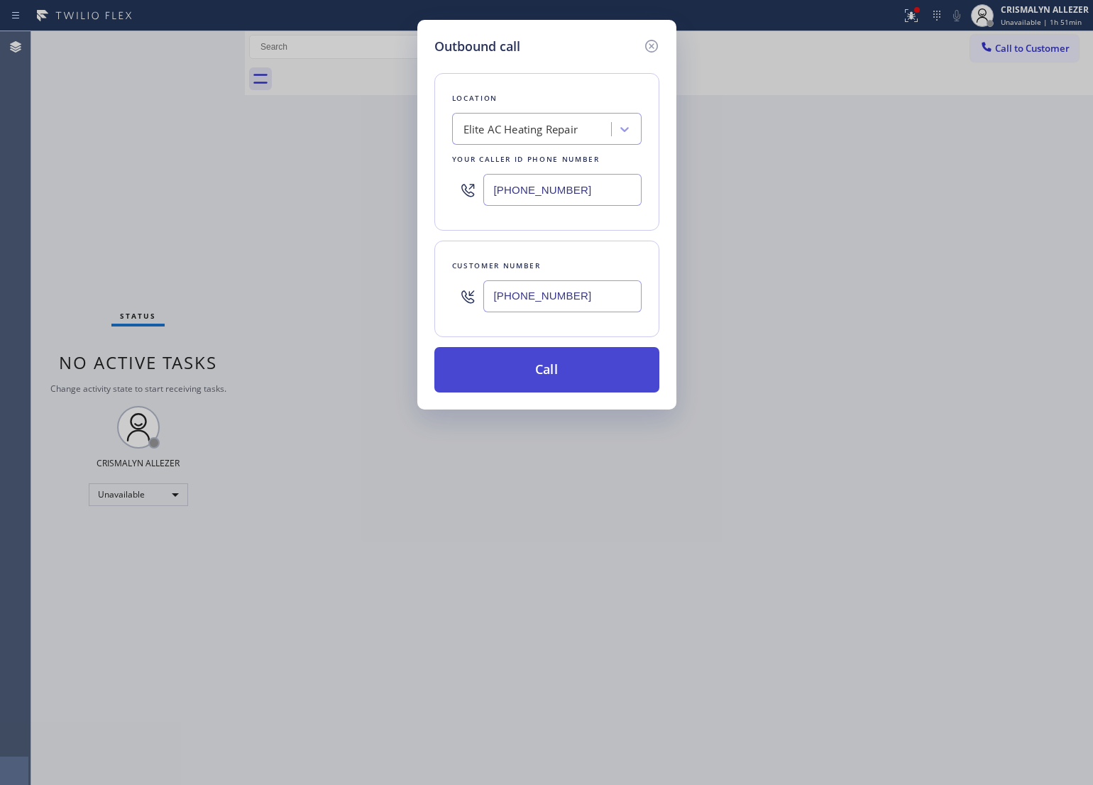
type input "(786) 571-8771"
click at [547, 387] on button "Call" at bounding box center [546, 369] width 225 height 45
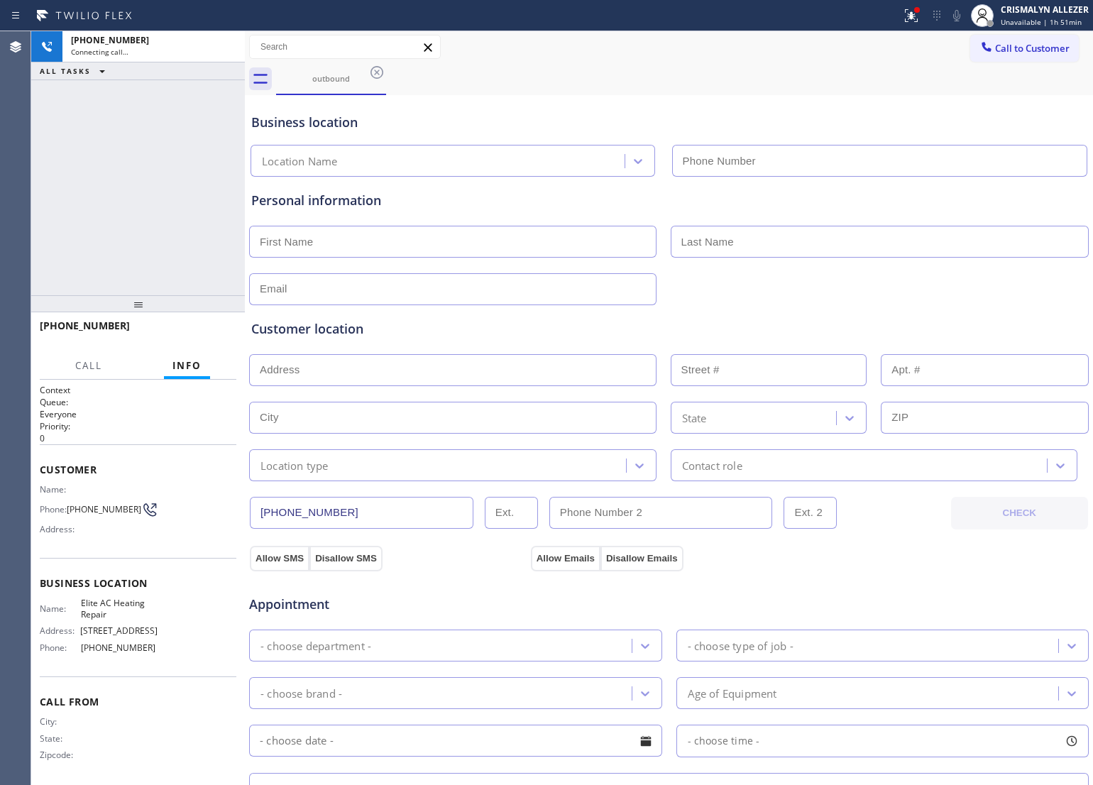
type input "(305) 239-8487"
click at [150, 169] on div "+17865718771 Connecting call… ALL TASKS ALL TASKS ACTIVE TASKS TASKS IN WRAP UP" at bounding box center [138, 163] width 214 height 264
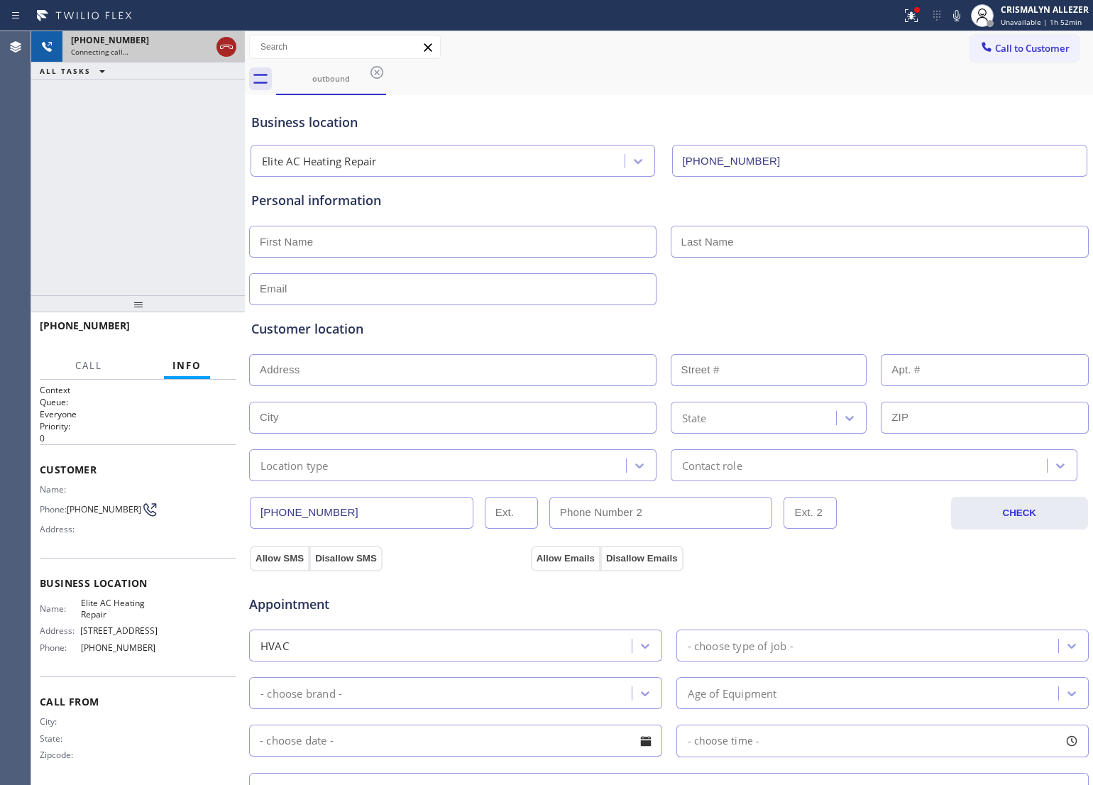
click at [225, 47] on icon at bounding box center [226, 46] width 17 height 17
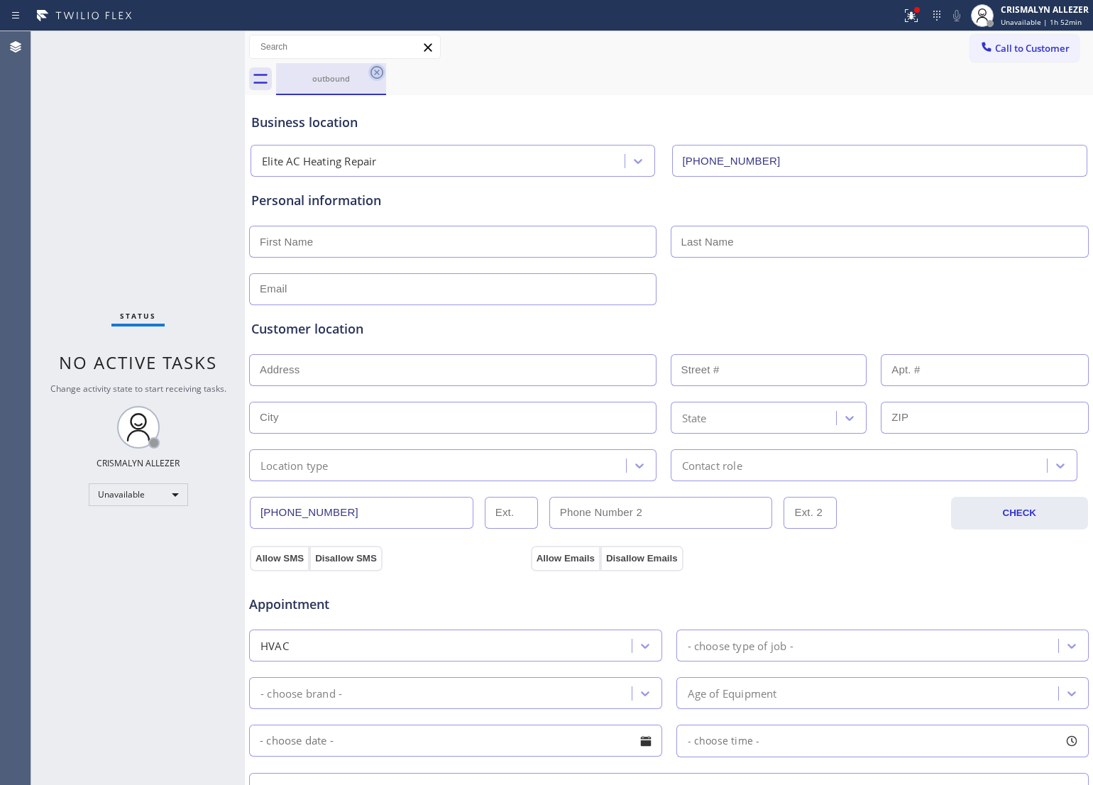
click at [373, 73] on icon at bounding box center [376, 72] width 17 height 17
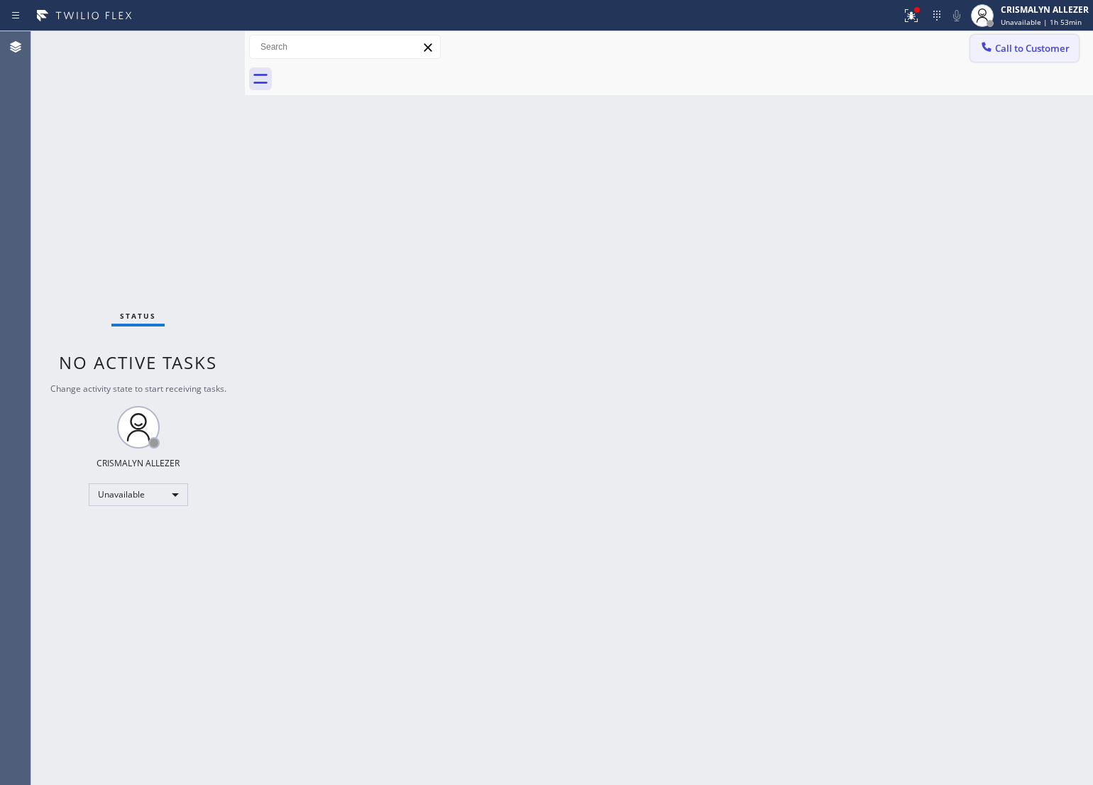
click at [1032, 52] on span "Call to Customer" at bounding box center [1032, 48] width 75 height 13
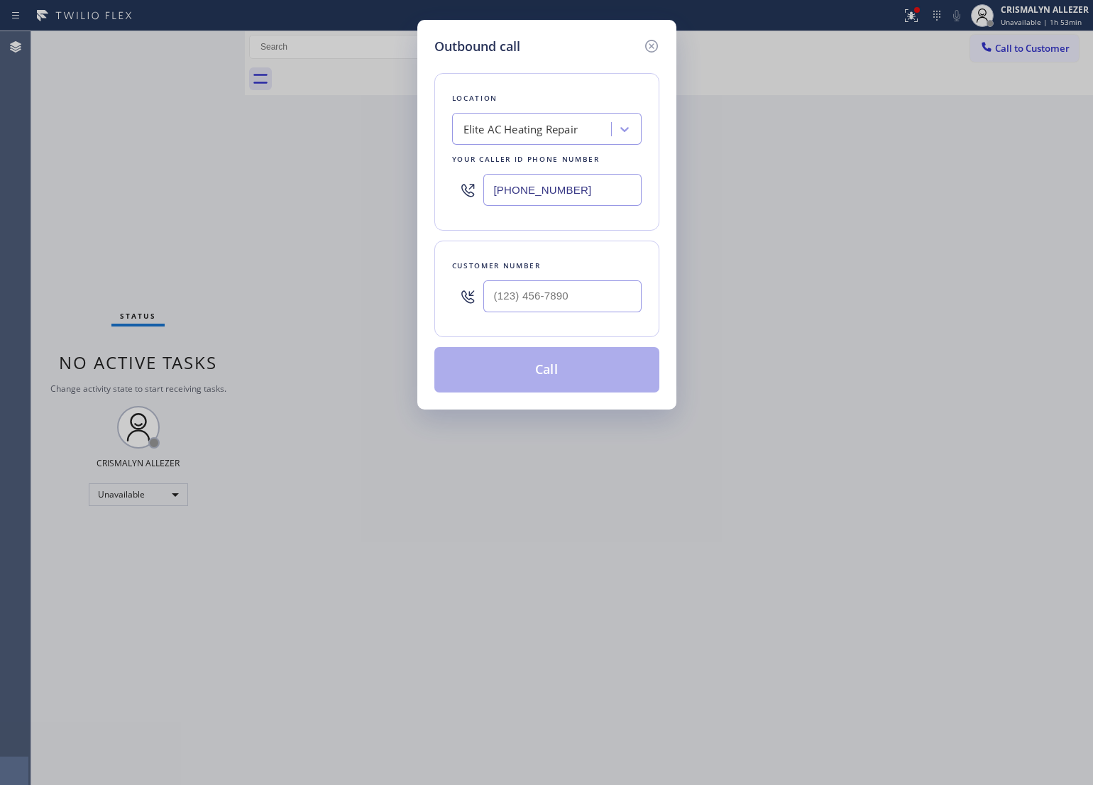
drag, startPoint x: 608, startPoint y: 195, endPoint x: 410, endPoint y: 195, distance: 198.0
click at [413, 195] on div "Outbound call Location Elite AC Heating Repair Your caller id phone number (305…" at bounding box center [546, 392] width 1093 height 785
paste input "707) 504-3963"
type input "[PHONE_NUMBER]"
click at [612, 298] on input "(___) ___-____" at bounding box center [562, 296] width 158 height 32
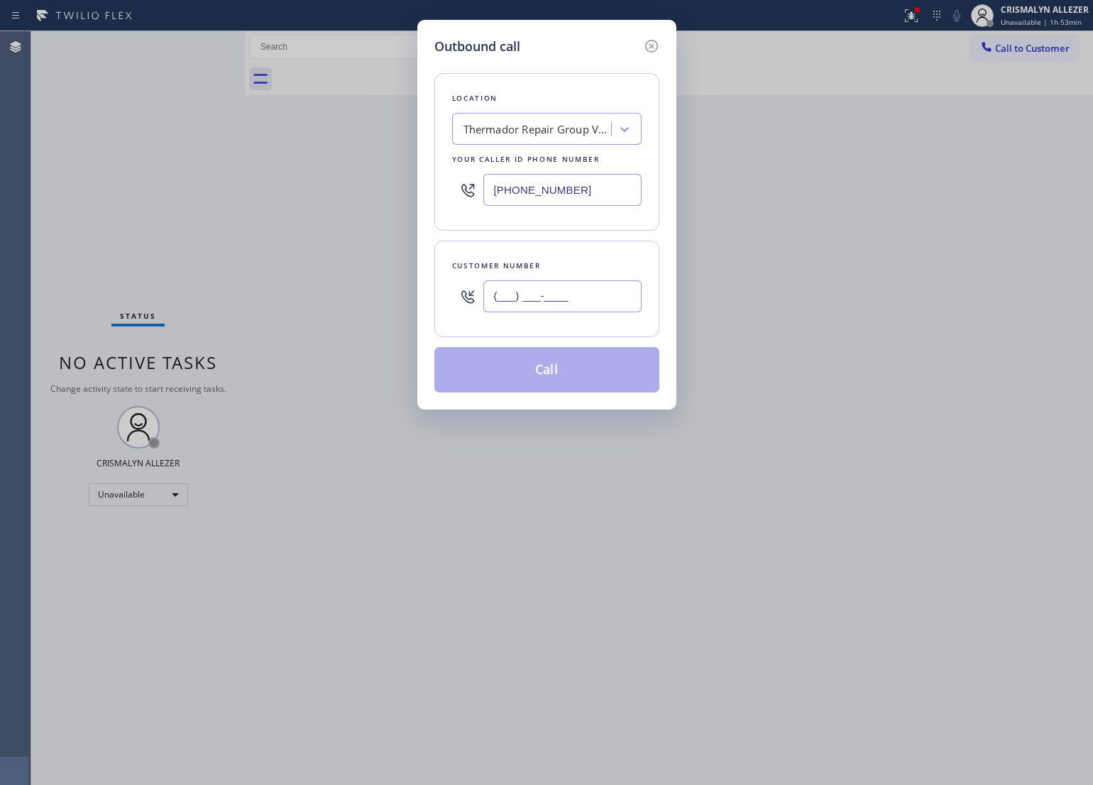
paste input "707) 712-2781"
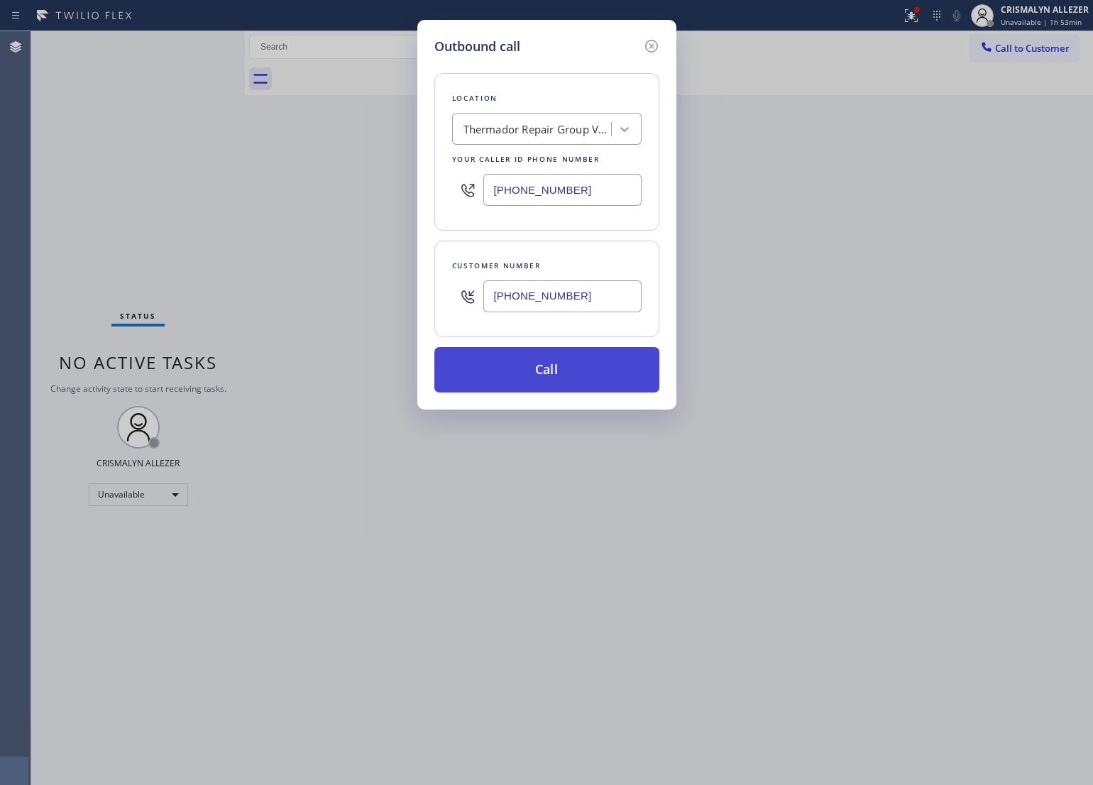
type input "[PHONE_NUMBER]"
click at [563, 369] on button "Call" at bounding box center [546, 369] width 225 height 45
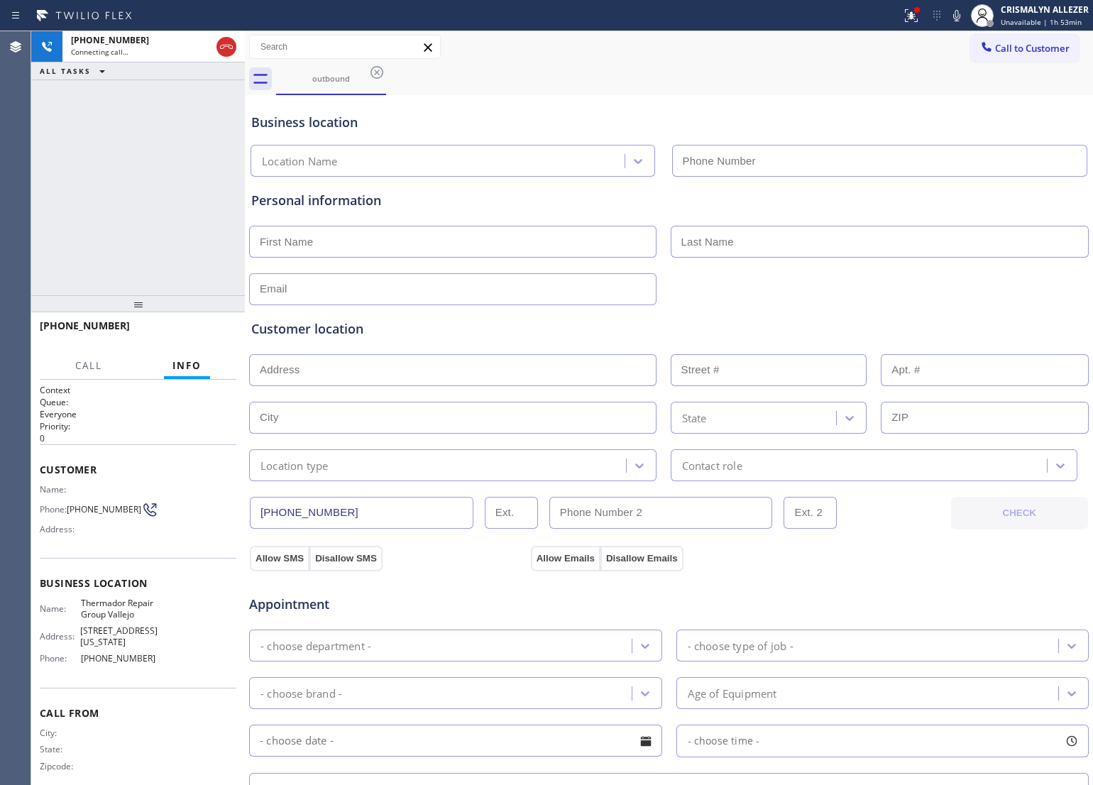
type input "[PHONE_NUMBER]"
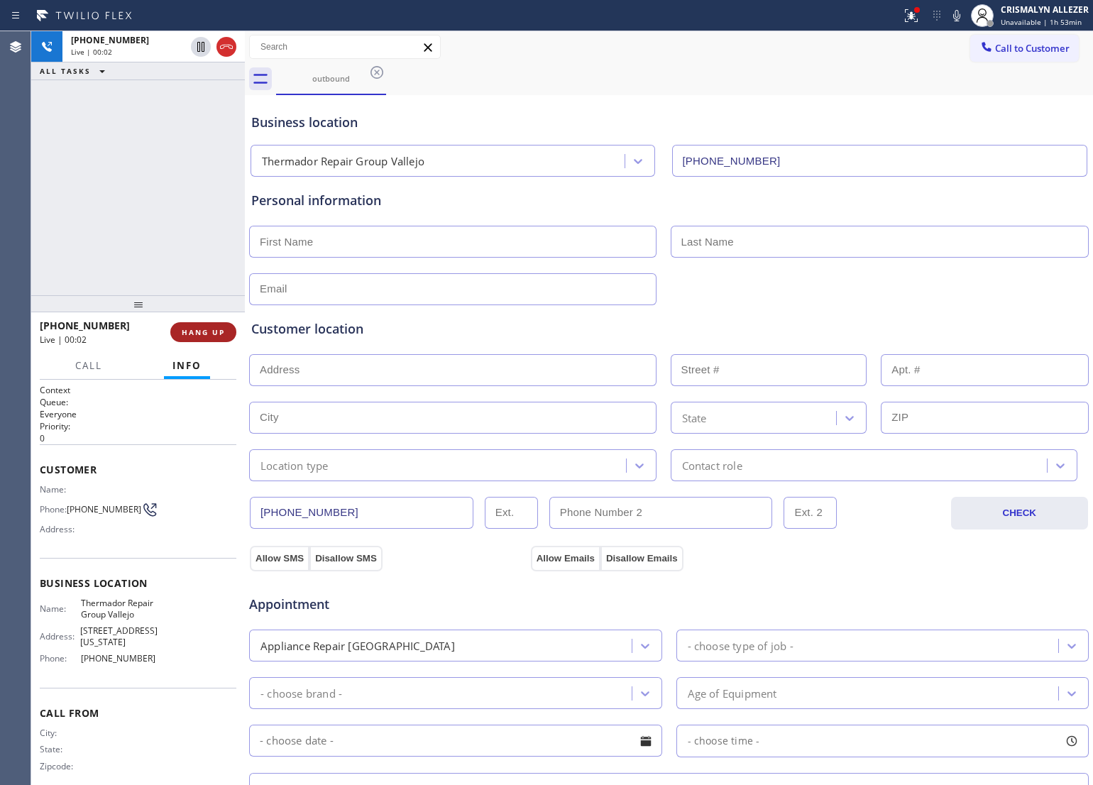
click at [192, 334] on span "HANG UP" at bounding box center [203, 332] width 43 height 10
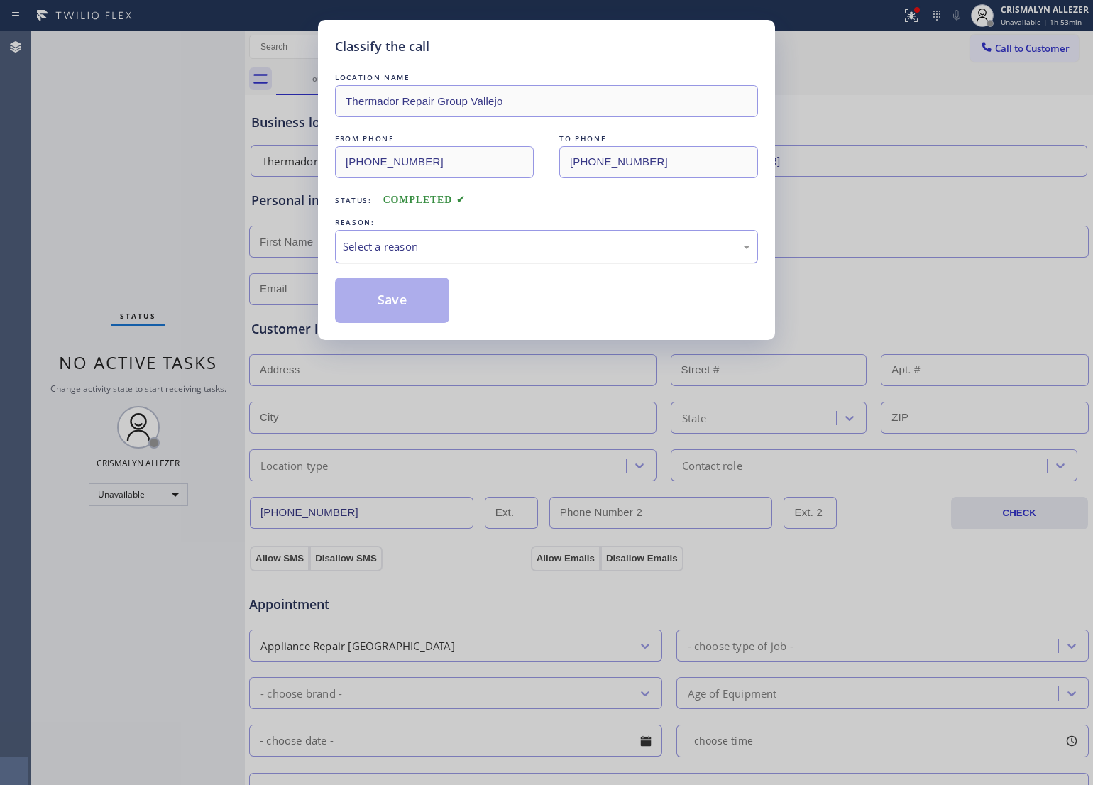
click at [513, 246] on div "Select a reason" at bounding box center [546, 246] width 407 height 16
click at [420, 299] on button "Save" at bounding box center [392, 299] width 114 height 45
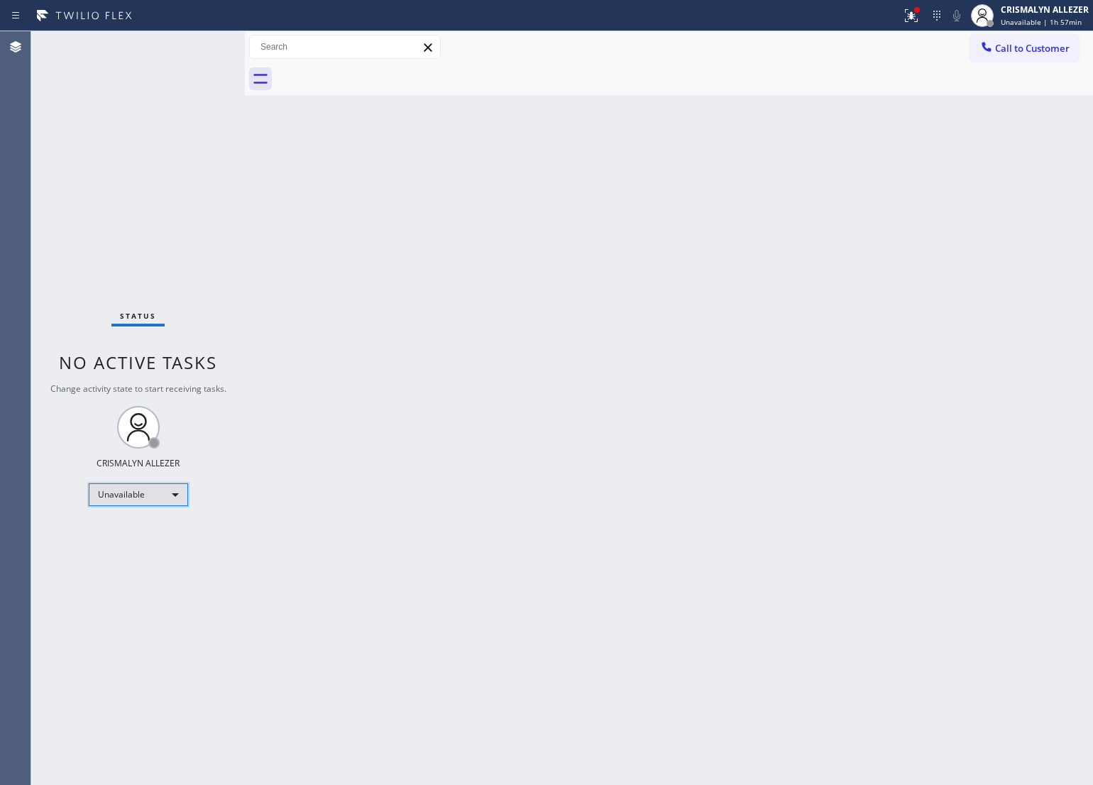
click at [169, 499] on div "Unavailable" at bounding box center [138, 494] width 99 height 23
click at [142, 566] on li "Break" at bounding box center [137, 566] width 97 height 17
click at [460, 377] on div at bounding box center [546, 392] width 1093 height 785
click at [175, 497] on div "Break" at bounding box center [138, 494] width 99 height 23
click at [157, 550] on li "Unavailable" at bounding box center [137, 549] width 97 height 17
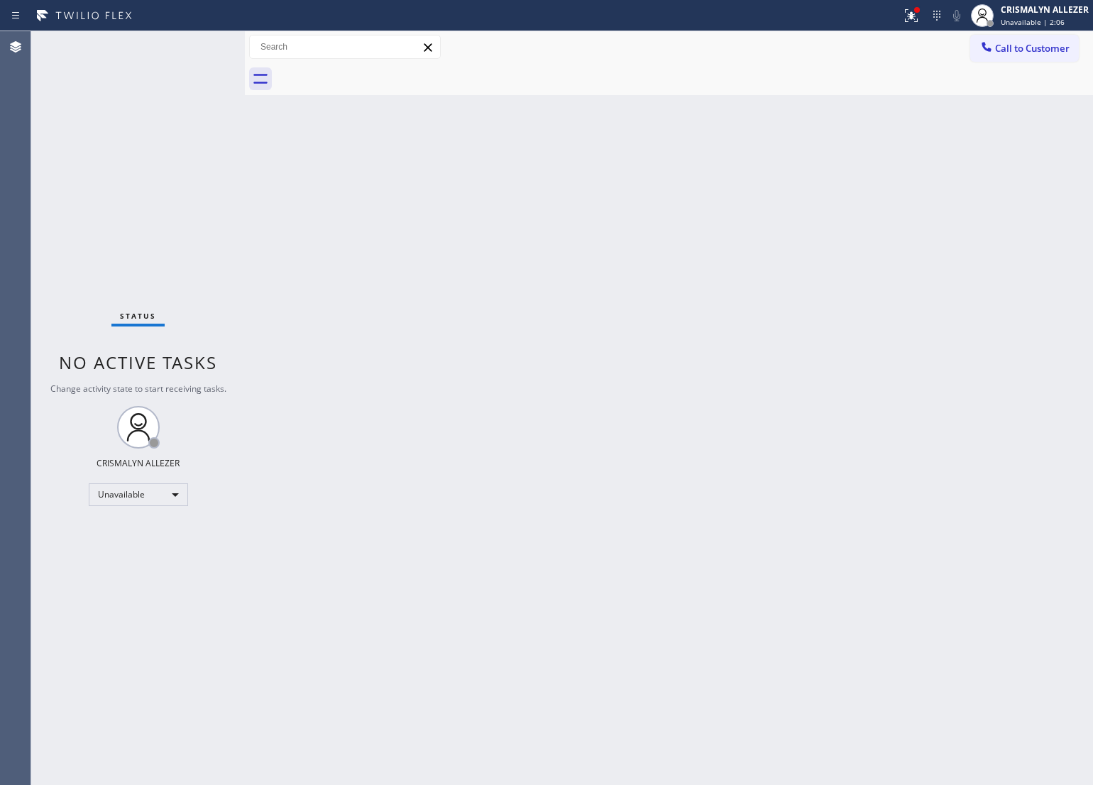
click at [657, 356] on div "Back to Dashboard Change Sender ID Customers Technicians Select a contact Outbo…" at bounding box center [669, 408] width 848 height 754
click at [1029, 42] on span "Call to Customer" at bounding box center [1032, 48] width 75 height 13
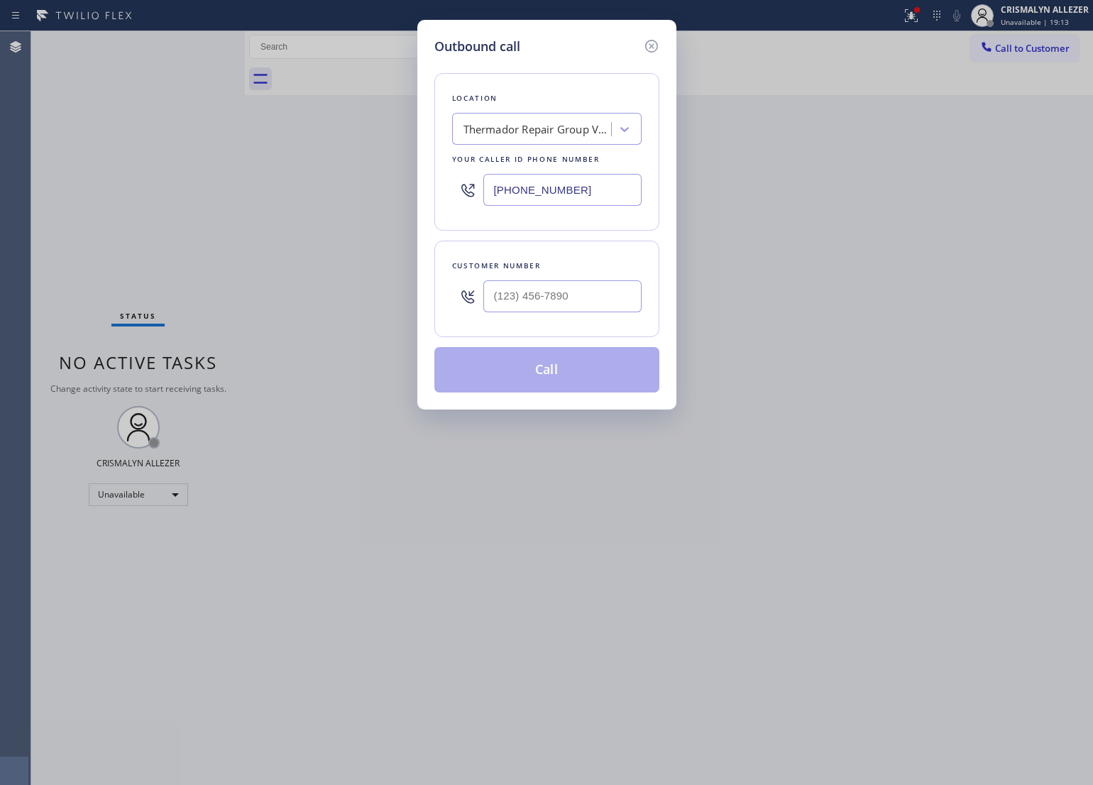
drag, startPoint x: 587, startPoint y: 184, endPoint x: 324, endPoint y: 190, distance: 263.3
click at [324, 190] on div "Outbound call Location Thermador Repair Group Vallejo Your caller id phone numb…" at bounding box center [546, 392] width 1093 height 785
paste input "323) 746-8035"
type input "(323) 746-8035"
click at [584, 287] on input "(___) ___-____" at bounding box center [562, 296] width 158 height 32
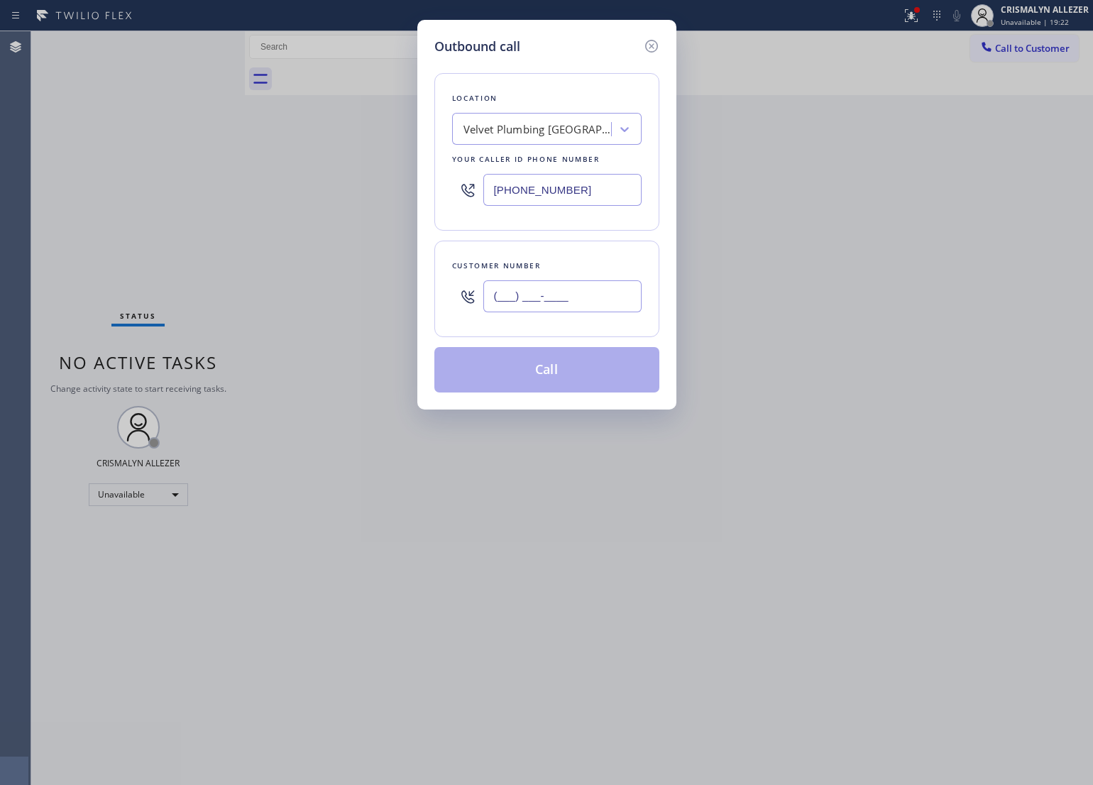
paste input "213) 781-2690"
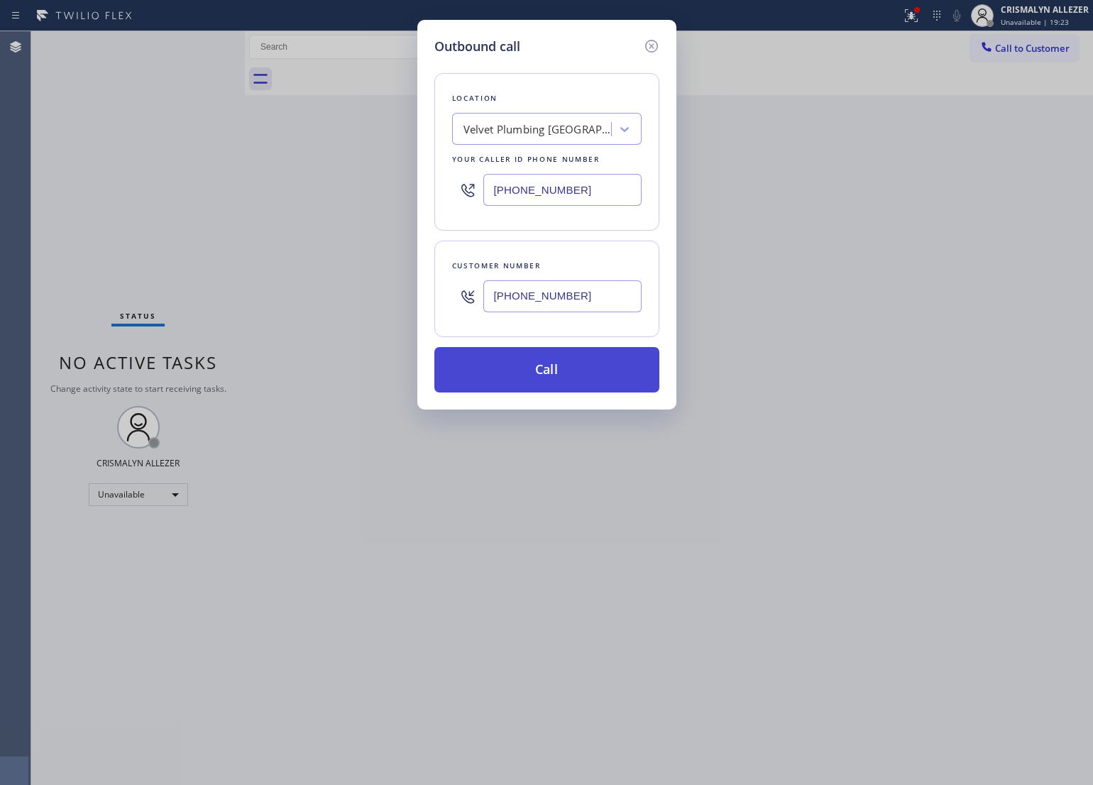
type input "(213) 781-2690"
click at [552, 378] on button "Call" at bounding box center [546, 369] width 225 height 45
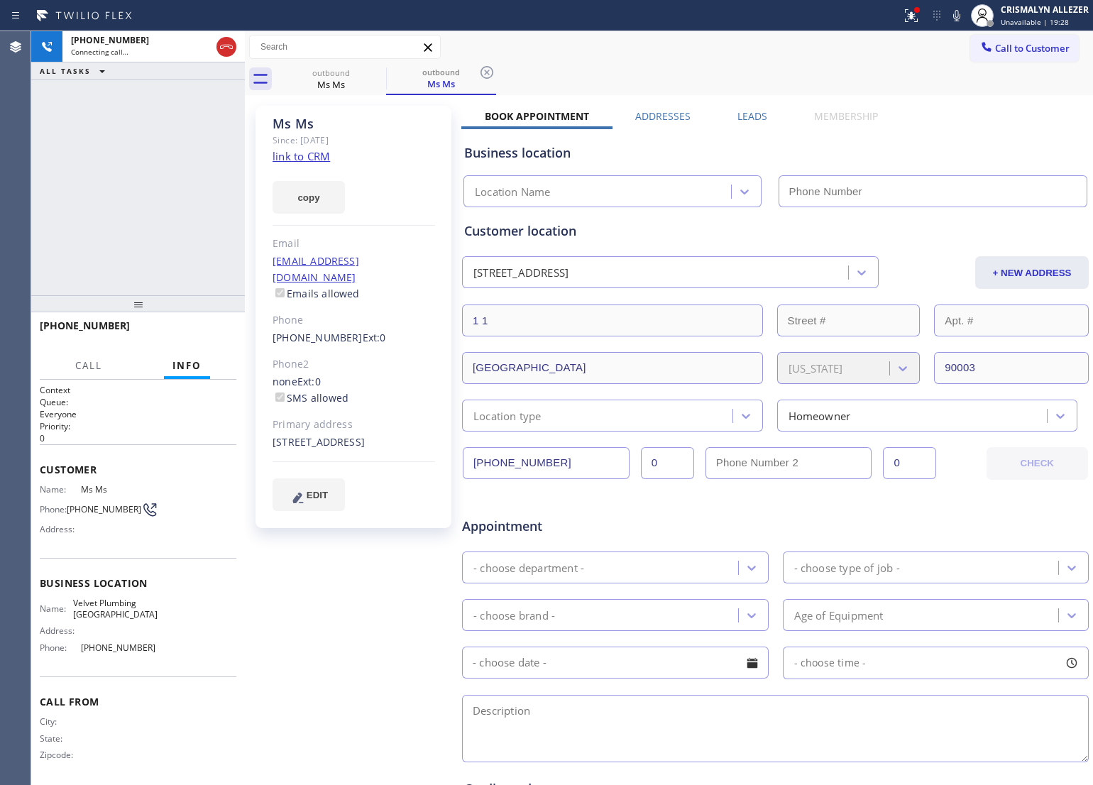
type input "(323) 746-8035"
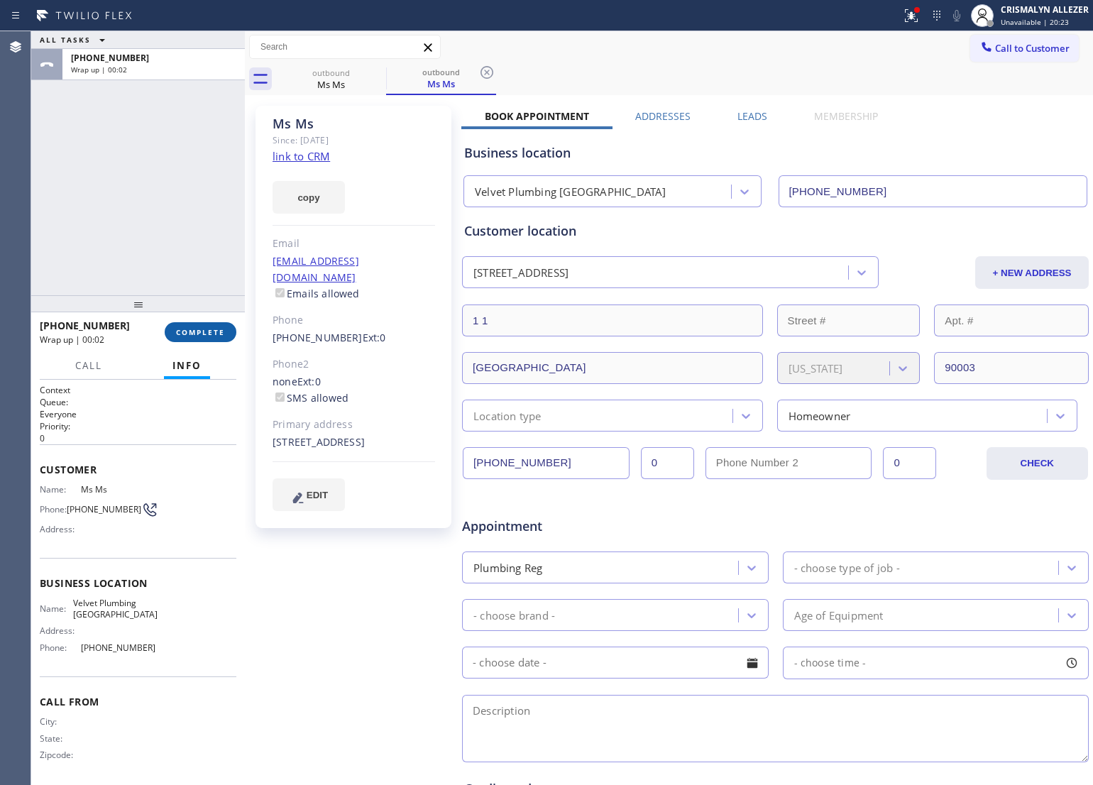
click at [197, 335] on span "COMPLETE" at bounding box center [200, 332] width 49 height 10
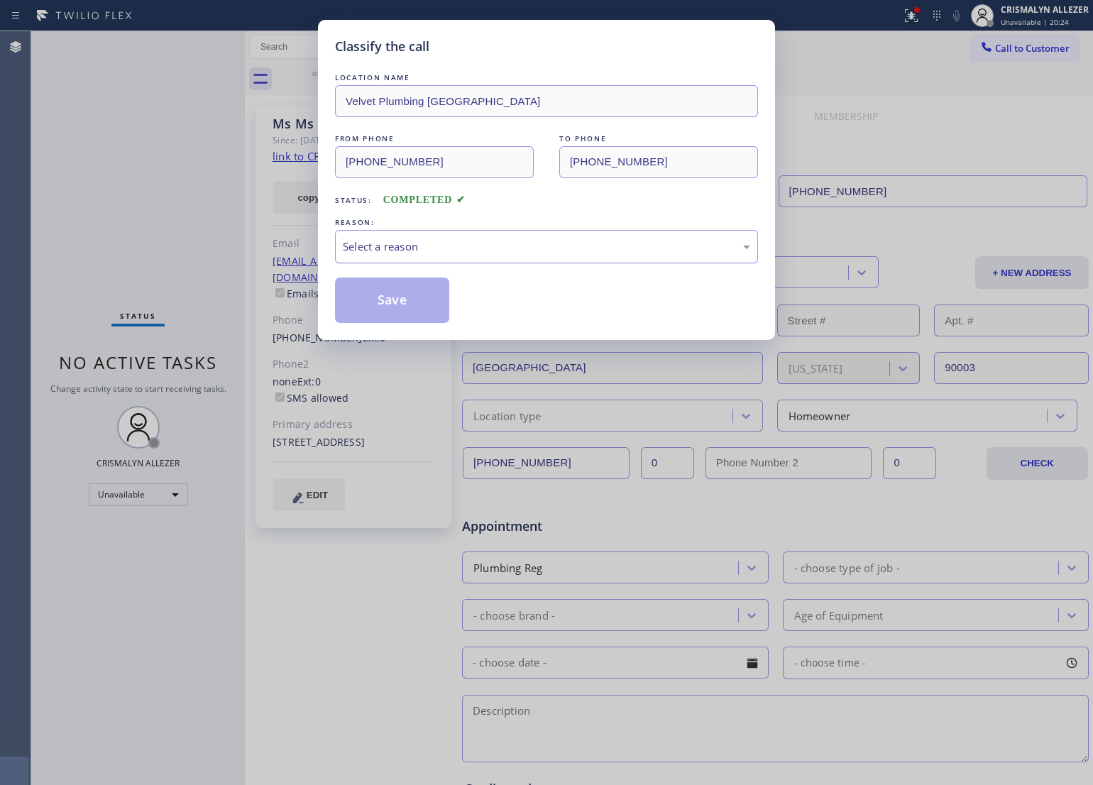
click at [566, 254] on div "Select a reason" at bounding box center [546, 246] width 407 height 16
click at [404, 304] on button "Save" at bounding box center [392, 299] width 114 height 45
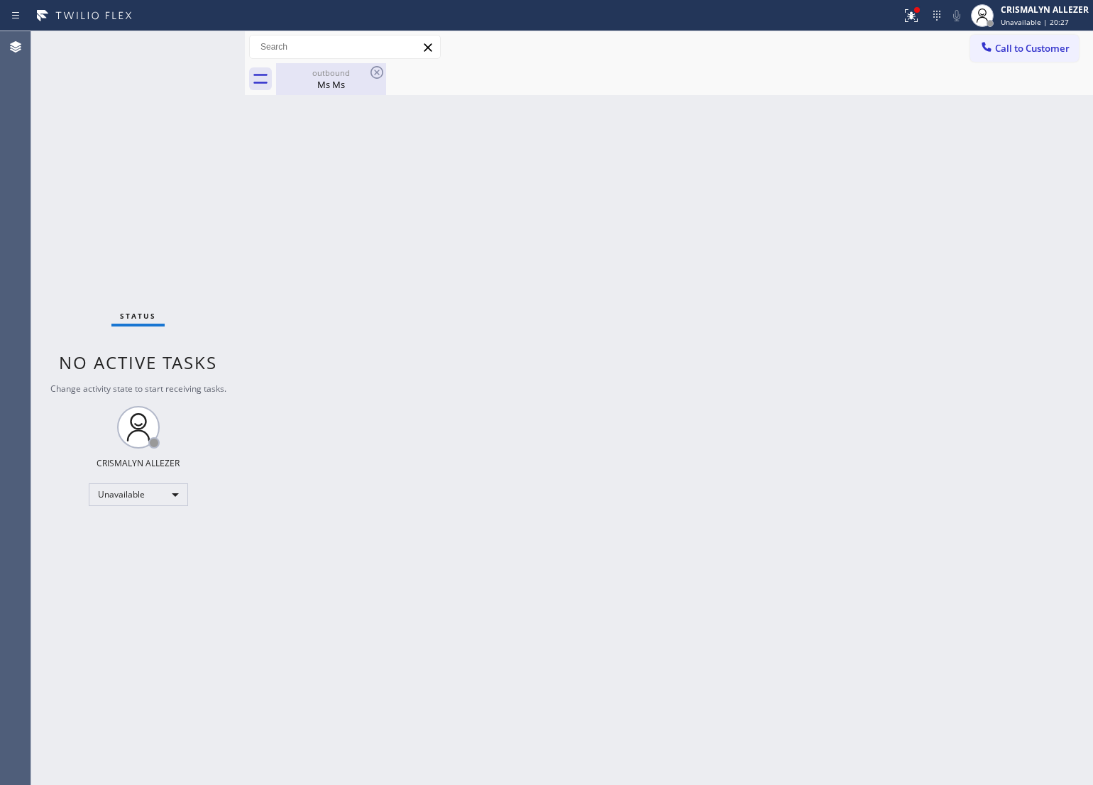
click at [329, 78] on div "Ms Ms" at bounding box center [330, 84] width 107 height 13
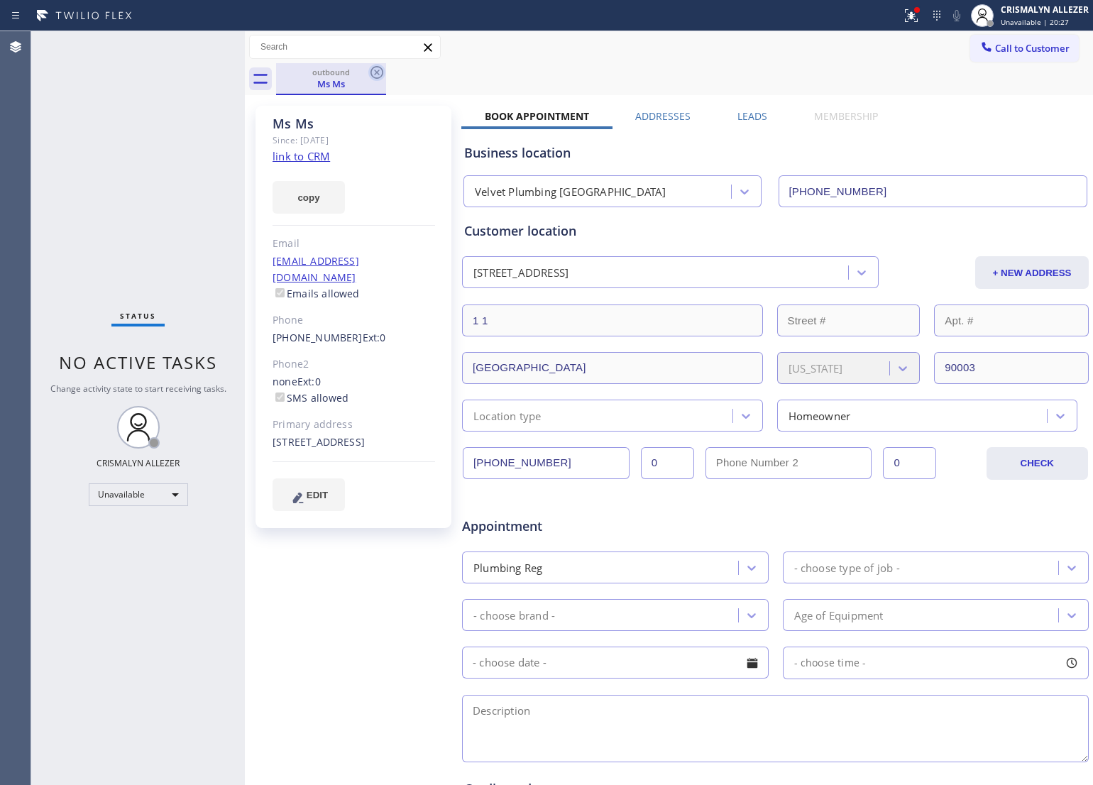
click at [374, 70] on icon at bounding box center [376, 72] width 13 height 13
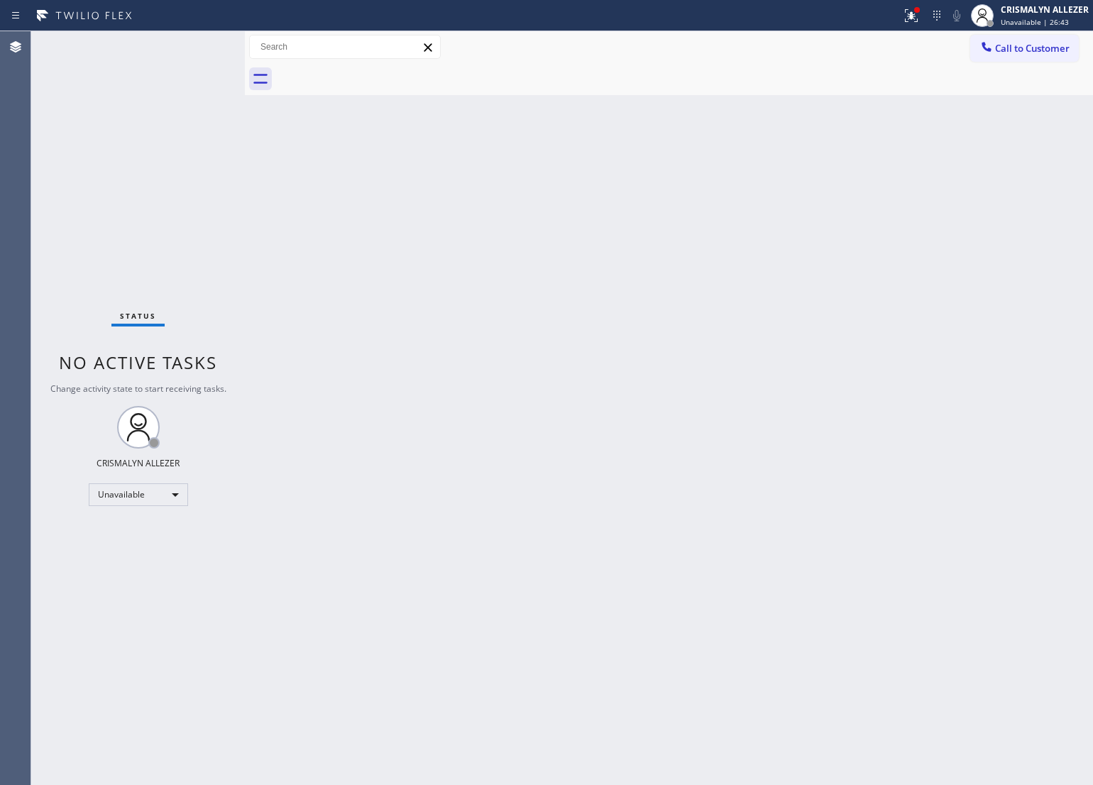
drag, startPoint x: 1023, startPoint y: 40, endPoint x: 969, endPoint y: 84, distance: 69.6
click at [1023, 40] on button "Call to Customer" at bounding box center [1024, 48] width 109 height 27
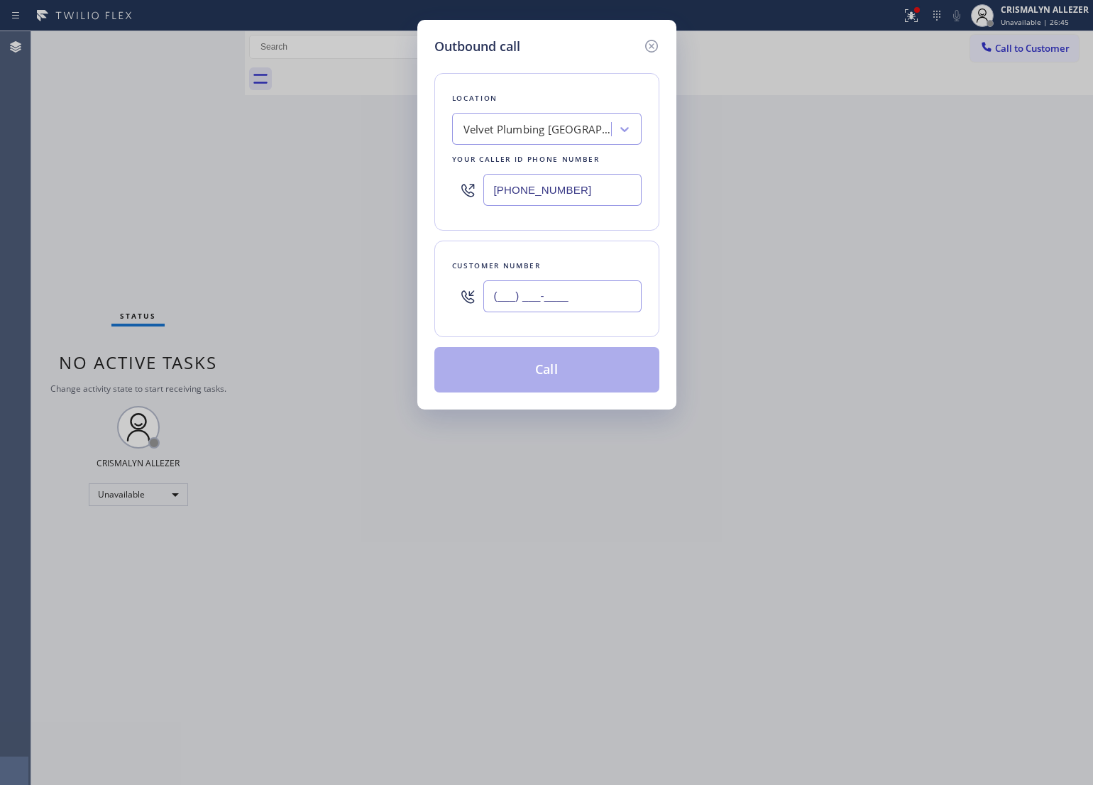
click at [594, 299] on input "(___) ___-____" at bounding box center [562, 296] width 158 height 32
paste input "171) 460-0091"
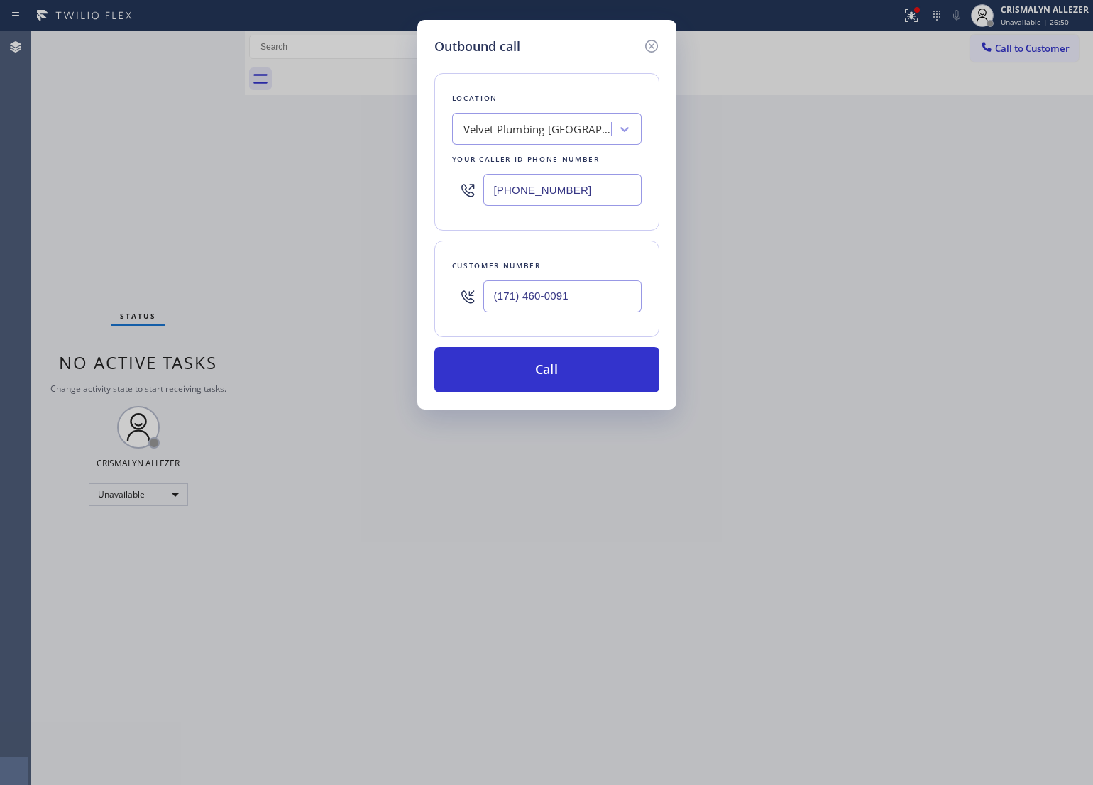
type input "(171) 460-0091"
drag, startPoint x: 594, startPoint y: 190, endPoint x: 323, endPoint y: 187, distance: 271.1
click at [323, 187] on div "Outbound call Location Velvet Plumbing Los Angeles Your caller id phone number …" at bounding box center [546, 392] width 1093 height 785
paste input "855) 662-5332"
type input "(855) 662-5332"
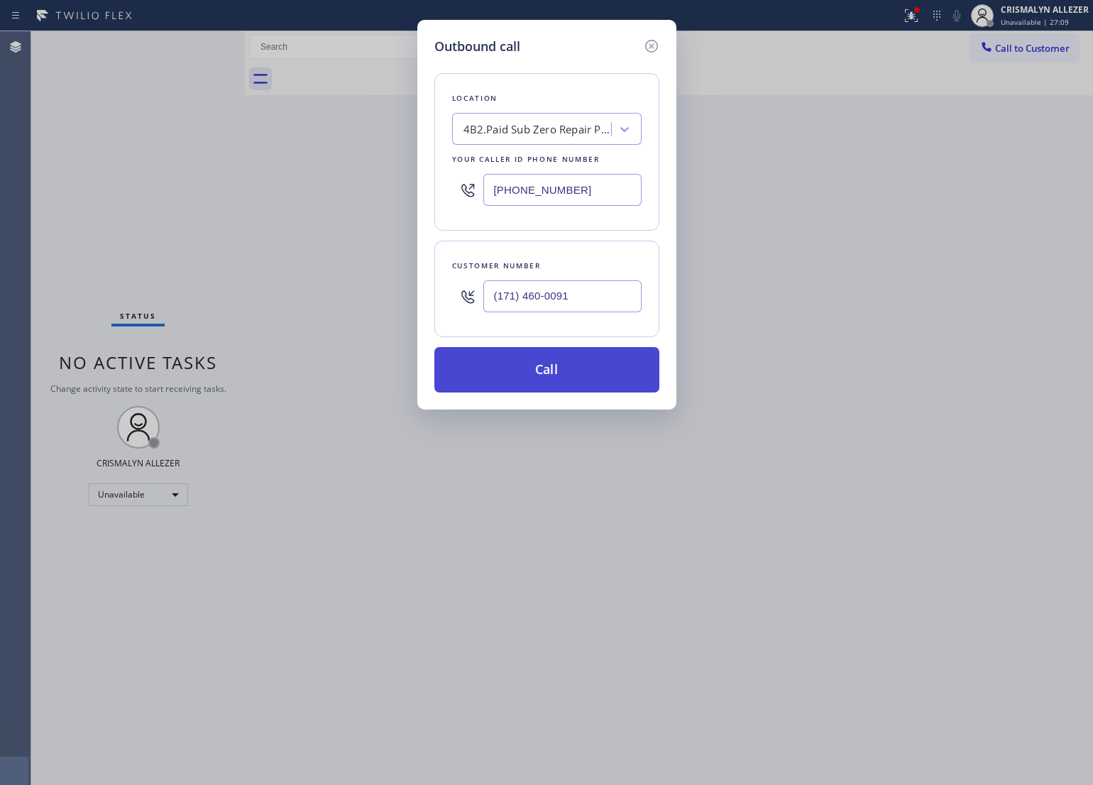
click at [563, 389] on button "Call" at bounding box center [546, 369] width 225 height 45
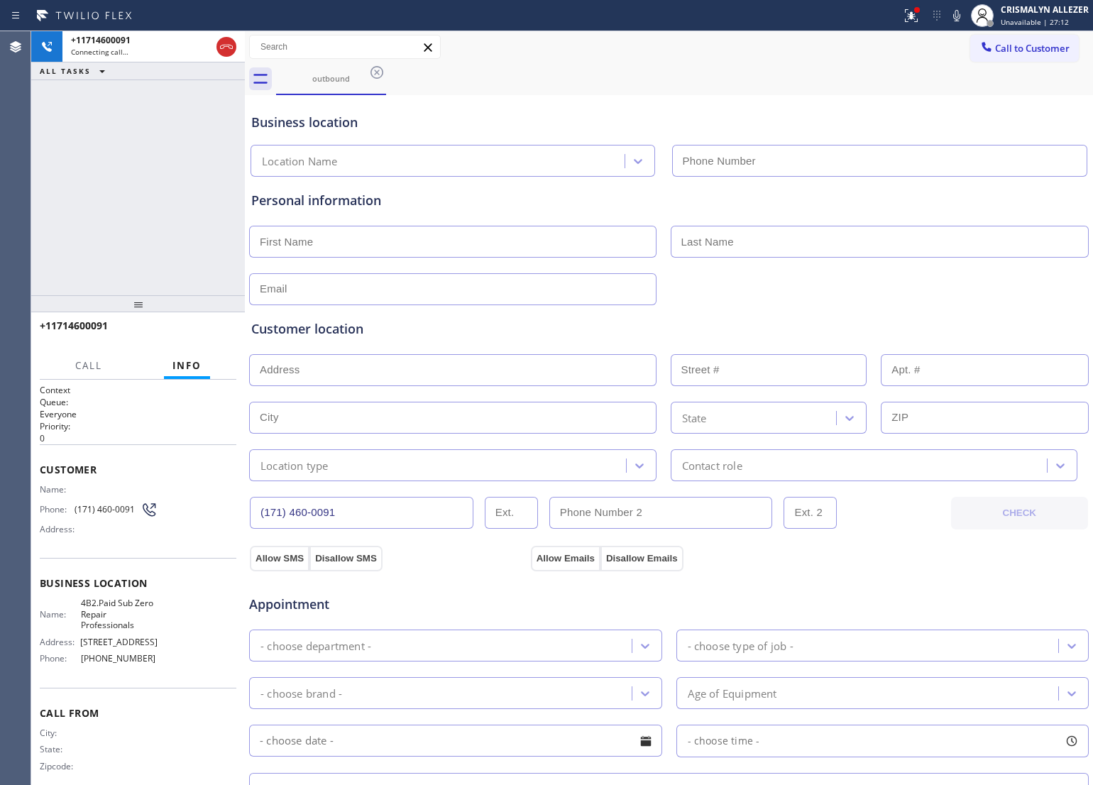
type input "(855) 662-5332"
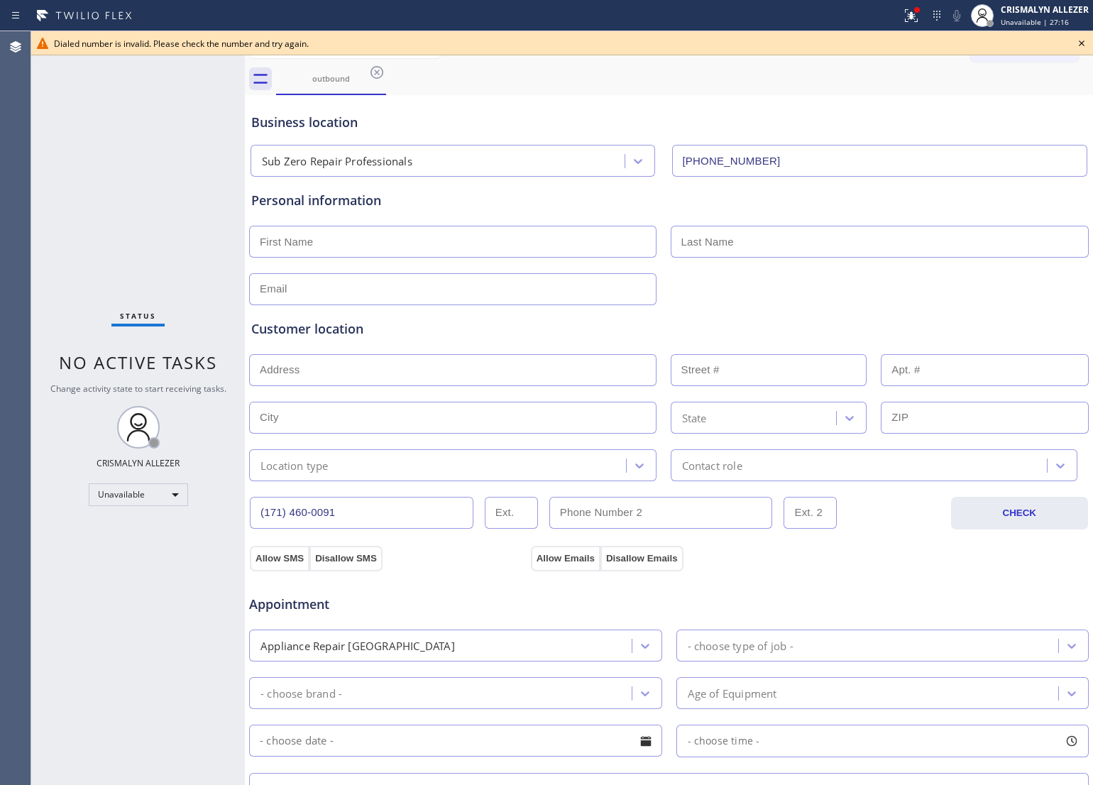
click at [1076, 45] on icon at bounding box center [1081, 43] width 17 height 17
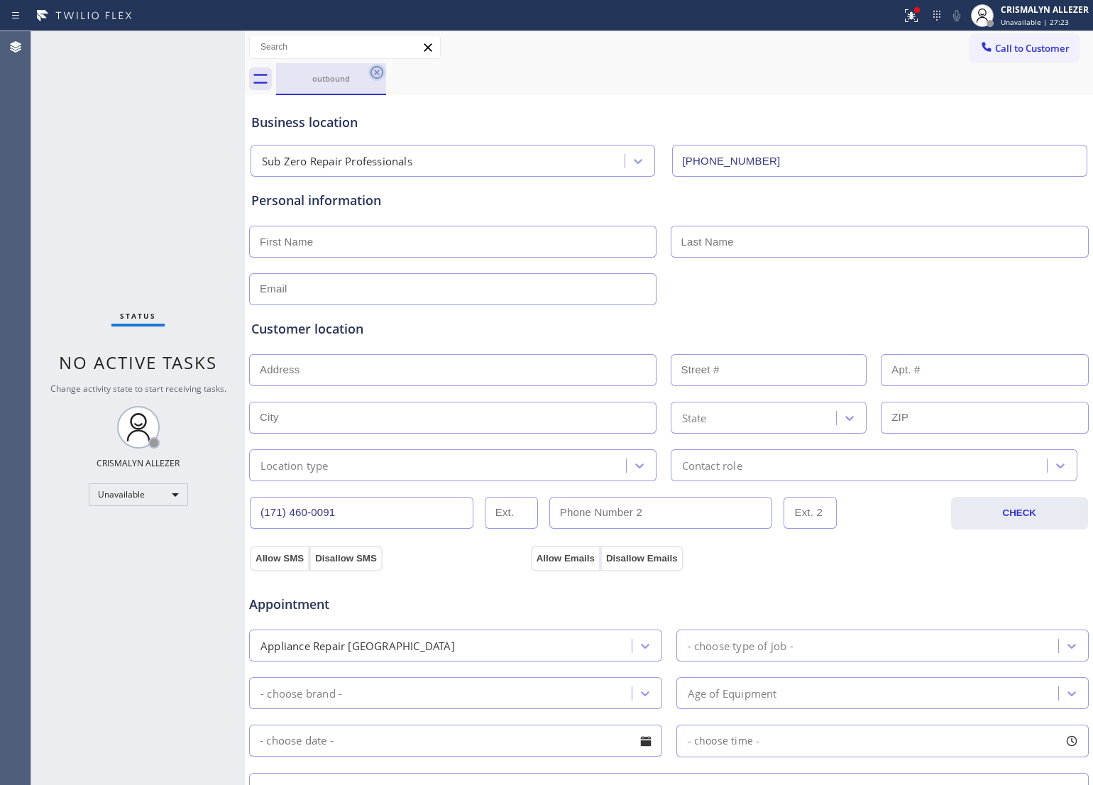
click at [376, 72] on icon at bounding box center [376, 72] width 13 height 13
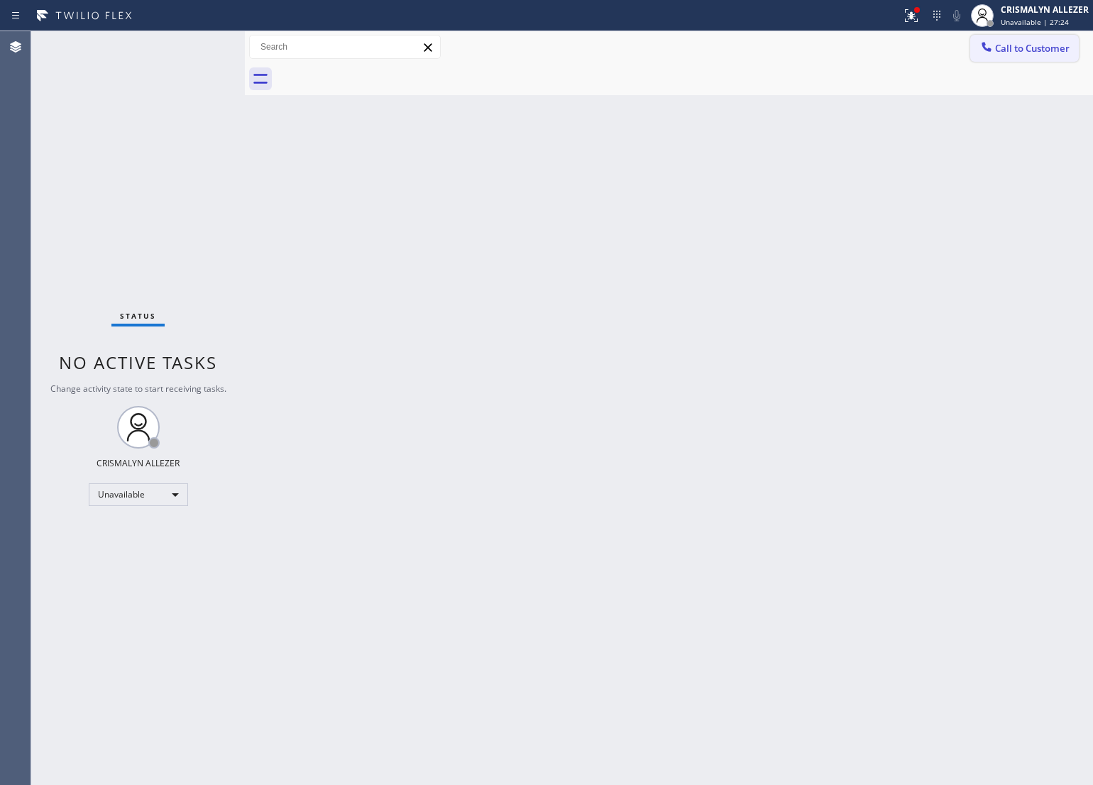
click at [1037, 50] on span "Call to Customer" at bounding box center [1032, 48] width 75 height 13
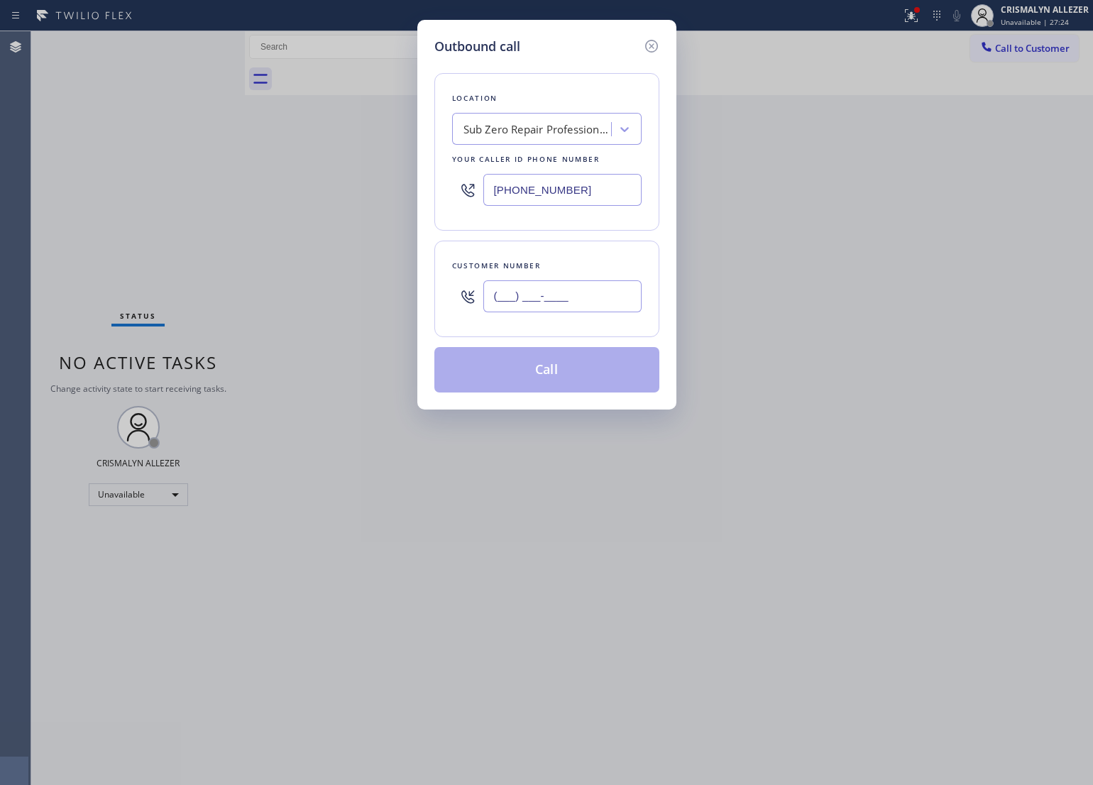
click at [600, 305] on input "(___) ___-____" at bounding box center [562, 296] width 158 height 32
paste input "714) 600-091"
drag, startPoint x: 600, startPoint y: 305, endPoint x: 405, endPoint y: 300, distance: 195.2
click at [407, 300] on div "Outbound call Location Sub Zero Repair Professionals Your caller id phone numbe…" at bounding box center [546, 392] width 1093 height 785
type input "(___) ___-____"
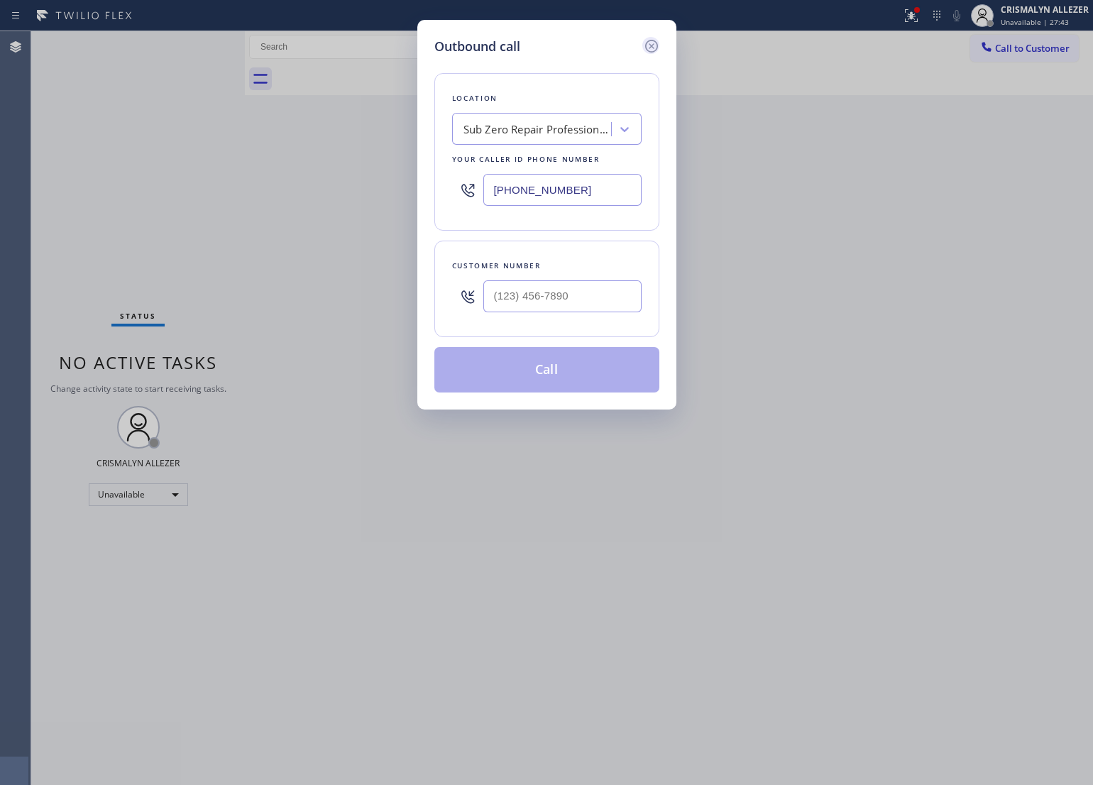
click at [647, 47] on icon at bounding box center [651, 46] width 17 height 17
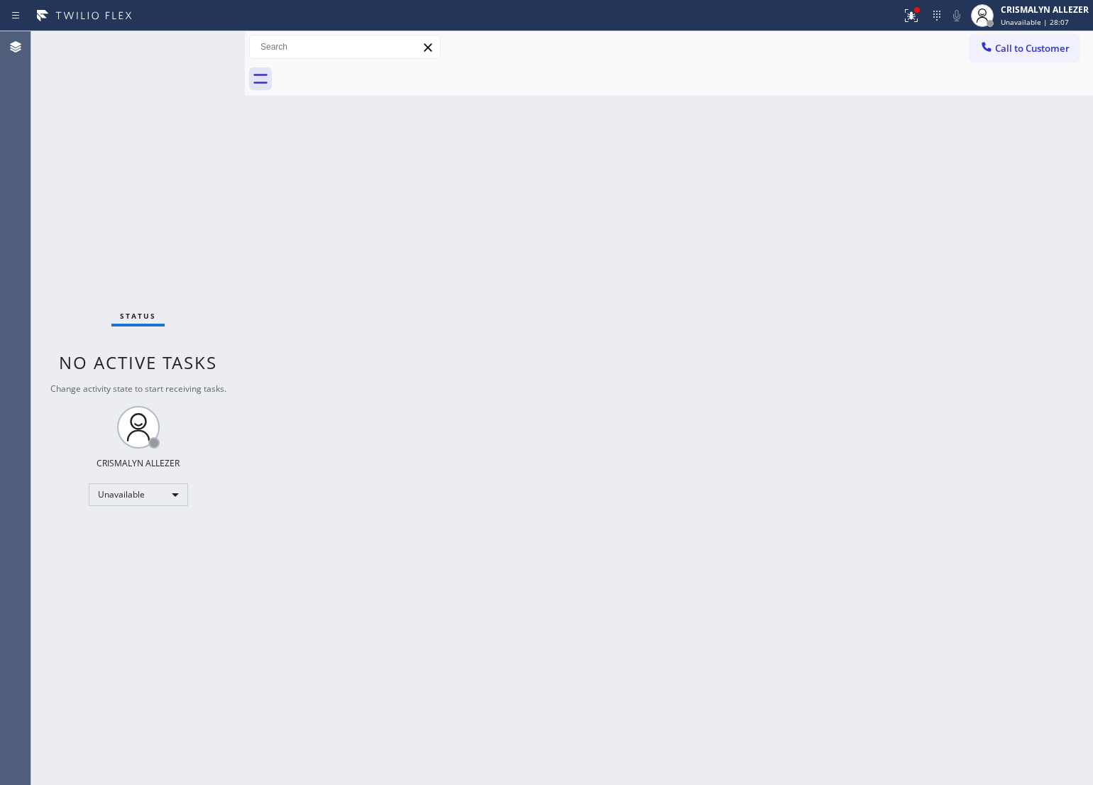
click at [506, 285] on div "Back to Dashboard Change Sender ID Customers Technicians Select a contact Outbo…" at bounding box center [669, 408] width 848 height 754
click at [1015, 40] on button "Call to Customer" at bounding box center [1024, 48] width 109 height 27
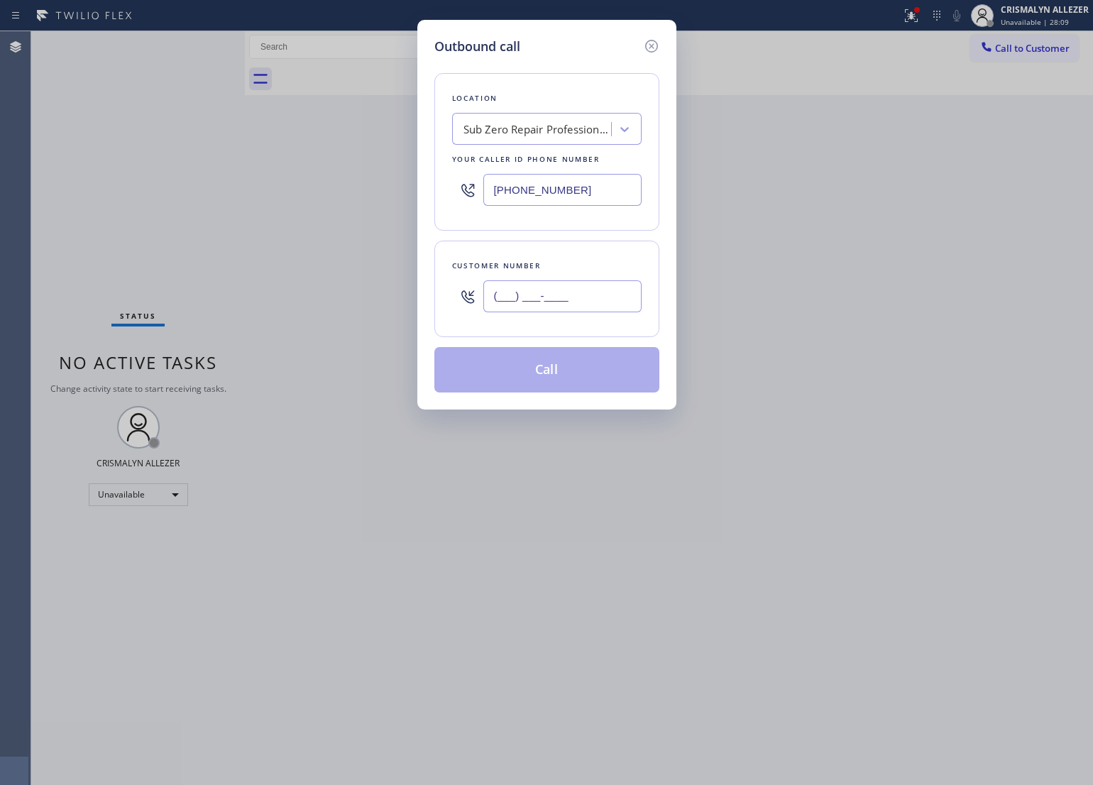
click at [595, 306] on input "(___) ___-____" at bounding box center [562, 296] width 158 height 32
paste input "347) 570-5153"
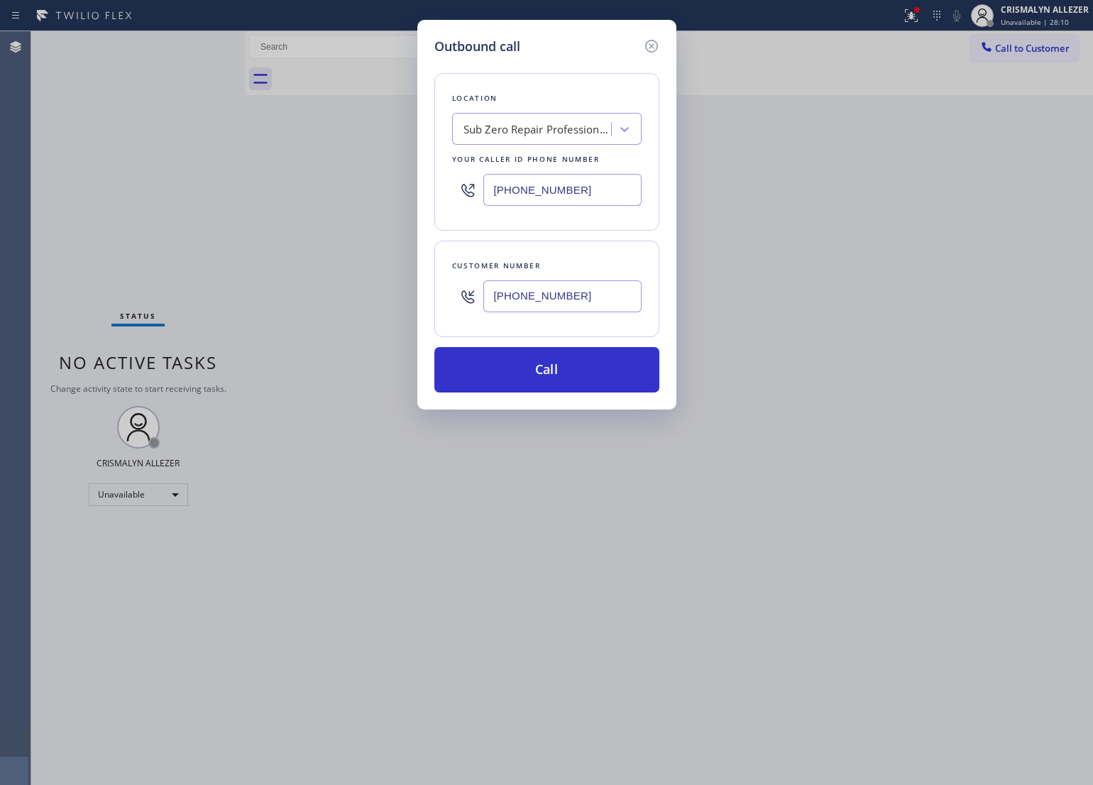
type input "(347) 570-5153"
click at [588, 143] on div "Sub Zero Repair Professionals" at bounding box center [546, 129] width 189 height 32
paste input "Repair Twist Of New York"
type input "Repair Twist Of New York"
click at [547, 171] on div "Repair Twist of New York" at bounding box center [546, 159] width 189 height 26
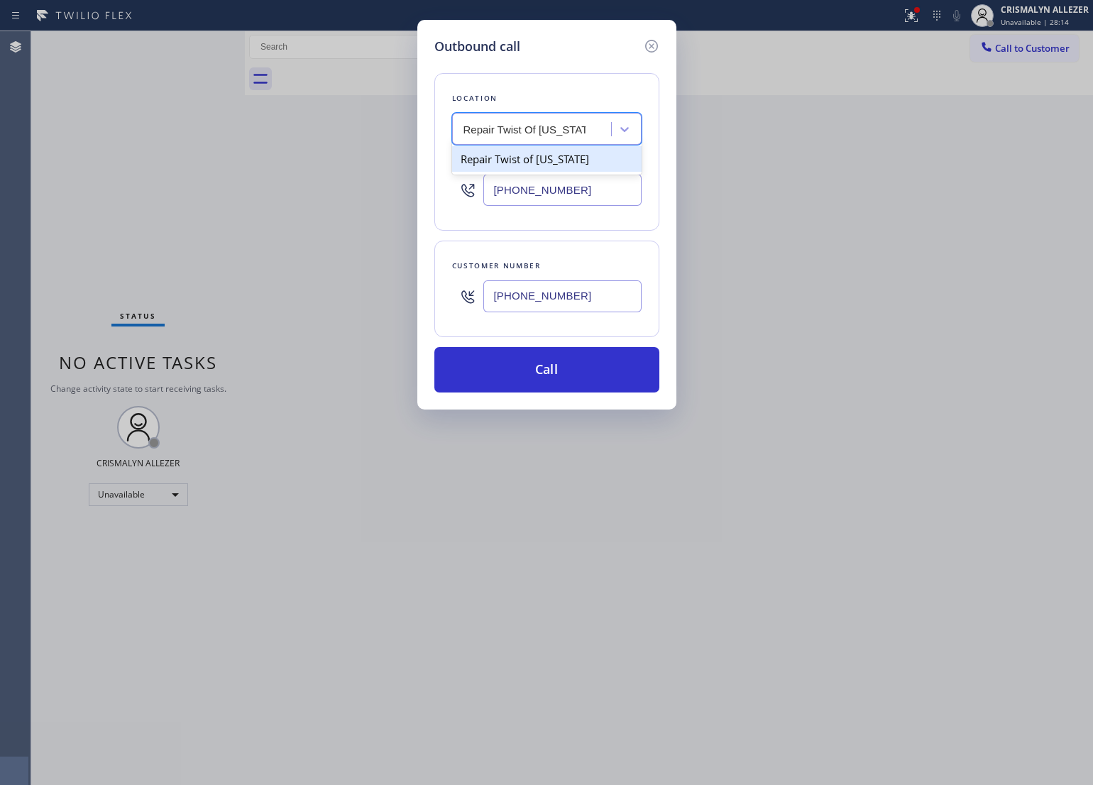
type input "(347) 284-6179"
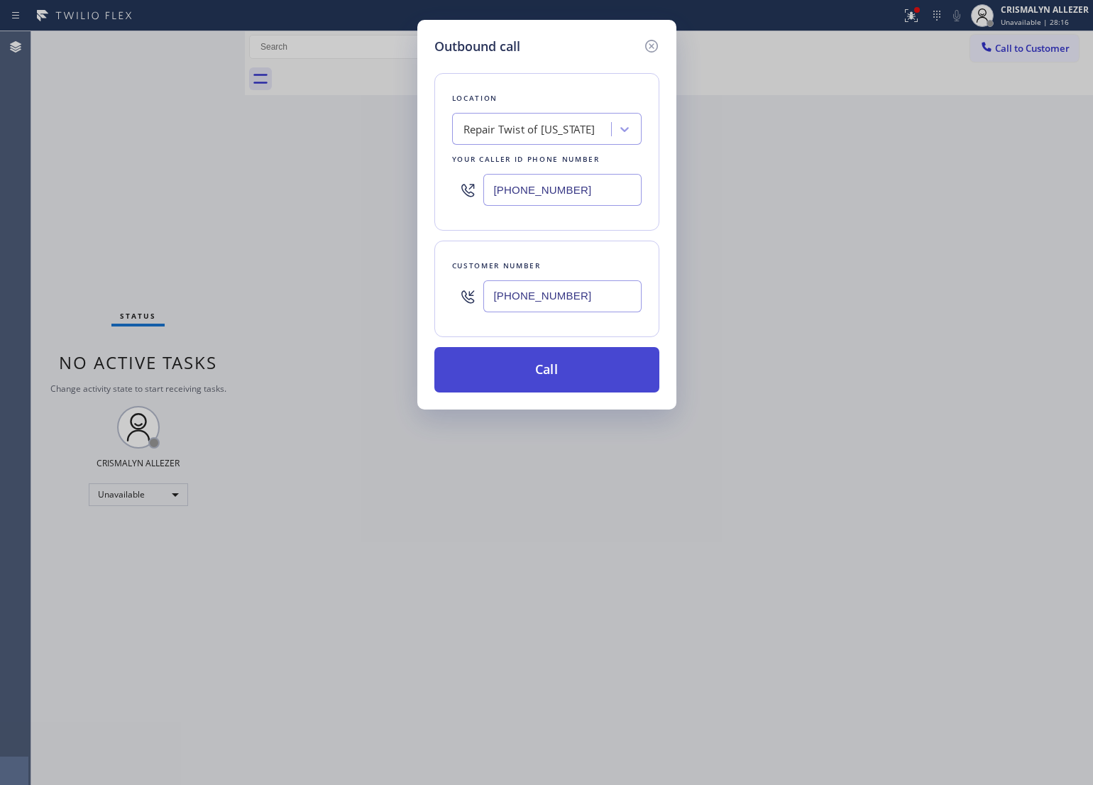
click at [550, 376] on button "Call" at bounding box center [546, 369] width 225 height 45
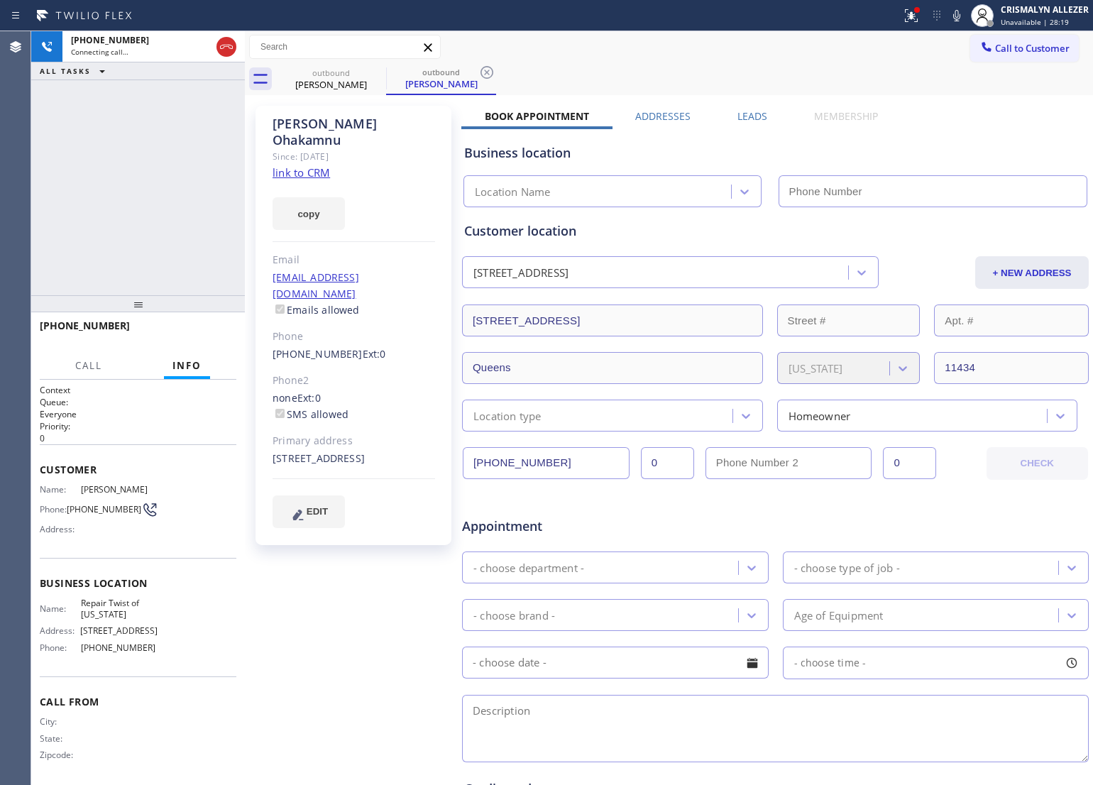
click at [317, 165] on link "link to CRM" at bounding box center [300, 172] width 57 height 14
type input "(347) 284-6179"
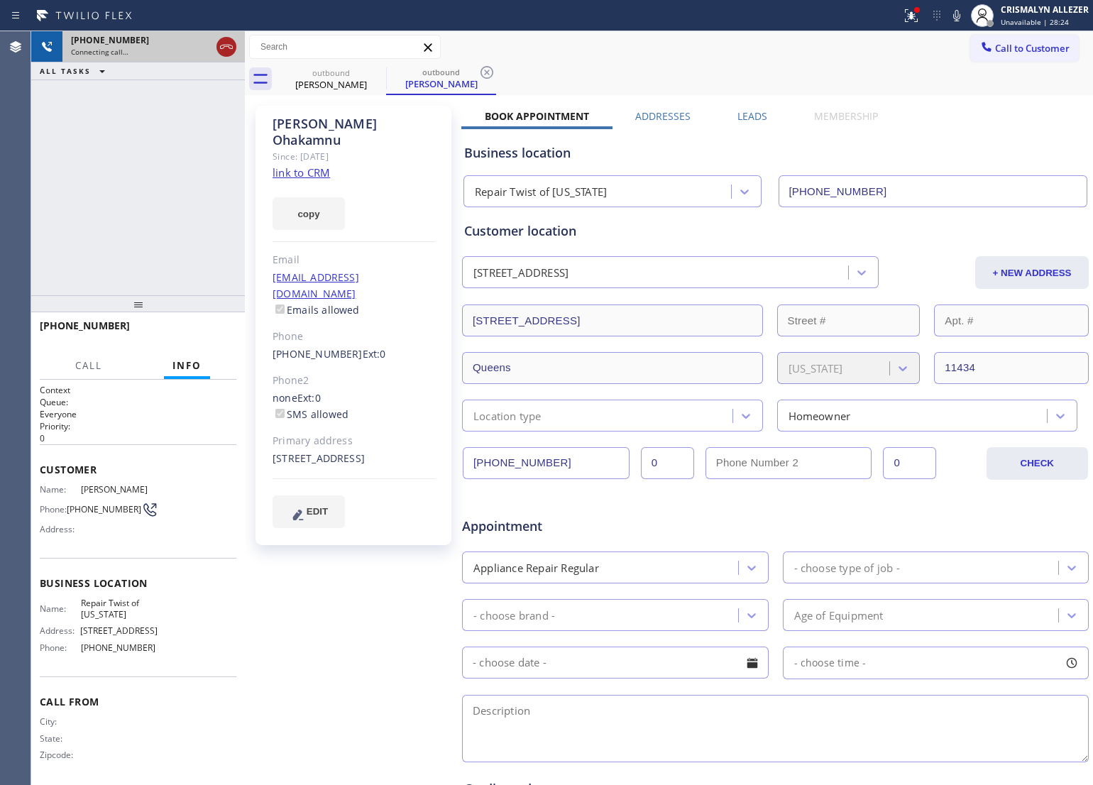
click at [227, 46] on icon at bounding box center [226, 47] width 13 height 4
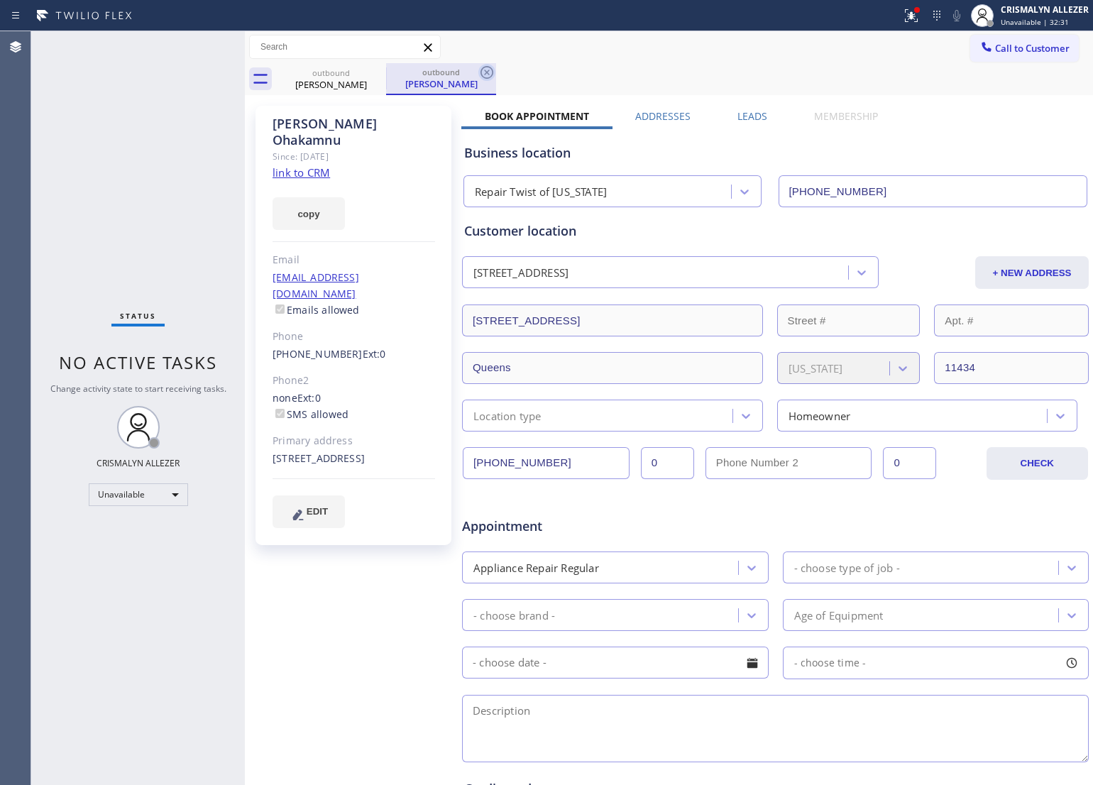
click at [484, 72] on icon at bounding box center [486, 72] width 17 height 17
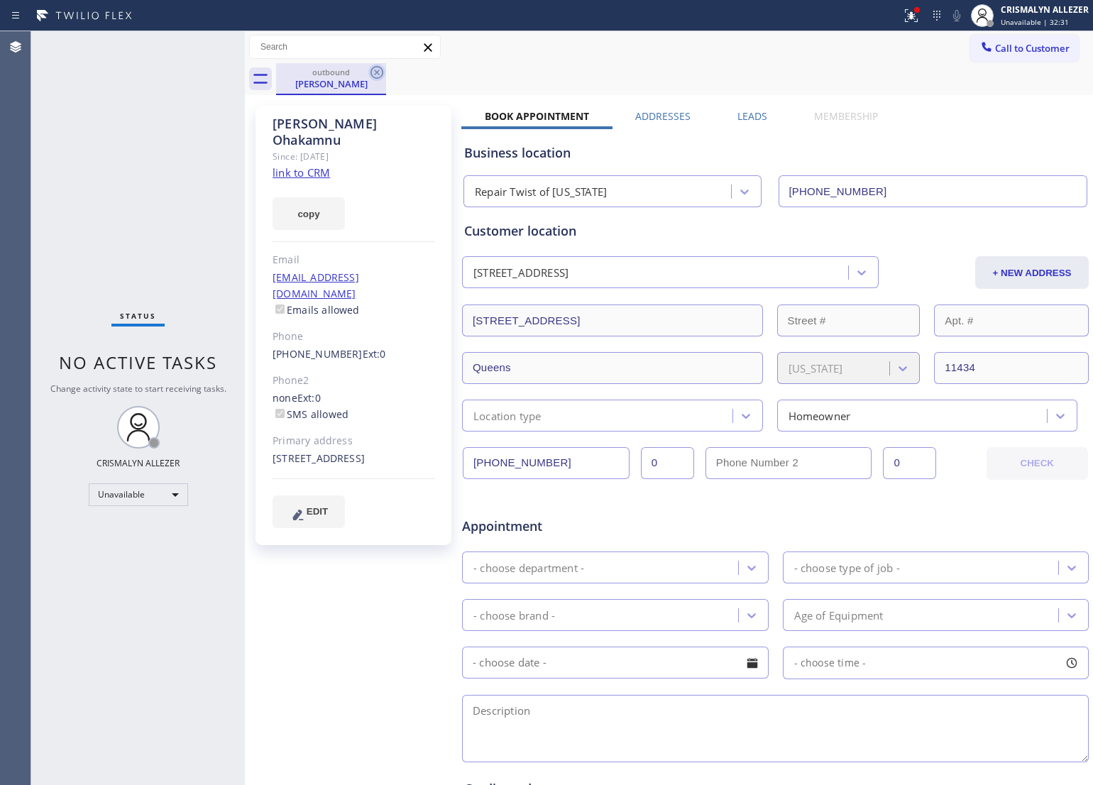
click at [377, 75] on icon at bounding box center [376, 72] width 17 height 17
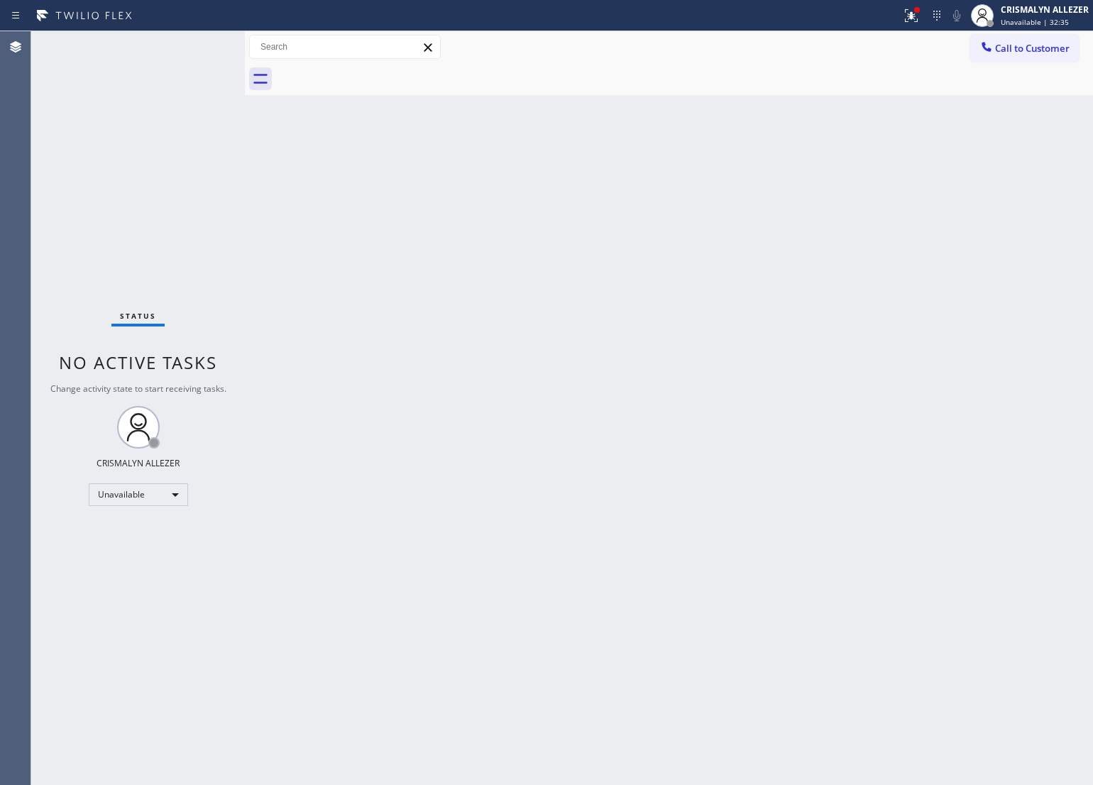
drag, startPoint x: 679, startPoint y: 311, endPoint x: 795, endPoint y: 211, distance: 153.5
click at [679, 310] on div "Back to Dashboard Change Sender ID Customers Technicians Select a contact Outbo…" at bounding box center [669, 408] width 848 height 754
click at [1037, 45] on span "Call to Customer" at bounding box center [1032, 48] width 75 height 13
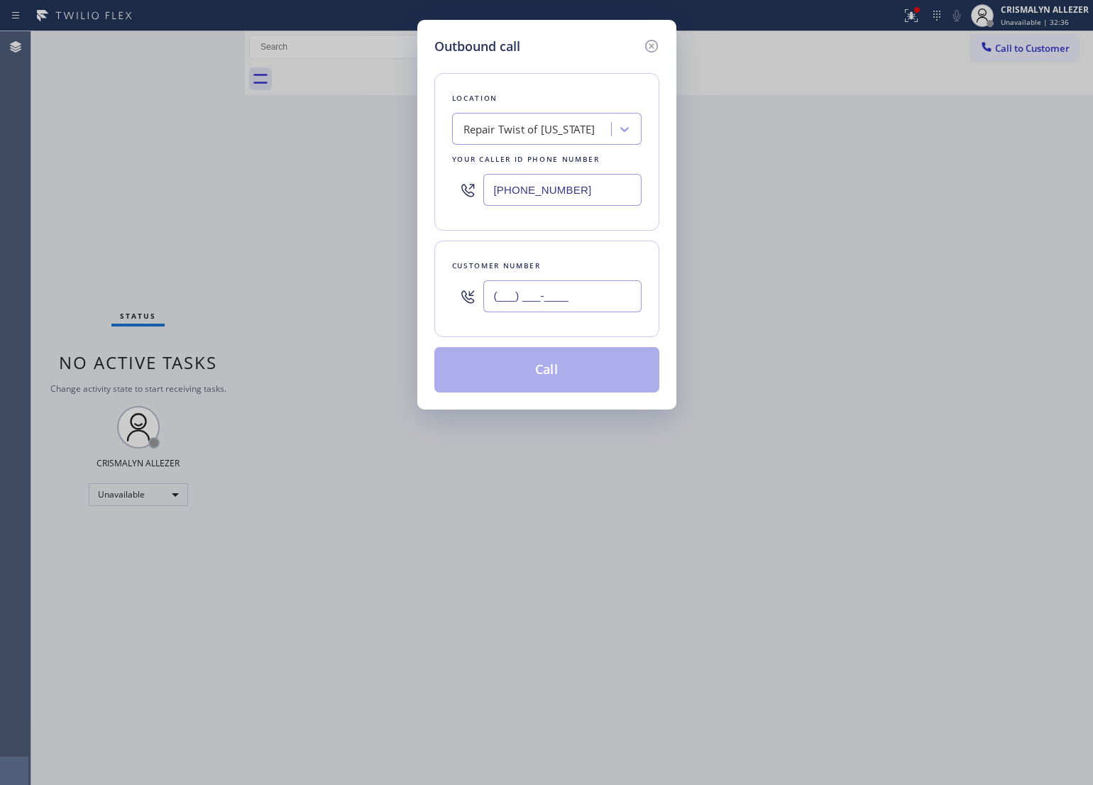
click at [607, 304] on input "(___) ___-____" at bounding box center [562, 296] width 158 height 32
paste input "303) 746-5337"
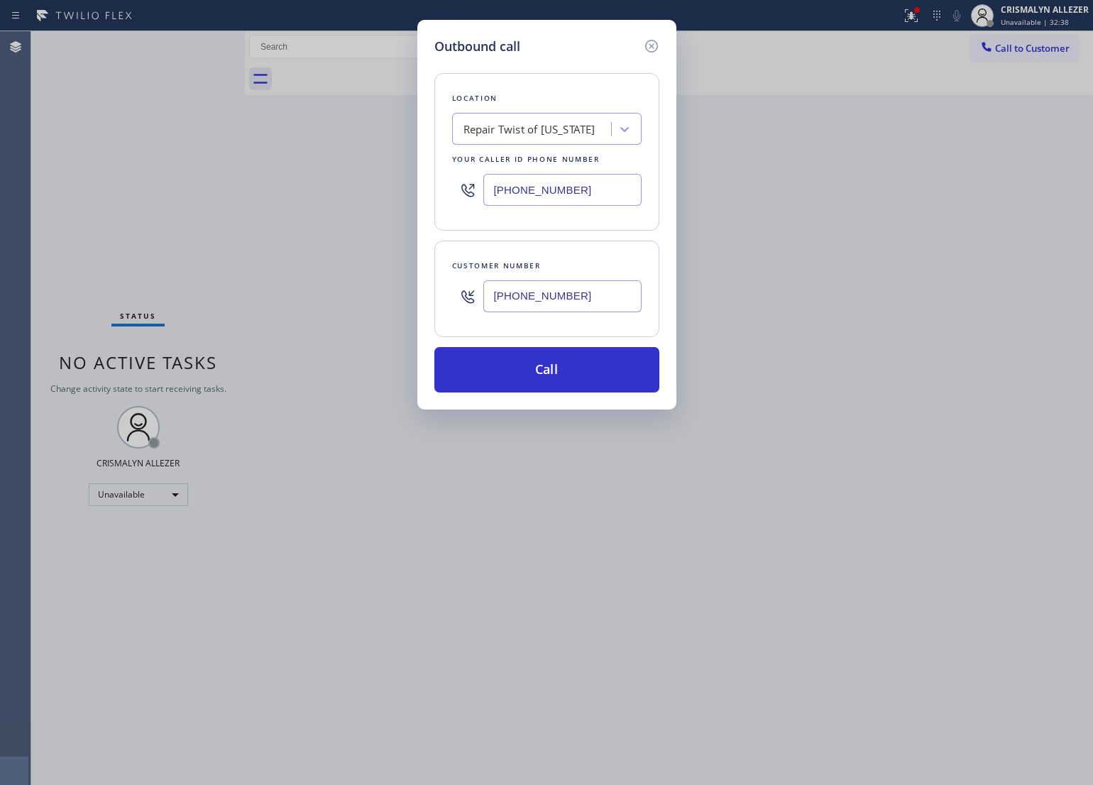
type input "(303) 746-5337"
click at [502, 137] on div "Repair Twist of New York" at bounding box center [529, 129] width 132 height 16
paste input "Viking Repair Pro"
type input "Viking Repair Pro"
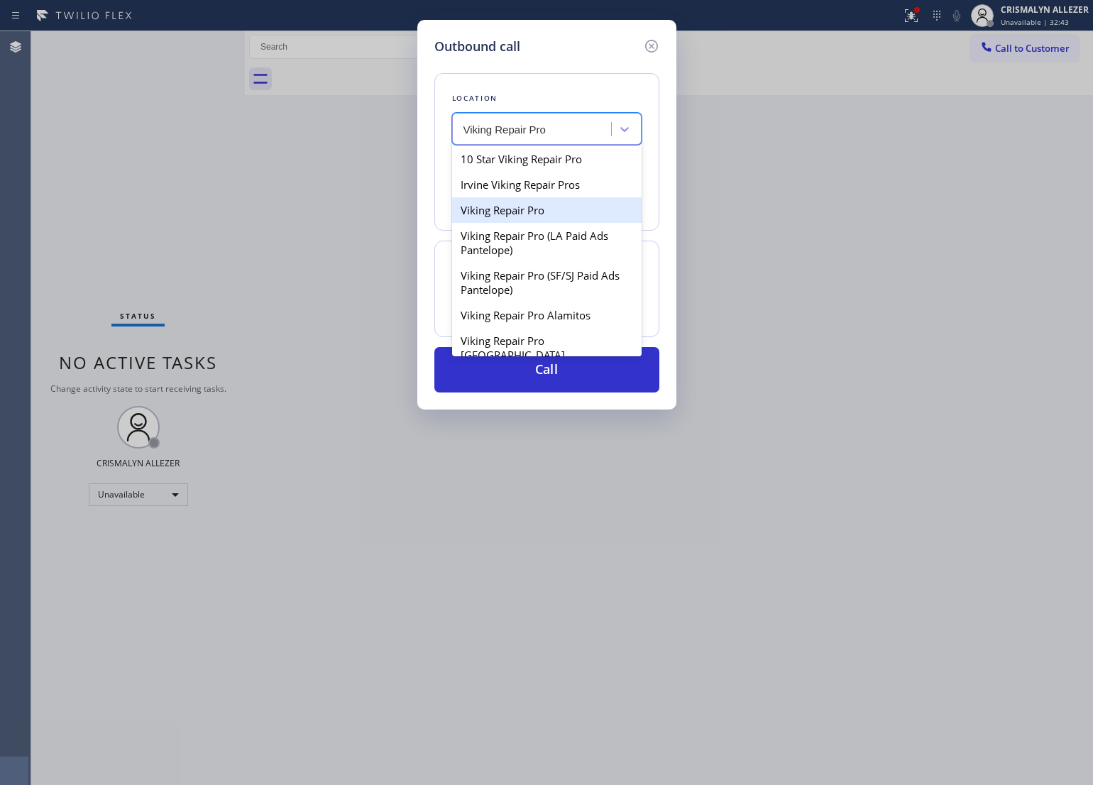
click at [497, 210] on div "Viking Repair Pro" at bounding box center [546, 210] width 189 height 26
type input "(844) 988-0068"
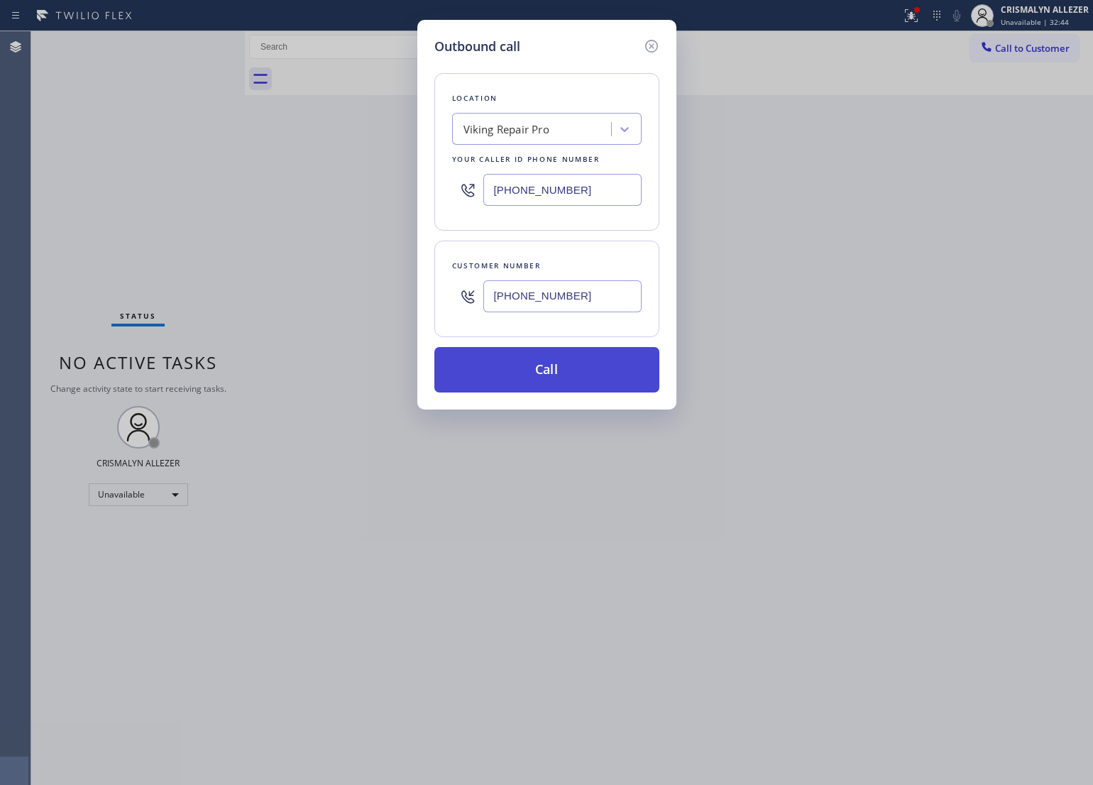
click at [533, 389] on button "Call" at bounding box center [546, 369] width 225 height 45
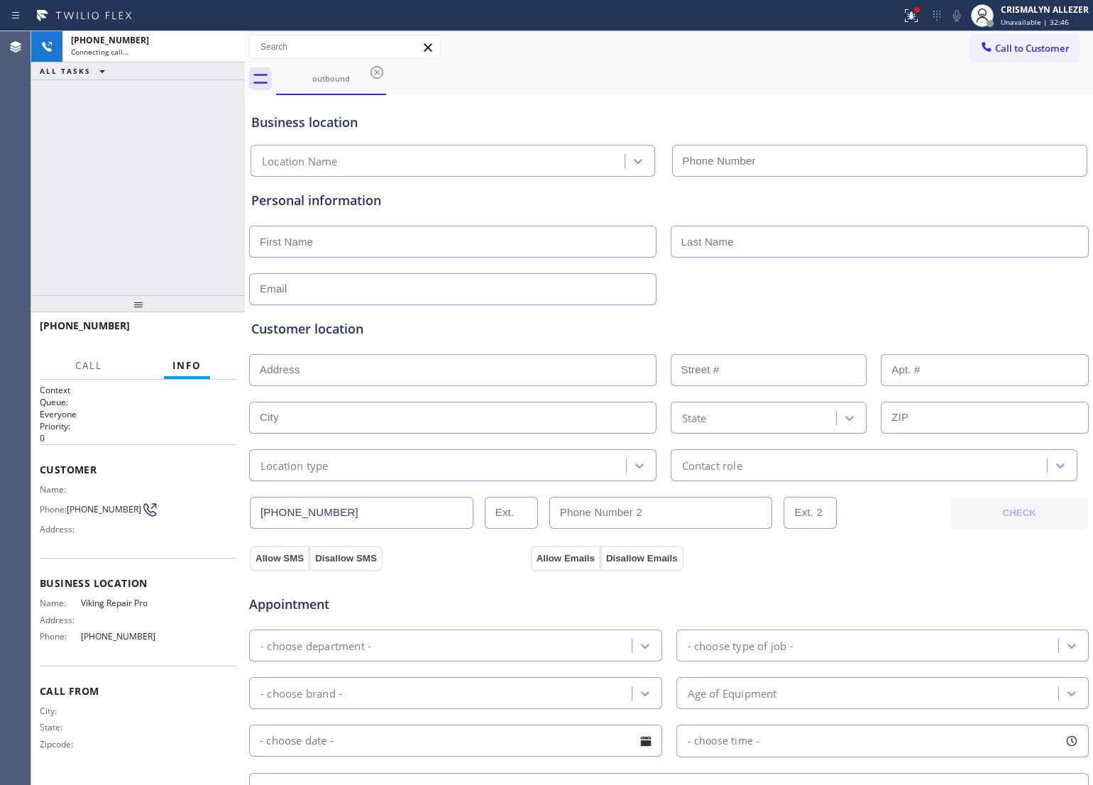
type input "(844) 988-0068"
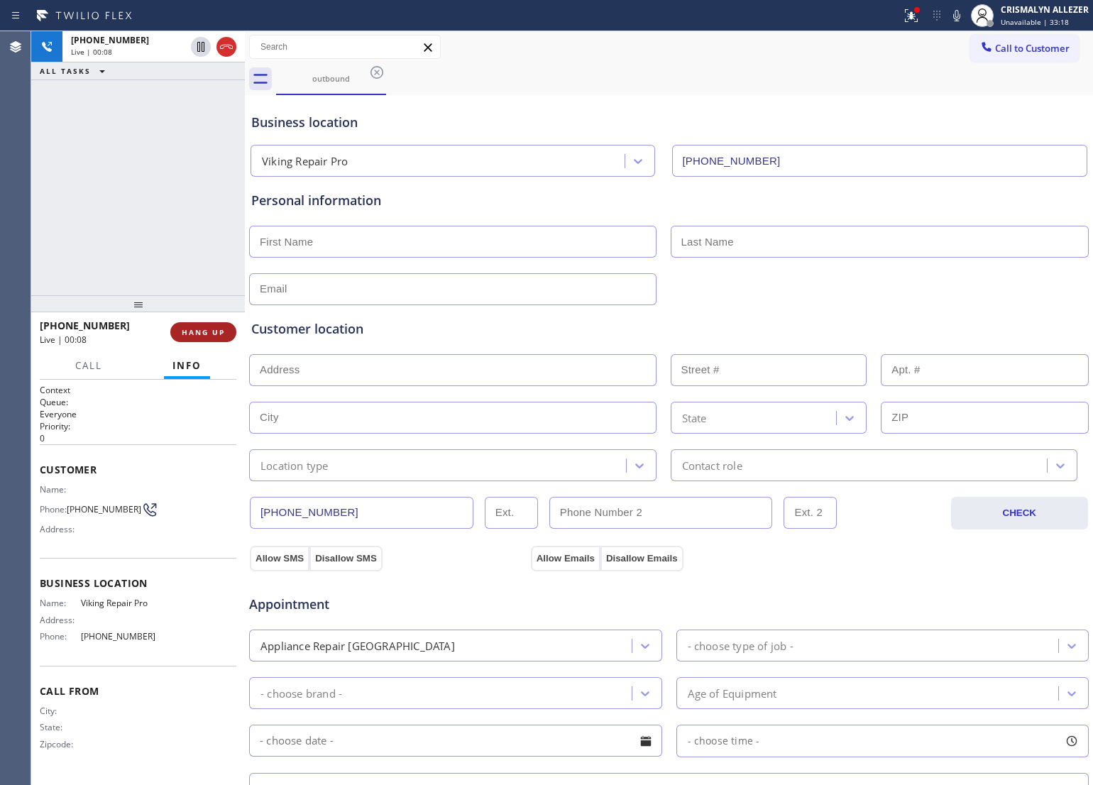
click at [204, 335] on span "HANG UP" at bounding box center [203, 332] width 43 height 10
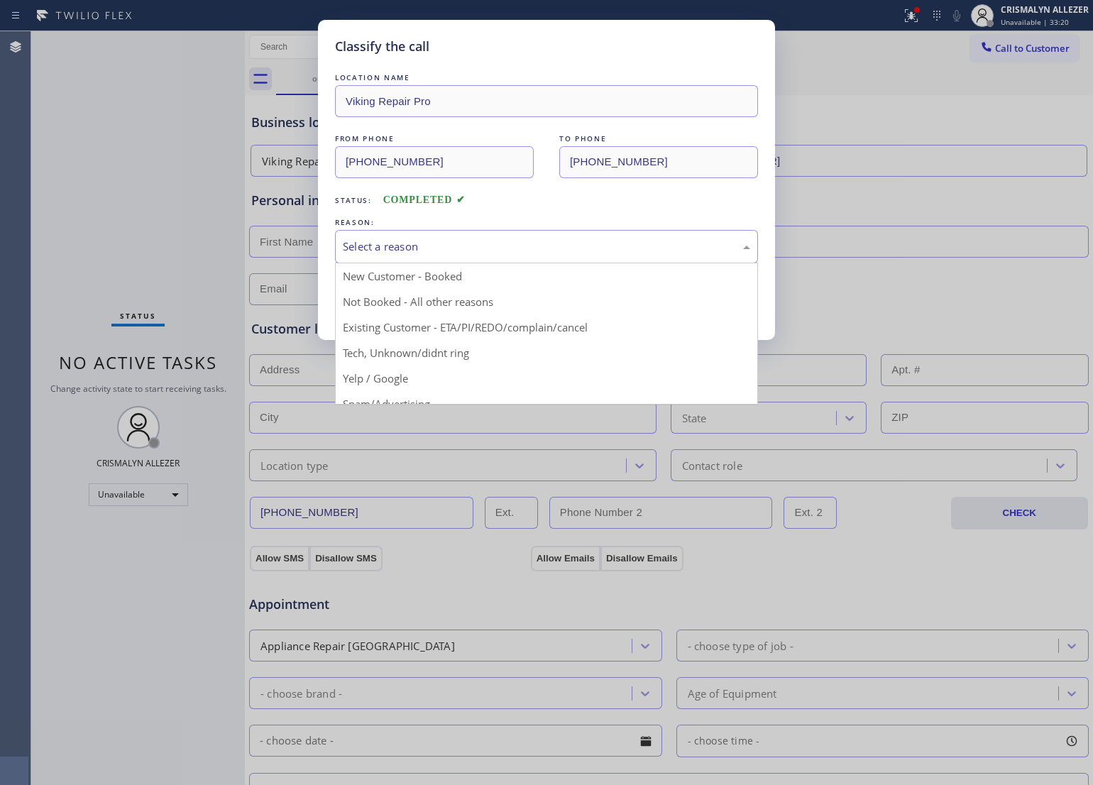
click at [520, 254] on div "Select a reason" at bounding box center [546, 246] width 407 height 16
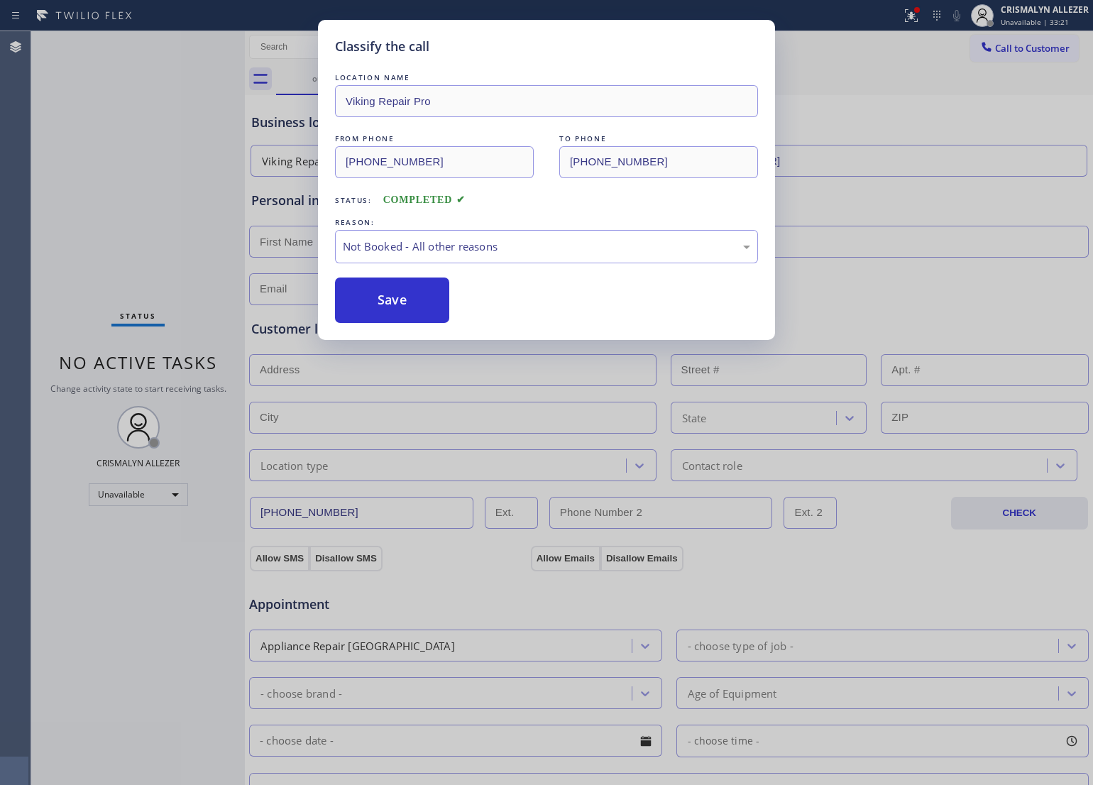
click at [429, 296] on button "Save" at bounding box center [392, 299] width 114 height 45
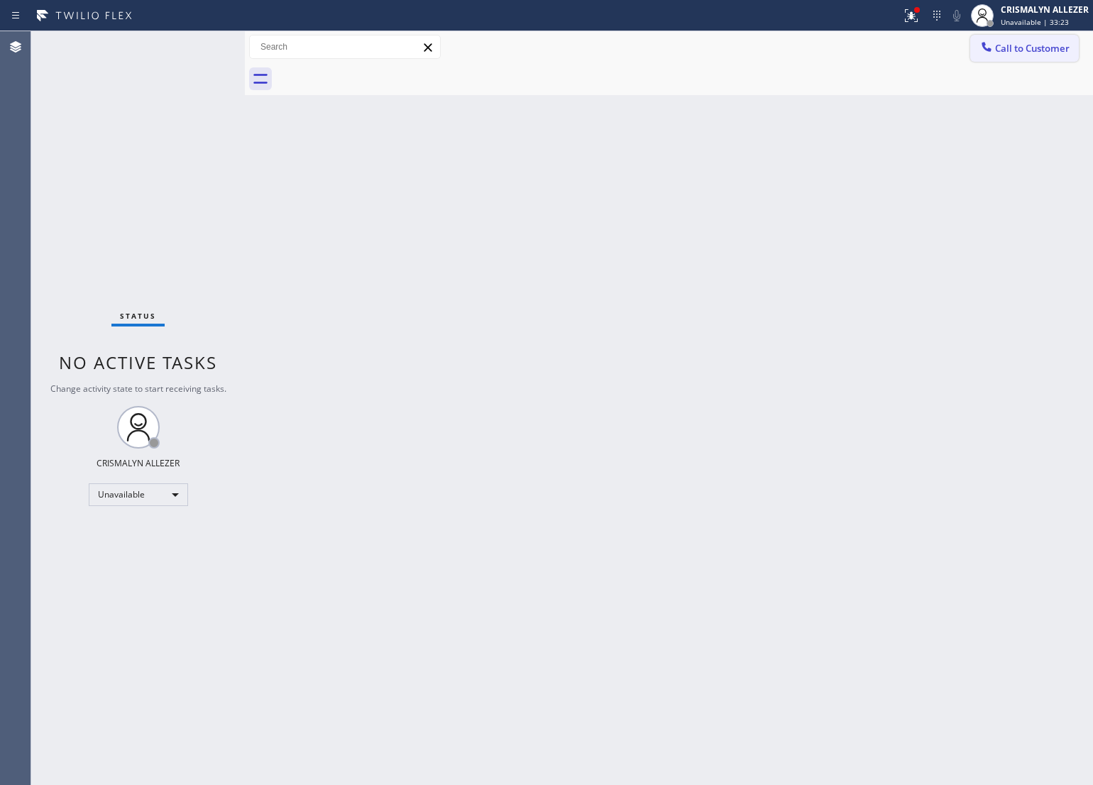
click at [1038, 48] on span "Call to Customer" at bounding box center [1032, 48] width 75 height 13
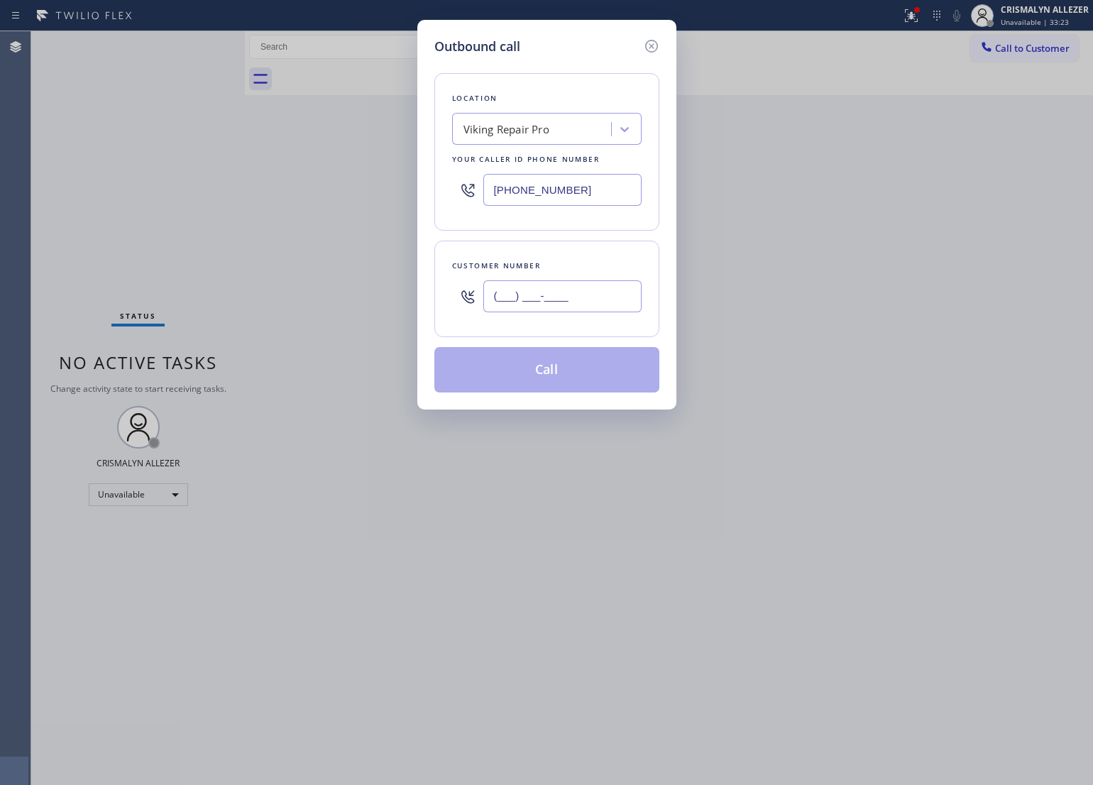
click at [593, 297] on input "(___) ___-____" at bounding box center [562, 296] width 158 height 32
paste input "text"
type input "(___) ___-____"
click at [541, 299] on input "(___) ___-____" at bounding box center [562, 296] width 158 height 32
paste input "3037"
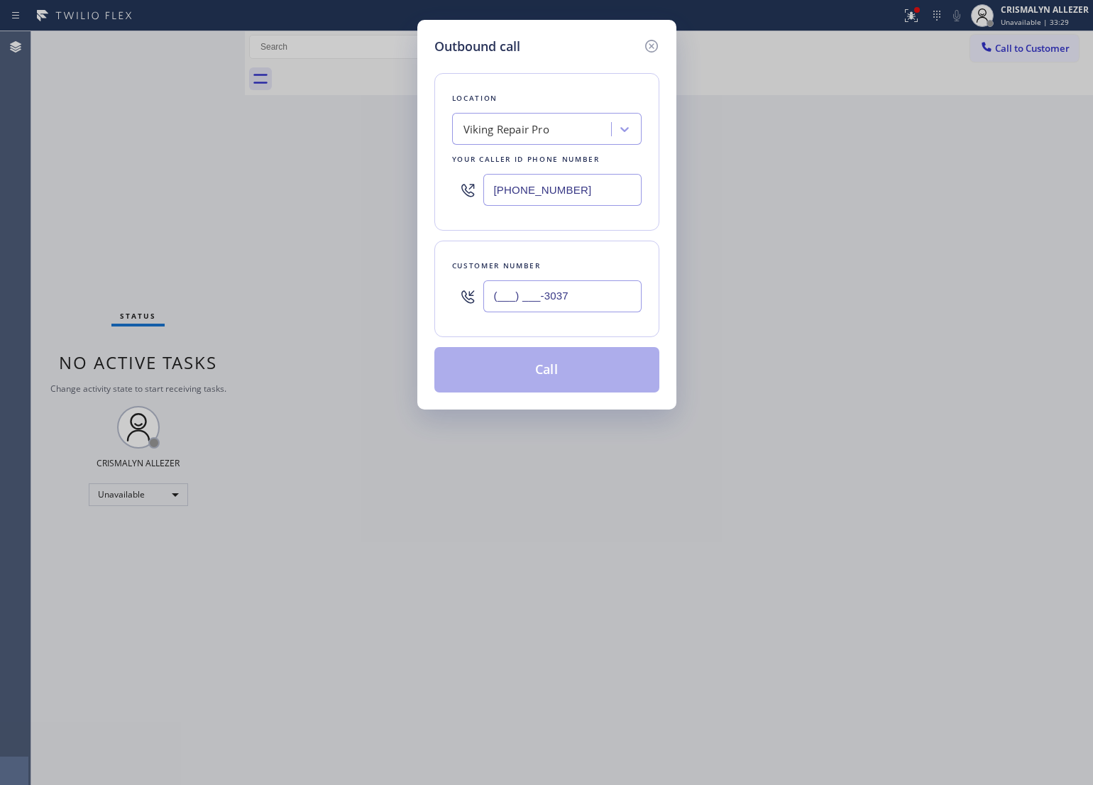
drag, startPoint x: 612, startPoint y: 300, endPoint x: 314, endPoint y: 310, distance: 298.2
click at [314, 310] on div "Outbound call Location Viking Repair Pro Your caller id phone number (844) 988-…" at bounding box center [546, 392] width 1093 height 785
paste input "303) 746-53"
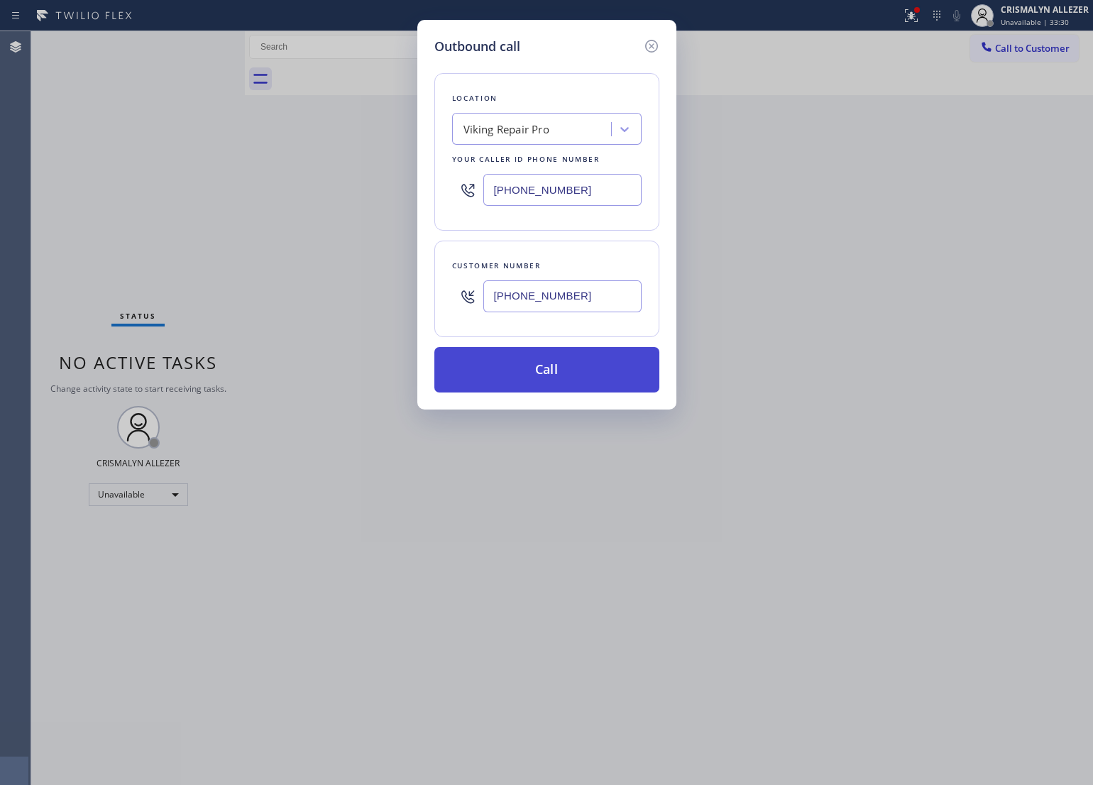
type input "(303) 746-5337"
click at [537, 377] on button "Call" at bounding box center [546, 369] width 225 height 45
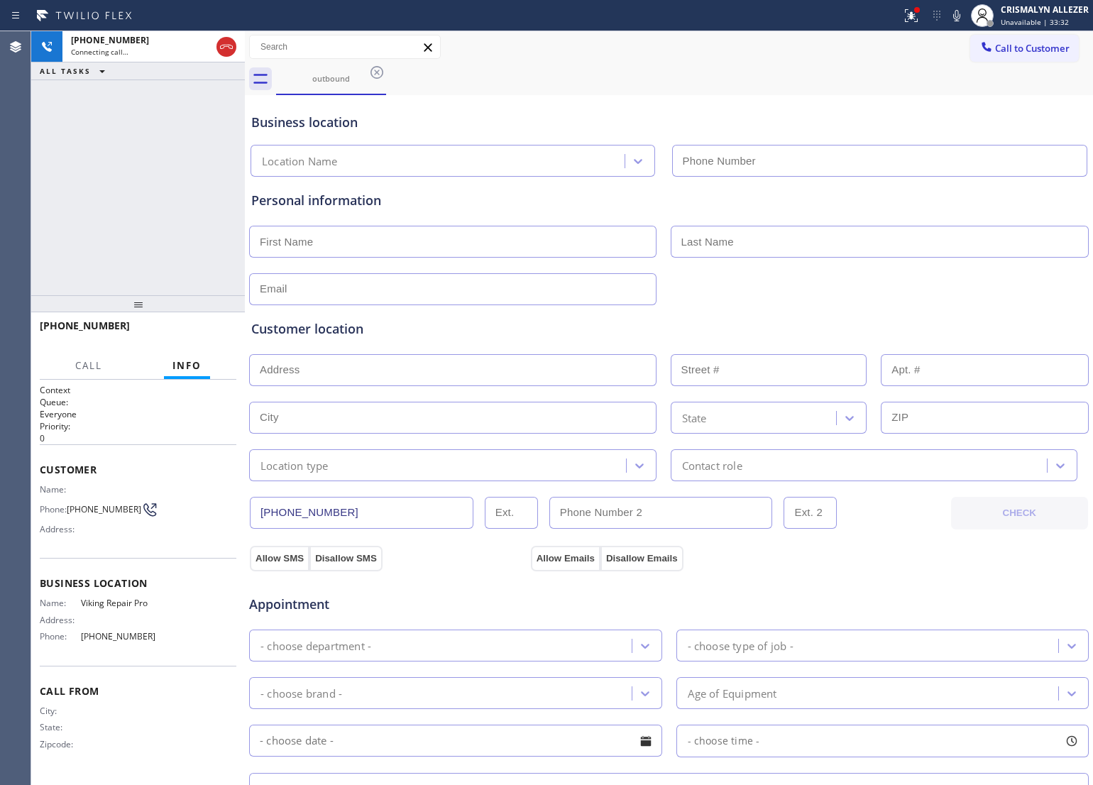
type input "(844) 988-0068"
click at [208, 346] on div "+13037465337 Live | 00:00 HANG UP" at bounding box center [138, 332] width 197 height 37
click at [203, 334] on span "HANG UP" at bounding box center [203, 332] width 43 height 10
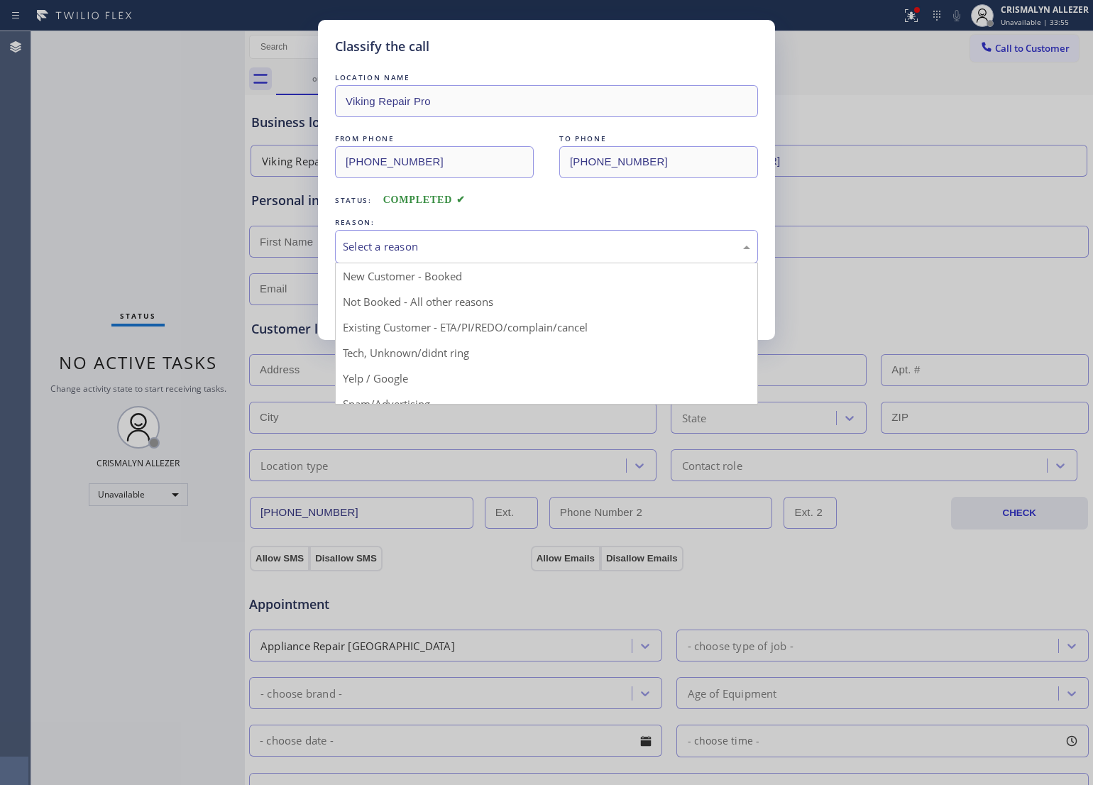
click at [514, 253] on div "Select a reason" at bounding box center [546, 246] width 407 height 16
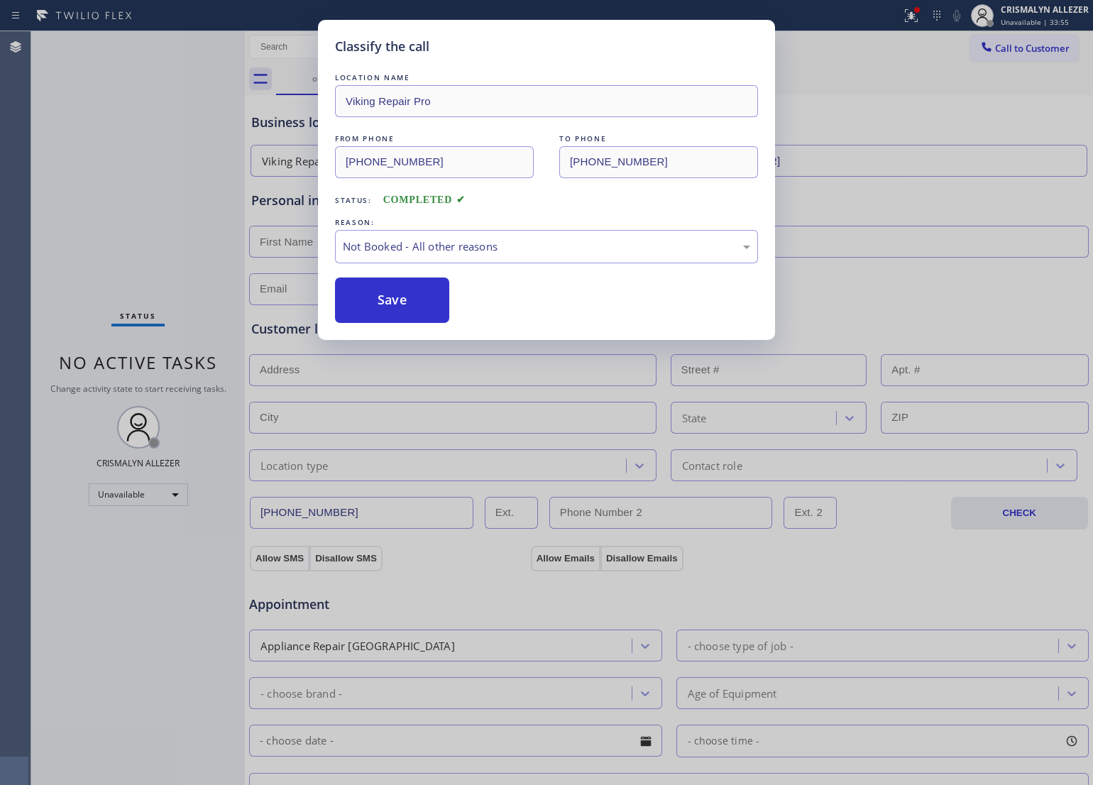
click at [433, 307] on button "Save" at bounding box center [392, 299] width 114 height 45
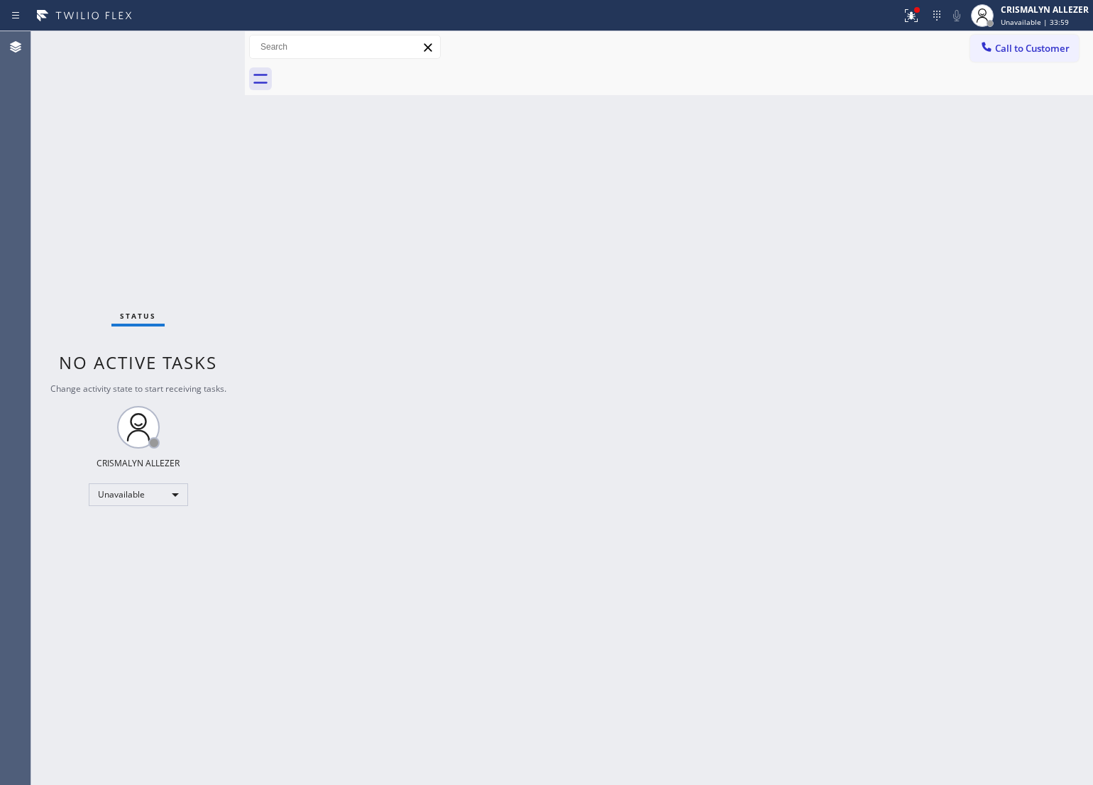
drag, startPoint x: 687, startPoint y: 263, endPoint x: 720, endPoint y: 226, distance: 50.3
click at [687, 263] on div "Back to Dashboard Change Sender ID Customers Technicians Select a contact Outbo…" at bounding box center [669, 408] width 848 height 754
click at [997, 58] on button "Call to Customer" at bounding box center [1024, 48] width 109 height 27
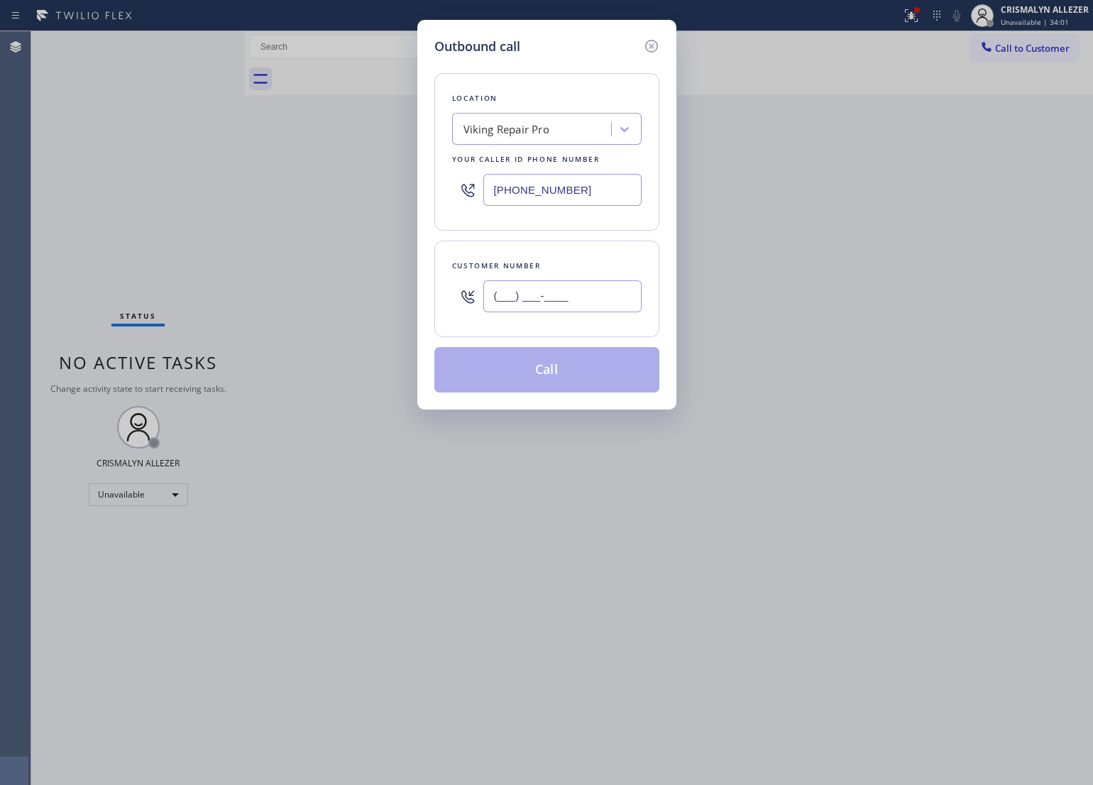
click at [597, 298] on input "(___) ___-____" at bounding box center [562, 296] width 158 height 32
paste input "619) 708-2073"
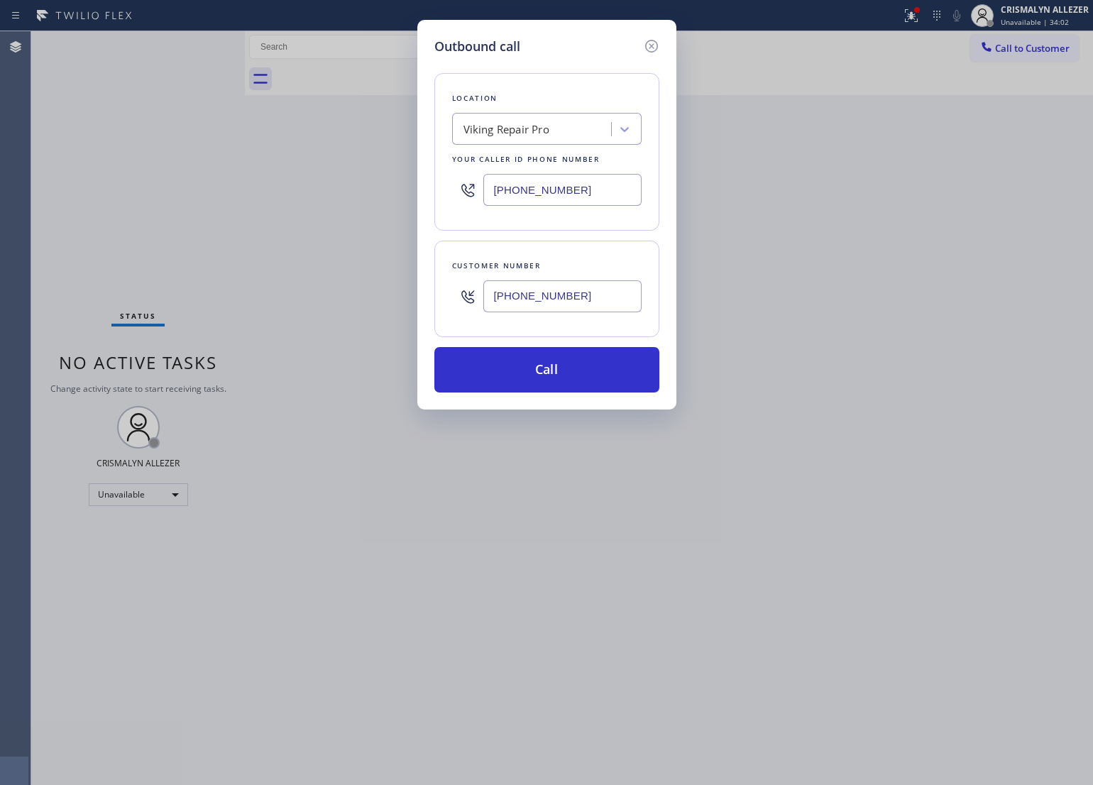
type input "(619) 708-2073"
click at [554, 131] on div "Viking Repair Pro" at bounding box center [533, 129] width 155 height 25
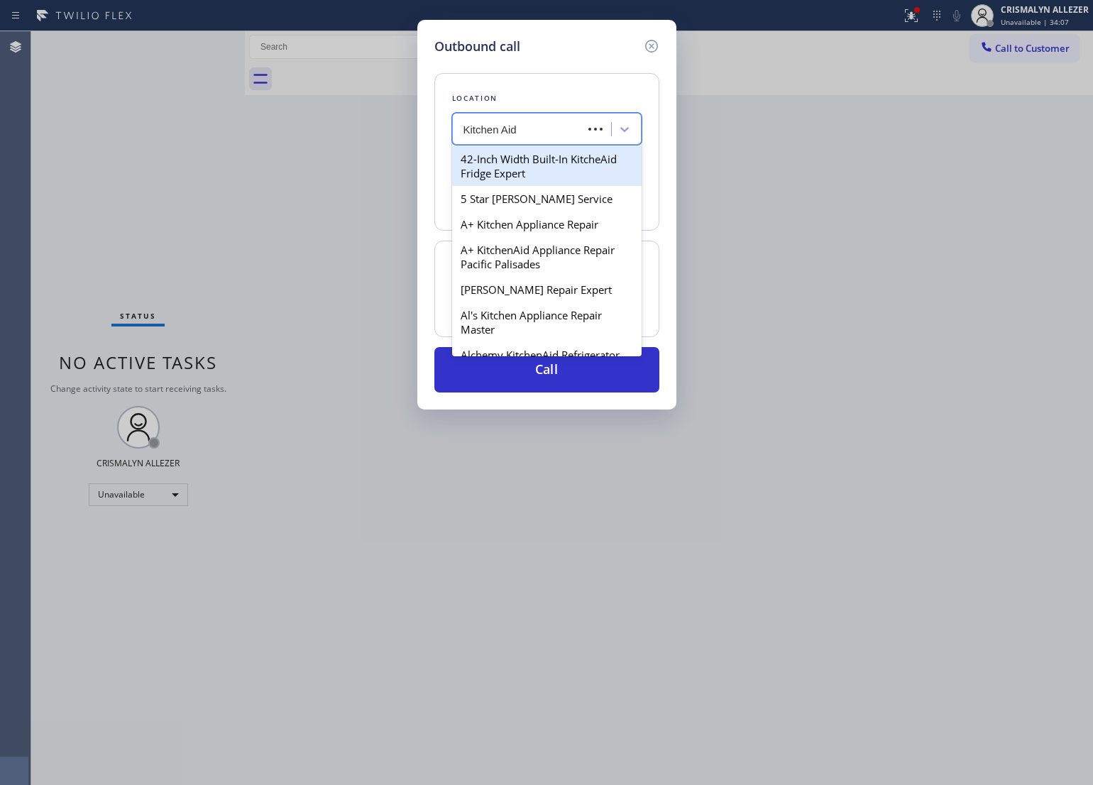
type input "Kitchen Aid"
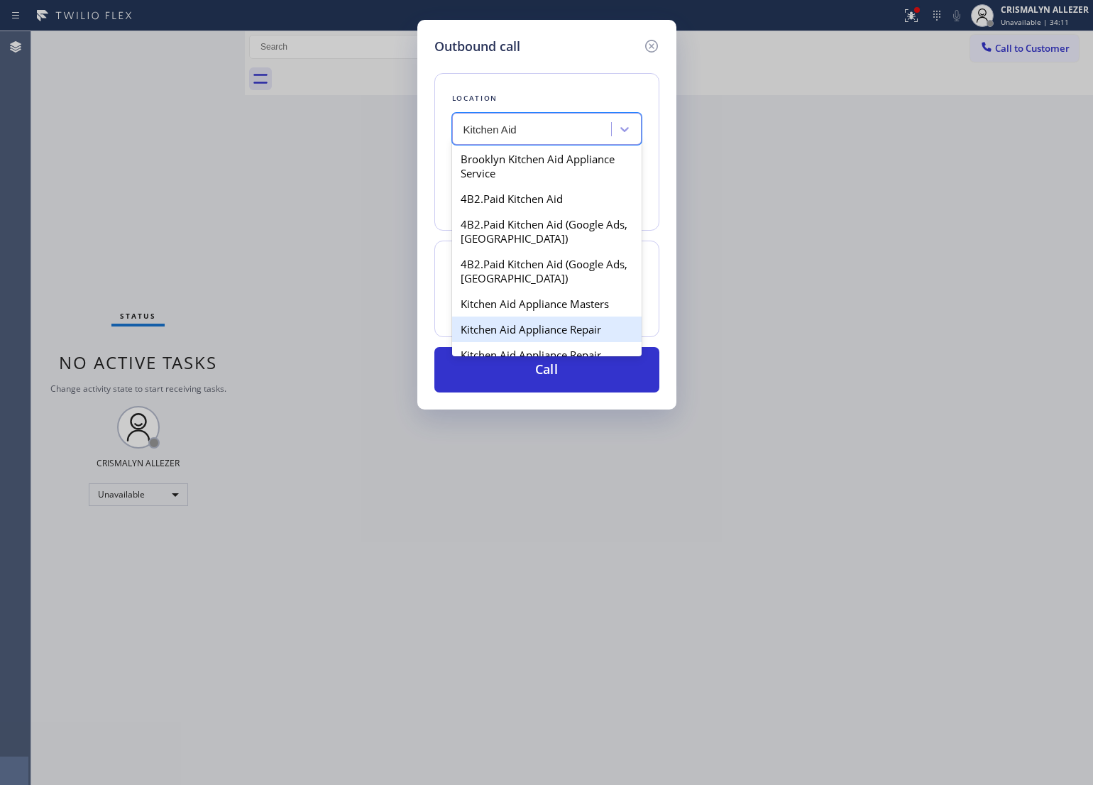
click at [516, 338] on div "Kitchen Aid Appliance Repair" at bounding box center [546, 329] width 189 height 26
type input "(617) 379-1364"
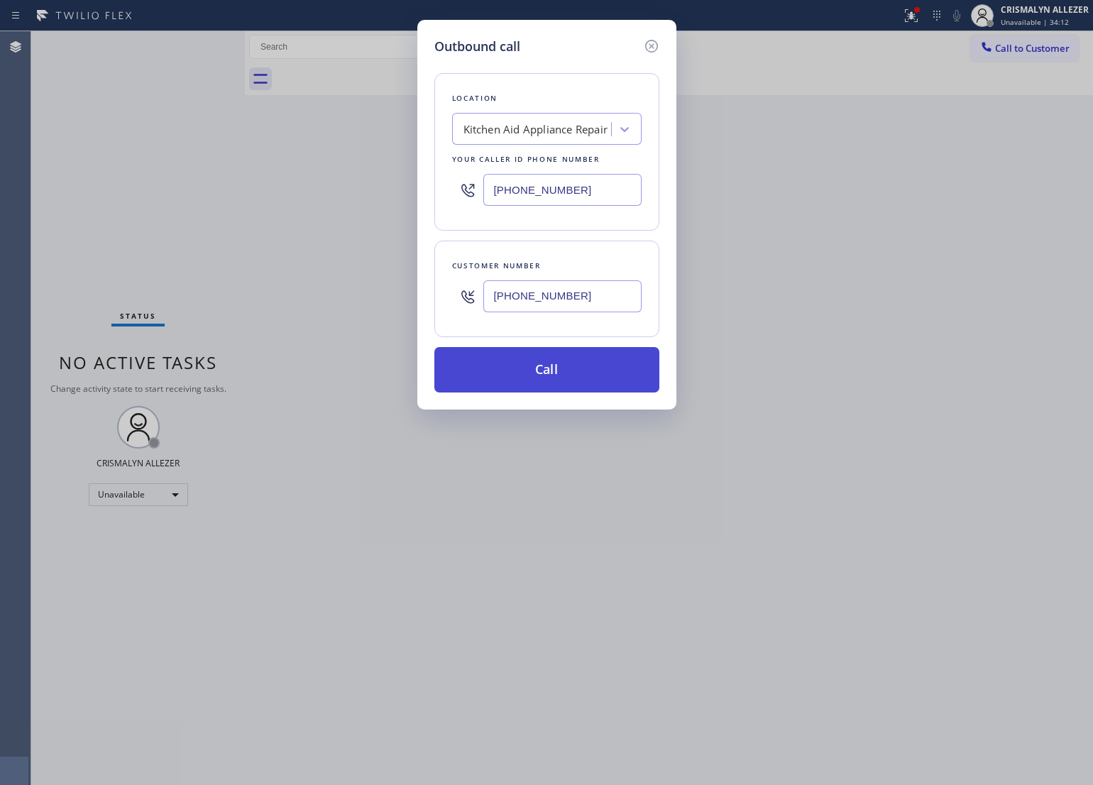
click at [538, 370] on button "Call" at bounding box center [546, 369] width 225 height 45
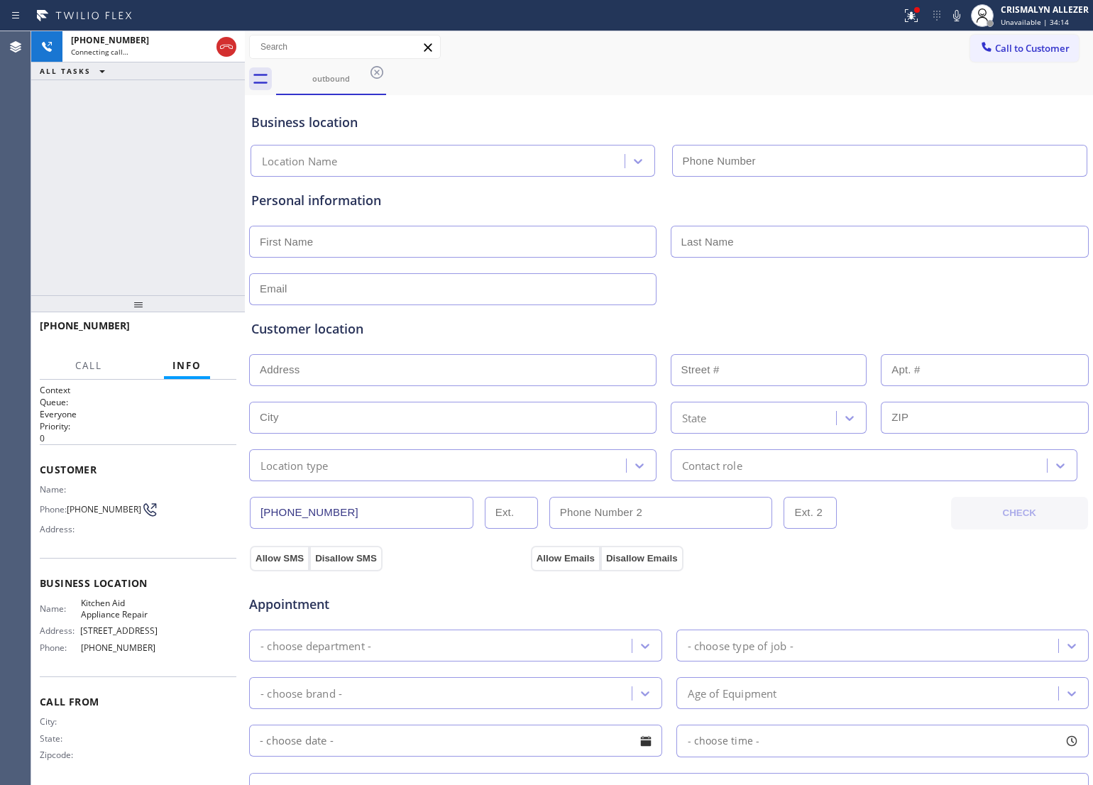
type input "(617) 379-1364"
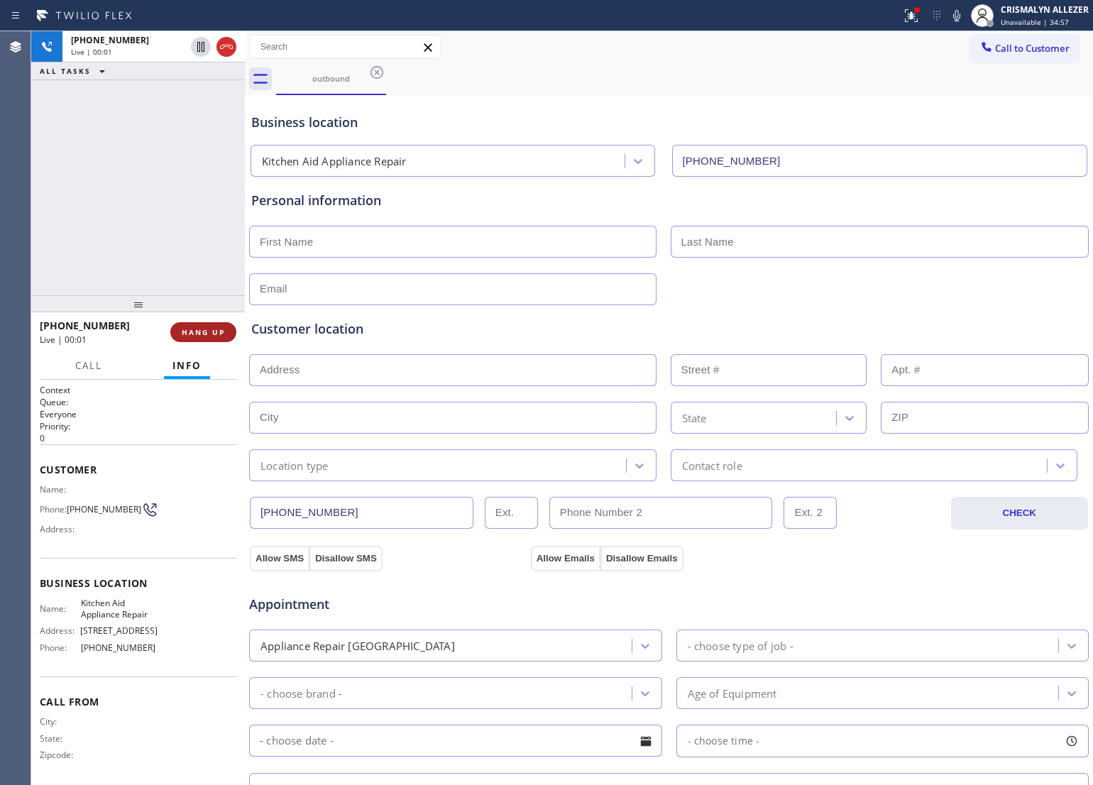
click at [208, 335] on span "HANG UP" at bounding box center [203, 332] width 43 height 10
click at [208, 335] on span "COMPLETE" at bounding box center [200, 332] width 49 height 10
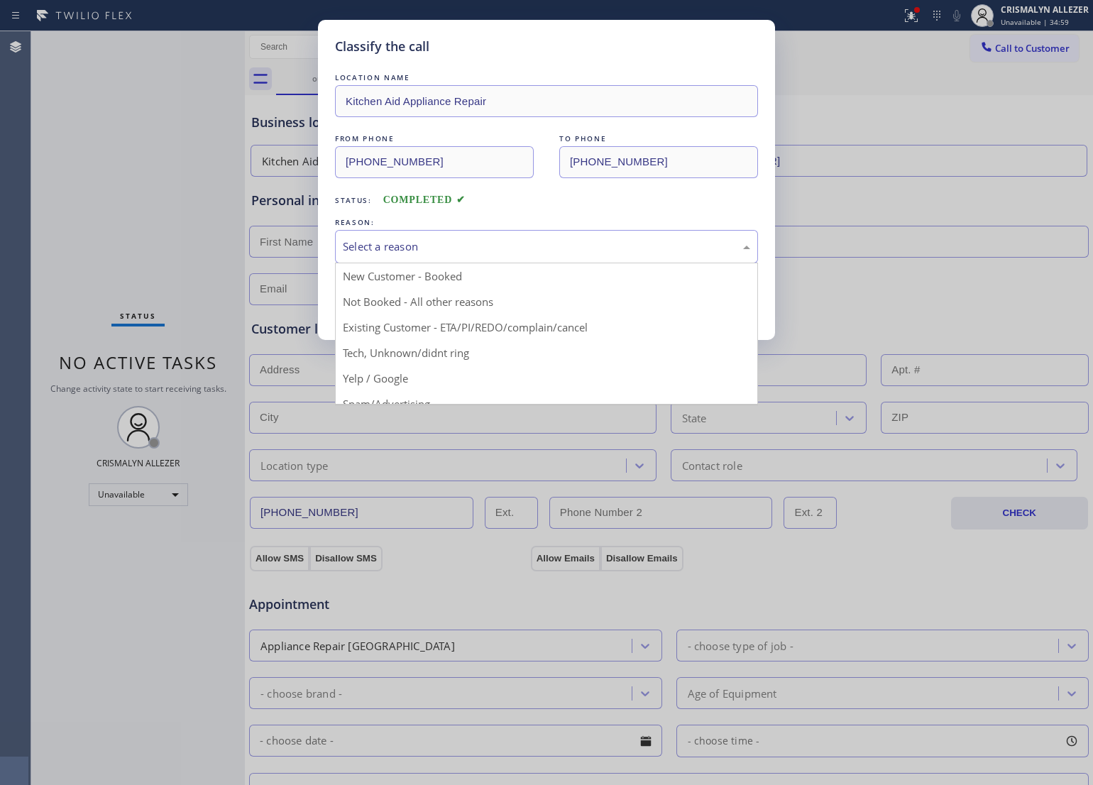
click at [593, 240] on div "Select a reason" at bounding box center [546, 246] width 407 height 16
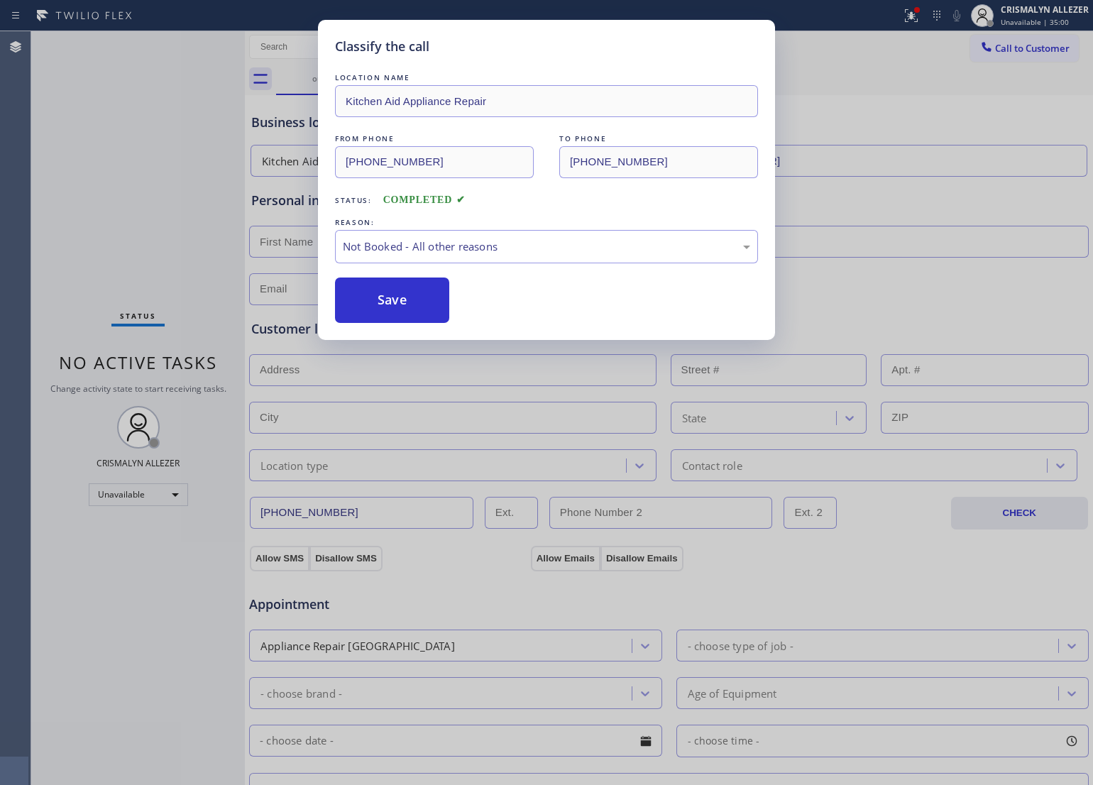
click at [419, 316] on button "Save" at bounding box center [392, 299] width 114 height 45
